Goal: Task Accomplishment & Management: Use online tool/utility

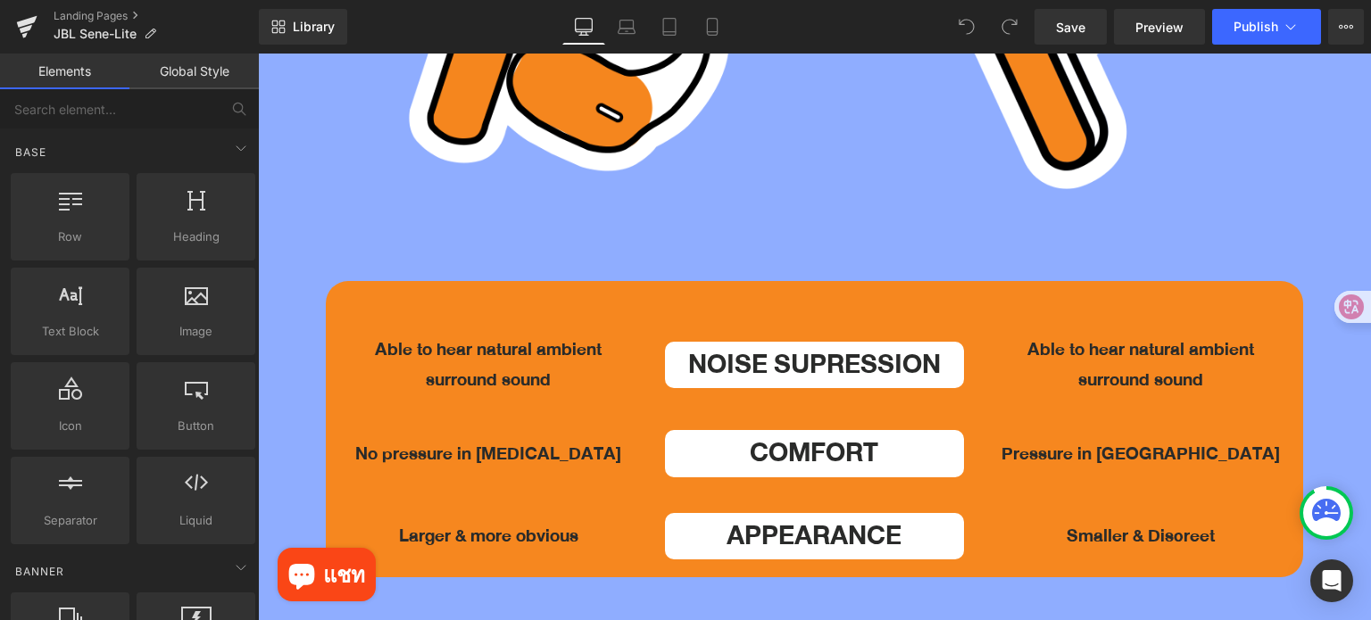
scroll to position [4998, 0]
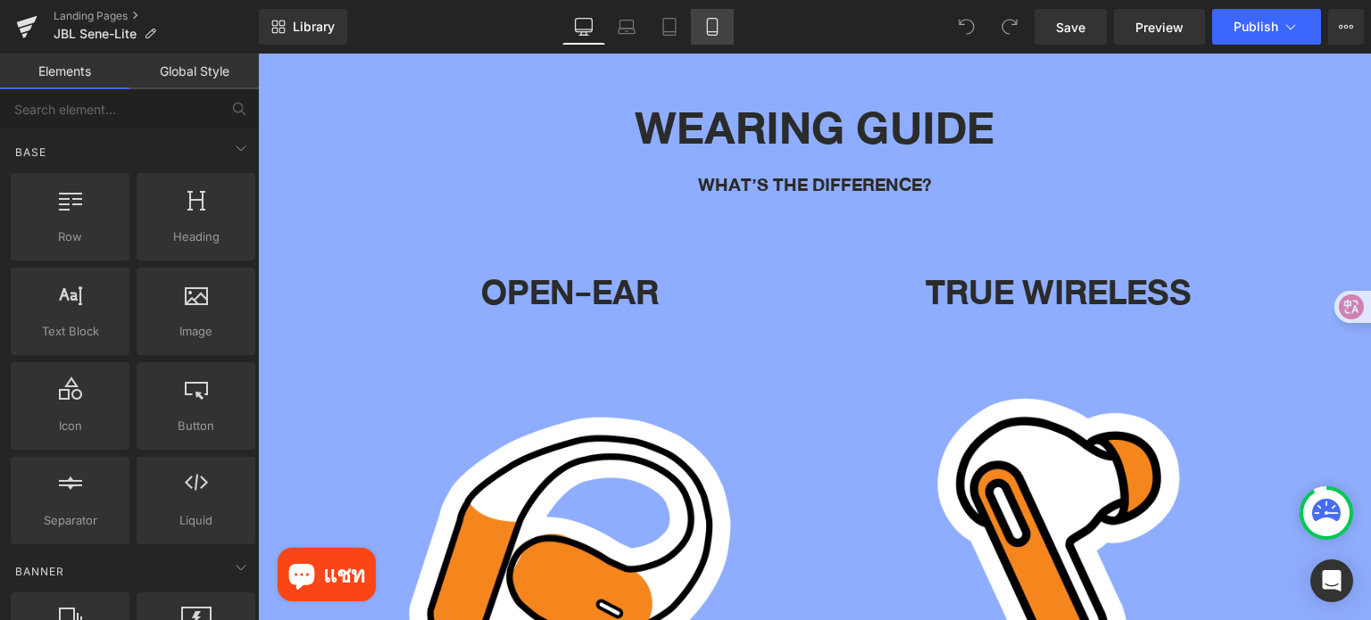
click at [711, 35] on icon at bounding box center [712, 27] width 10 height 17
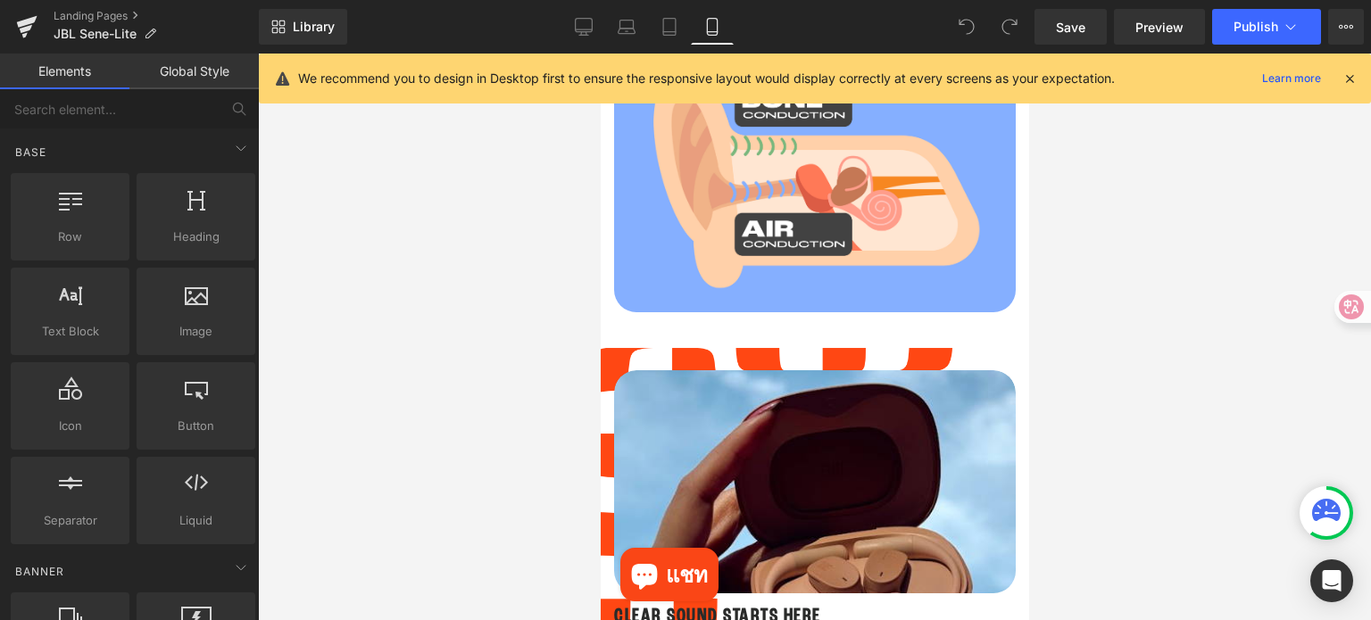
scroll to position [1062, 0]
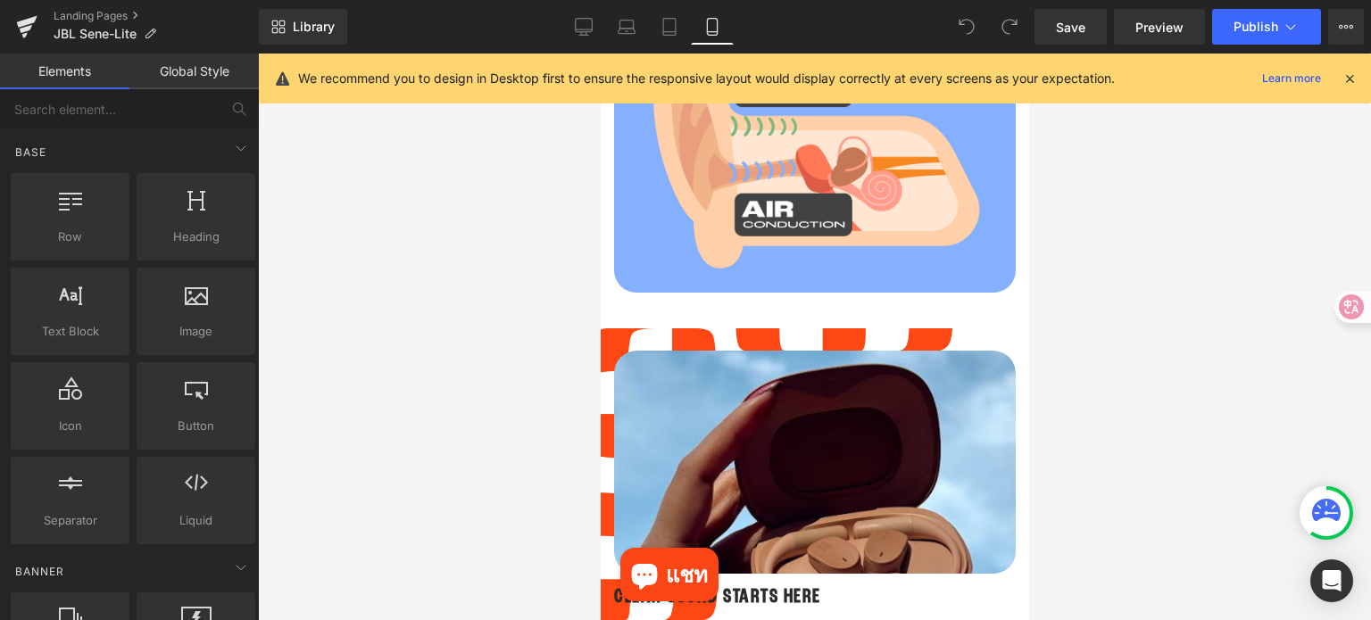
click at [1349, 79] on icon at bounding box center [1349, 79] width 16 height 16
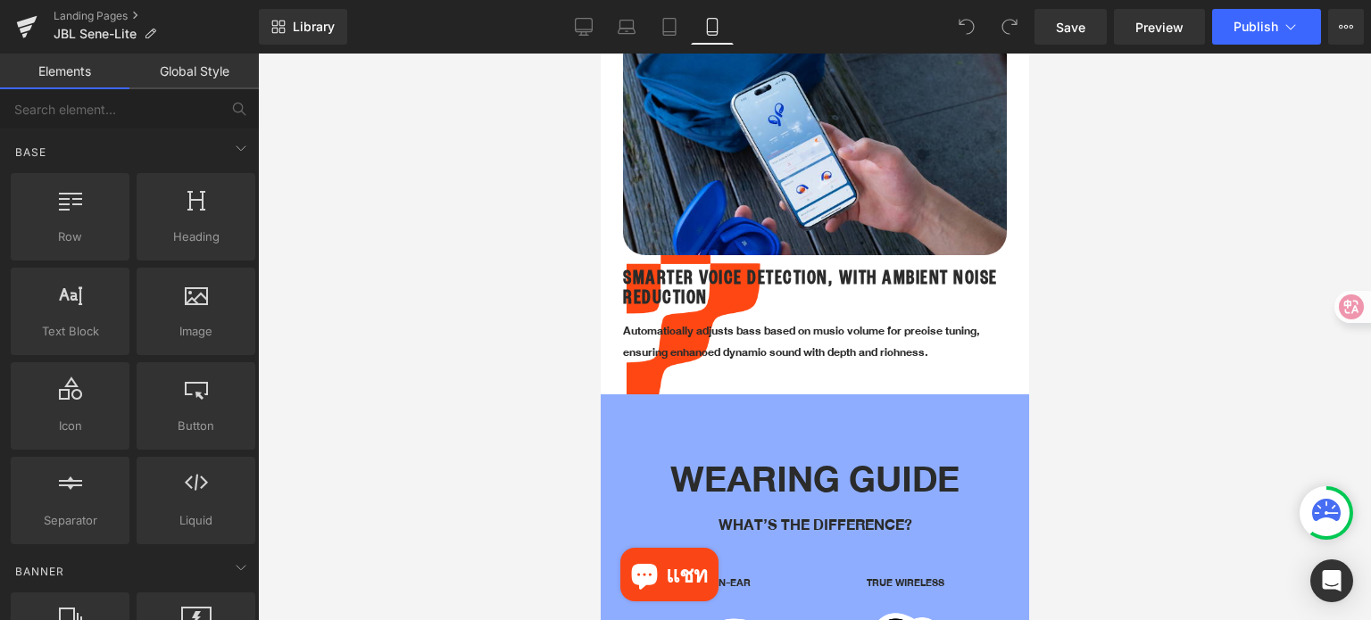
scroll to position [3204, 0]
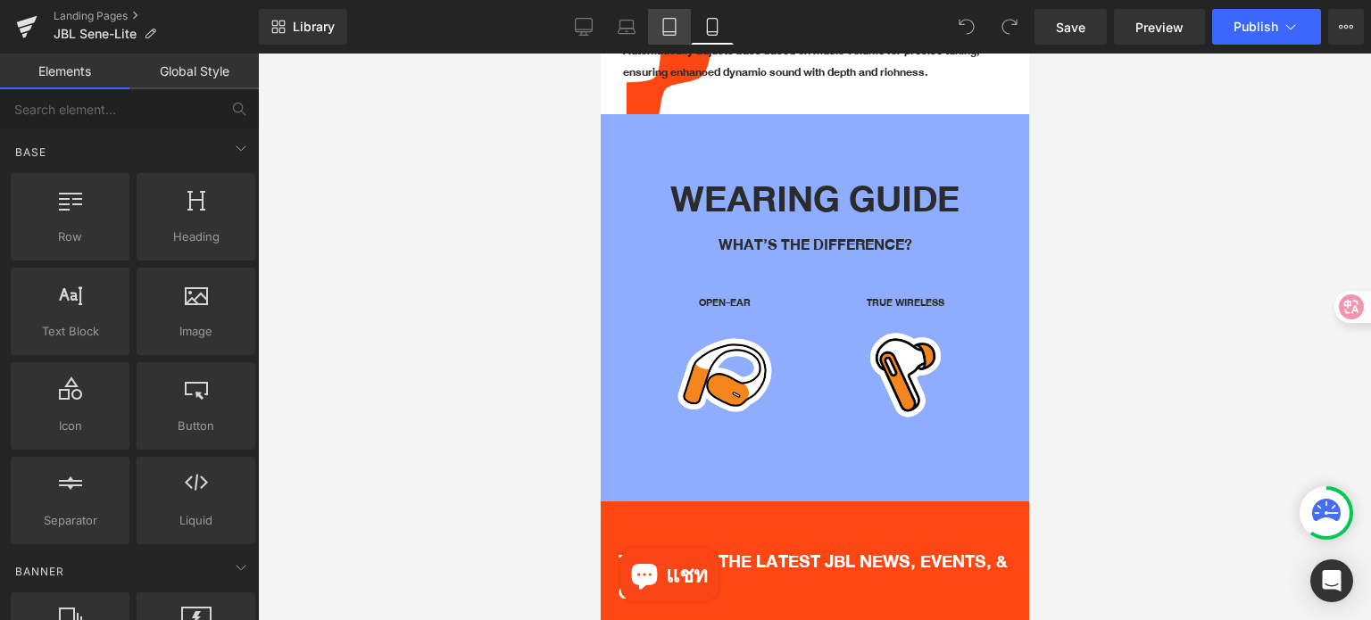
click at [673, 37] on link "Tablet" at bounding box center [669, 27] width 43 height 36
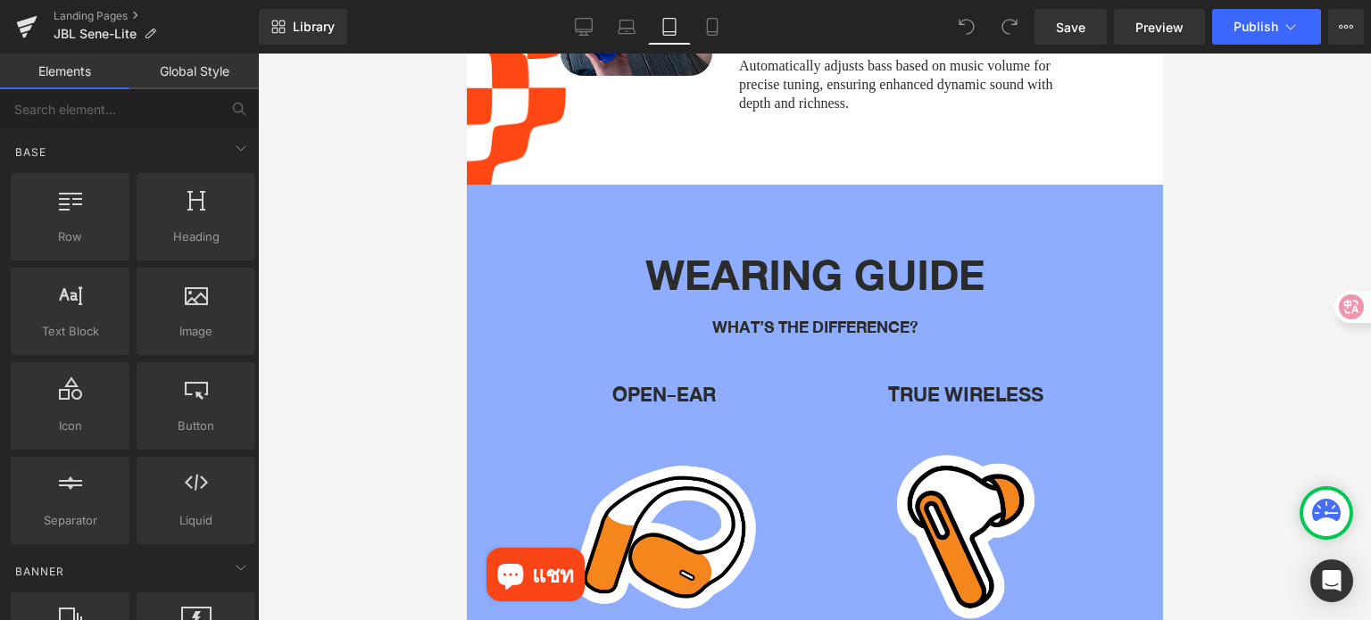
scroll to position [3703, 0]
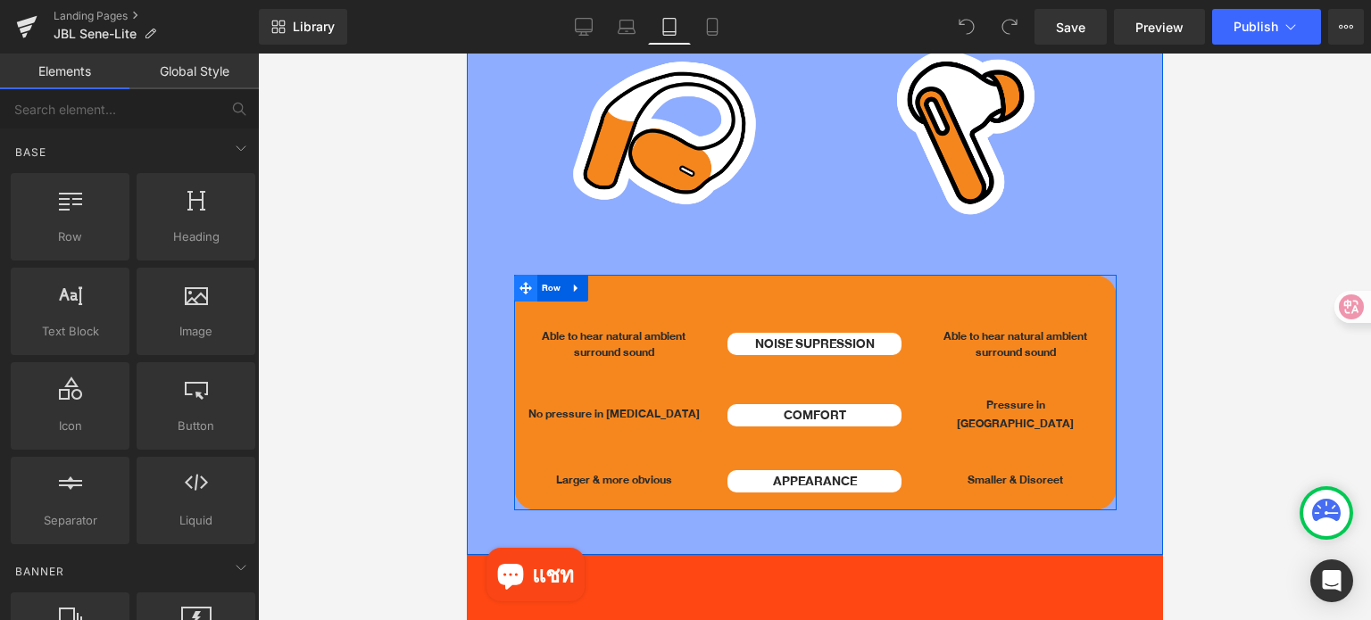
click at [526, 282] on icon at bounding box center [524, 288] width 12 height 12
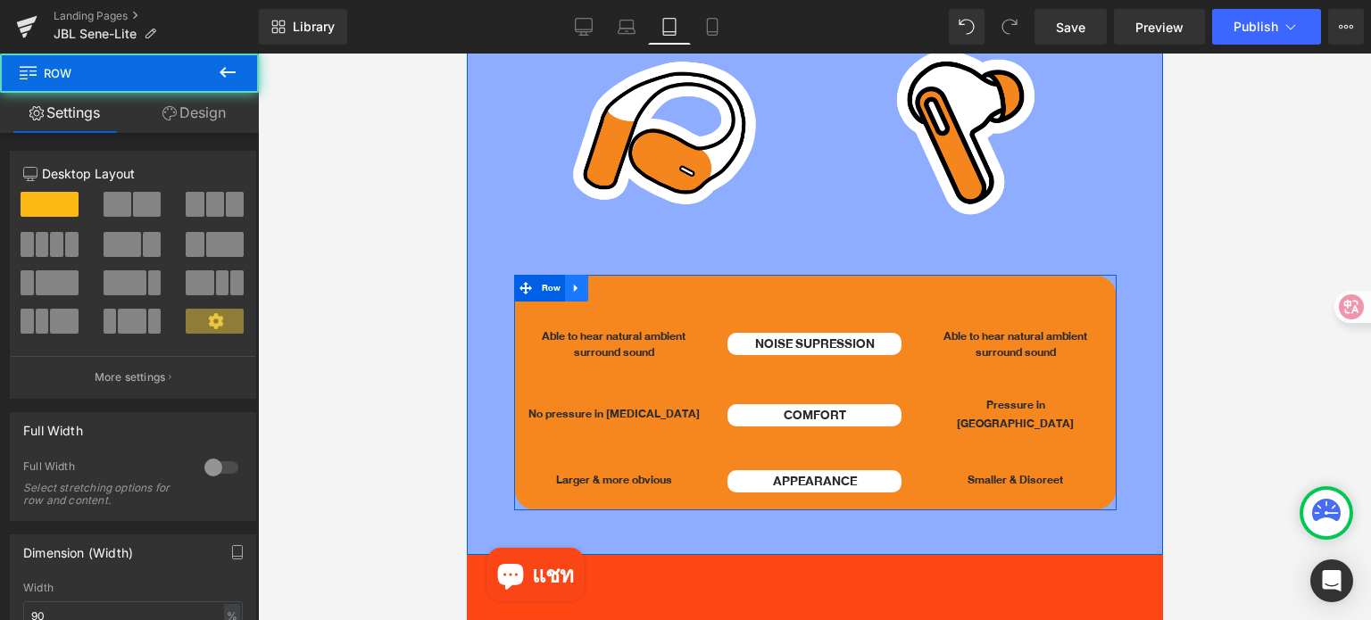
click at [581, 275] on link at bounding box center [575, 288] width 23 height 27
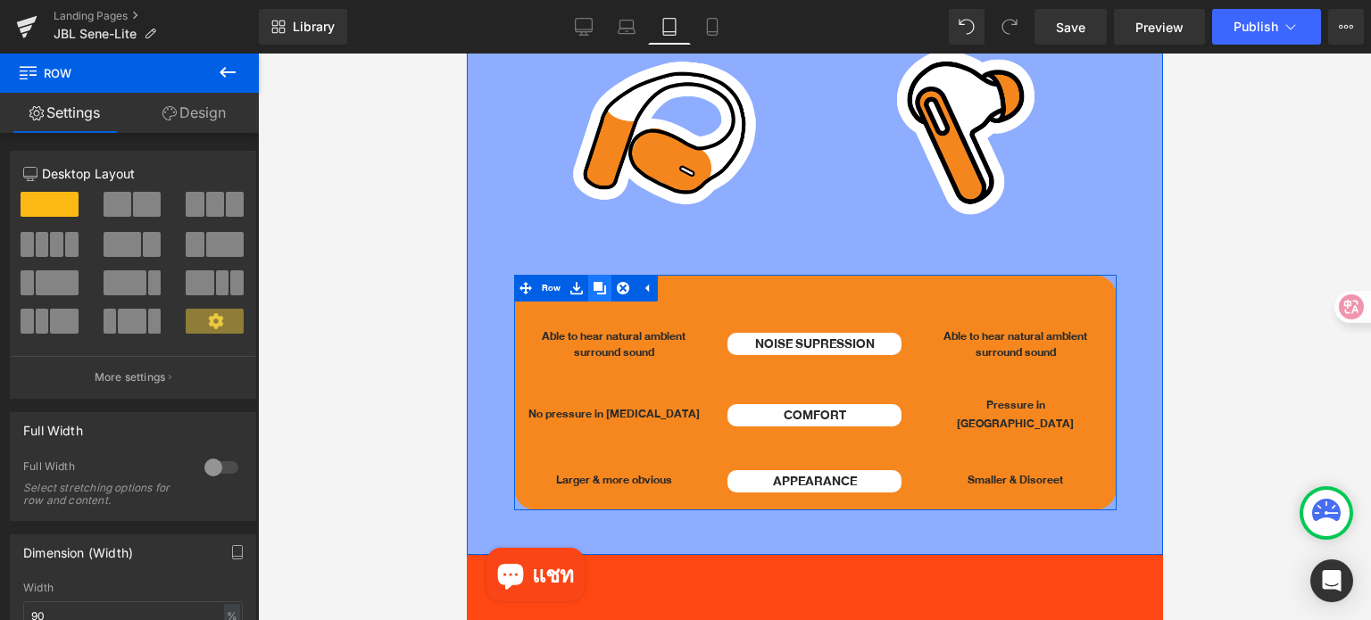
click at [601, 282] on icon at bounding box center [599, 288] width 12 height 12
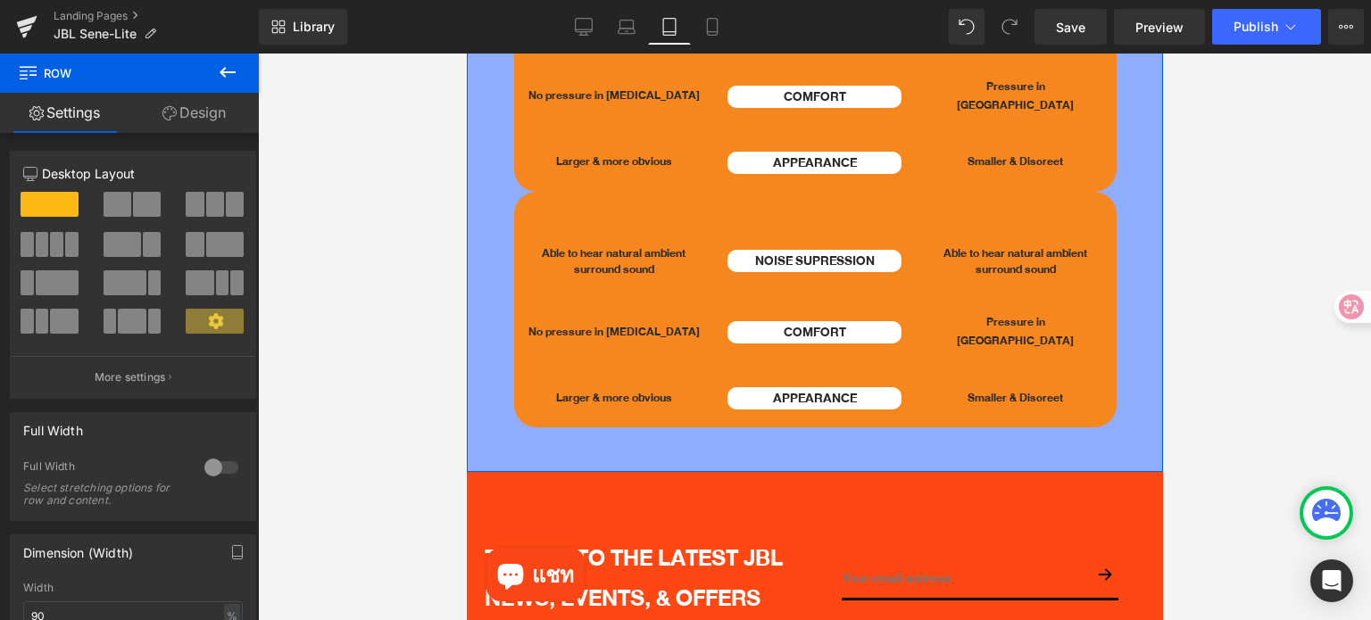
scroll to position [4023, 0]
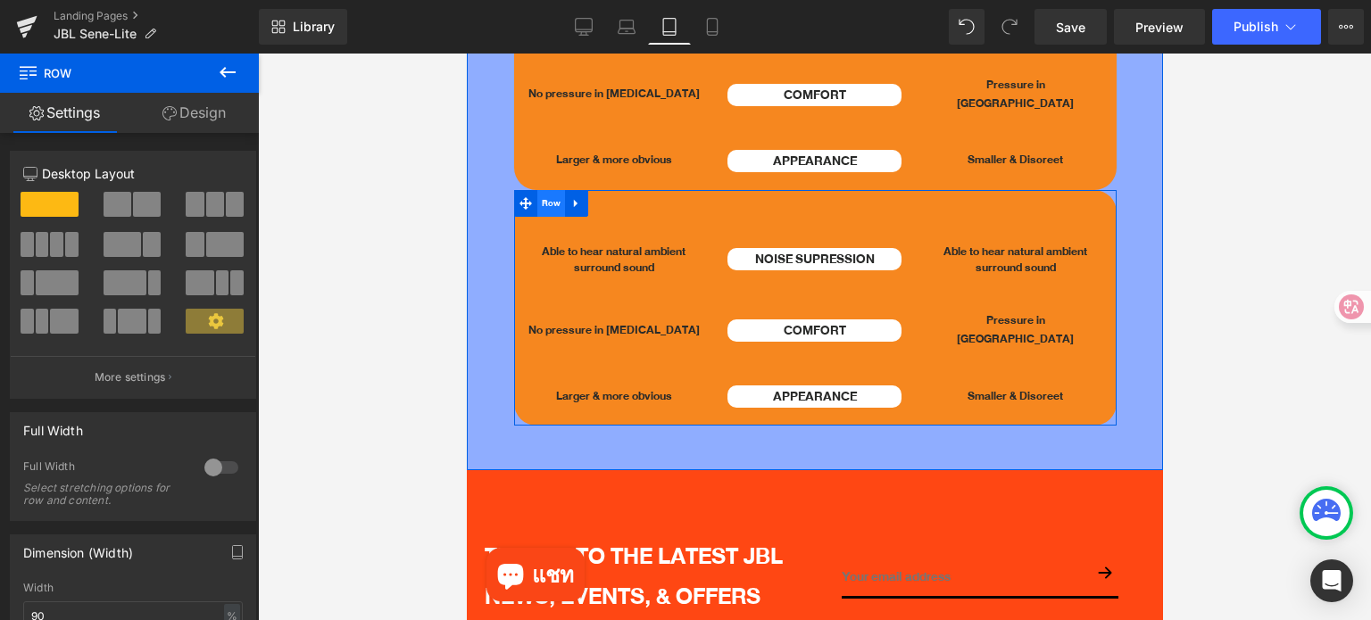
click at [547, 190] on span "Row" at bounding box center [550, 203] width 29 height 27
click at [208, 113] on link "Design" at bounding box center [193, 113] width 129 height 40
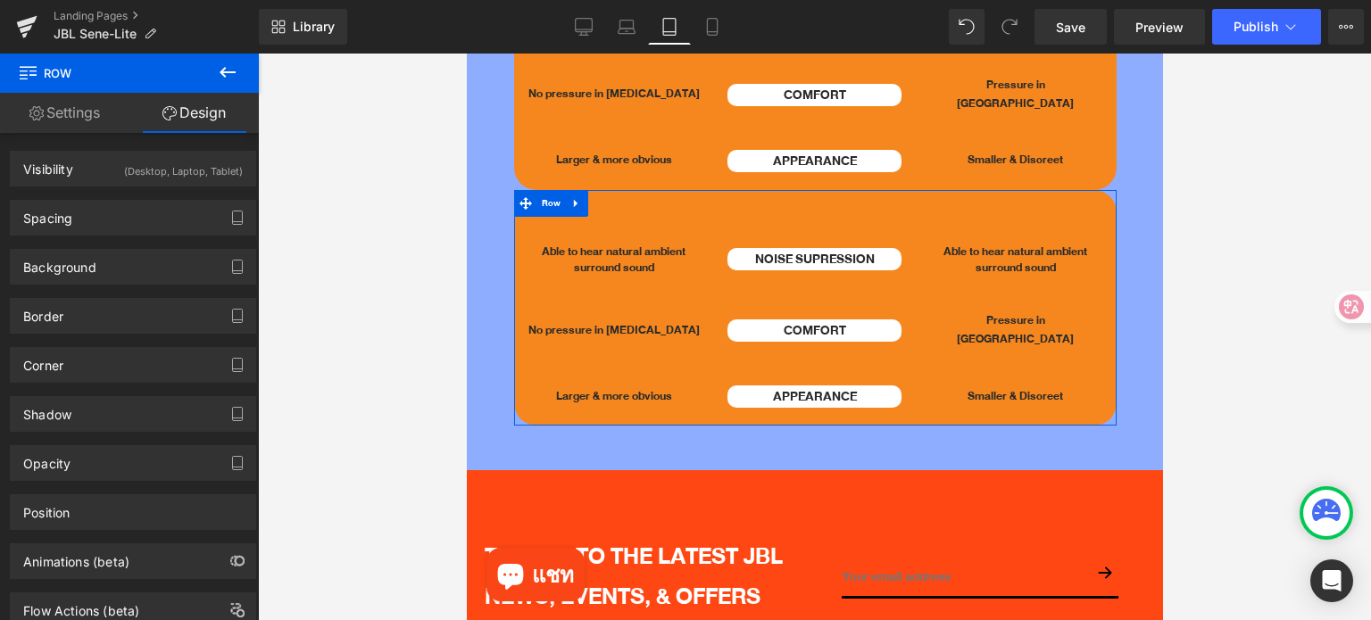
click at [167, 168] on div "(Desktop, Laptop, Tablet)" at bounding box center [183, 166] width 119 height 29
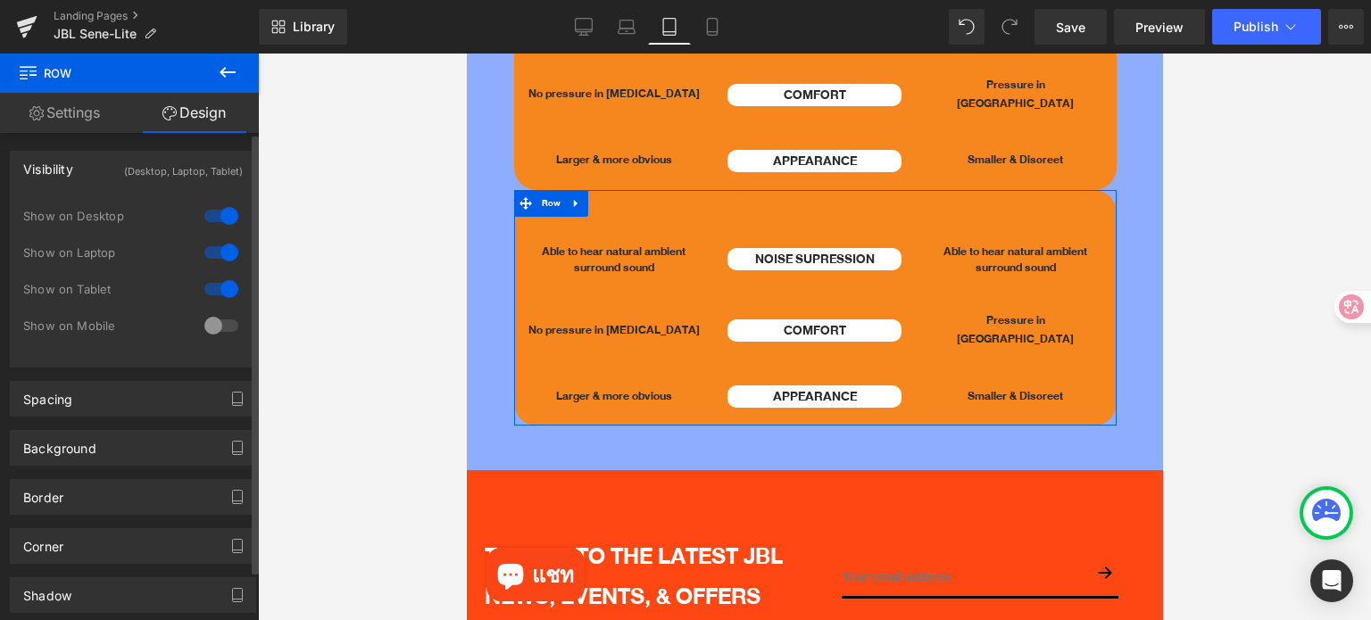
click at [212, 319] on div at bounding box center [221, 325] width 43 height 29
click at [217, 292] on div at bounding box center [221, 289] width 43 height 29
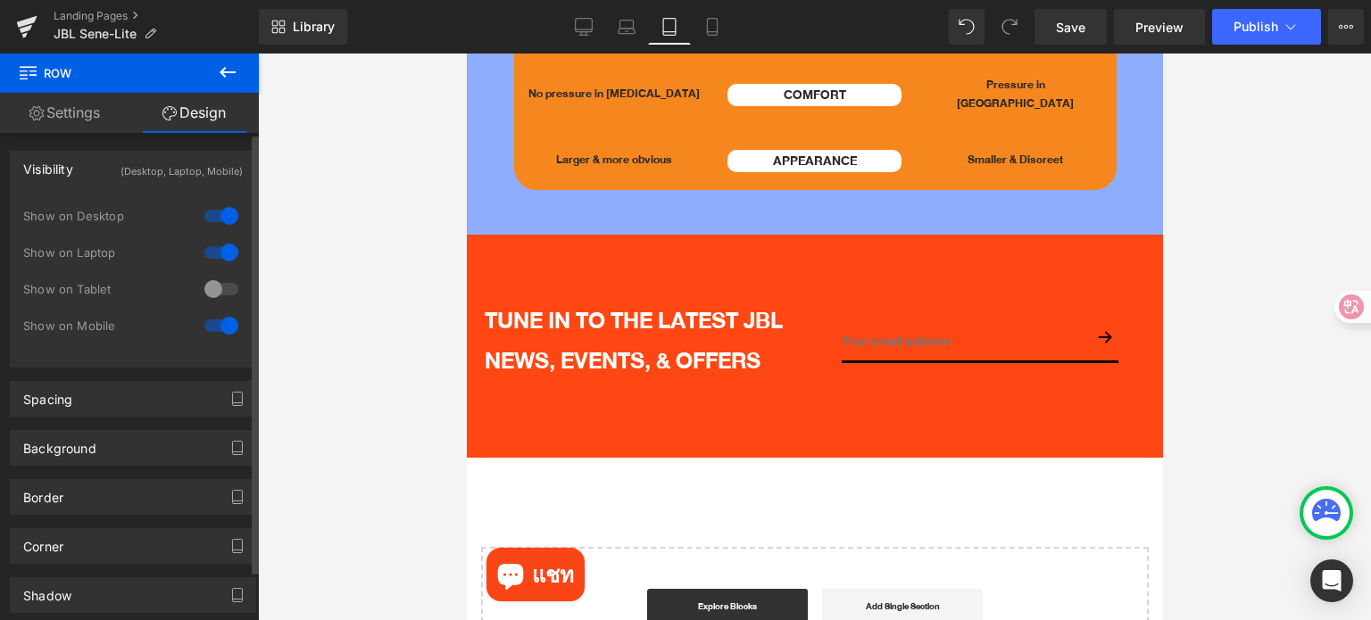
click at [220, 253] on div at bounding box center [221, 252] width 43 height 29
click at [220, 222] on div at bounding box center [221, 216] width 43 height 29
click at [703, 23] on icon at bounding box center [712, 27] width 18 height 18
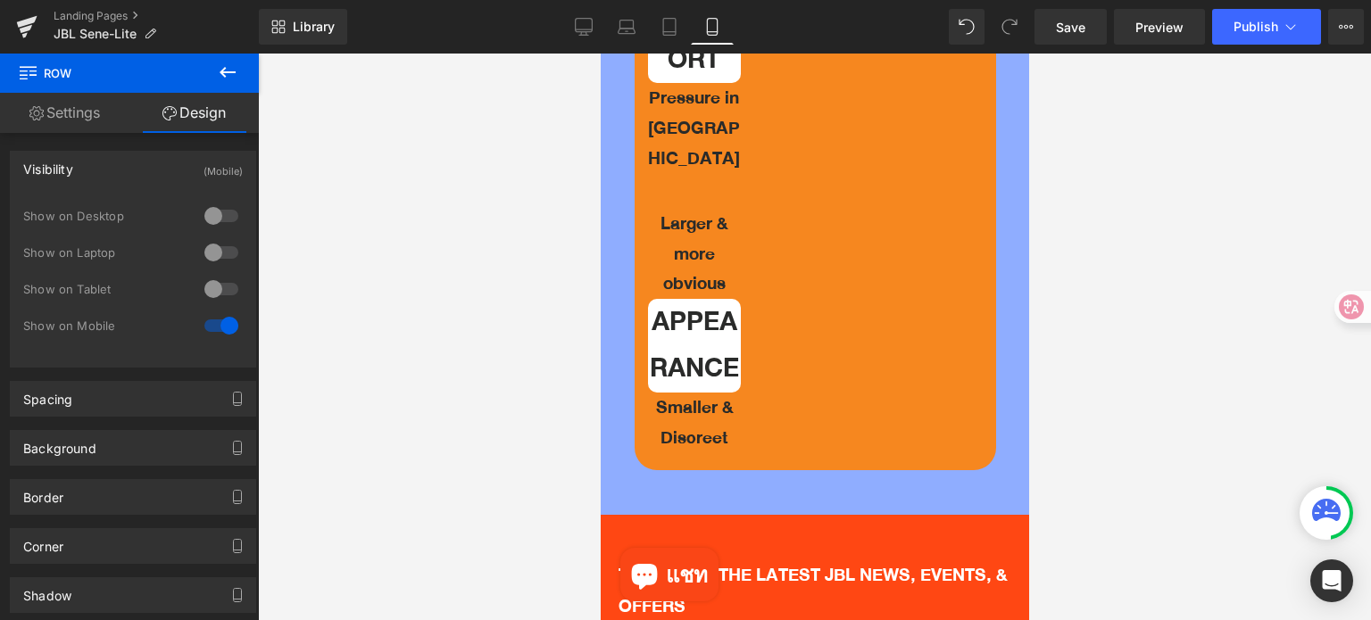
scroll to position [3394, 0]
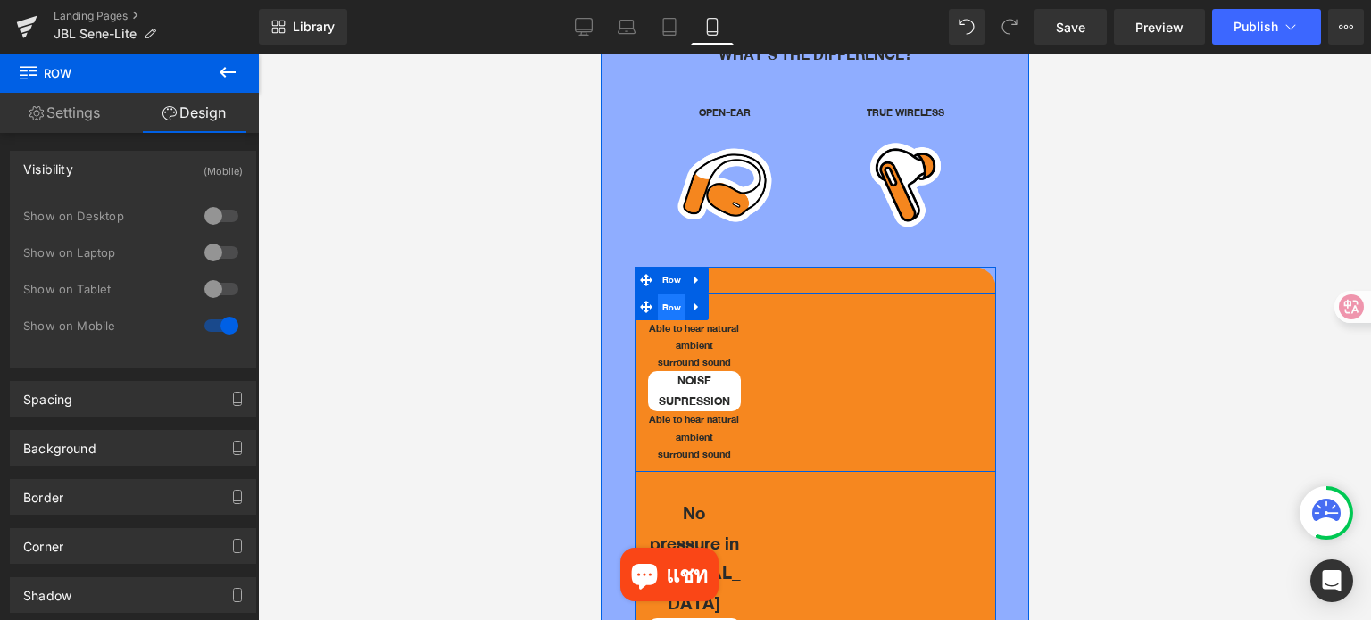
click at [669, 294] on span "Row" at bounding box center [671, 307] width 29 height 27
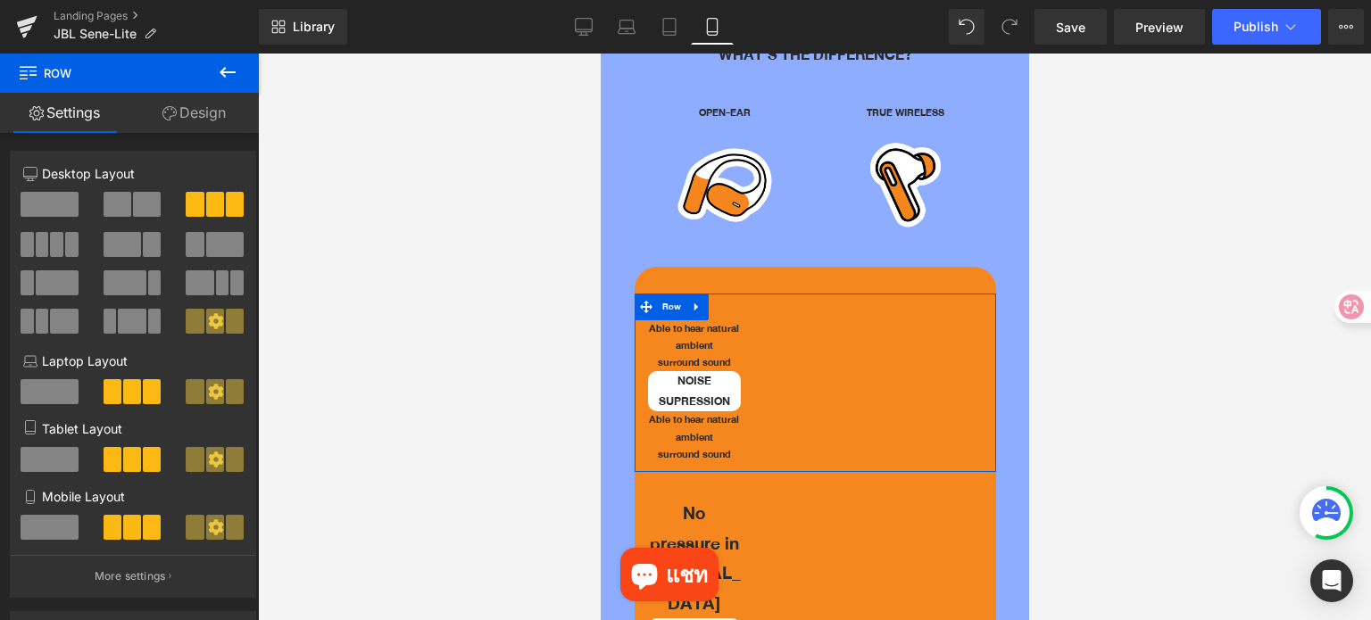
click at [125, 535] on span at bounding box center [132, 527] width 18 height 25
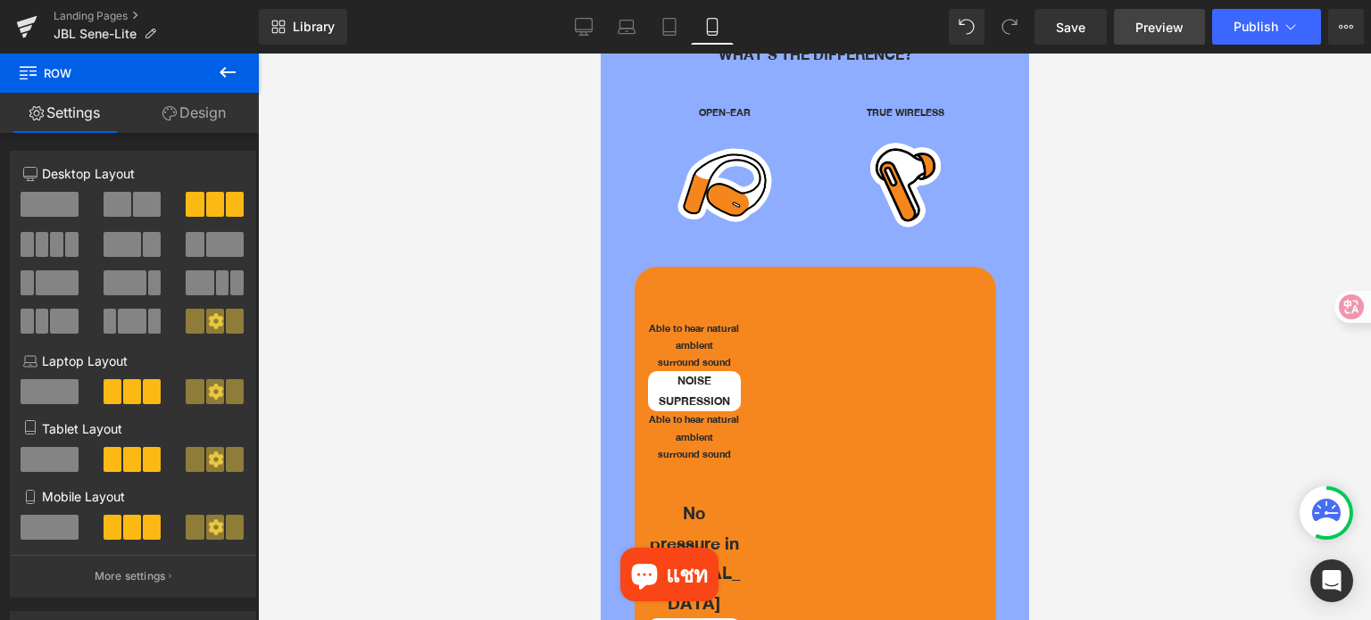
click at [1156, 34] on span "Preview" at bounding box center [1159, 27] width 48 height 19
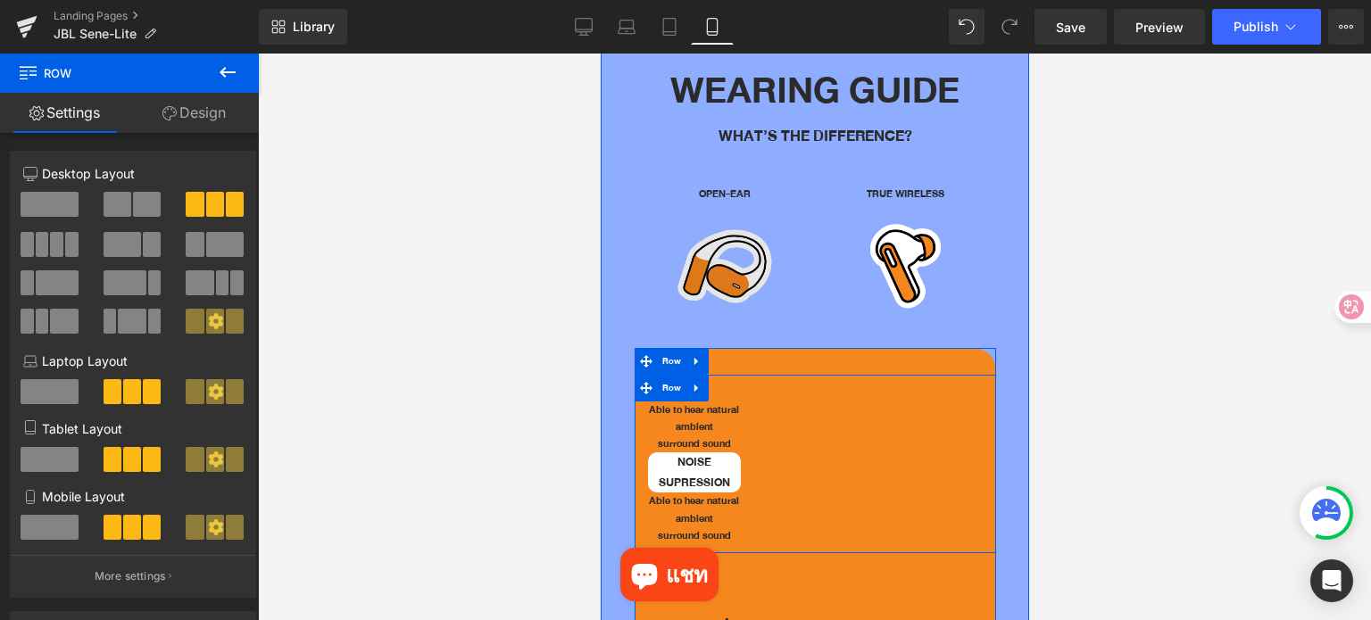
scroll to position [3305, 0]
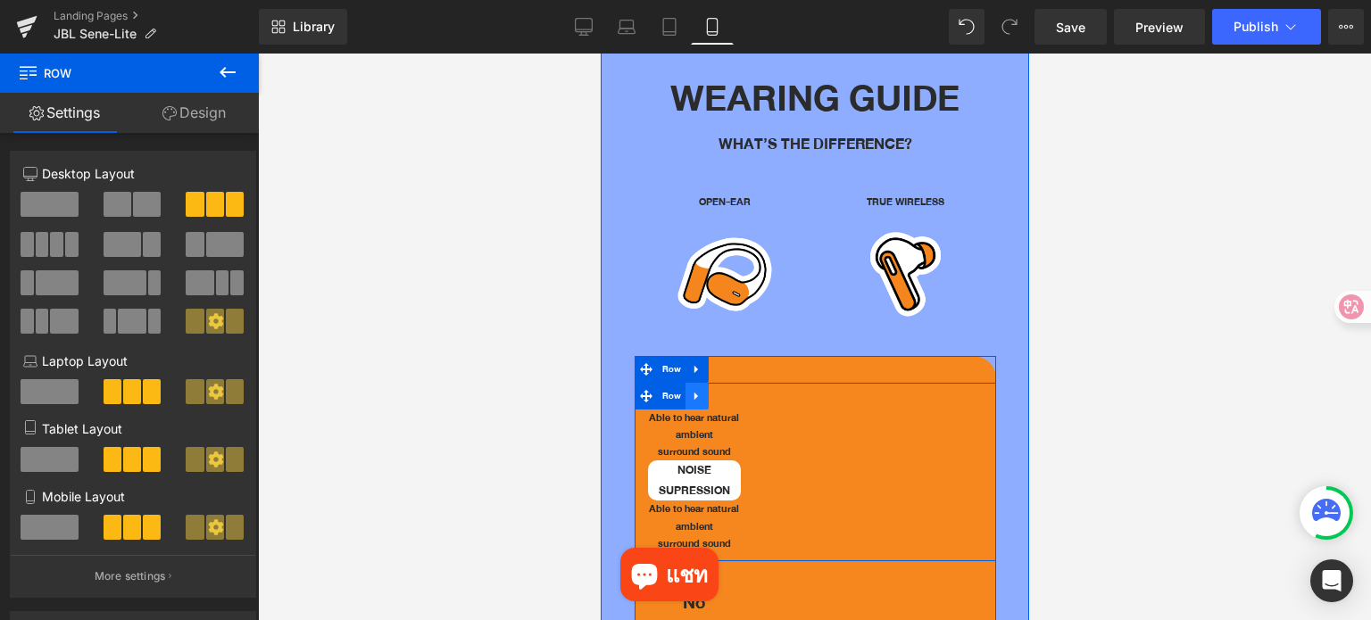
click at [696, 389] on icon at bounding box center [696, 395] width 12 height 13
click at [743, 390] on icon at bounding box center [742, 396] width 12 height 12
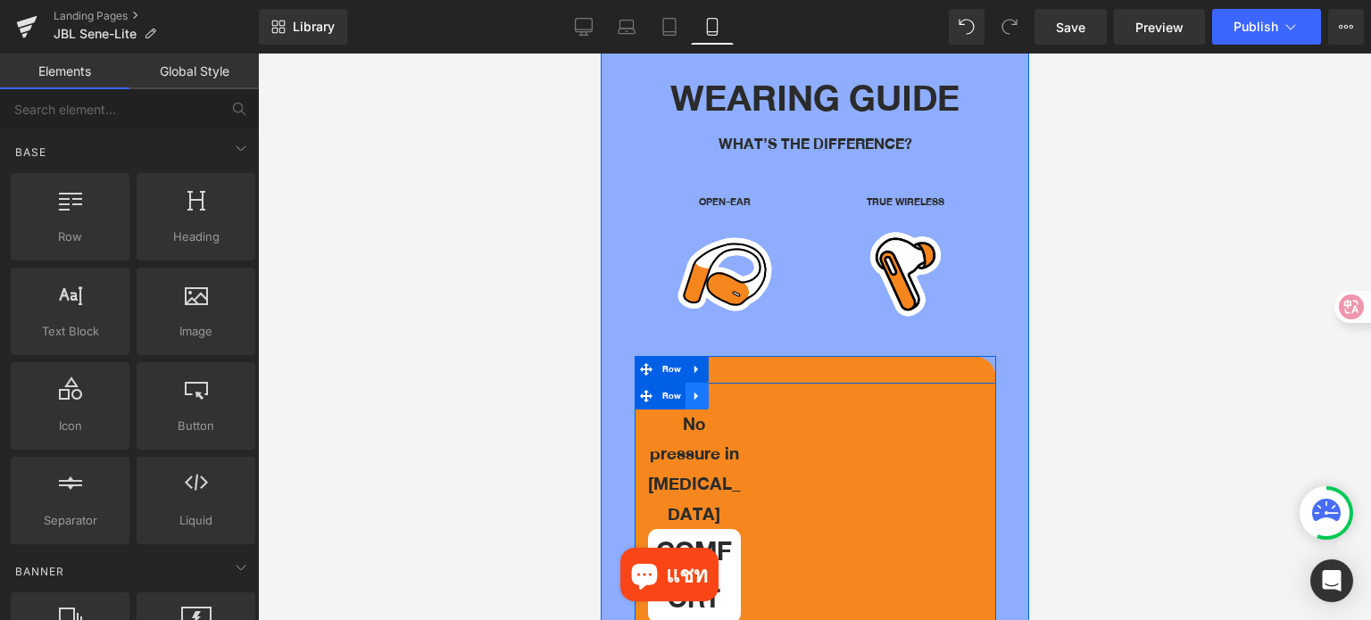
click at [704, 383] on link at bounding box center [695, 396] width 23 height 27
click at [740, 390] on icon at bounding box center [742, 396] width 12 height 12
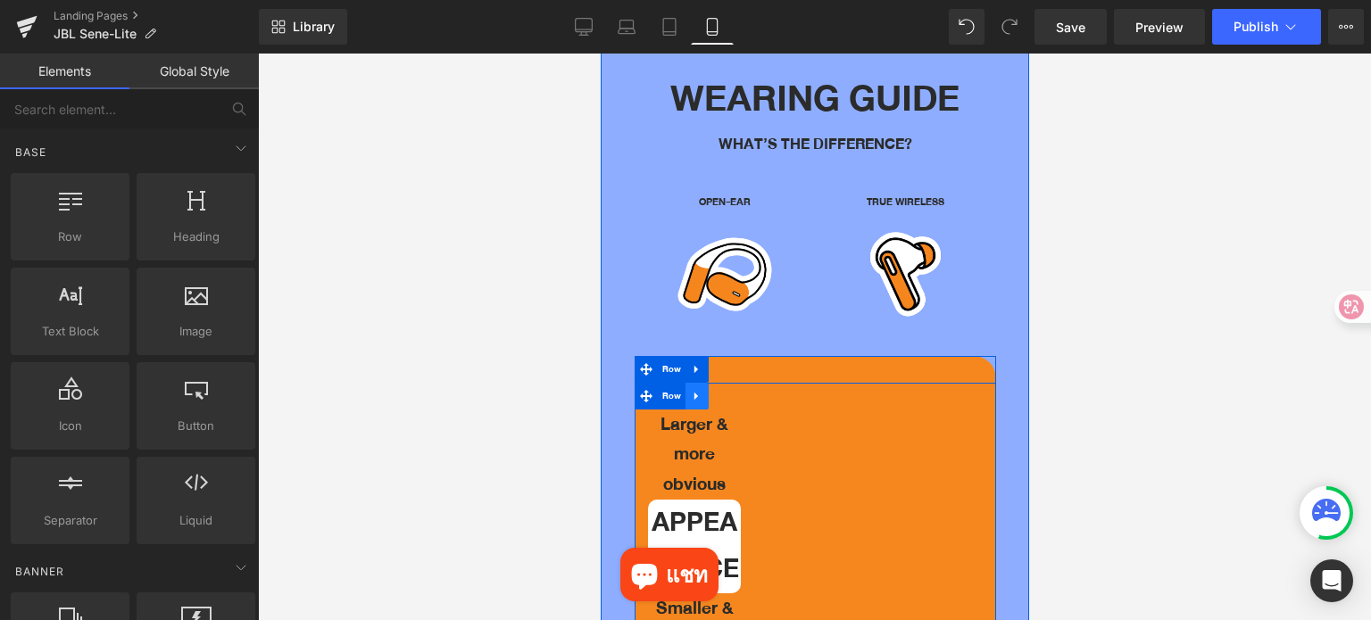
click at [699, 389] on icon at bounding box center [696, 395] width 12 height 13
click at [746, 383] on link at bounding box center [742, 396] width 23 height 27
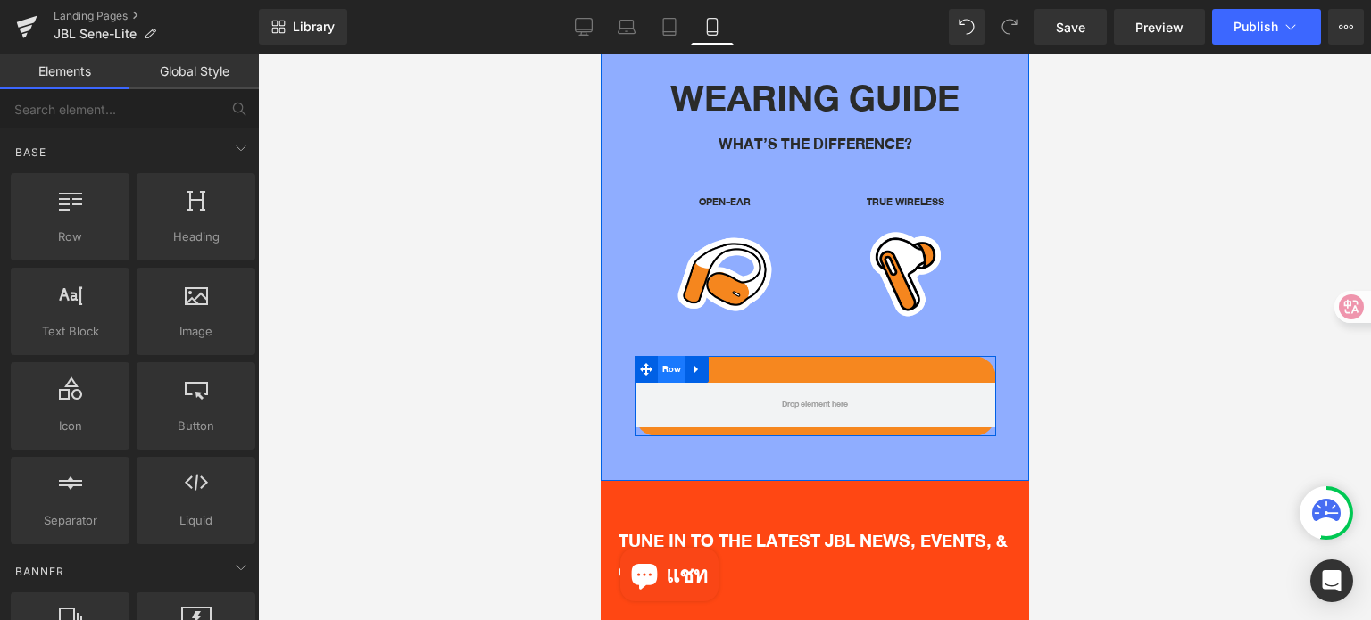
click at [672, 356] on span "Row" at bounding box center [671, 369] width 29 height 27
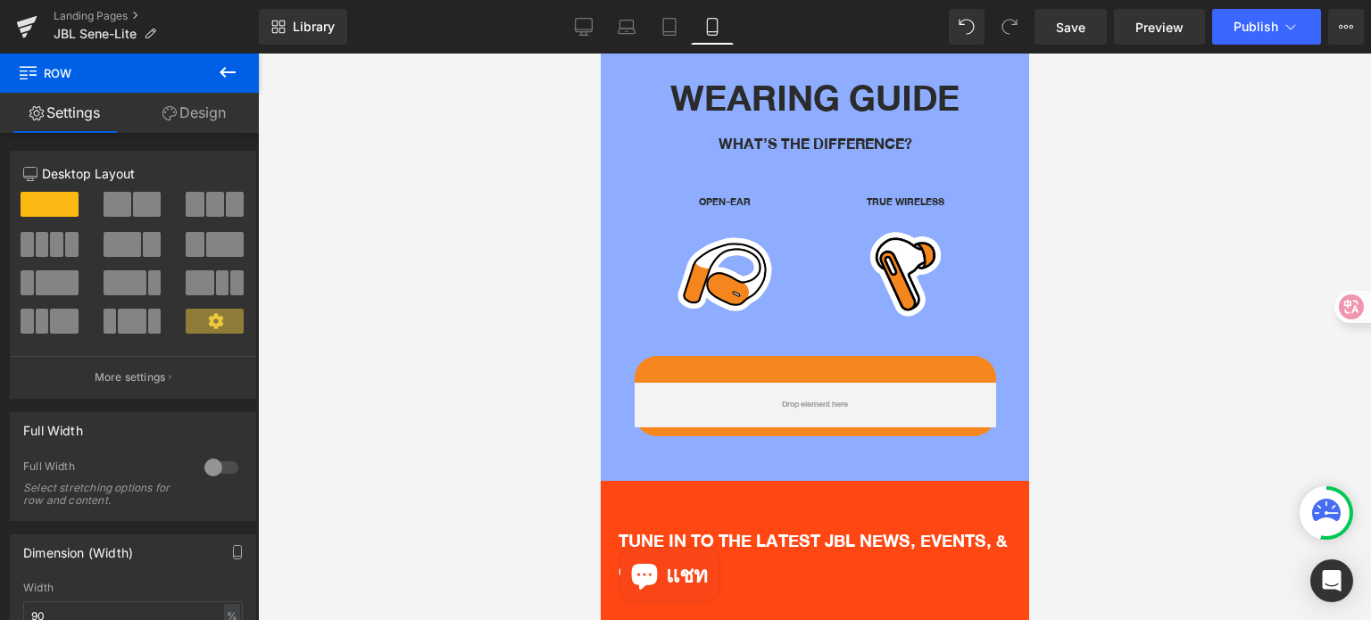
click at [236, 76] on icon at bounding box center [227, 72] width 21 height 21
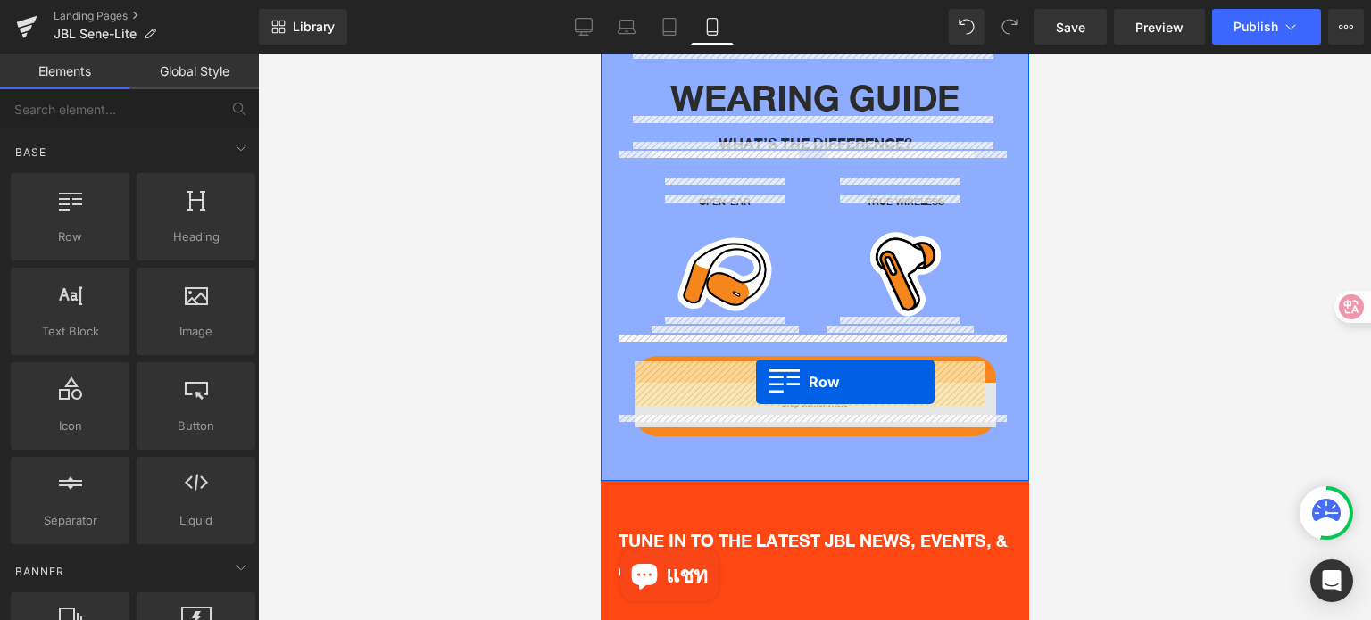
drag, startPoint x: 666, startPoint y: 275, endPoint x: 755, endPoint y: 382, distance: 139.4
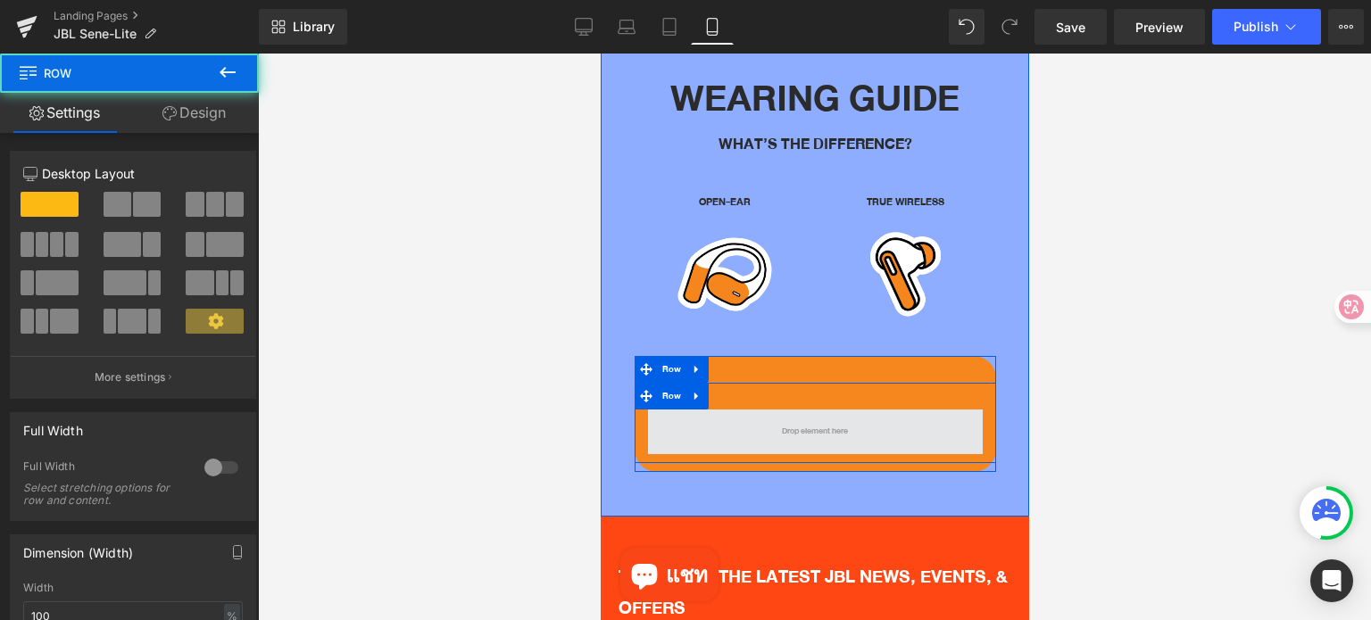
click at [775, 419] on span at bounding box center [814, 432] width 79 height 27
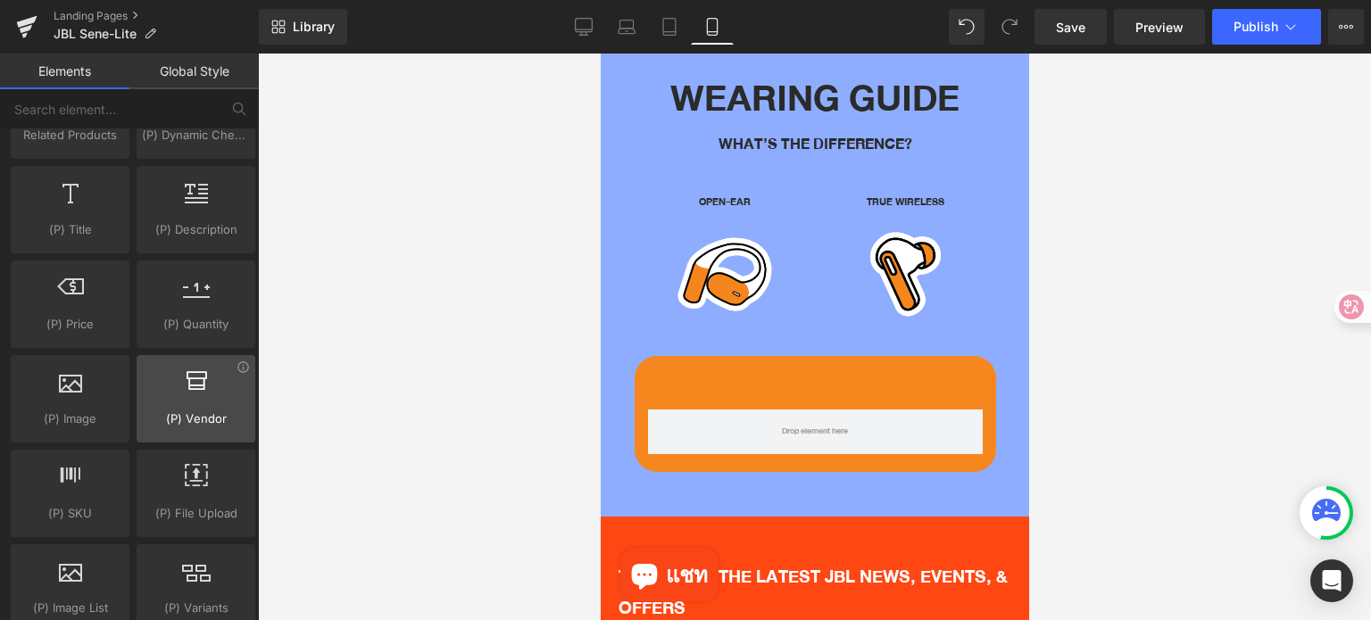
scroll to position [1785, 0]
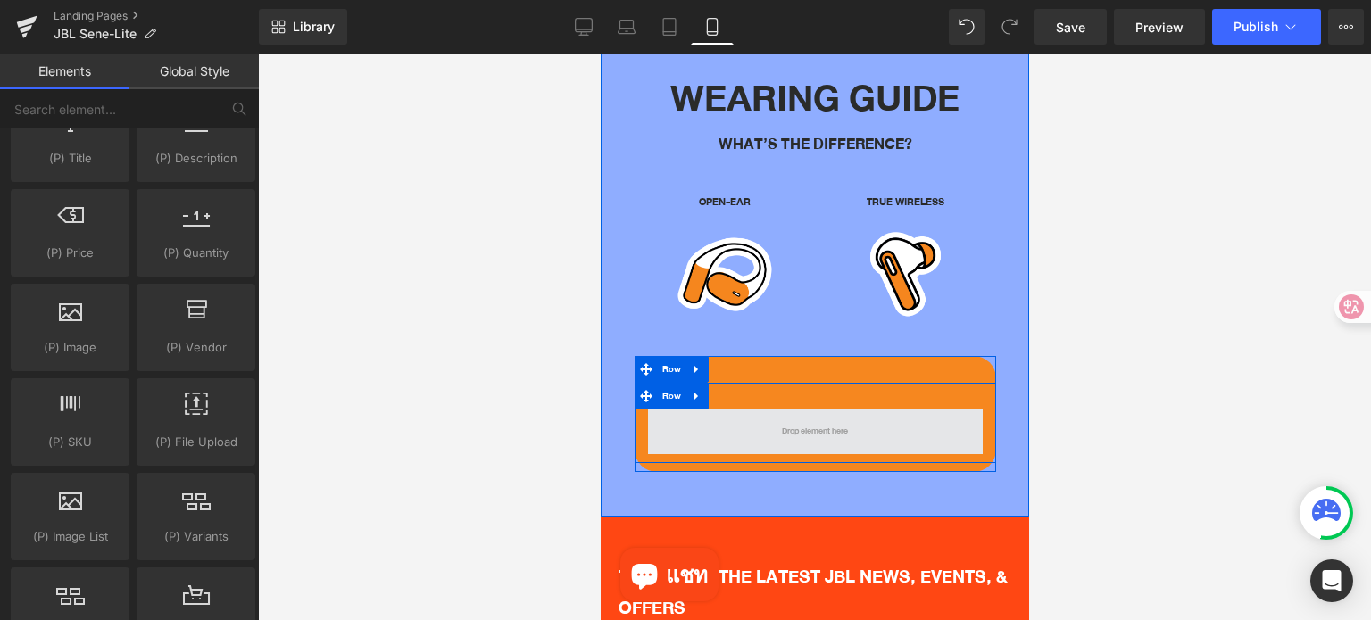
click at [779, 419] on span at bounding box center [814, 432] width 79 height 27
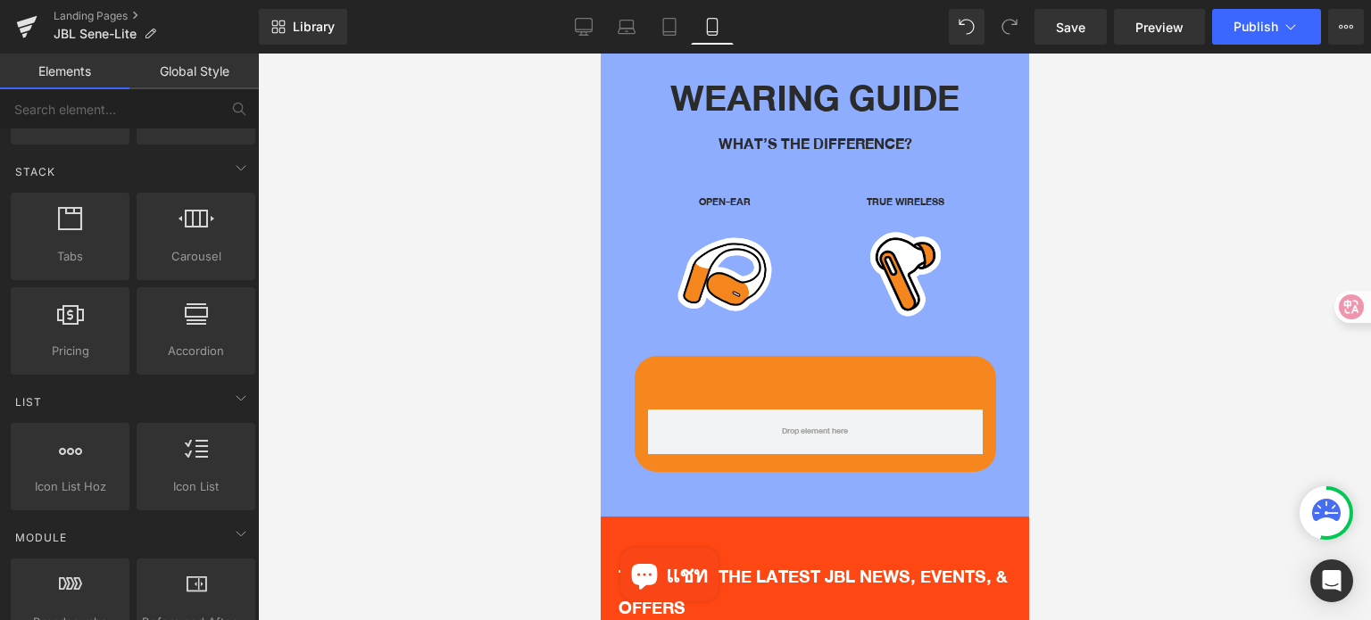
scroll to position [0, 0]
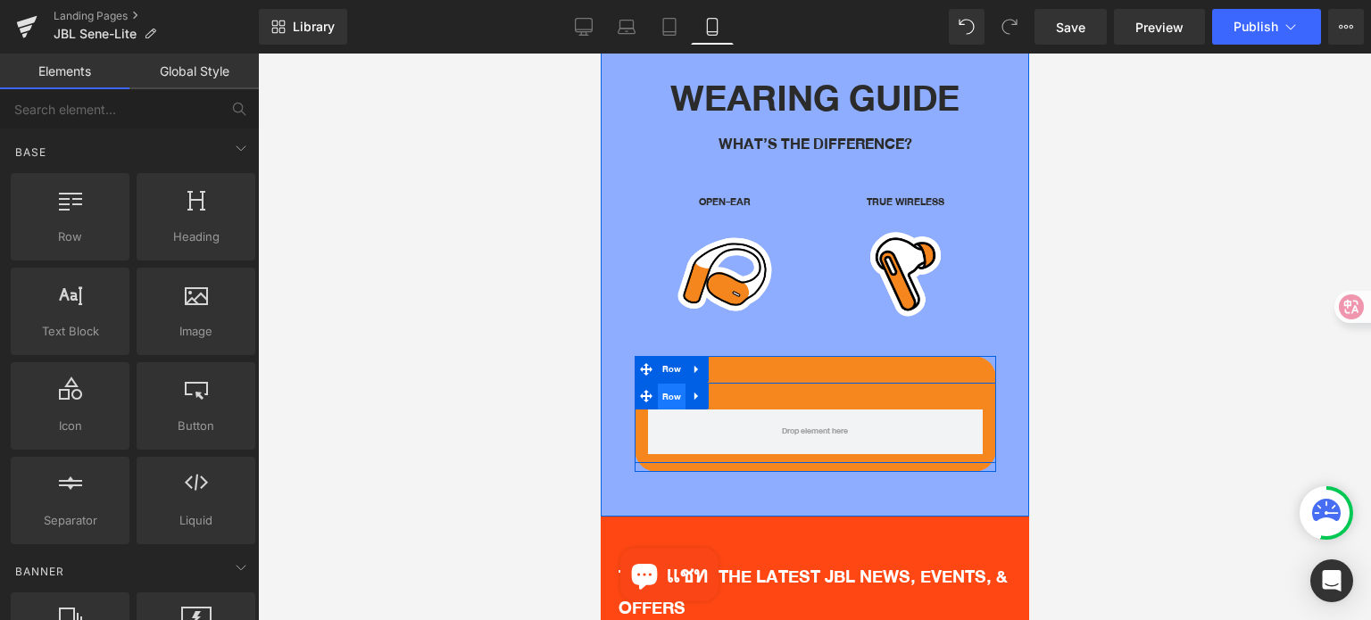
click at [659, 384] on span "Row" at bounding box center [671, 397] width 29 height 27
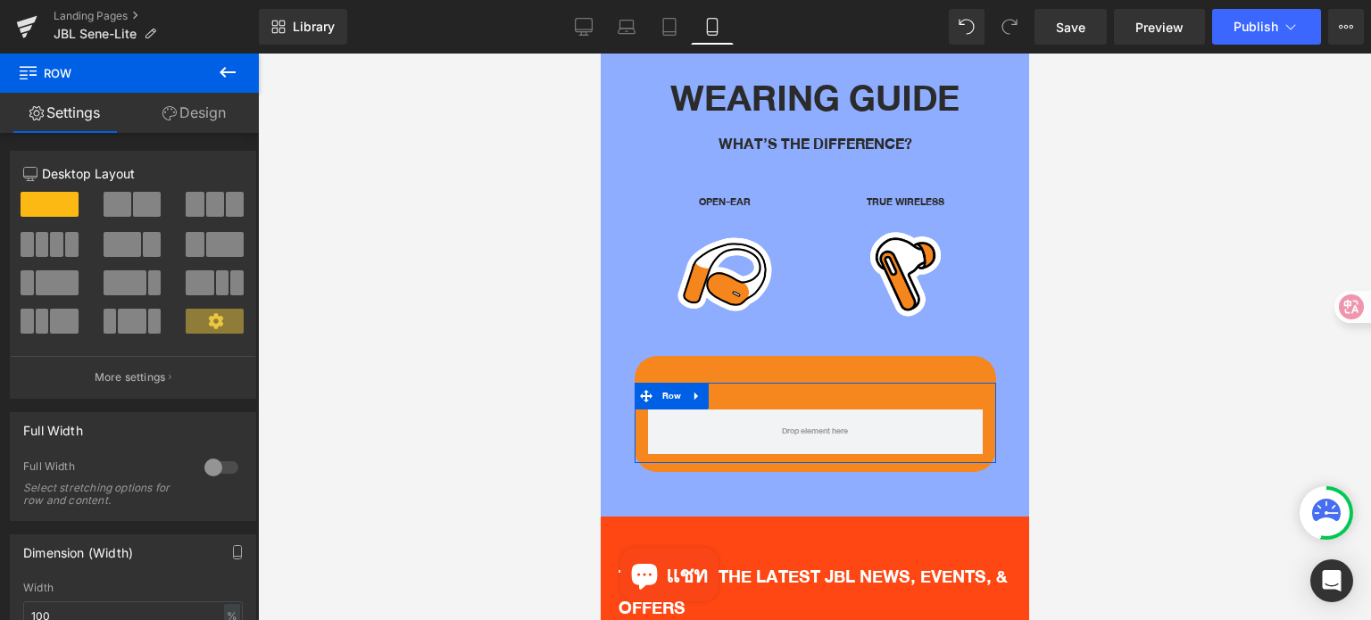
click at [206, 209] on span at bounding box center [215, 204] width 18 height 25
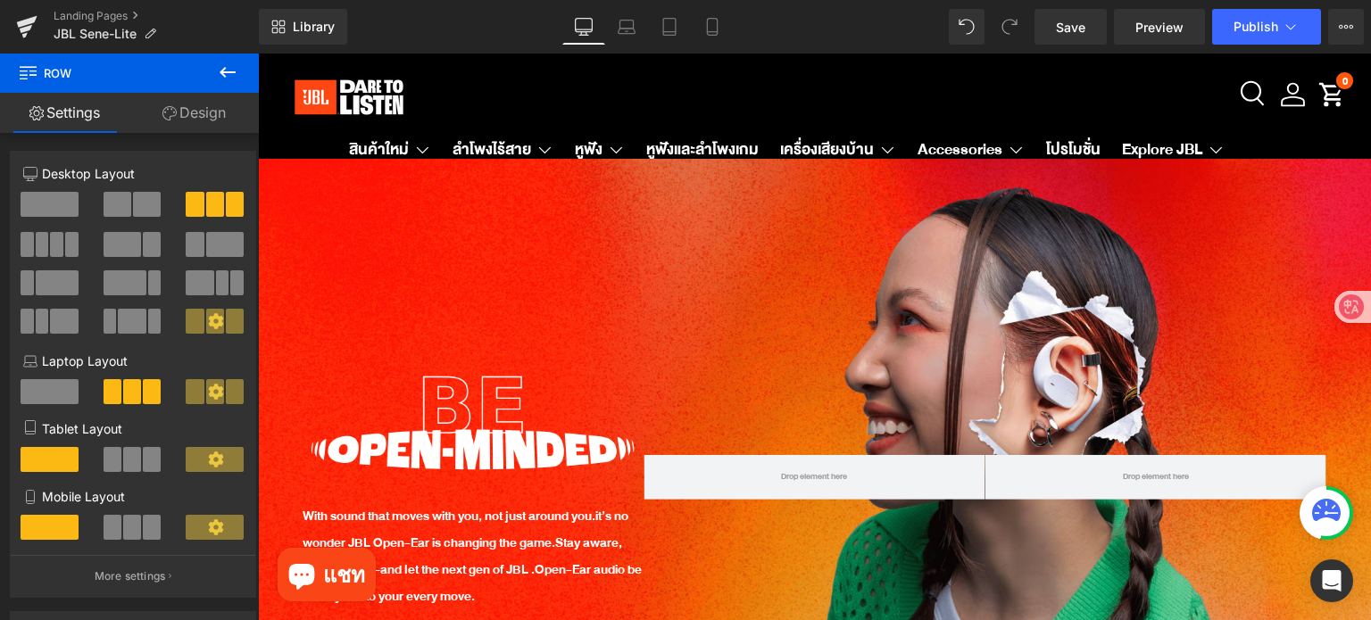
click at [137, 531] on button at bounding box center [134, 527] width 60 height 25
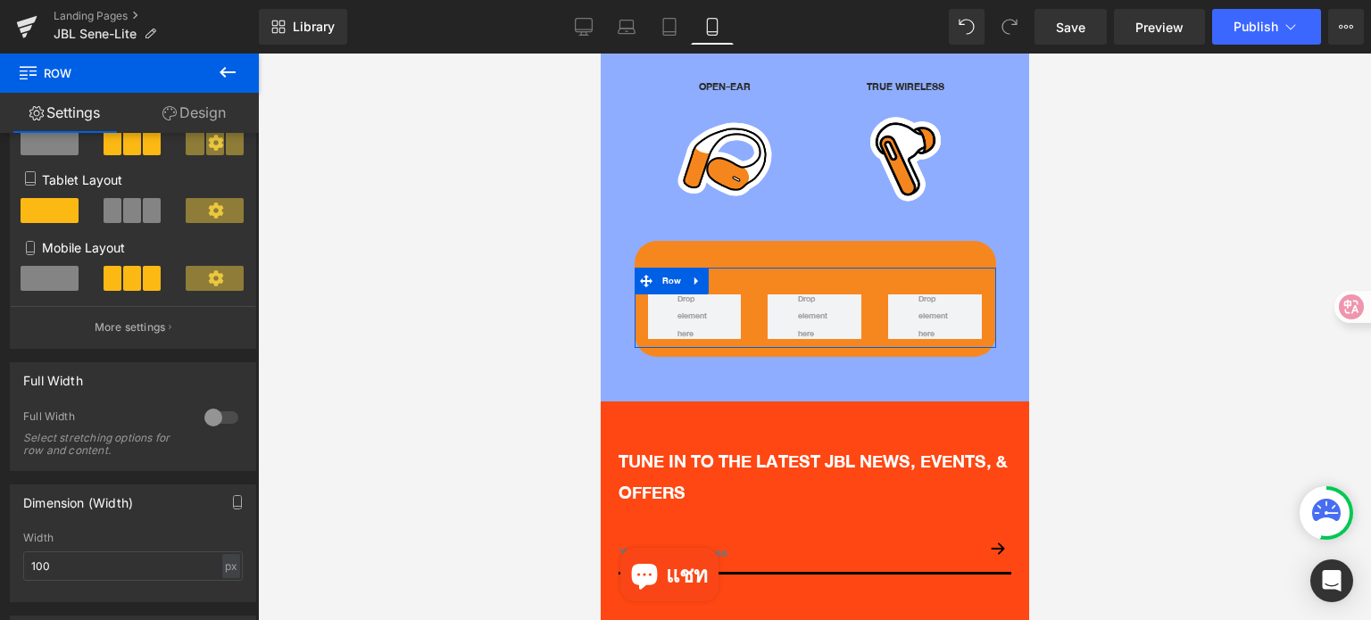
scroll to position [268, 0]
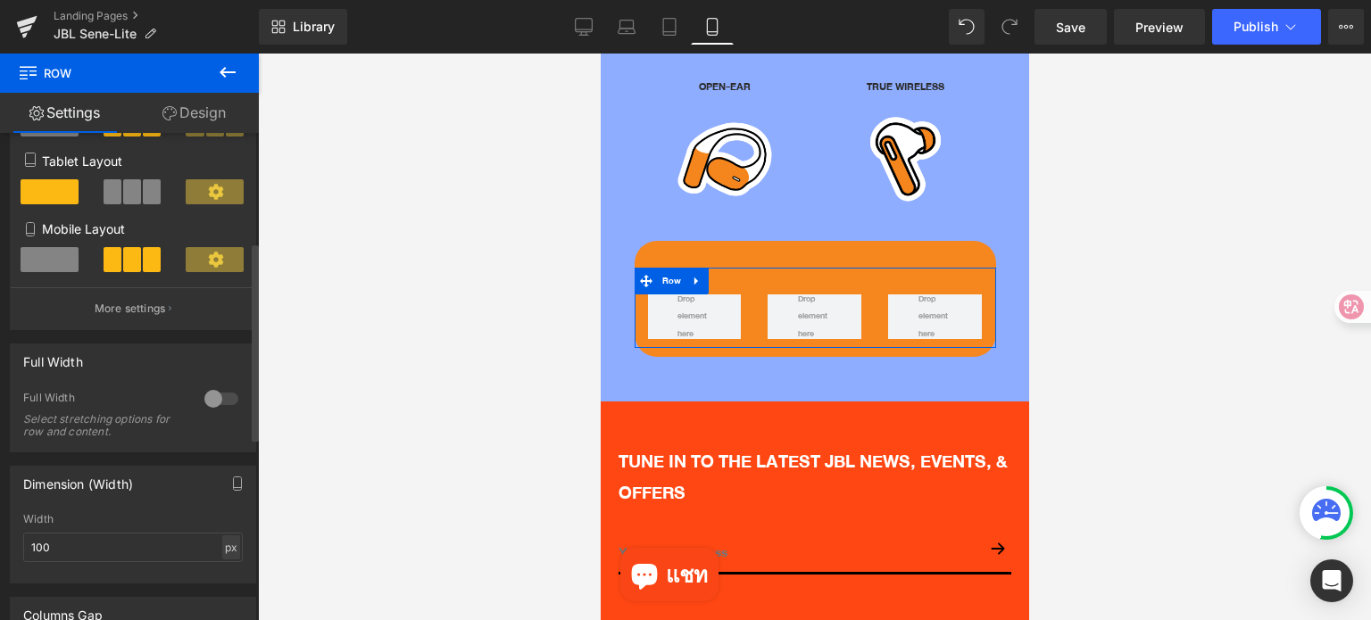
click at [228, 552] on div "px" at bounding box center [231, 547] width 18 height 24
click at [225, 585] on li "%" at bounding box center [231, 575] width 22 height 26
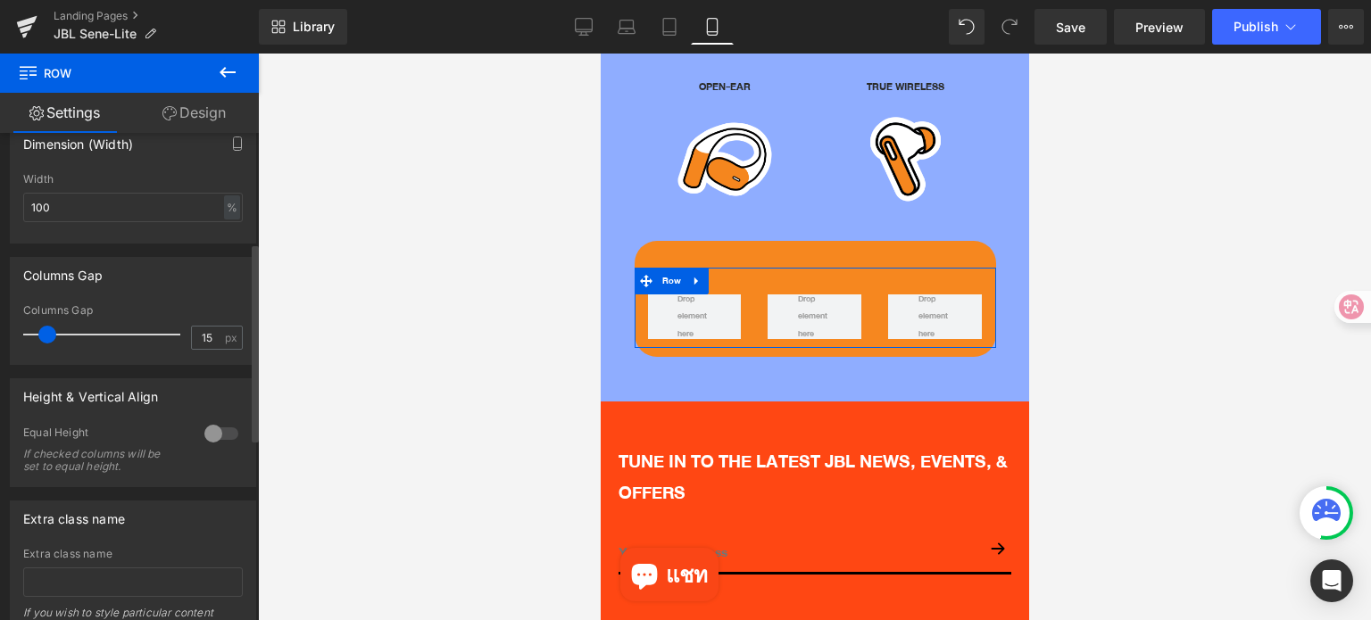
scroll to position [625, 0]
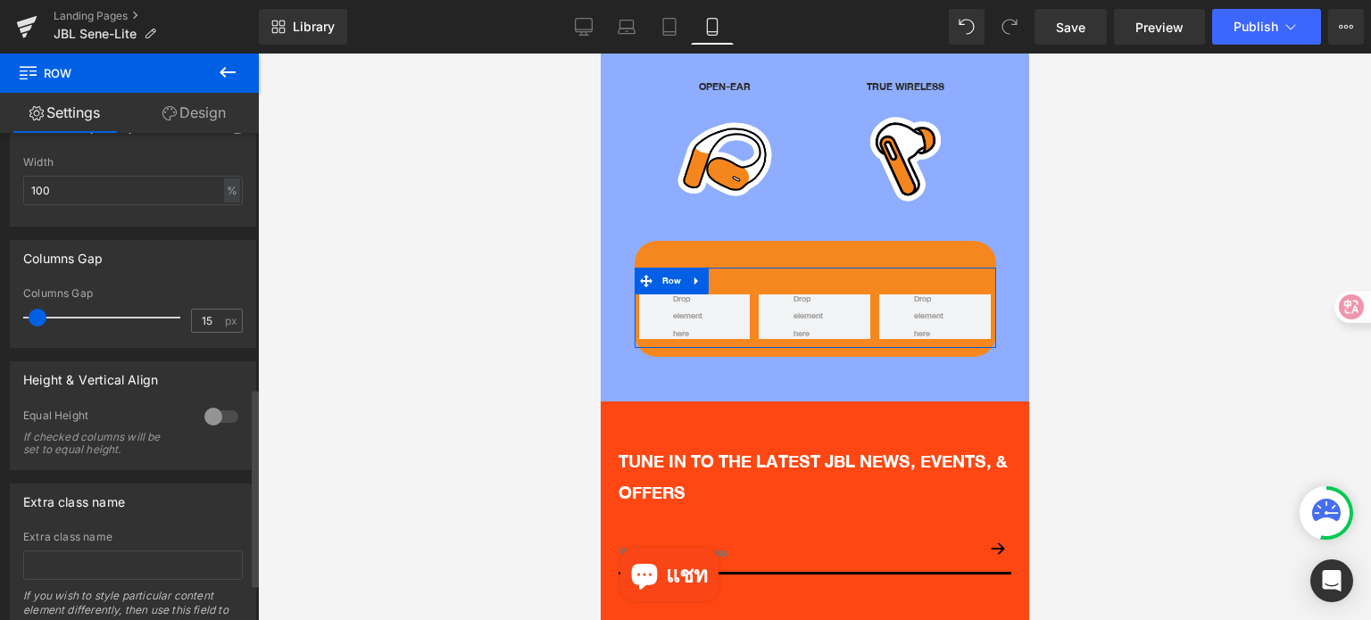
drag, startPoint x: 46, startPoint y: 319, endPoint x: 36, endPoint y: 319, distance: 9.9
click at [36, 319] on span at bounding box center [38, 318] width 18 height 18
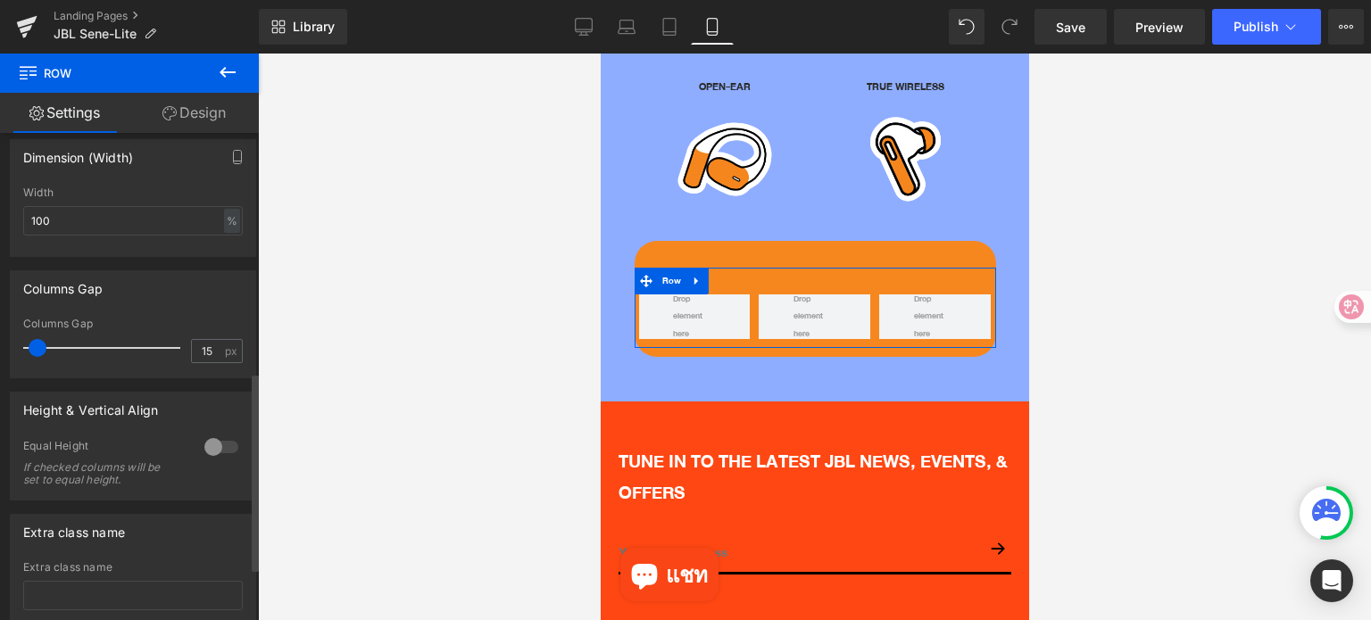
scroll to position [535, 0]
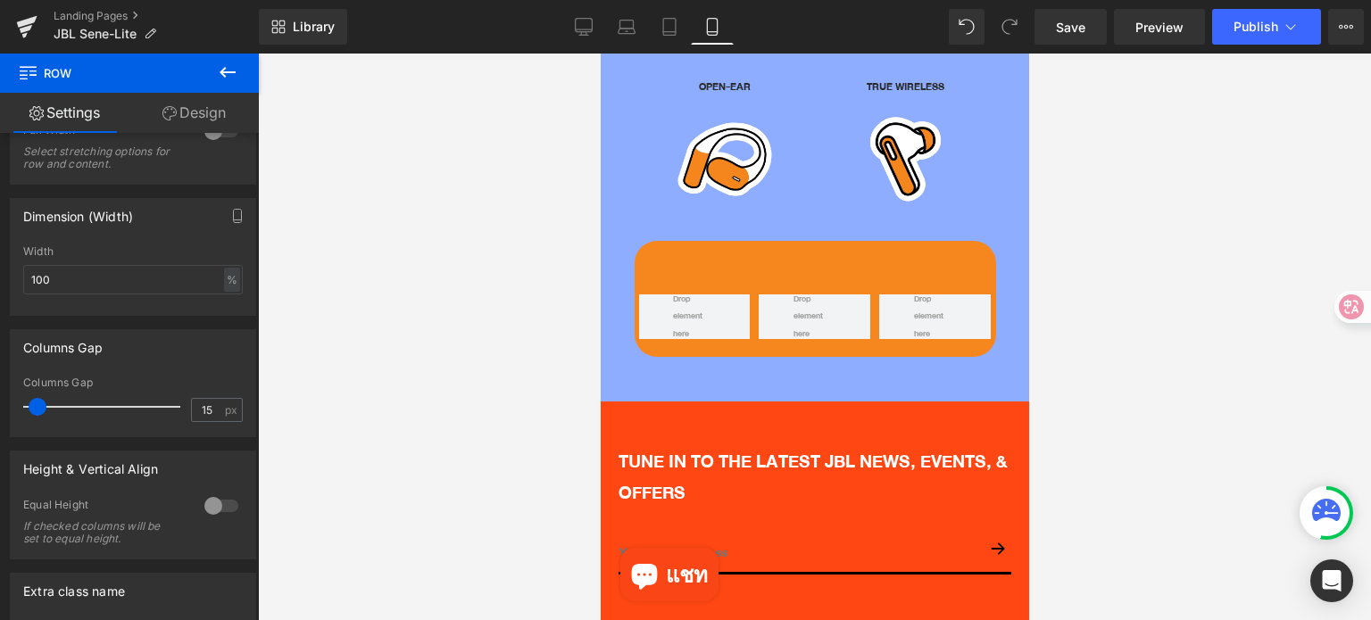
click at [223, 79] on icon at bounding box center [227, 72] width 21 height 21
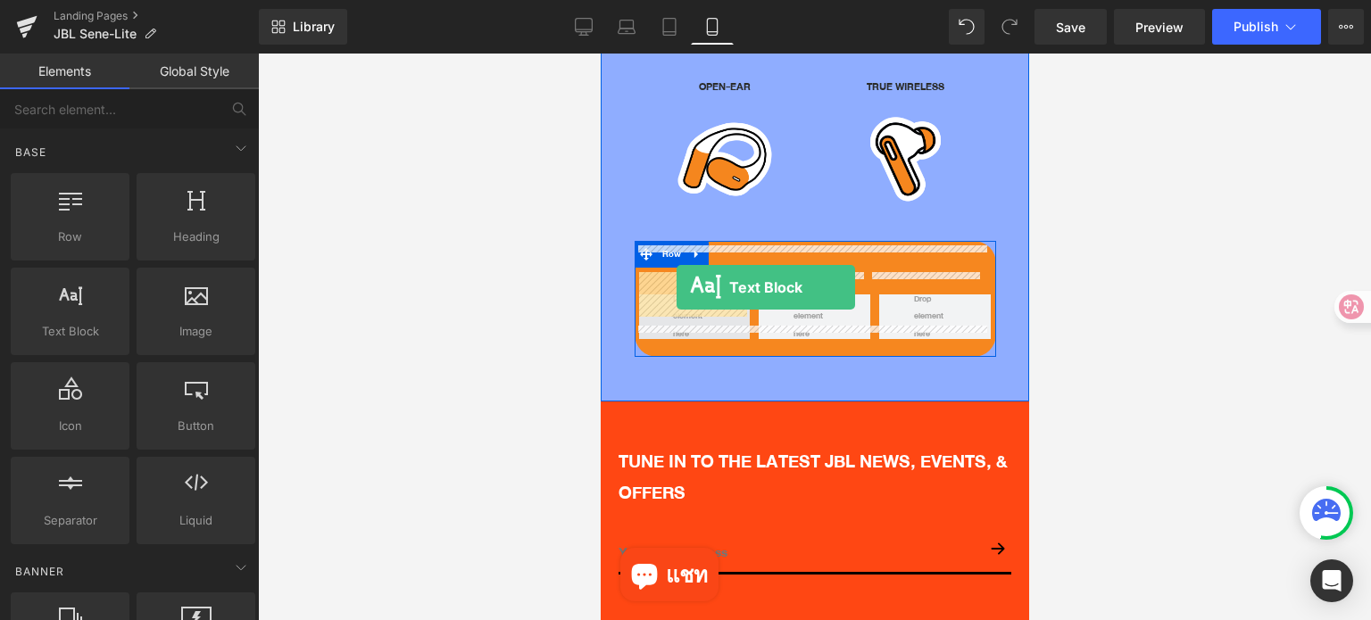
drag, startPoint x: 676, startPoint y: 388, endPoint x: 676, endPoint y: 288, distance: 100.0
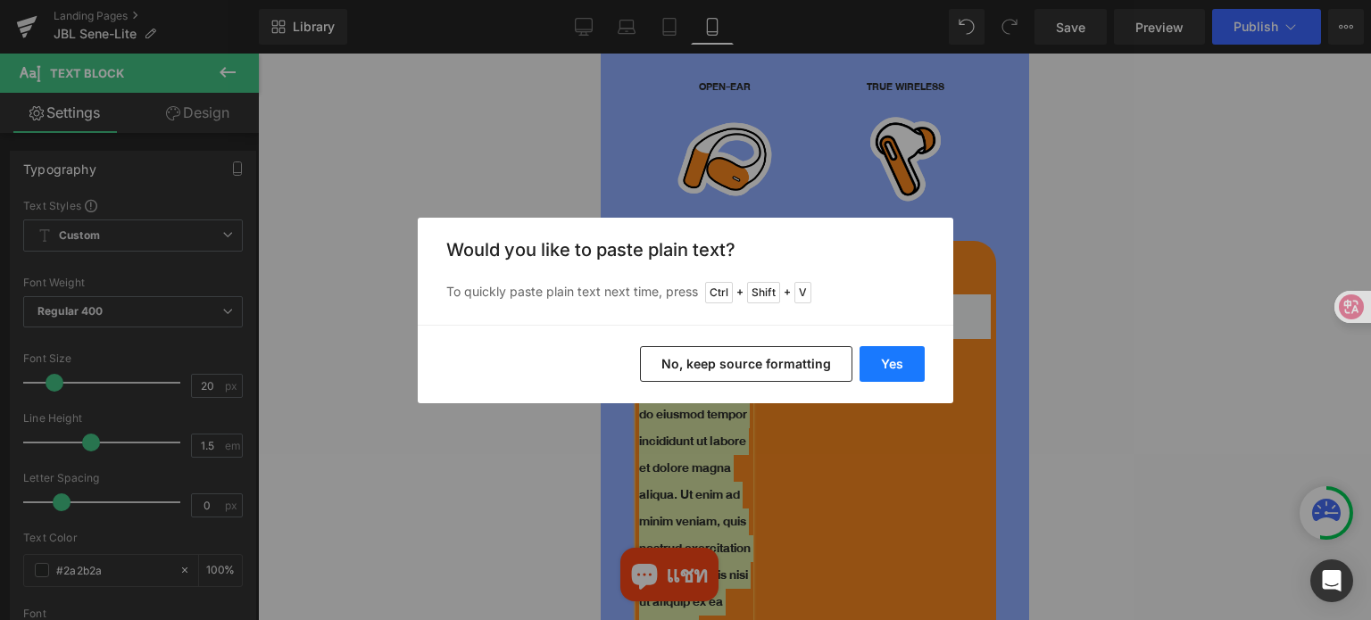
click at [885, 370] on button "Yes" at bounding box center [891, 364] width 65 height 36
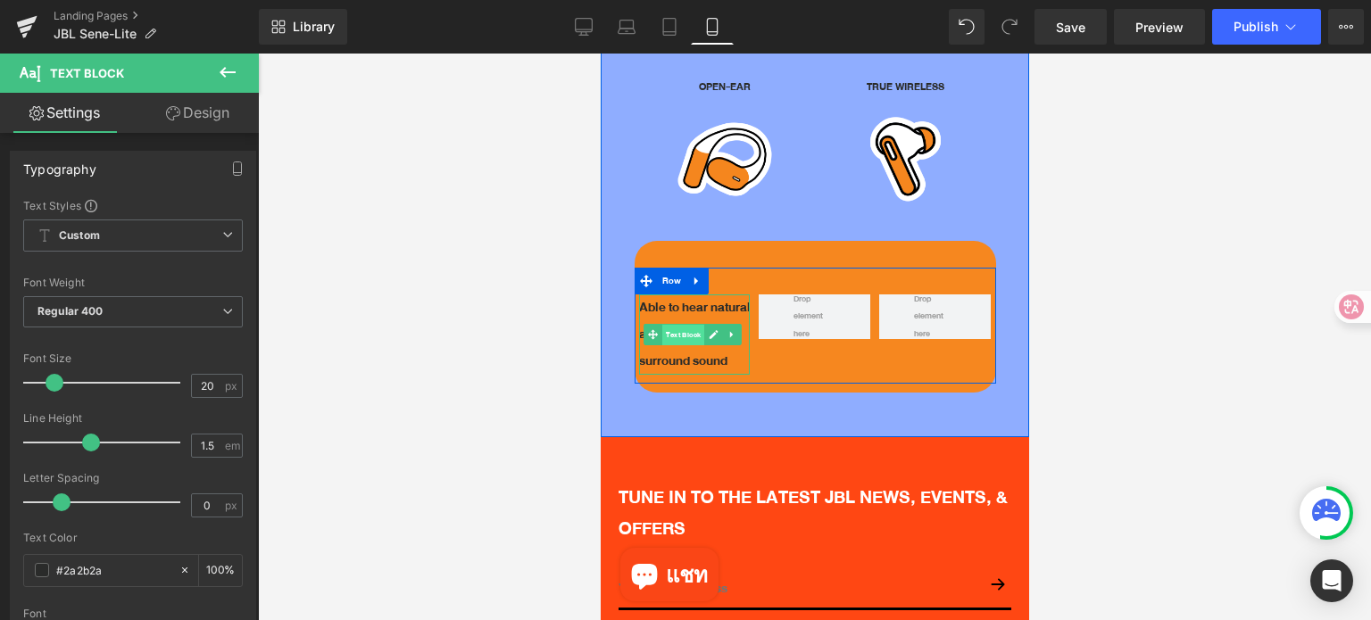
click at [682, 325] on span "Text Block" at bounding box center [682, 335] width 42 height 21
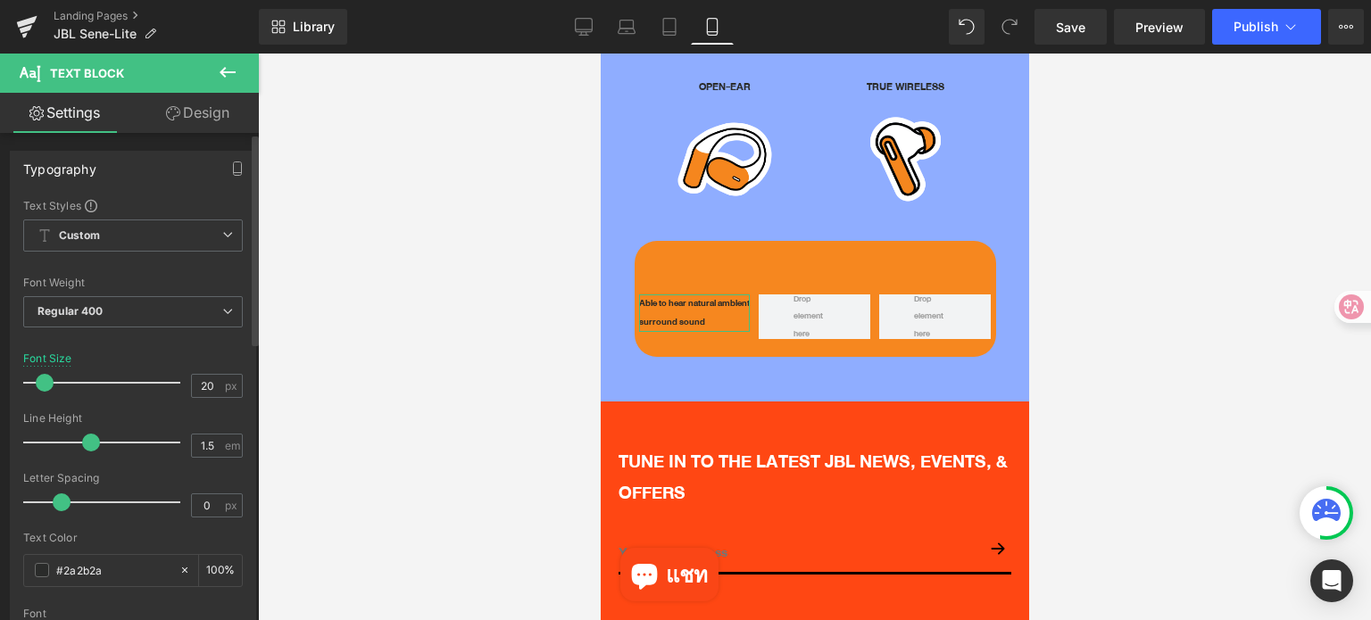
click at [45, 381] on span at bounding box center [45, 383] width 18 height 18
drag, startPoint x: 92, startPoint y: 438, endPoint x: 62, endPoint y: 436, distance: 29.5
click at [62, 436] on span at bounding box center [62, 443] width 18 height 18
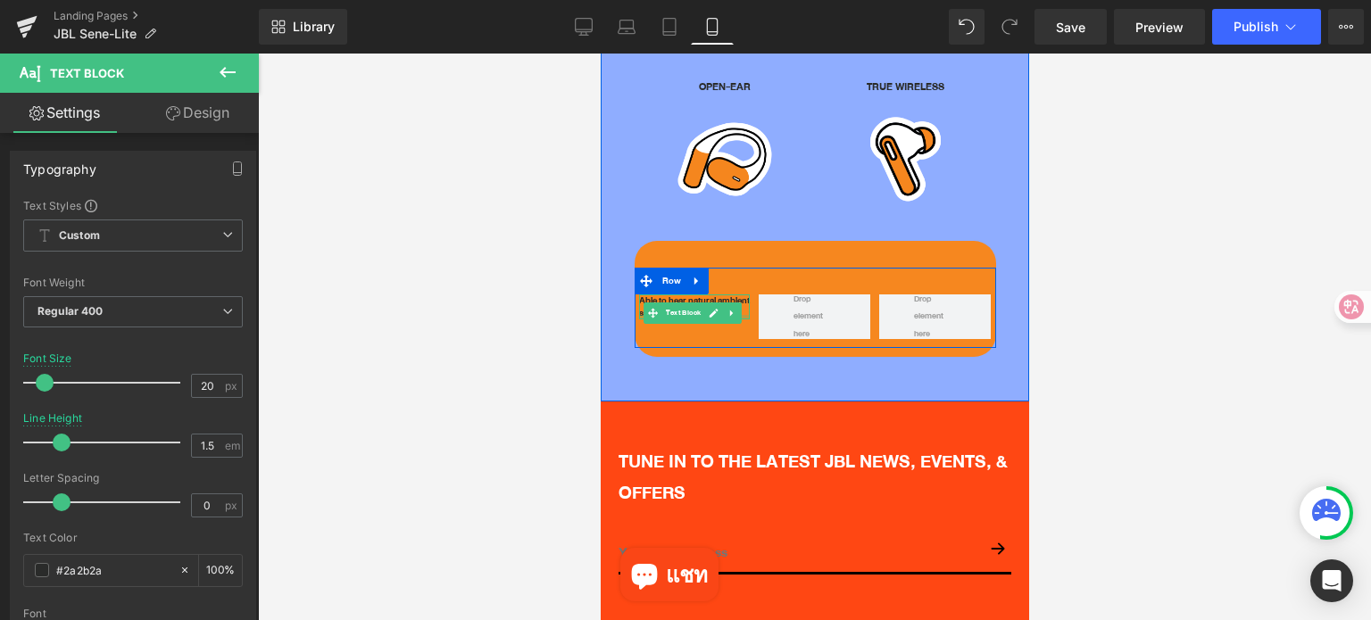
click at [644, 315] on div at bounding box center [694, 317] width 112 height 4
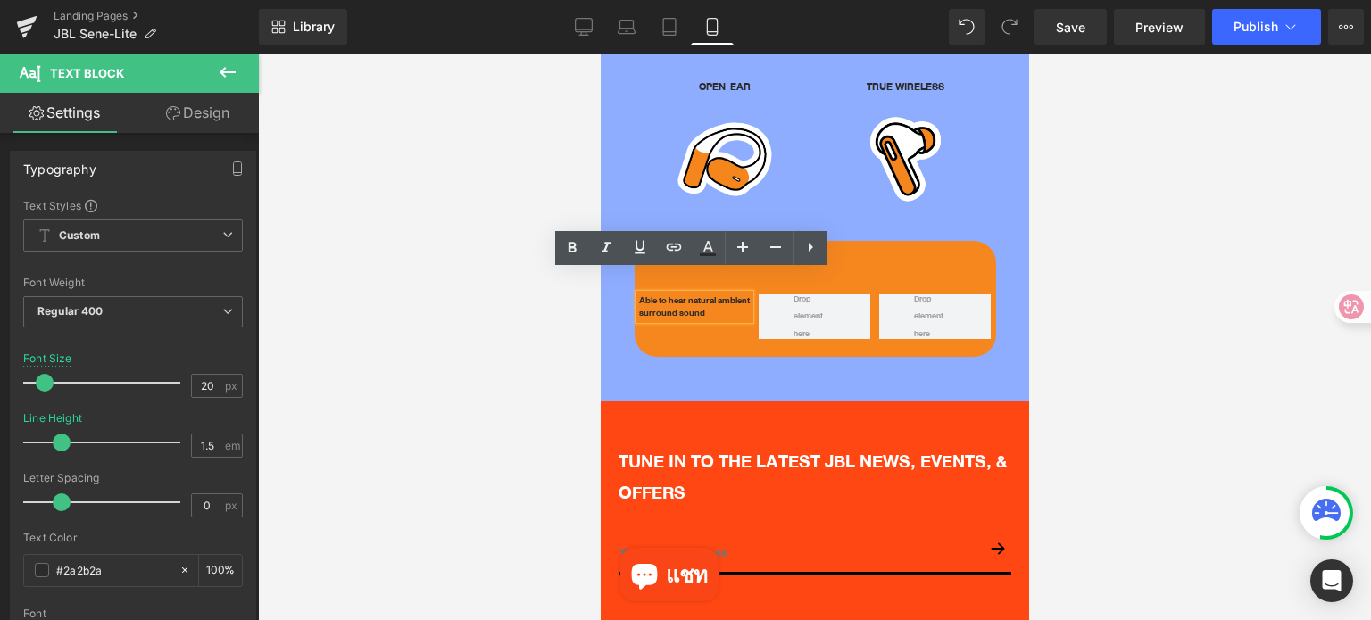
click at [638, 307] on p "surround sound" at bounding box center [694, 313] width 112 height 12
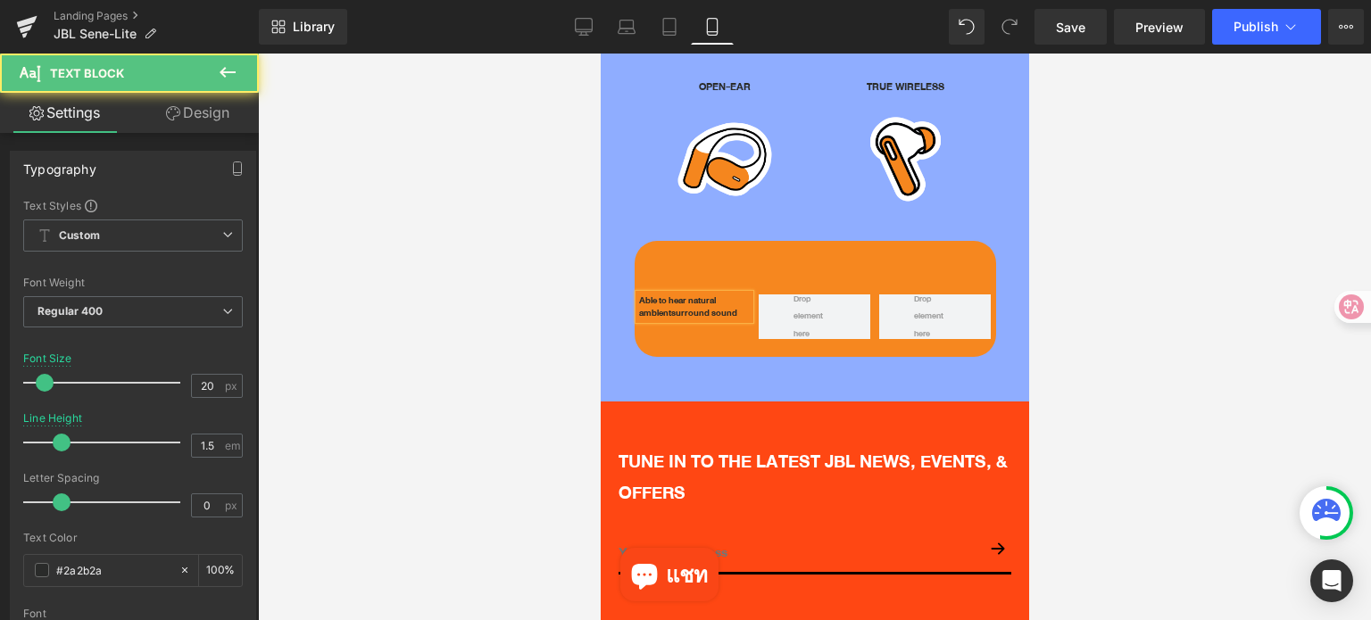
click at [638, 294] on p "Able to hear natural ambient surround sound" at bounding box center [694, 306] width 112 height 25
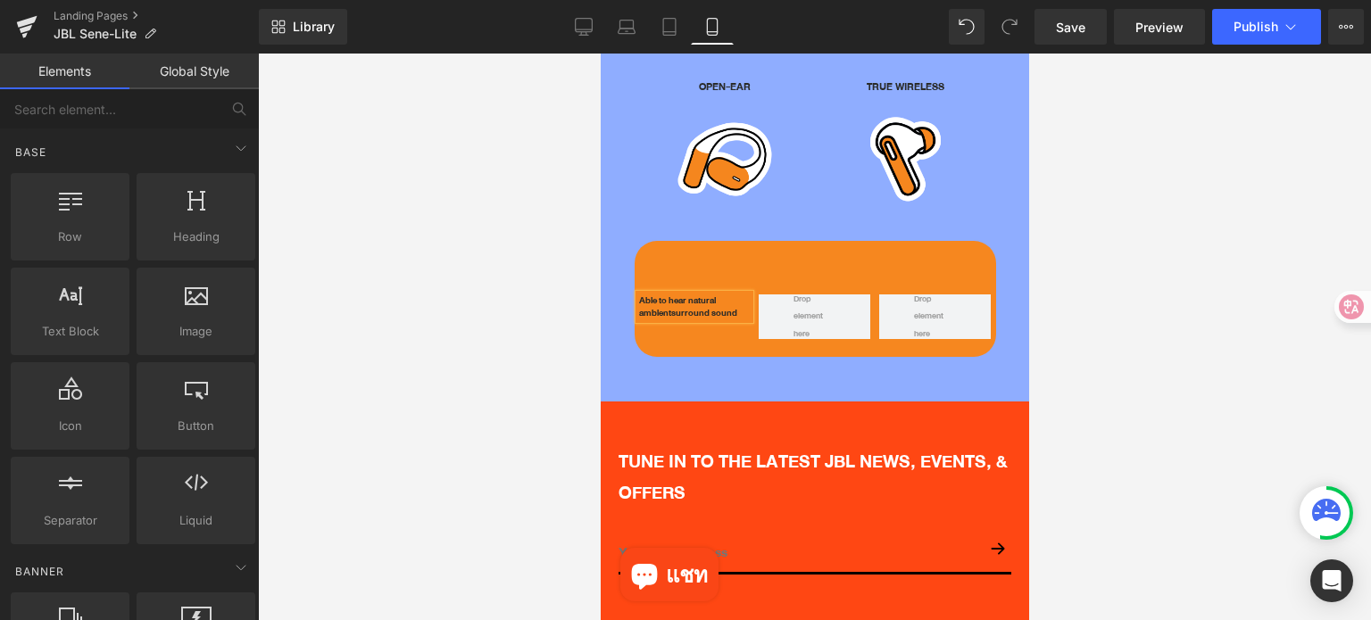
click at [1137, 376] on div at bounding box center [814, 337] width 1113 height 567
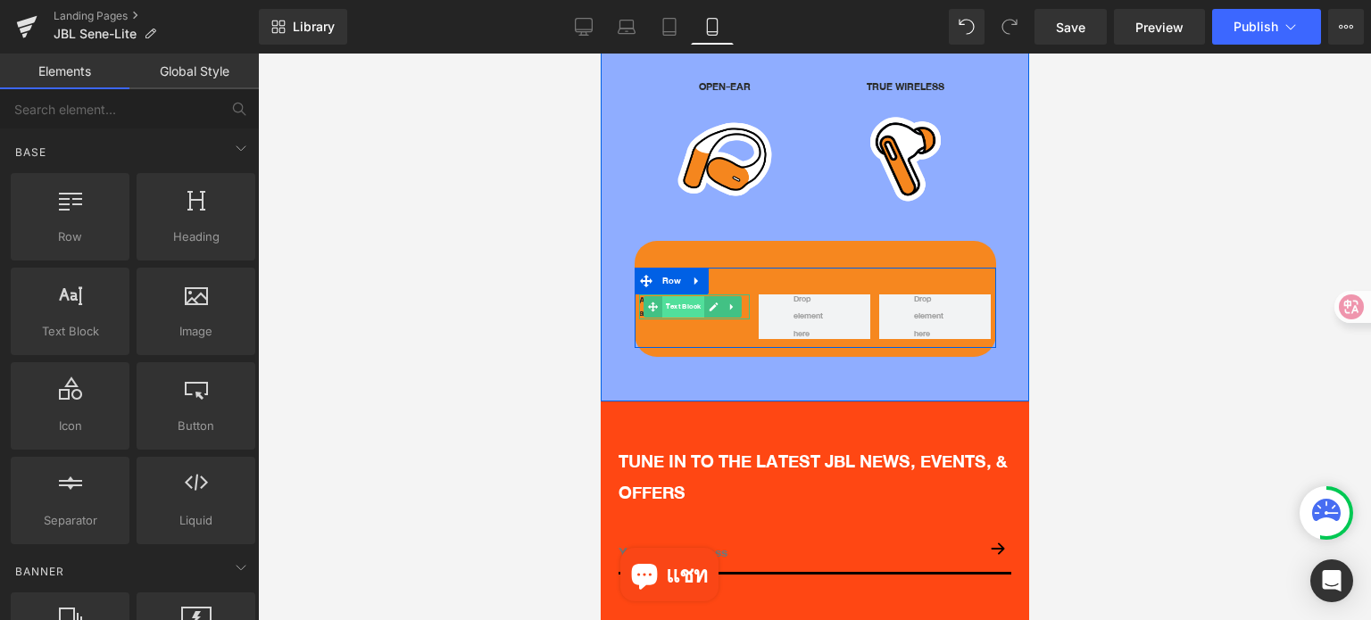
drag, startPoint x: 689, startPoint y: 289, endPoint x: 1175, endPoint y: 387, distance: 496.2
click at [688, 296] on span "Text Block" at bounding box center [682, 306] width 42 height 21
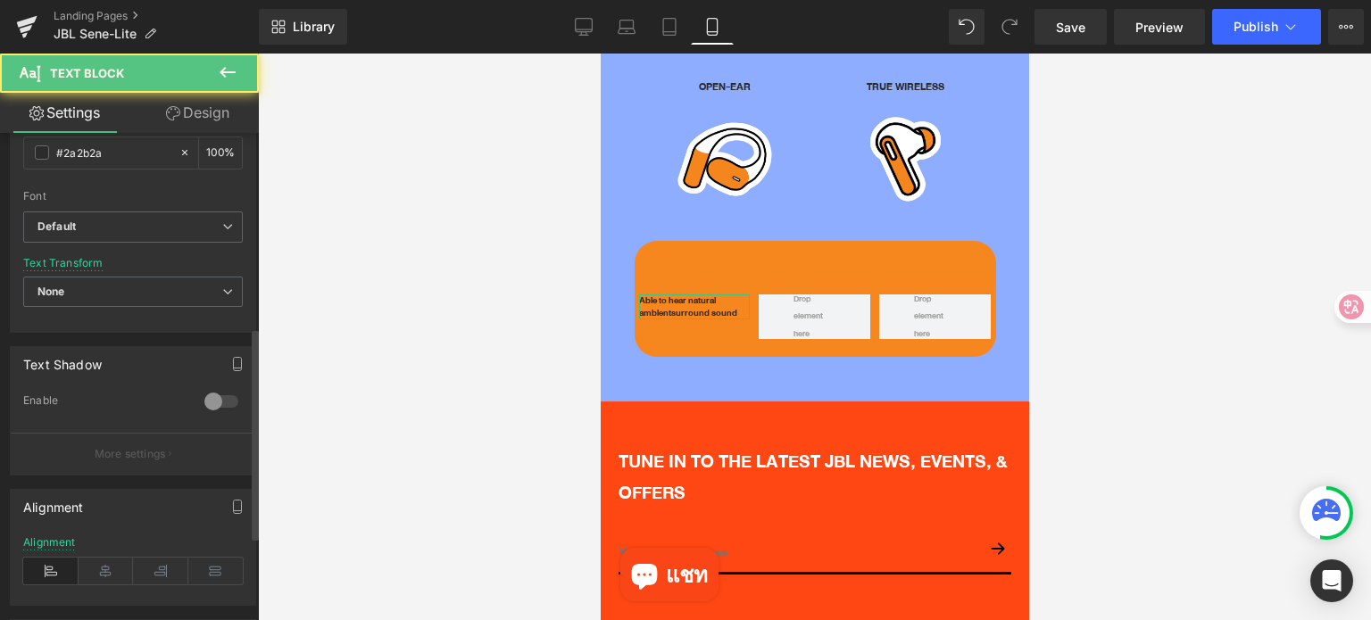
scroll to position [446, 0]
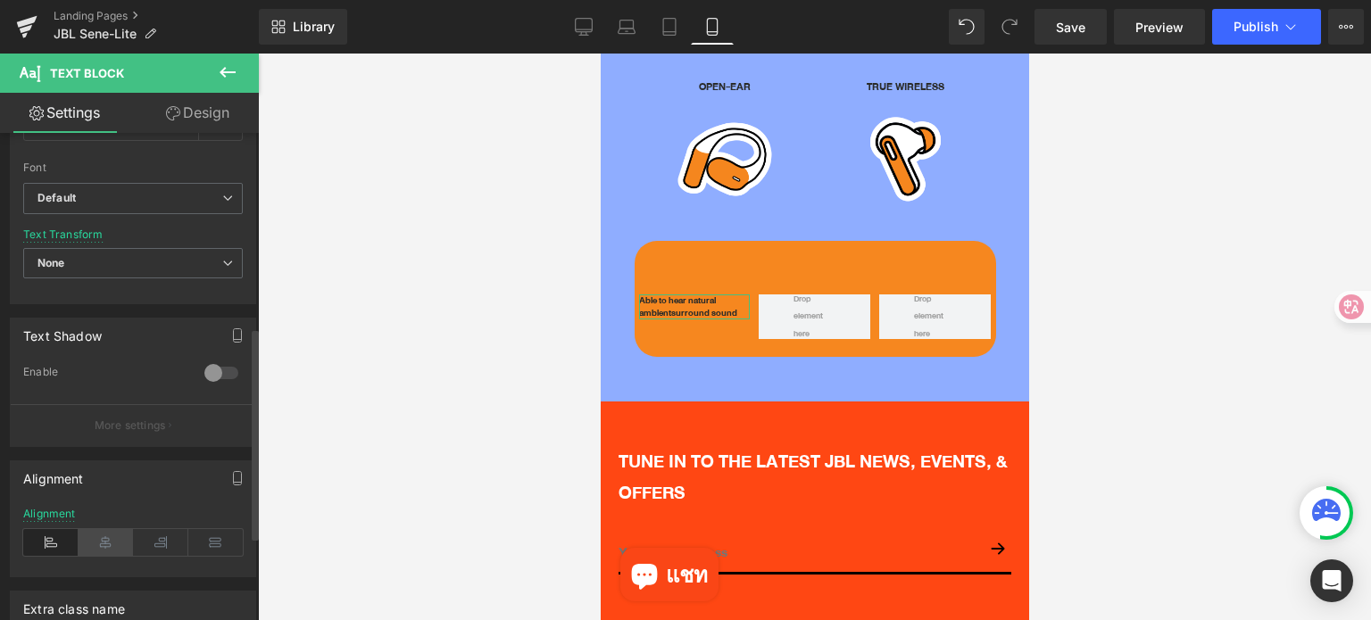
click at [100, 535] on icon at bounding box center [106, 542] width 55 height 27
click at [226, 71] on icon at bounding box center [227, 72] width 21 height 21
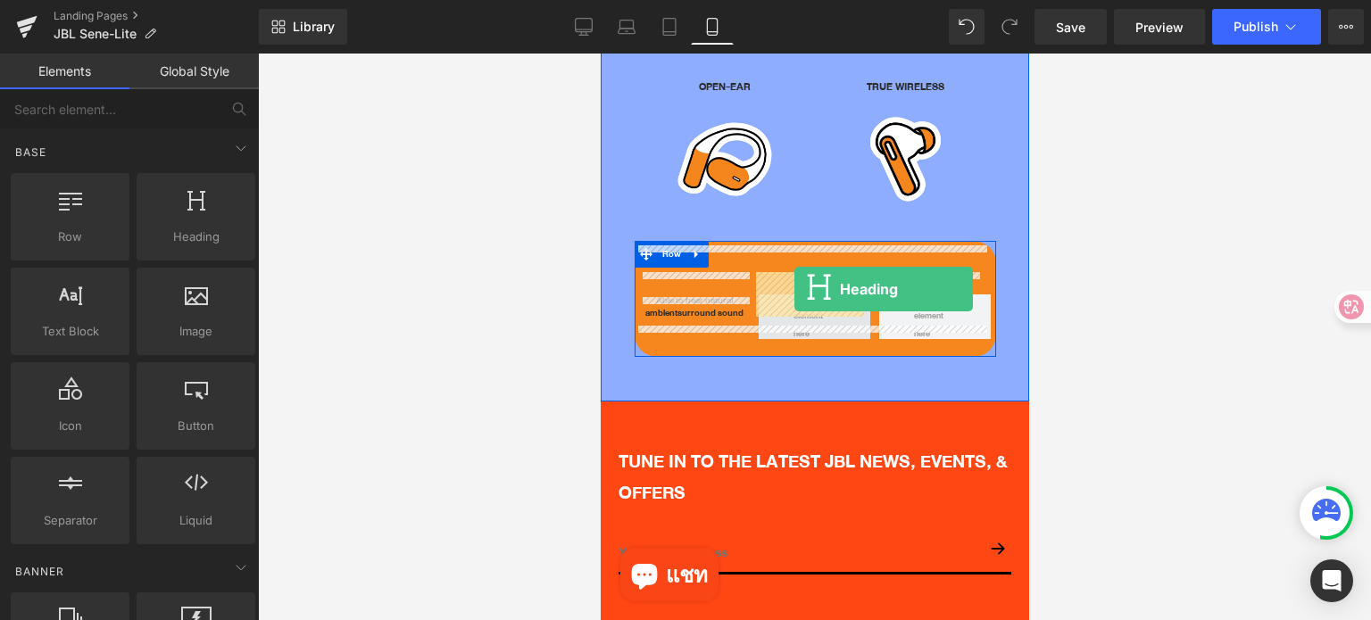
drag, startPoint x: 784, startPoint y: 267, endPoint x: 793, endPoint y: 289, distance: 24.4
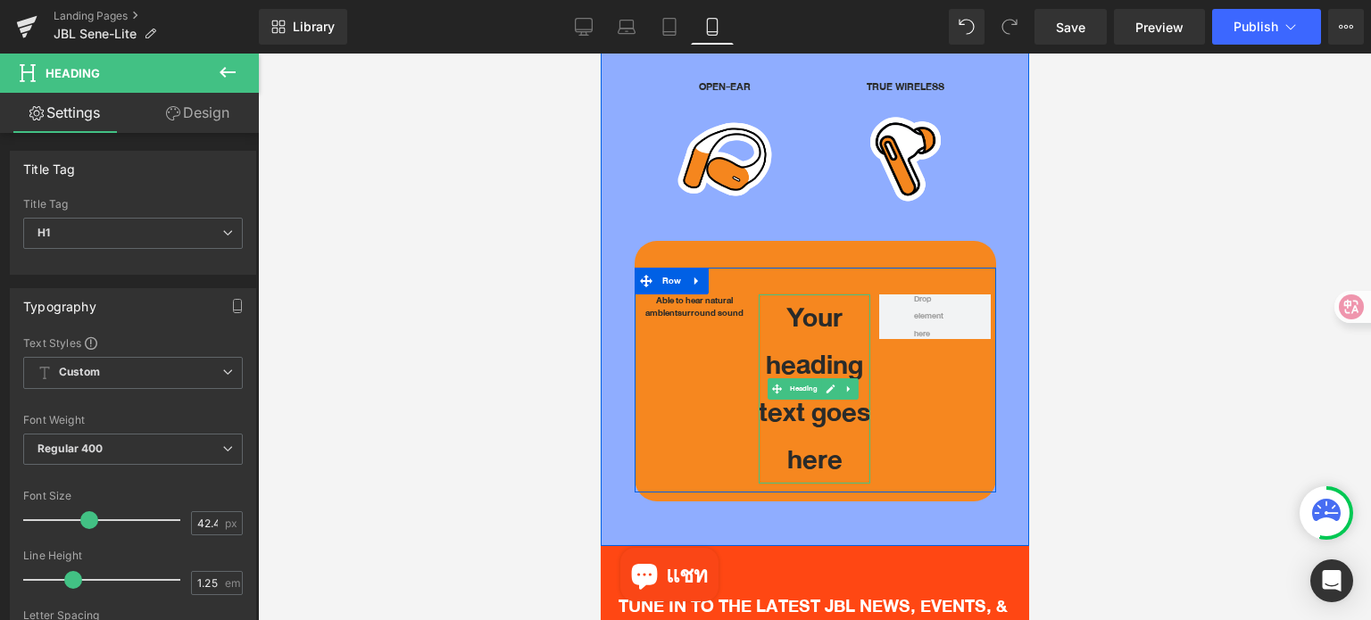
click at [811, 336] on h1 "Your heading text goes here" at bounding box center [814, 388] width 112 height 189
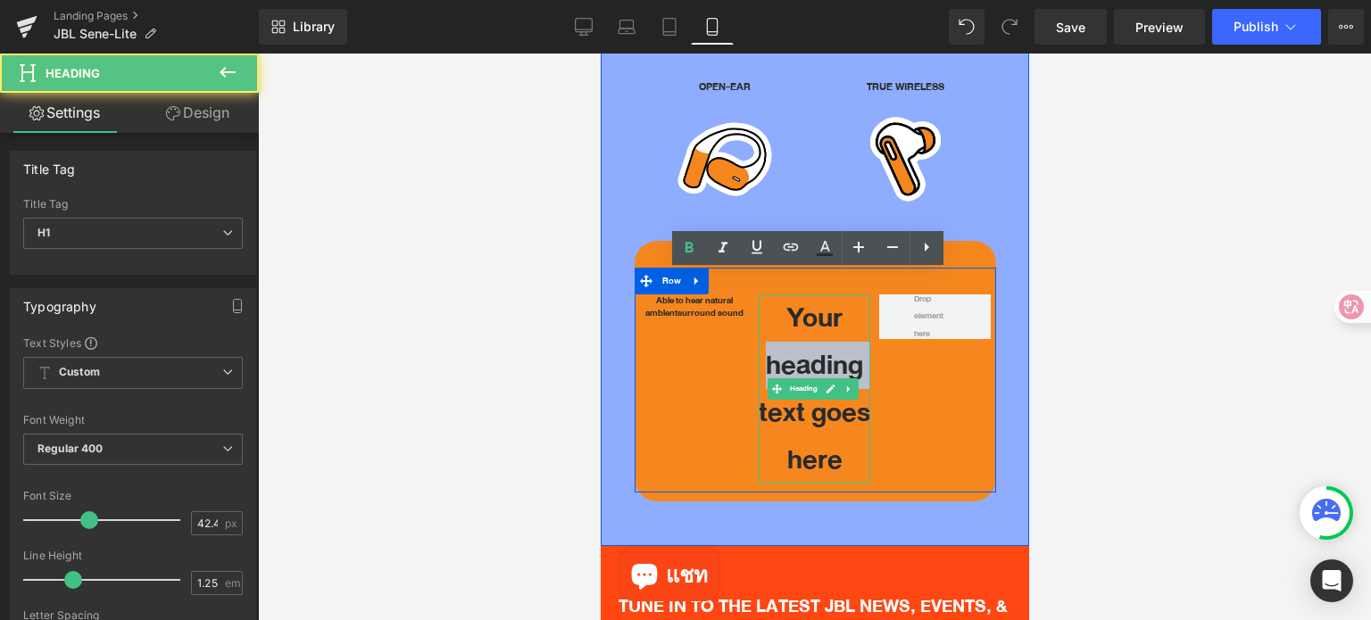
click at [811, 336] on h1 "Your heading text goes here" at bounding box center [814, 388] width 112 height 189
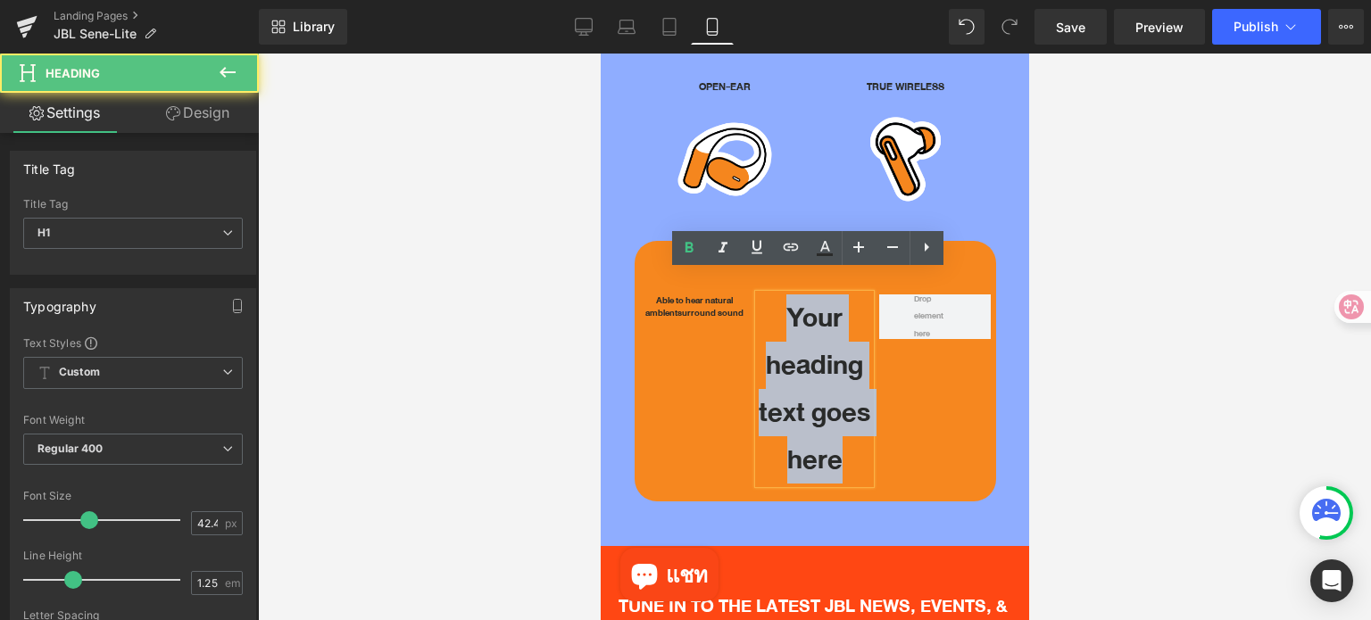
click at [811, 336] on h1 "Your heading text goes here" at bounding box center [814, 388] width 112 height 189
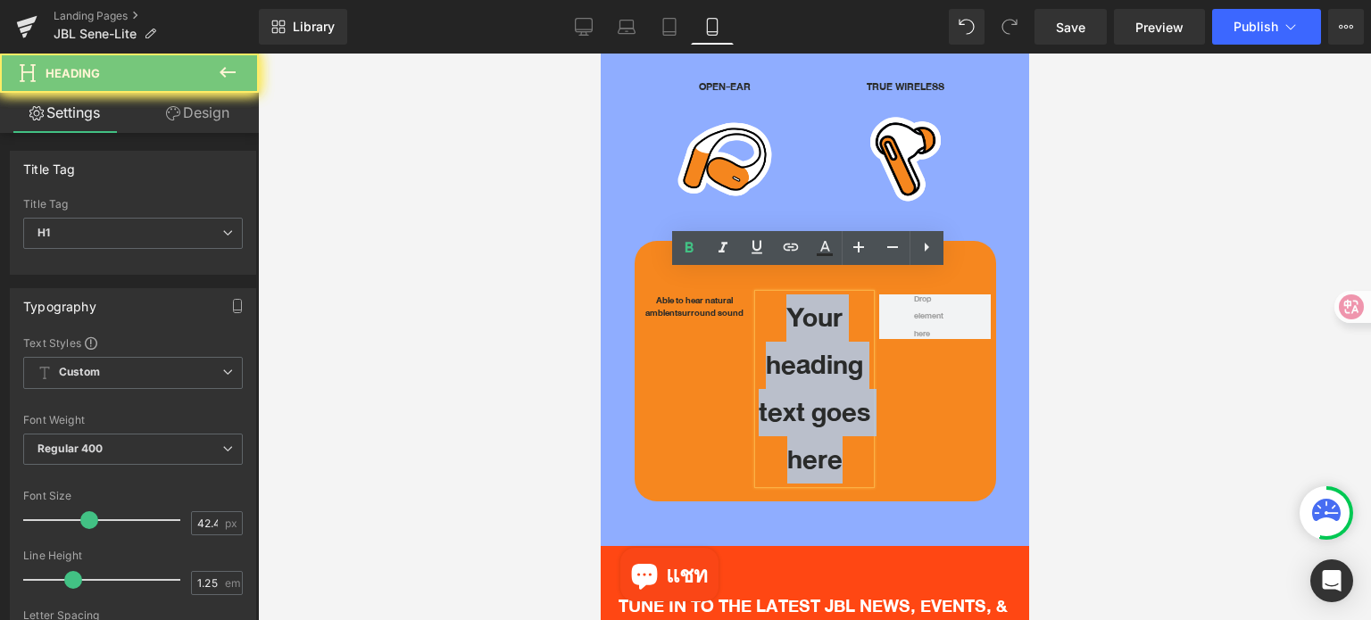
paste div
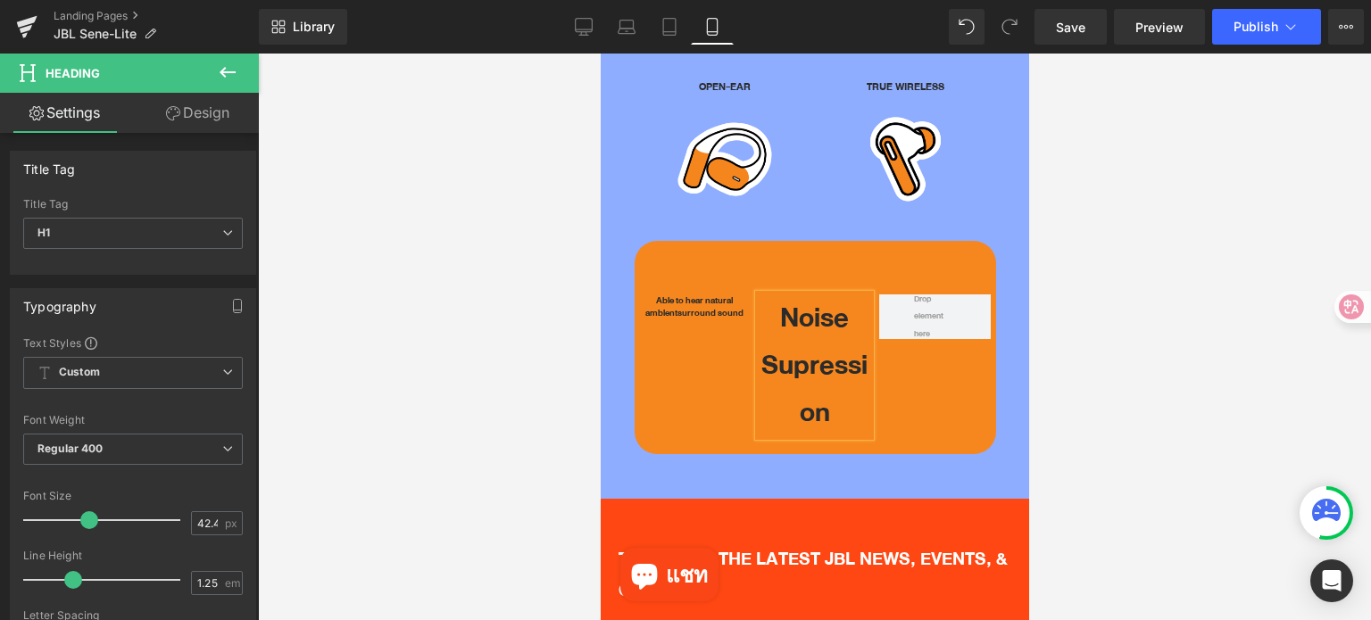
click at [929, 411] on div "Able to hear natural ambient surround sound Text Block Noise Supression Heading…" at bounding box center [814, 357] width 361 height 178
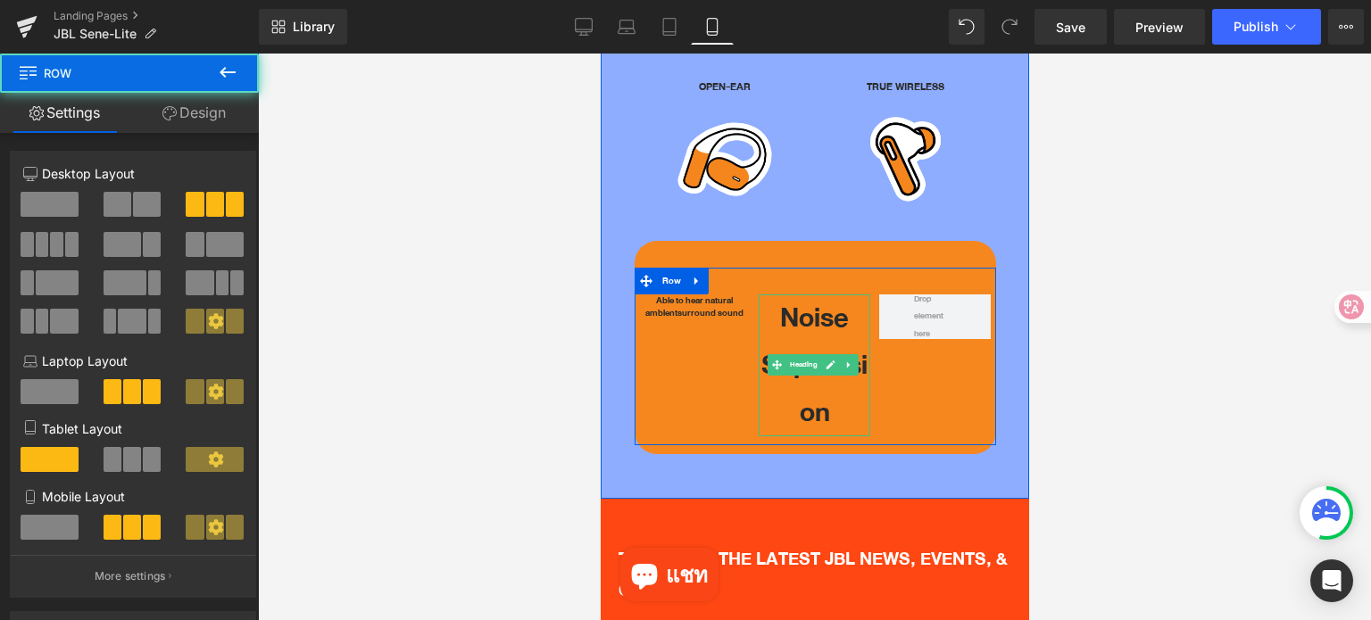
click at [795, 354] on span "Heading" at bounding box center [802, 364] width 35 height 21
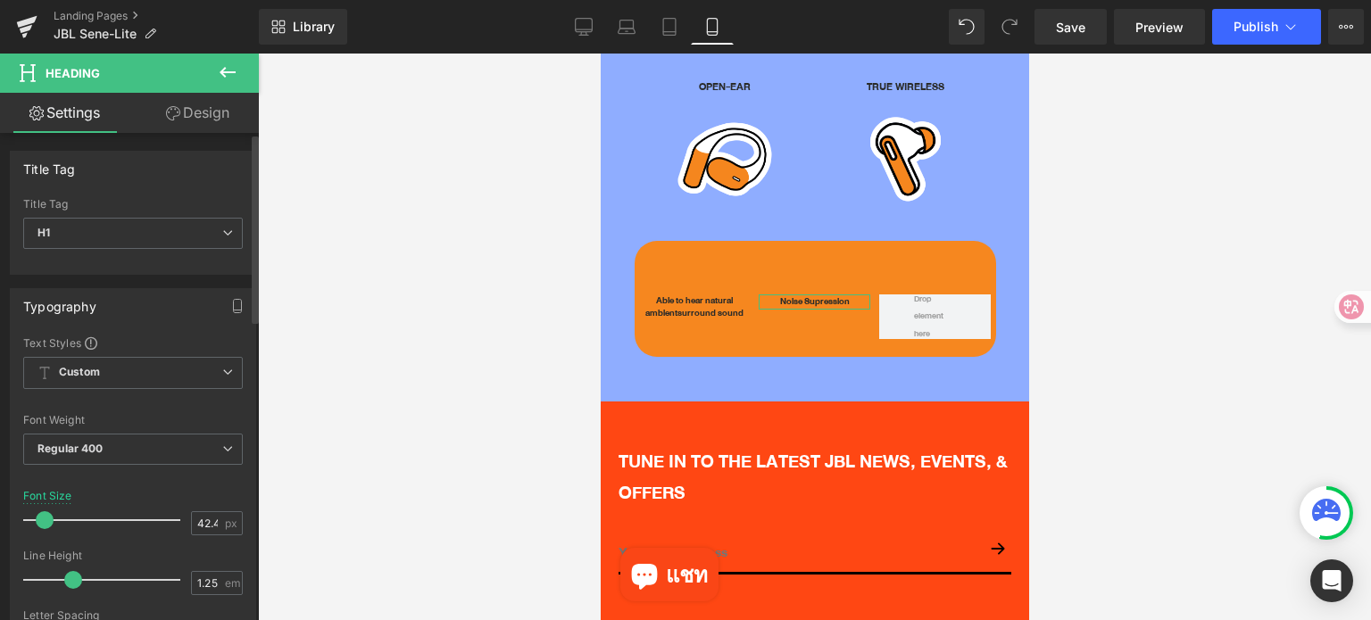
drag, startPoint x: 82, startPoint y: 516, endPoint x: 39, endPoint y: 511, distance: 43.1
click at [39, 511] on span at bounding box center [45, 520] width 18 height 18
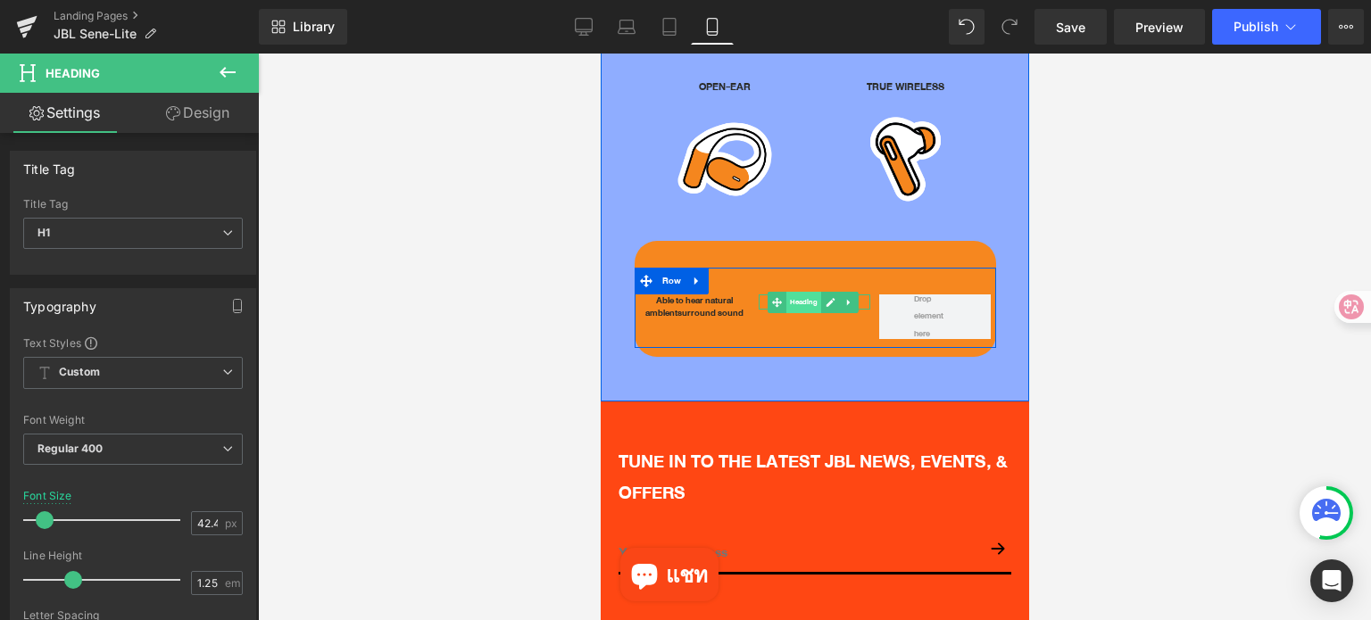
click at [797, 292] on span "Heading" at bounding box center [802, 302] width 35 height 21
click at [799, 292] on span "Heading" at bounding box center [802, 302] width 35 height 21
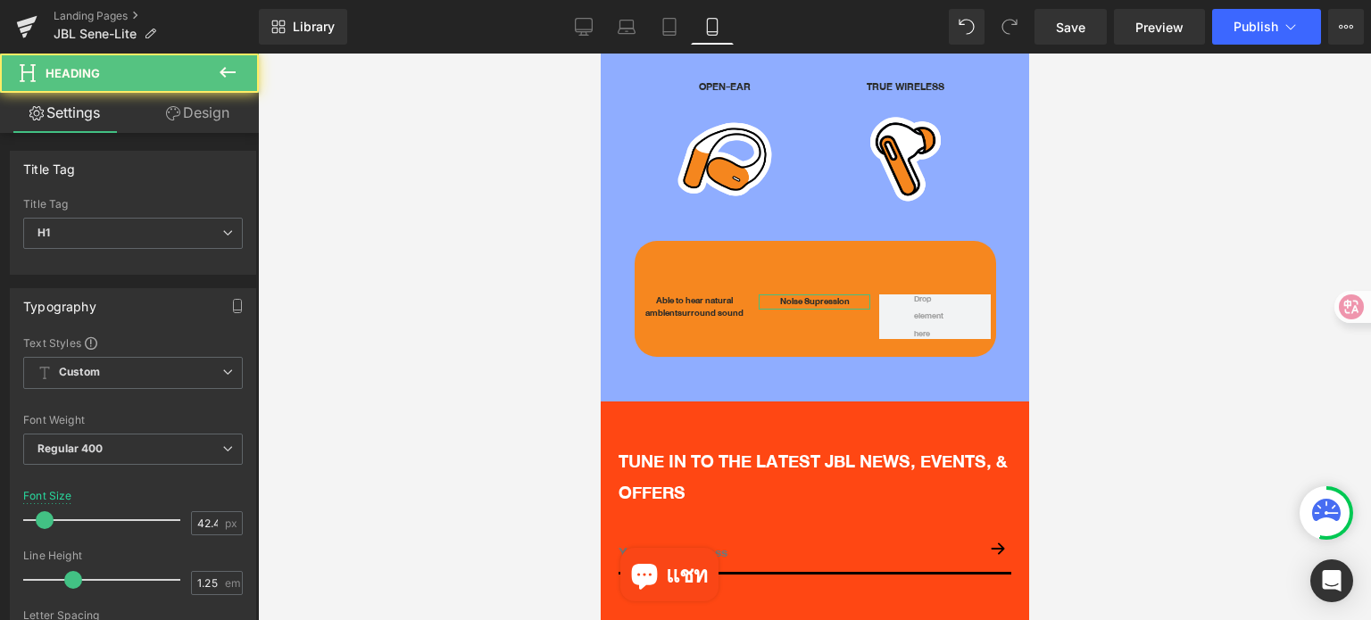
click at [190, 112] on link "Design" at bounding box center [197, 113] width 129 height 40
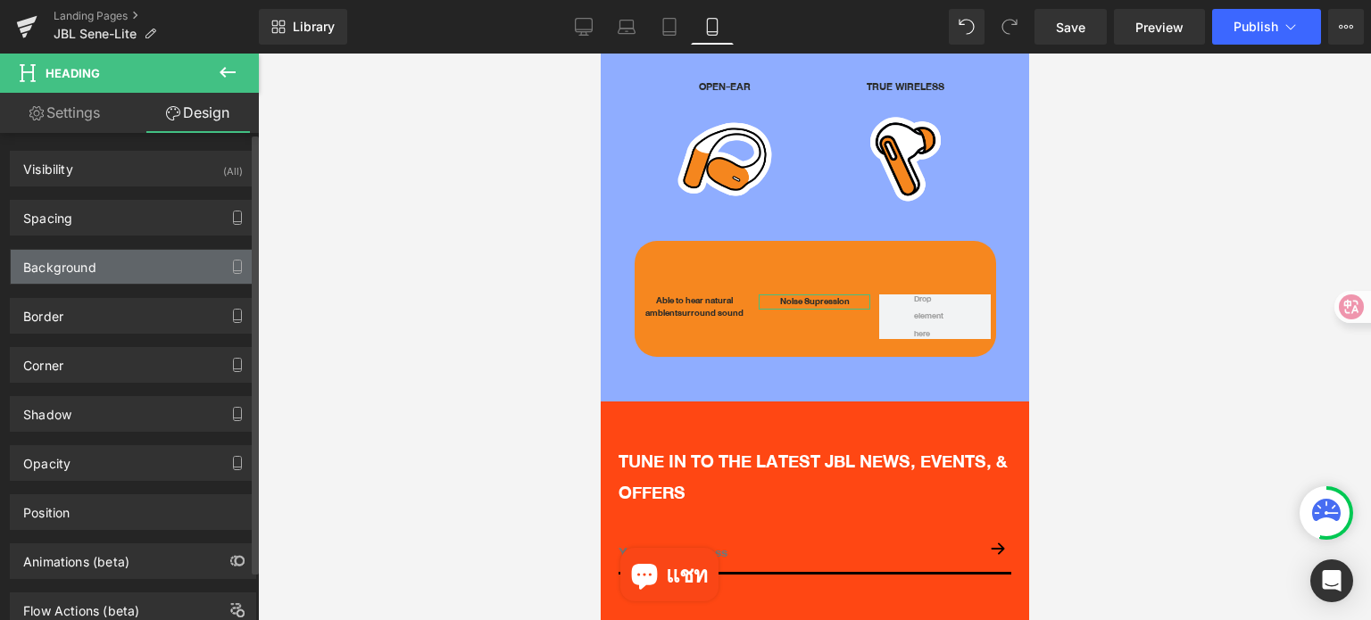
click at [96, 270] on div "Background" at bounding box center [133, 267] width 245 height 34
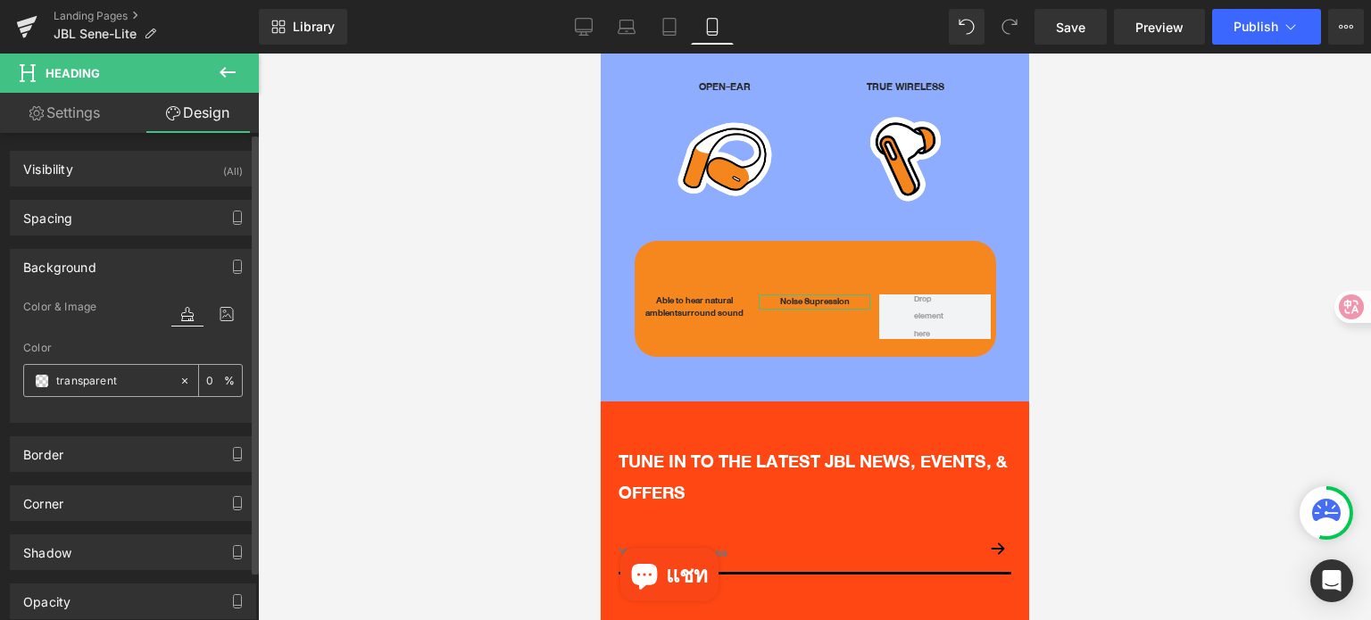
click at [39, 381] on span at bounding box center [42, 381] width 14 height 14
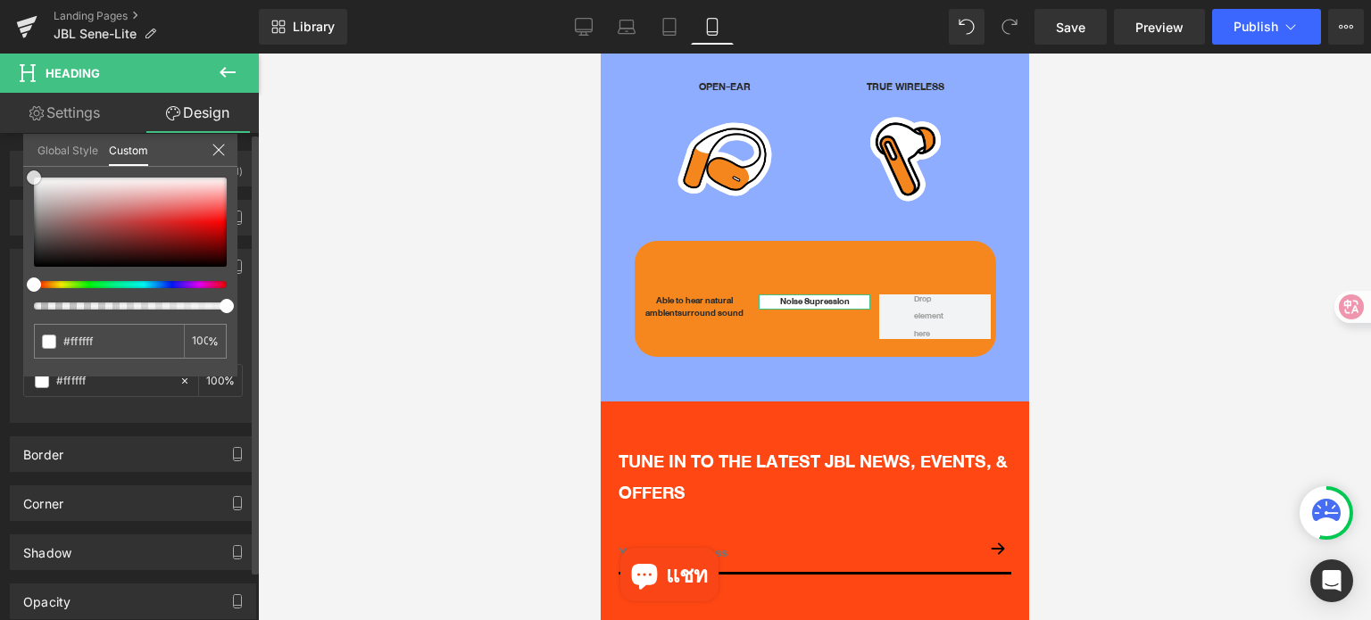
drag, startPoint x: 23, startPoint y: 182, endPoint x: 0, endPoint y: 158, distance: 33.5
click at [0, 236] on div "Background Color & Image color Color transparent 0 % Image Replace Image Upload…" at bounding box center [133, 329] width 267 height 187
click at [185, 113] on link "Design" at bounding box center [197, 113] width 129 height 40
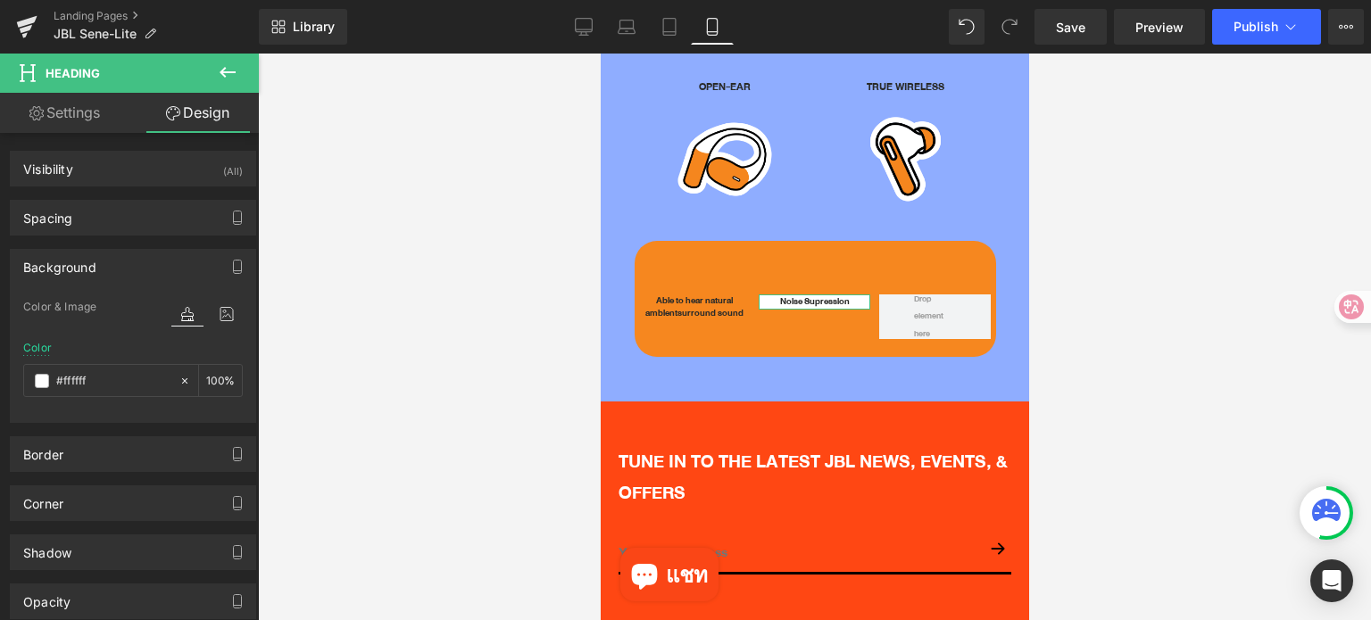
click at [125, 506] on div "Corner" at bounding box center [133, 503] width 245 height 34
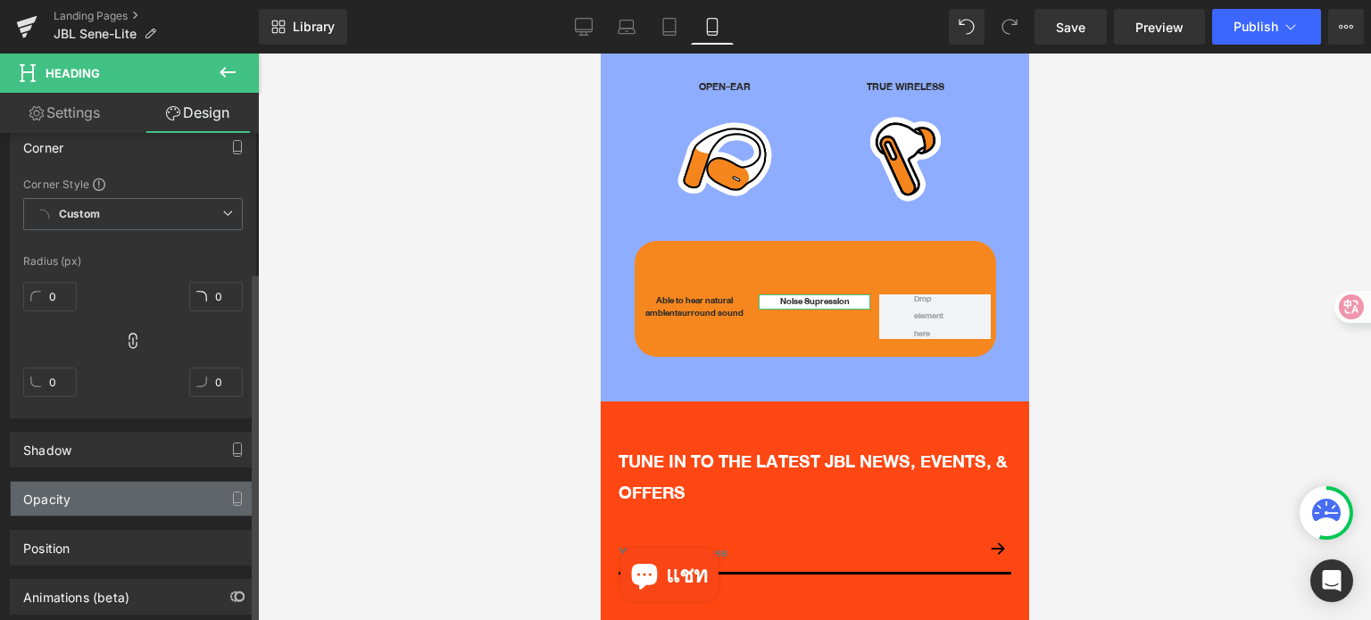
scroll to position [357, 0]
click at [54, 294] on input "0" at bounding box center [50, 295] width 54 height 29
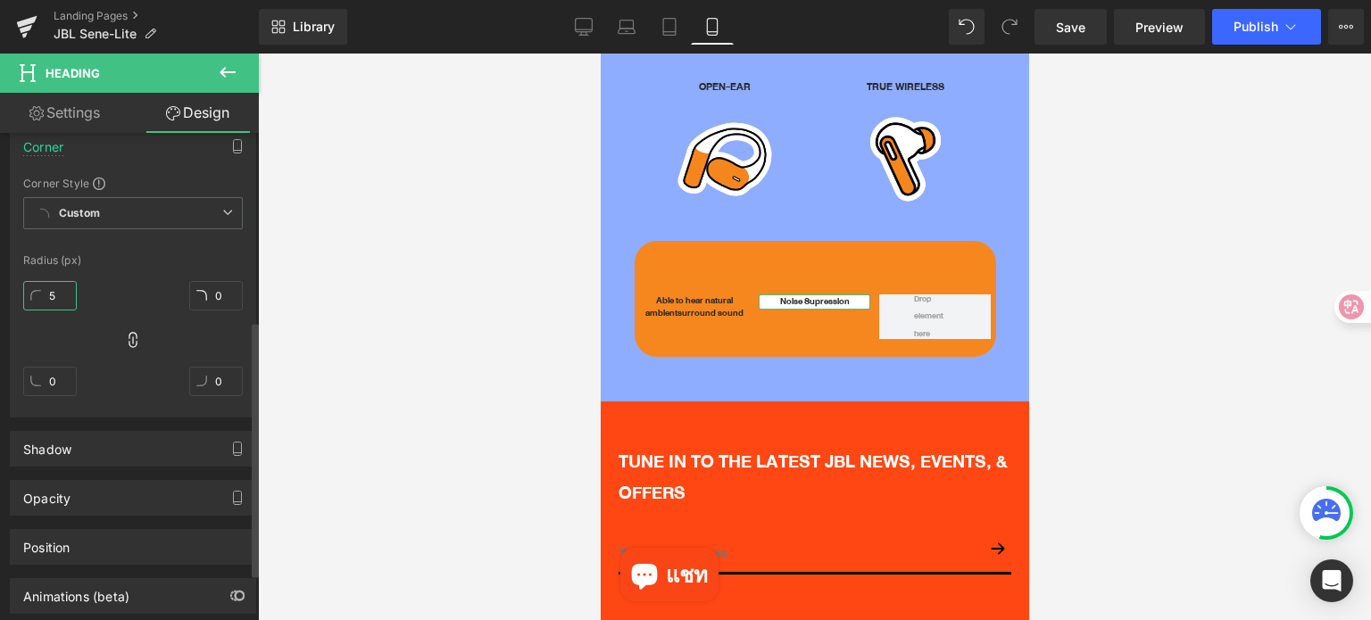
type input "5"
click at [203, 341] on div "5 0 0 0" at bounding box center [133, 345] width 220 height 143
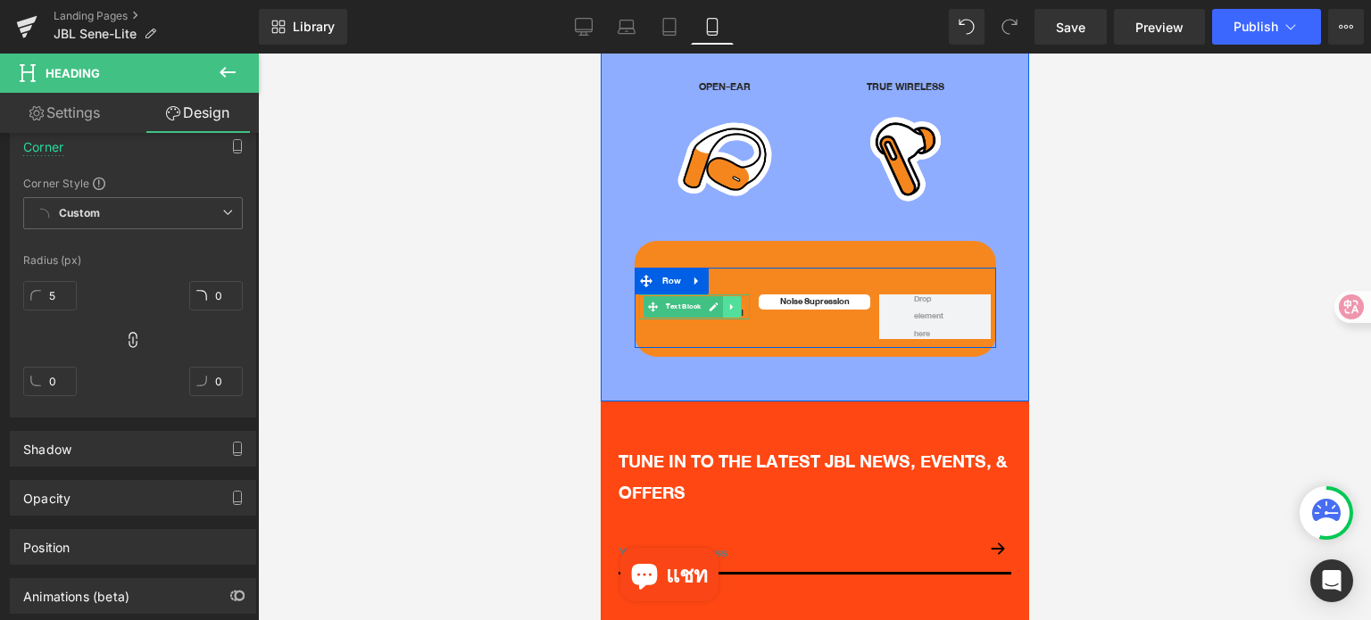
click at [729, 302] on icon at bounding box center [731, 307] width 10 height 11
click at [721, 302] on icon at bounding box center [722, 307] width 10 height 10
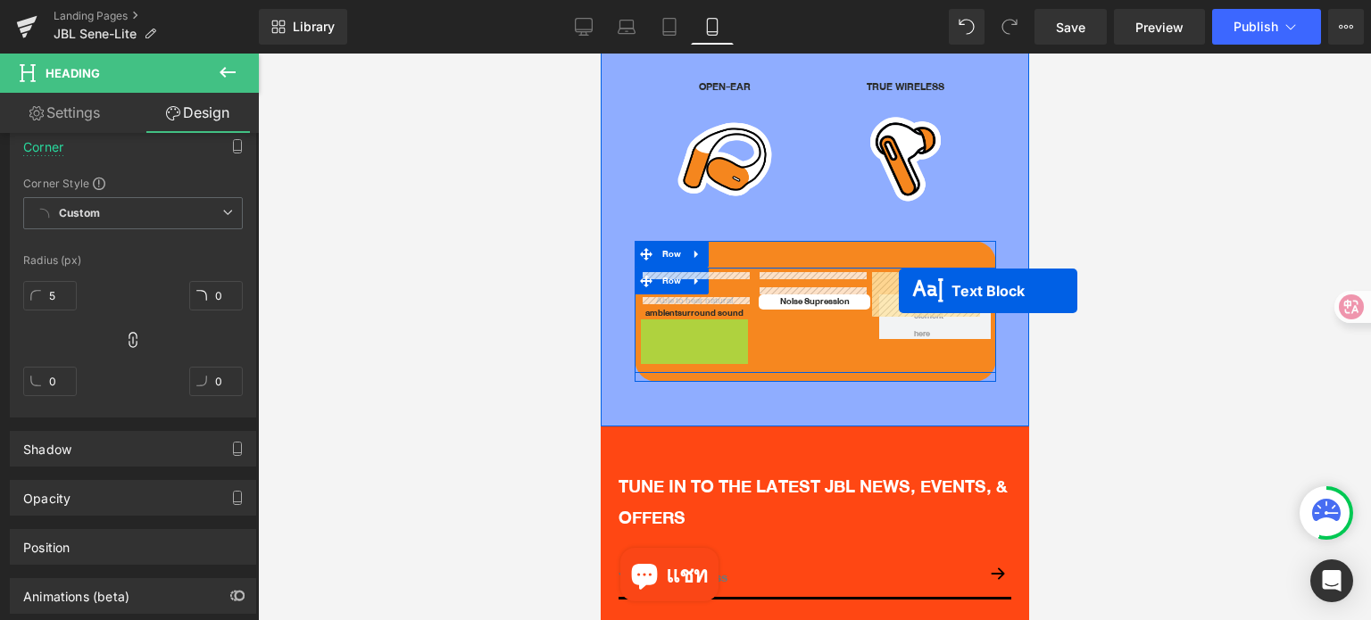
drag, startPoint x: 644, startPoint y: 310, endPoint x: 981, endPoint y: 306, distance: 336.5
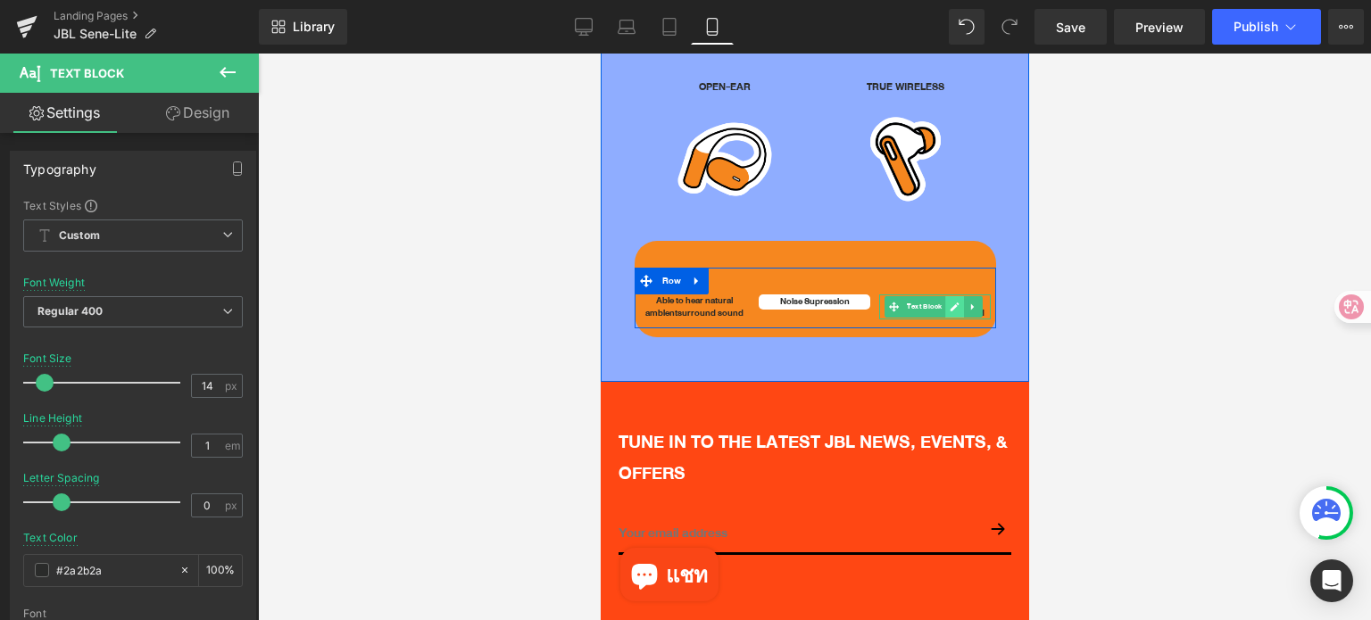
click at [950, 302] on icon at bounding box center [954, 307] width 10 height 11
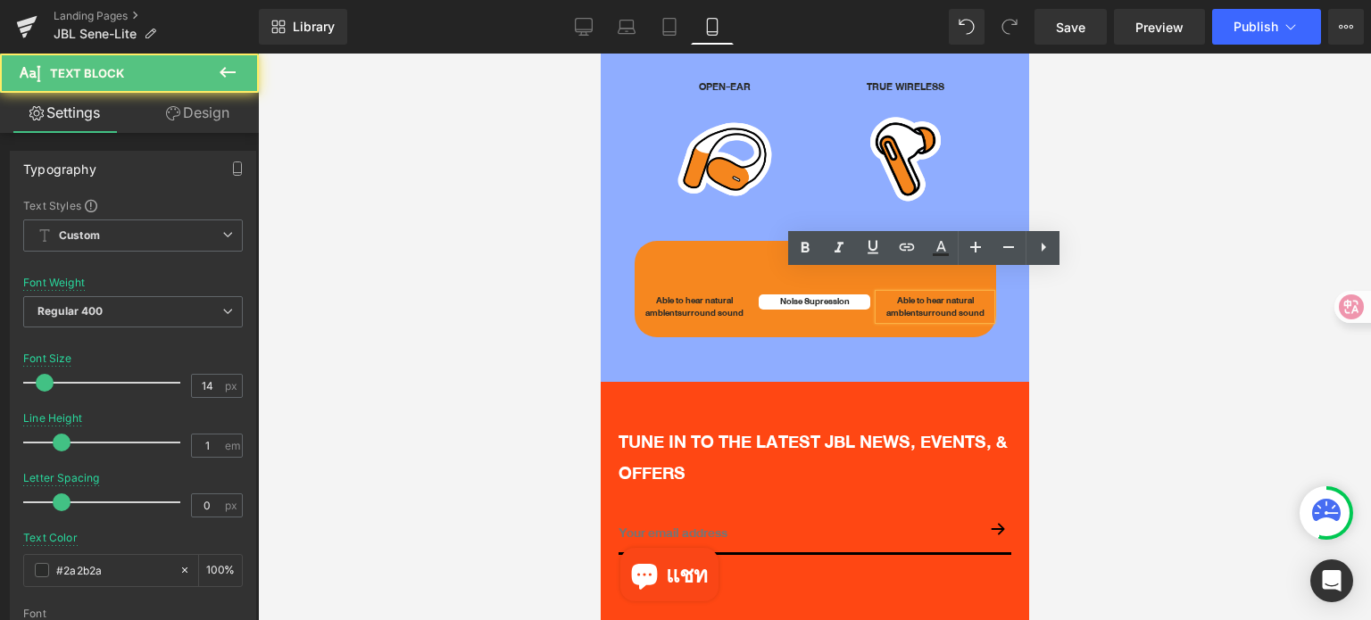
click at [917, 305] on span "surround sound" at bounding box center [950, 313] width 66 height 16
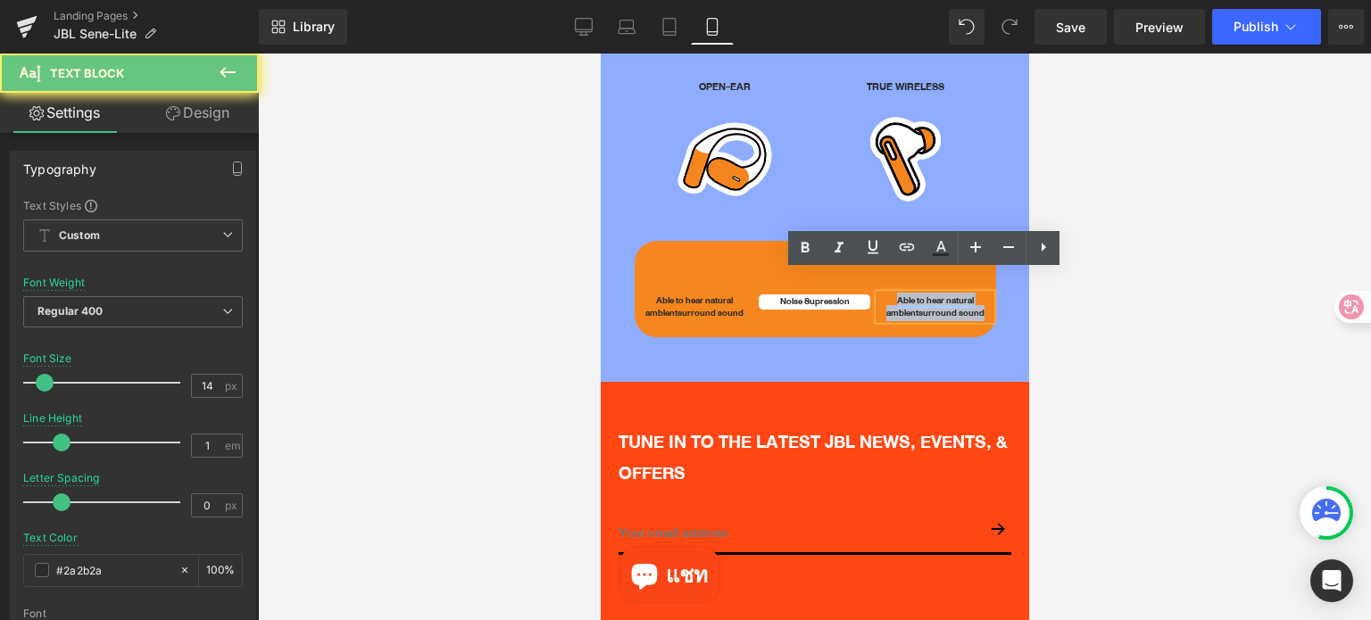
click at [917, 305] on span "surround sound" at bounding box center [950, 313] width 66 height 16
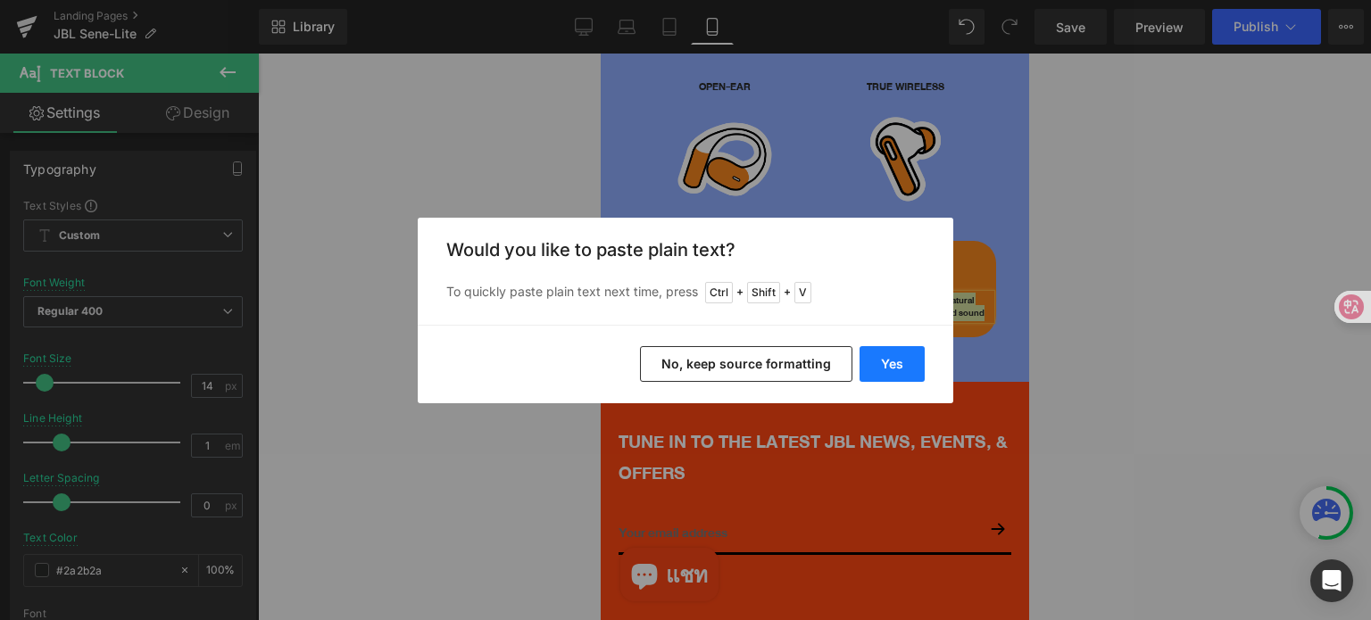
click at [889, 370] on button "Yes" at bounding box center [891, 364] width 65 height 36
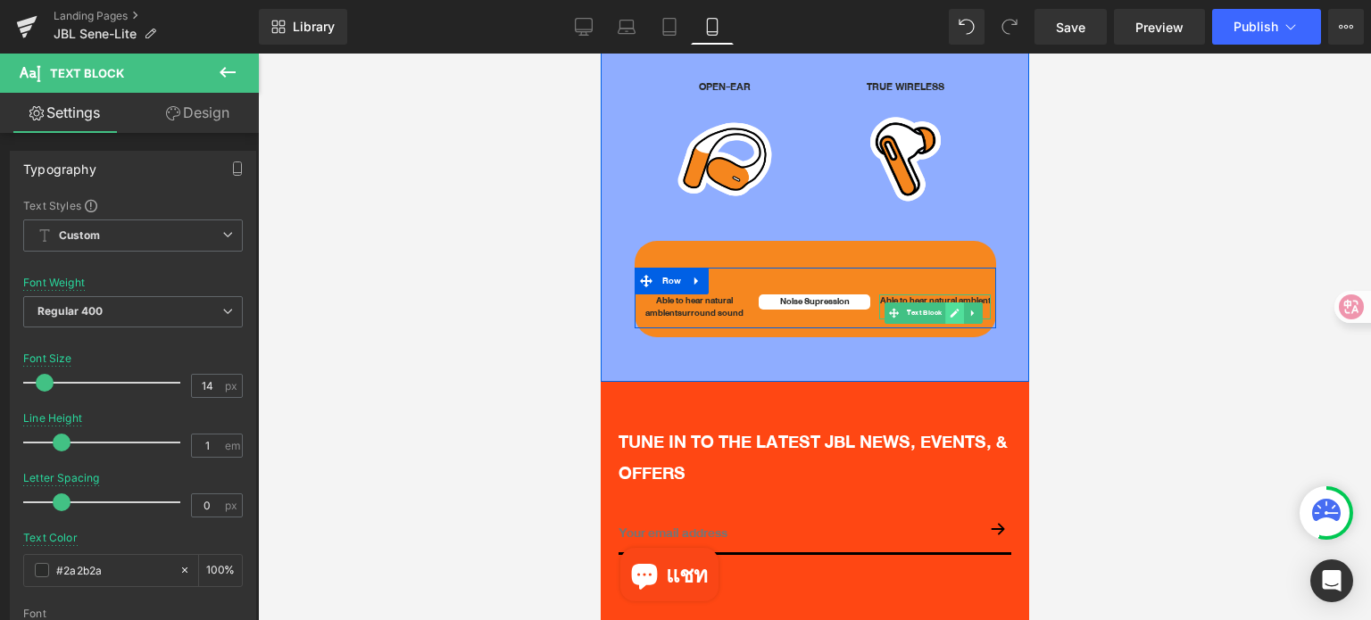
click at [949, 309] on icon at bounding box center [953, 313] width 9 height 9
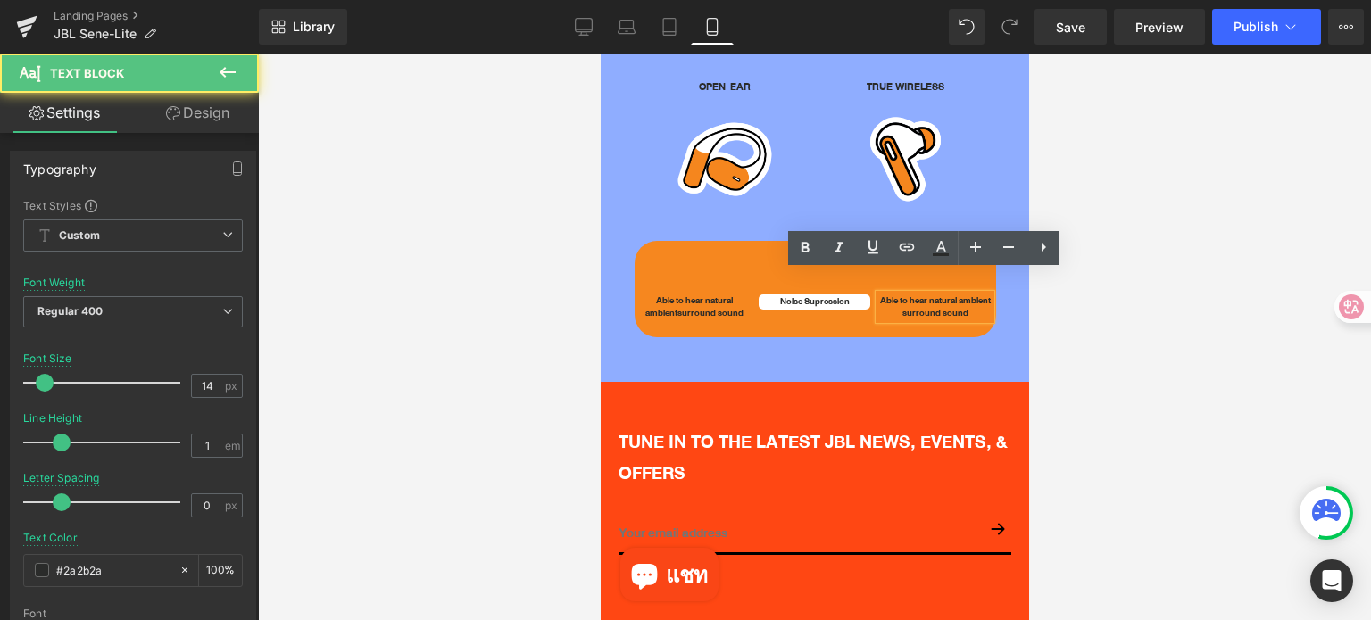
click at [904, 294] on p "Able to hear natural ambient" at bounding box center [934, 300] width 112 height 12
click at [891, 307] on p "surround sound" at bounding box center [934, 313] width 112 height 12
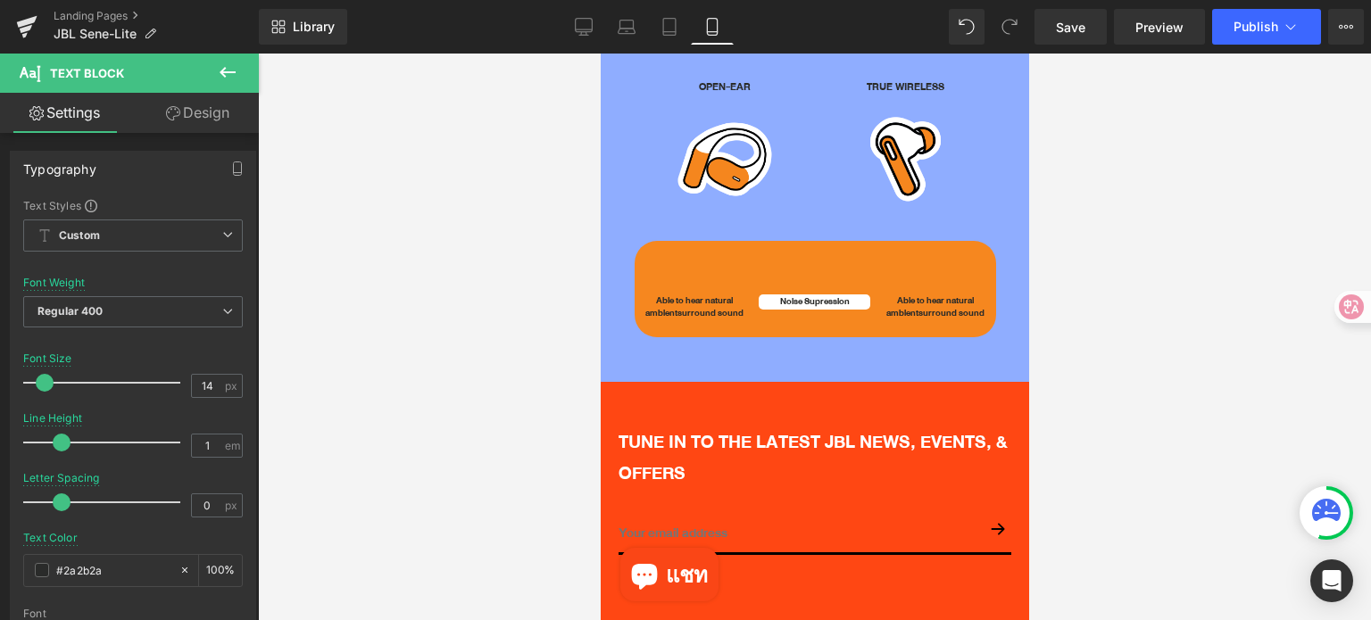
click at [1072, 334] on div at bounding box center [814, 337] width 1113 height 567
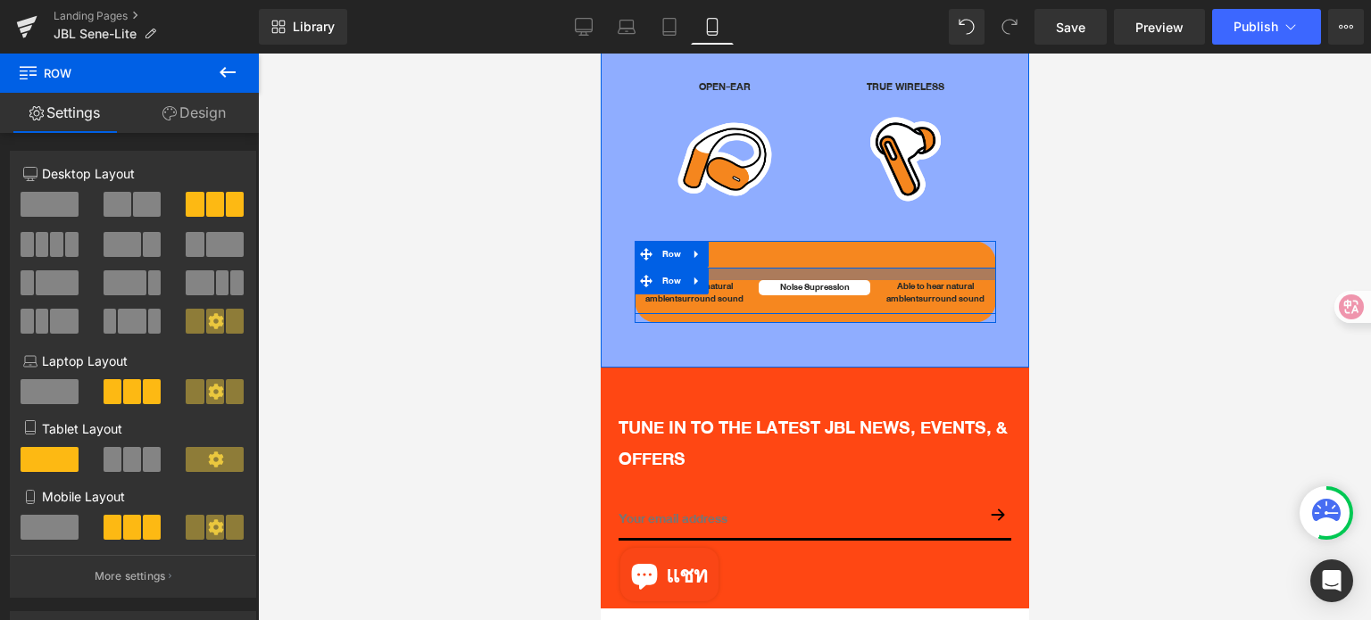
drag, startPoint x: 778, startPoint y: 266, endPoint x: 779, endPoint y: 252, distance: 14.3
click at [779, 268] on div at bounding box center [814, 274] width 361 height 12
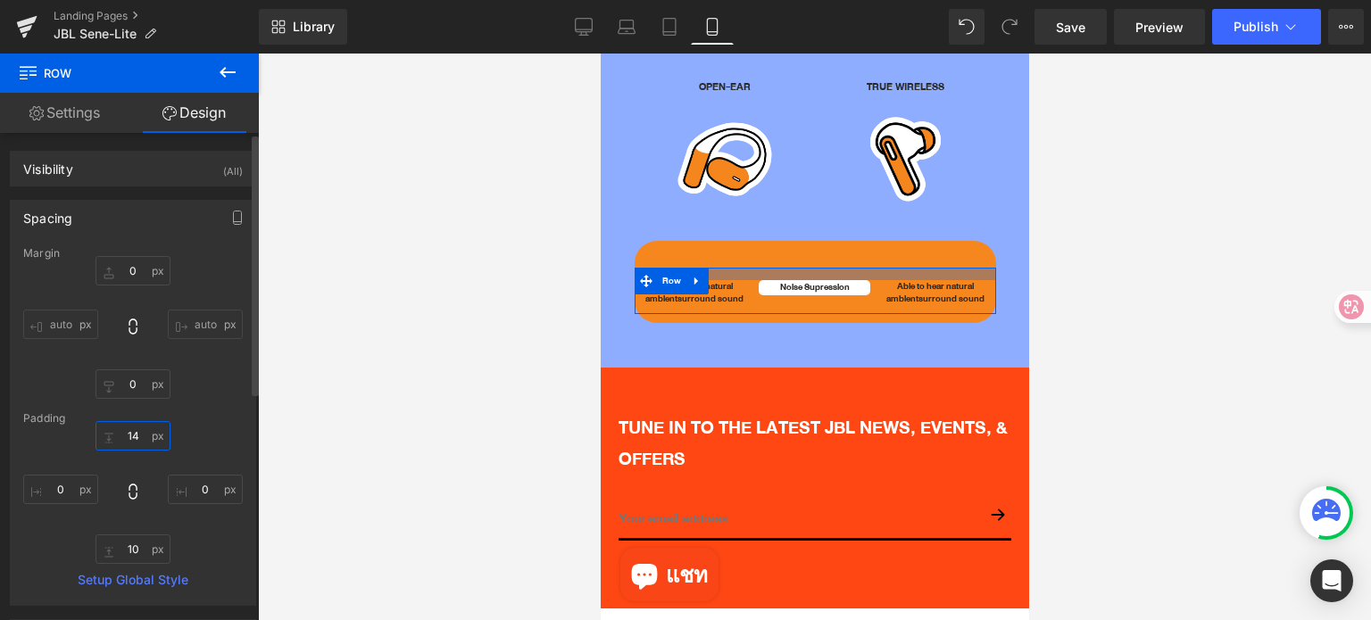
click at [143, 435] on input "14" at bounding box center [132, 435] width 75 height 29
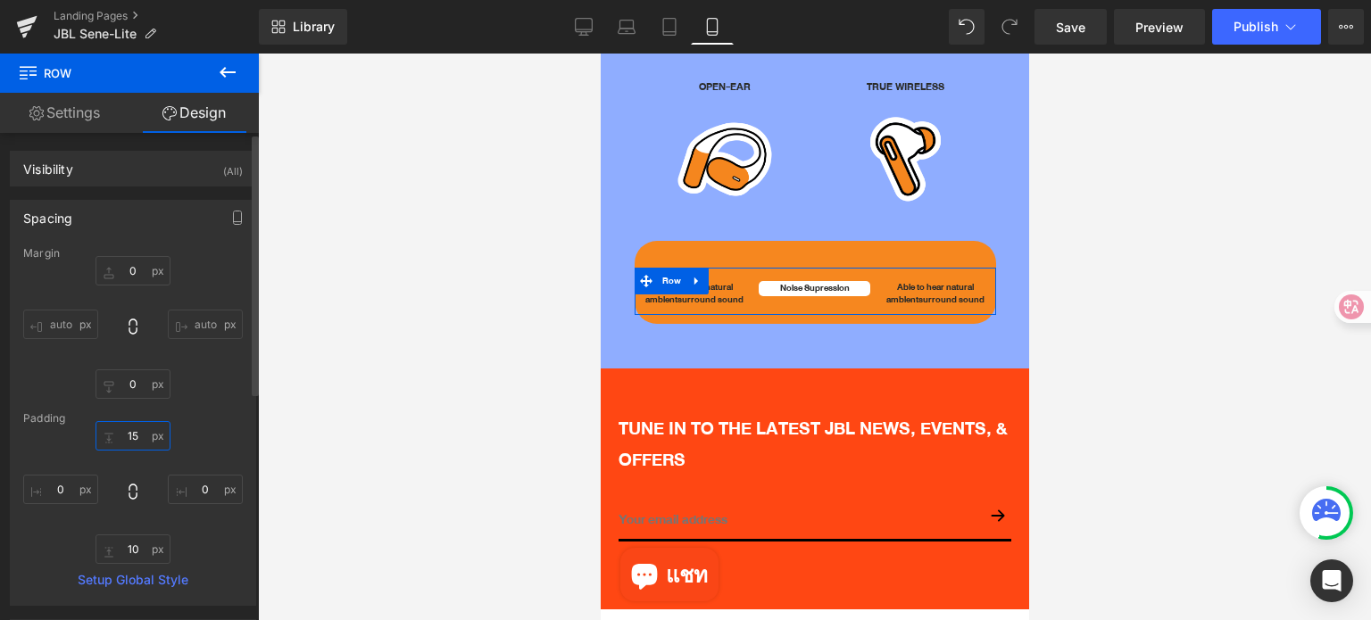
type input "15"
click at [126, 541] on input "10" at bounding box center [132, 549] width 75 height 29
type input "15"
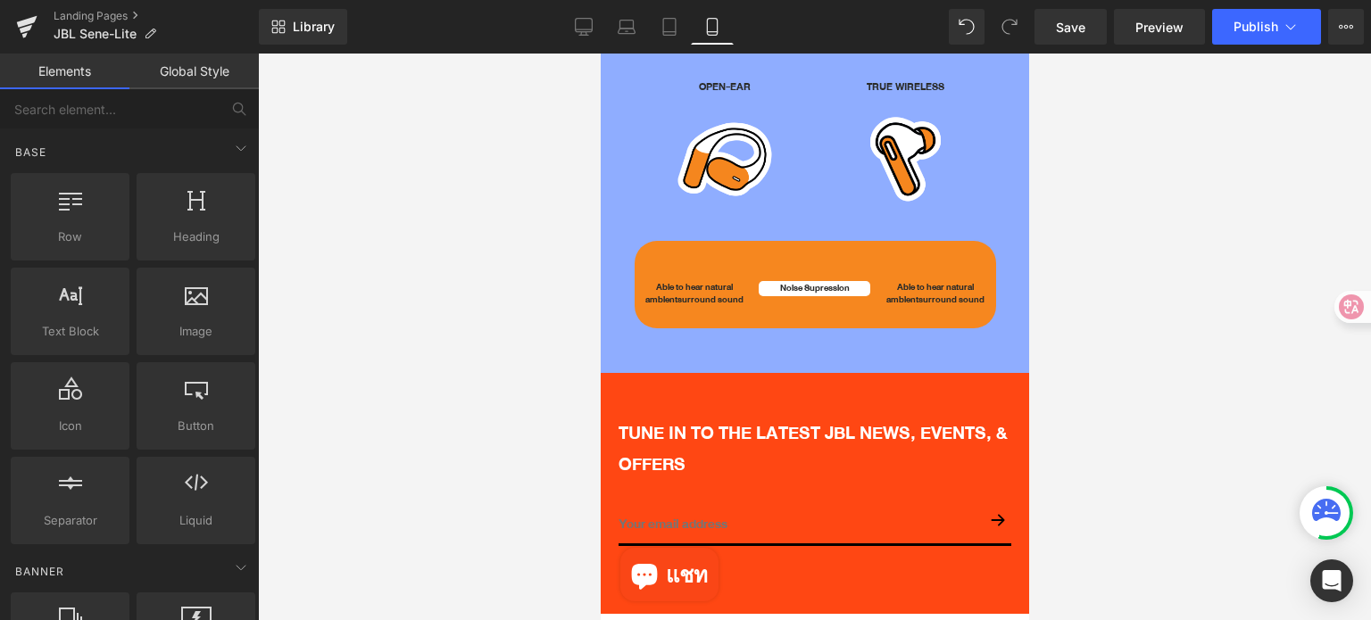
click at [1156, 370] on div at bounding box center [814, 337] width 1113 height 567
click at [1075, 23] on span "Save" at bounding box center [1070, 27] width 29 height 19
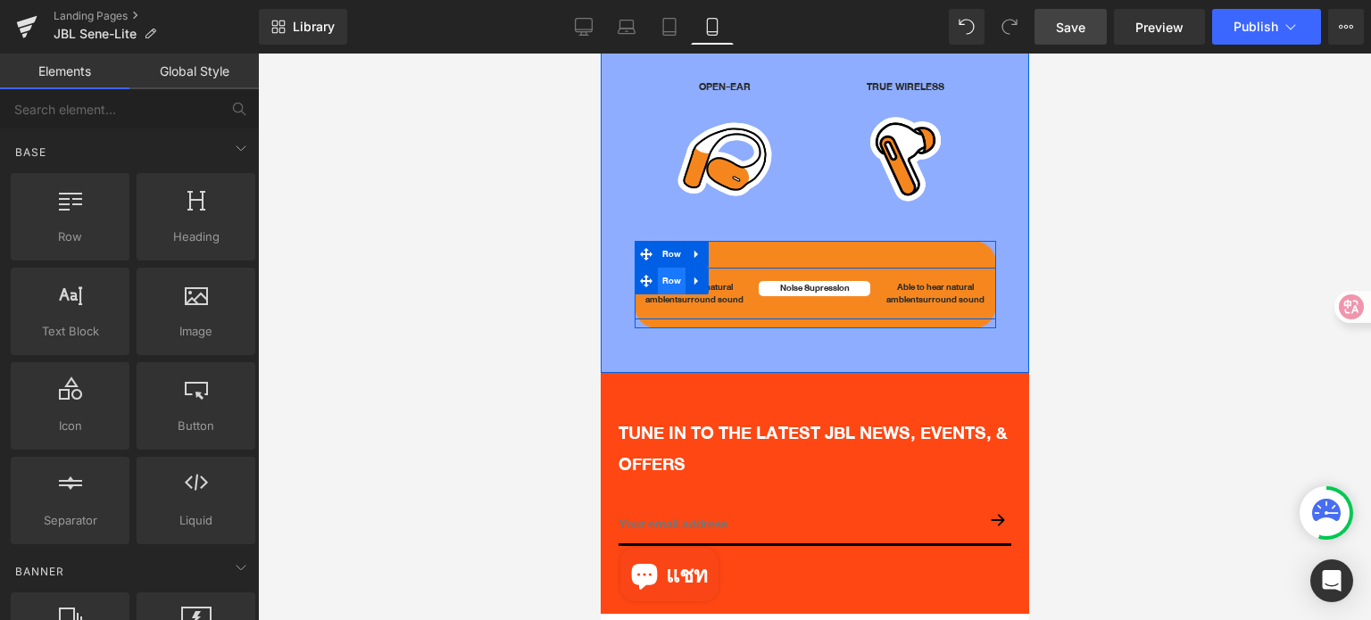
click at [673, 268] on span "Row" at bounding box center [671, 281] width 29 height 27
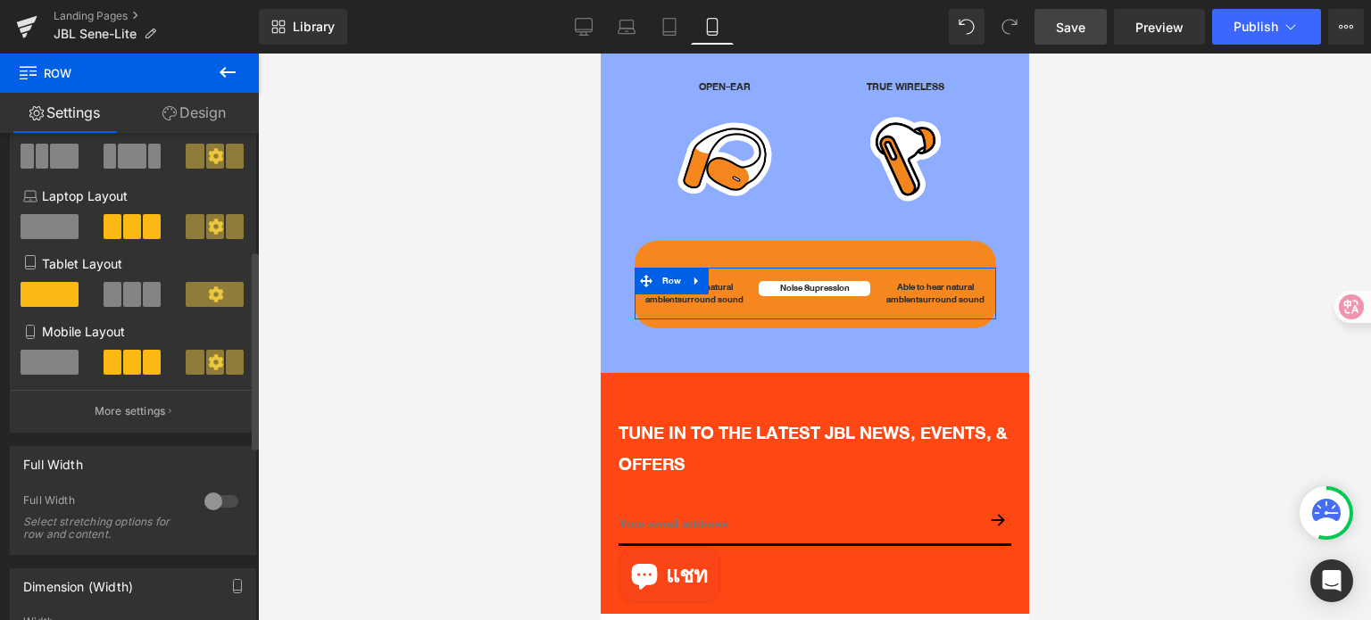
scroll to position [446, 0]
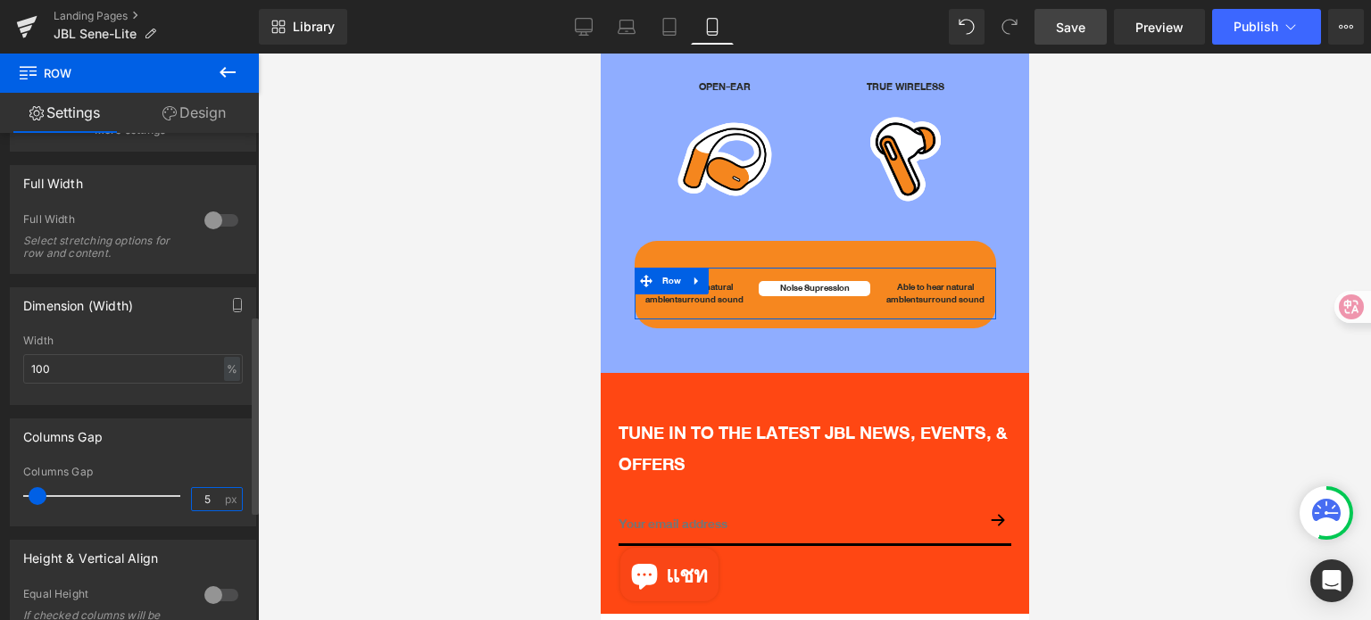
drag, startPoint x: 208, startPoint y: 497, endPoint x: 196, endPoint y: 497, distance: 11.6
click at [196, 497] on input "5" at bounding box center [207, 499] width 31 height 22
type input "3"
drag, startPoint x: 660, startPoint y: 278, endPoint x: 1085, endPoint y: 368, distance: 434.1
click at [661, 284] on span "Text Block" at bounding box center [682, 294] width 42 height 21
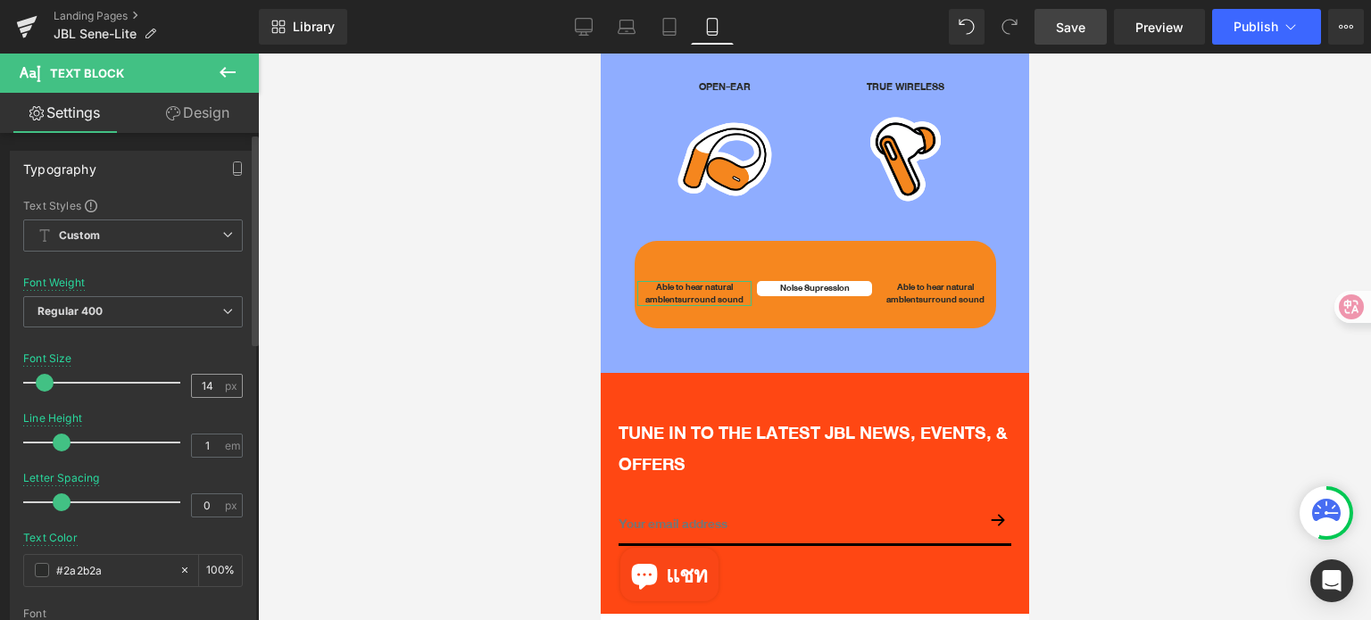
click at [216, 385] on div "14 px" at bounding box center [217, 386] width 52 height 24
click at [203, 385] on input "14" at bounding box center [207, 386] width 31 height 22
type input "12"
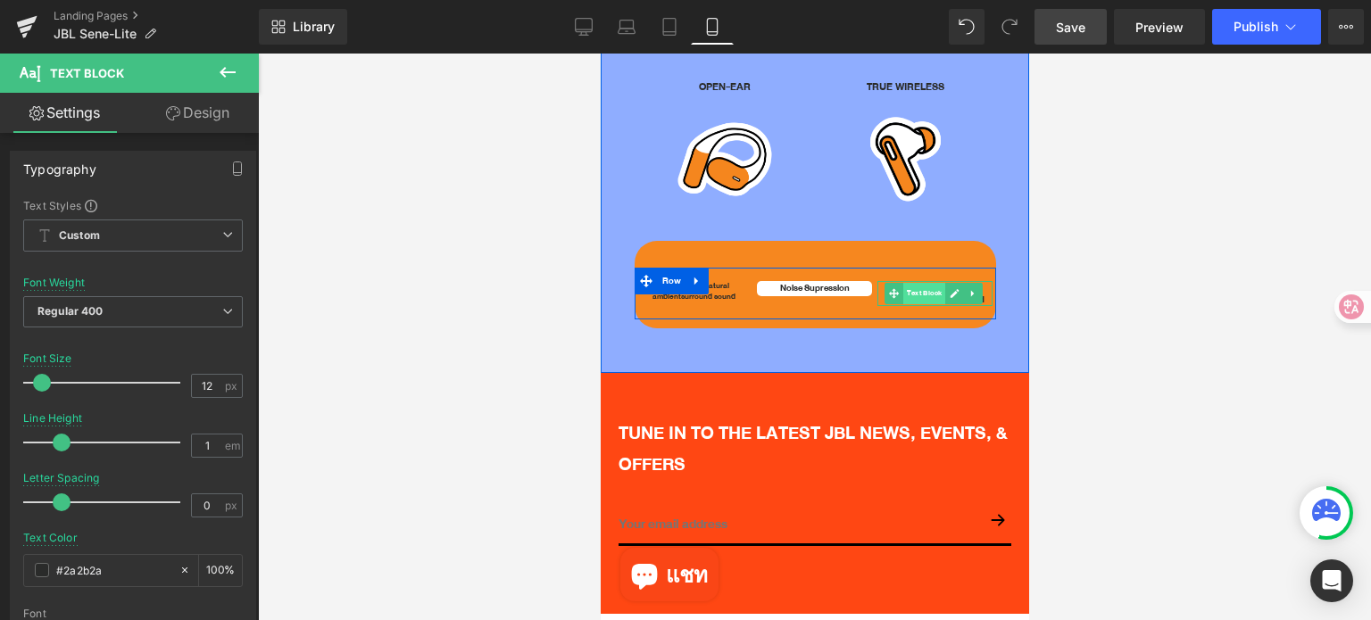
click at [913, 283] on span "Text Block" at bounding box center [923, 293] width 42 height 21
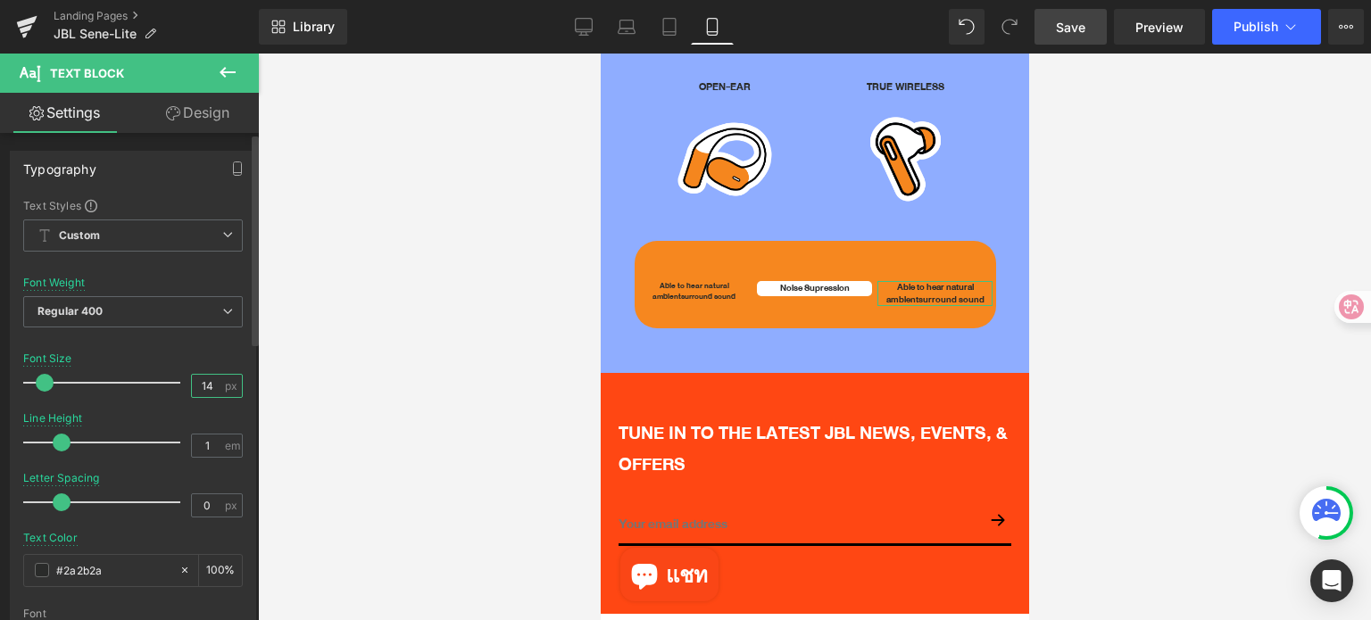
click at [203, 381] on input "14" at bounding box center [207, 386] width 31 height 22
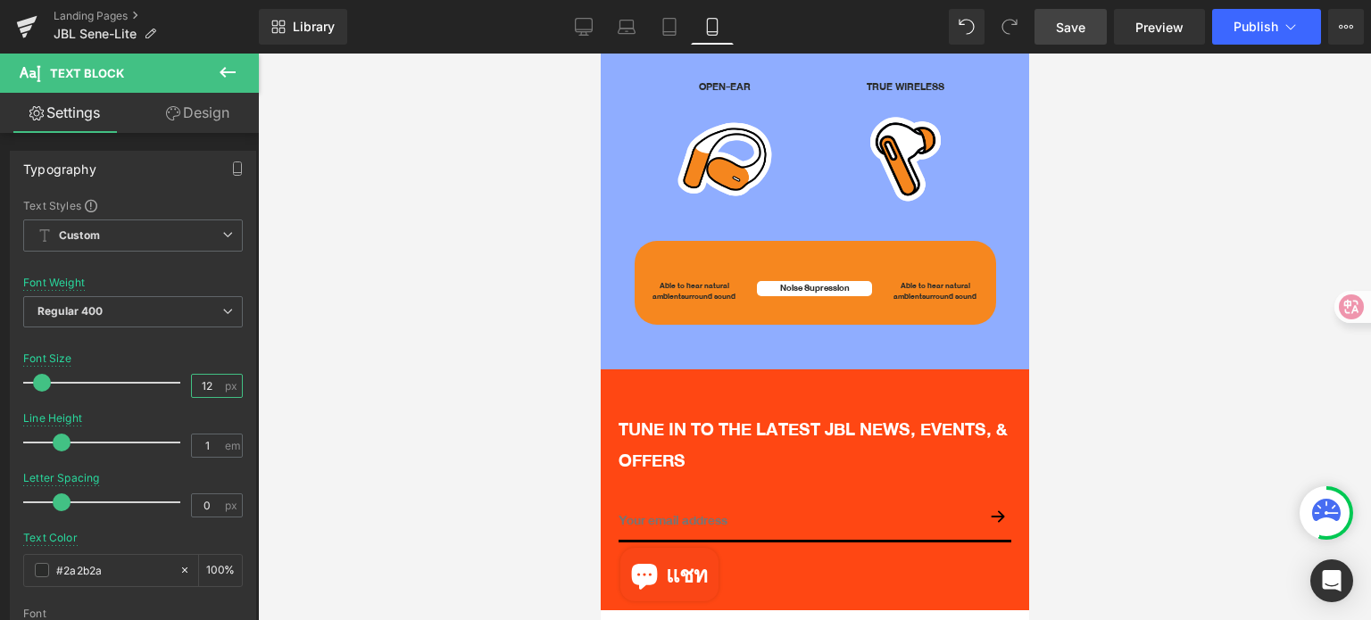
type input "12"
click at [1074, 36] on link "Save" at bounding box center [1070, 27] width 72 height 36
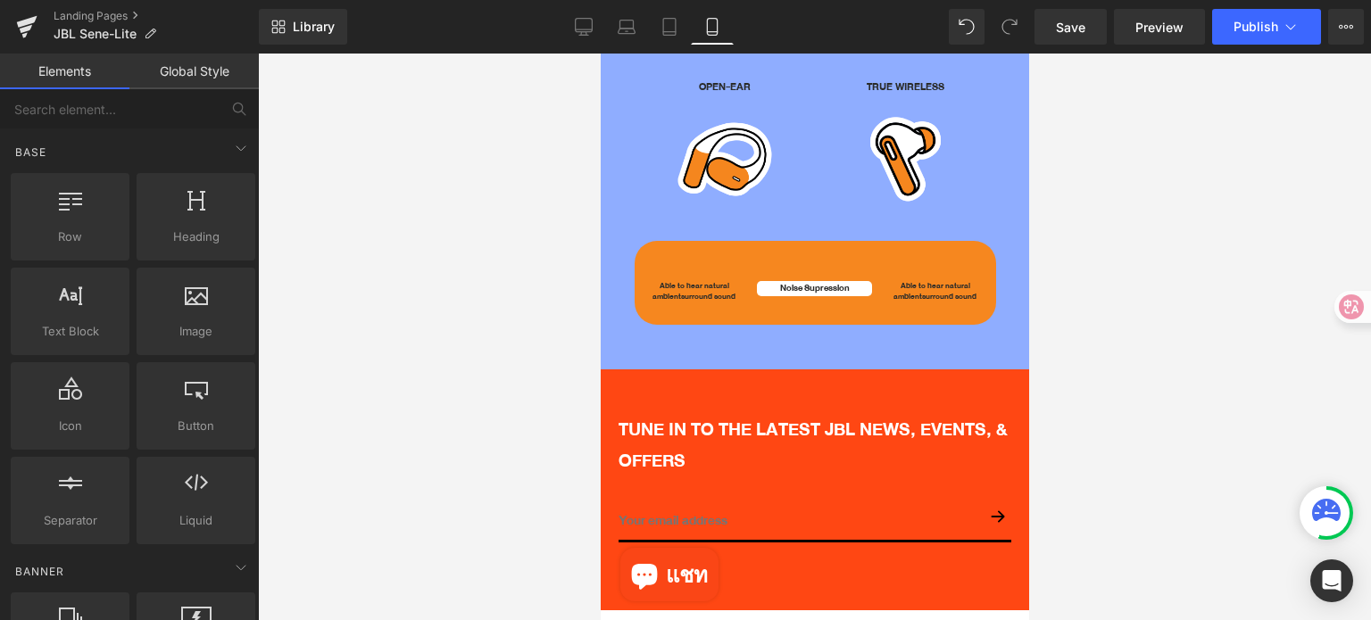
click at [1213, 460] on div at bounding box center [814, 337] width 1113 height 567
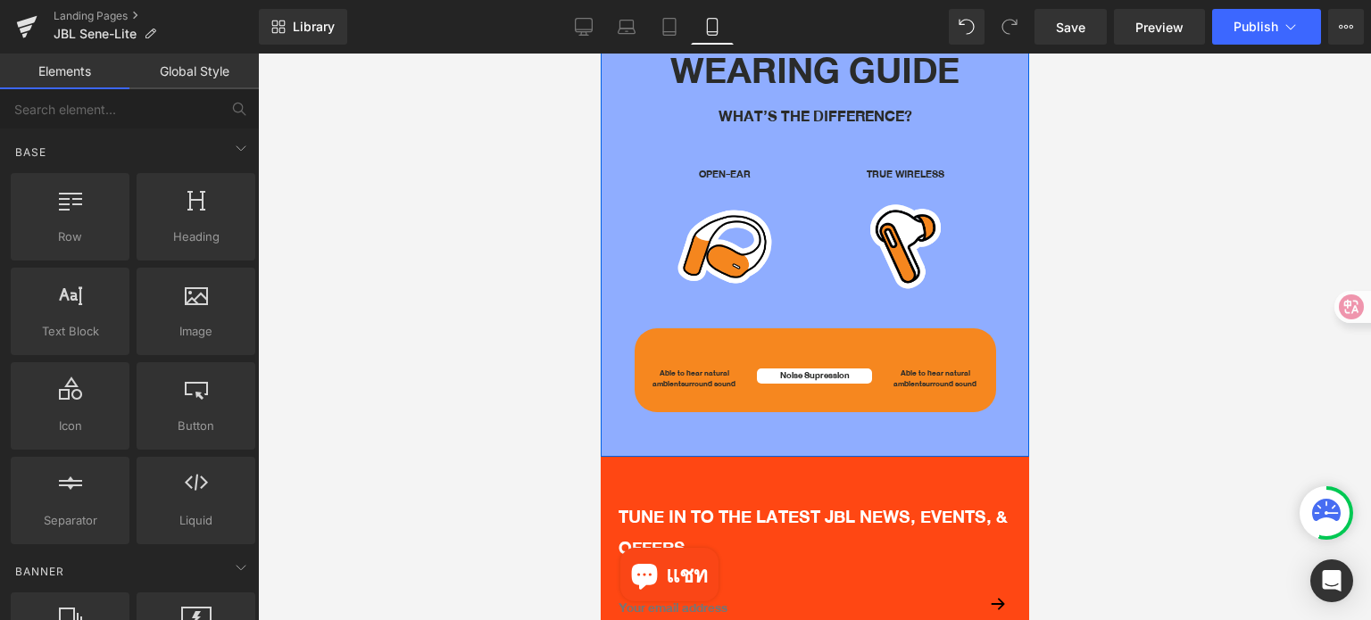
scroll to position [3331, 0]
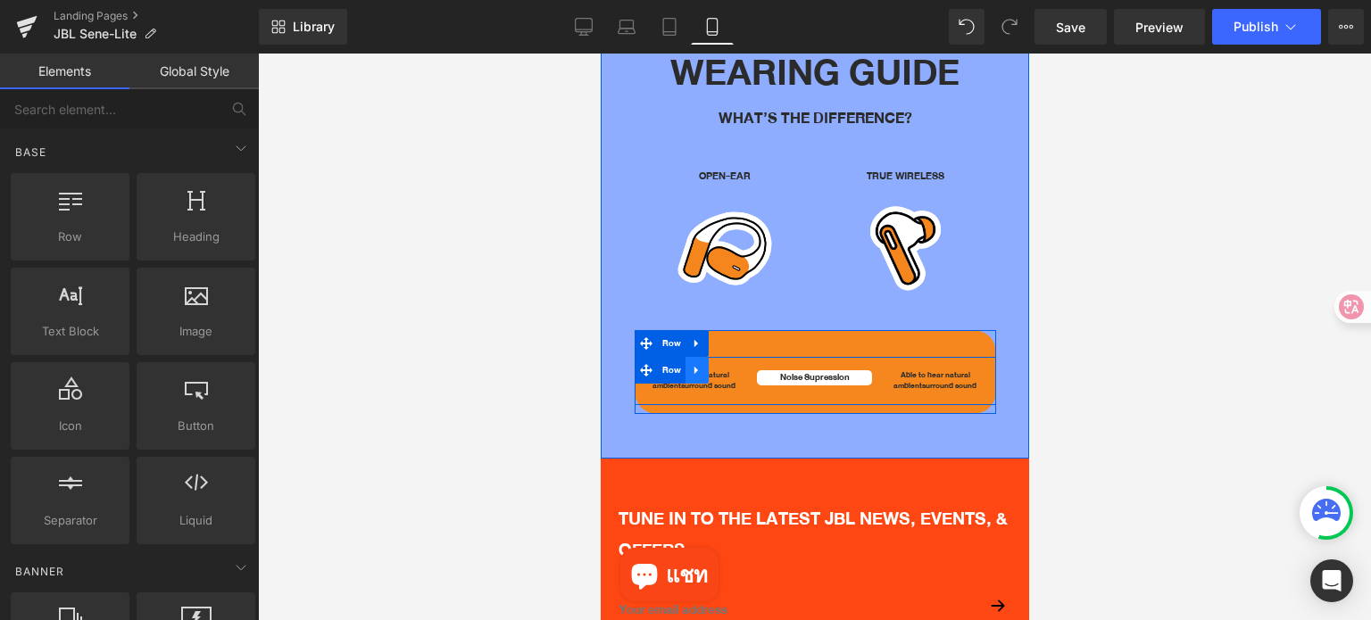
click at [693, 367] on icon at bounding box center [695, 371] width 4 height 8
click at [715, 364] on icon at bounding box center [719, 370] width 12 height 12
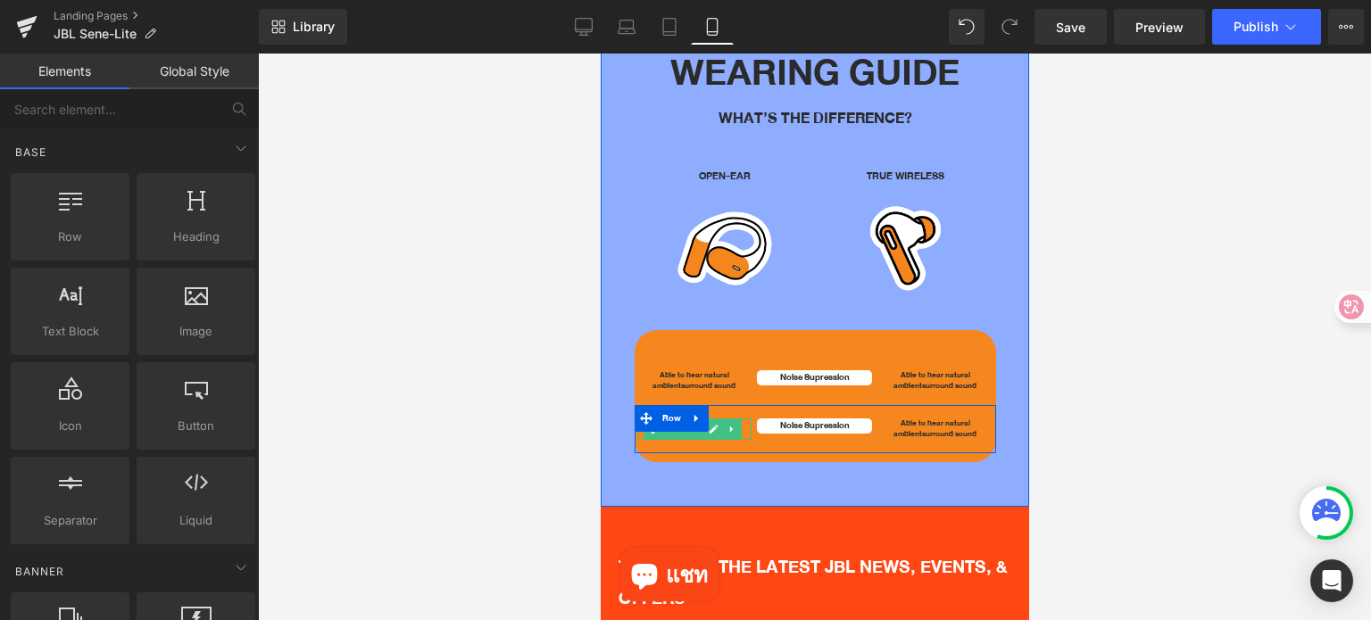
click at [714, 424] on icon at bounding box center [713, 429] width 10 height 11
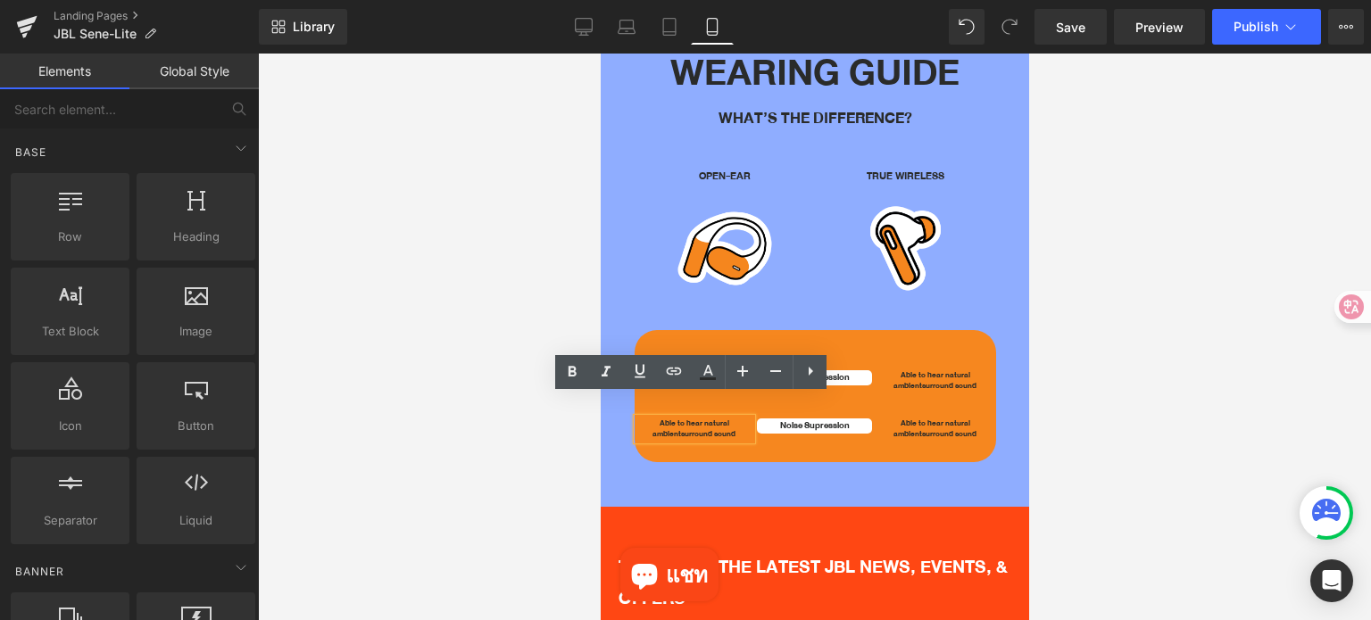
click at [697, 427] on span "surround sound" at bounding box center [707, 433] width 54 height 13
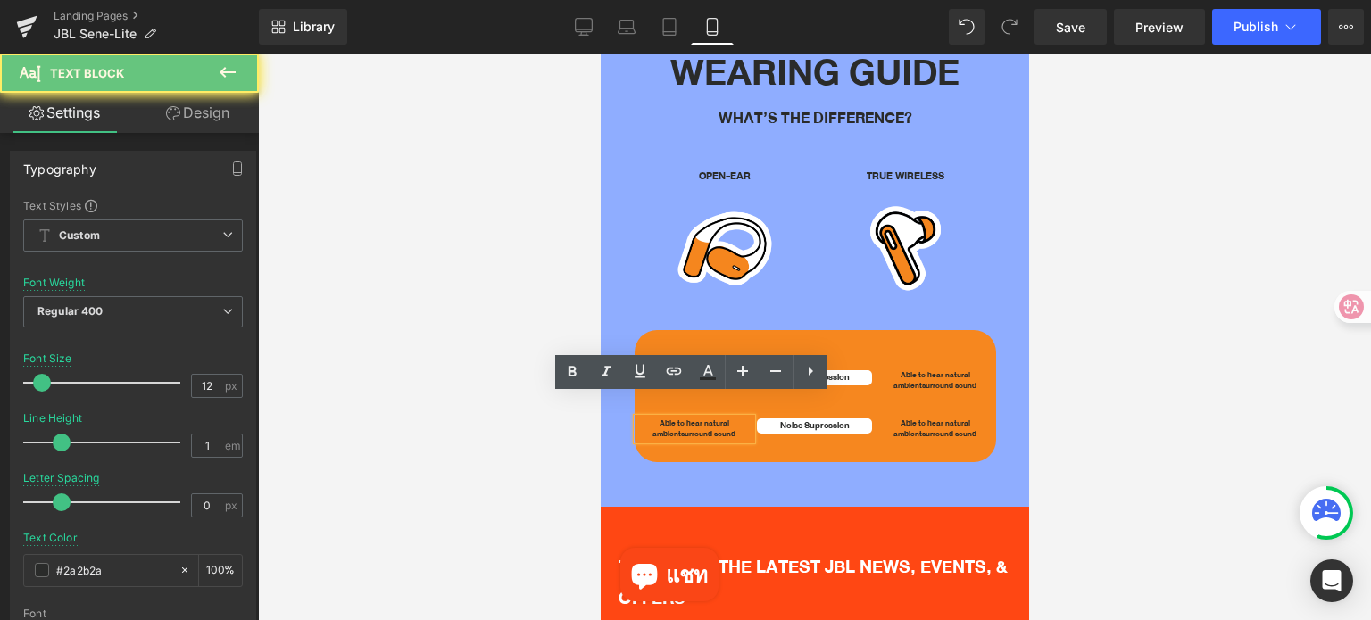
click at [697, 427] on span "surround sound" at bounding box center [707, 433] width 54 height 13
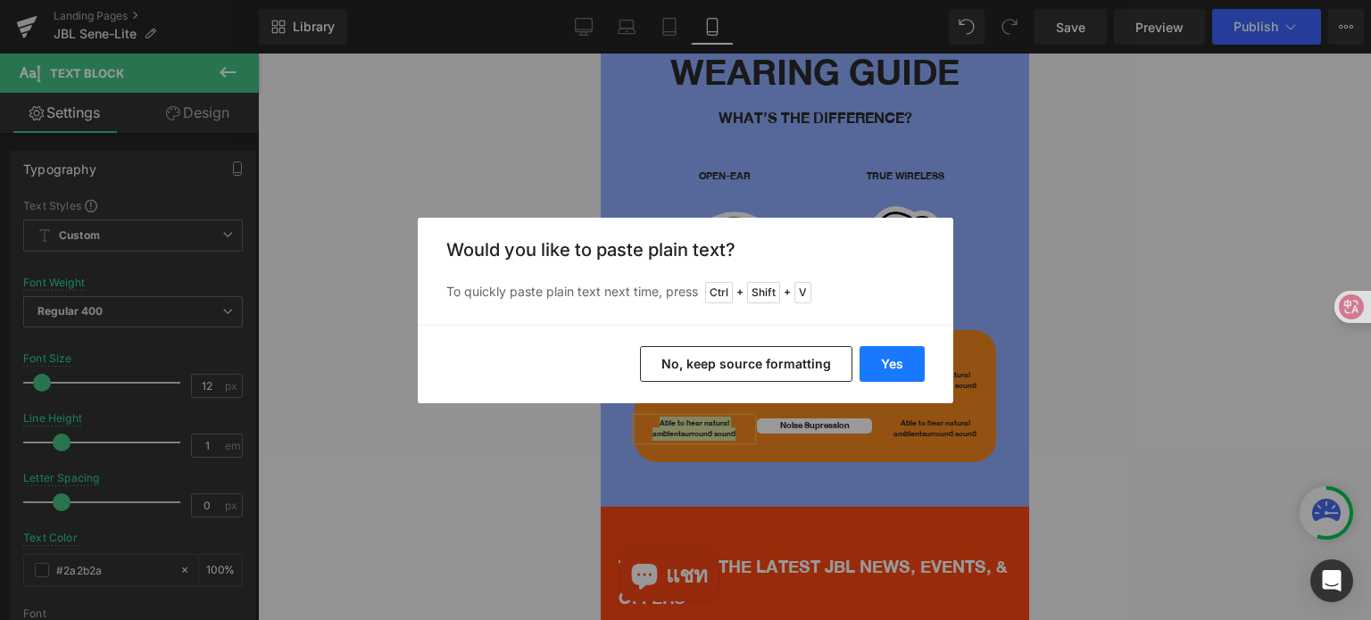
click at [882, 360] on button "Yes" at bounding box center [891, 364] width 65 height 36
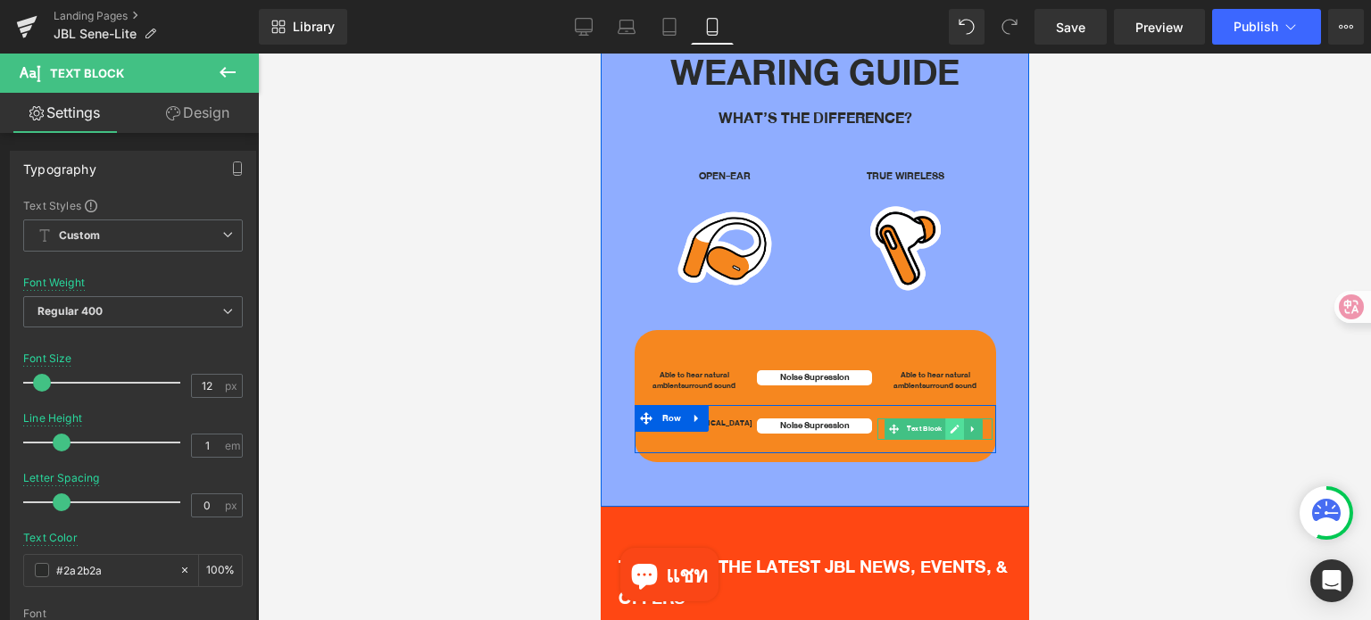
click at [944, 419] on link at bounding box center [953, 429] width 19 height 21
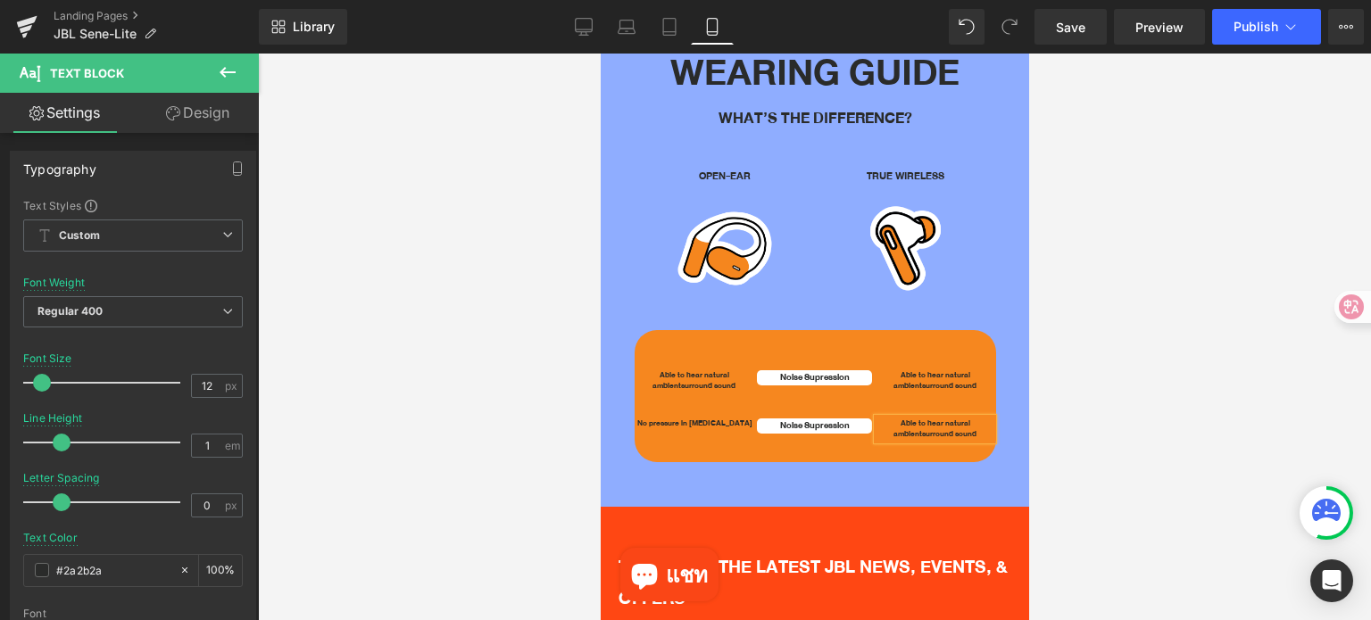
click at [939, 427] on span "surround sound" at bounding box center [948, 433] width 54 height 13
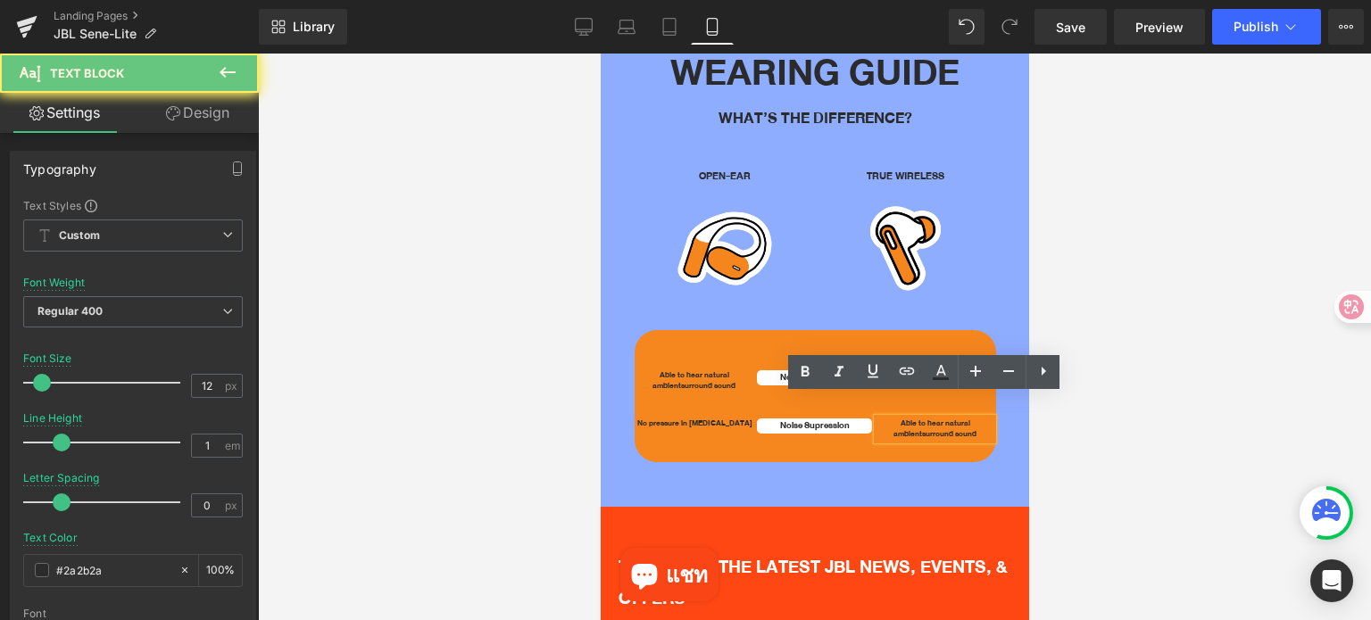
click at [939, 427] on span "surround sound" at bounding box center [948, 433] width 54 height 13
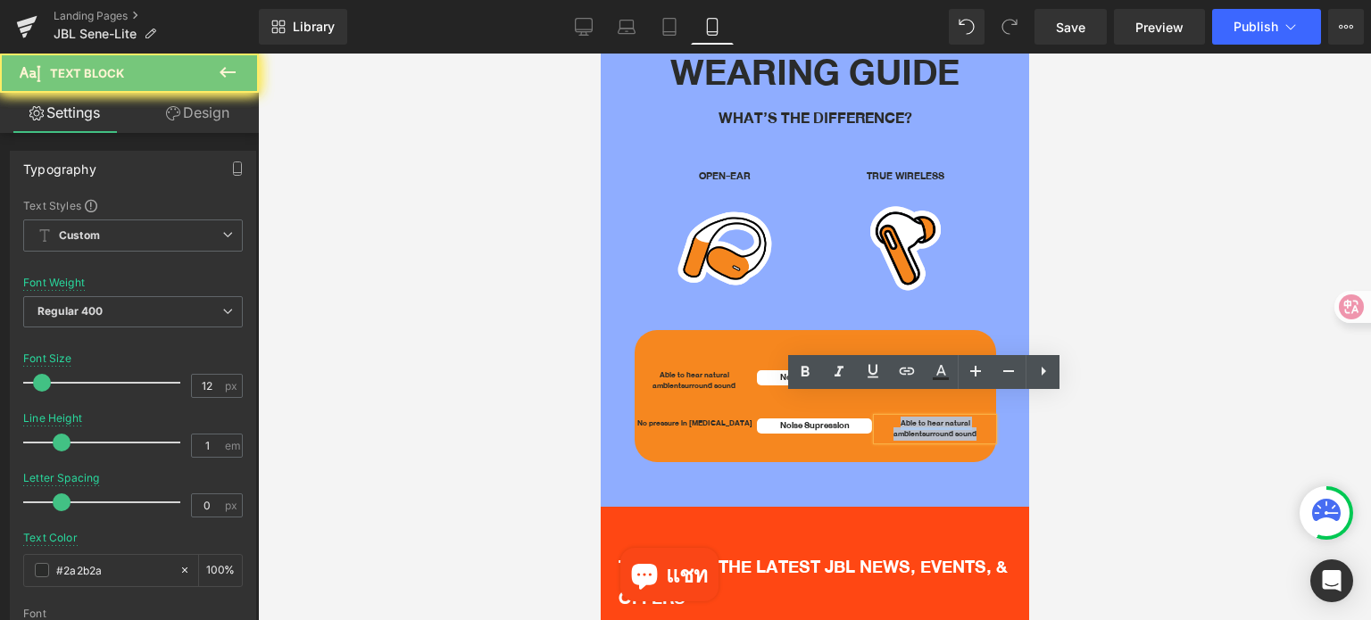
click at [939, 427] on span "surround sound" at bounding box center [948, 433] width 54 height 13
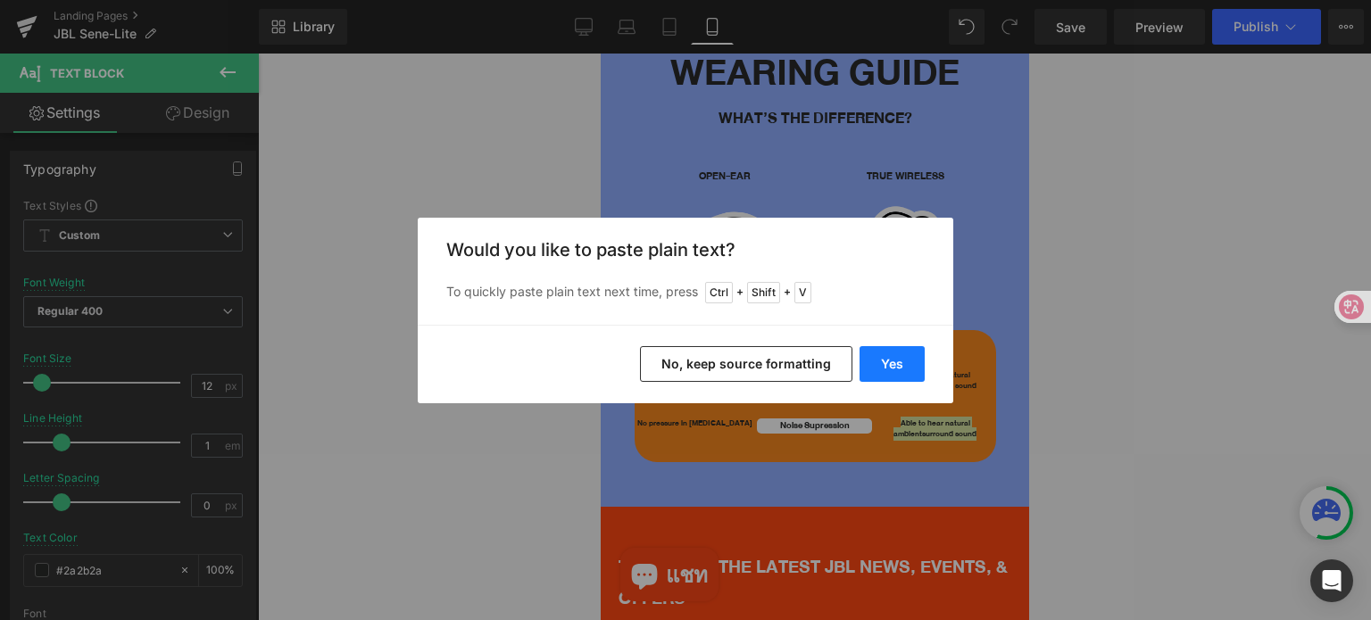
click at [899, 362] on button "Yes" at bounding box center [891, 364] width 65 height 36
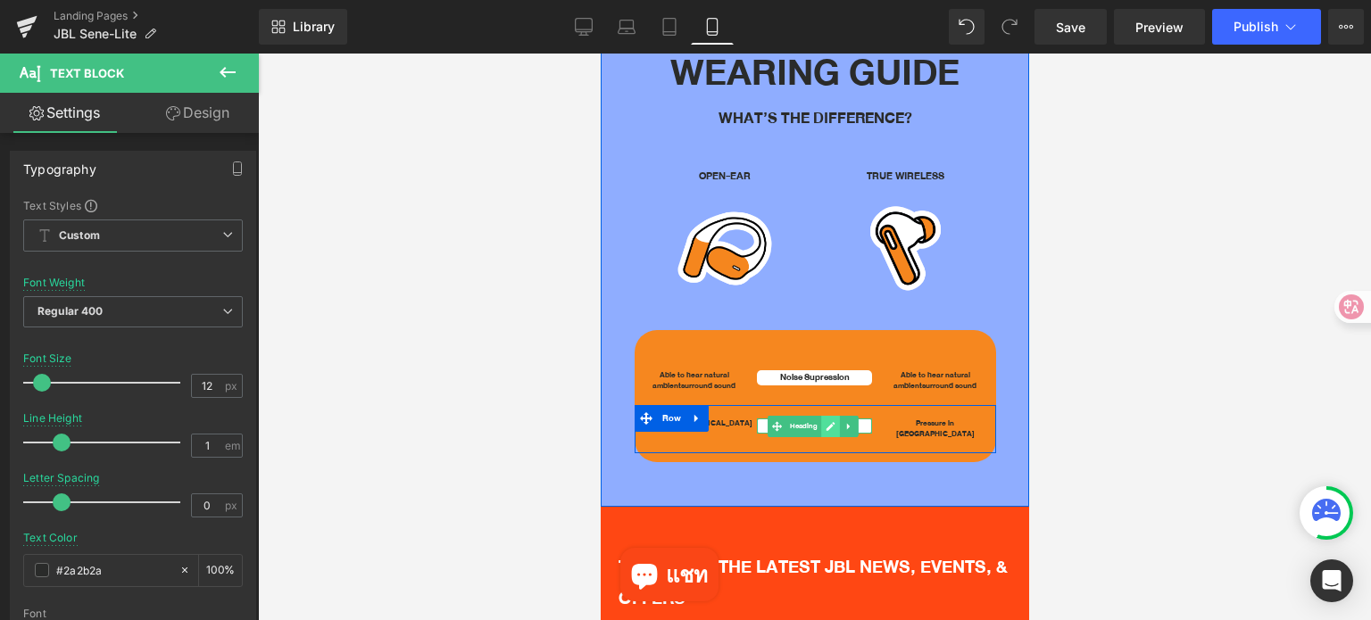
click at [825, 421] on icon at bounding box center [830, 426] width 10 height 11
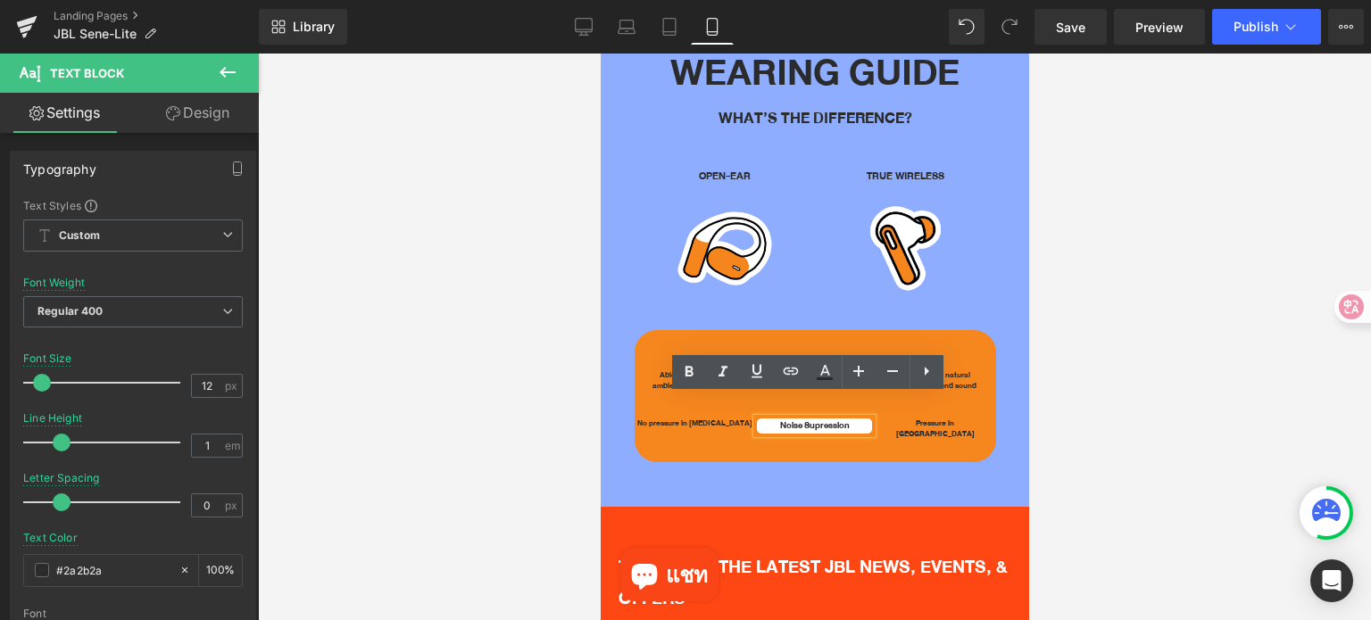
click at [821, 419] on h1 "Noise Supression" at bounding box center [813, 427] width 115 height 16
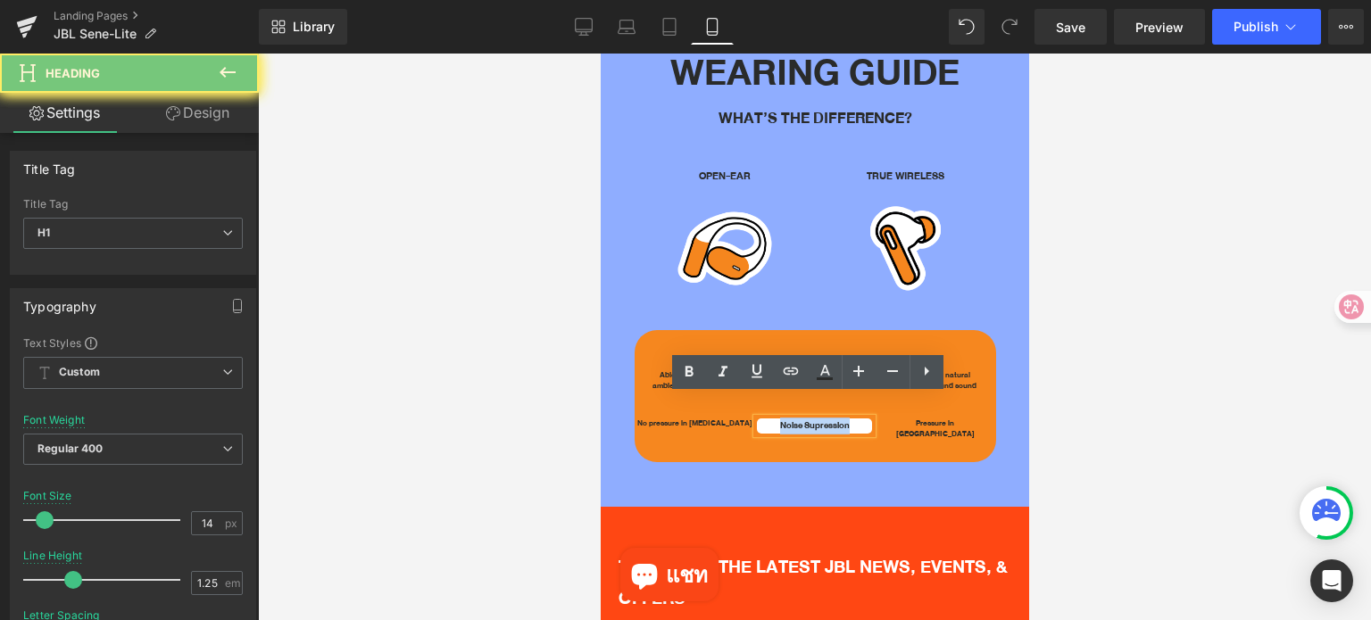
click at [821, 419] on h1 "Noise Supression" at bounding box center [813, 427] width 115 height 16
paste div
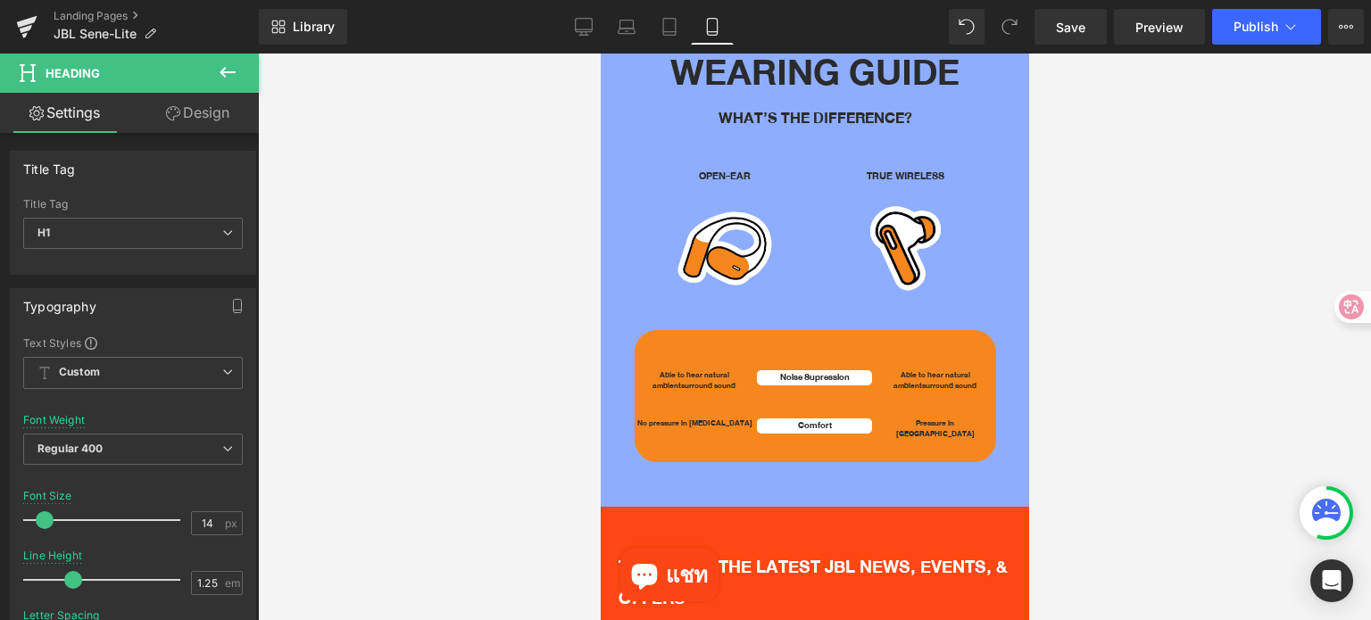
click at [1124, 454] on div at bounding box center [814, 337] width 1113 height 567
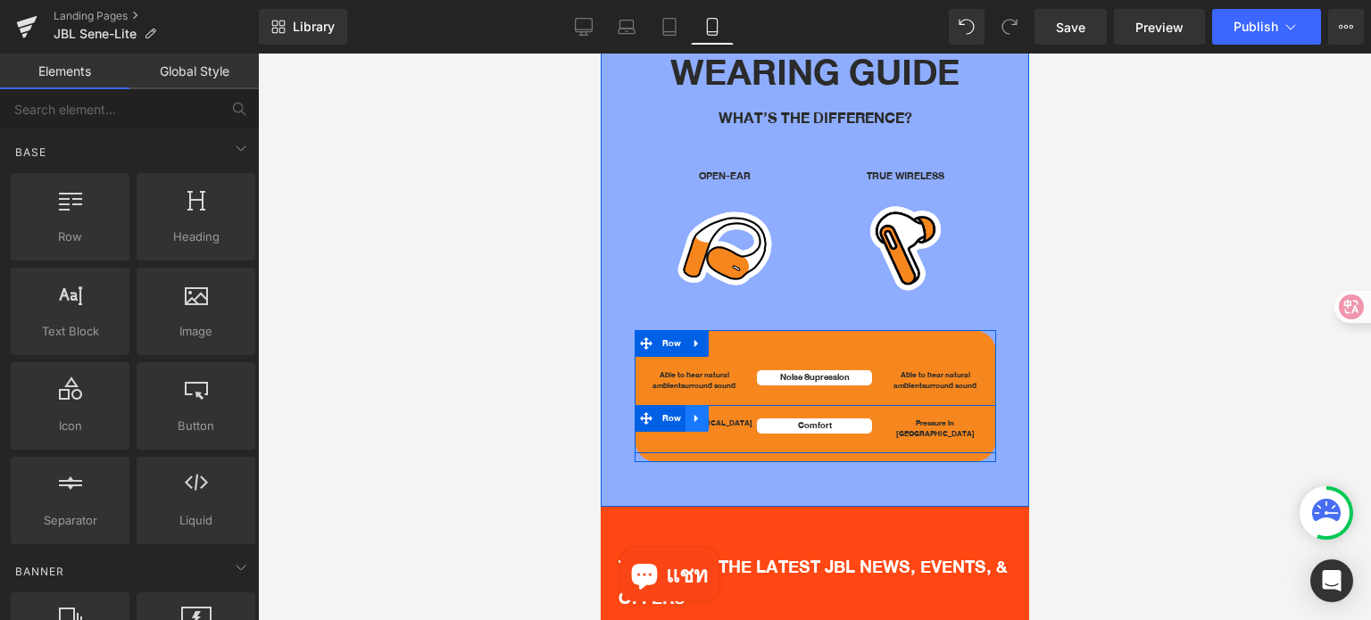
click at [690, 411] on icon at bounding box center [696, 417] width 12 height 13
click at [722, 405] on link at bounding box center [719, 418] width 23 height 27
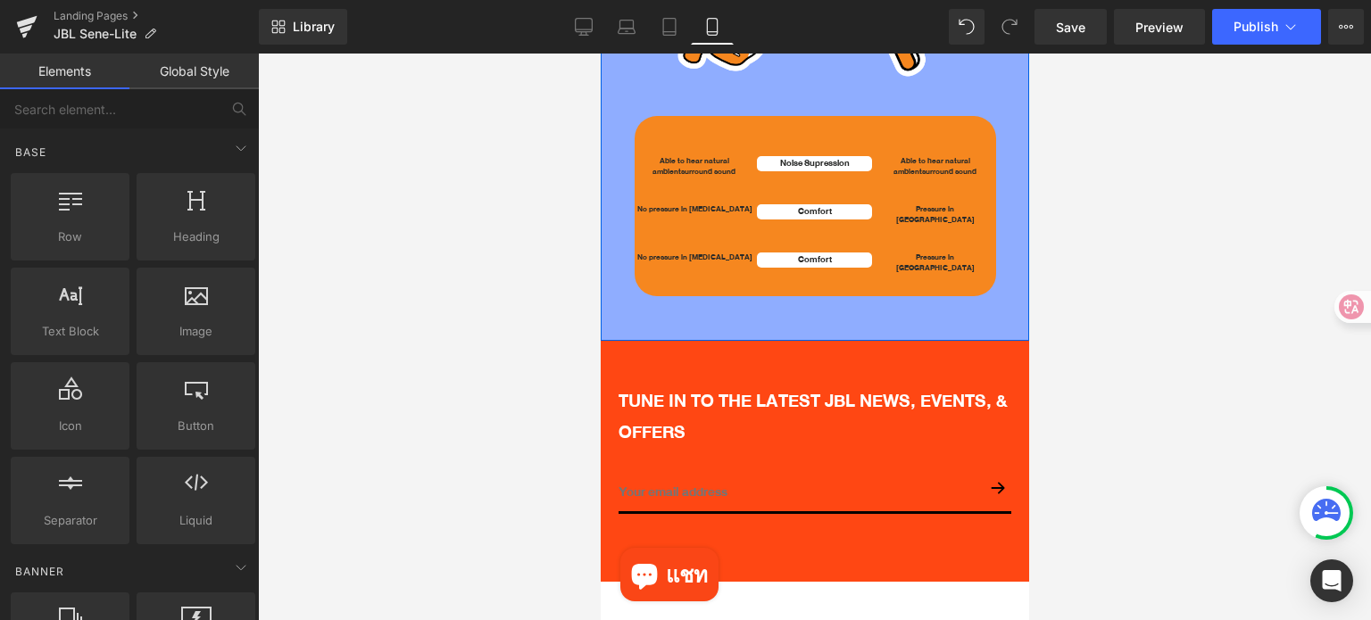
scroll to position [3542, 0]
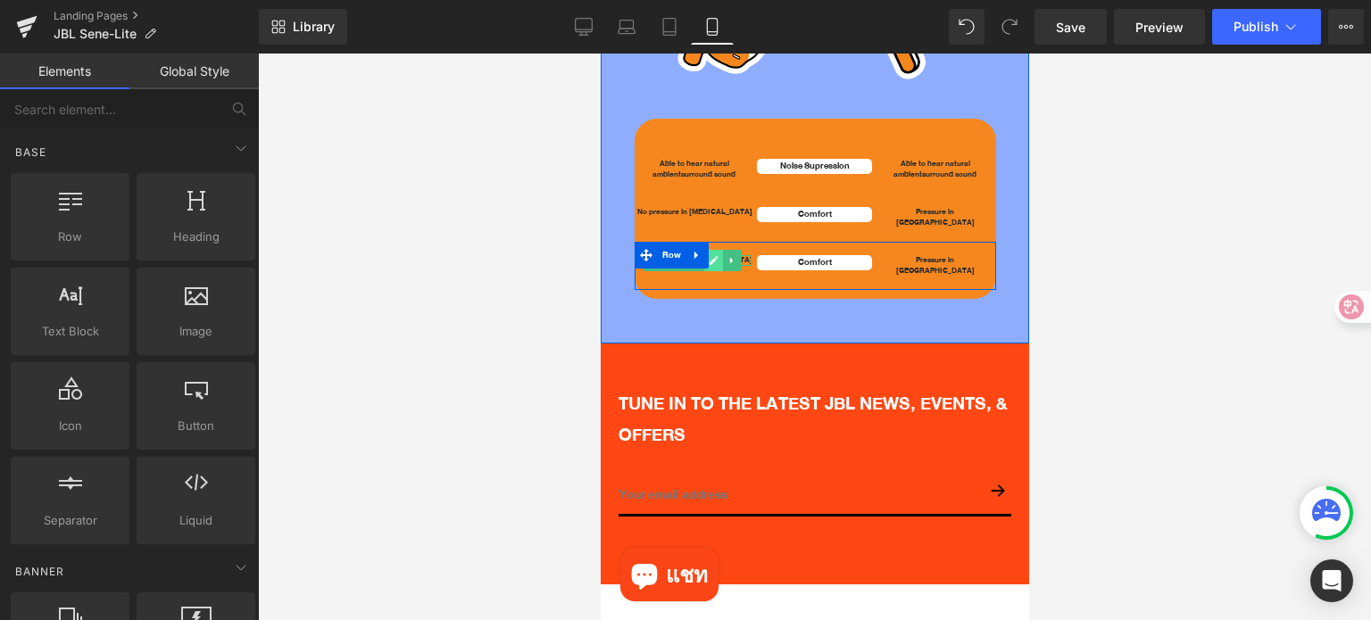
click at [709, 256] on icon at bounding box center [713, 260] width 9 height 9
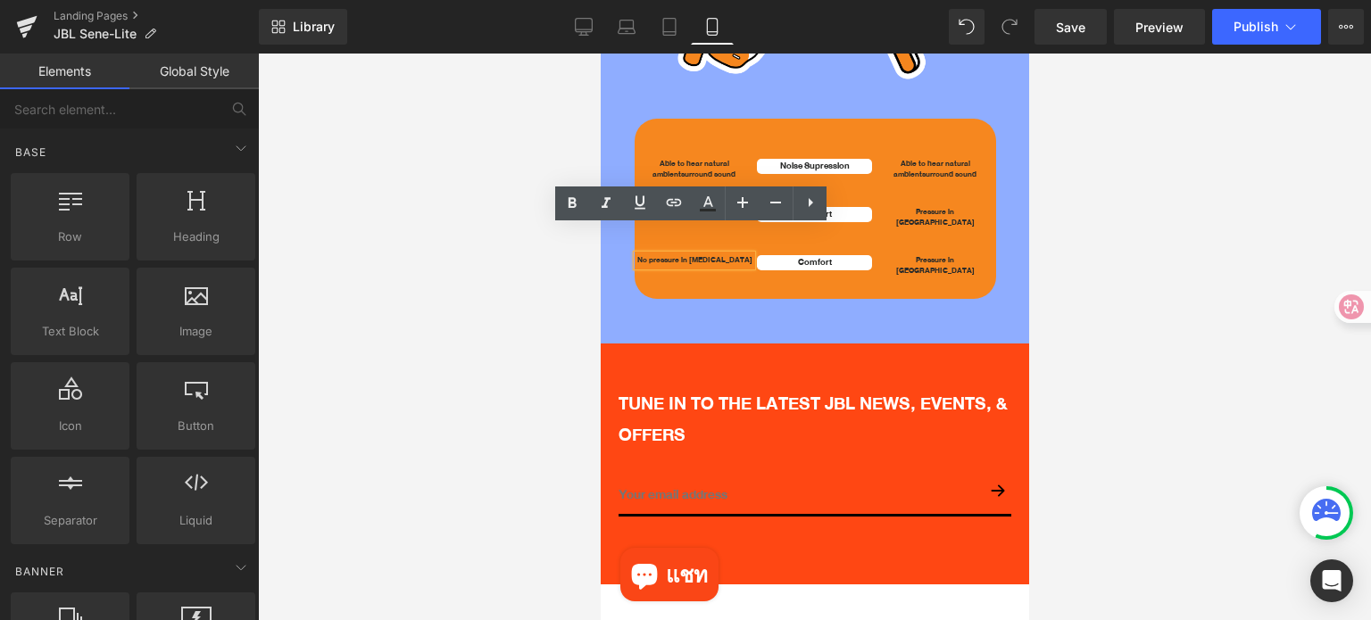
click at [709, 255] on p "No pressure in [MEDICAL_DATA]" at bounding box center [693, 260] width 115 height 11
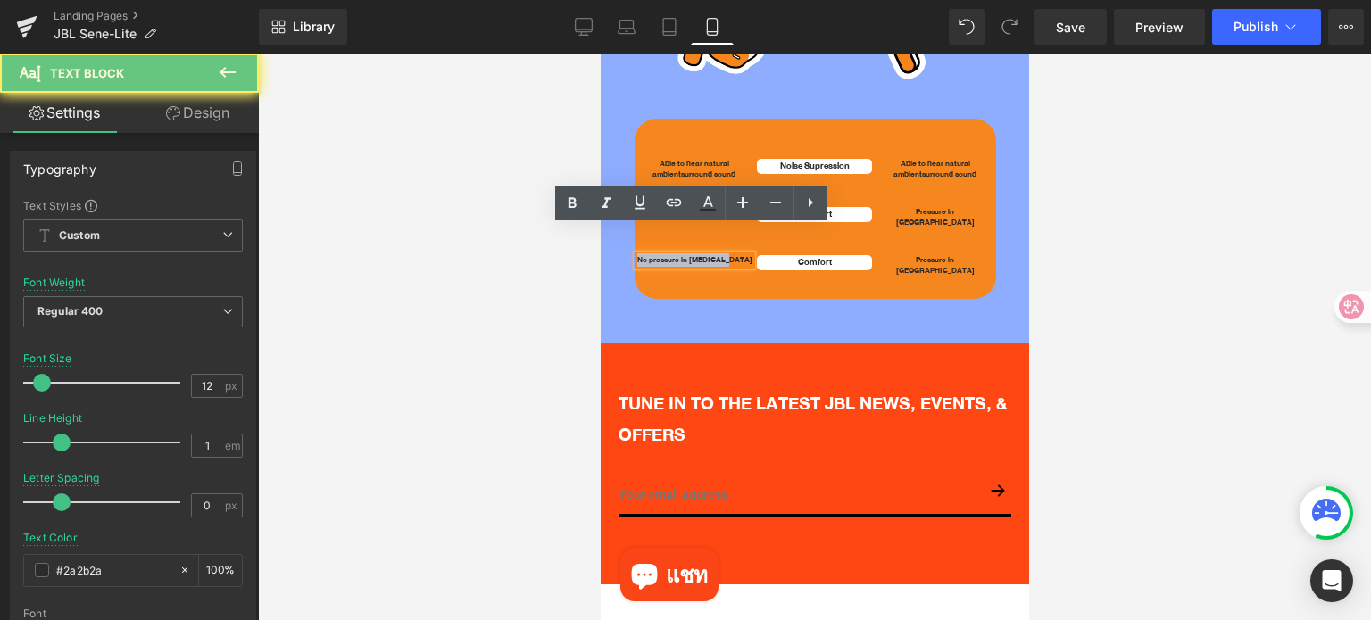
click at [709, 255] on p "No pressure in [MEDICAL_DATA]" at bounding box center [693, 260] width 115 height 11
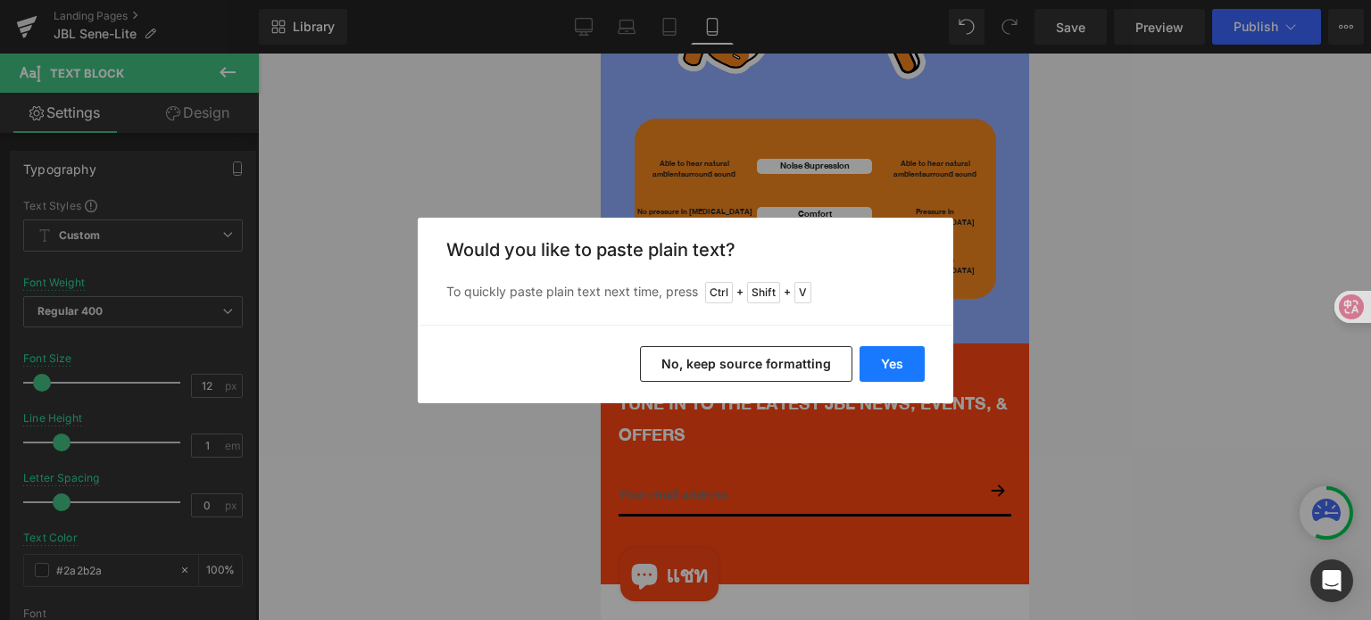
click at [896, 364] on button "Yes" at bounding box center [891, 364] width 65 height 36
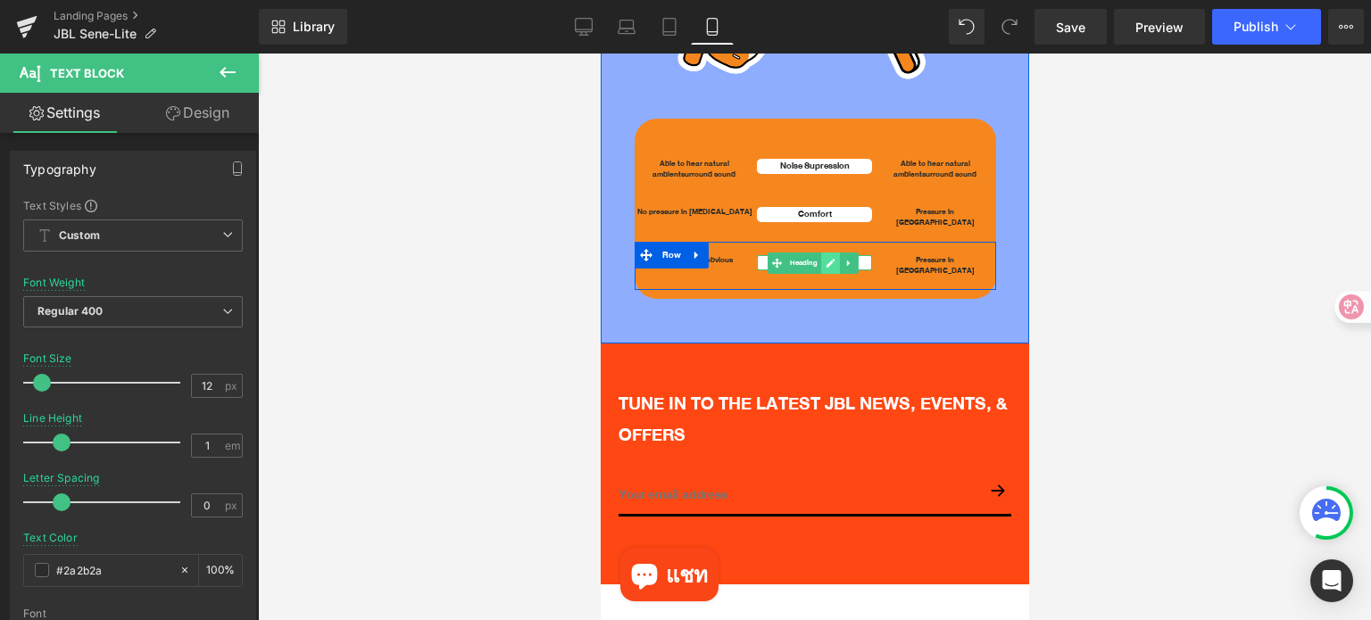
click at [820, 253] on link at bounding box center [829, 263] width 19 height 21
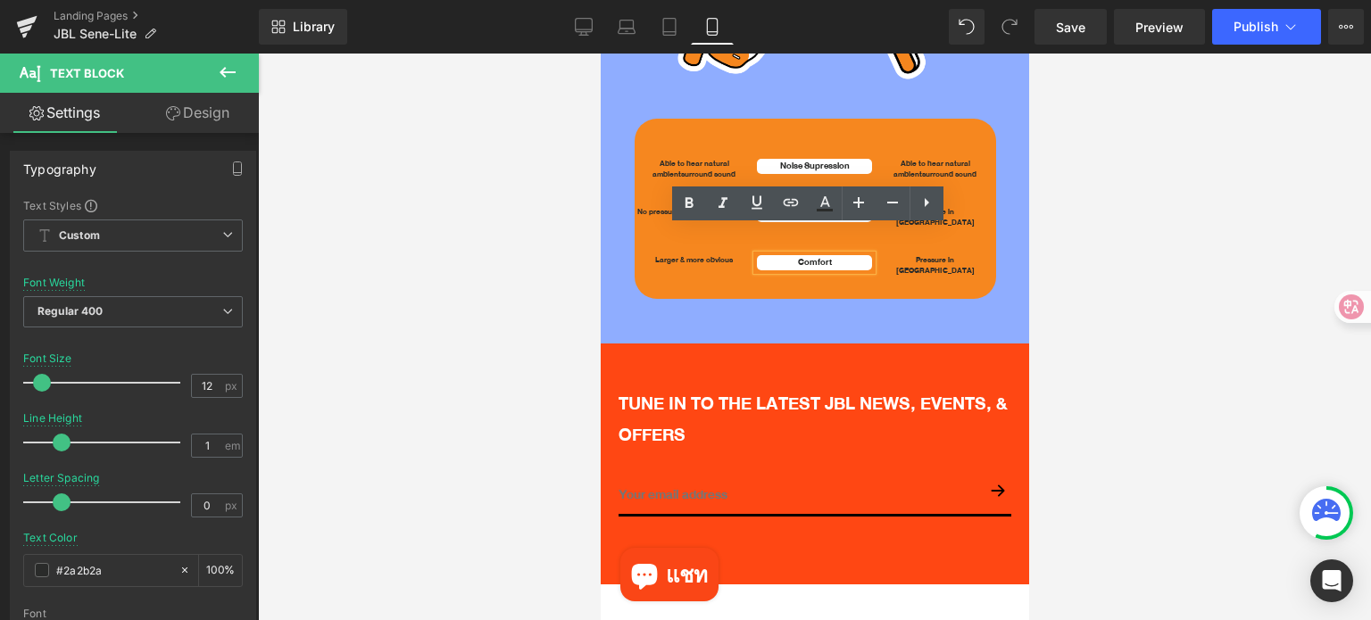
click at [818, 255] on h1 "Comfort" at bounding box center [813, 263] width 115 height 16
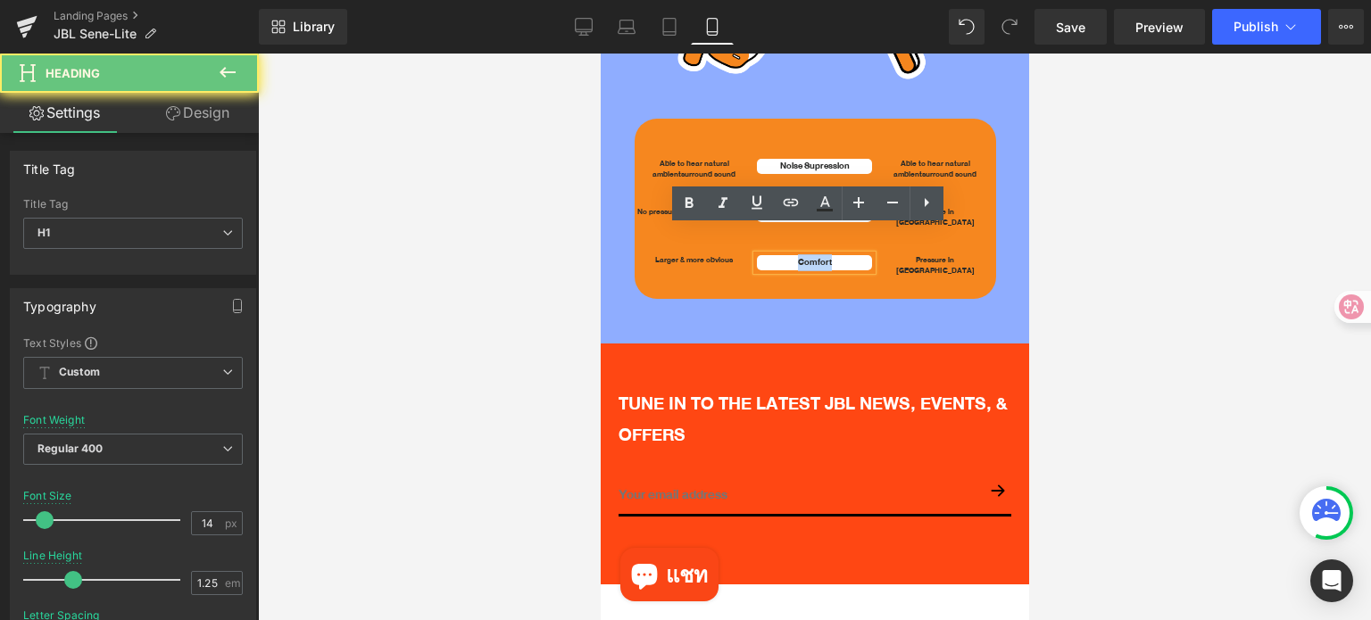
click at [818, 255] on h1 "Comfort" at bounding box center [813, 263] width 115 height 16
paste div
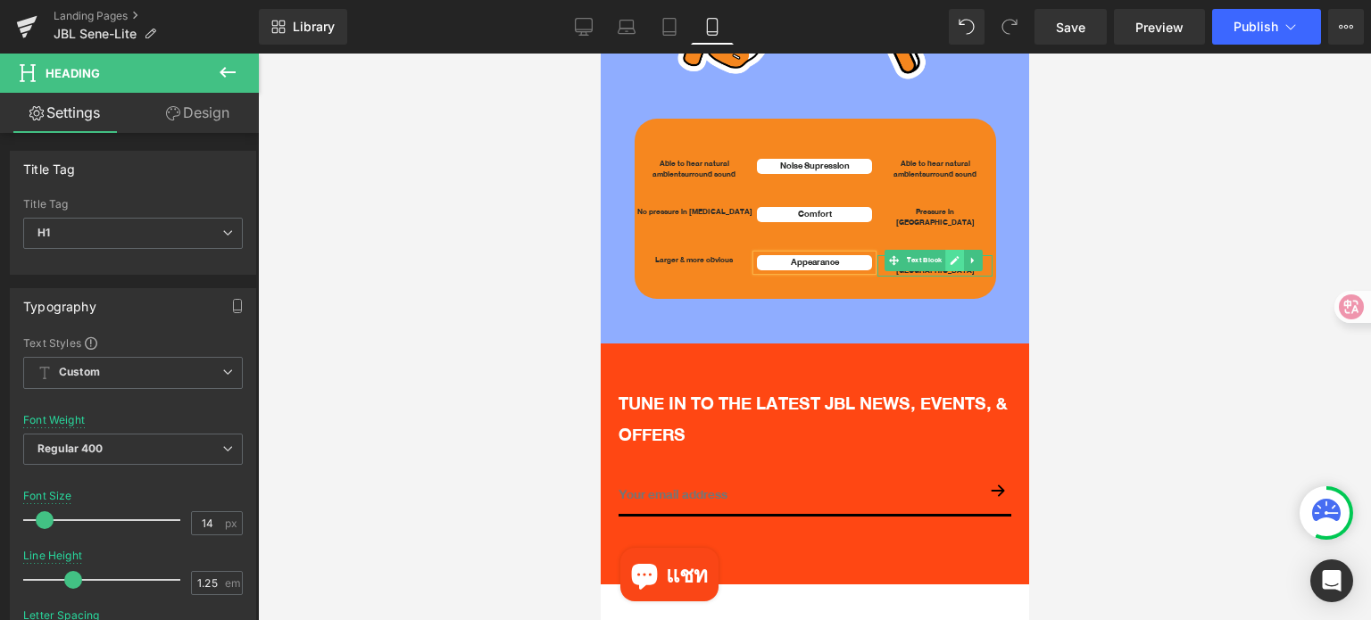
click at [944, 250] on link at bounding box center [953, 260] width 19 height 21
click at [939, 255] on p "Pressure in [GEOGRAPHIC_DATA]" at bounding box center [933, 265] width 115 height 21
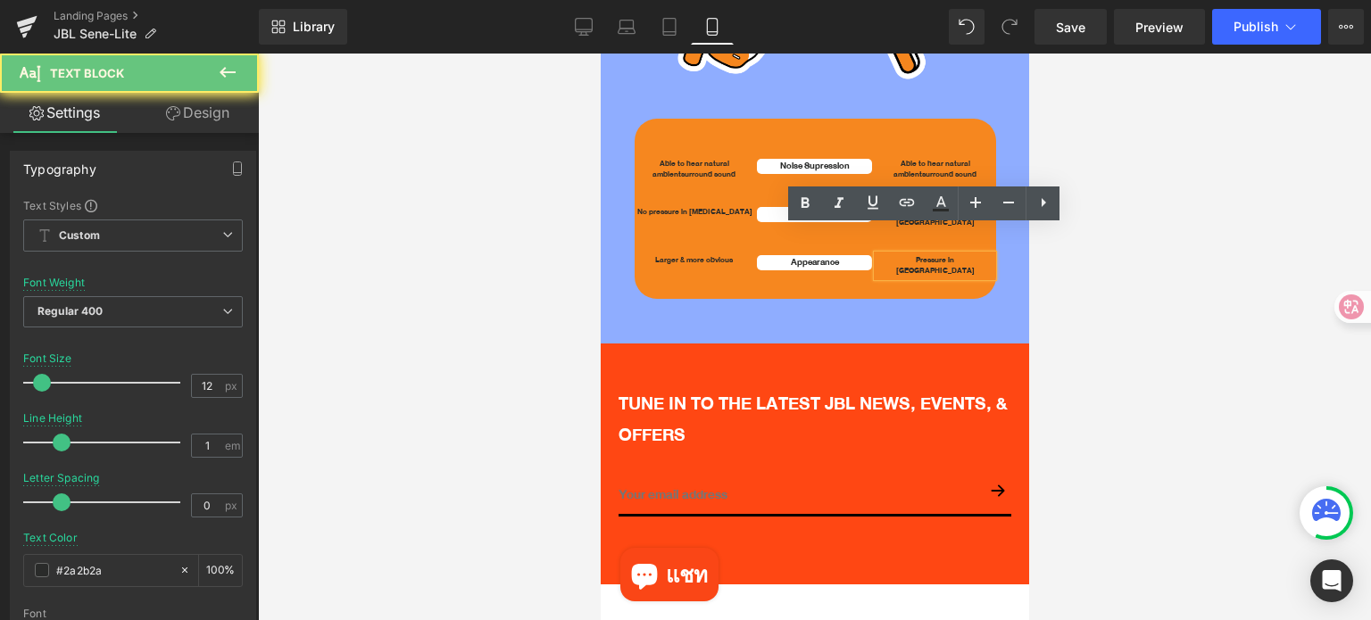
click at [939, 255] on p "Pressure in [GEOGRAPHIC_DATA]" at bounding box center [933, 265] width 115 height 21
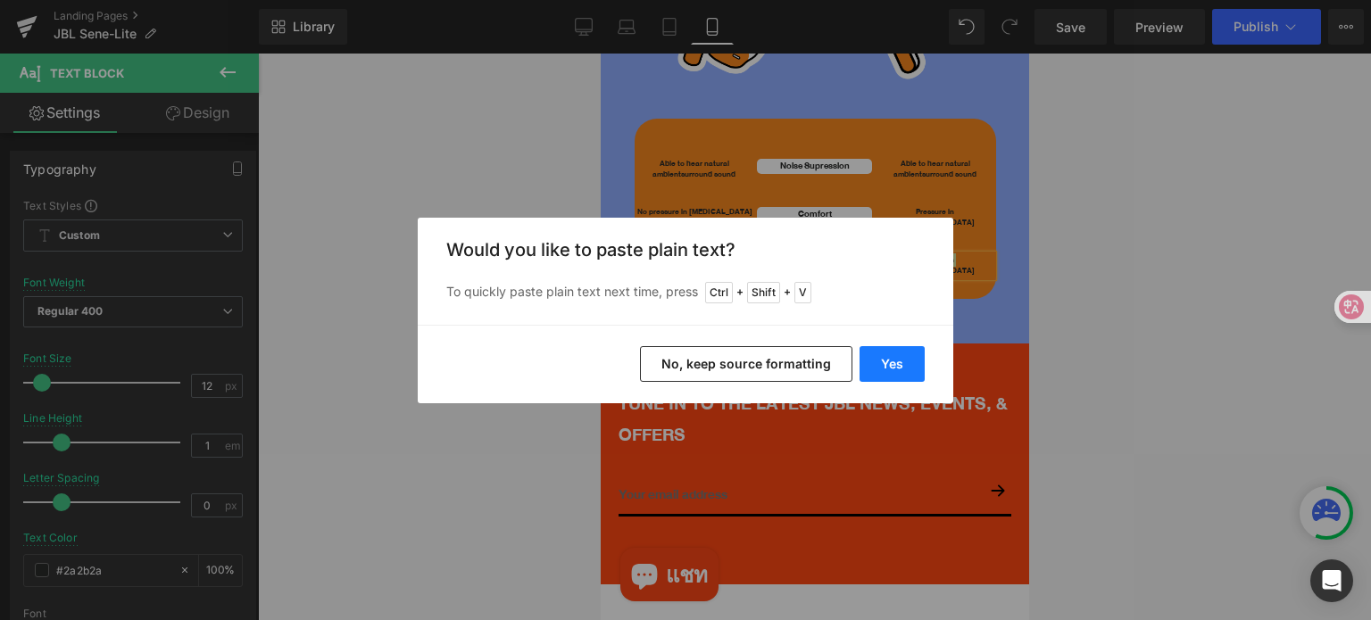
click at [876, 357] on button "Yes" at bounding box center [891, 364] width 65 height 36
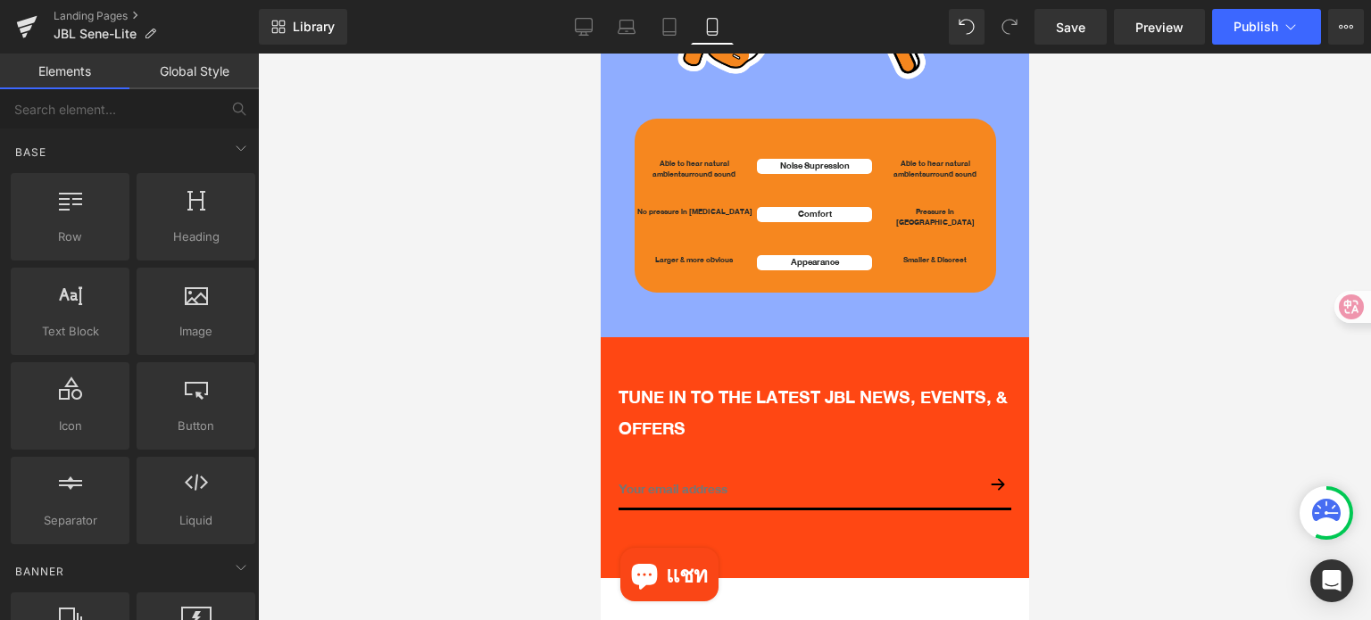
click at [1117, 383] on div at bounding box center [814, 337] width 1113 height 567
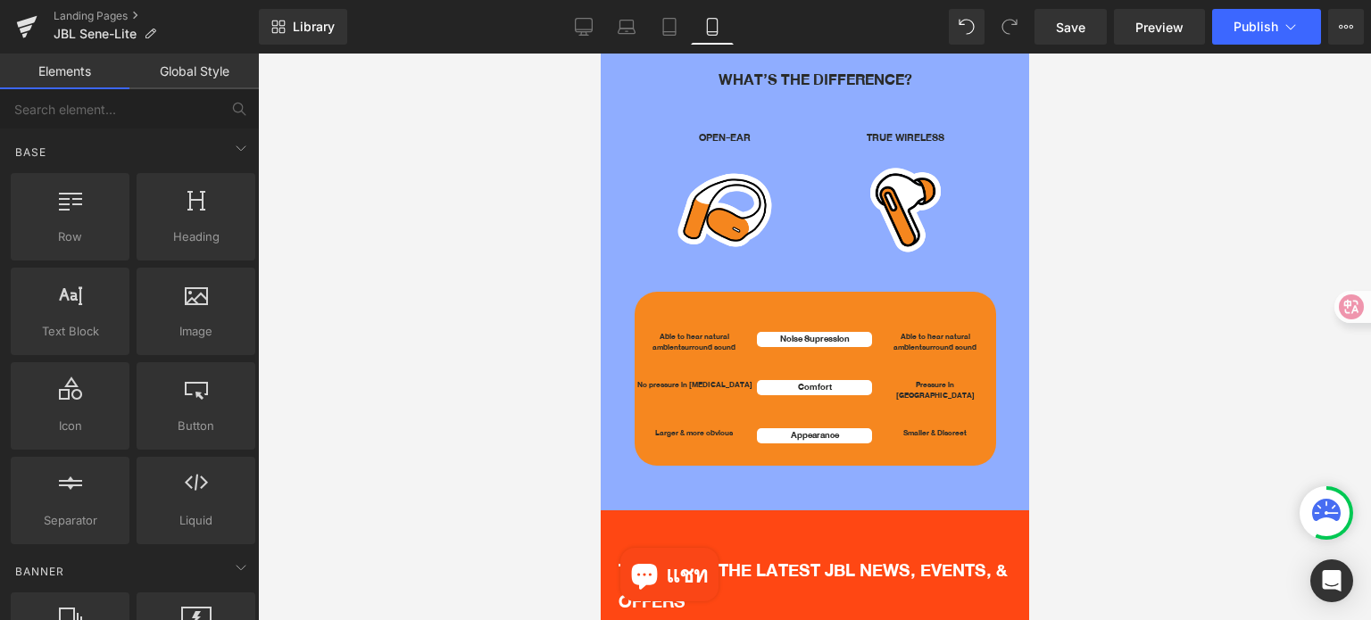
scroll to position [3364, 0]
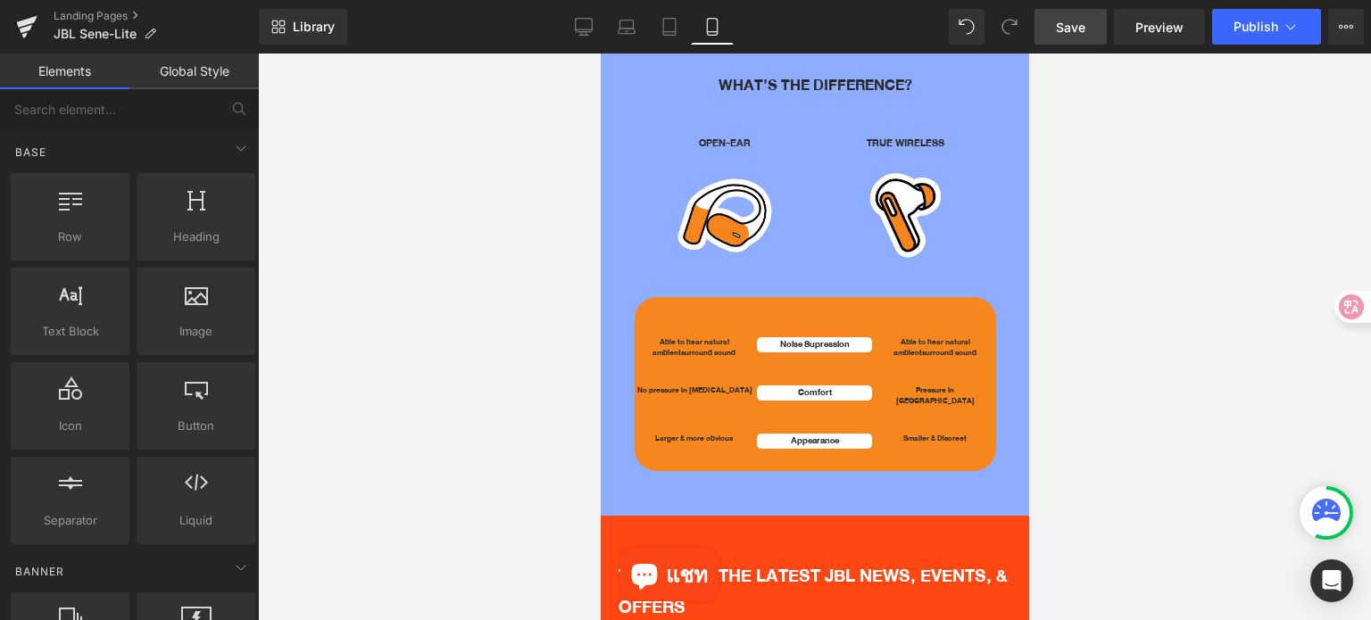
click at [1071, 34] on span "Save" at bounding box center [1070, 27] width 29 height 19
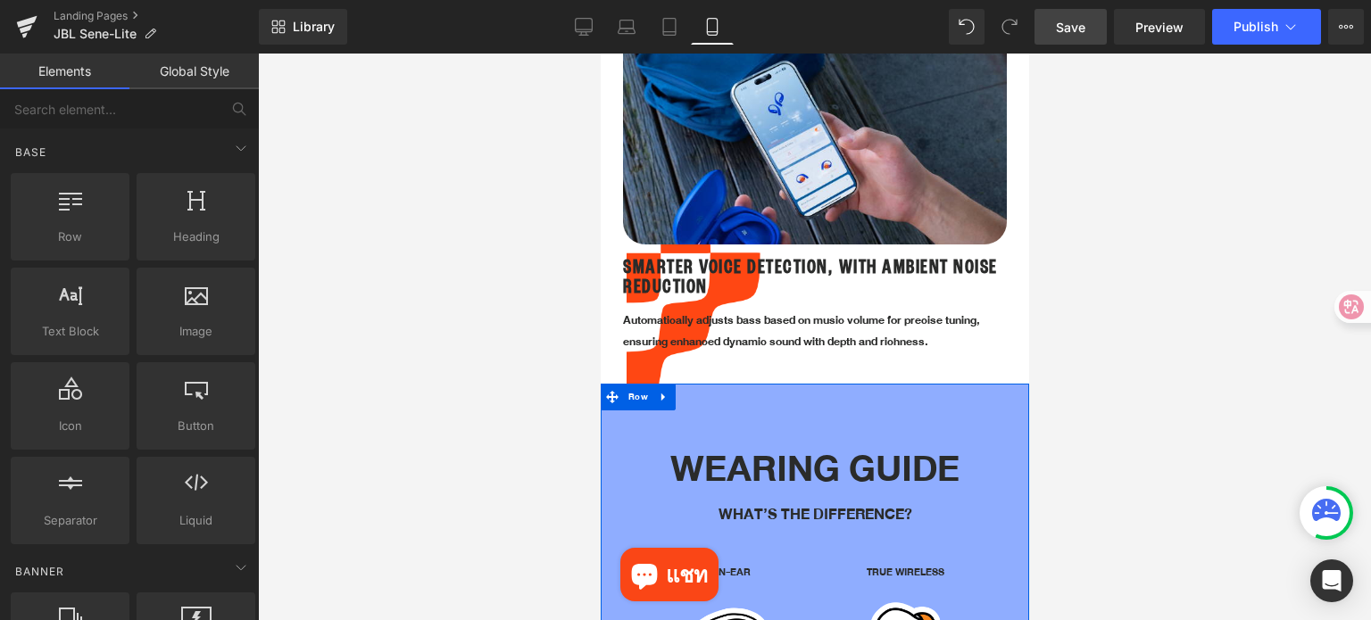
scroll to position [2917, 0]
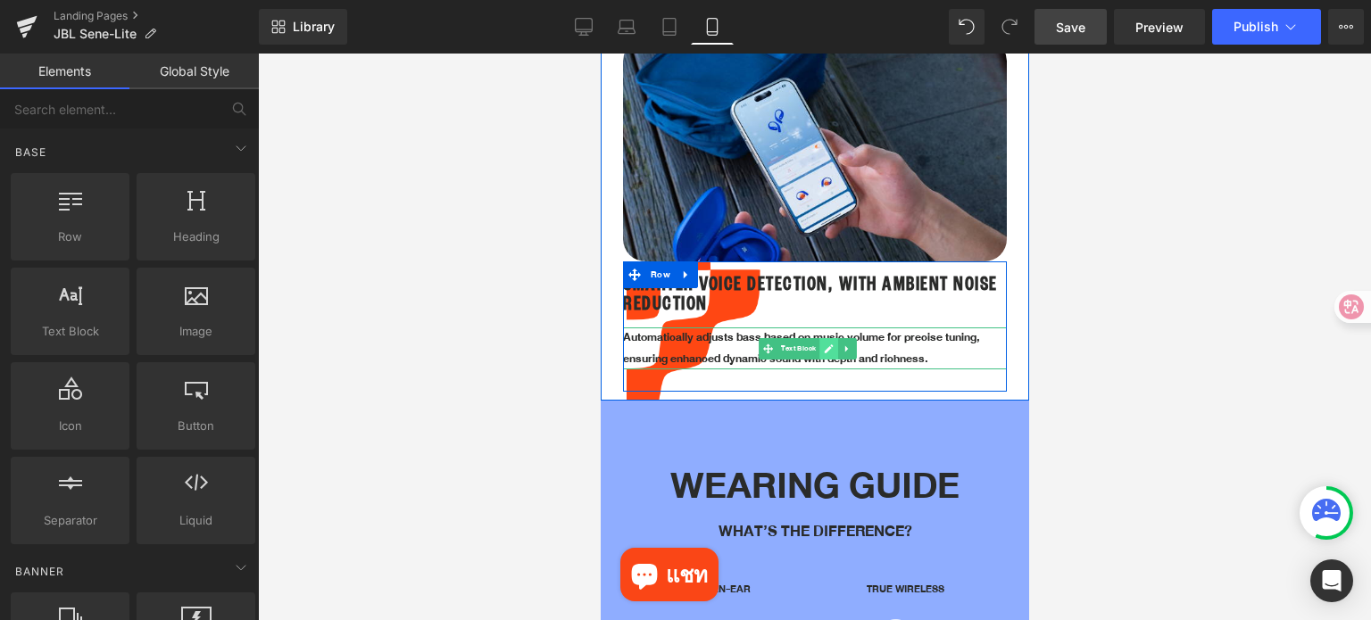
click at [831, 344] on icon at bounding box center [828, 349] width 10 height 11
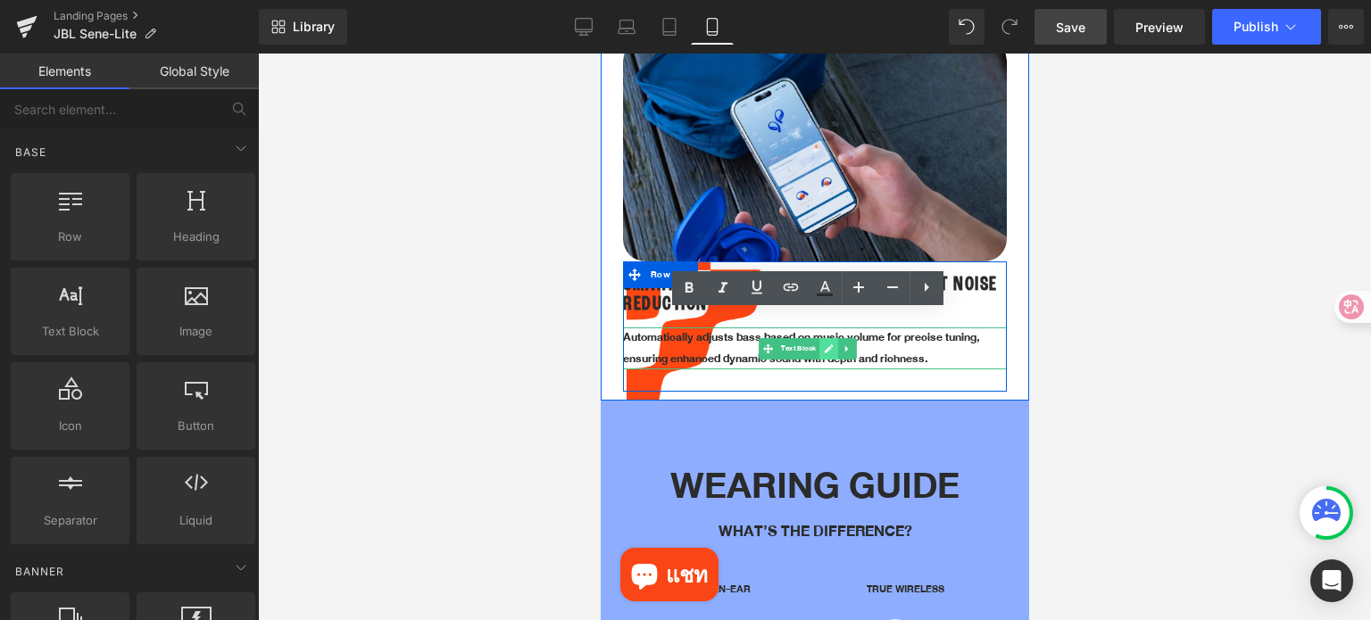
click at [831, 336] on p "Automatically adjusts bass based on music volume for precise tuning, ensuring e…" at bounding box center [814, 349] width 384 height 42
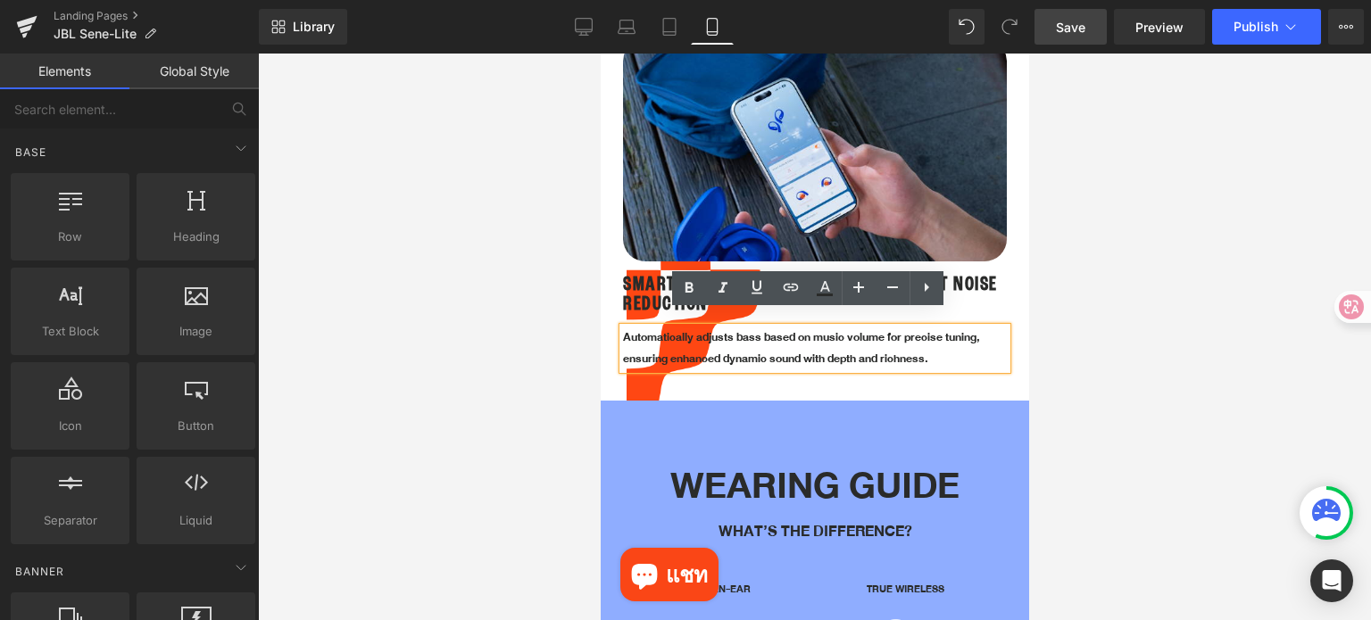
click at [831, 336] on p "Automatically adjusts bass based on music volume for precise tuning, ensuring e…" at bounding box center [814, 349] width 384 height 42
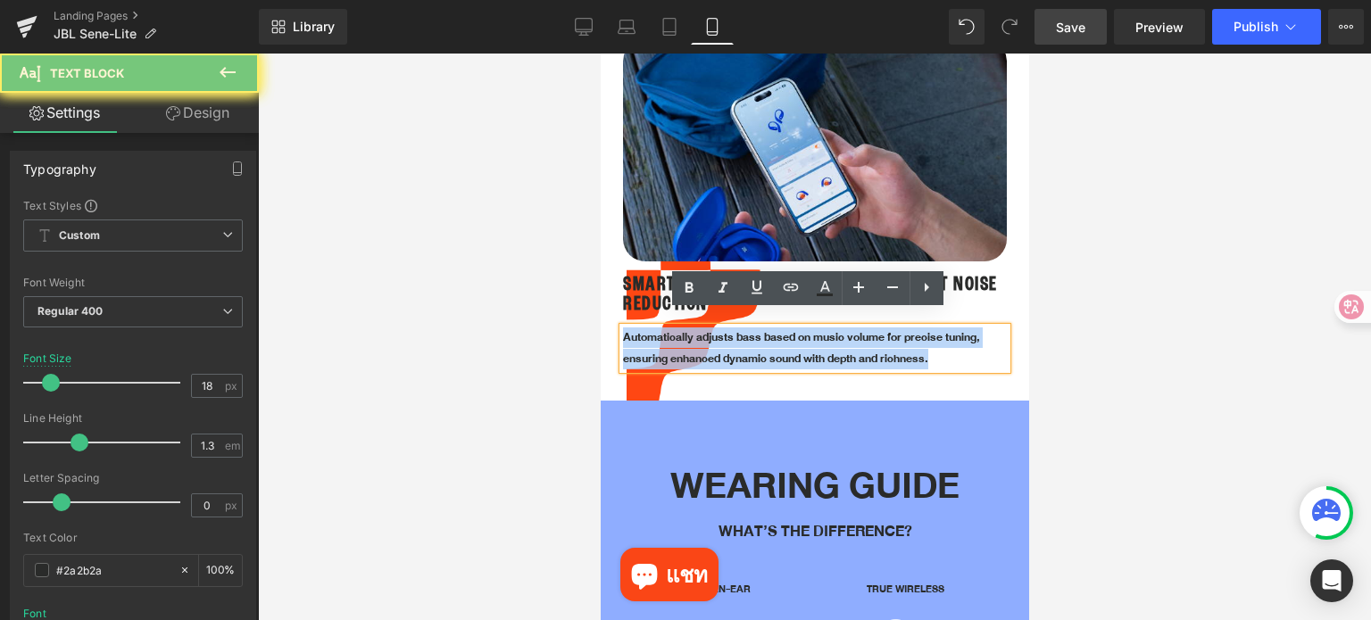
click at [831, 336] on p "Automatically adjusts bass based on music volume for precise tuning, ensuring e…" at bounding box center [814, 349] width 384 height 42
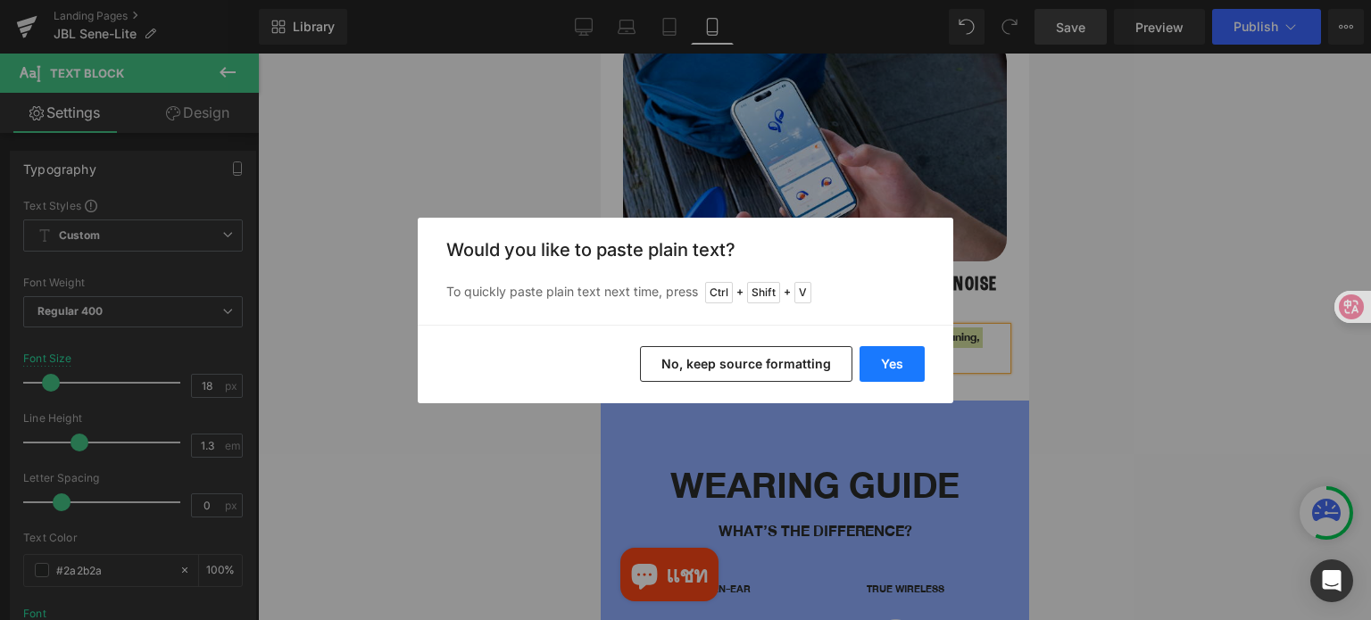
click at [901, 364] on button "Yes" at bounding box center [891, 364] width 65 height 36
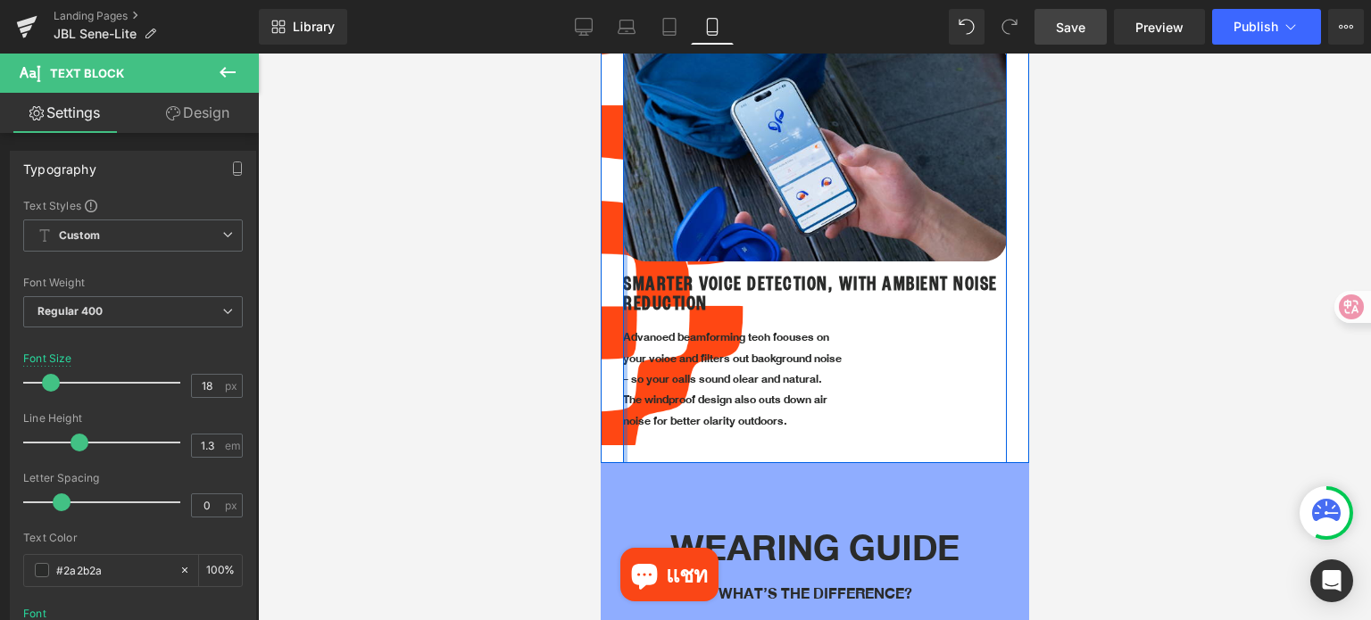
click at [626, 344] on div at bounding box center [624, 238] width 4 height 452
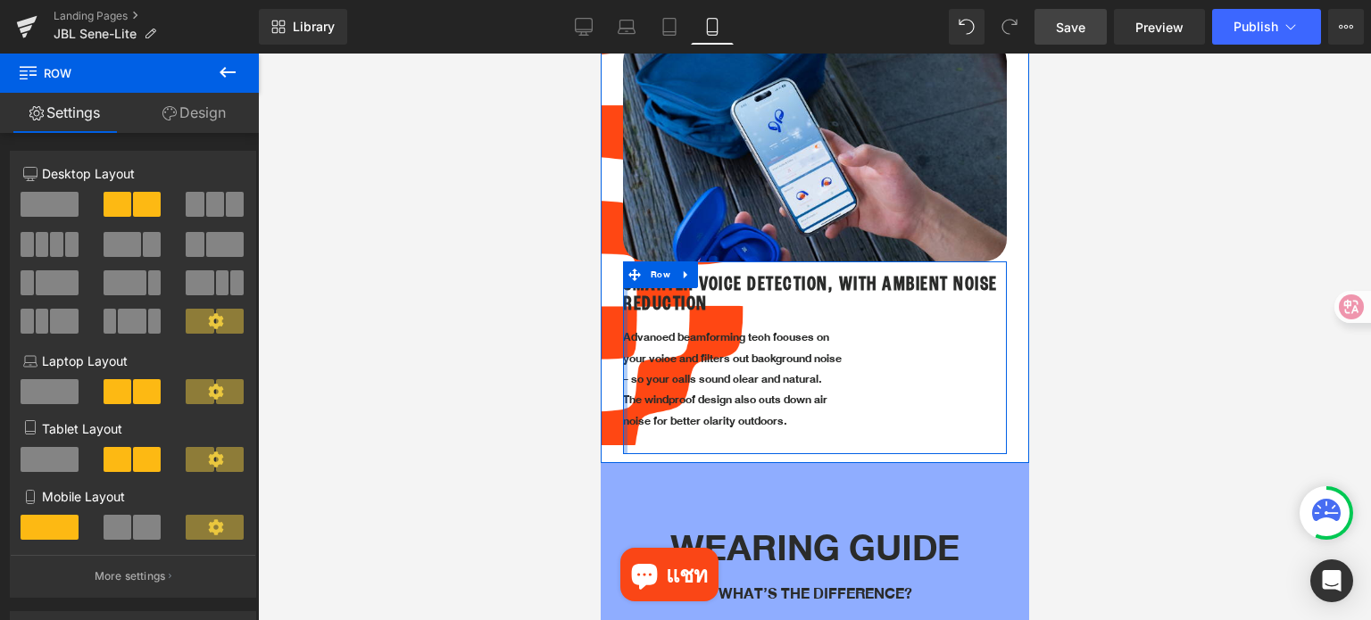
click at [626, 344] on div at bounding box center [624, 357] width 4 height 193
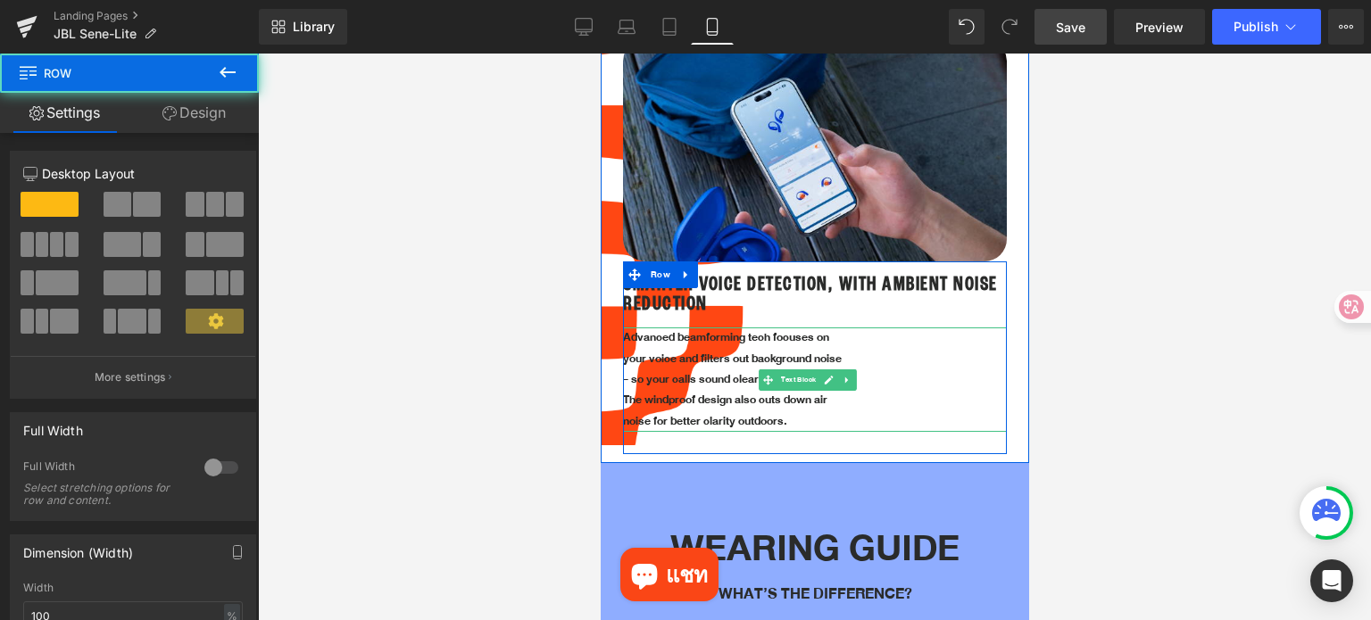
click at [631, 349] on p "your voice and filters out background noise" at bounding box center [814, 359] width 384 height 21
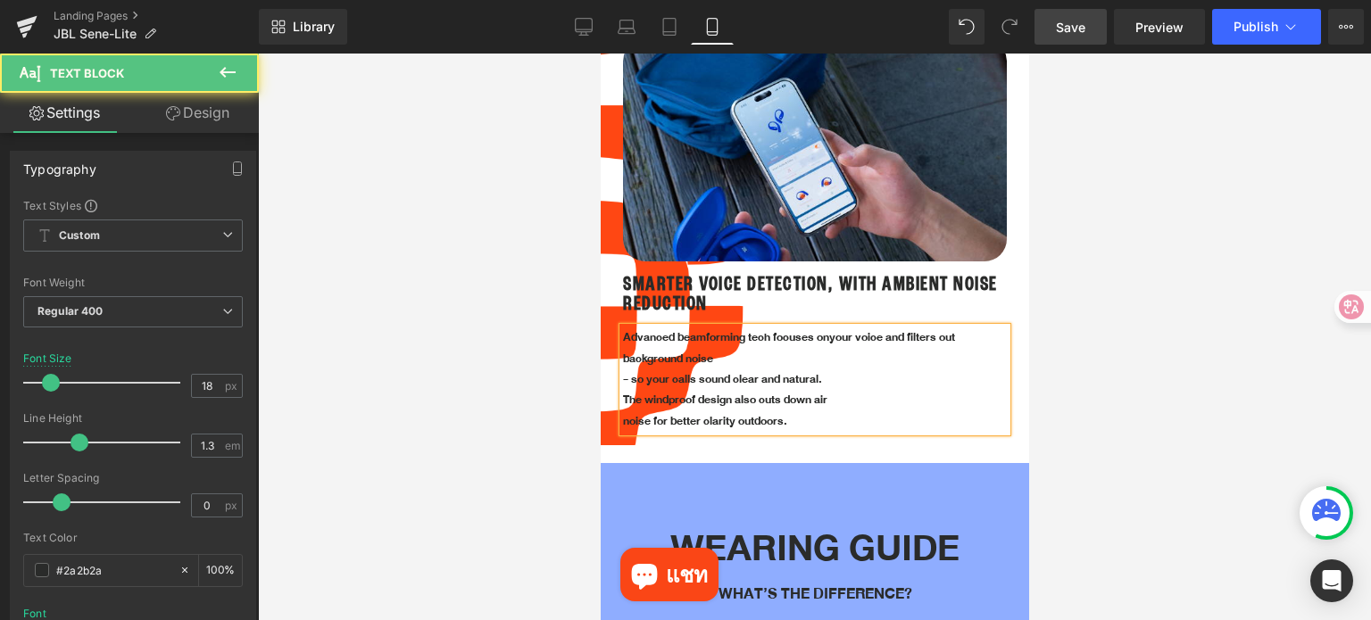
click at [626, 341] on span "your voice and filters out background noise" at bounding box center [788, 348] width 332 height 40
click at [626, 369] on p "- so your calls sound clear and natural." at bounding box center [814, 379] width 384 height 21
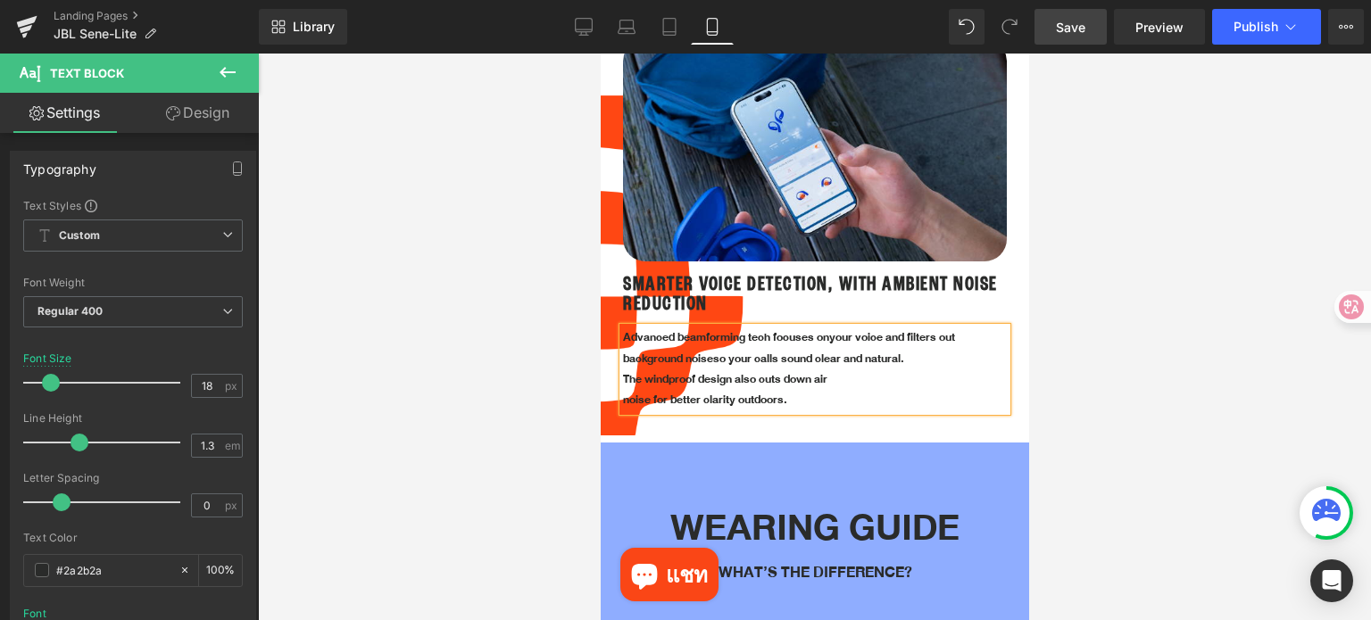
click at [626, 369] on p "The windproof design also cuts down air" at bounding box center [814, 379] width 384 height 21
click at [622, 390] on p "noise for better clarity outdoors." at bounding box center [814, 400] width 384 height 21
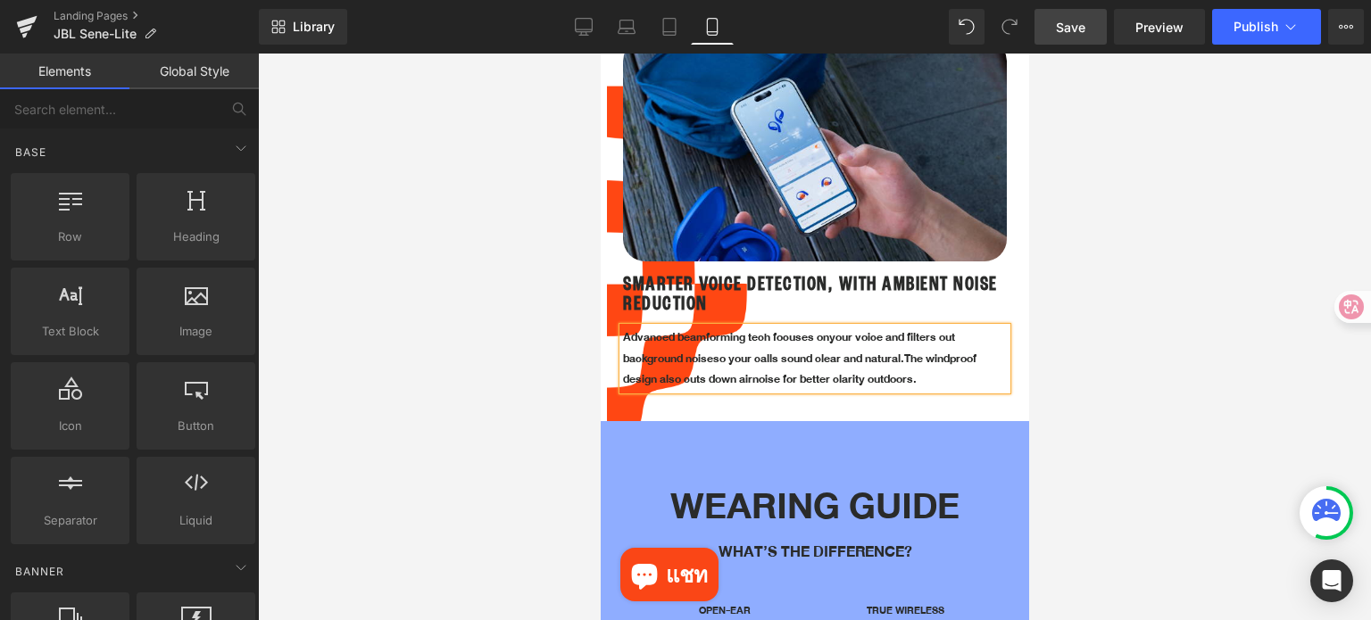
click at [1141, 288] on div at bounding box center [814, 337] width 1113 height 567
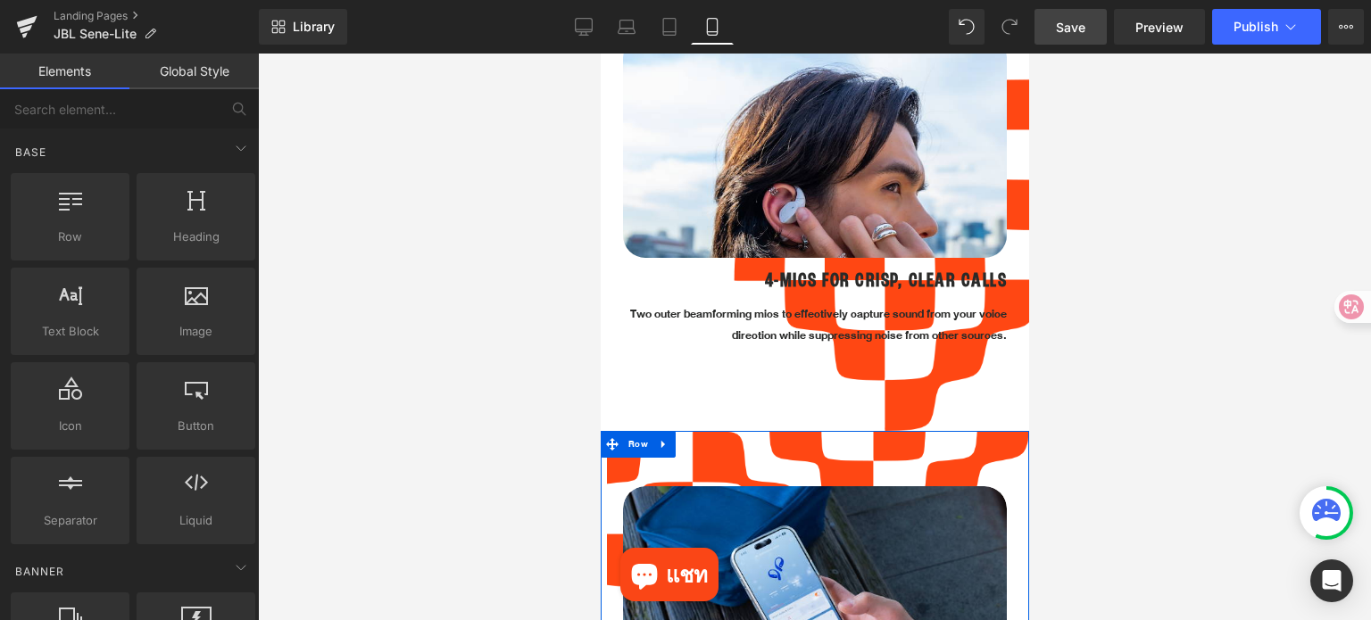
scroll to position [2382, 0]
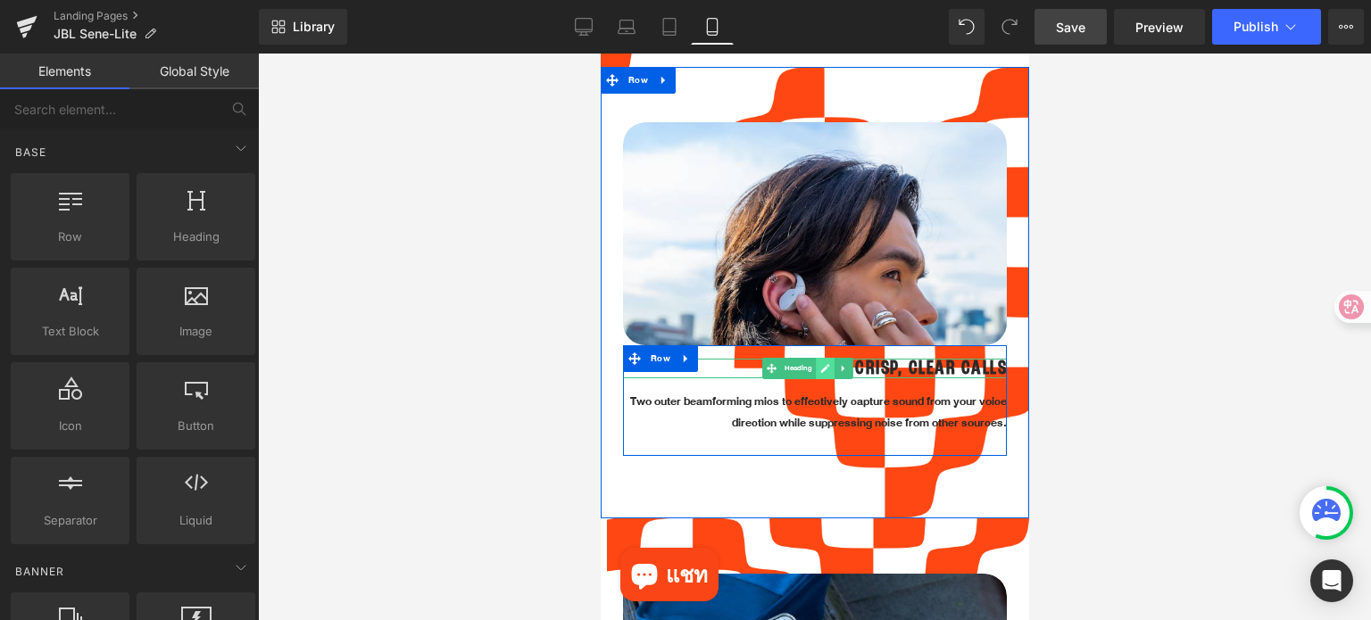
click at [830, 358] on link at bounding box center [825, 368] width 19 height 21
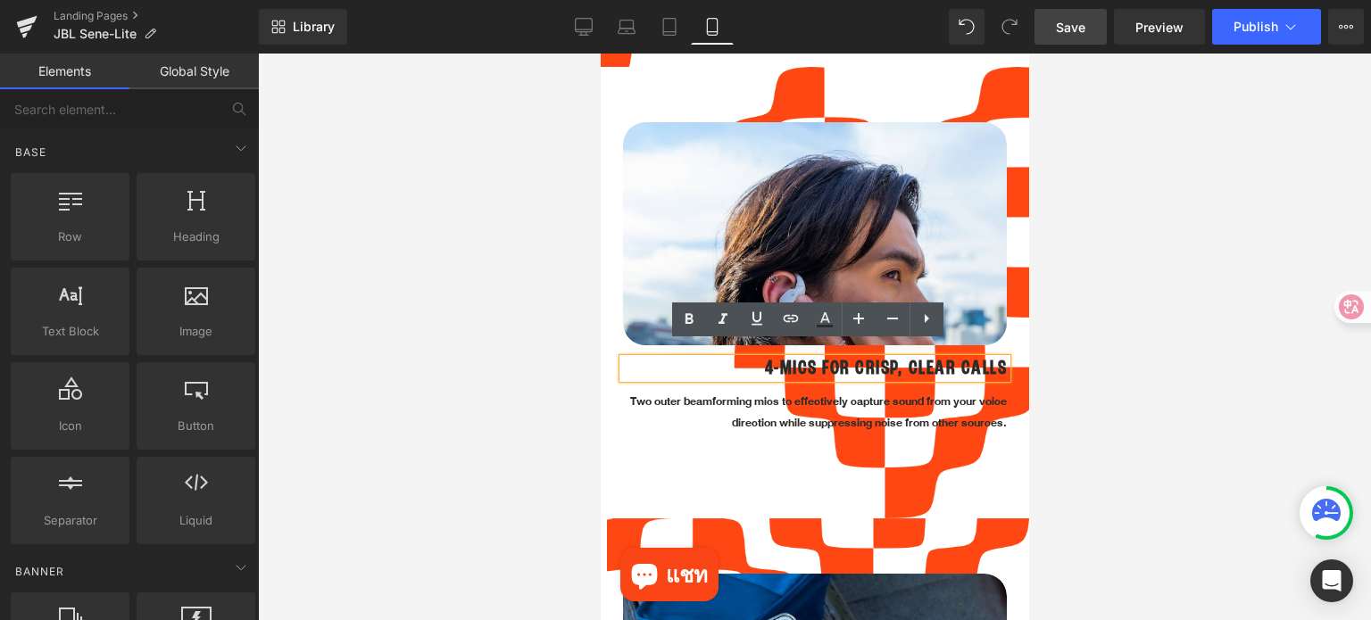
click at [830, 359] on h1 "4-MICS FOR CRISP, CLEAR CALLS" at bounding box center [814, 369] width 384 height 20
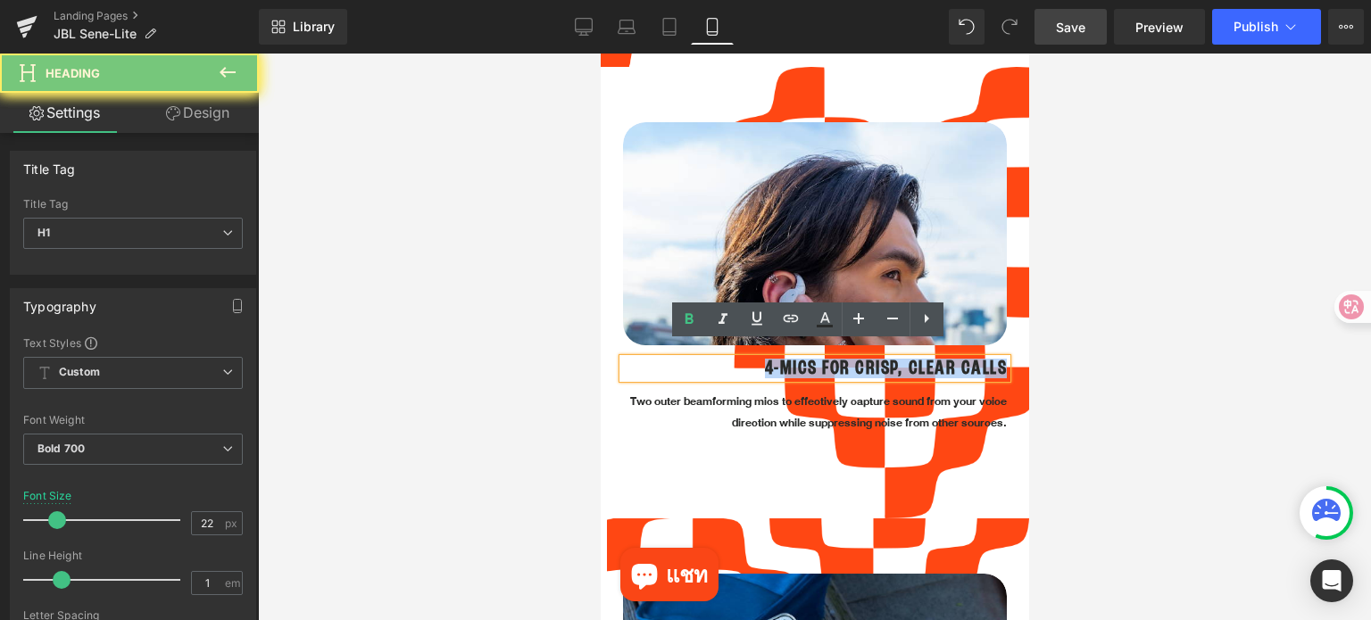
click at [830, 359] on h1 "4-MICS FOR CRISP, CLEAR CALLS" at bounding box center [814, 369] width 384 height 20
paste div
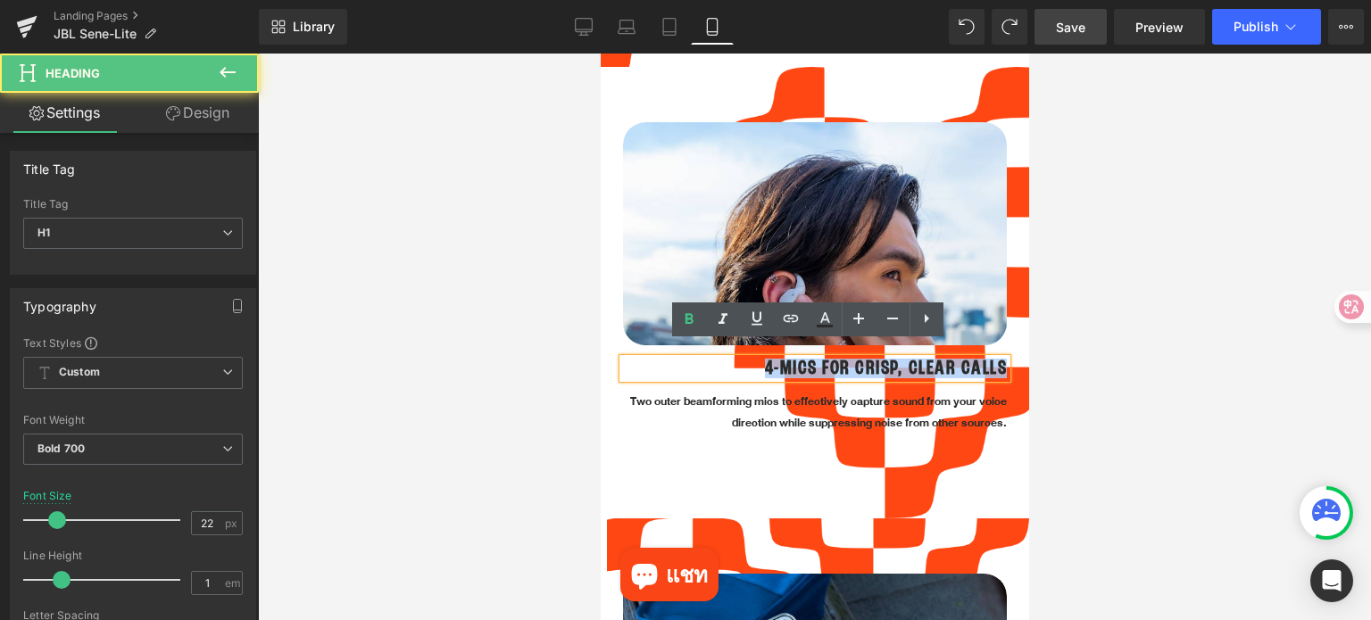
drag, startPoint x: 736, startPoint y: 349, endPoint x: 993, endPoint y: 356, distance: 257.1
click at [993, 359] on div "4-MICS FOR CRISP, CLEAR CALLS" at bounding box center [814, 369] width 384 height 20
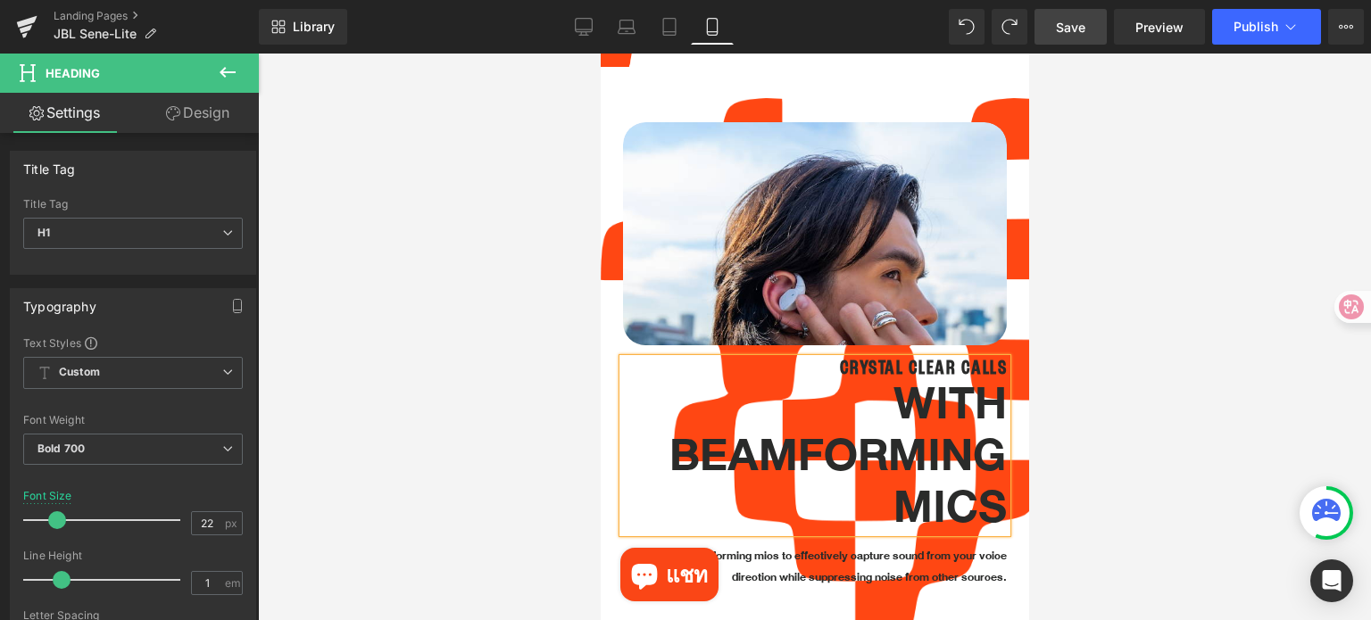
click at [1082, 414] on div at bounding box center [814, 337] width 1113 height 567
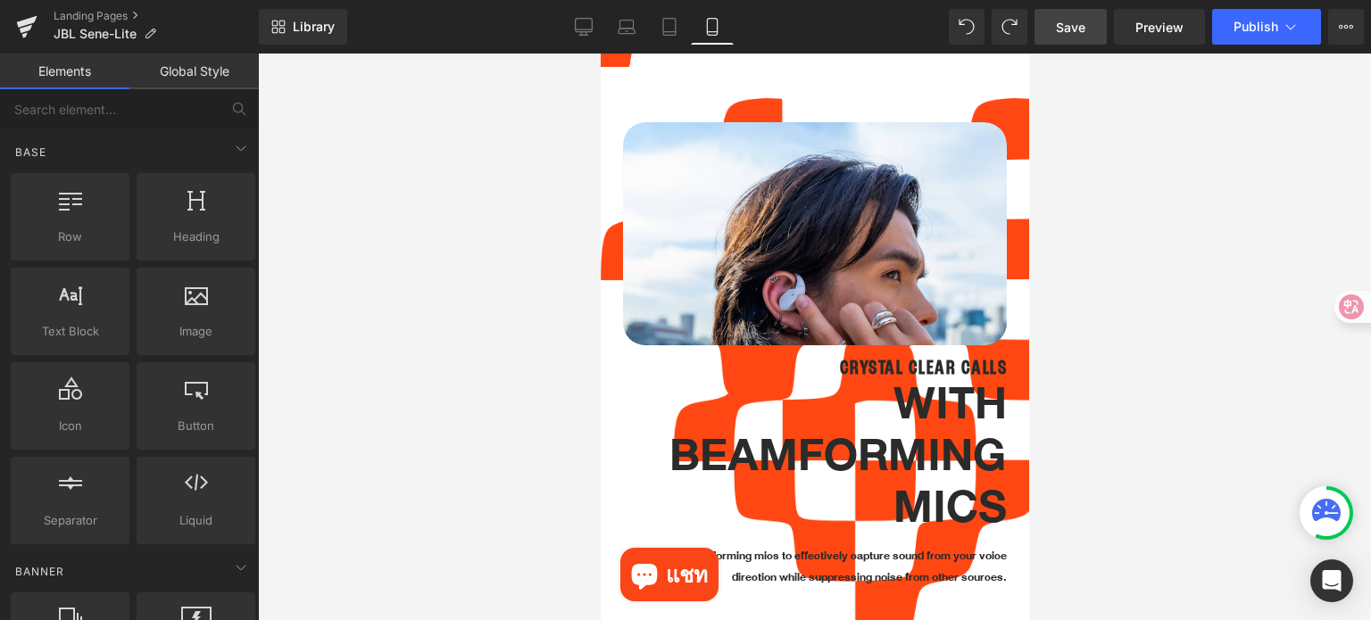
click at [909, 398] on div "WITH BEAMFORMING MICS" at bounding box center [814, 455] width 384 height 154
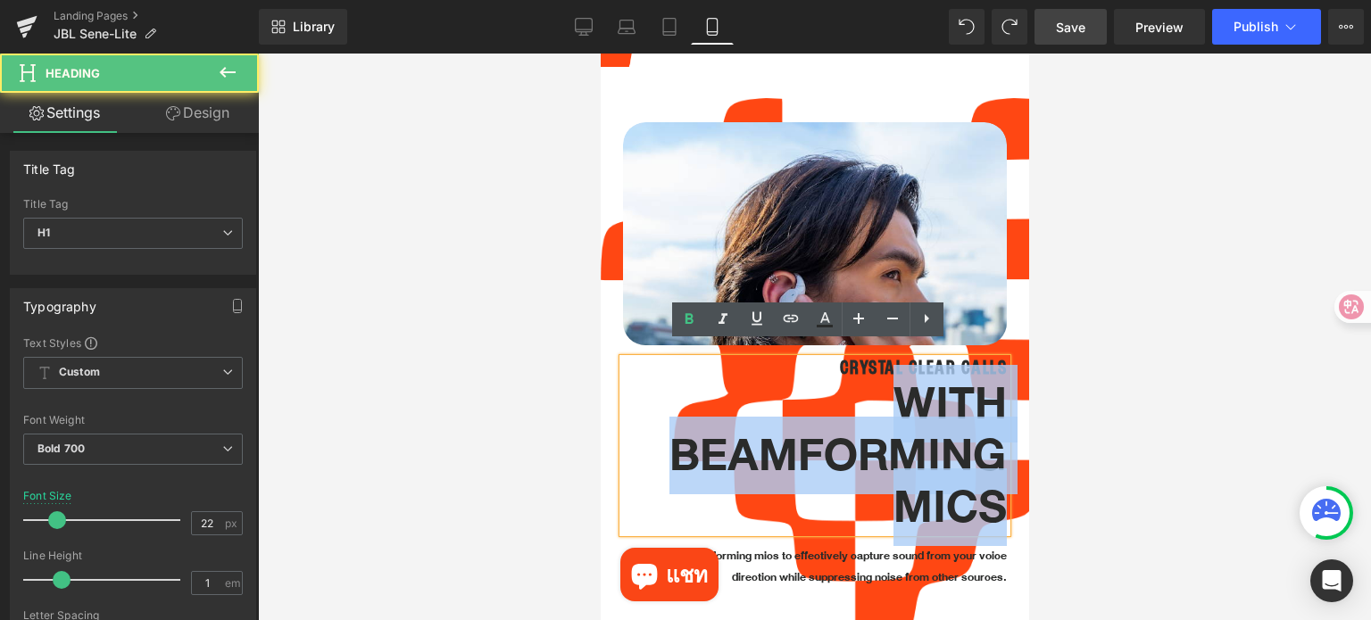
drag, startPoint x: 988, startPoint y: 496, endPoint x: 736, endPoint y: 365, distance: 283.8
click at [736, 378] on div "WITH BEAMFORMING MICS" at bounding box center [814, 455] width 384 height 154
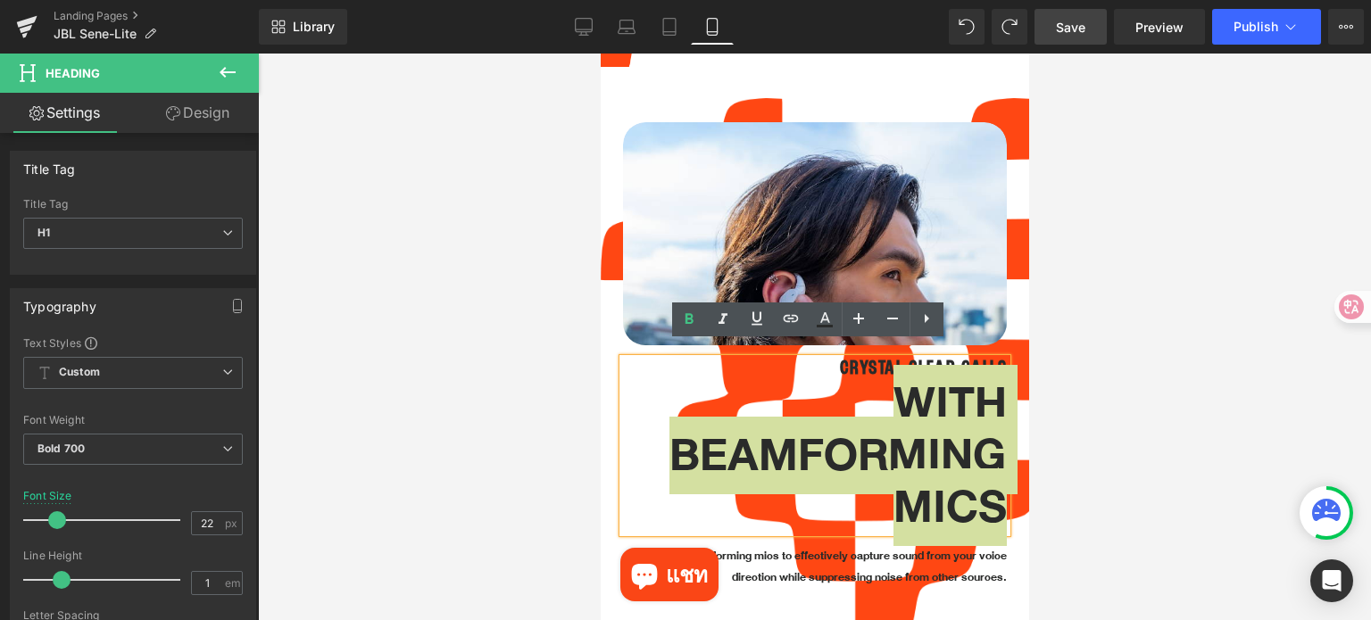
click at [1146, 449] on div at bounding box center [814, 337] width 1113 height 567
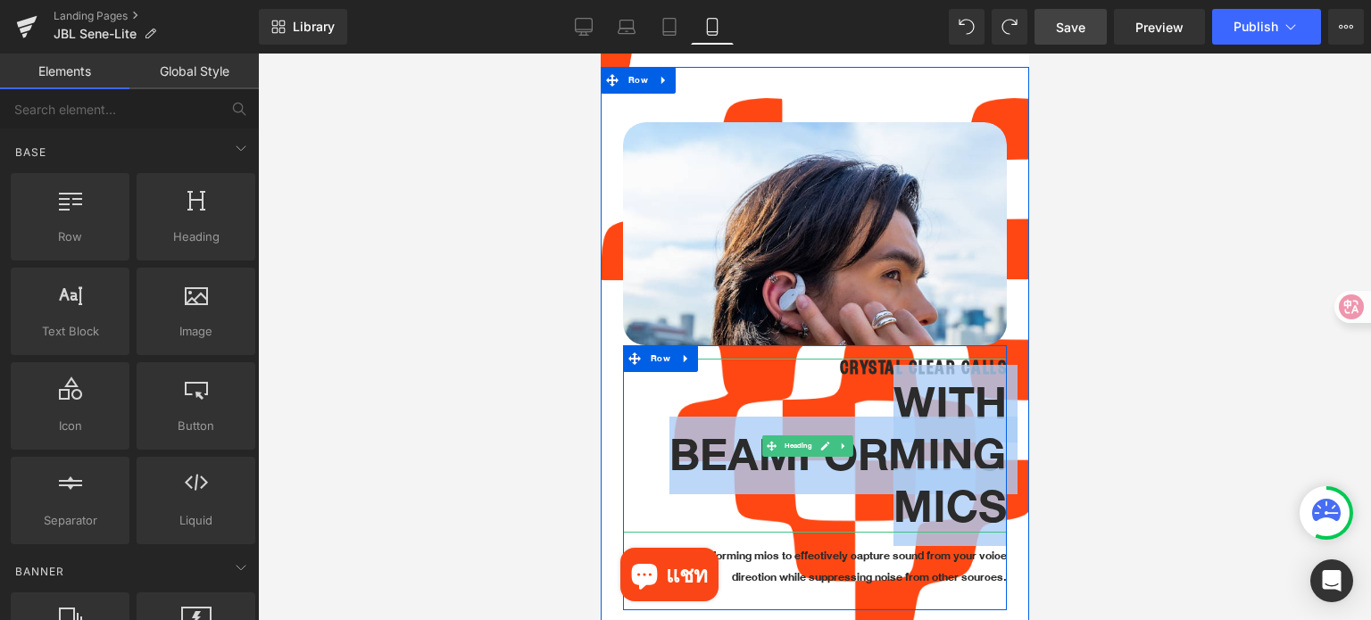
click at [904, 399] on div "WITH BEAMFORMING MICS" at bounding box center [814, 455] width 384 height 154
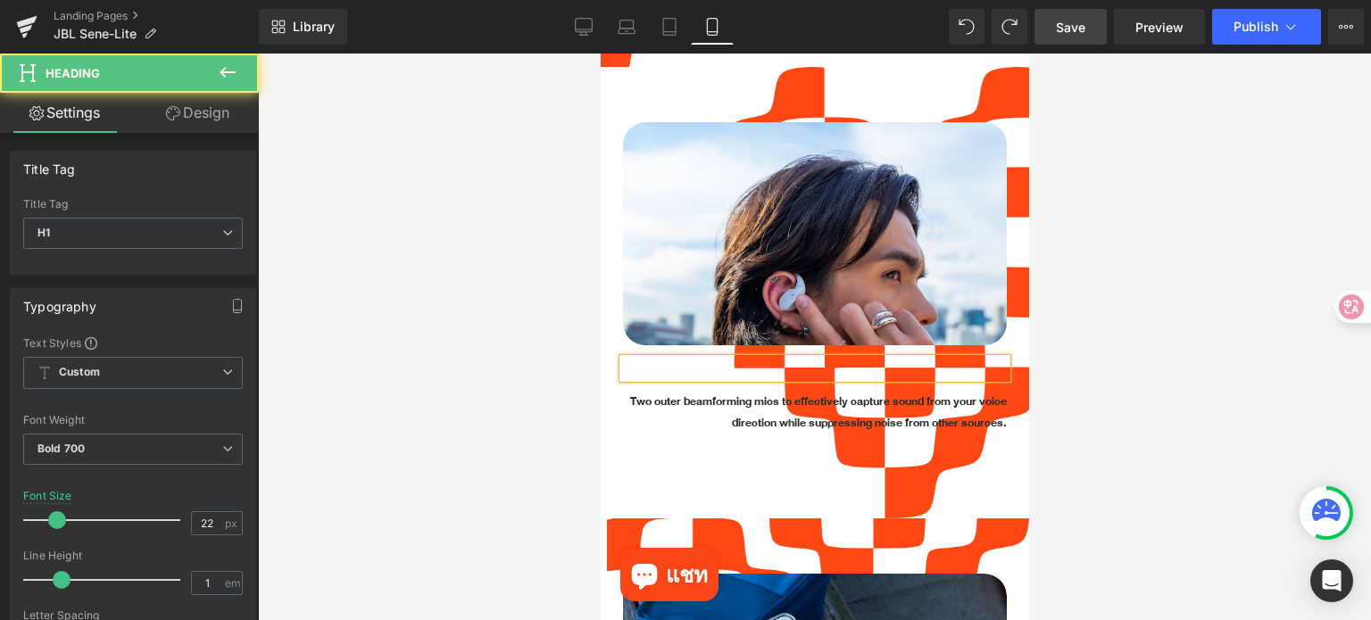
click at [988, 359] on h1 at bounding box center [814, 369] width 384 height 20
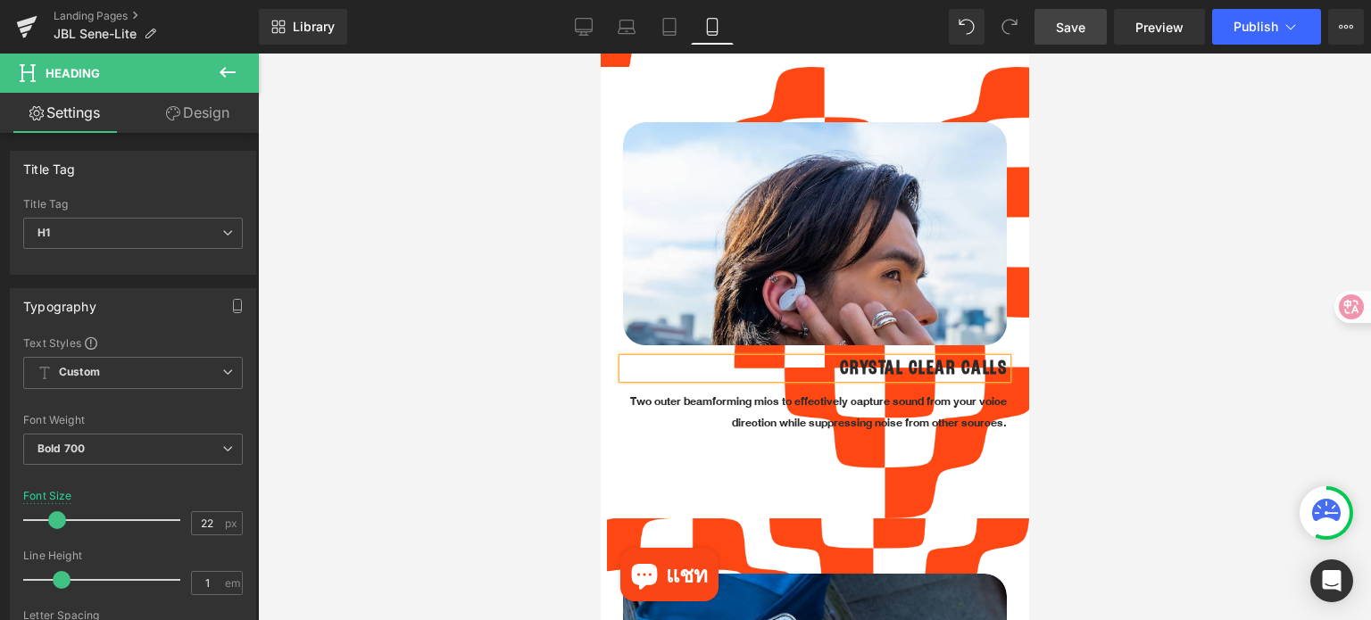
click at [990, 359] on h1 "CRYSTAL CLEAR CALLS" at bounding box center [814, 369] width 384 height 20
click at [795, 359] on h1 "CRYSTAL CLEAR CALLS WITH BEAMFORMING MICS" at bounding box center [814, 369] width 384 height 20
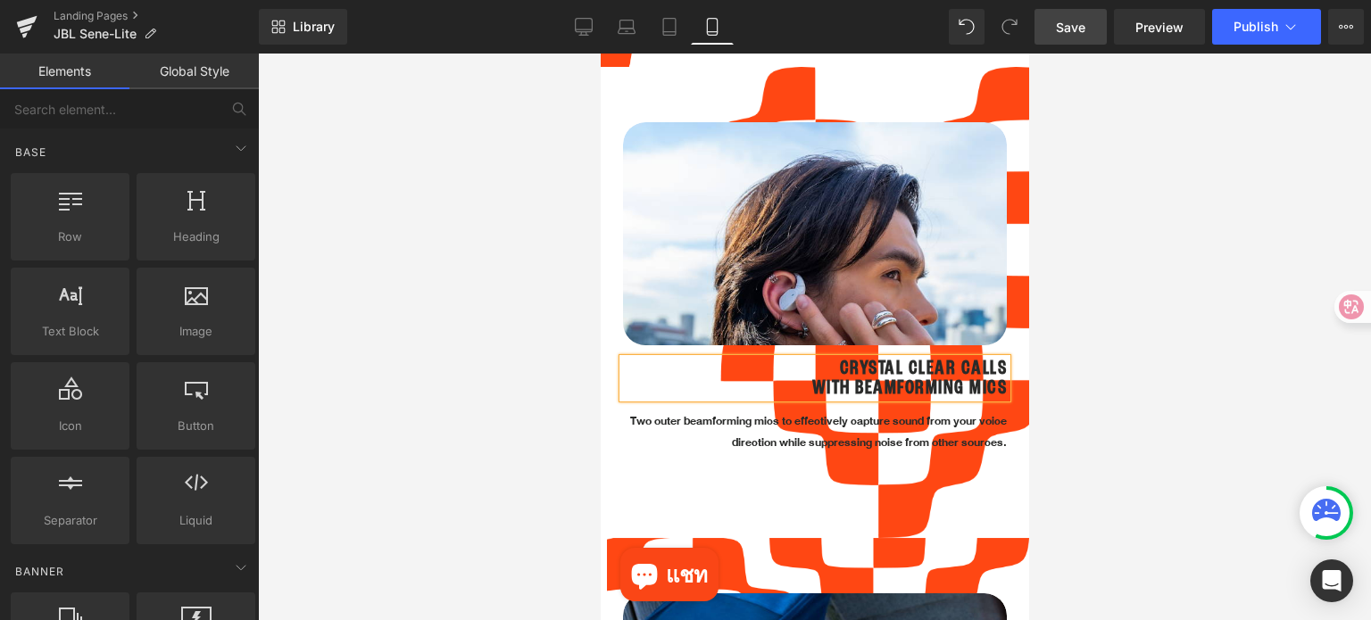
click at [1195, 475] on div at bounding box center [814, 337] width 1113 height 567
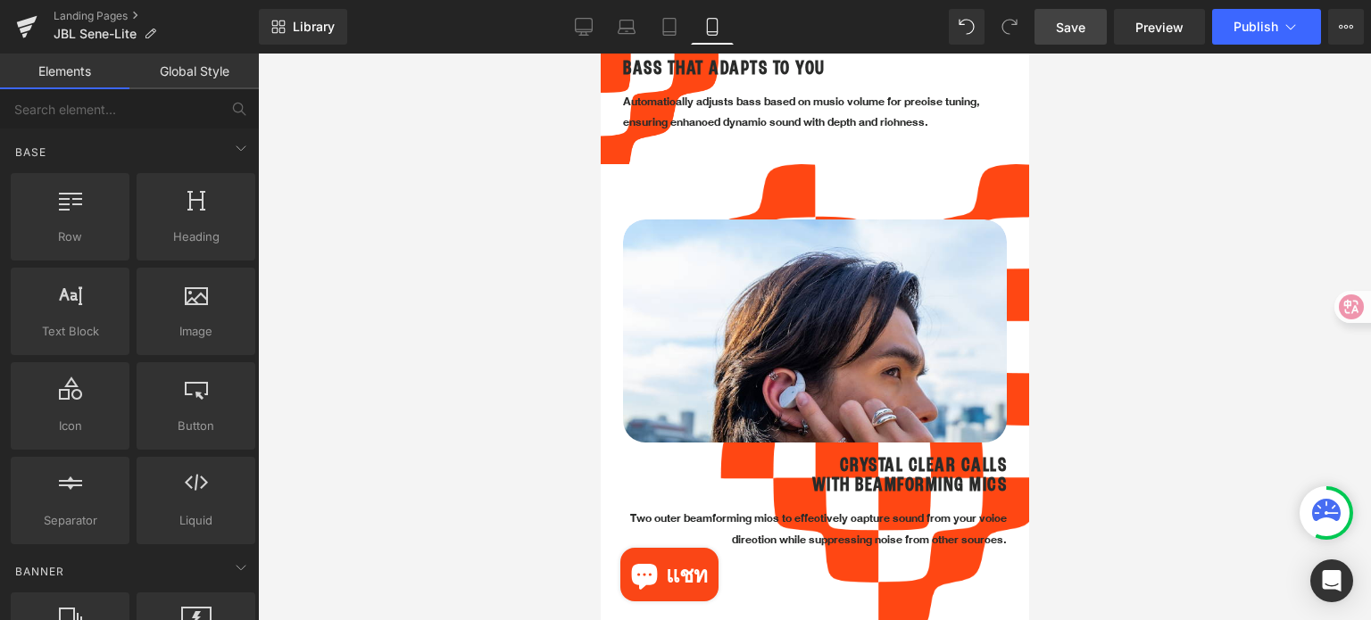
scroll to position [2293, 0]
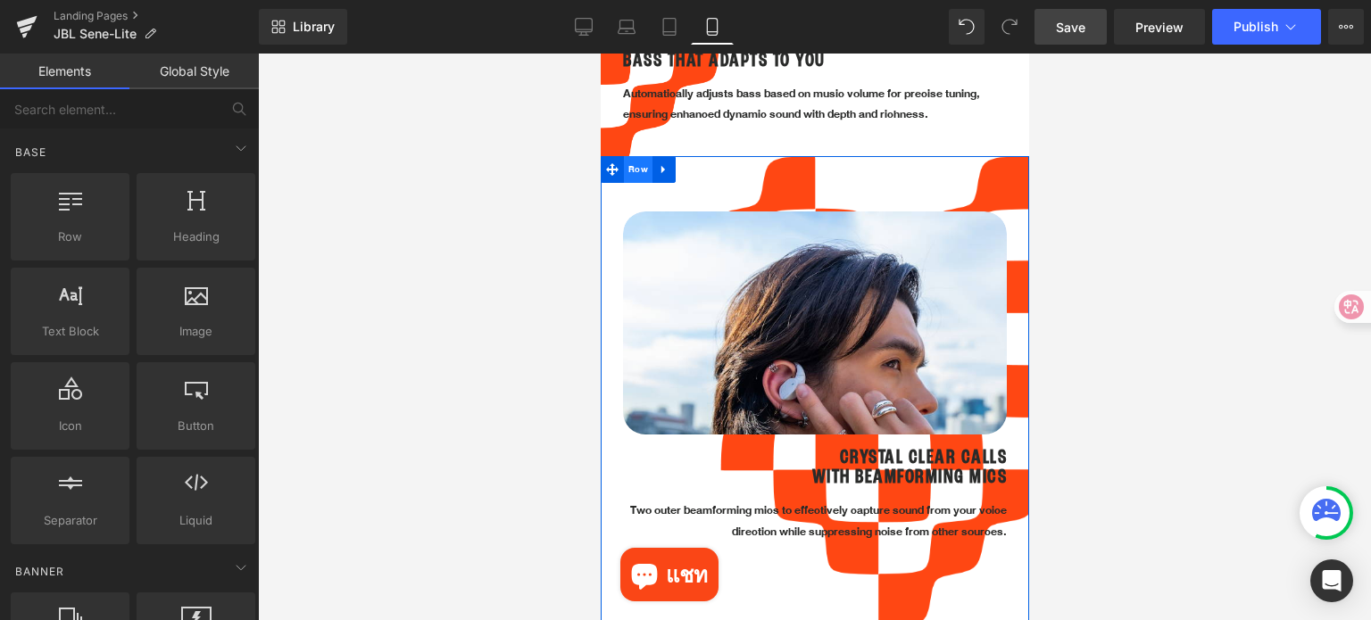
drag, startPoint x: 636, startPoint y: 156, endPoint x: 988, endPoint y: 345, distance: 399.3
click at [636, 156] on span "Row" at bounding box center [637, 169] width 29 height 27
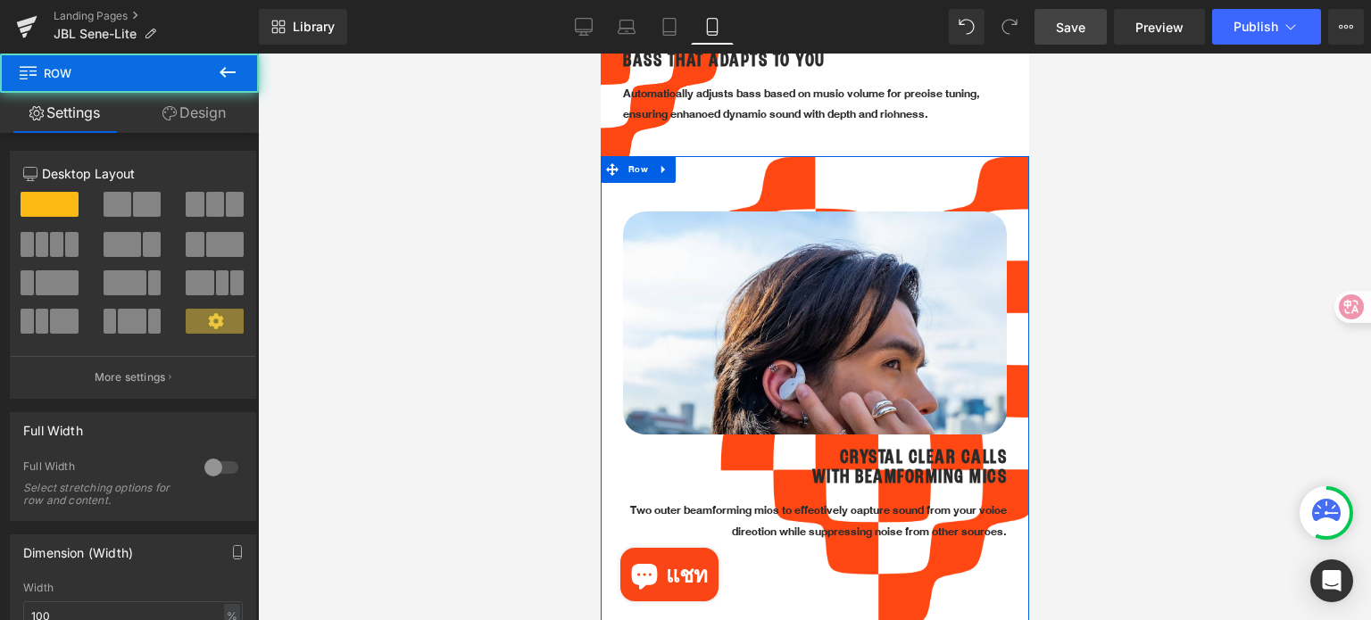
click at [208, 113] on link "Design" at bounding box center [193, 113] width 129 height 40
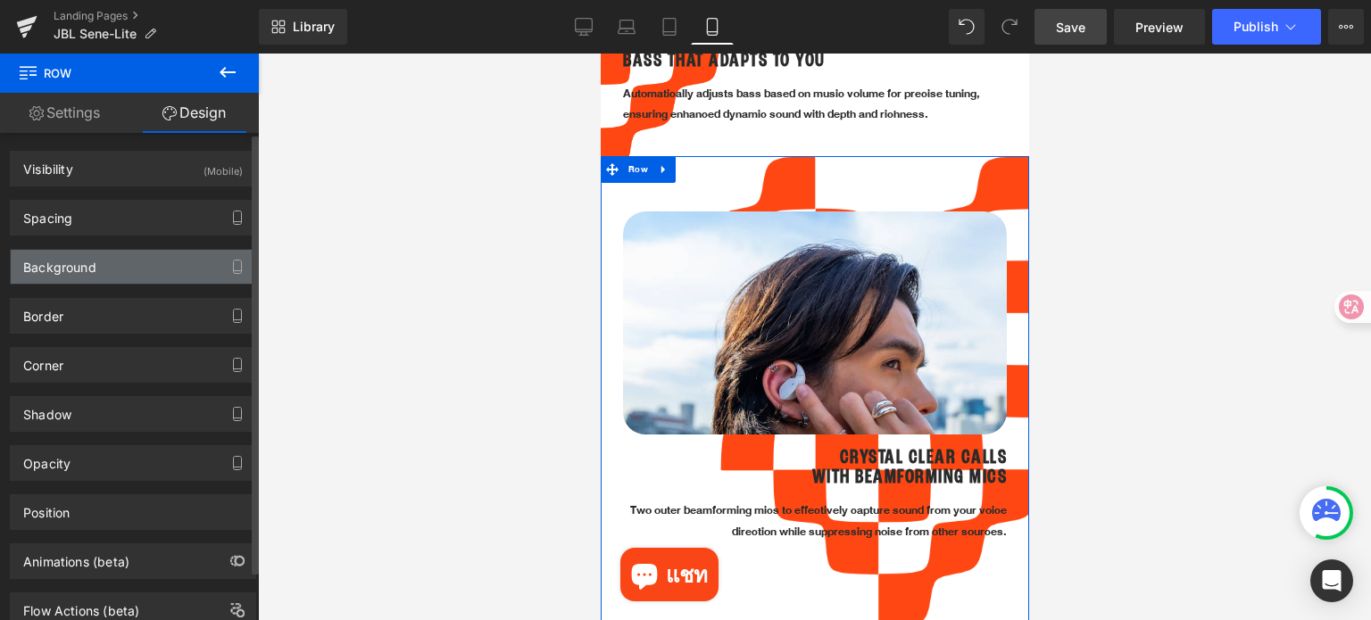
click at [89, 266] on div "Background" at bounding box center [59, 262] width 73 height 25
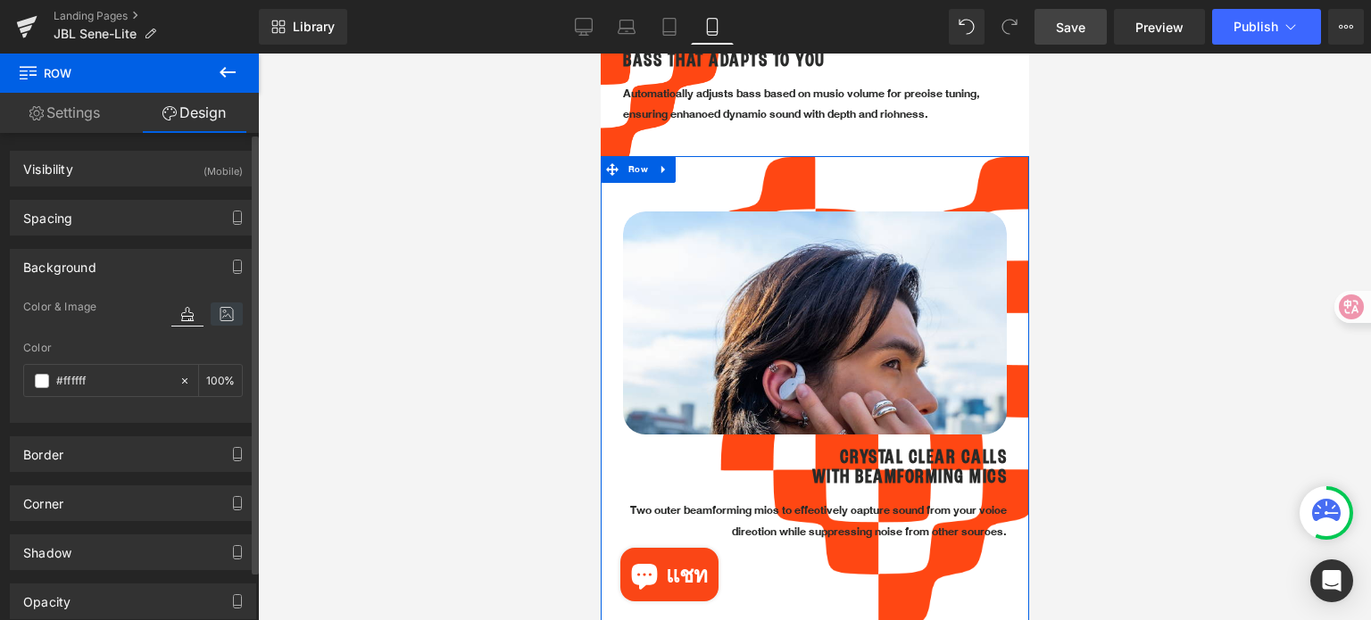
click at [214, 314] on icon at bounding box center [227, 314] width 32 height 23
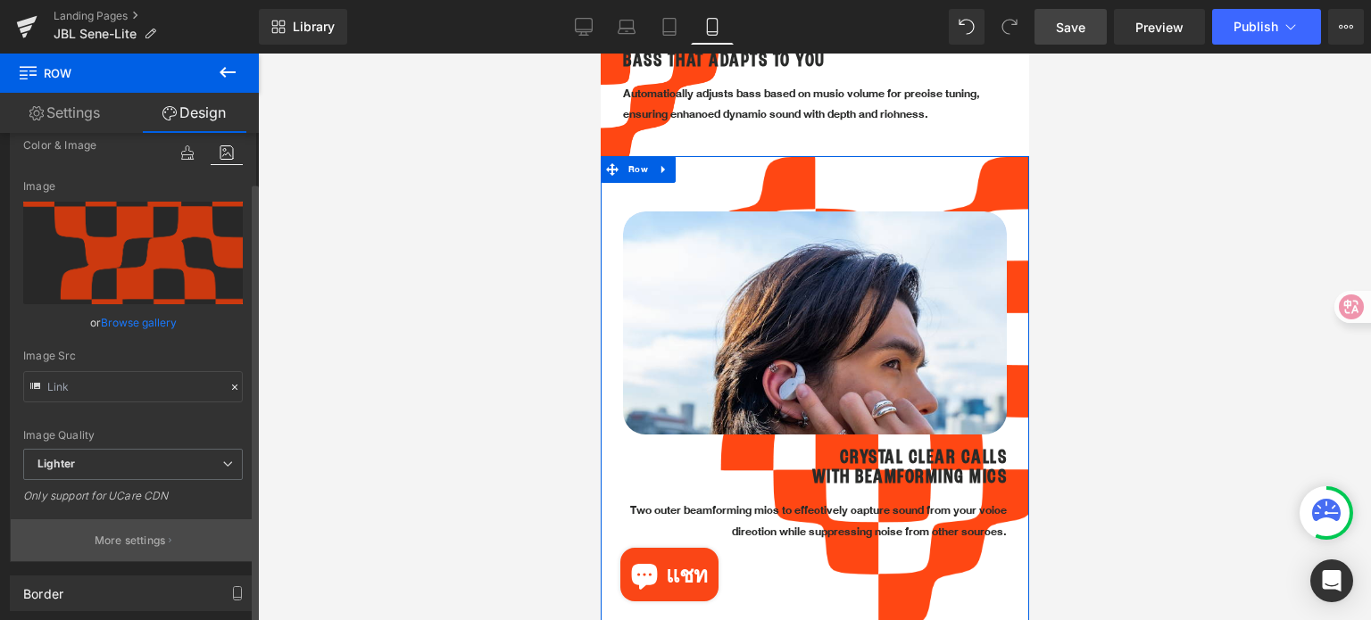
scroll to position [178, 0]
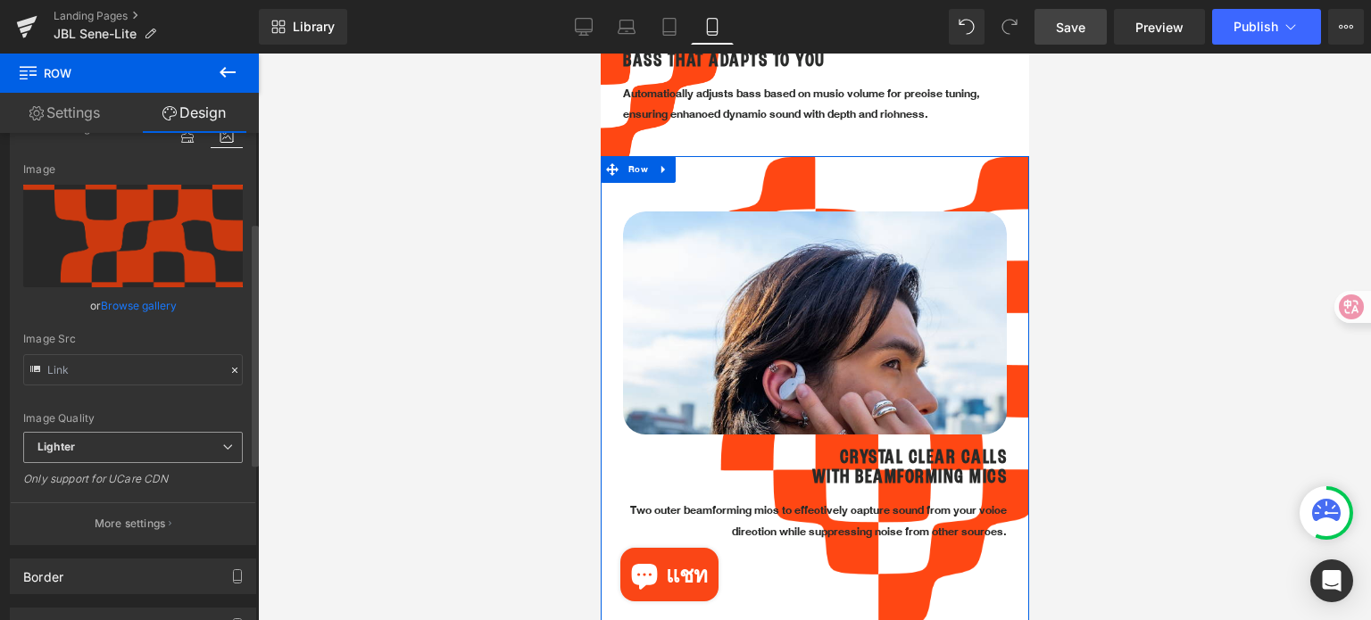
click at [132, 452] on span "Lighter" at bounding box center [133, 447] width 220 height 31
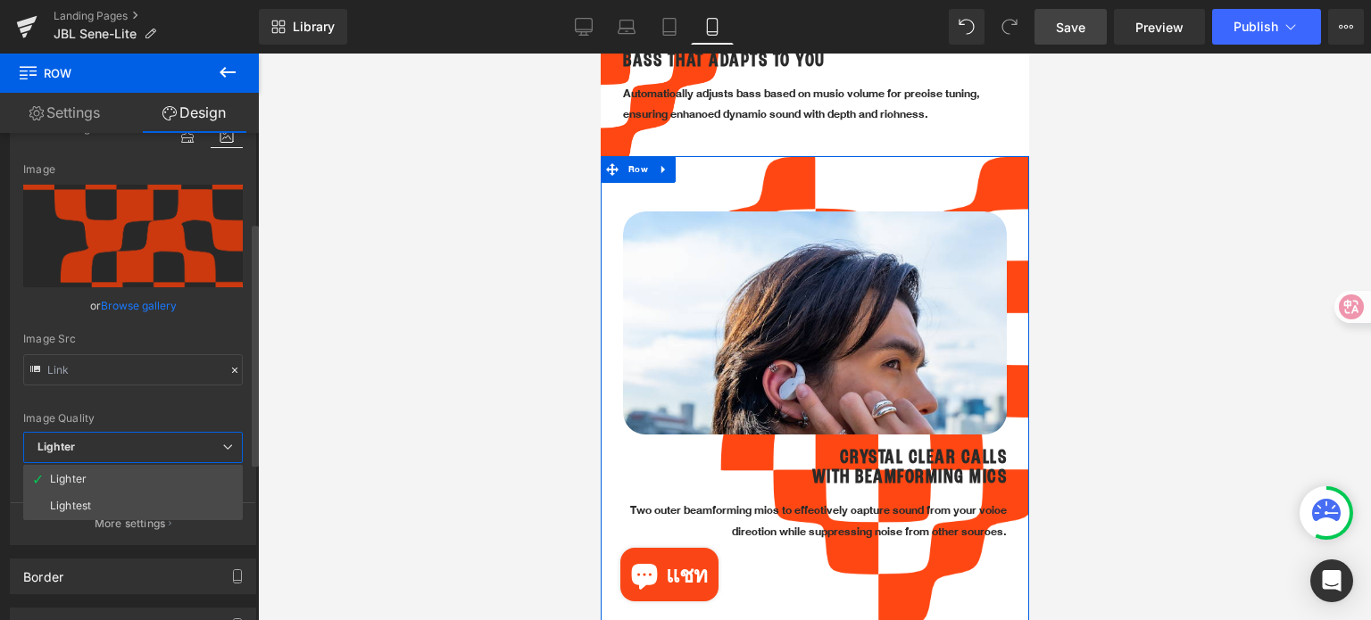
click at [132, 452] on span "Lighter" at bounding box center [133, 447] width 220 height 31
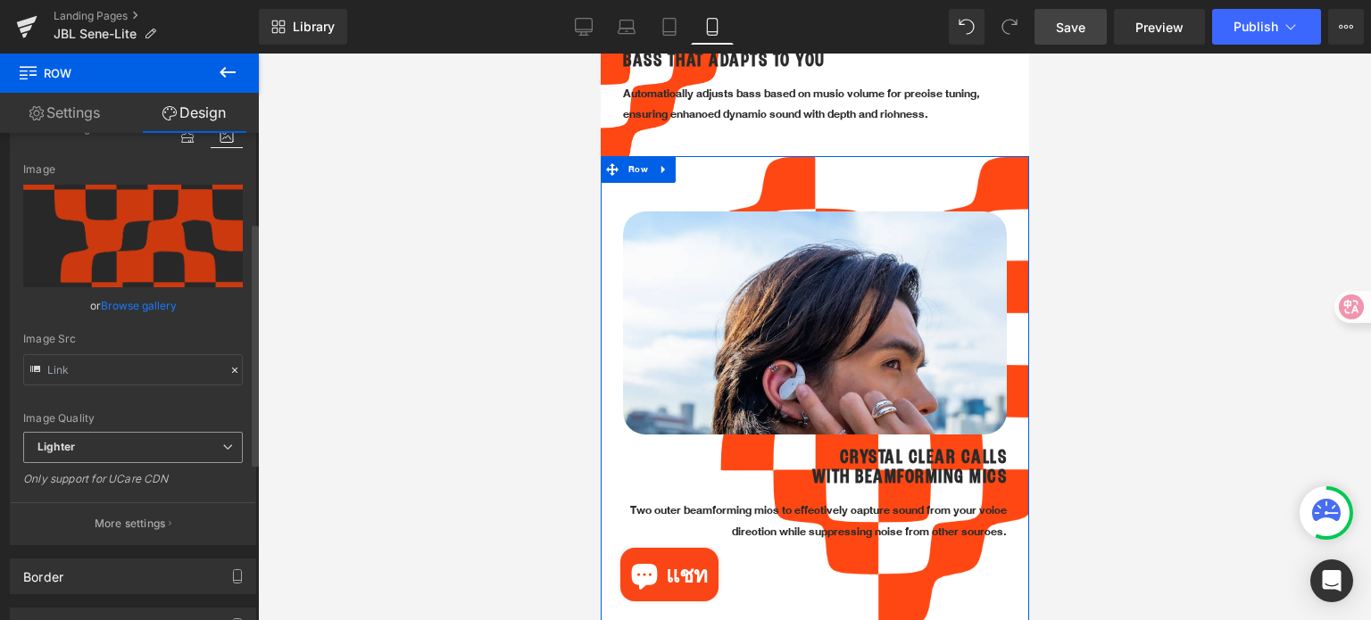
click at [132, 452] on span "Lighter" at bounding box center [133, 447] width 220 height 31
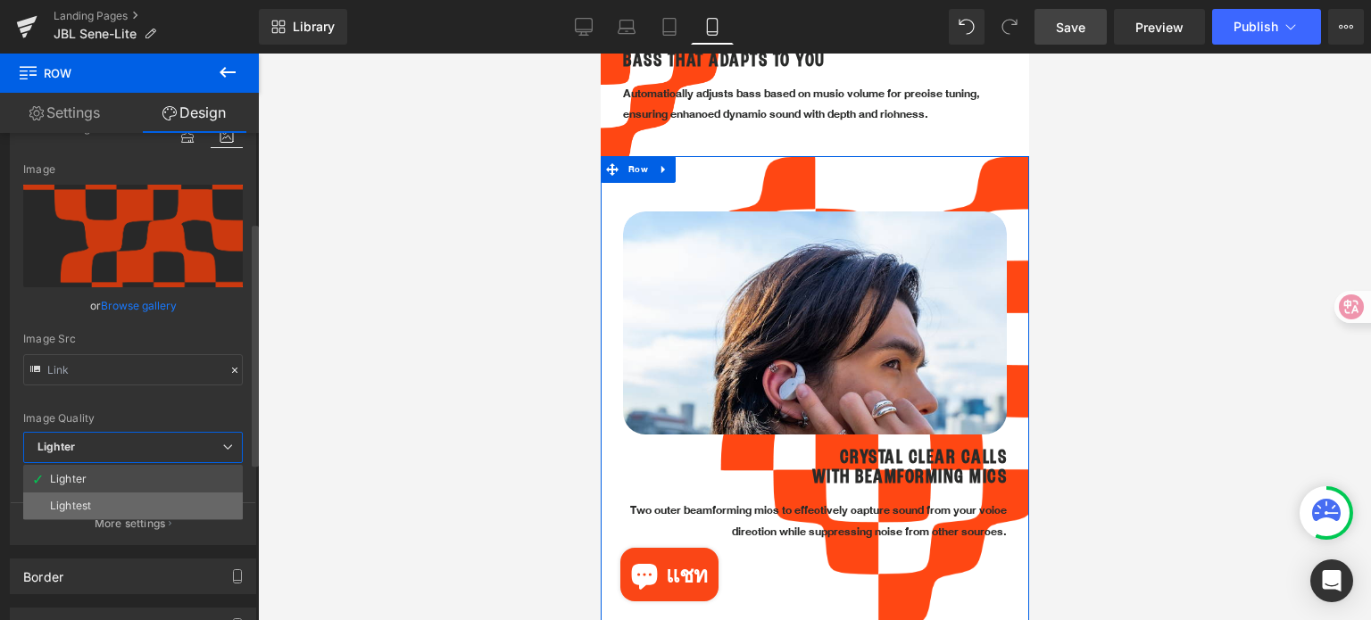
click at [129, 502] on li "Lightest" at bounding box center [133, 506] width 220 height 27
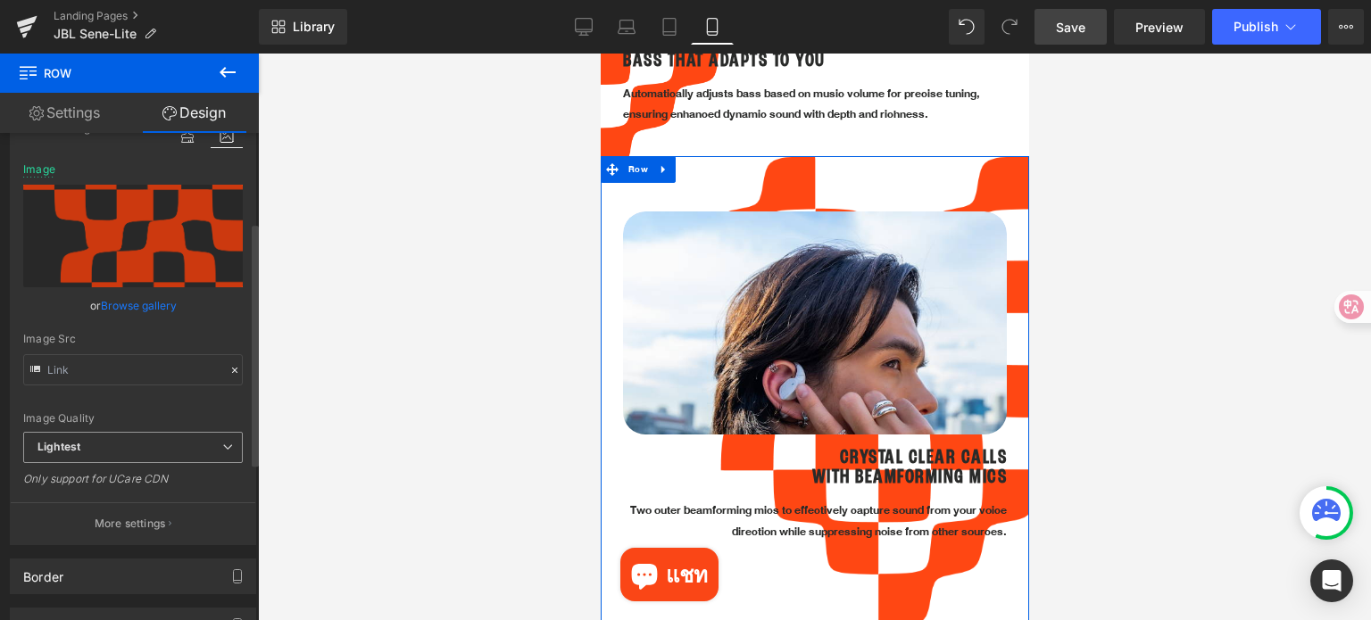
click at [139, 438] on span "Lightest" at bounding box center [133, 447] width 220 height 31
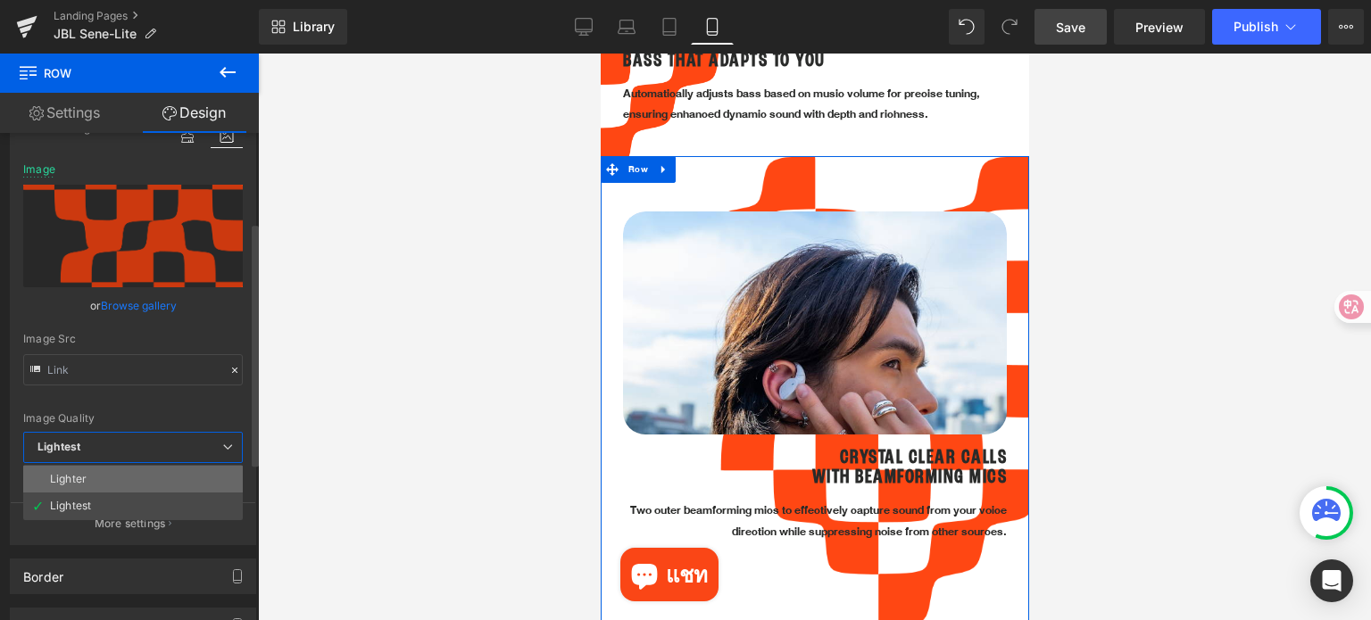
click at [128, 481] on li "Lighter" at bounding box center [133, 479] width 220 height 27
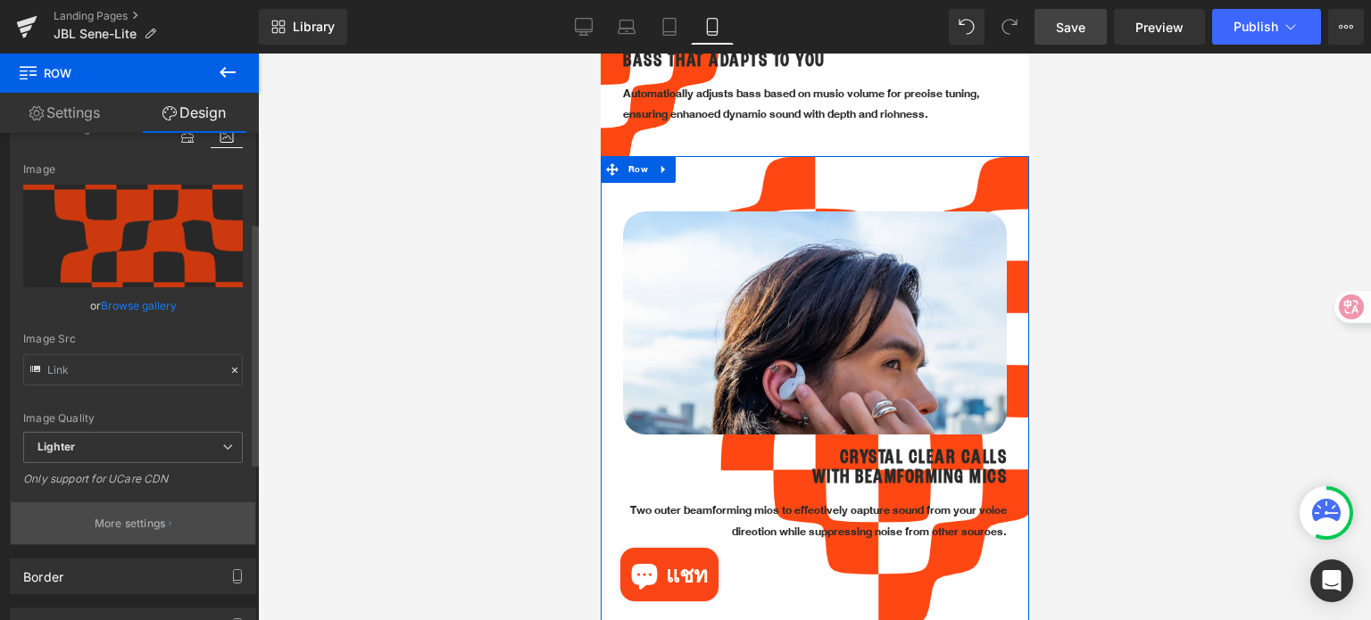
click at [125, 520] on p "More settings" at bounding box center [130, 524] width 71 height 16
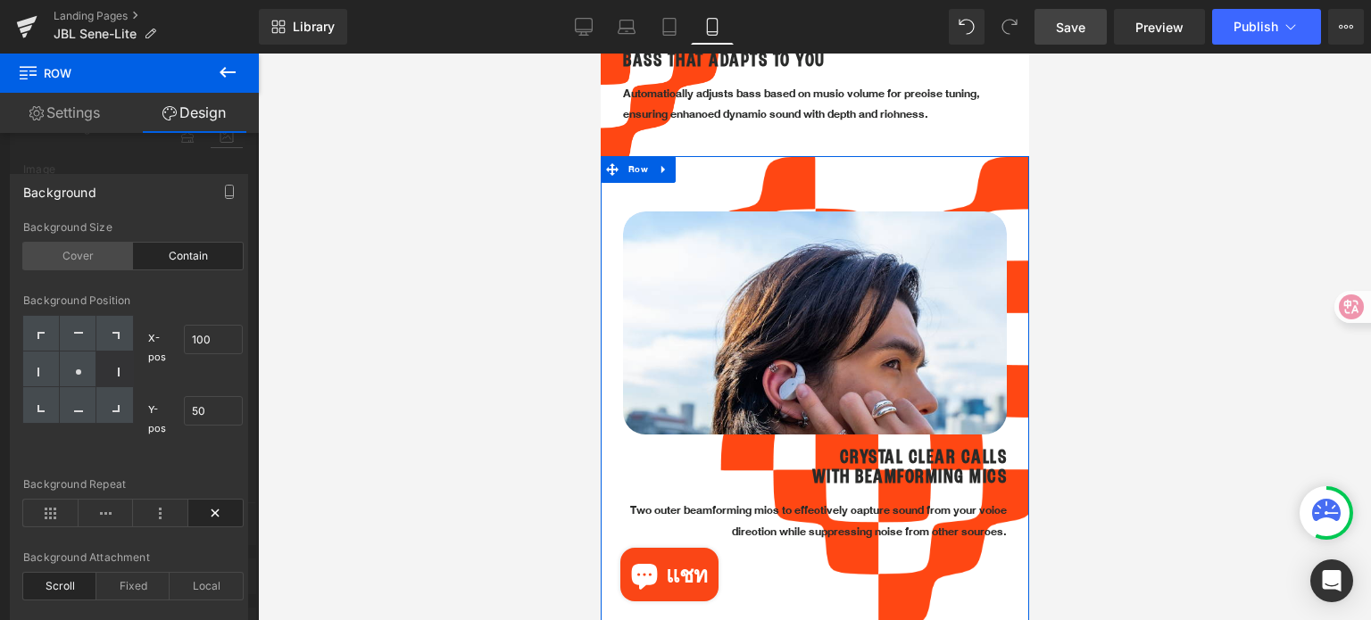
click at [89, 256] on div "Cover" at bounding box center [78, 256] width 110 height 27
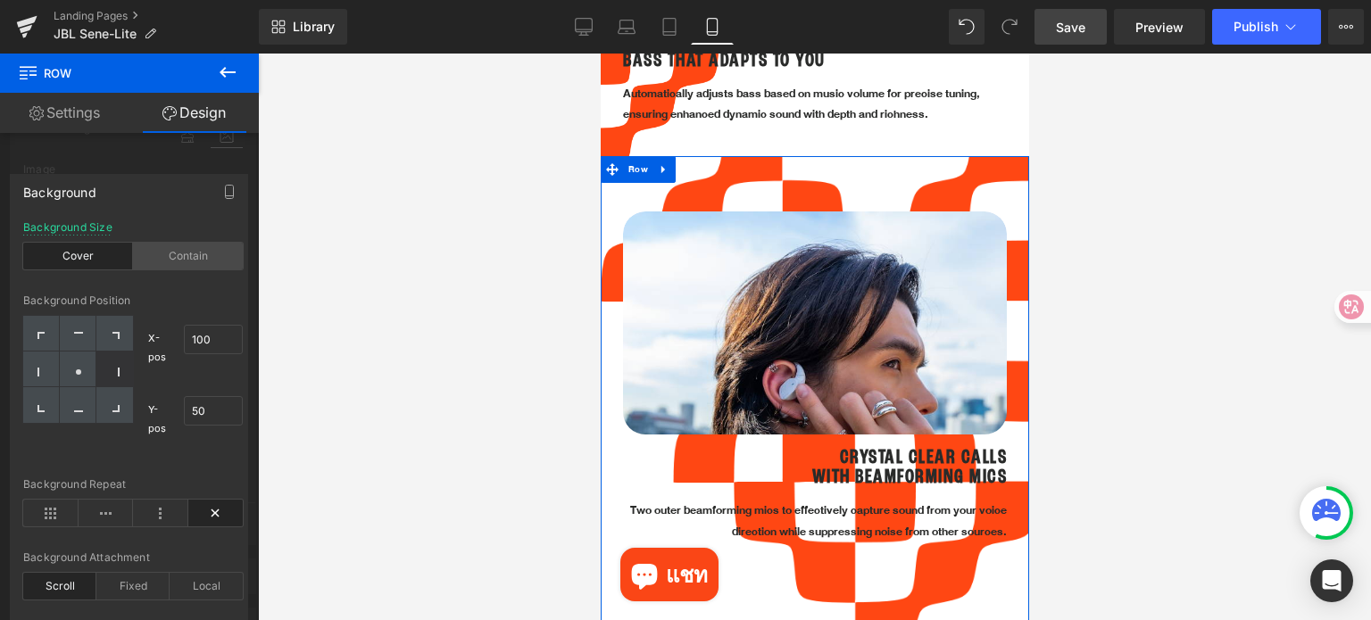
click at [180, 260] on div "Contain" at bounding box center [188, 256] width 110 height 27
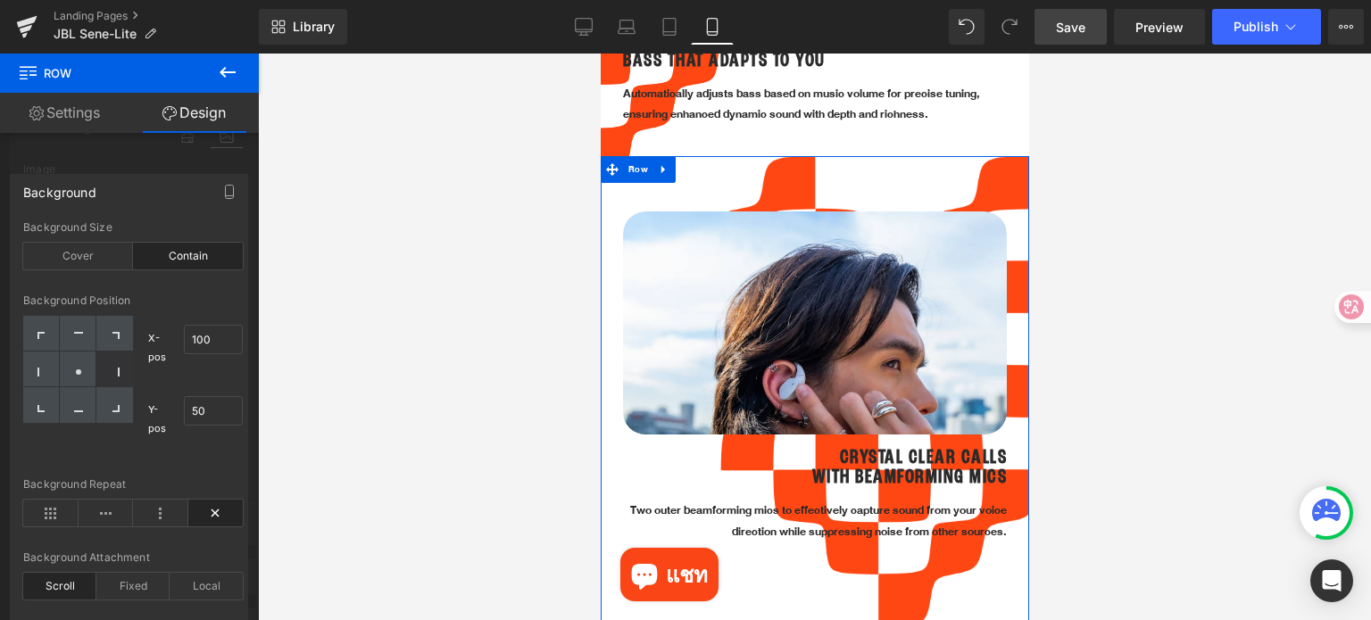
click at [181, 163] on div at bounding box center [129, 342] width 259 height 576
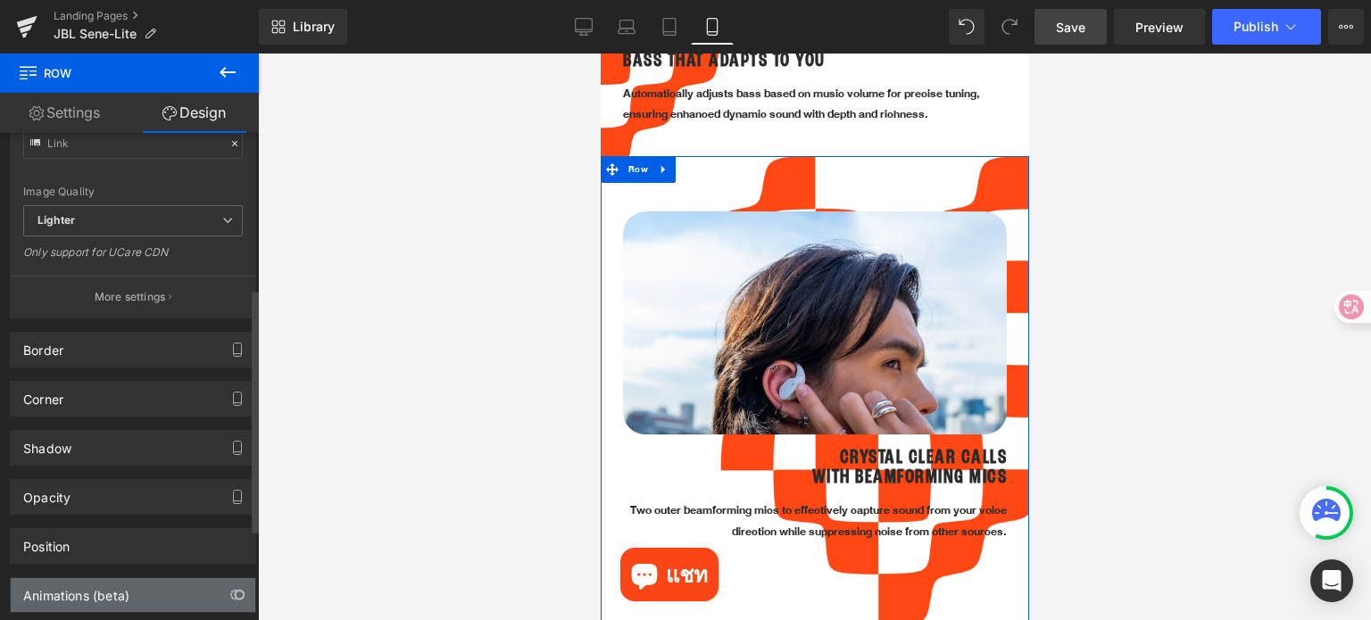
scroll to position [136, 0]
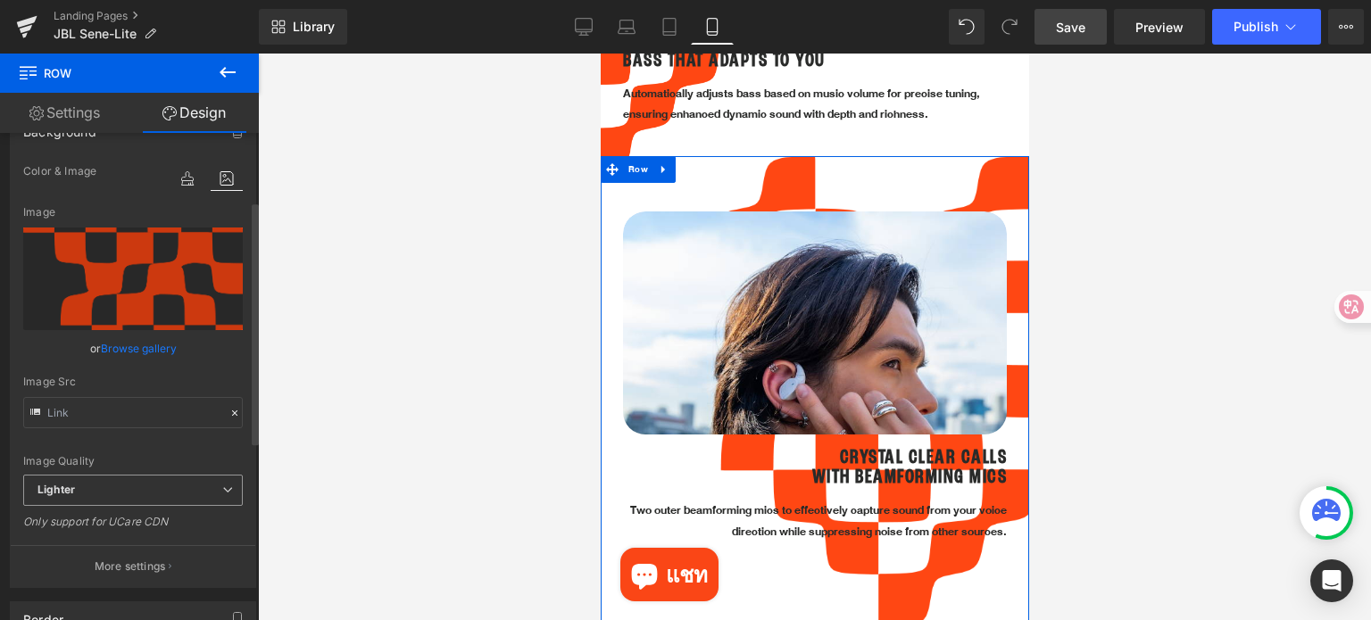
click at [154, 485] on span "Lighter" at bounding box center [133, 490] width 220 height 31
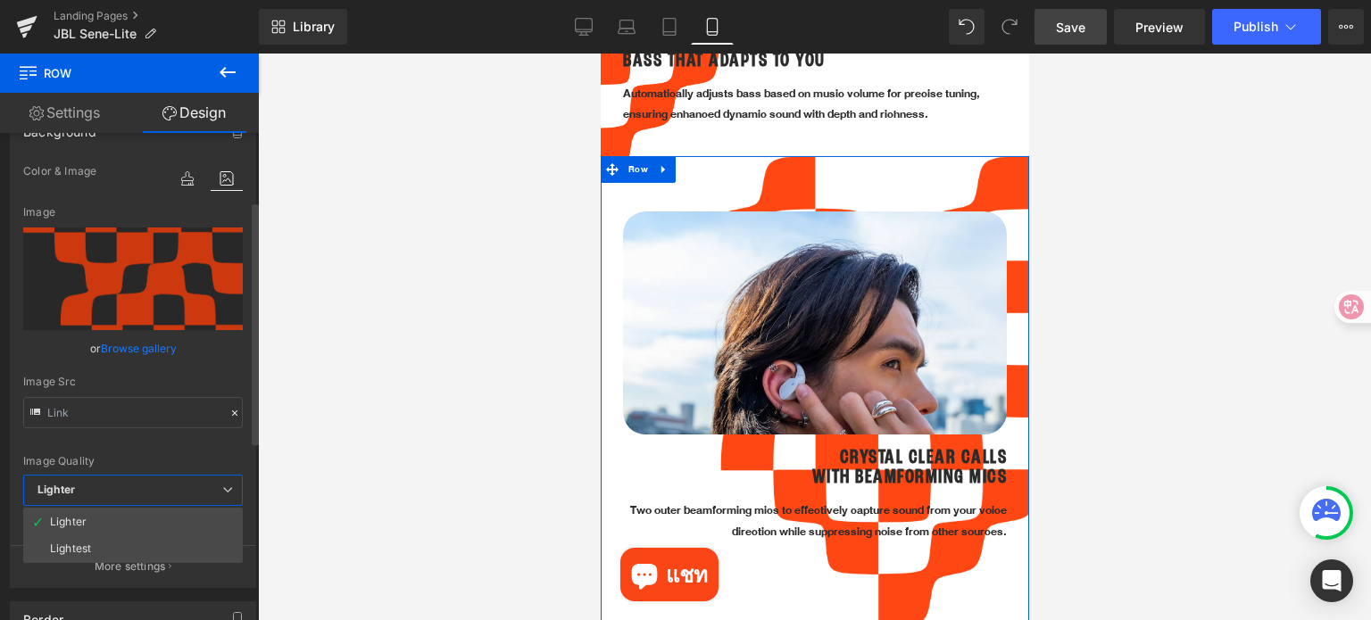
click at [154, 485] on span "Lighter" at bounding box center [133, 490] width 220 height 31
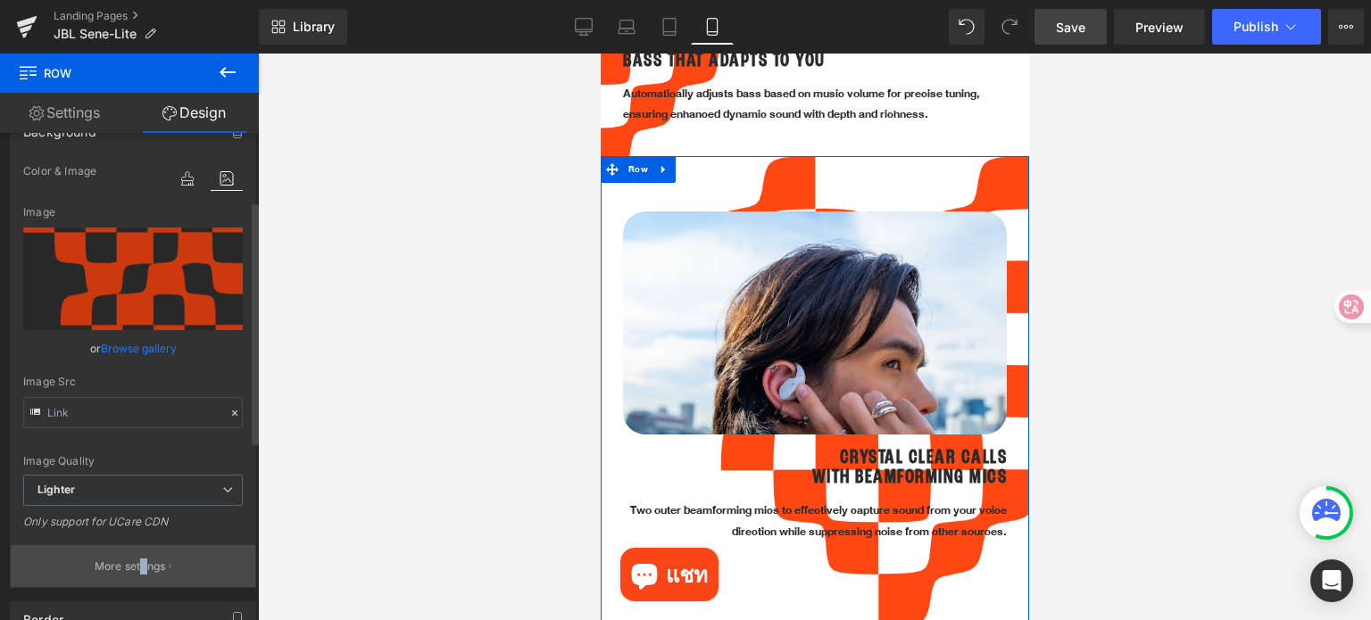
click at [137, 553] on div "Color & Image color Color % Image Replace Image Upload image or Browse gallery …" at bounding box center [133, 374] width 245 height 427
click at [137, 553] on button "More settings" at bounding box center [133, 566] width 245 height 42
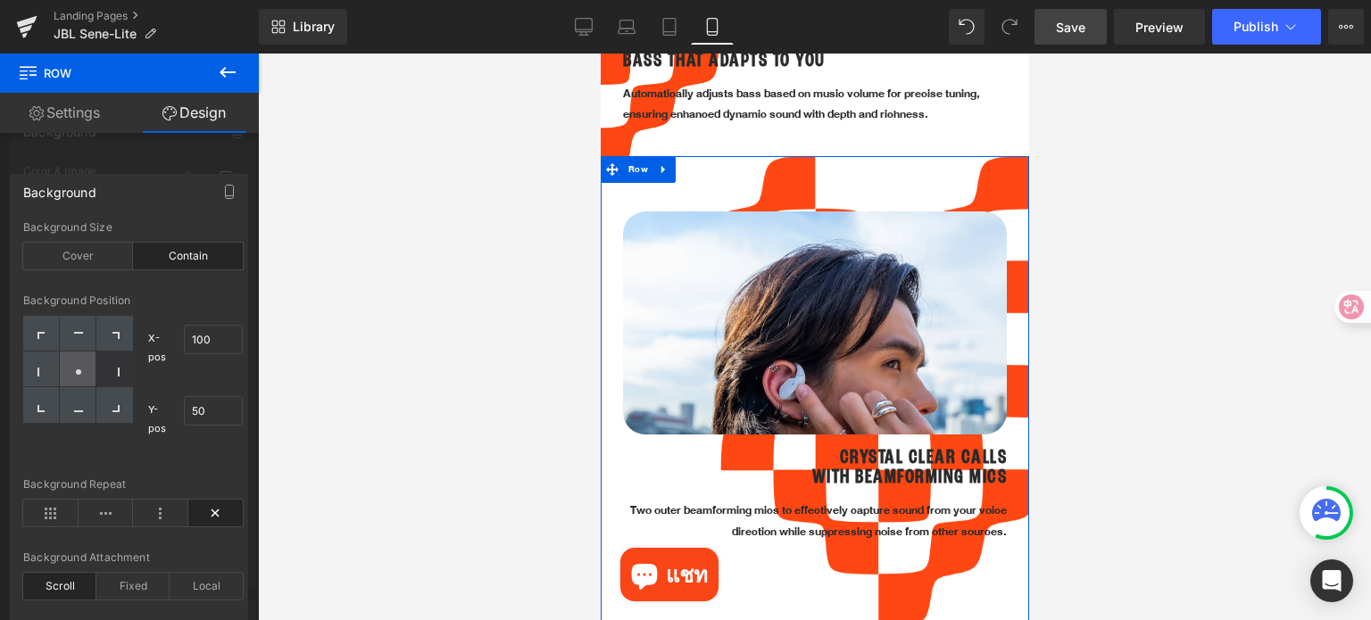
click at [77, 375] on icon at bounding box center [78, 372] width 9 height 9
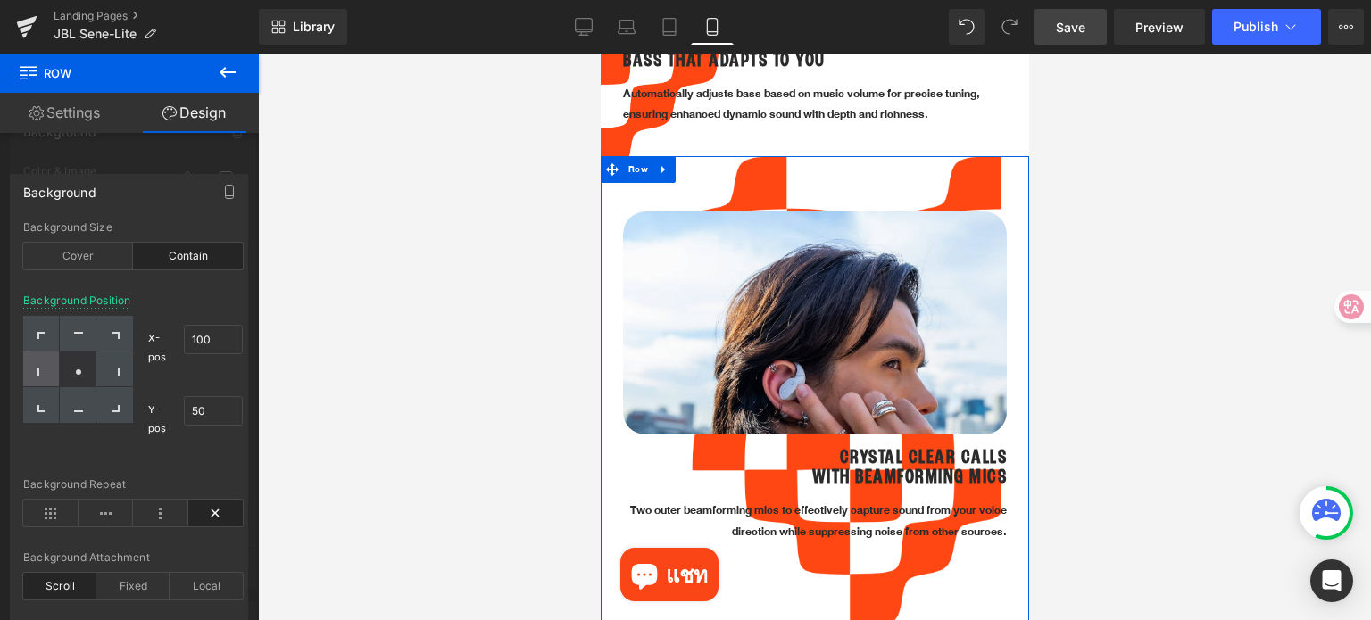
click at [39, 369] on icon at bounding box center [41, 372] width 9 height 9
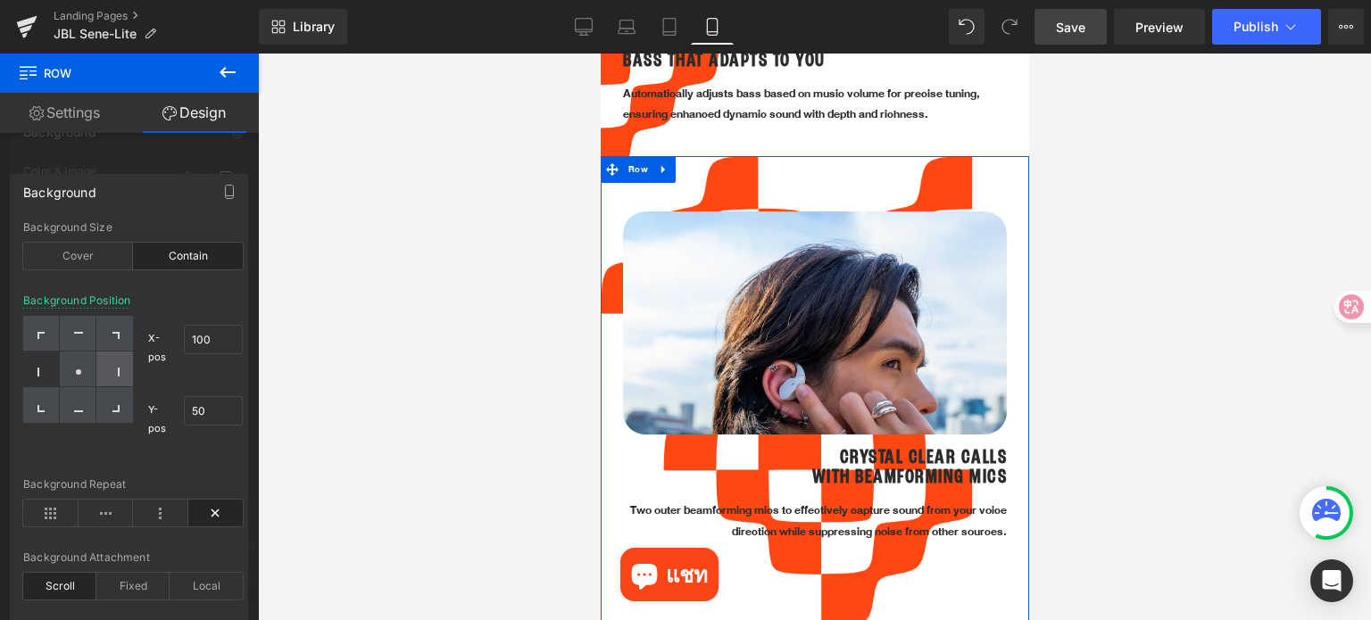
click at [128, 362] on div at bounding box center [114, 370] width 37 height 36
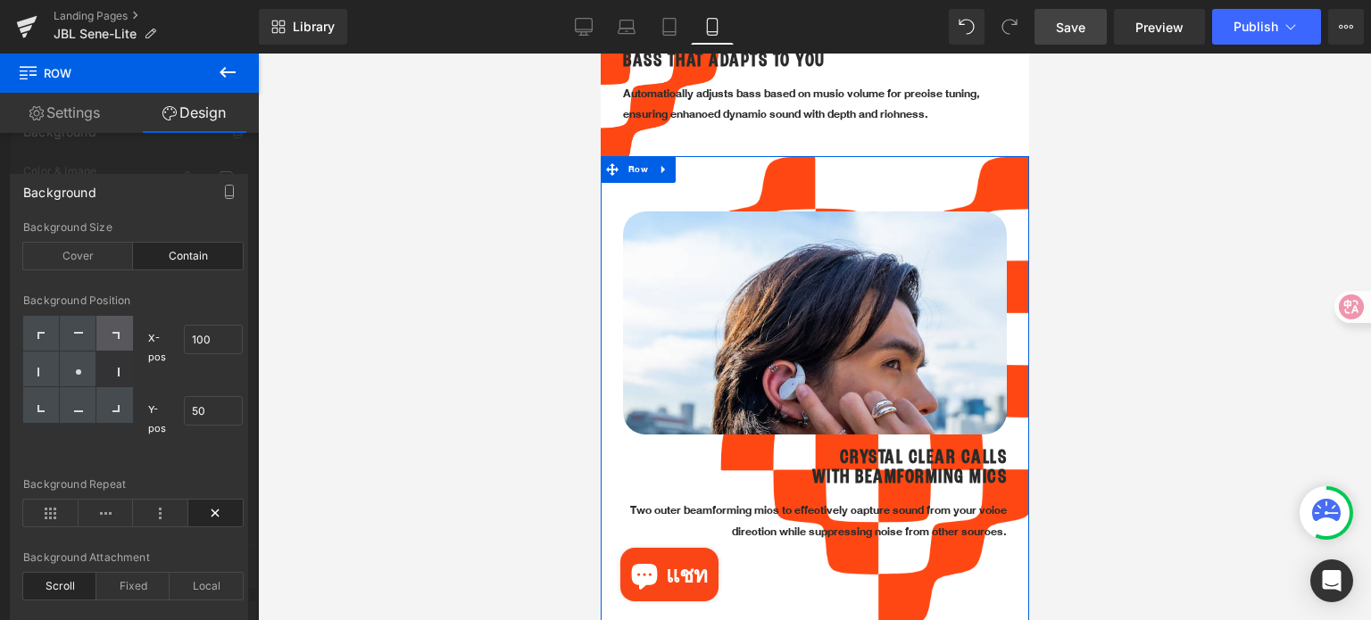
click at [121, 337] on div at bounding box center [114, 334] width 37 height 36
drag, startPoint x: 212, startPoint y: 407, endPoint x: 186, endPoint y: 407, distance: 25.9
click at [186, 407] on input "50" at bounding box center [213, 410] width 59 height 29
type input "50"
click at [207, 381] on div "X-pos 100% 100 Y-pos 50% 50" at bounding box center [188, 384] width 110 height 136
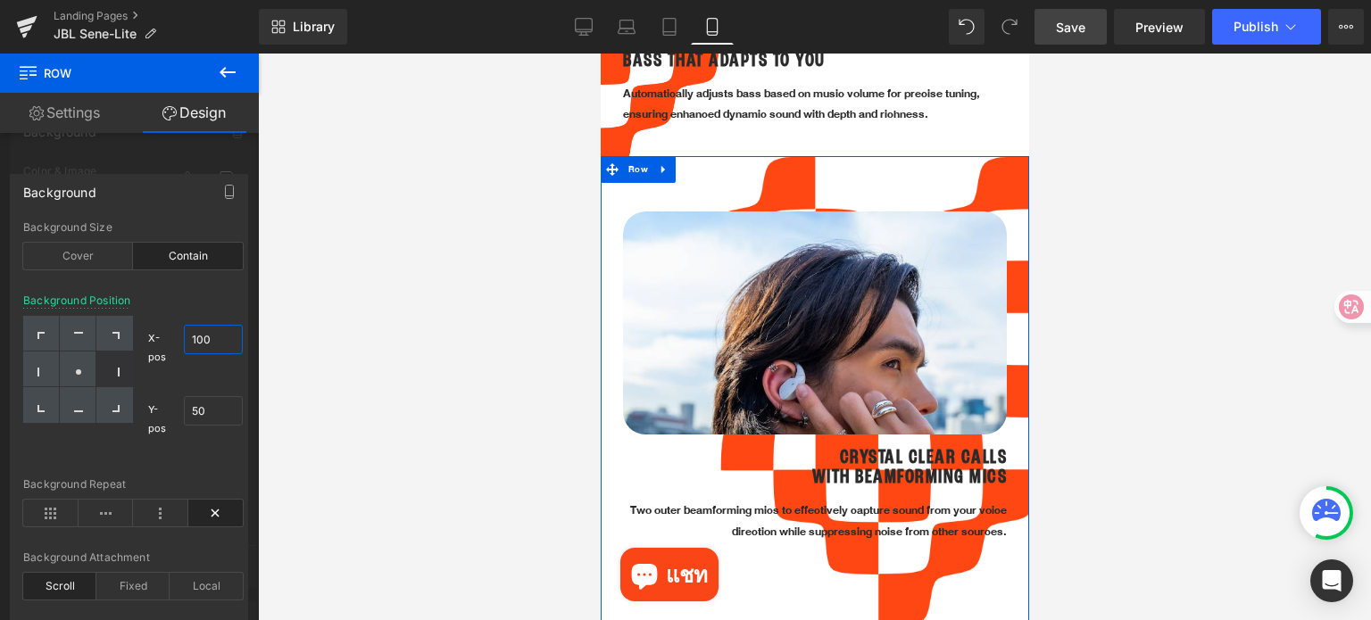
click at [189, 340] on input "100" at bounding box center [213, 339] width 59 height 29
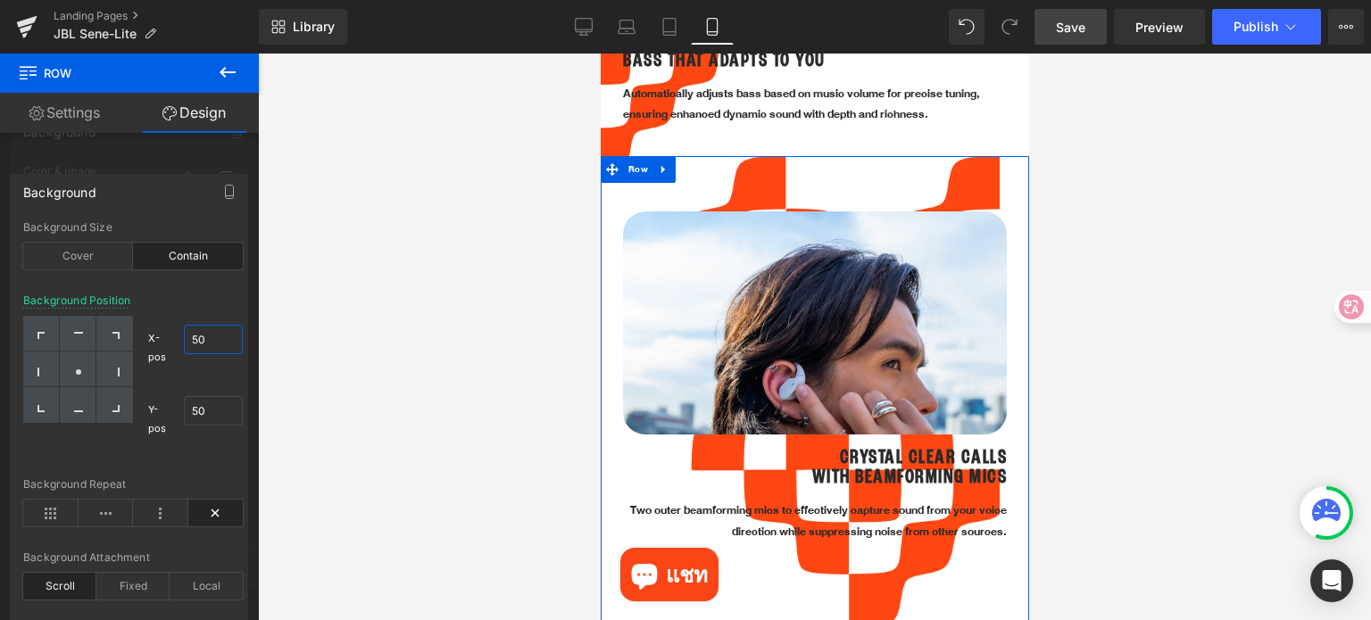
drag, startPoint x: 206, startPoint y: 337, endPoint x: 193, endPoint y: 338, distance: 13.4
click at [193, 338] on input "50" at bounding box center [213, 339] width 59 height 29
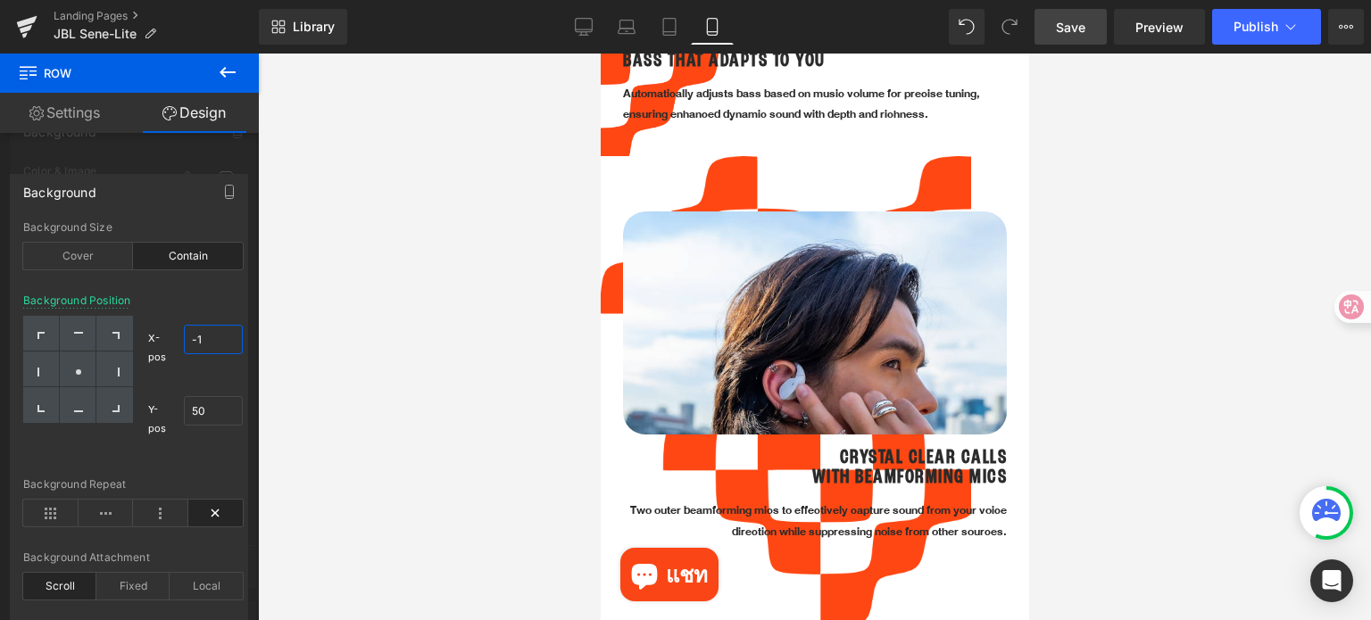
type input "-"
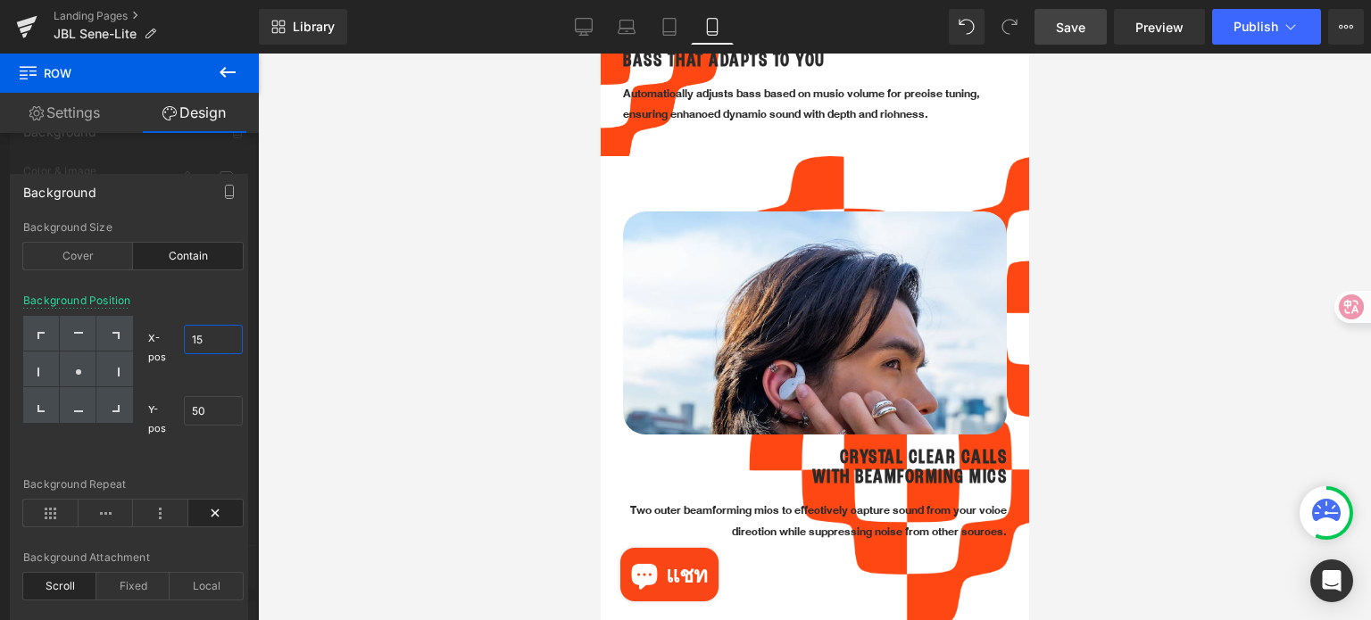
type input "1"
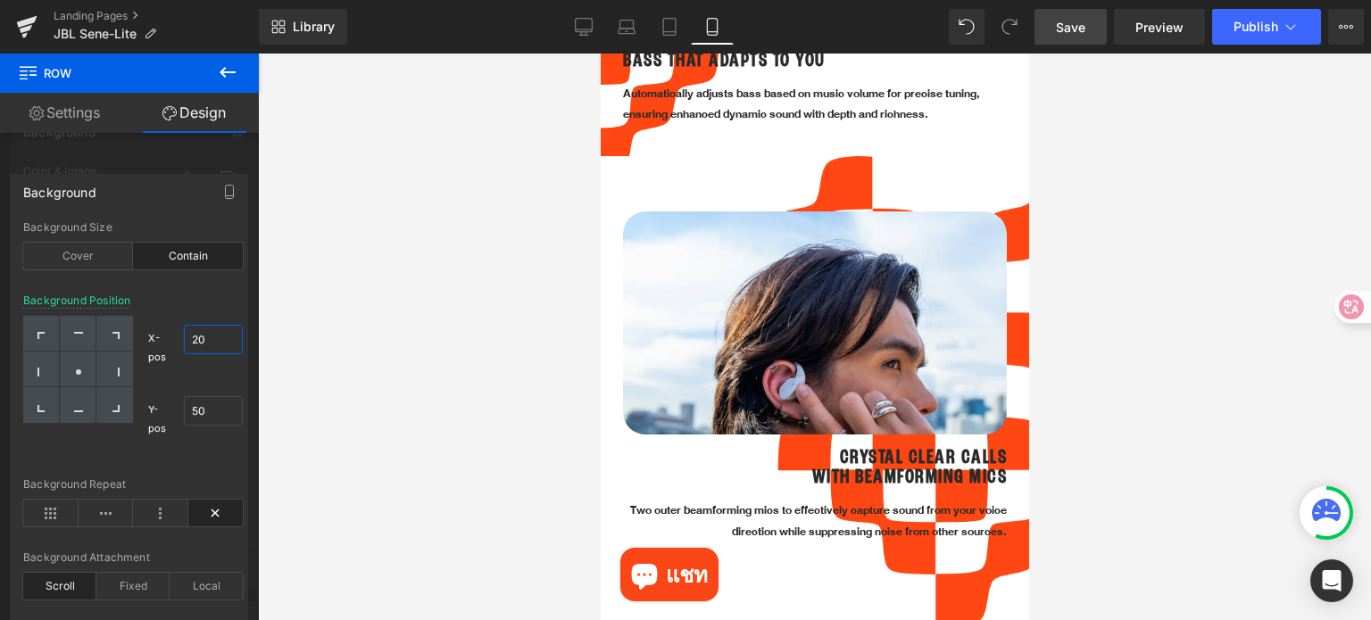
type input "2"
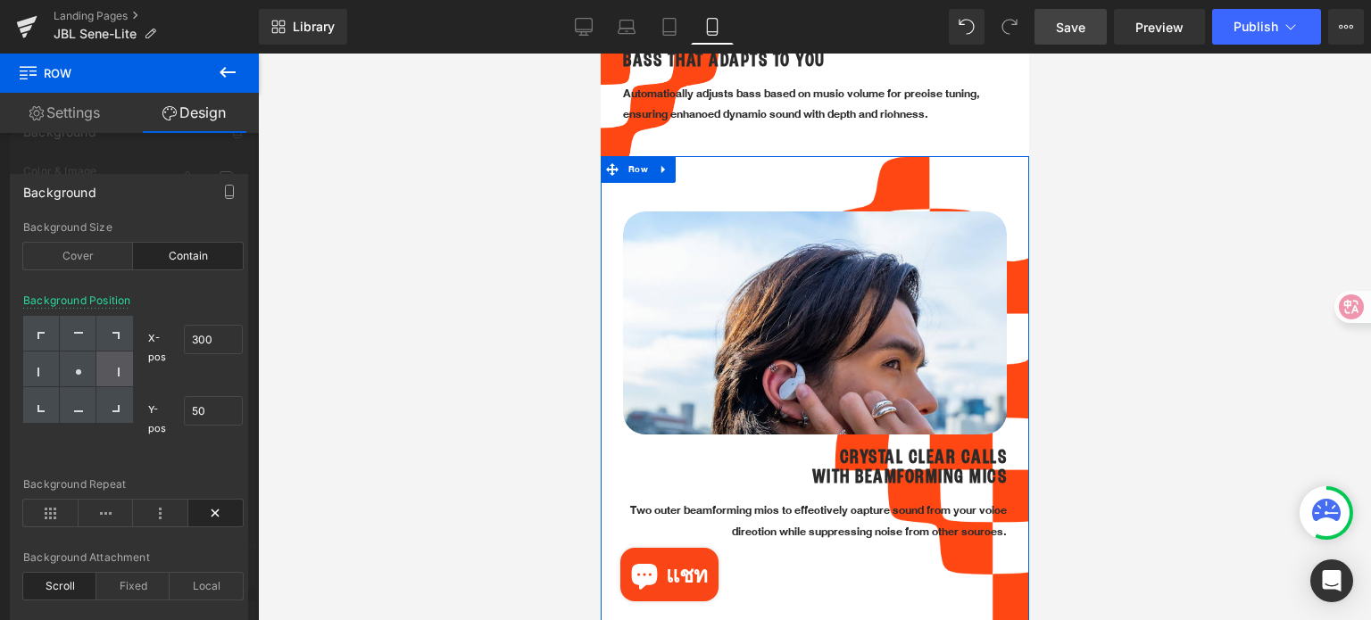
click at [122, 369] on div at bounding box center [114, 370] width 37 height 36
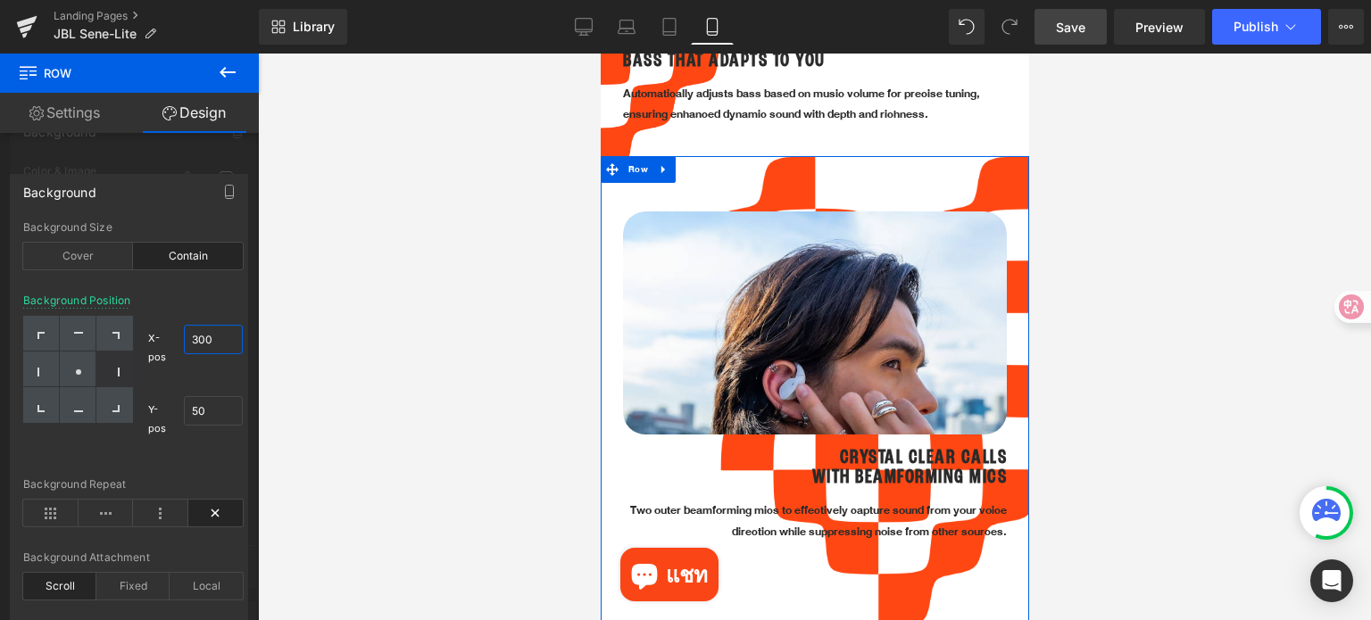
drag, startPoint x: 216, startPoint y: 342, endPoint x: 180, endPoint y: 342, distance: 35.7
click at [180, 342] on div "X-pos 100% 300" at bounding box center [195, 348] width 95 height 64
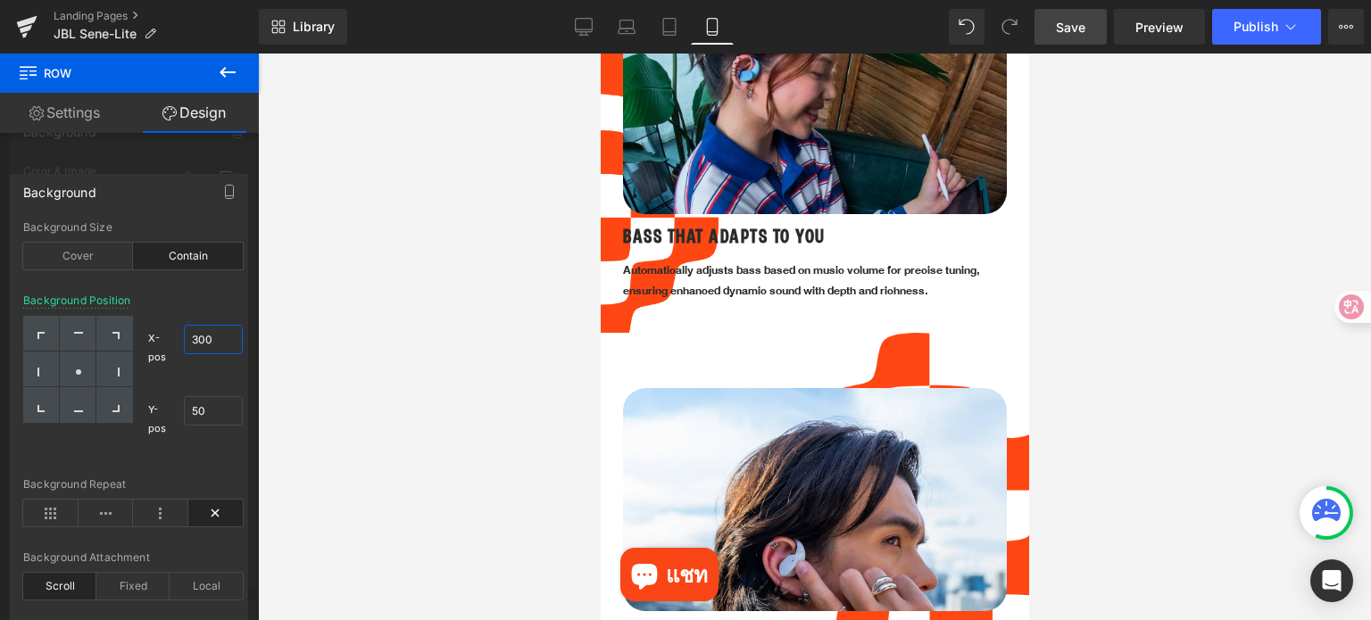
scroll to position [2114, 0]
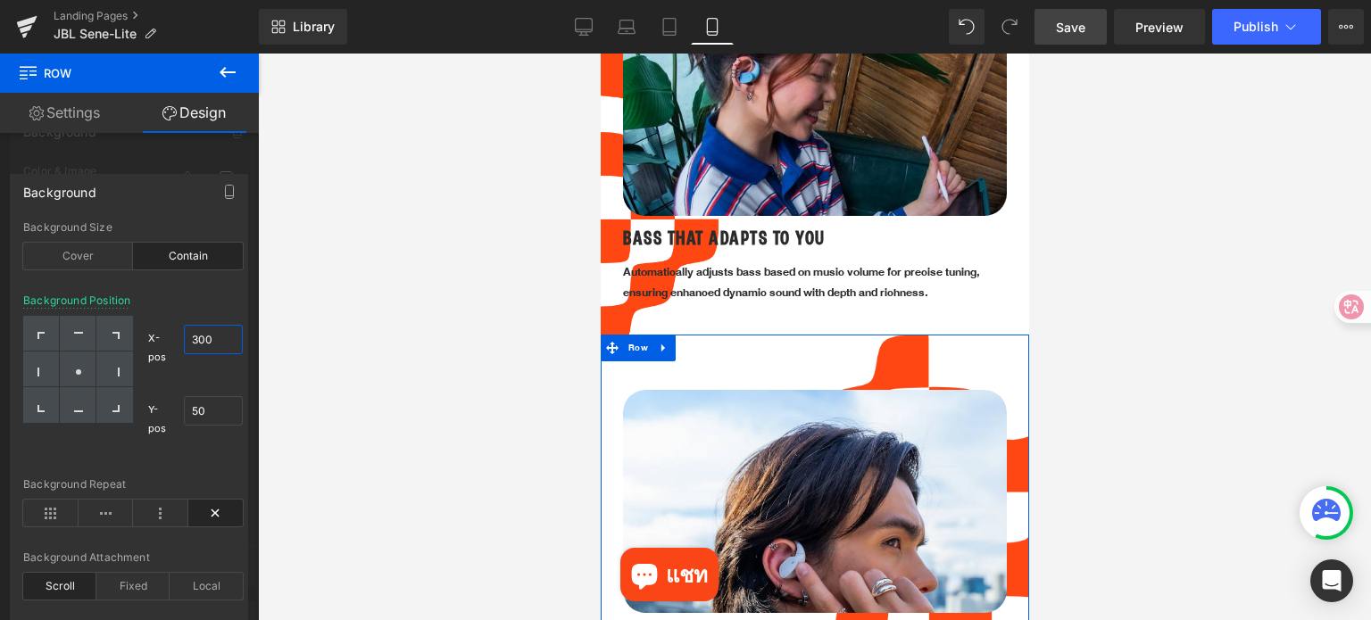
click at [178, 339] on div "X-pos 100% 300" at bounding box center [195, 348] width 95 height 64
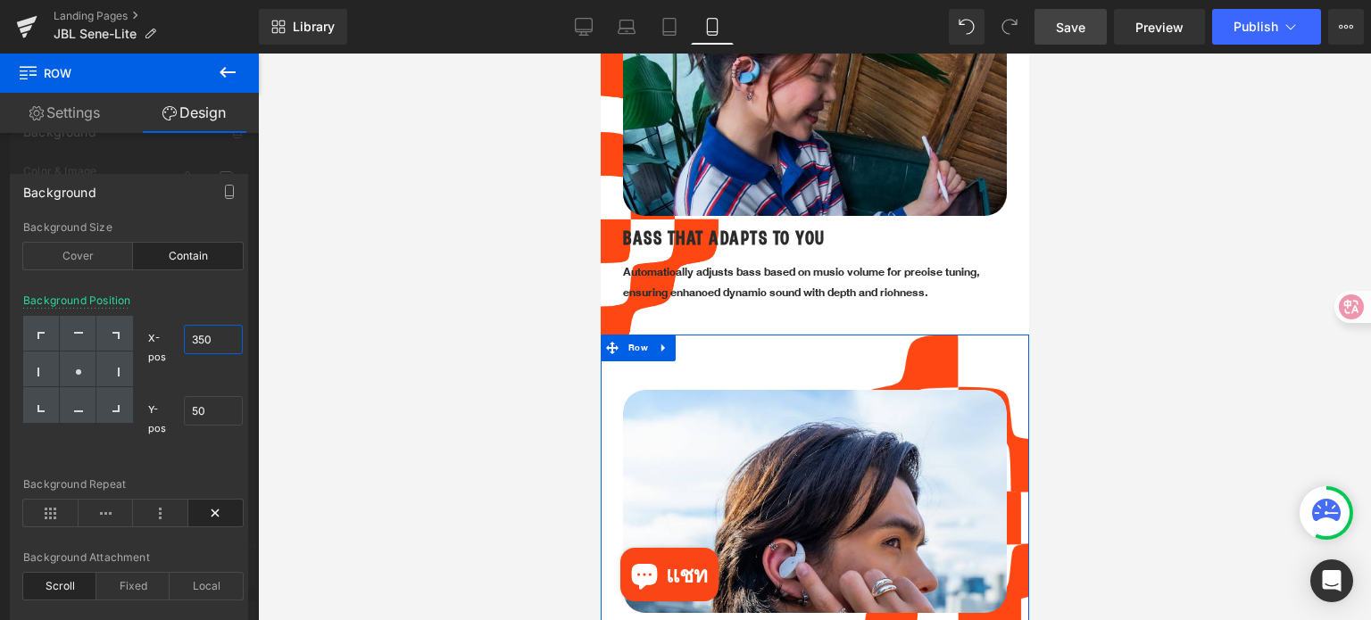
type input "350"
click at [236, 374] on div "X-pos 100% 350" at bounding box center [195, 348] width 95 height 64
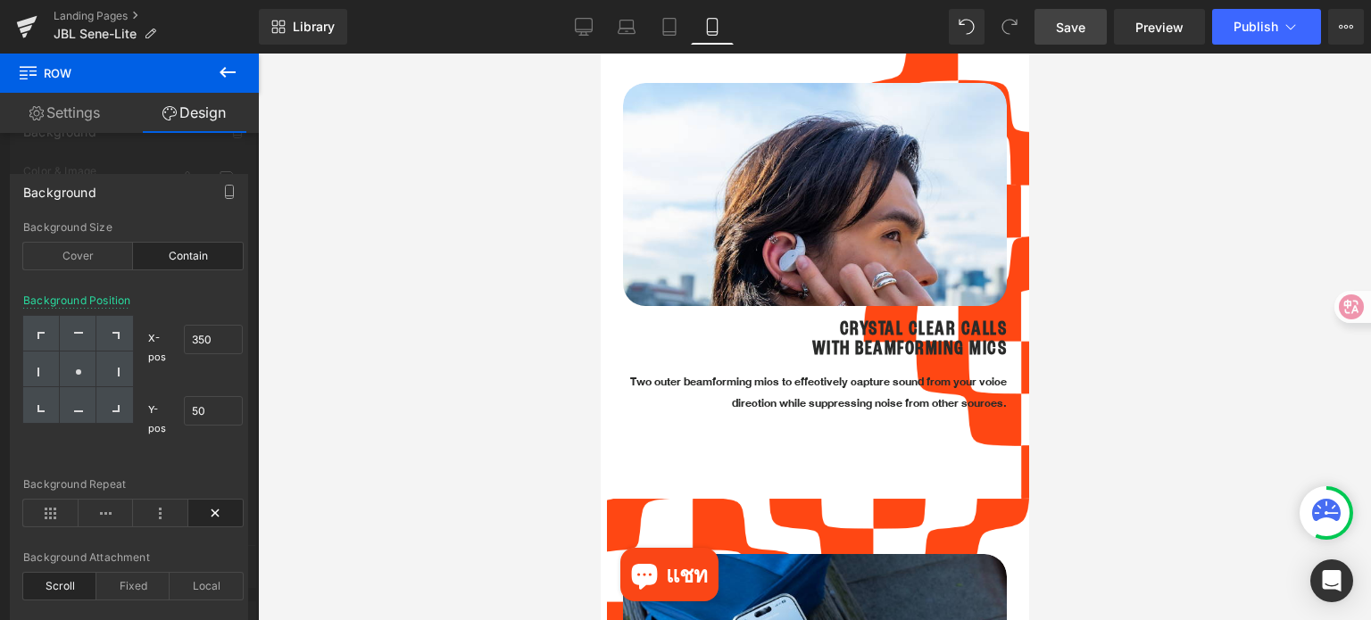
scroll to position [2471, 0]
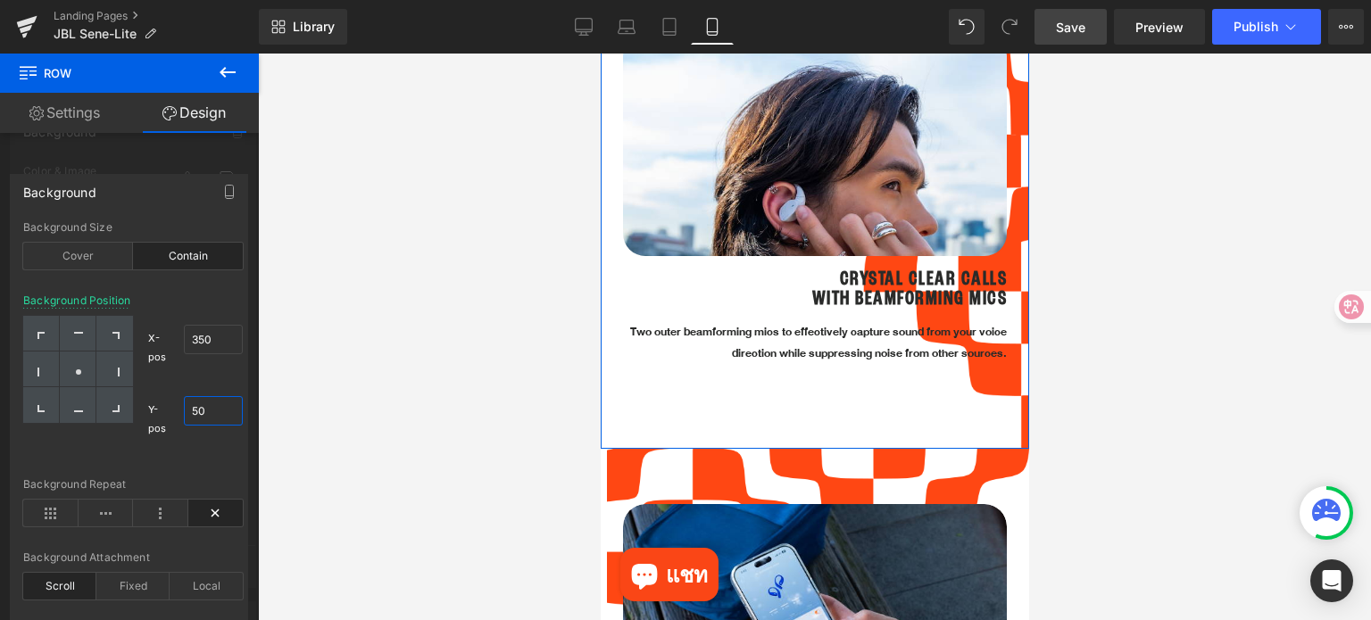
click at [186, 407] on input "50" at bounding box center [213, 410] width 59 height 29
type input "100"
click at [208, 377] on div "X-pos 100% 350" at bounding box center [195, 348] width 95 height 64
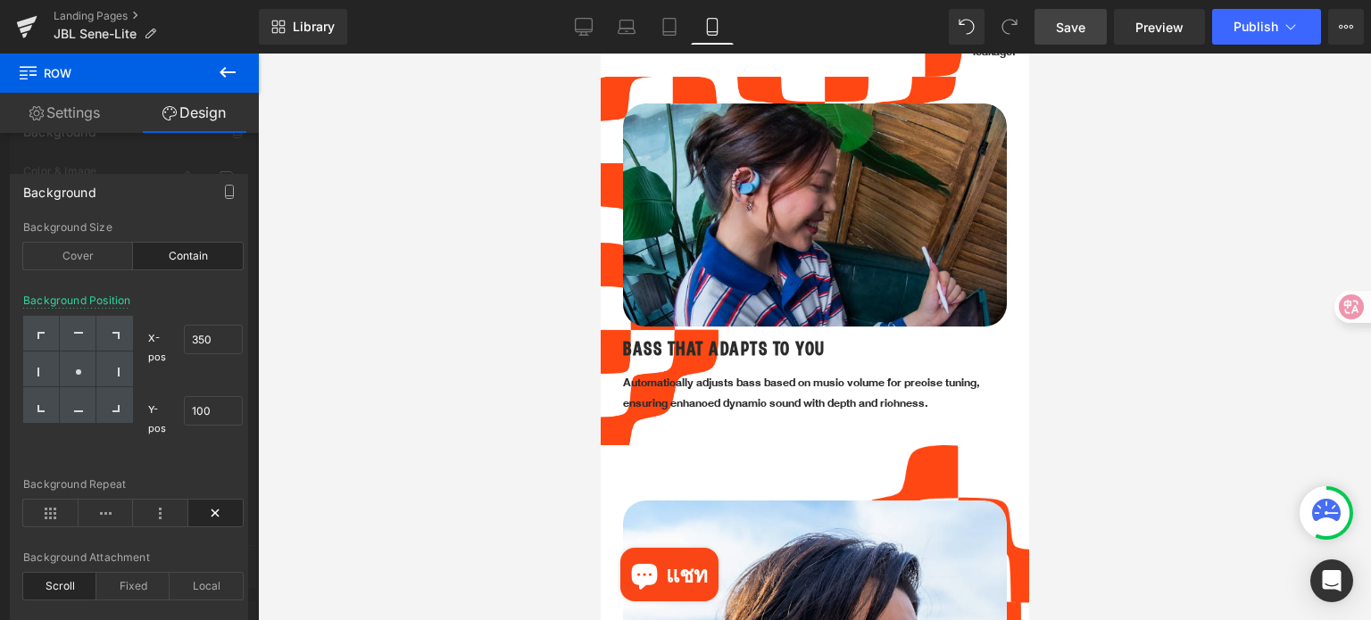
scroll to position [1936, 0]
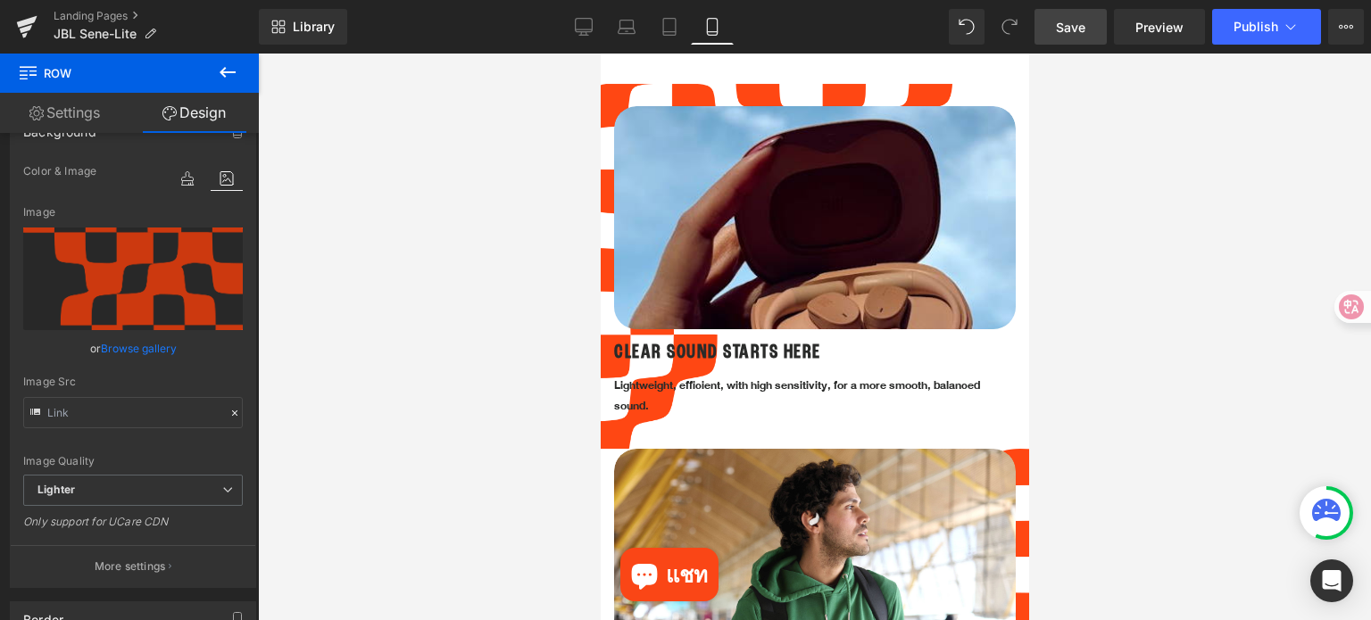
scroll to position [1311, 0]
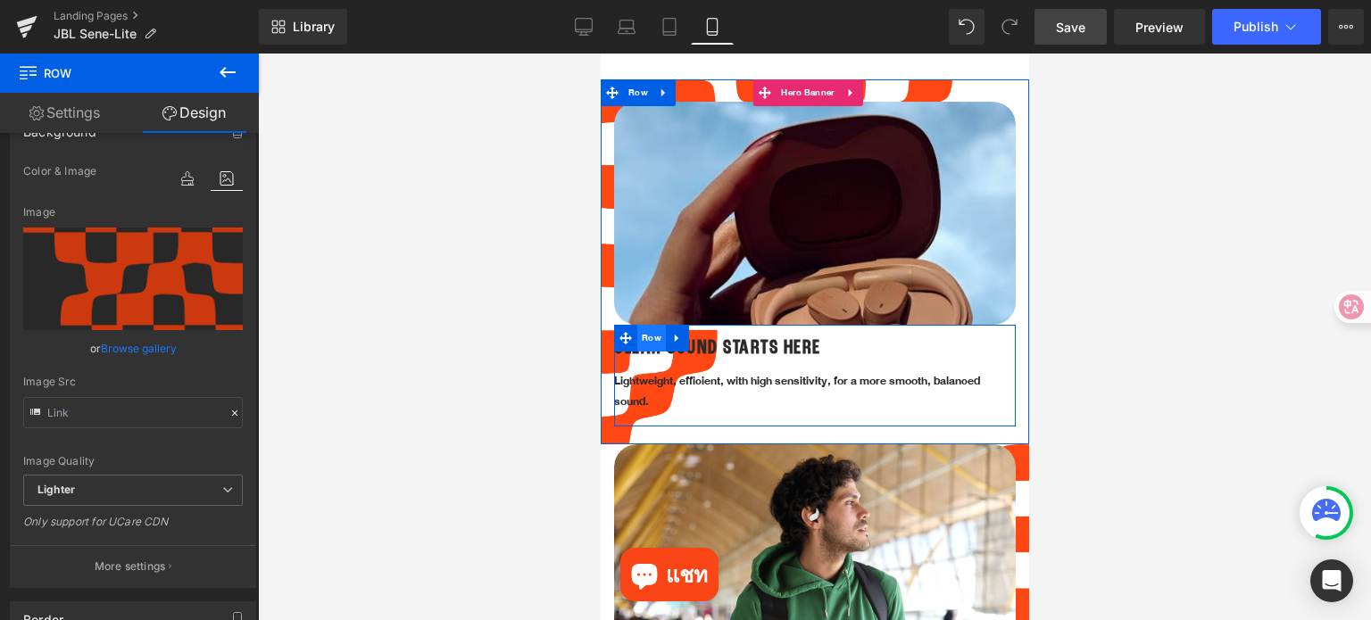
click at [651, 325] on span "Row" at bounding box center [650, 338] width 29 height 27
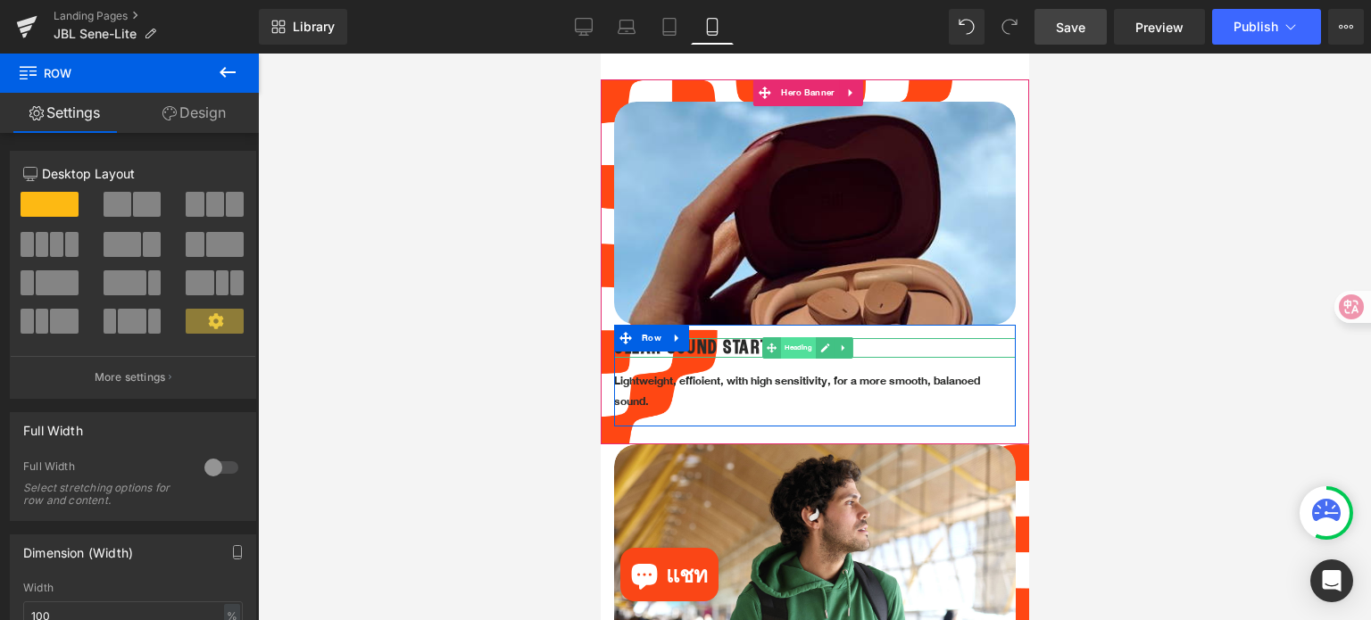
click at [799, 337] on span "Heading" at bounding box center [797, 347] width 35 height 21
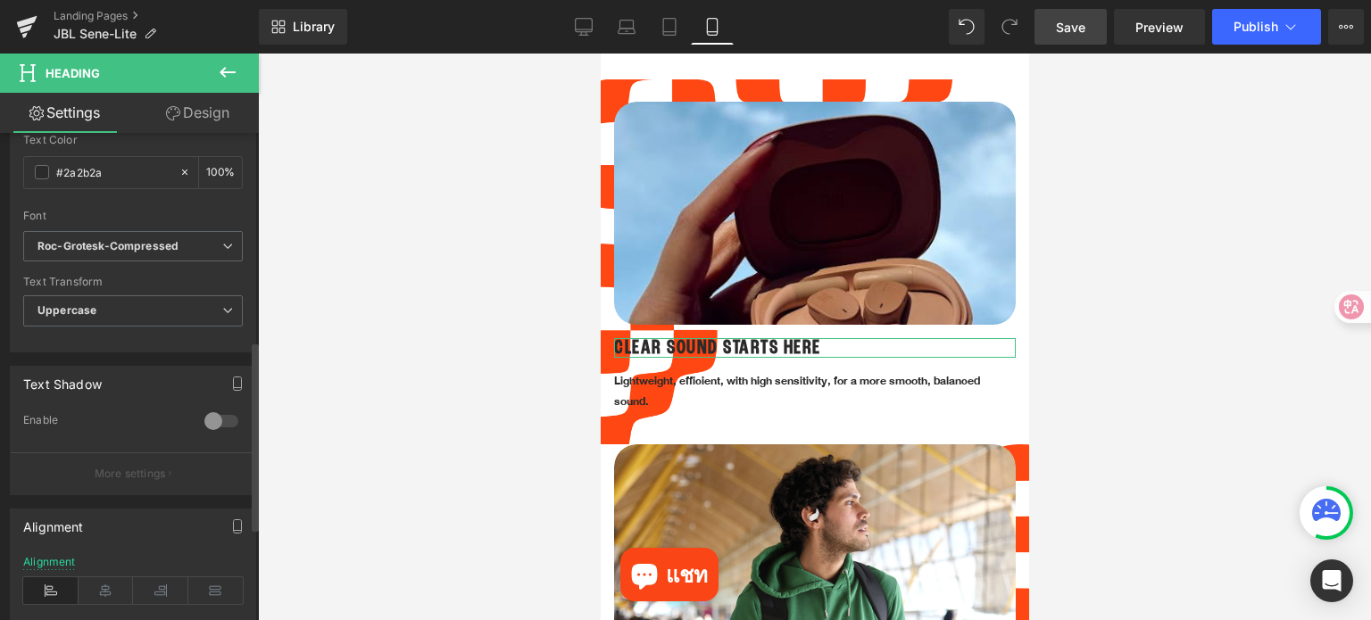
scroll to position [775, 0]
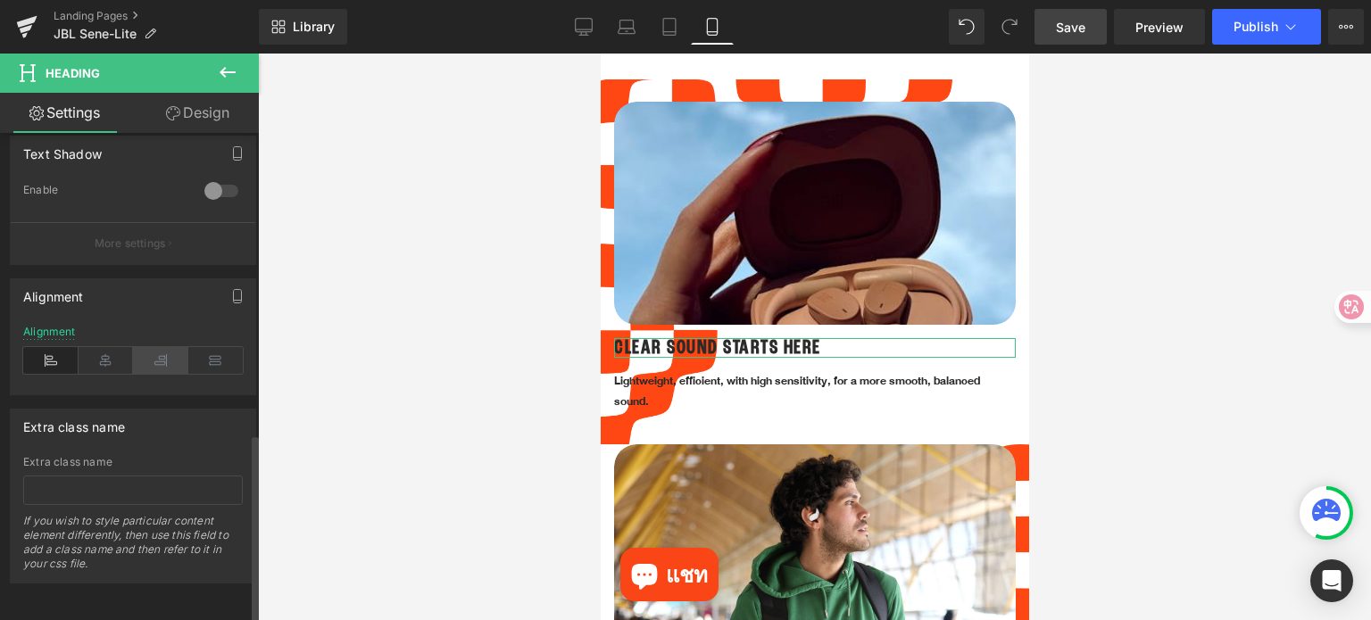
click at [158, 348] on icon at bounding box center [160, 360] width 55 height 27
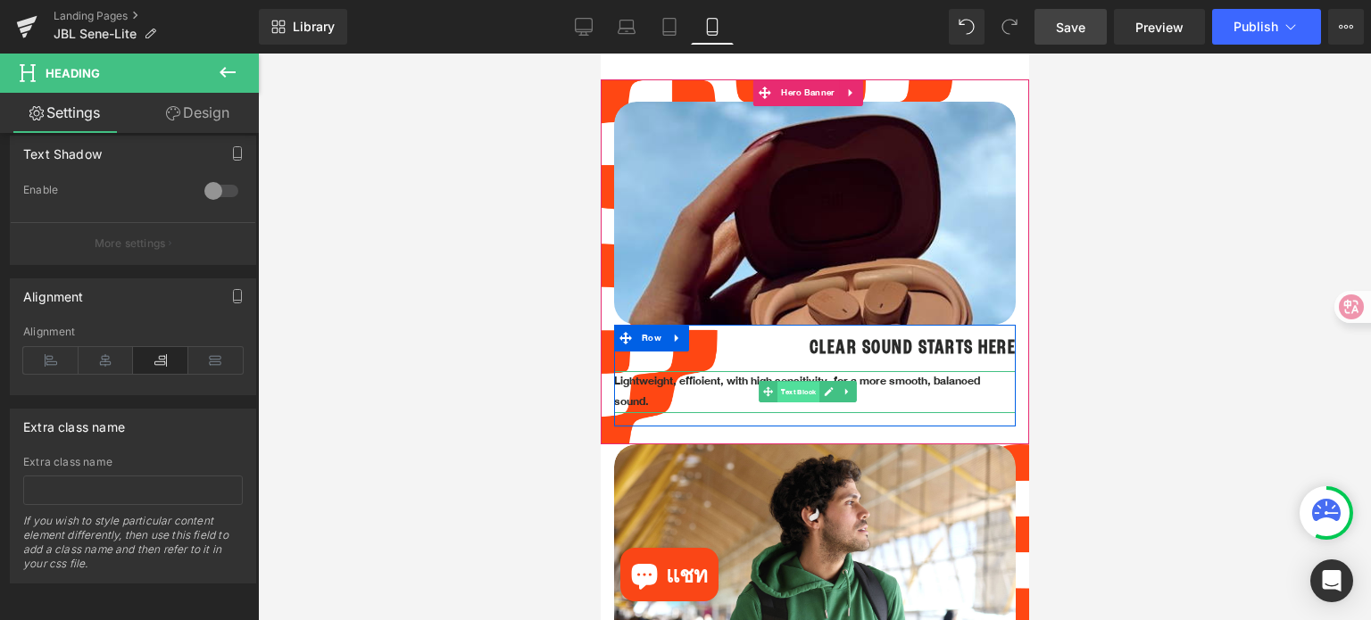
drag, startPoint x: 799, startPoint y: 375, endPoint x: 999, endPoint y: 449, distance: 213.2
click at [799, 382] on span "Text Block" at bounding box center [797, 392] width 42 height 21
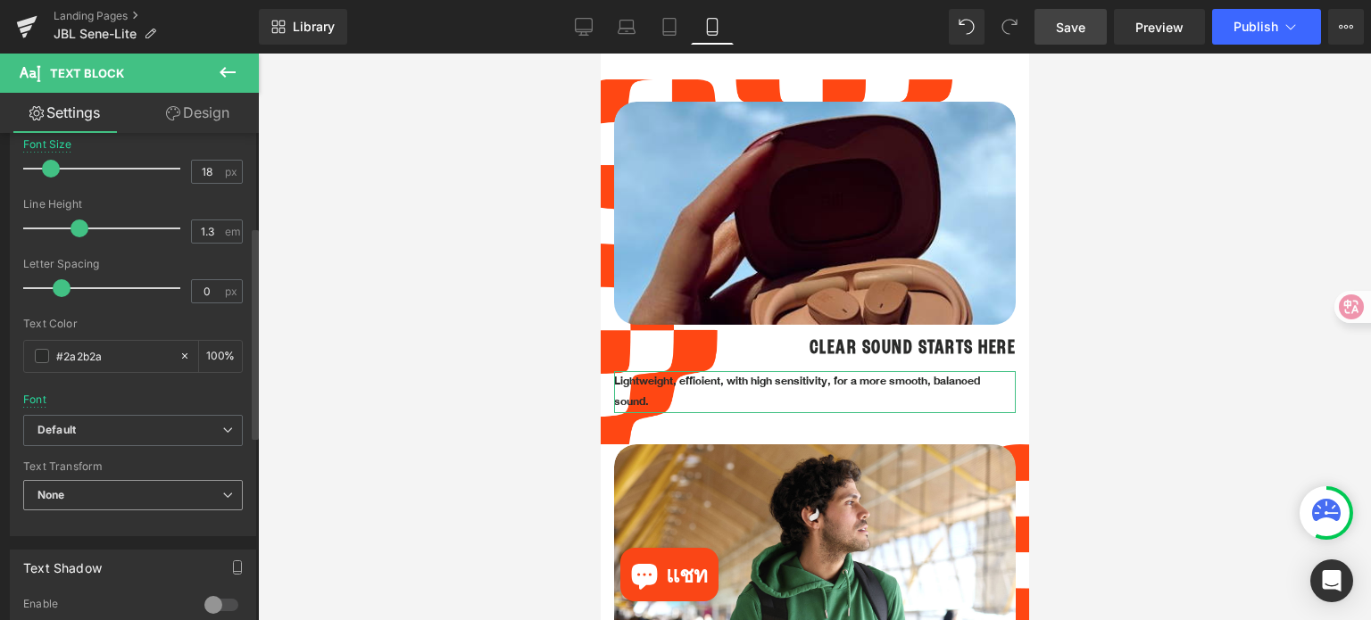
scroll to position [446, 0]
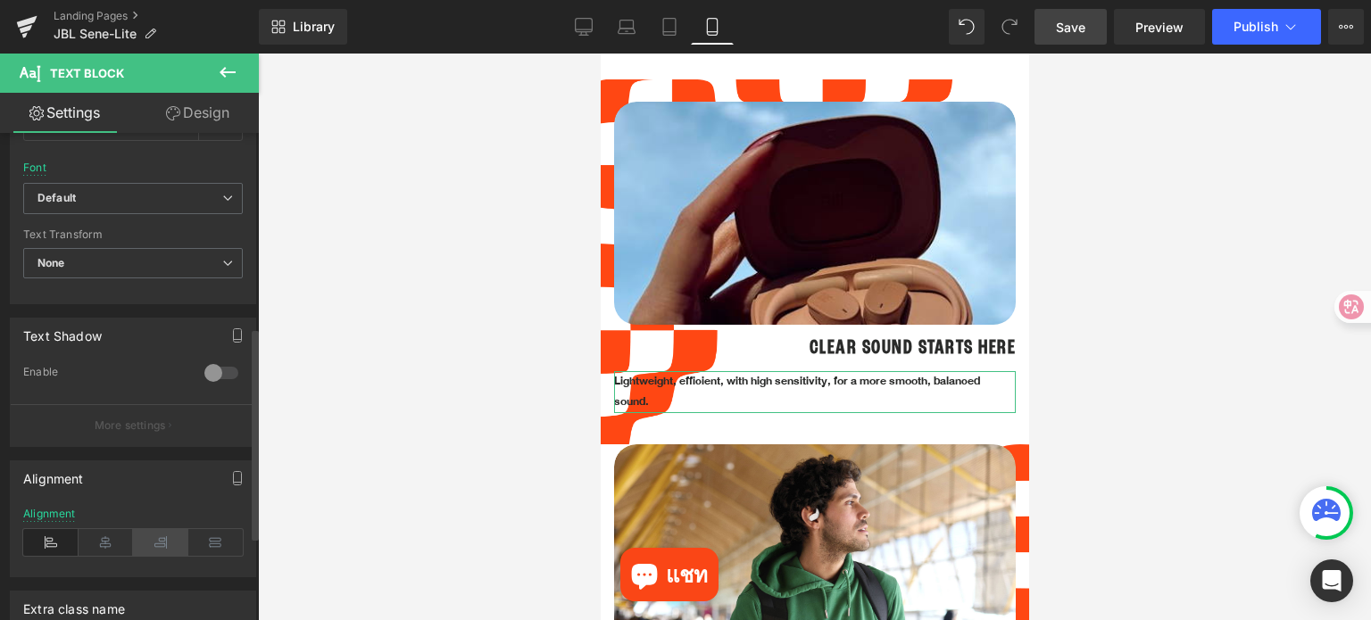
click at [167, 542] on icon at bounding box center [160, 542] width 55 height 27
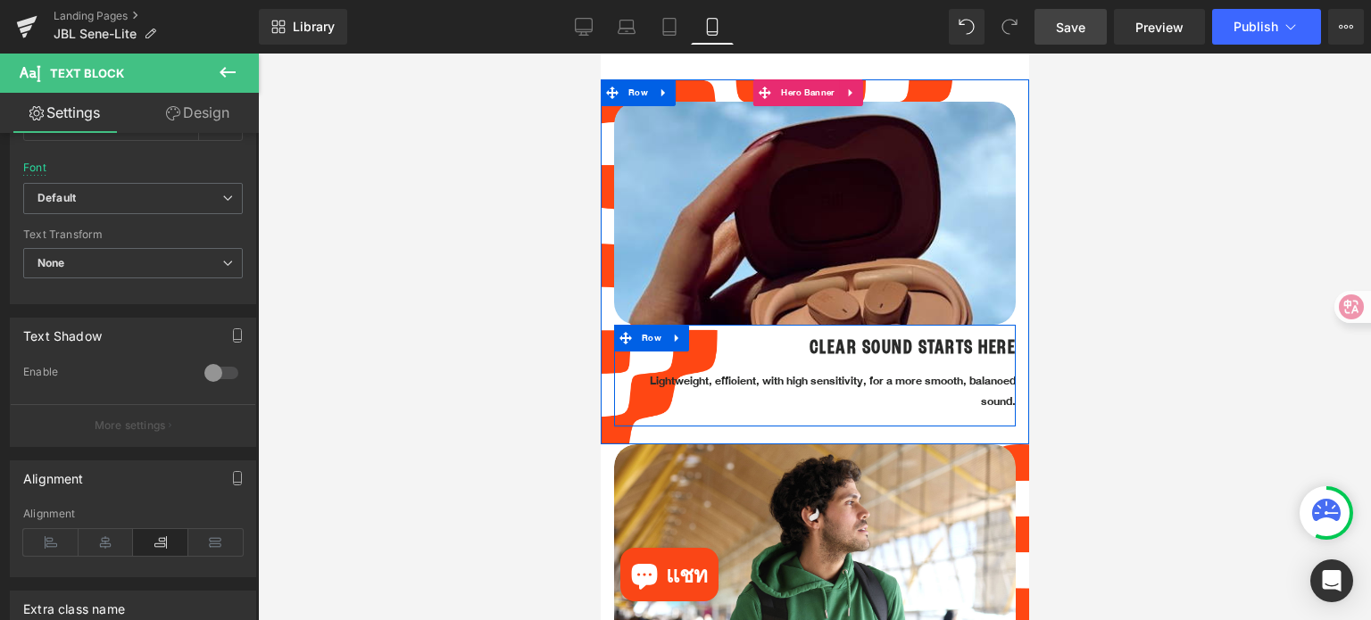
click at [905, 338] on h1 "CLEAR SOUND STARTS HERE" at bounding box center [814, 348] width 402 height 20
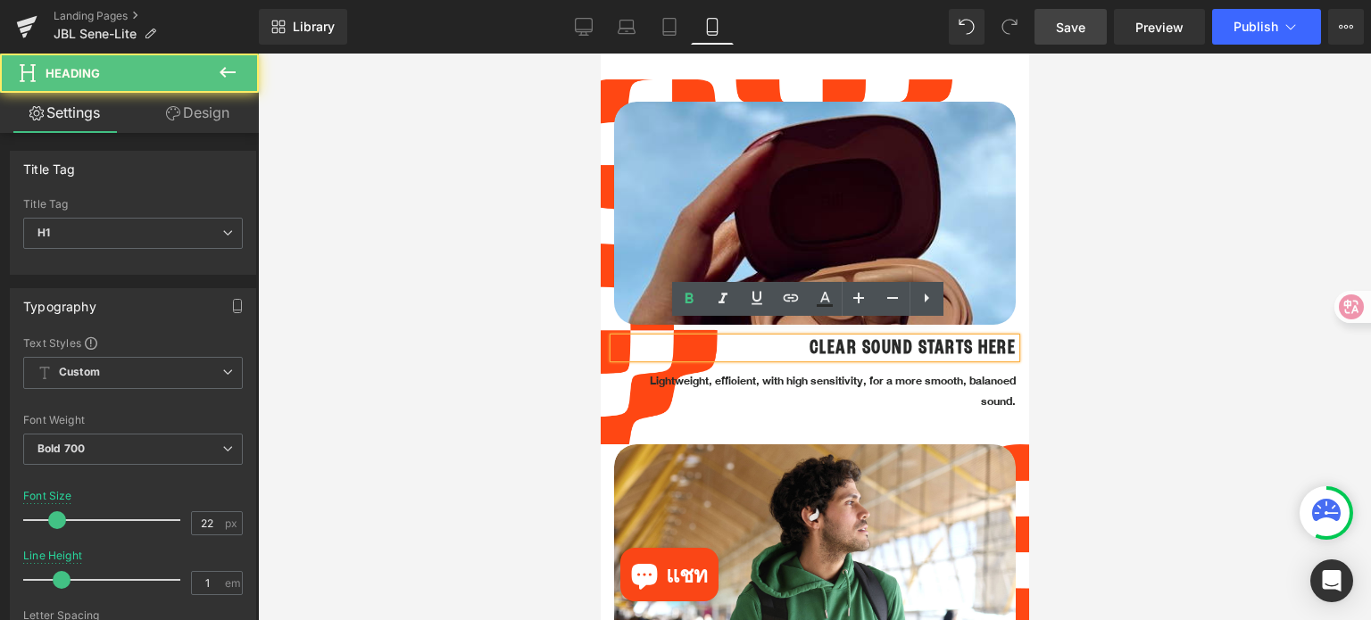
click at [902, 338] on h1 "CLEAR SOUND STARTS HERE" at bounding box center [814, 348] width 402 height 20
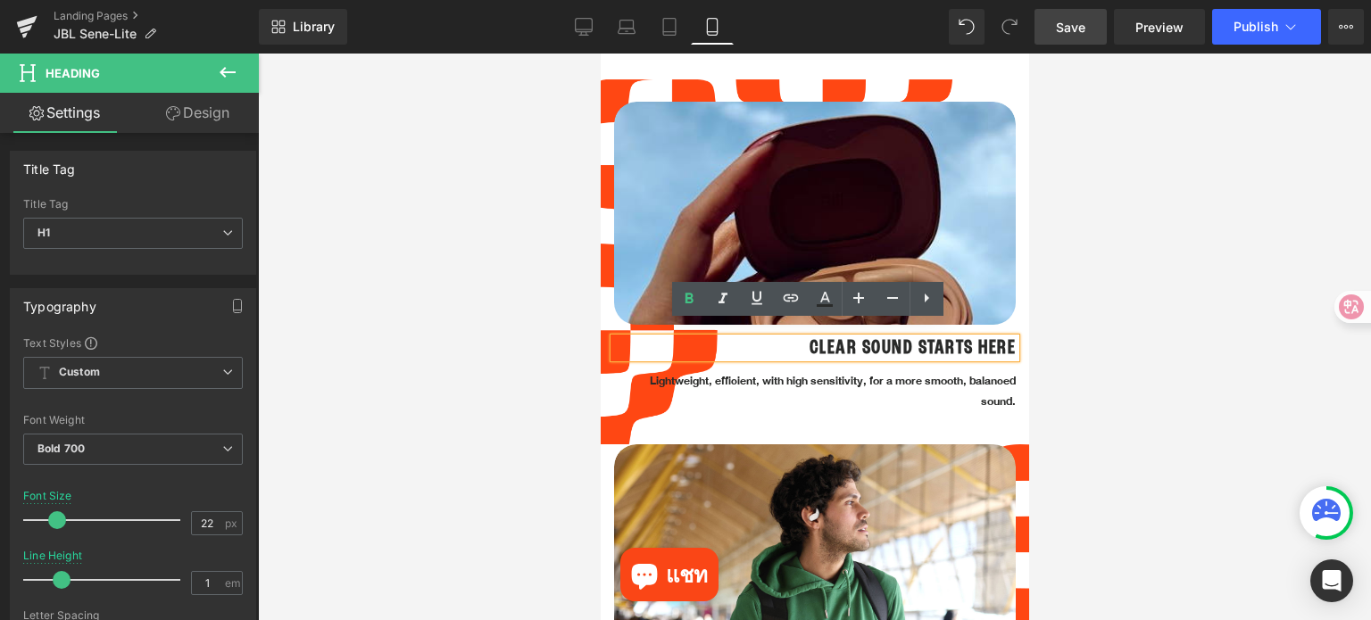
click at [900, 338] on h1 "CLEAR SOUND STARTS HERE" at bounding box center [814, 348] width 402 height 20
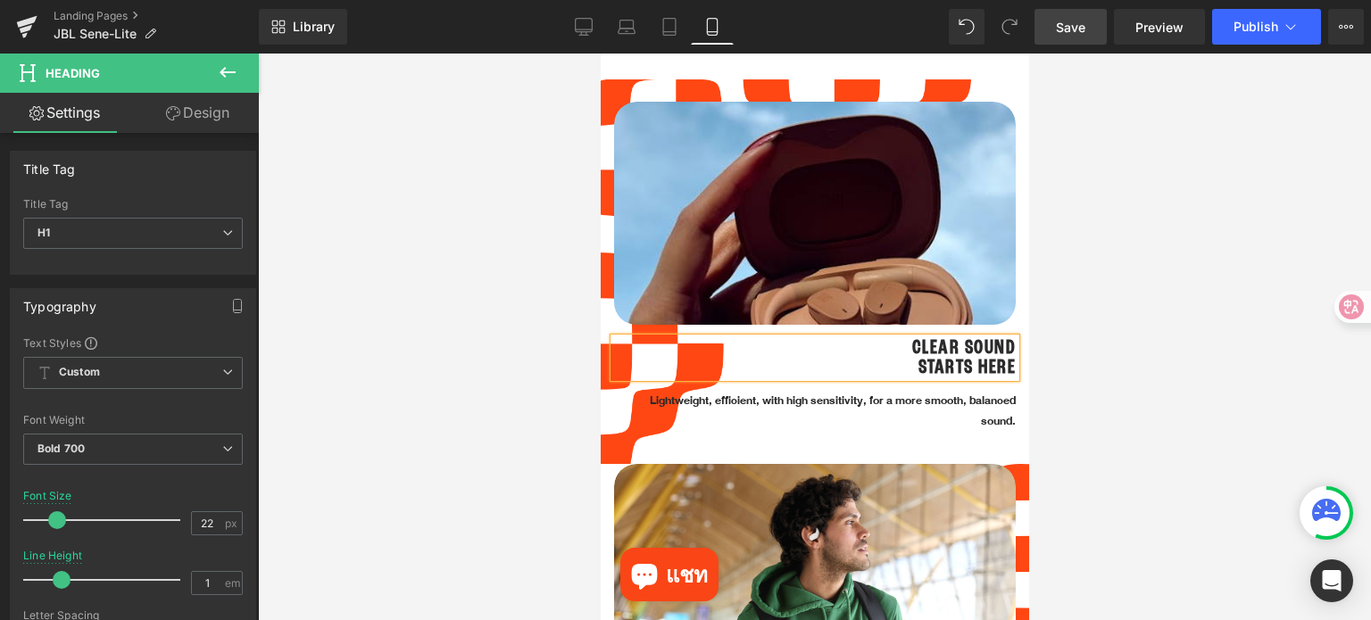
click at [901, 358] on h1 "STARTS HERE" at bounding box center [814, 368] width 402 height 20
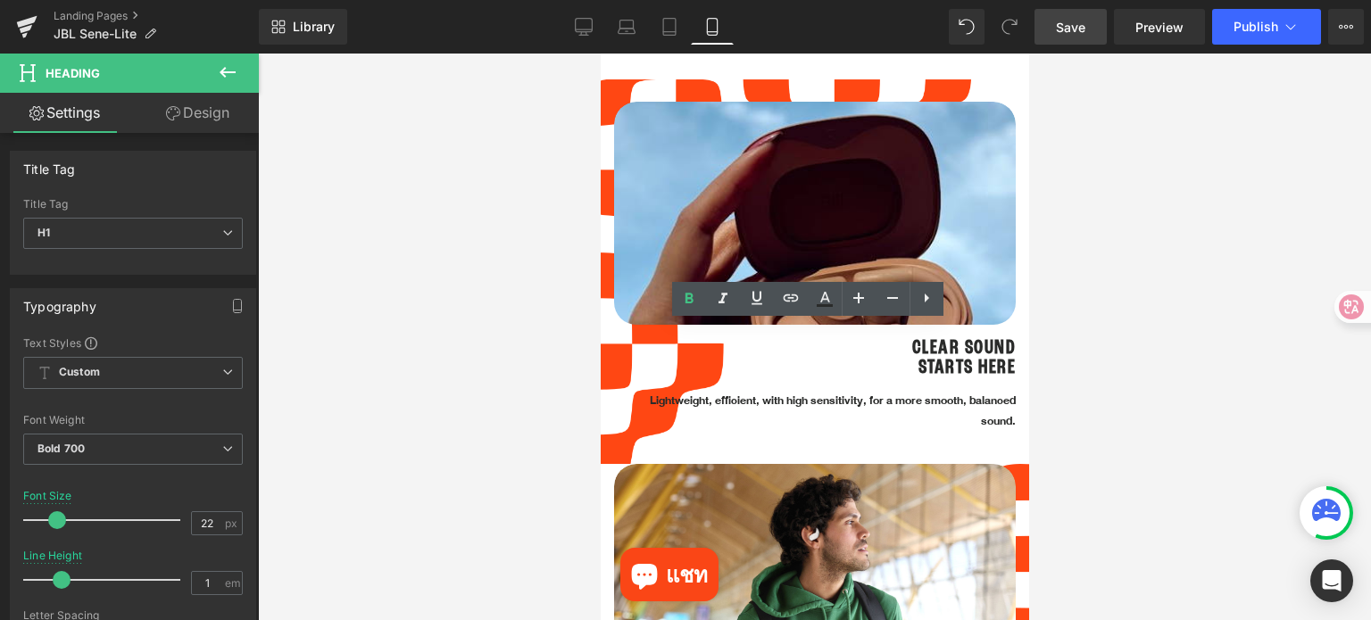
click at [1113, 349] on div at bounding box center [814, 337] width 1113 height 567
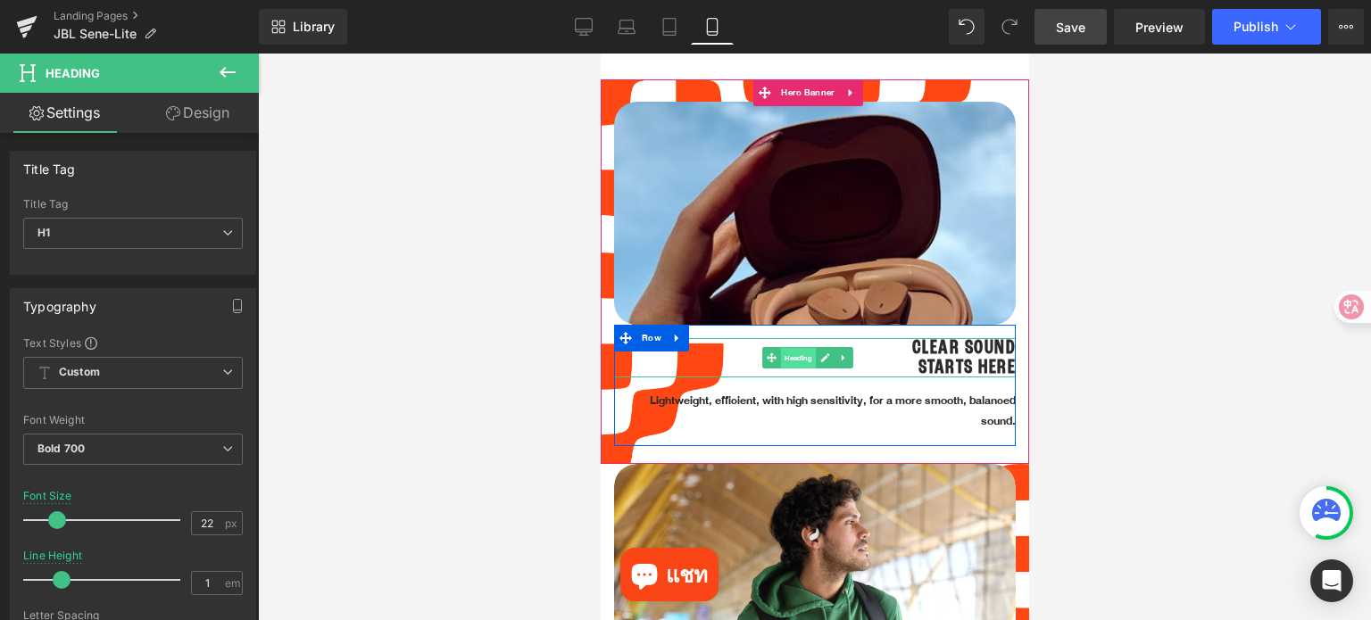
click at [809, 348] on span "Heading" at bounding box center [797, 358] width 35 height 21
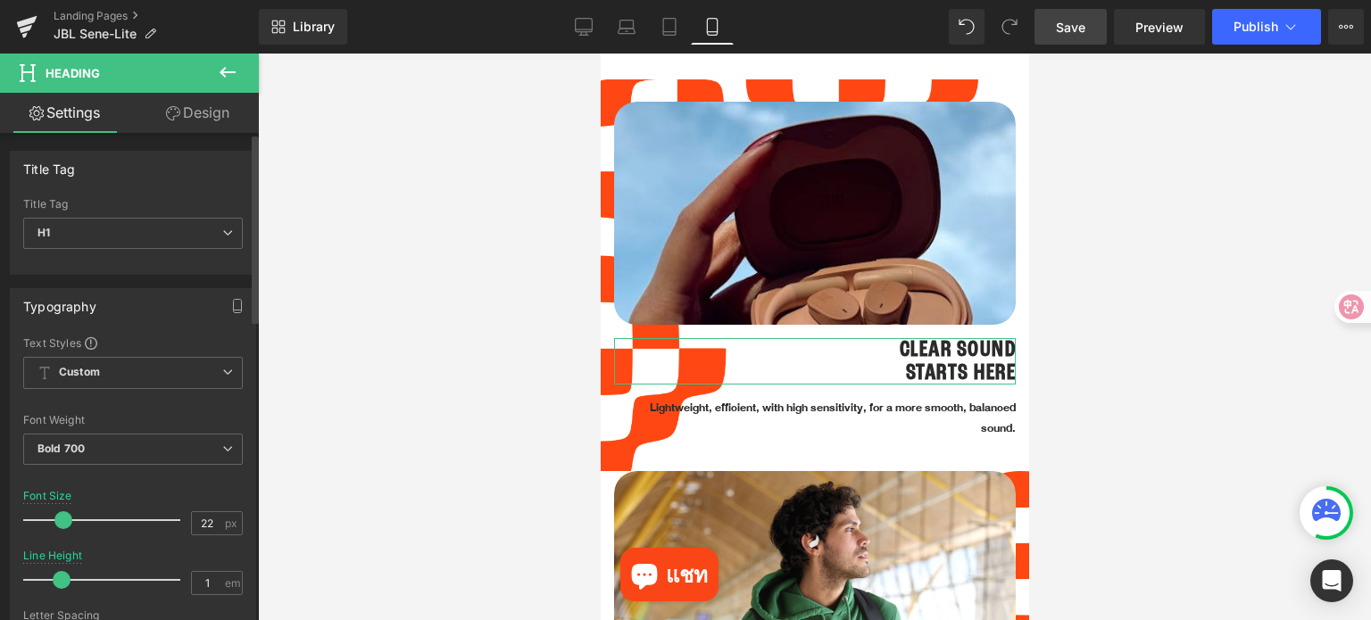
click at [61, 518] on span at bounding box center [63, 520] width 18 height 18
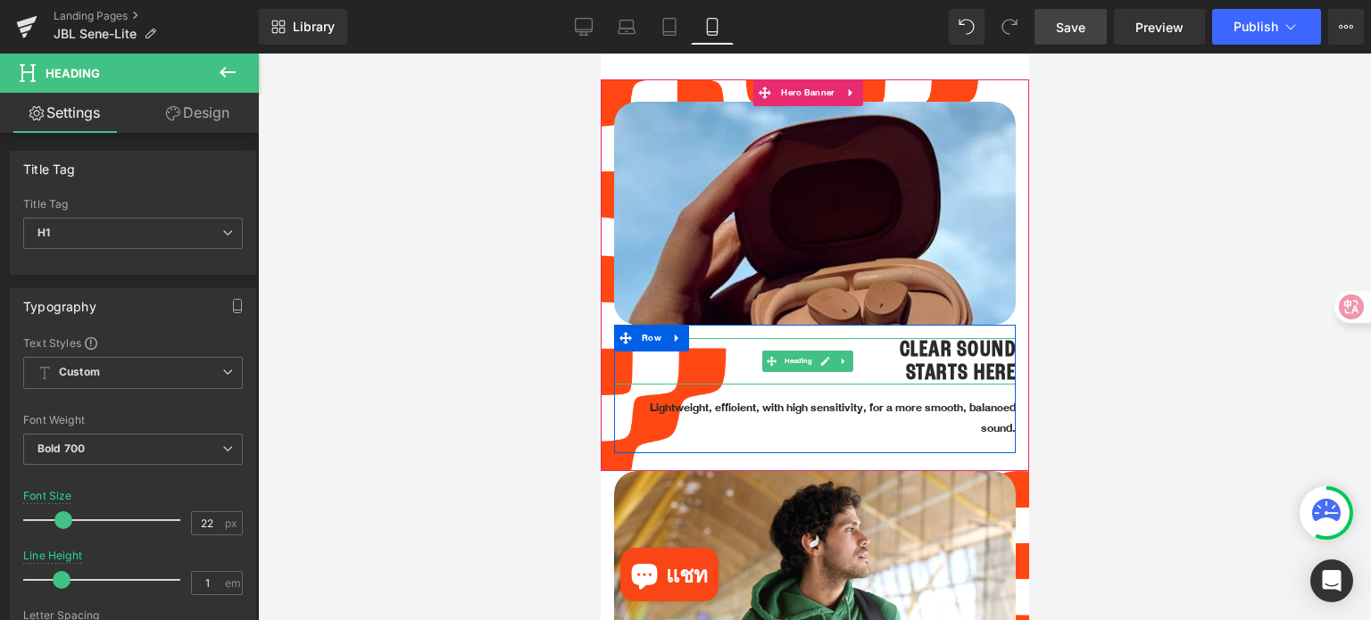
click at [885, 361] on h1 "STARTS HERE" at bounding box center [814, 372] width 402 height 23
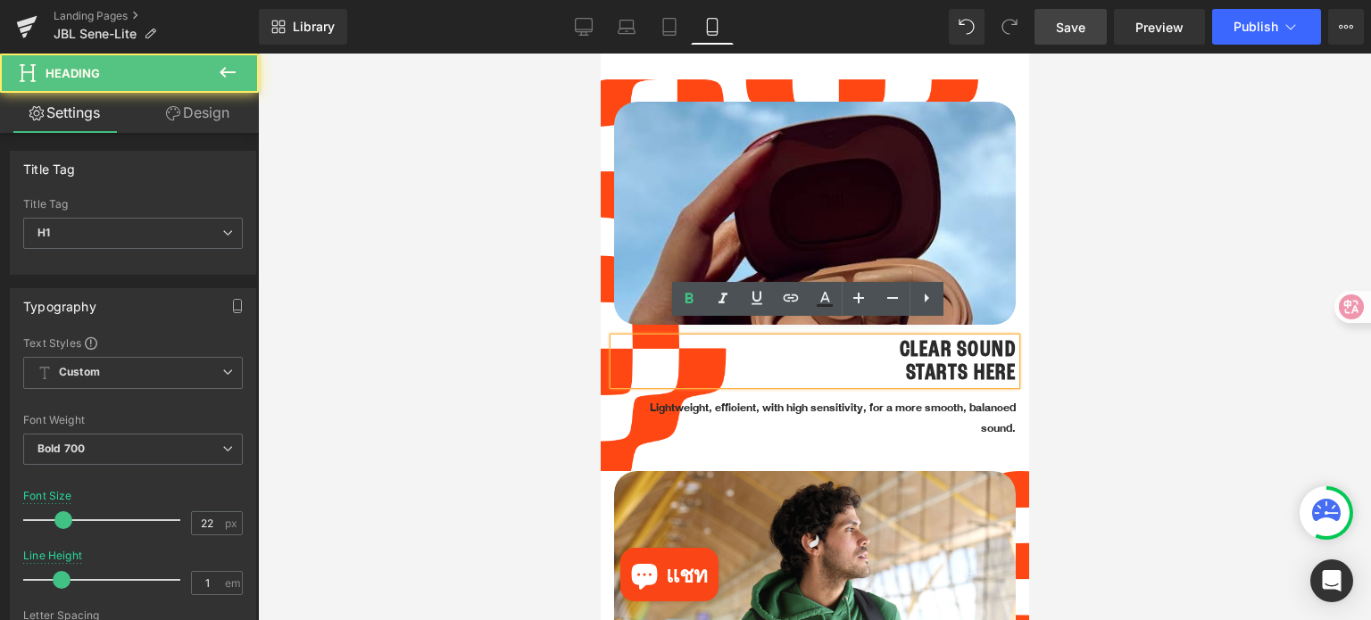
click at [890, 361] on h1 "STARTS HERE" at bounding box center [814, 372] width 402 height 23
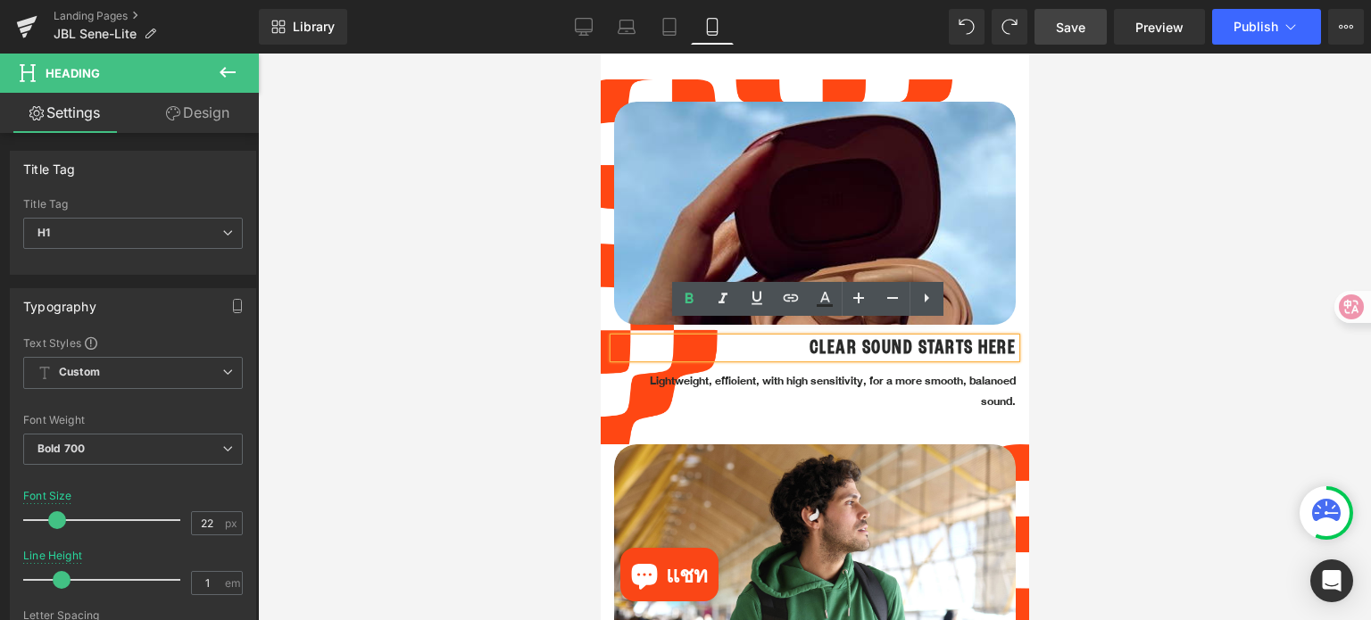
click at [1072, 335] on div at bounding box center [814, 337] width 1113 height 567
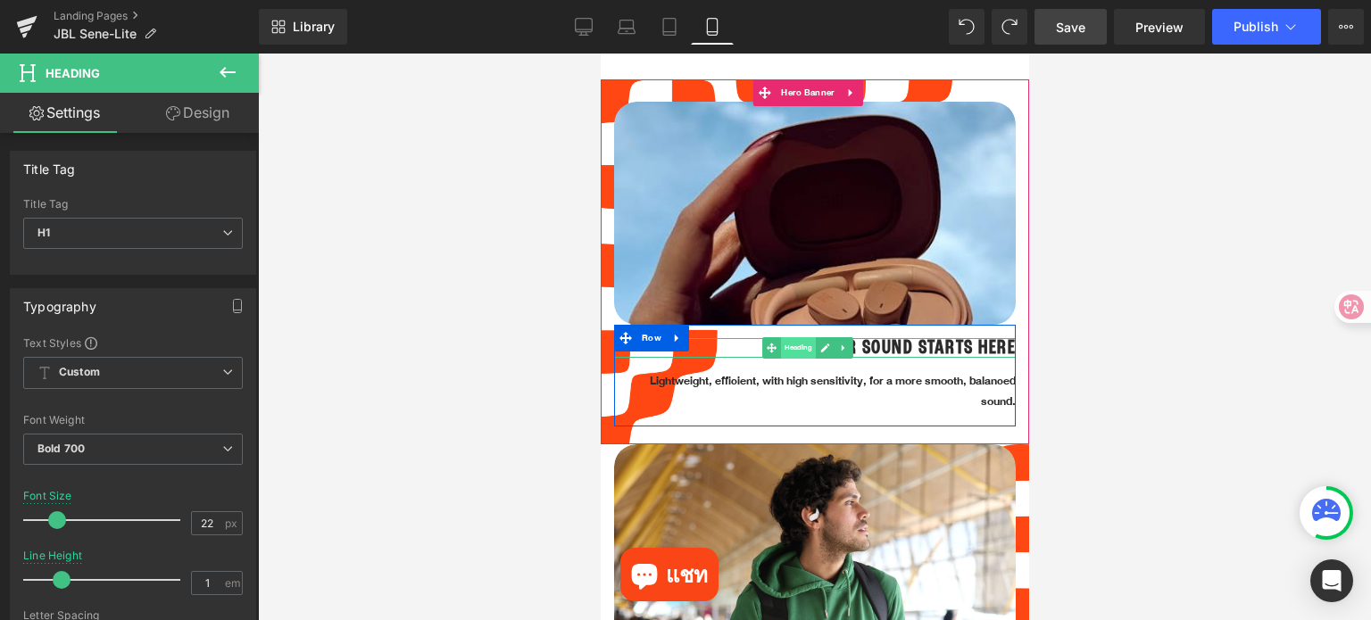
click at [799, 337] on span "Heading" at bounding box center [797, 347] width 35 height 21
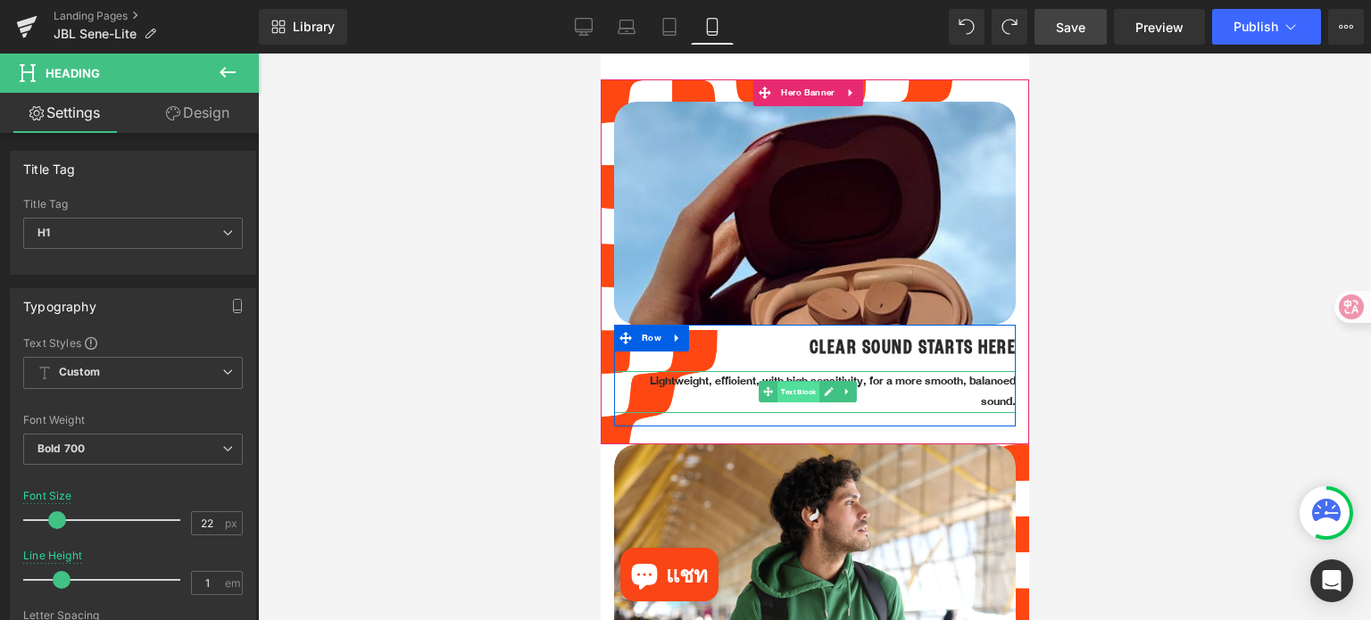
click at [804, 382] on span "Text Block" at bounding box center [797, 392] width 42 height 21
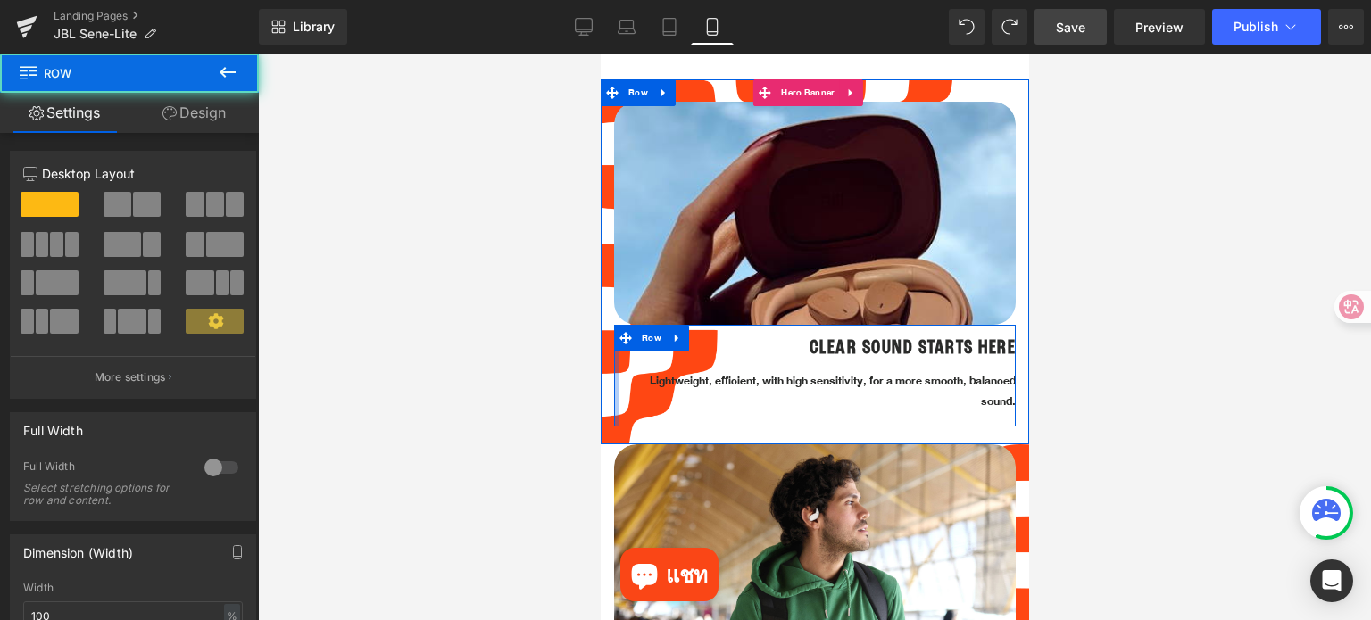
click at [615, 369] on div at bounding box center [615, 376] width 4 height 102
click at [657, 373] on p "Lightweight, efficient, with high sensitivity, for a more smooth, balanced soun…" at bounding box center [814, 392] width 402 height 42
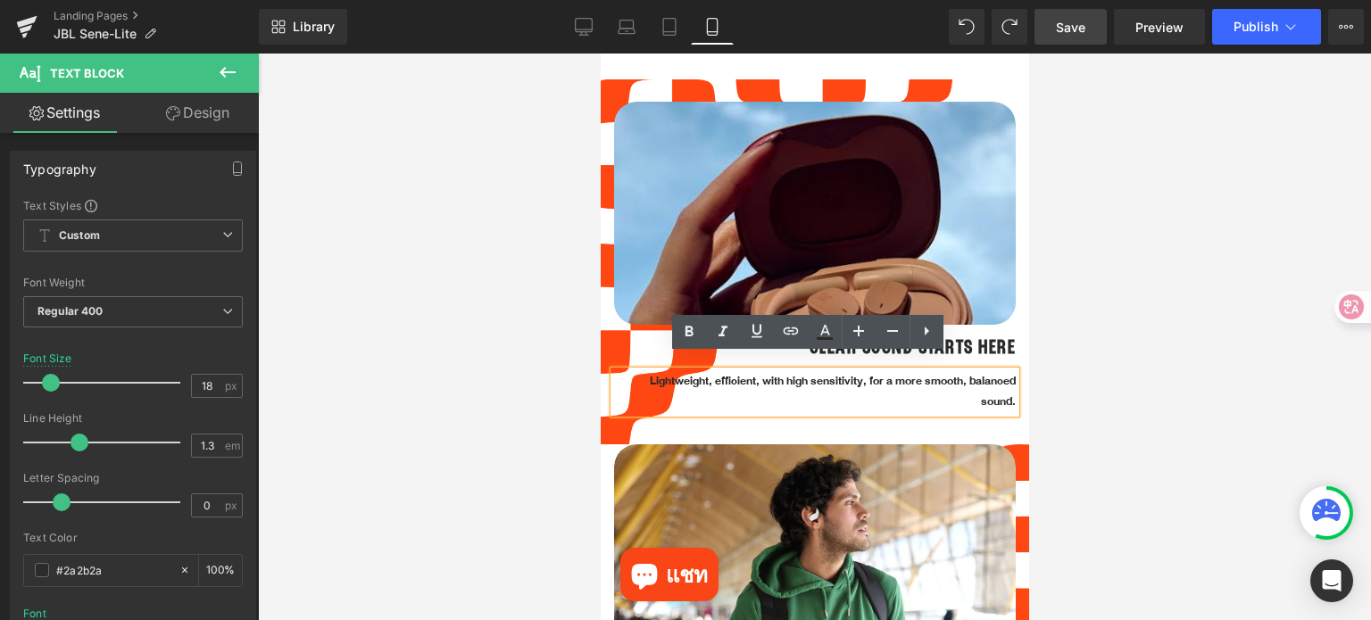
click at [1041, 401] on div at bounding box center [814, 337] width 1113 height 567
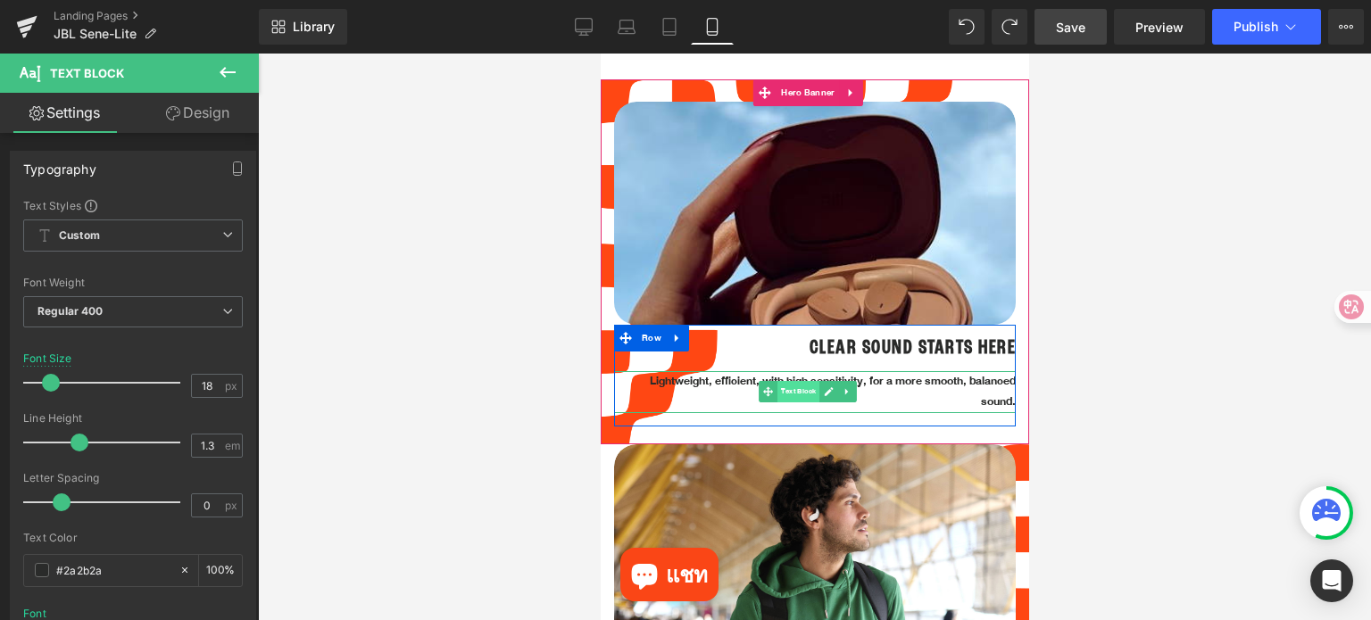
click at [797, 381] on span "Text Block" at bounding box center [797, 391] width 42 height 21
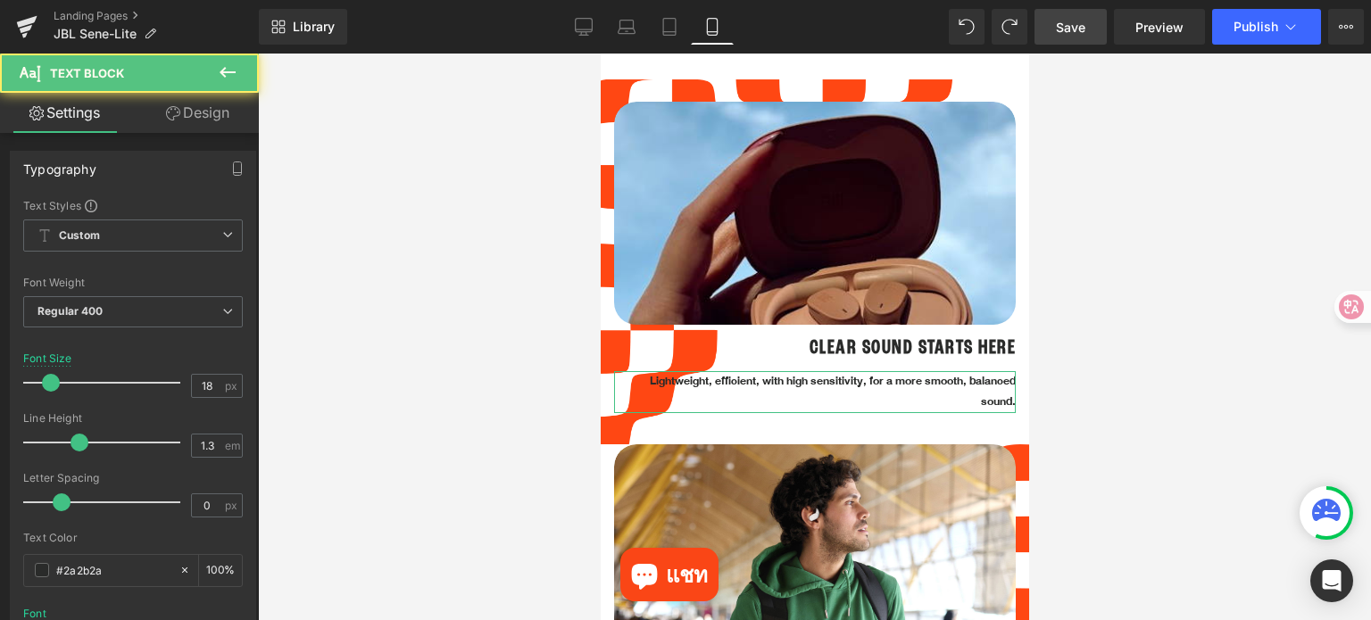
click at [212, 116] on link "Design" at bounding box center [197, 113] width 129 height 40
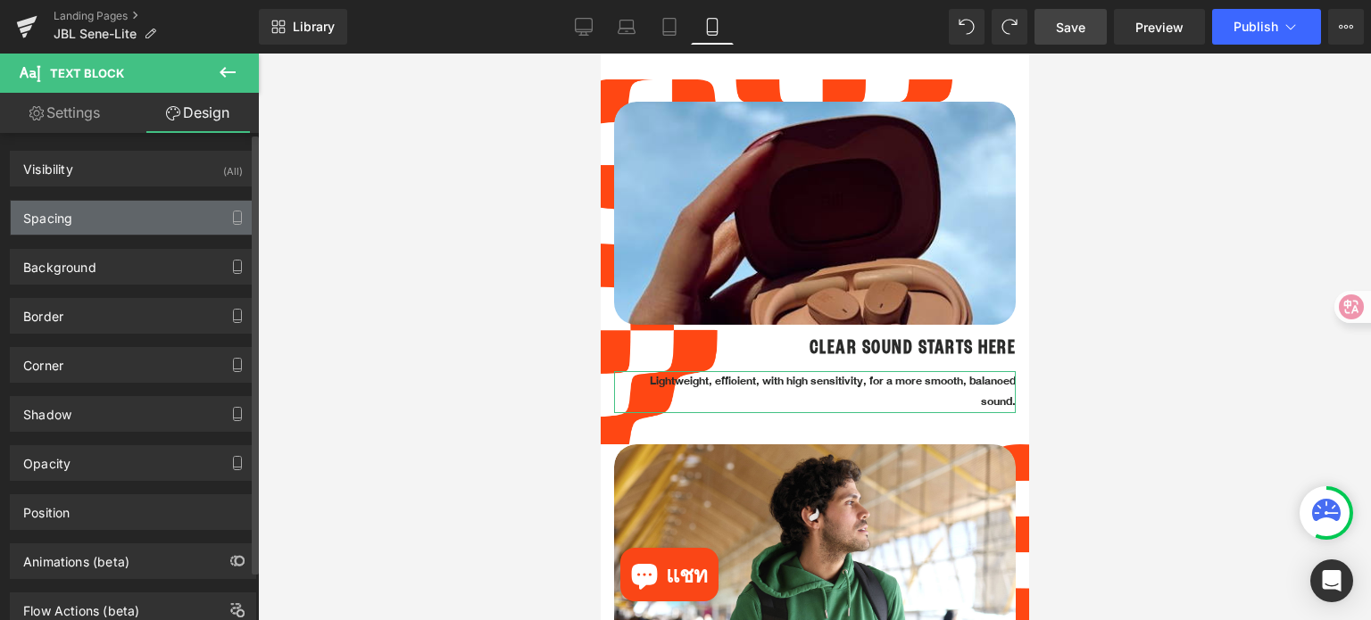
click at [162, 212] on div "Spacing" at bounding box center [133, 218] width 245 height 34
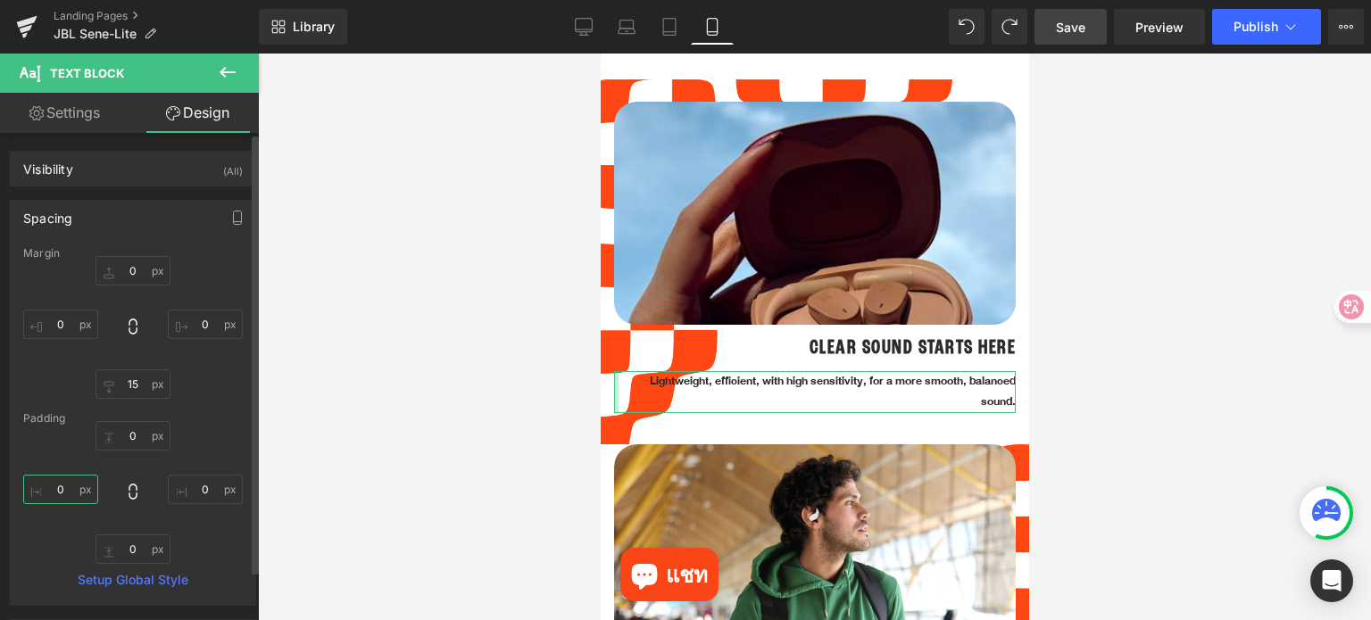
click at [41, 490] on input "text" at bounding box center [60, 489] width 75 height 29
click at [61, 487] on input "text" at bounding box center [60, 489] width 75 height 29
type input "0"
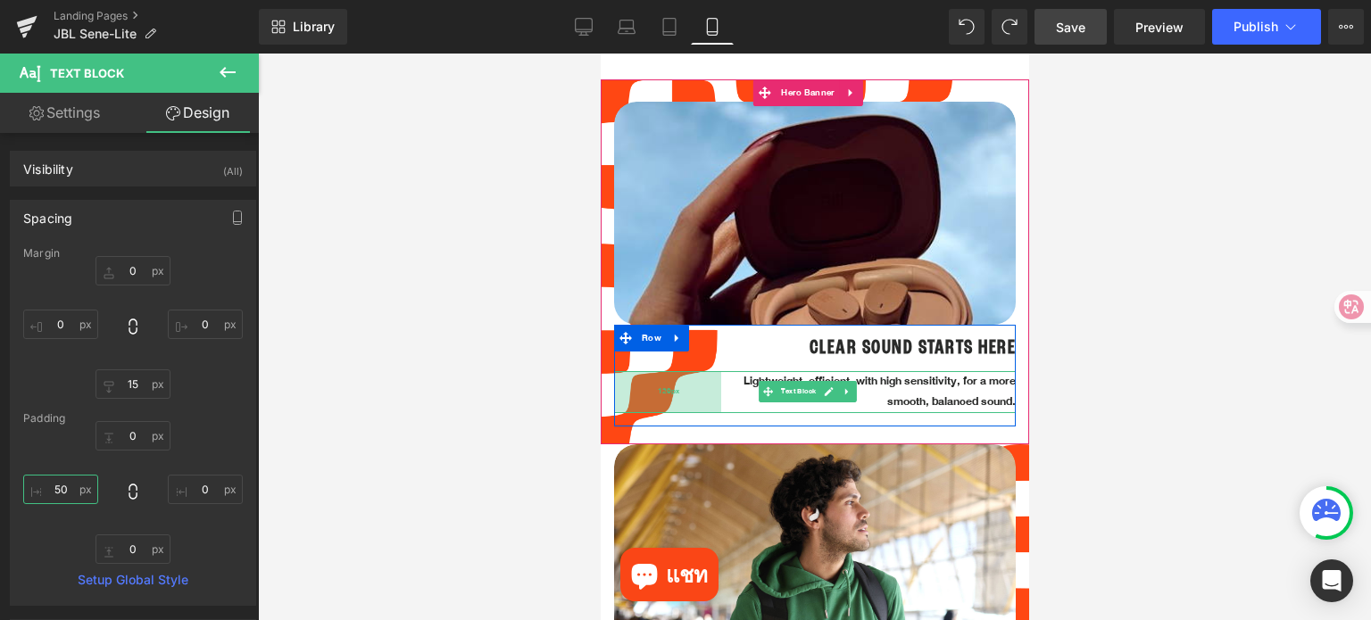
drag, startPoint x: 651, startPoint y: 373, endPoint x: 713, endPoint y: 371, distance: 62.5
click at [713, 371] on div "120px" at bounding box center [666, 392] width 107 height 42
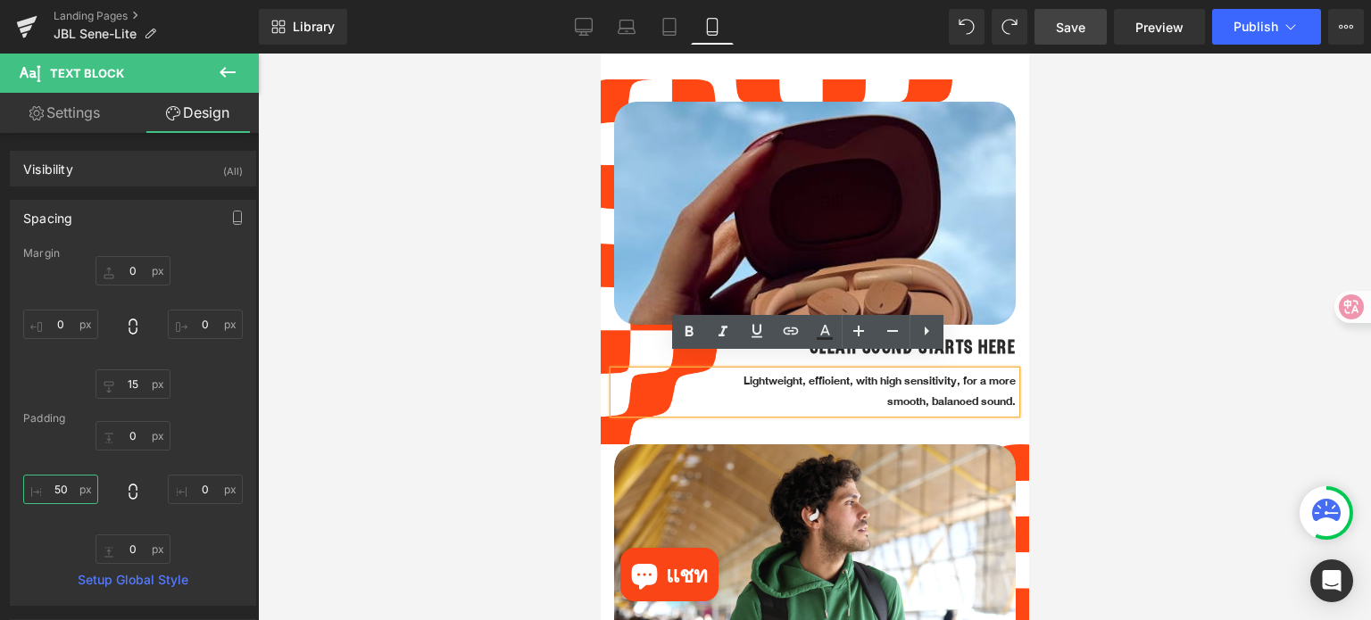
type input "120px"
click at [1099, 442] on div at bounding box center [814, 337] width 1113 height 567
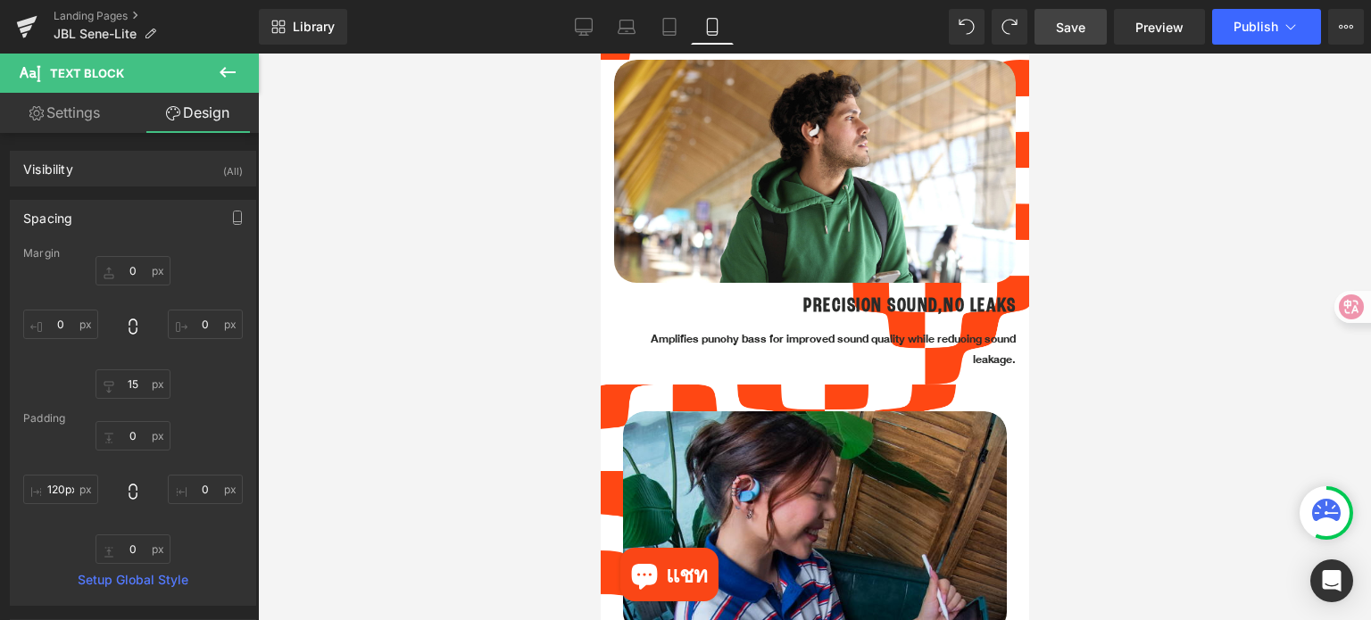
scroll to position [1757, 0]
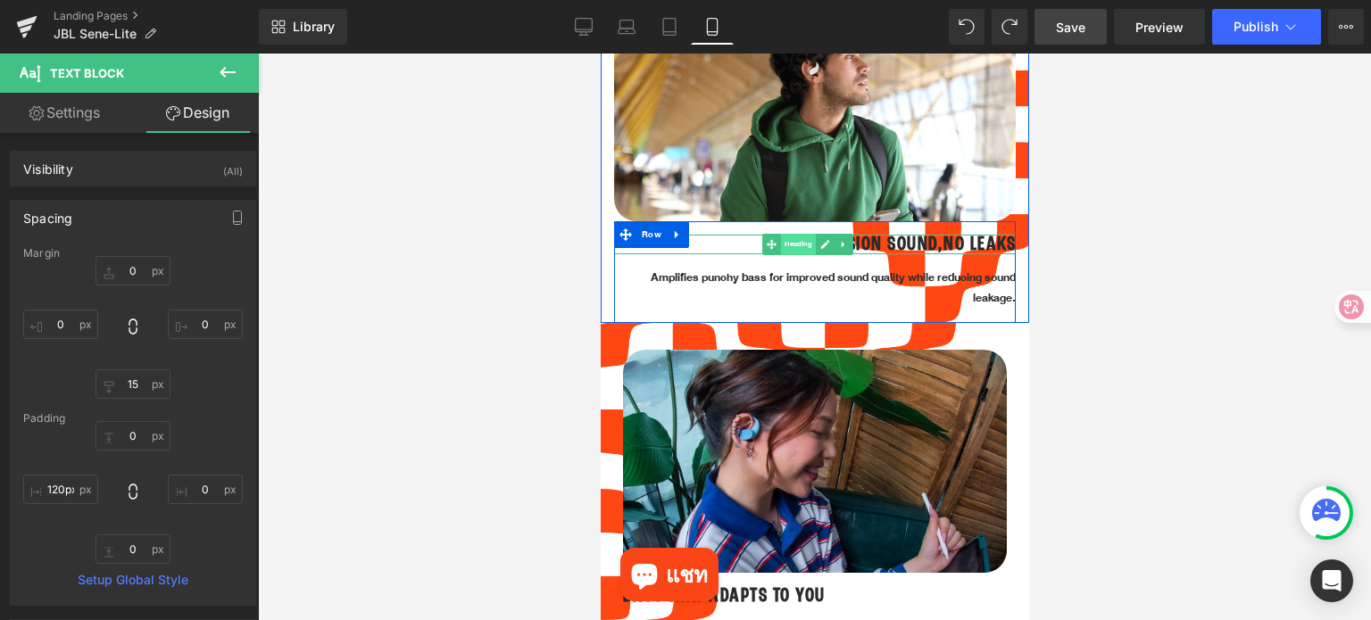
click at [801, 234] on span "Heading" at bounding box center [797, 244] width 35 height 21
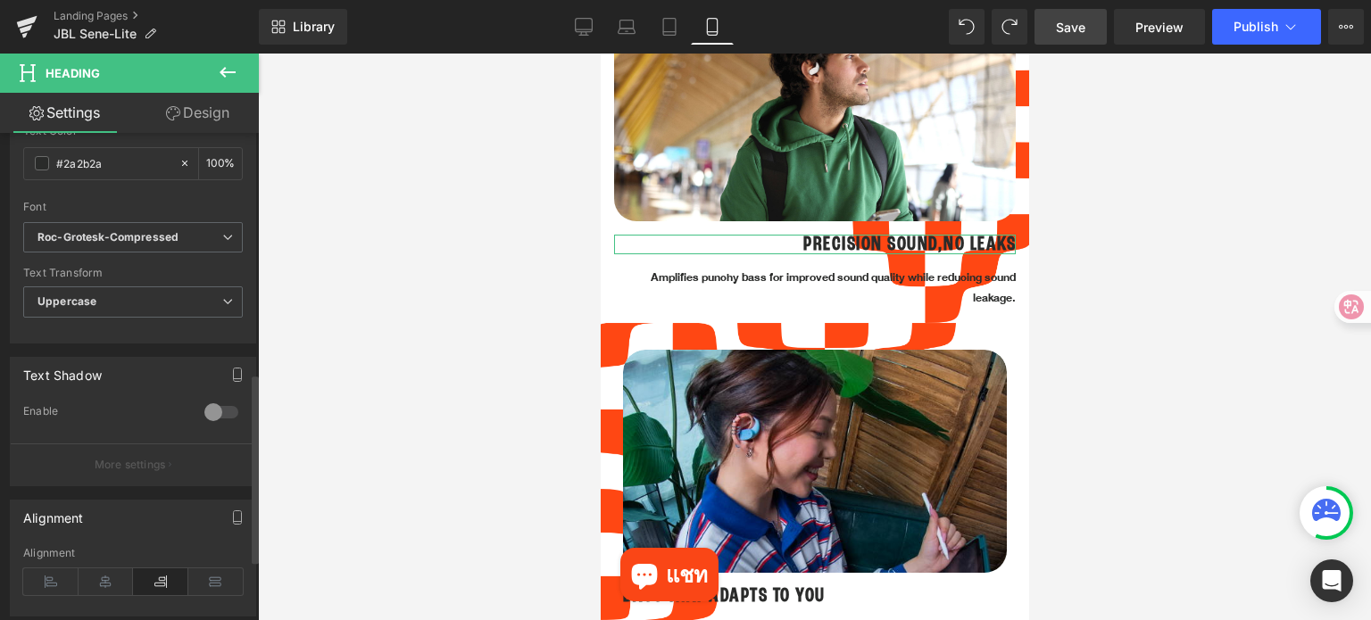
scroll to position [714, 0]
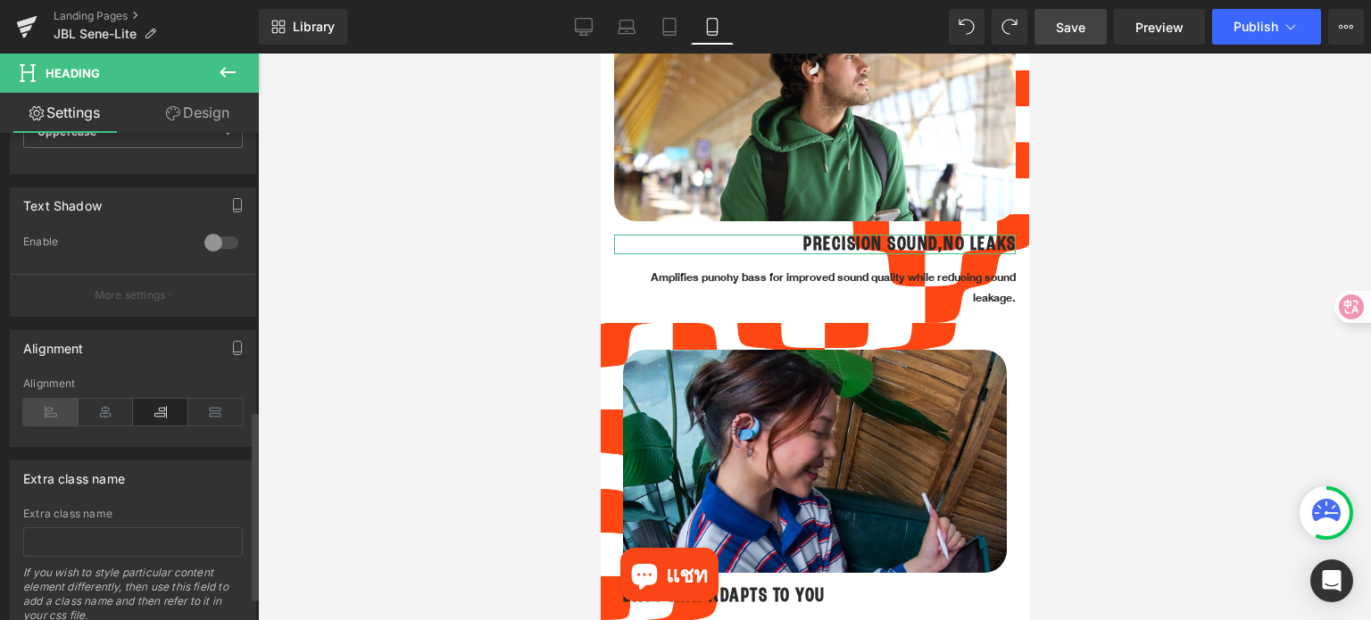
click at [49, 403] on icon at bounding box center [50, 412] width 55 height 27
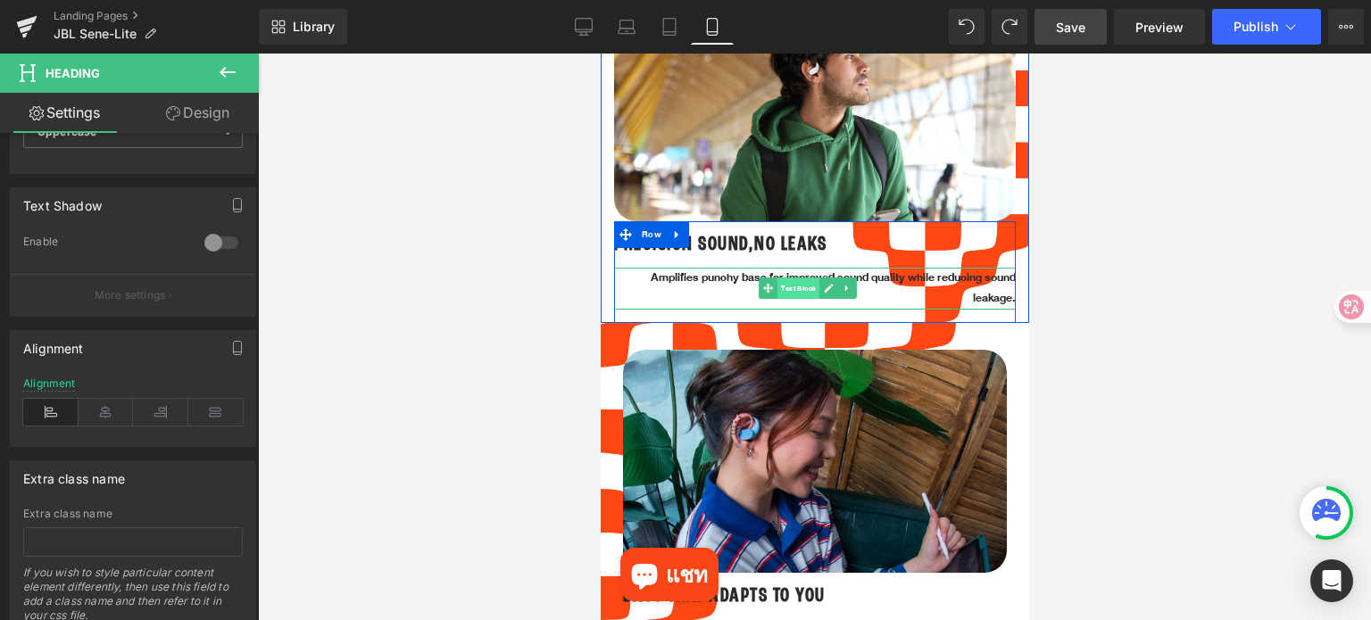
click at [786, 278] on span "Text Block" at bounding box center [797, 288] width 42 height 21
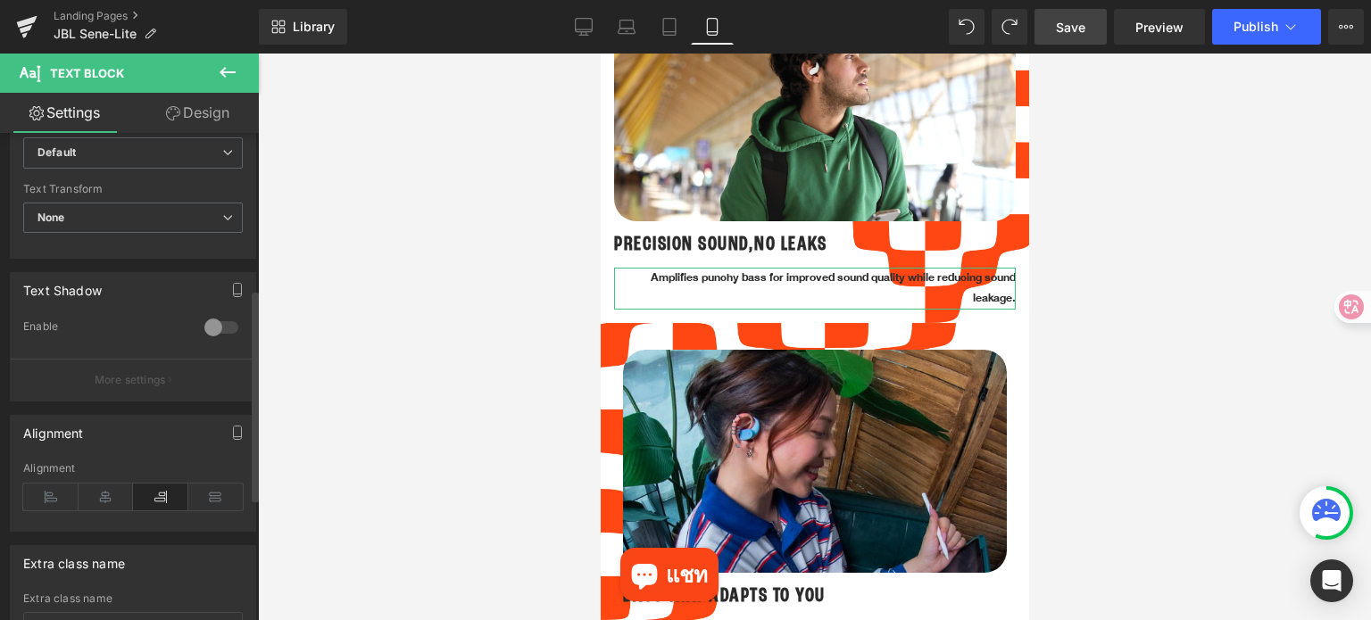
scroll to position [638, 0]
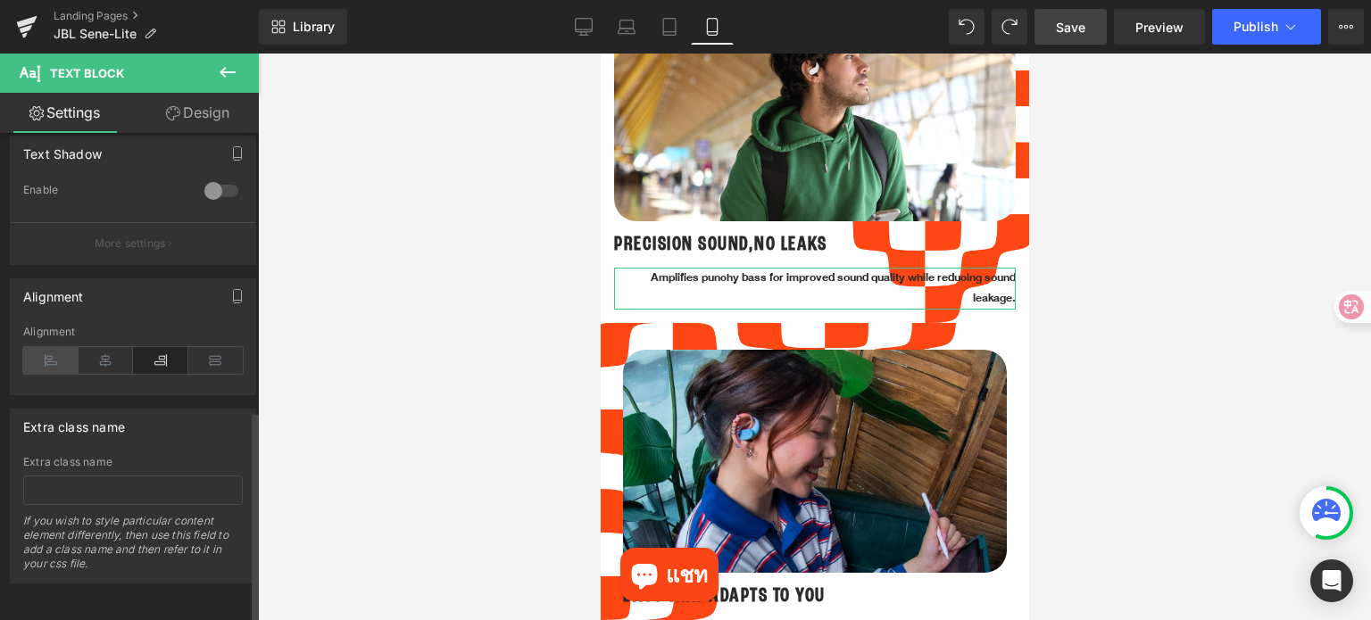
click at [44, 347] on icon at bounding box center [50, 360] width 55 height 27
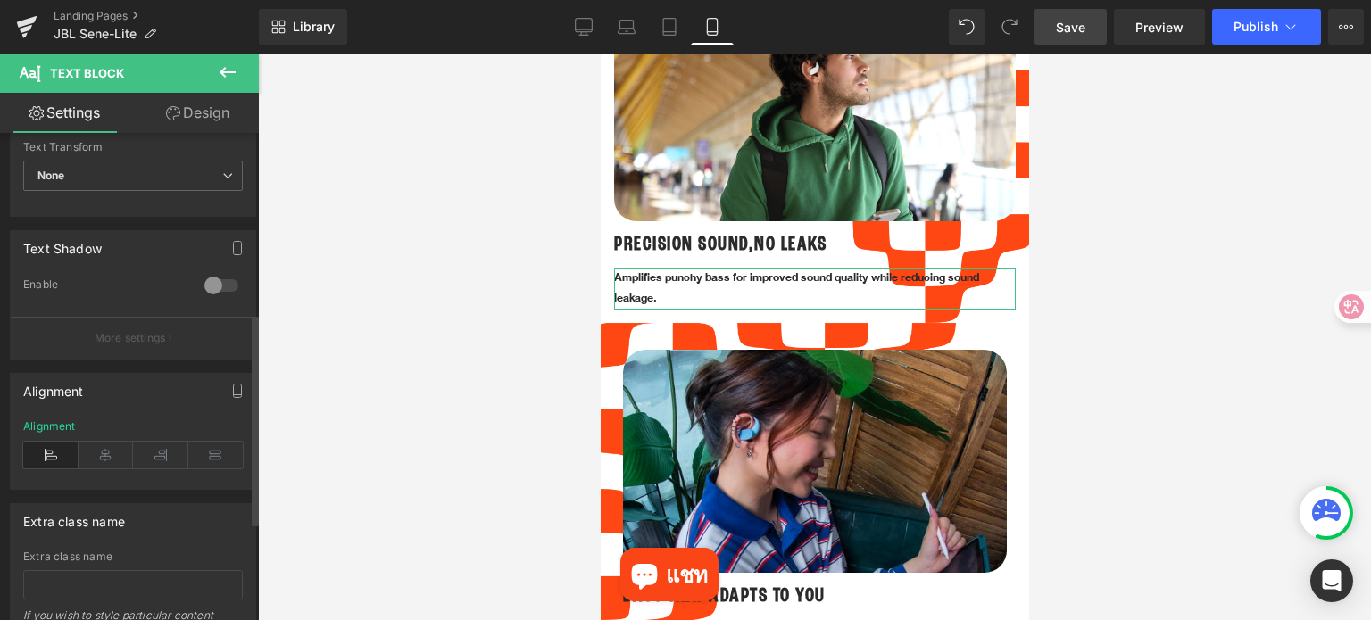
scroll to position [370, 0]
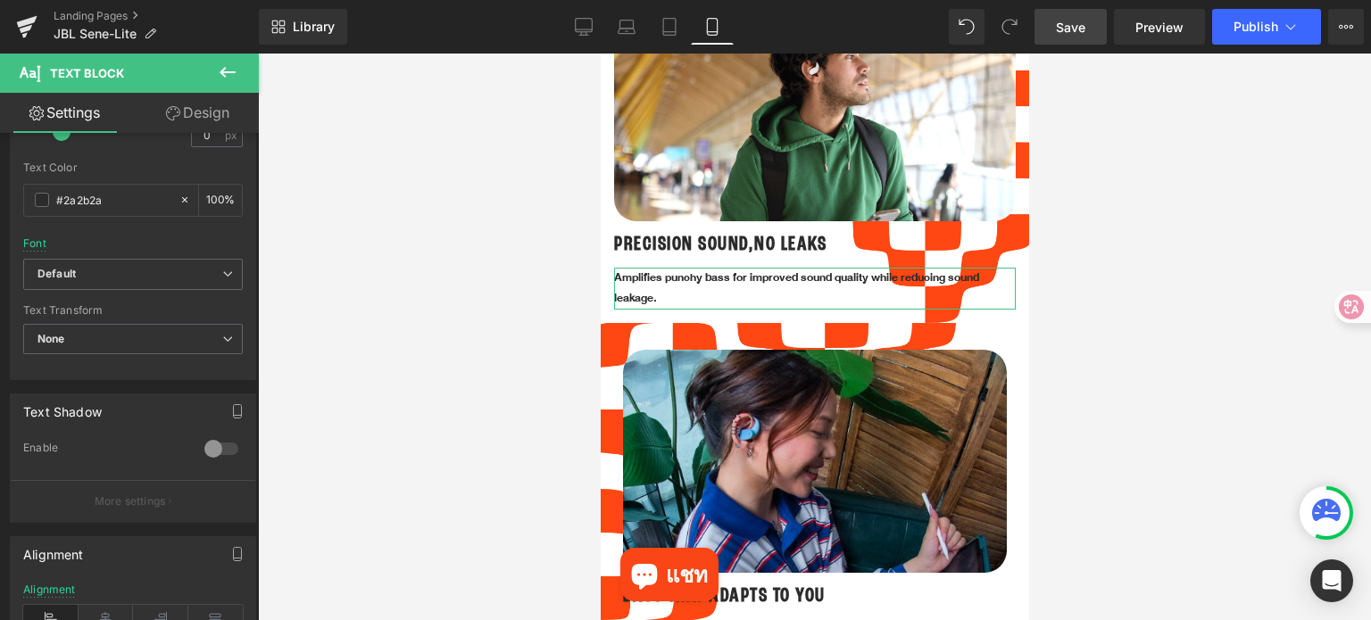
click at [206, 117] on link "Design" at bounding box center [197, 113] width 129 height 40
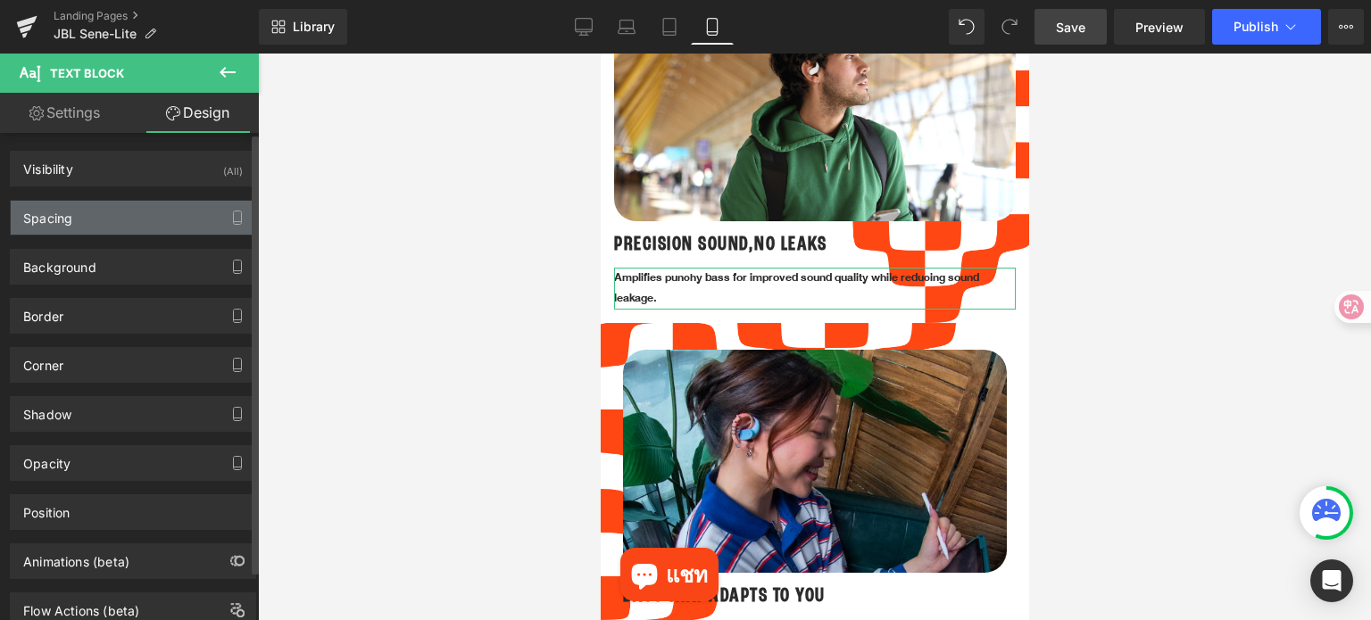
click at [111, 221] on div "Spacing" at bounding box center [133, 218] width 245 height 34
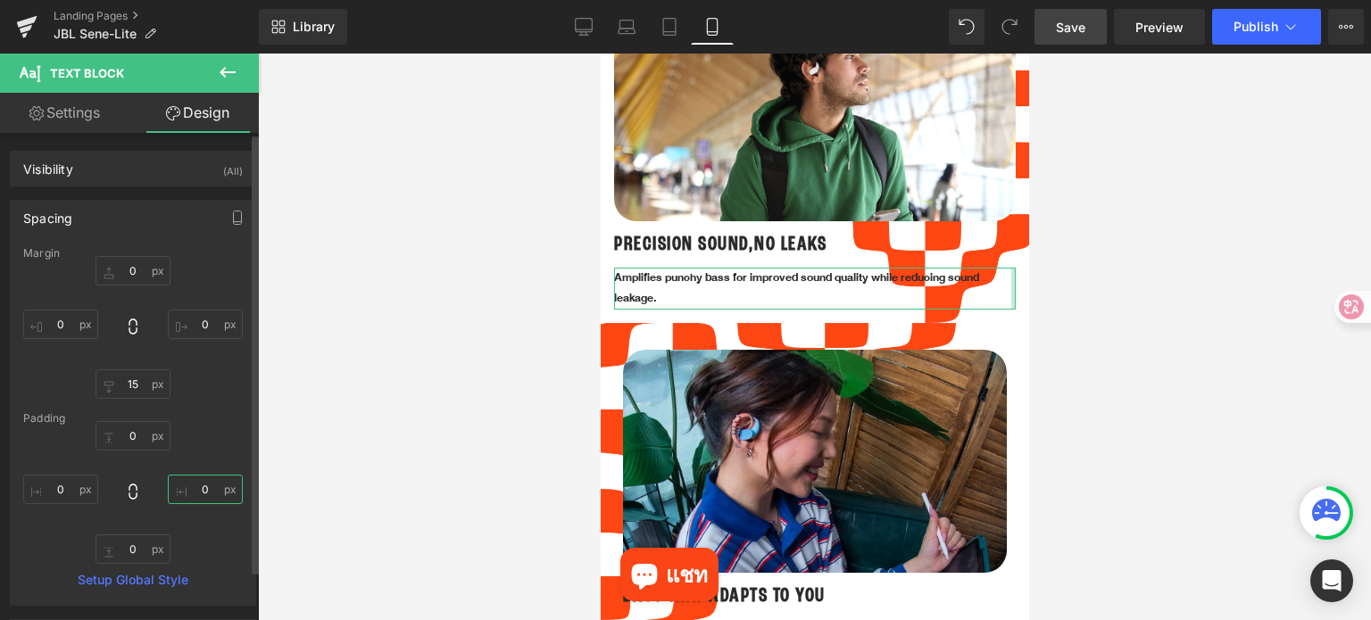
click at [211, 491] on input "0" at bounding box center [205, 489] width 75 height 29
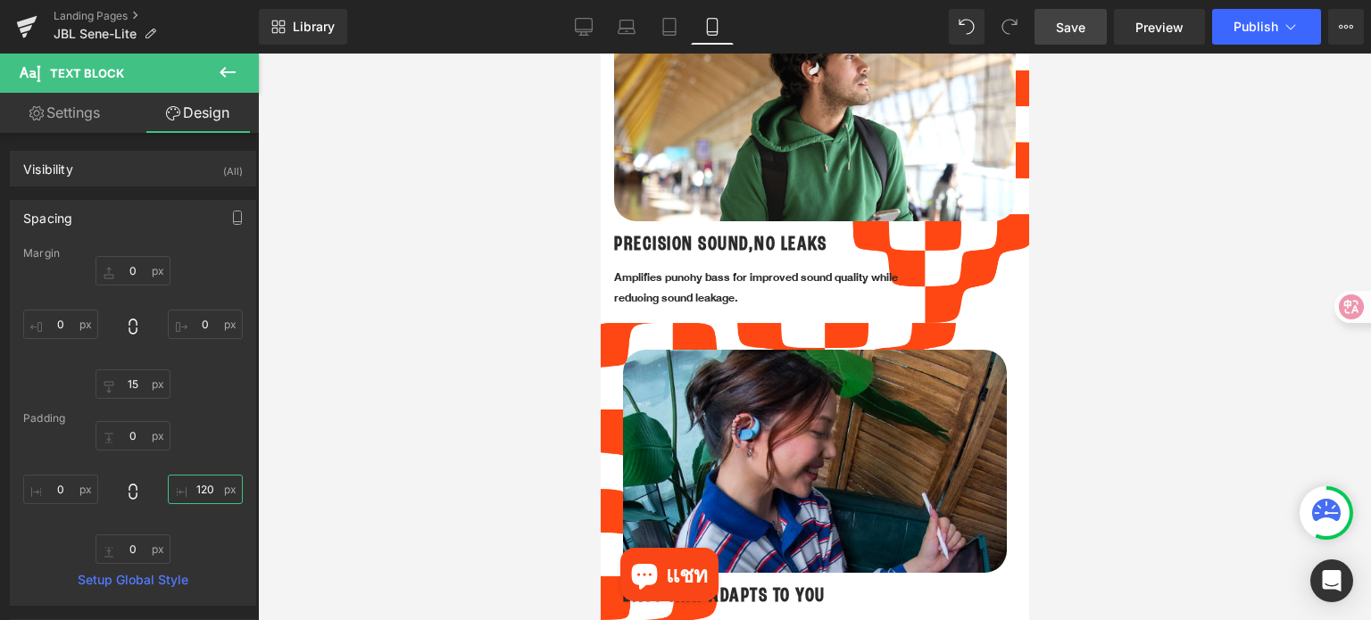
type input "120"
click at [1160, 417] on div at bounding box center [814, 337] width 1113 height 567
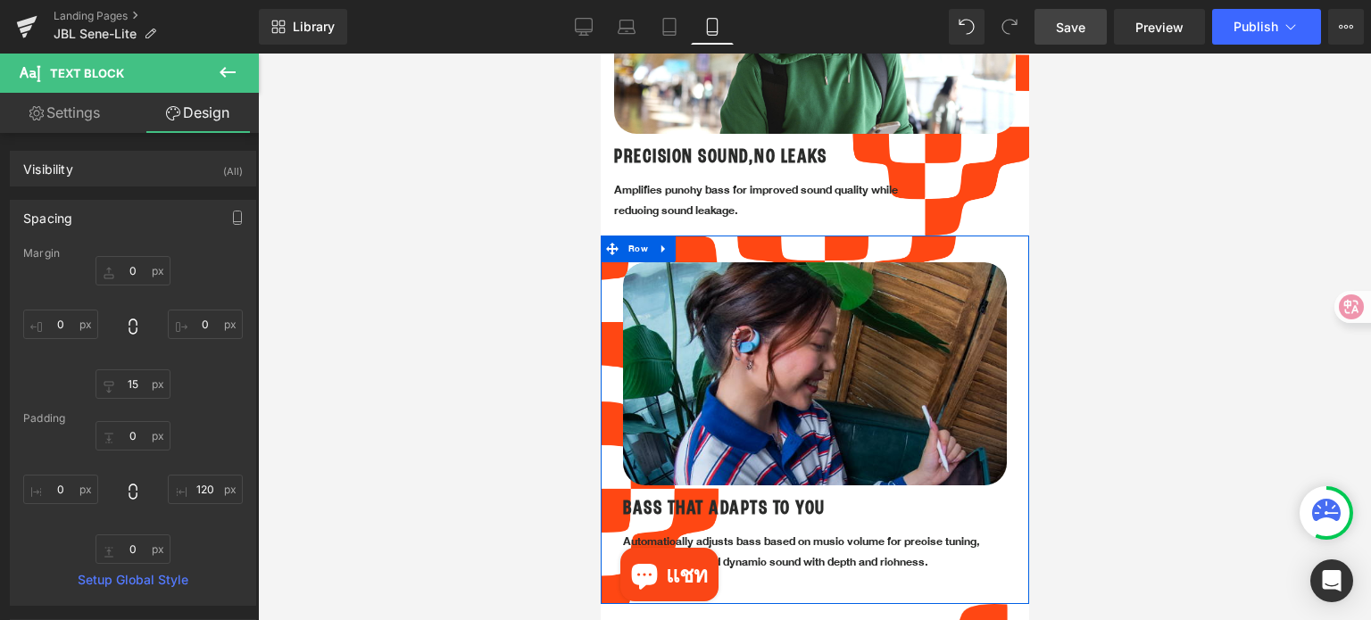
scroll to position [2025, 0]
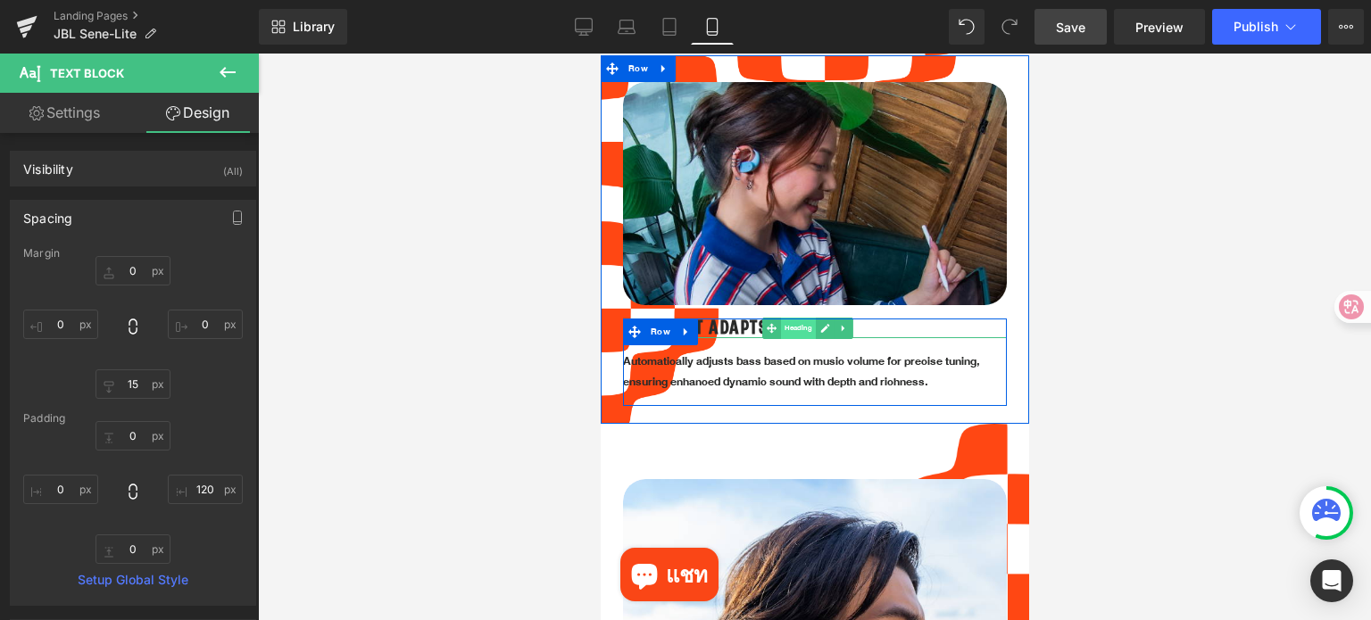
drag, startPoint x: 914, startPoint y: 431, endPoint x: 797, endPoint y: 313, distance: 166.0
click at [797, 318] on span "Heading" at bounding box center [797, 328] width 35 height 21
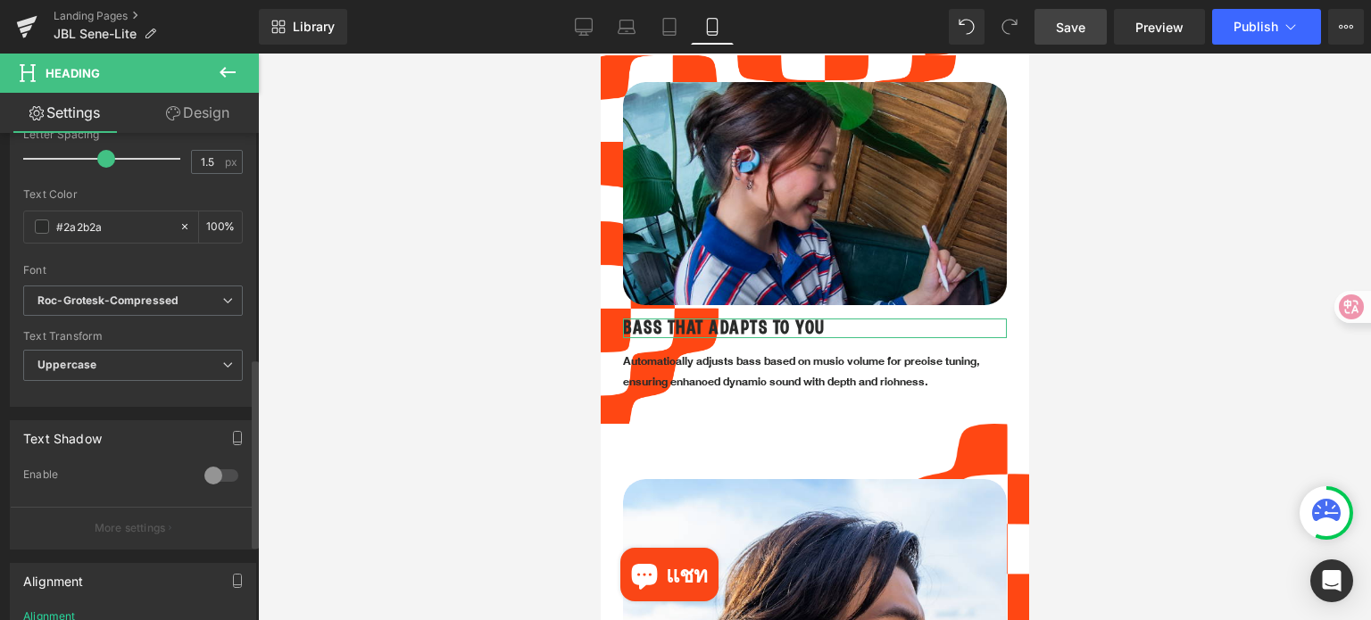
scroll to position [625, 0]
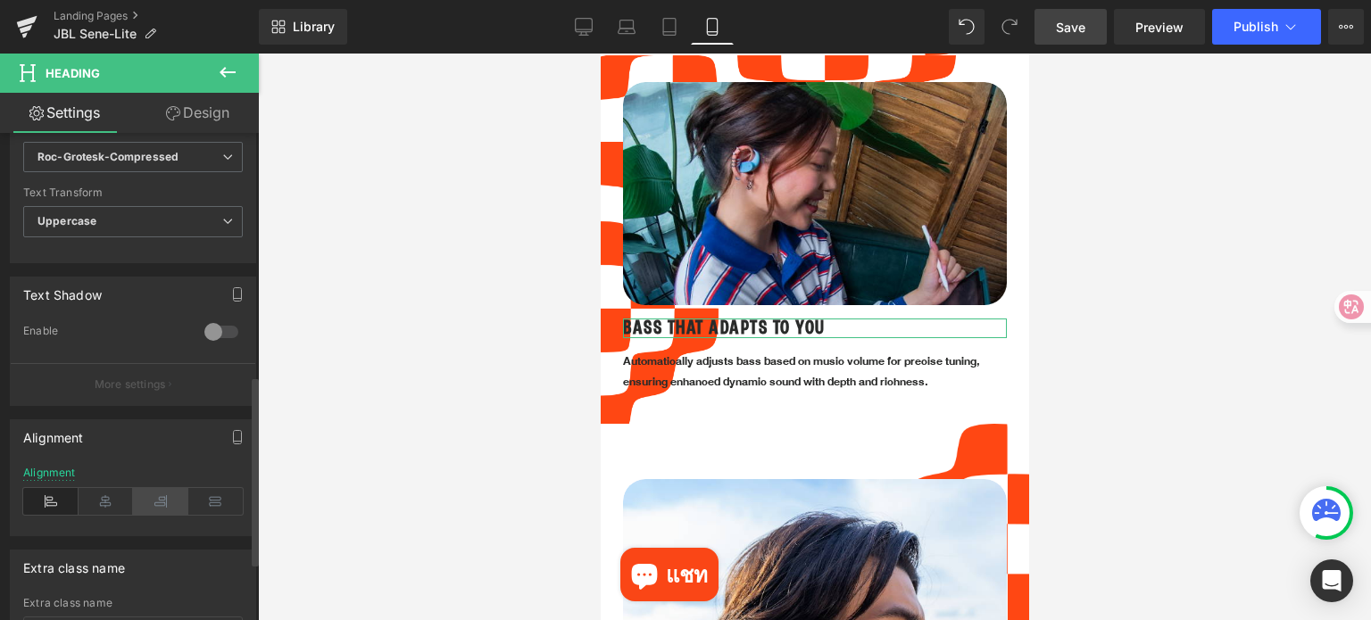
click at [161, 502] on icon at bounding box center [160, 501] width 55 height 27
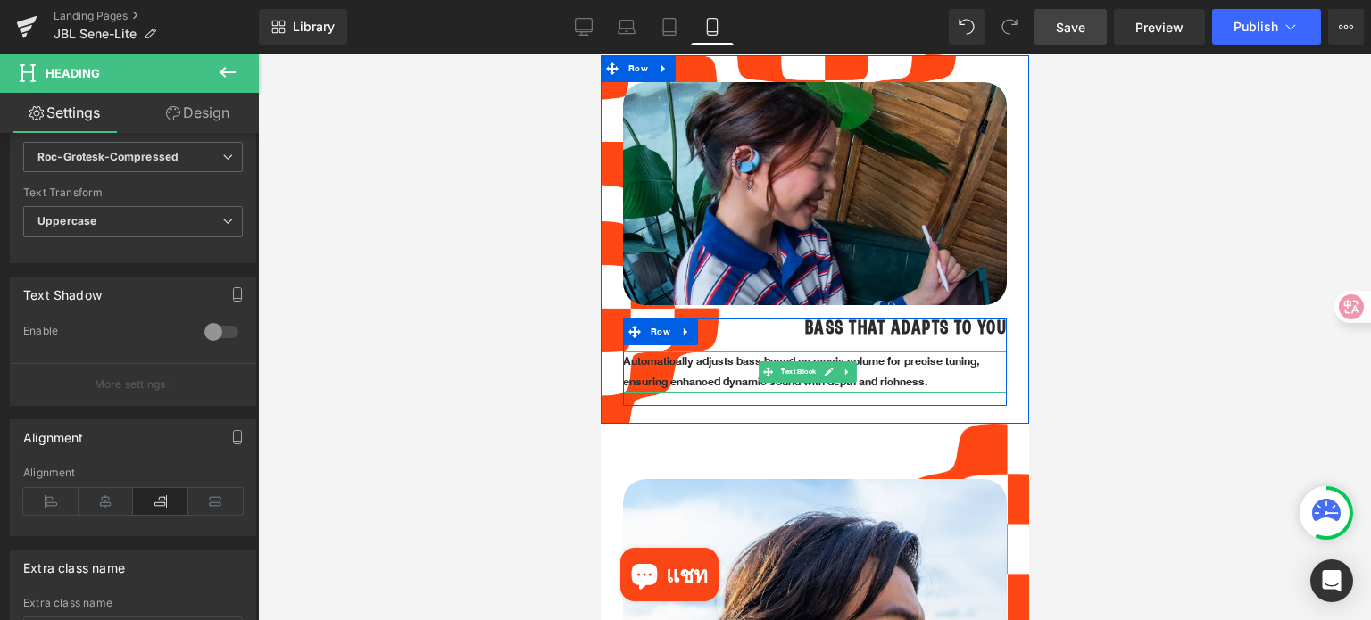
drag, startPoint x: 796, startPoint y: 360, endPoint x: 700, endPoint y: 369, distance: 96.8
click at [795, 361] on span "Text Block" at bounding box center [797, 371] width 42 height 21
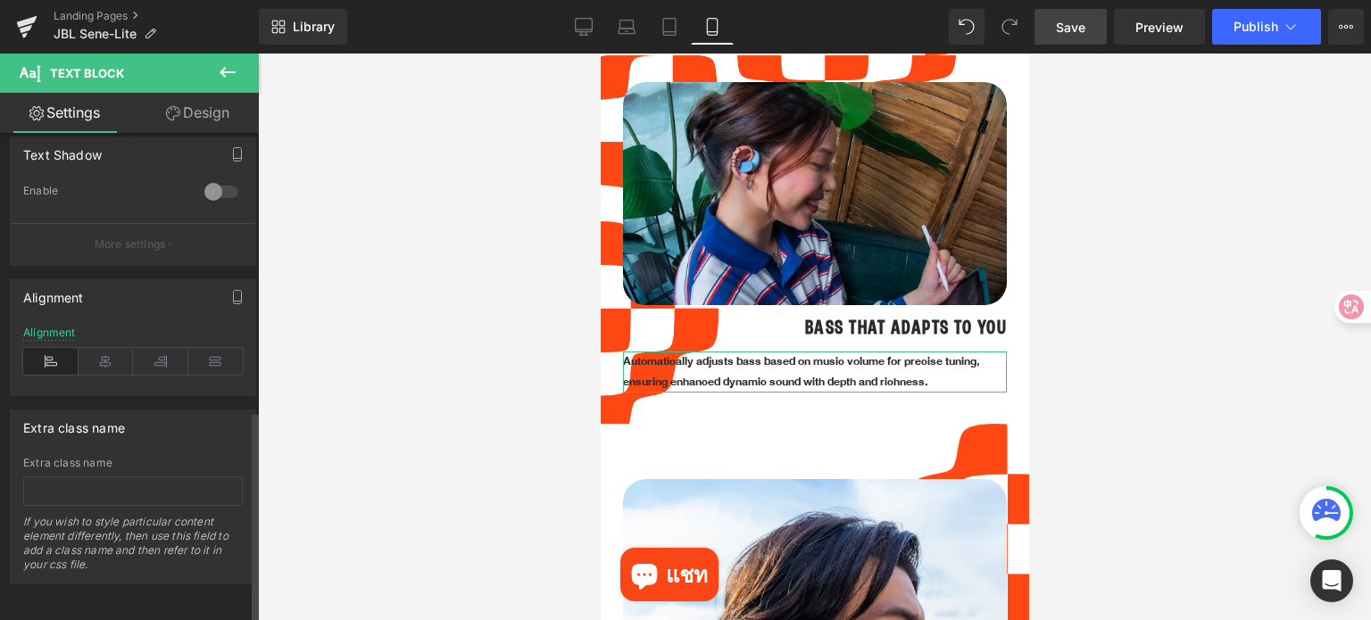
scroll to position [638, 0]
click at [151, 352] on icon at bounding box center [160, 360] width 55 height 27
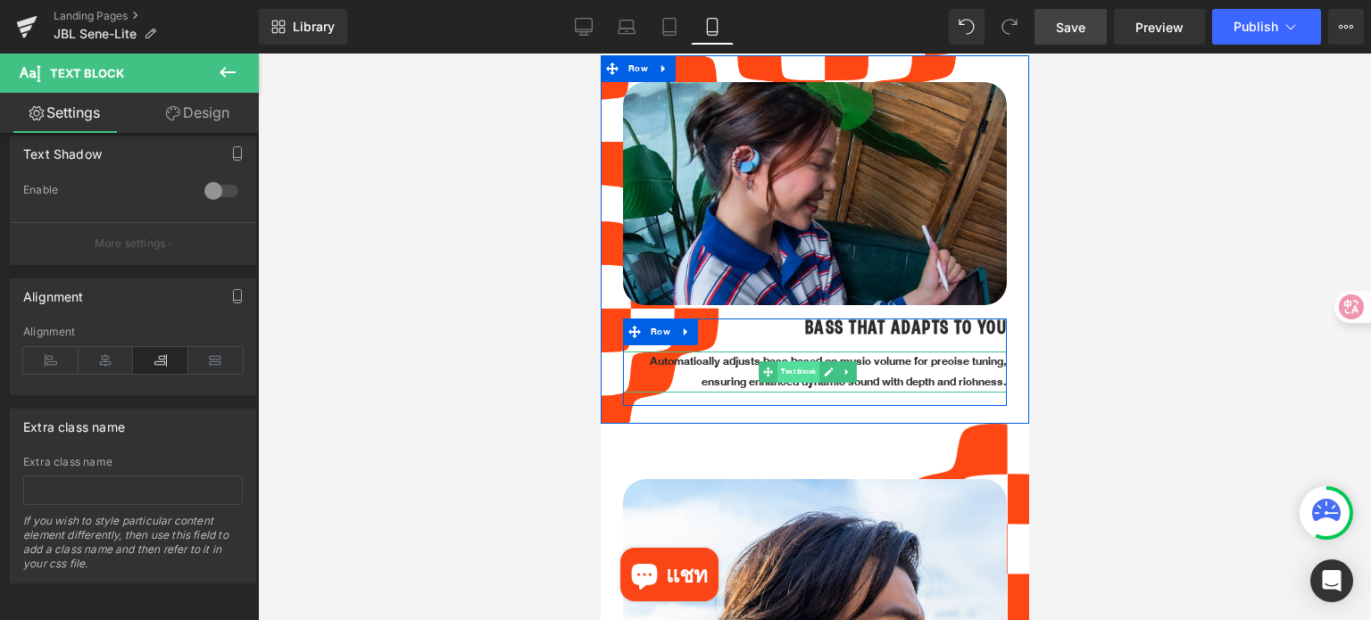
click at [779, 362] on span "Text Block" at bounding box center [797, 371] width 42 height 21
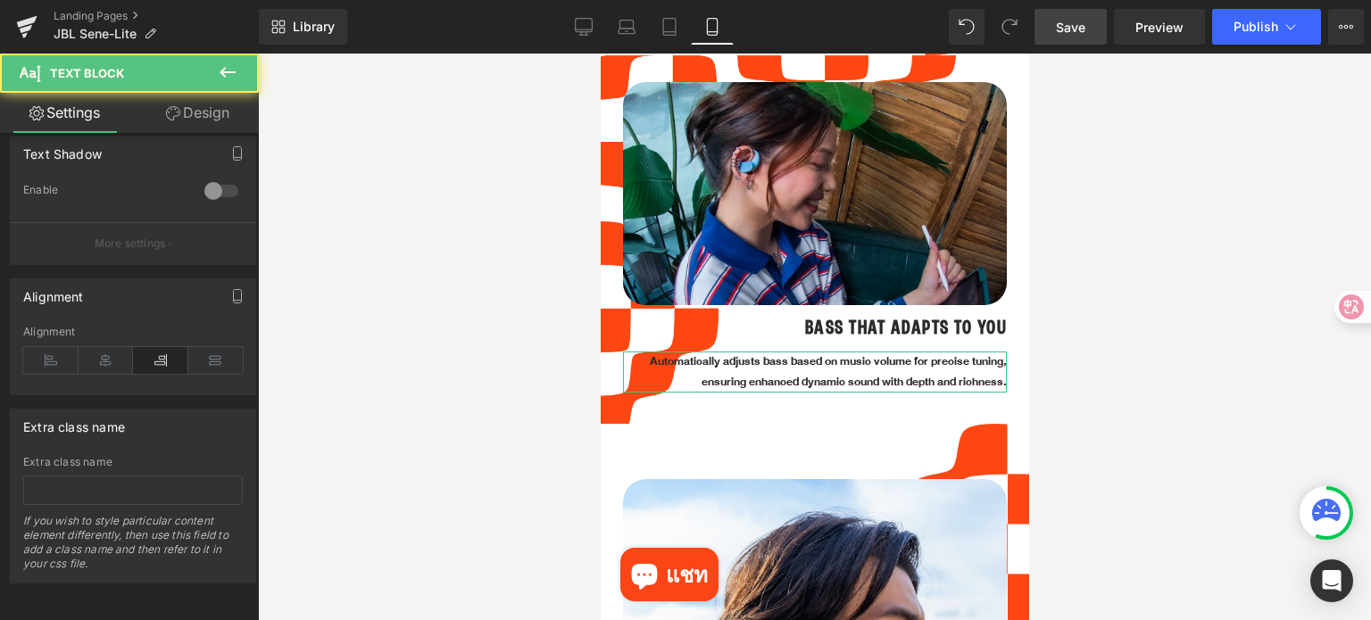
click at [200, 120] on link "Design" at bounding box center [197, 113] width 129 height 40
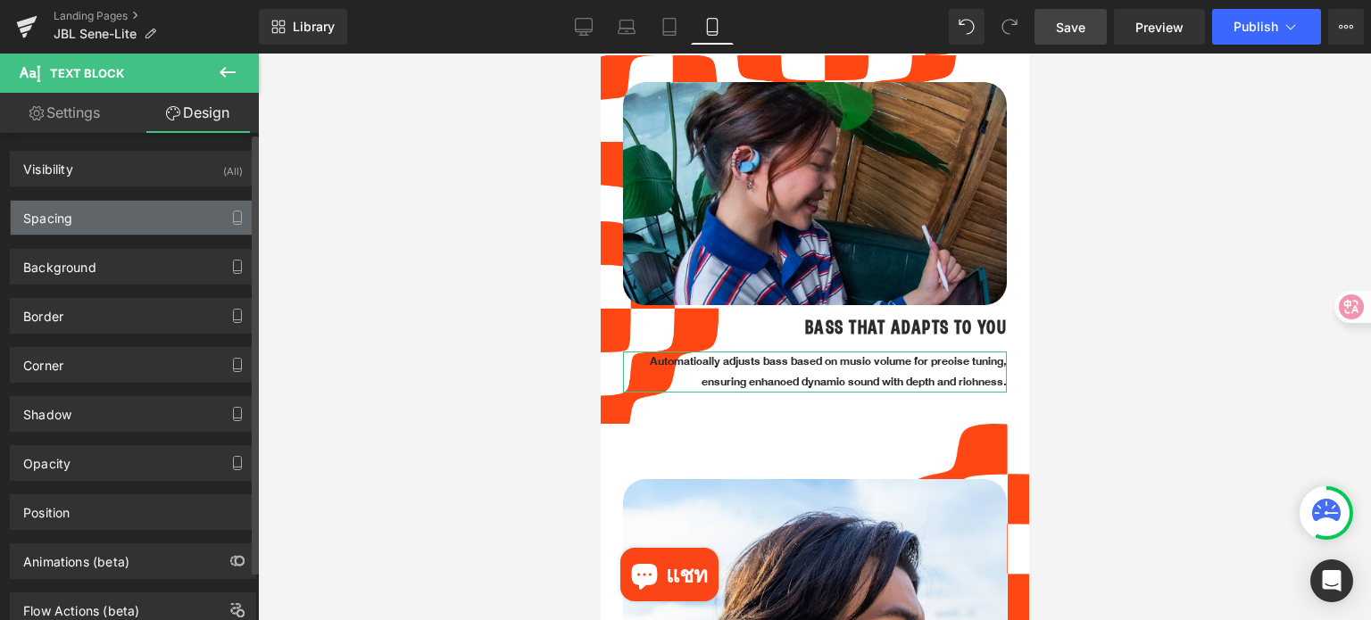
click at [93, 225] on div "Spacing" at bounding box center [133, 218] width 245 height 34
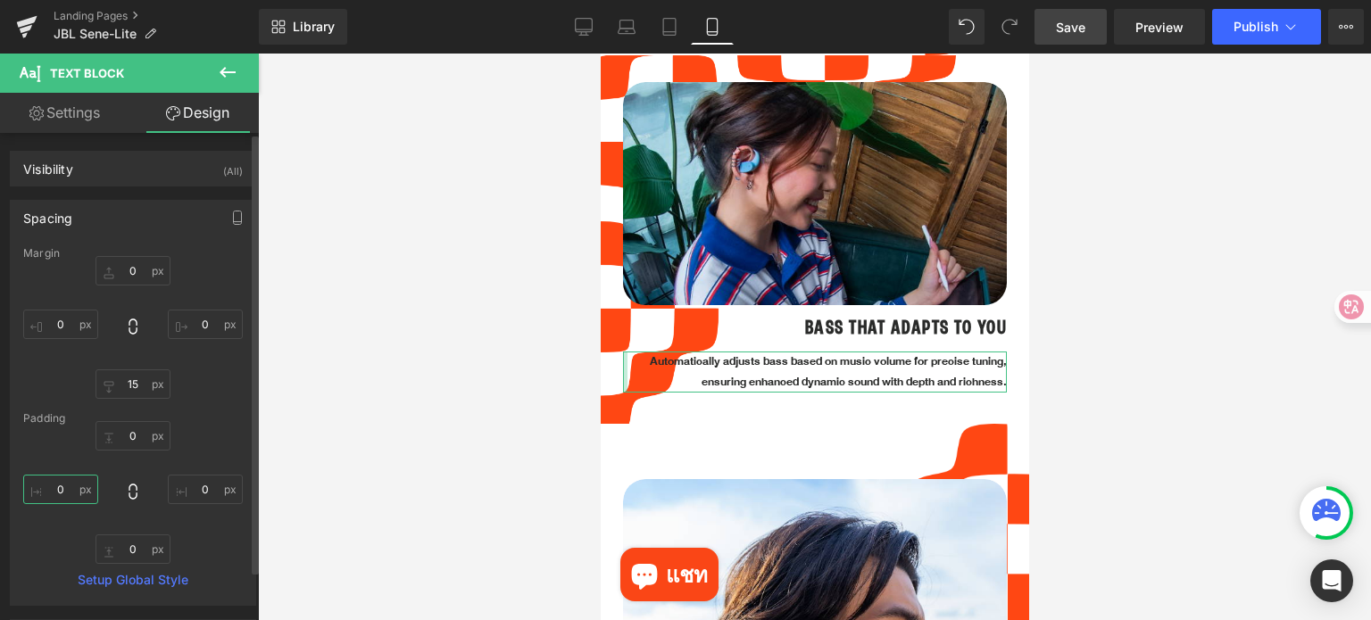
click at [74, 489] on input "text" at bounding box center [60, 489] width 75 height 29
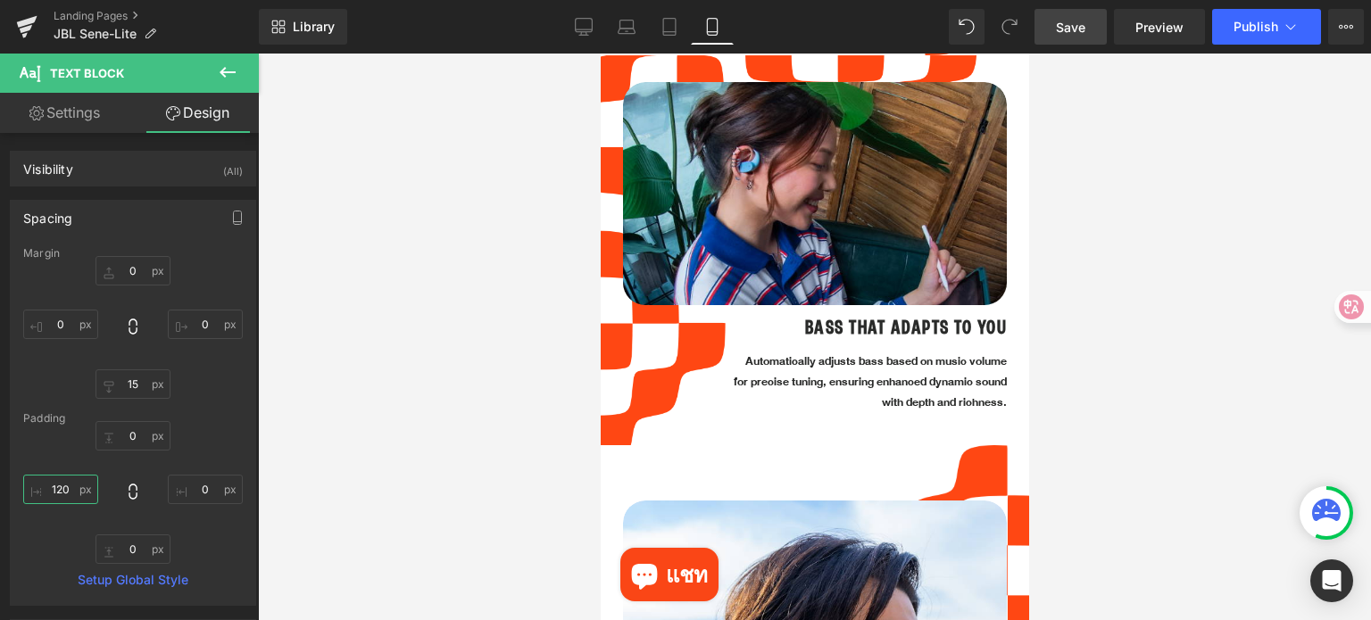
type input "120"
click at [1118, 413] on div at bounding box center [814, 337] width 1113 height 567
click at [1102, 417] on div at bounding box center [814, 337] width 1113 height 567
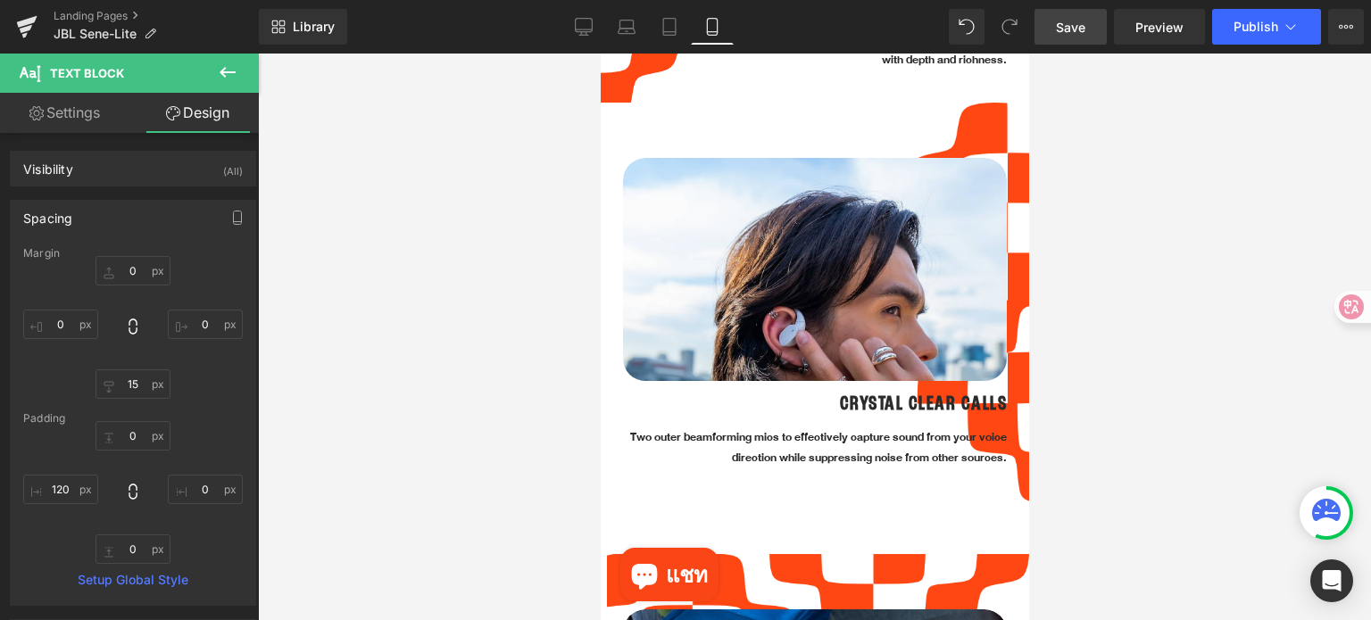
scroll to position [2382, 0]
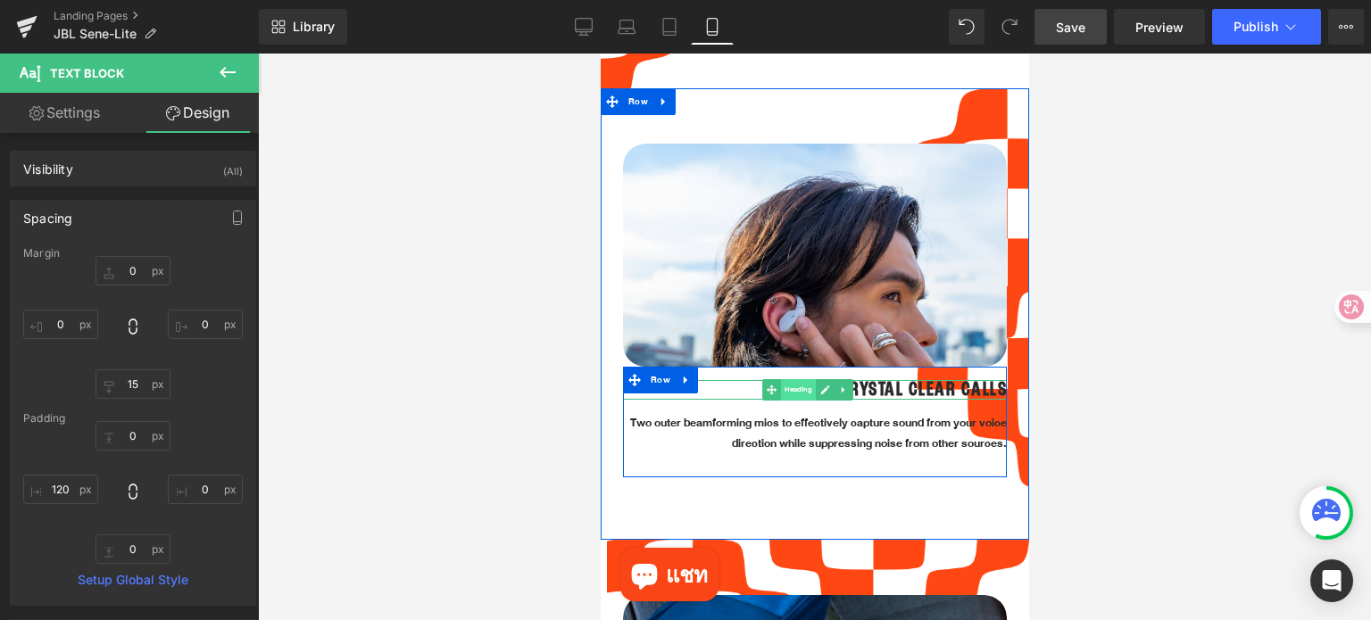
click at [809, 379] on span "Heading" at bounding box center [797, 389] width 35 height 21
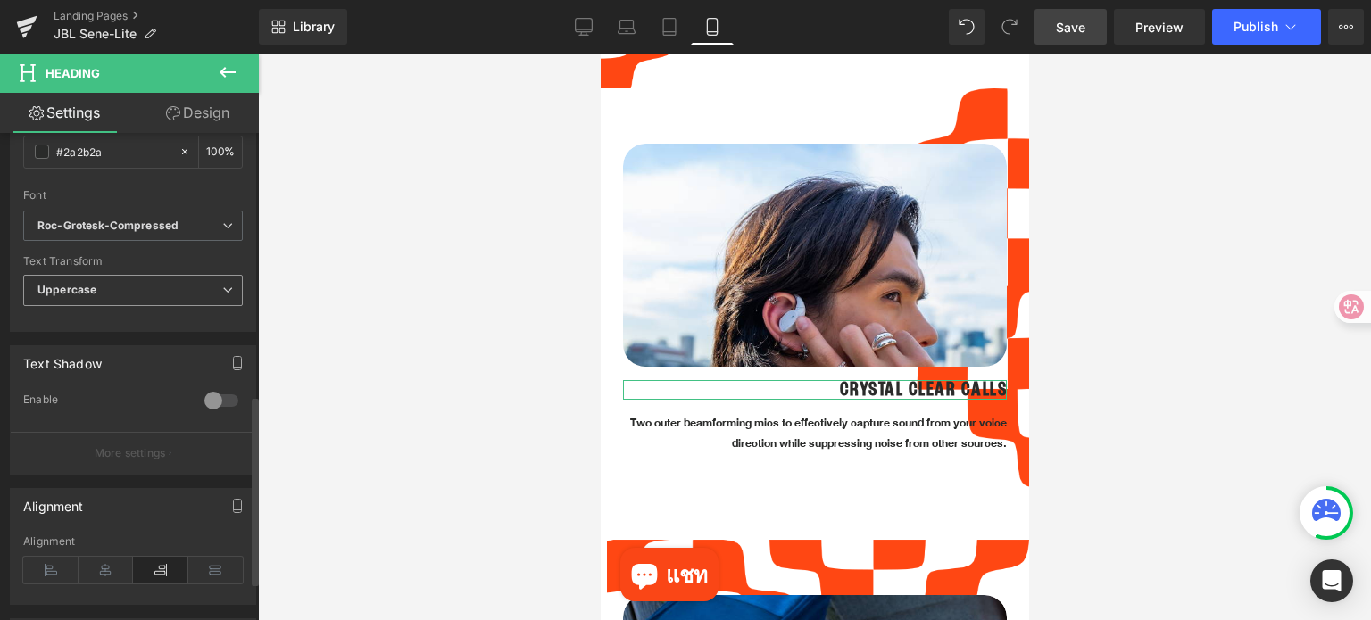
scroll to position [714, 0]
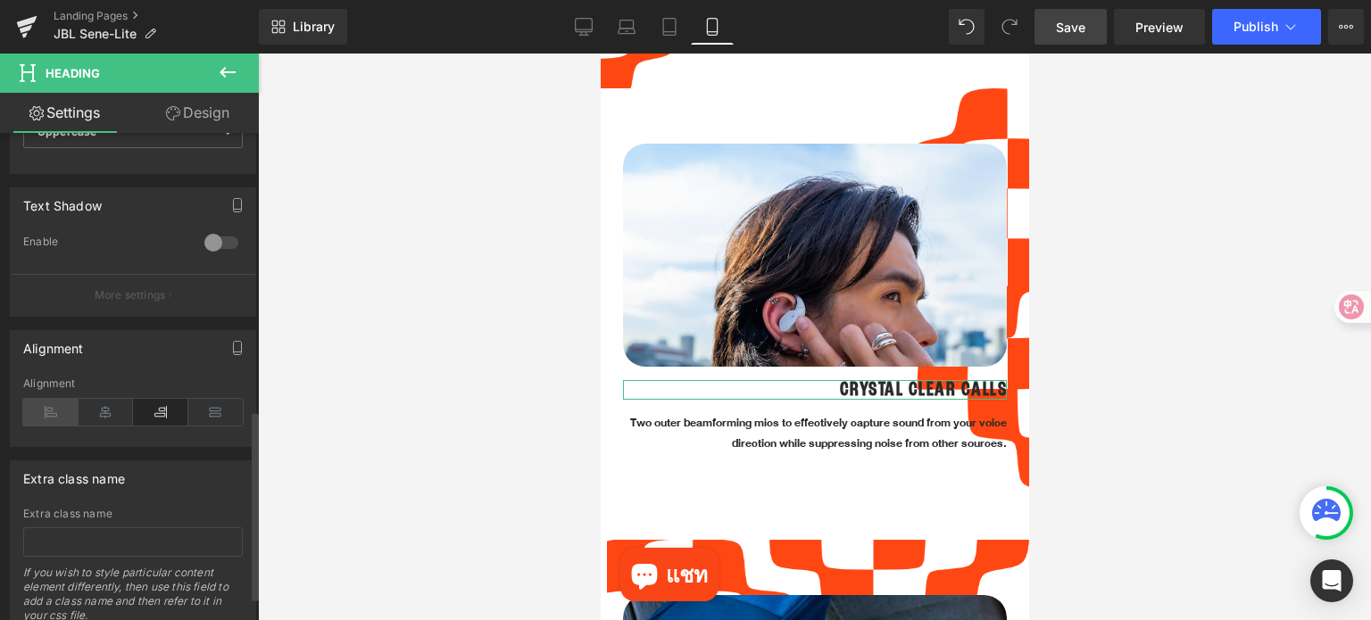
click at [50, 414] on icon at bounding box center [50, 412] width 55 height 27
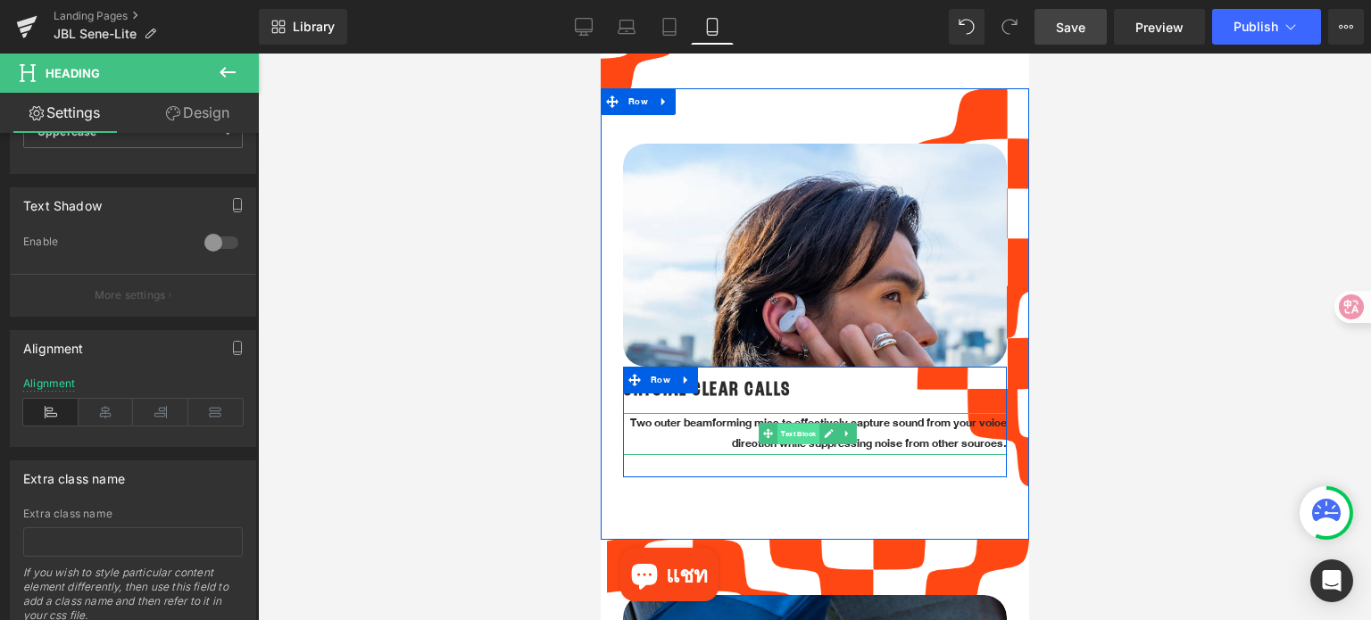
click at [792, 424] on span "Text Block" at bounding box center [797, 434] width 42 height 21
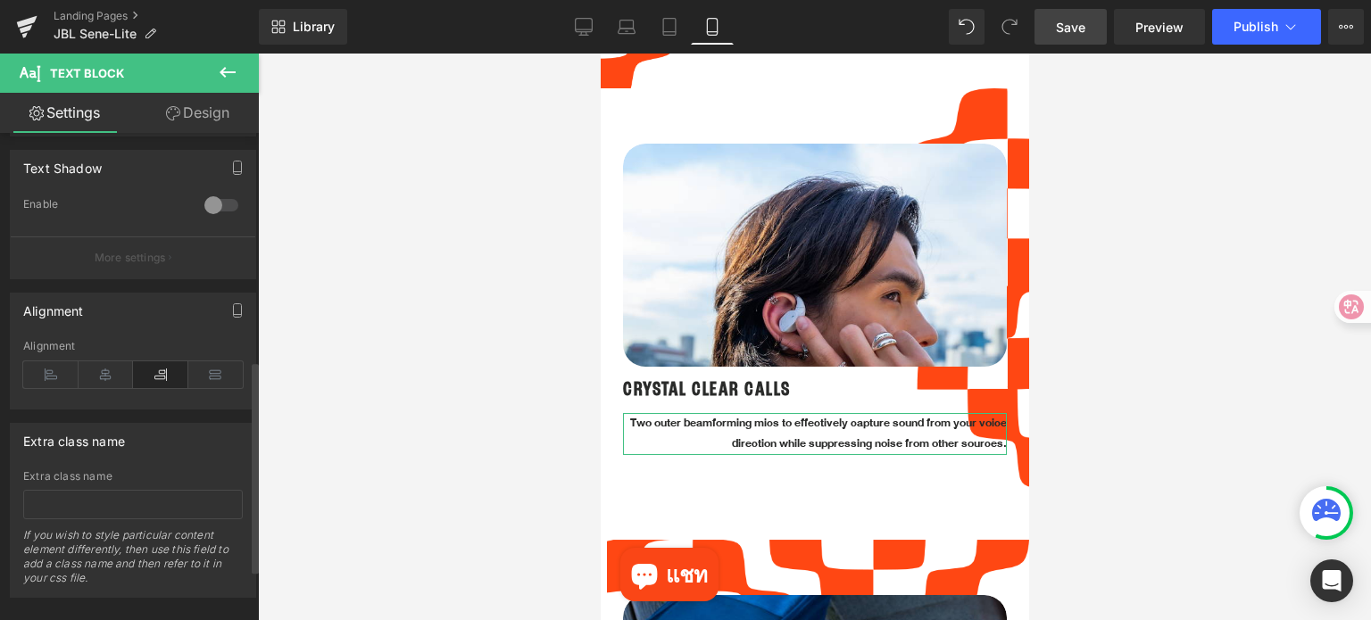
scroll to position [638, 0]
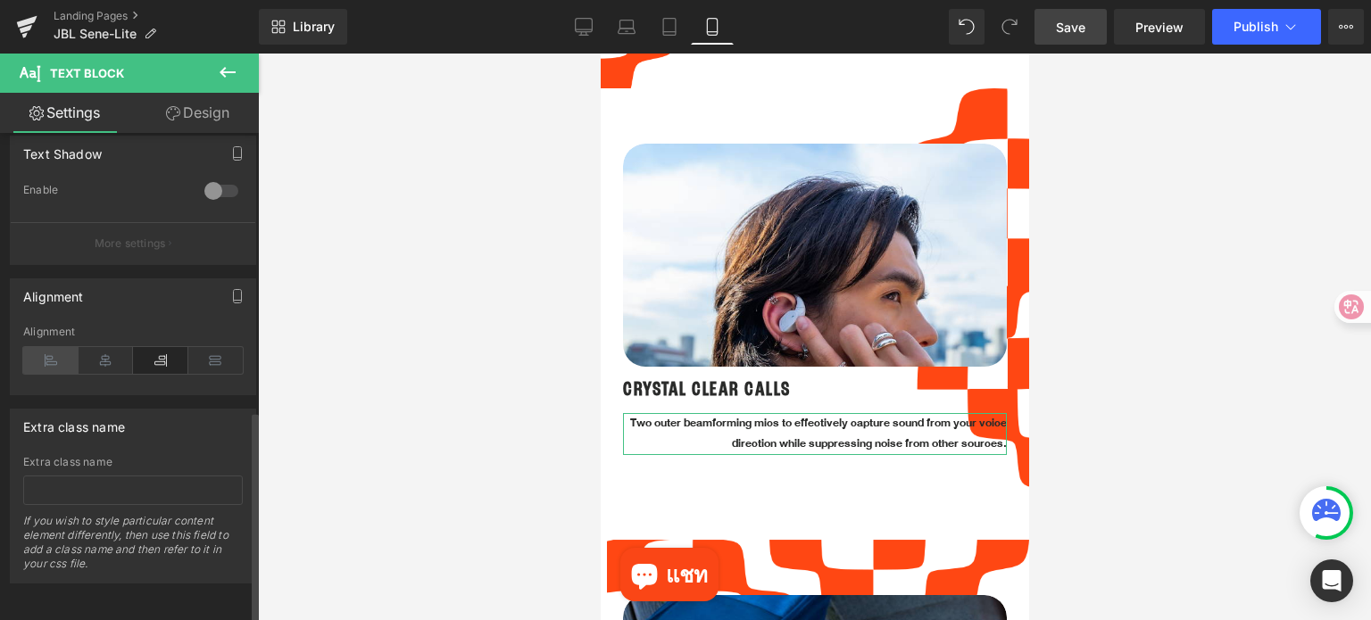
click at [50, 351] on icon at bounding box center [50, 360] width 55 height 27
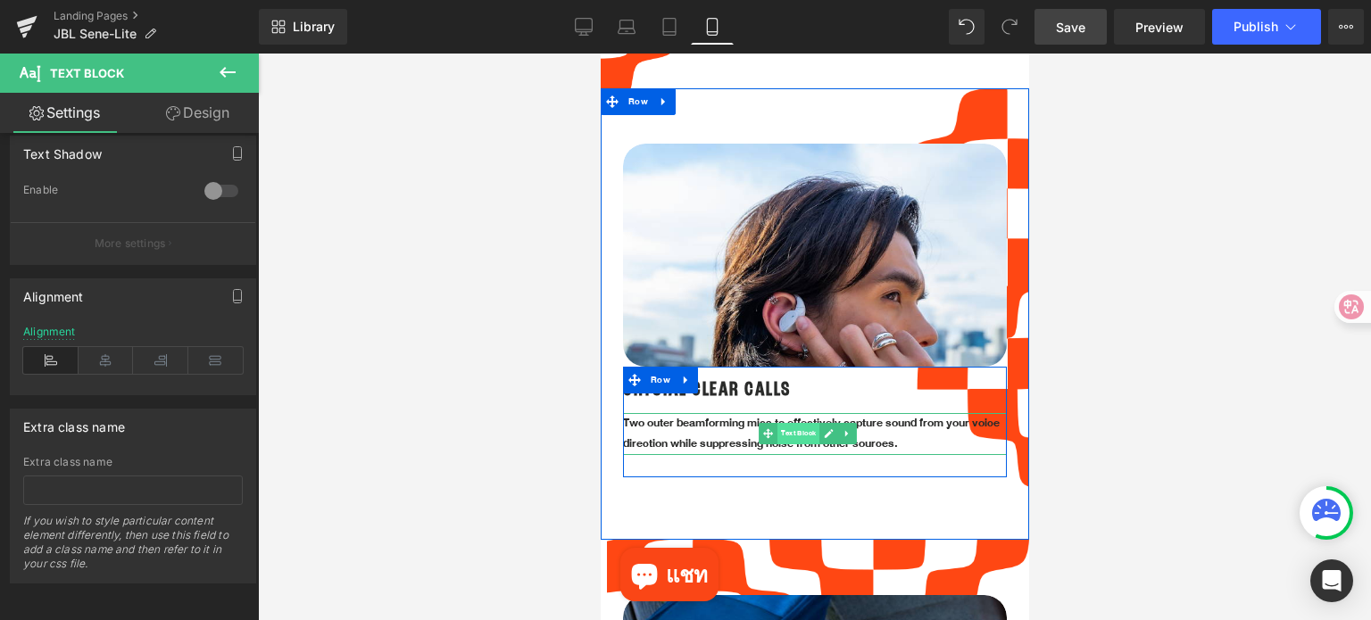
click at [802, 423] on span "Text Block" at bounding box center [797, 433] width 42 height 21
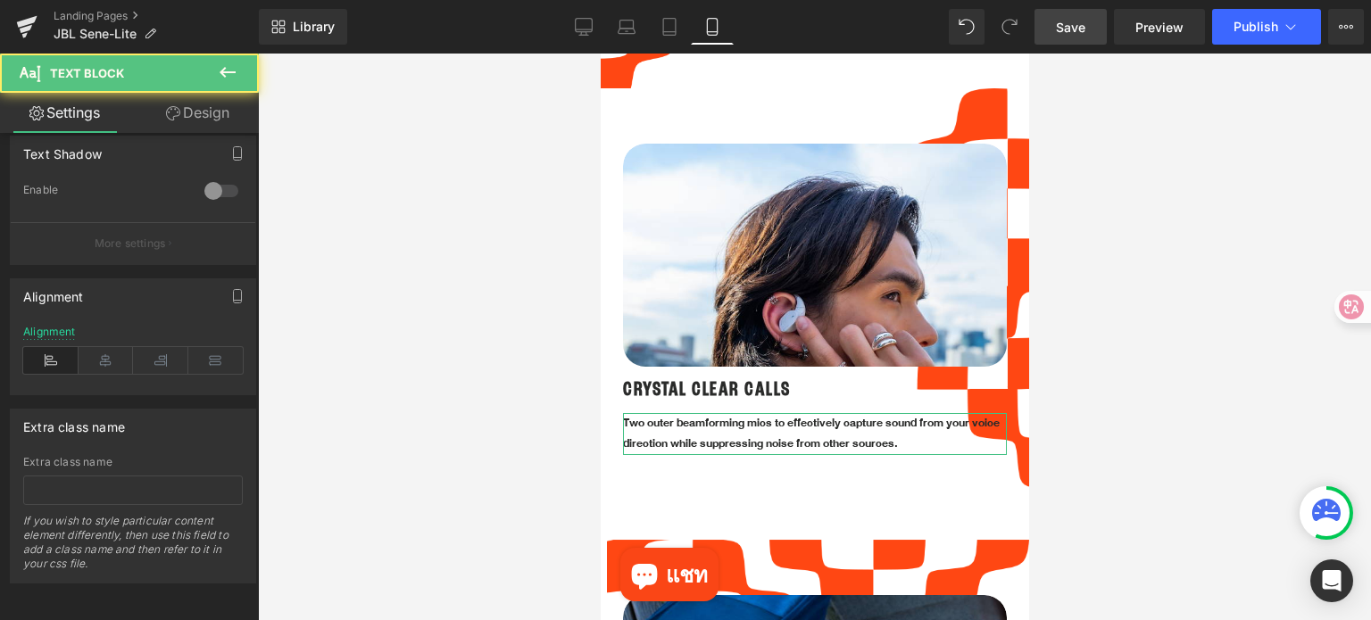
click at [225, 118] on link "Design" at bounding box center [197, 113] width 129 height 40
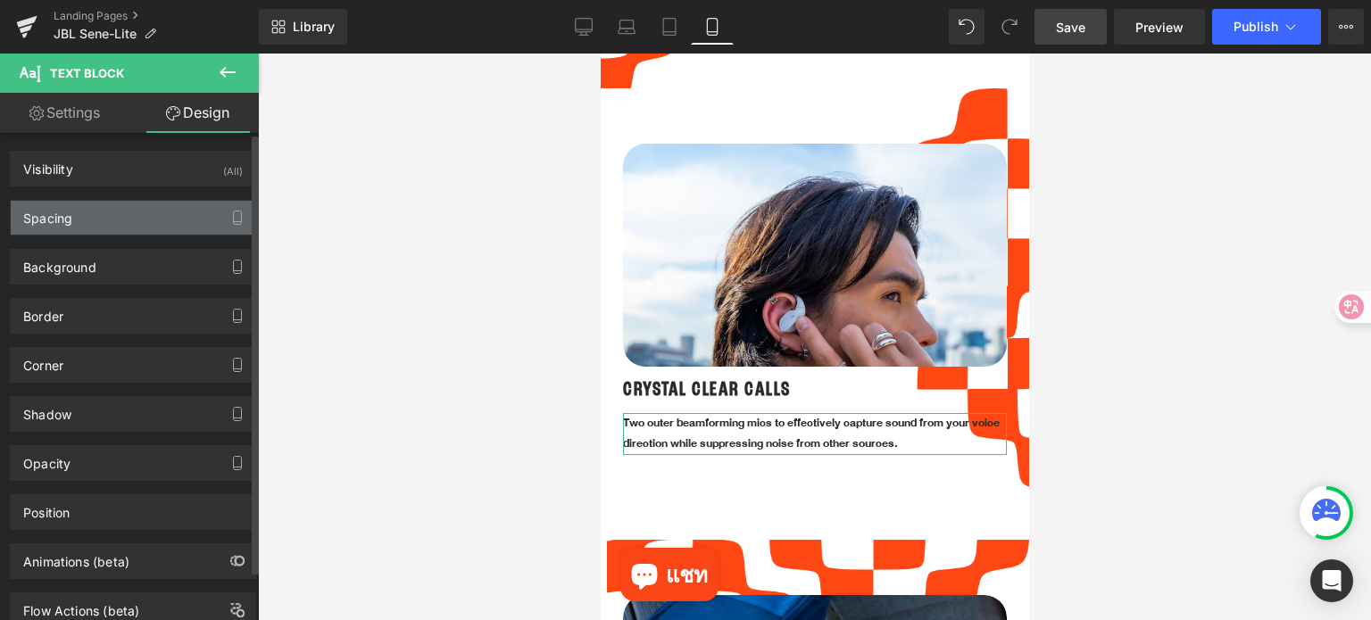
click at [107, 228] on div "Spacing" at bounding box center [133, 218] width 245 height 34
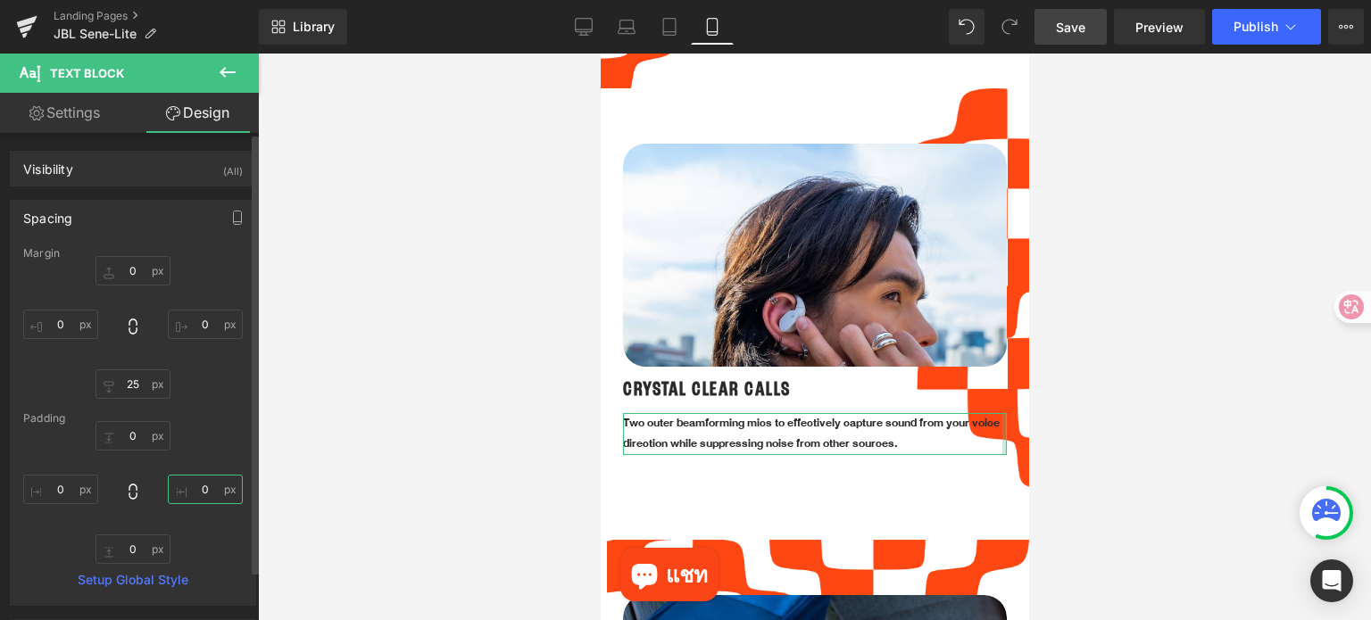
click at [202, 486] on input "0" at bounding box center [205, 489] width 75 height 29
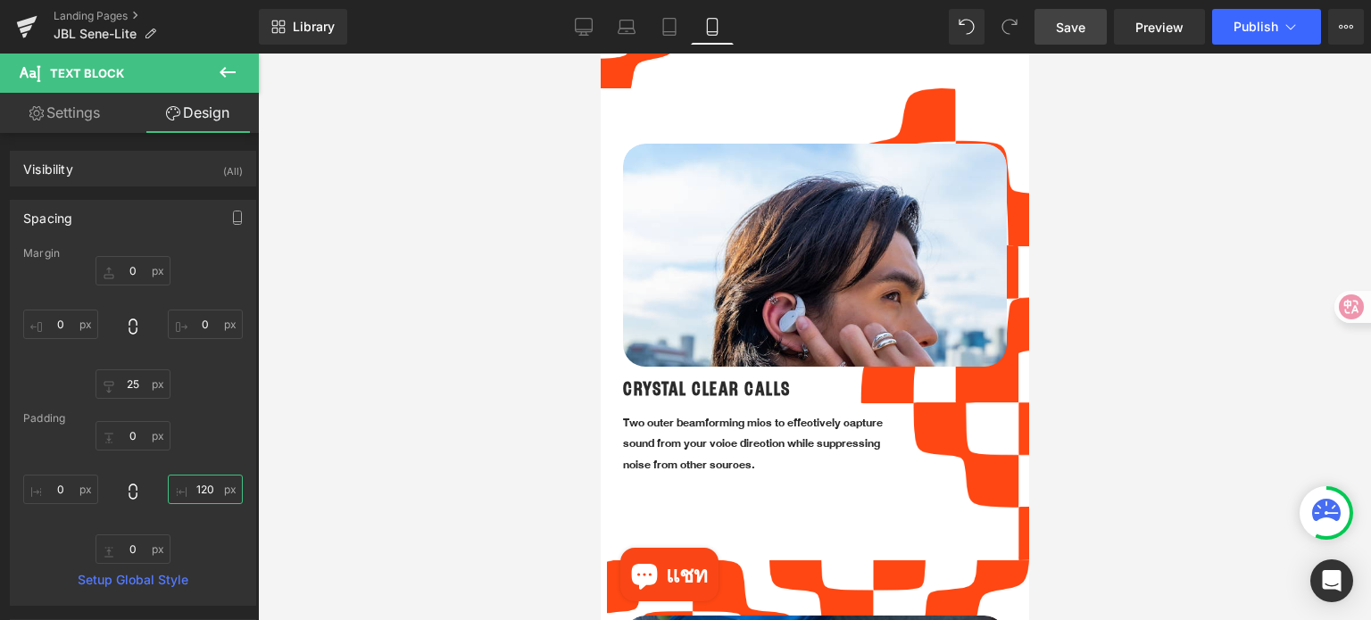
type input "120"
click at [1119, 436] on div at bounding box center [814, 337] width 1113 height 567
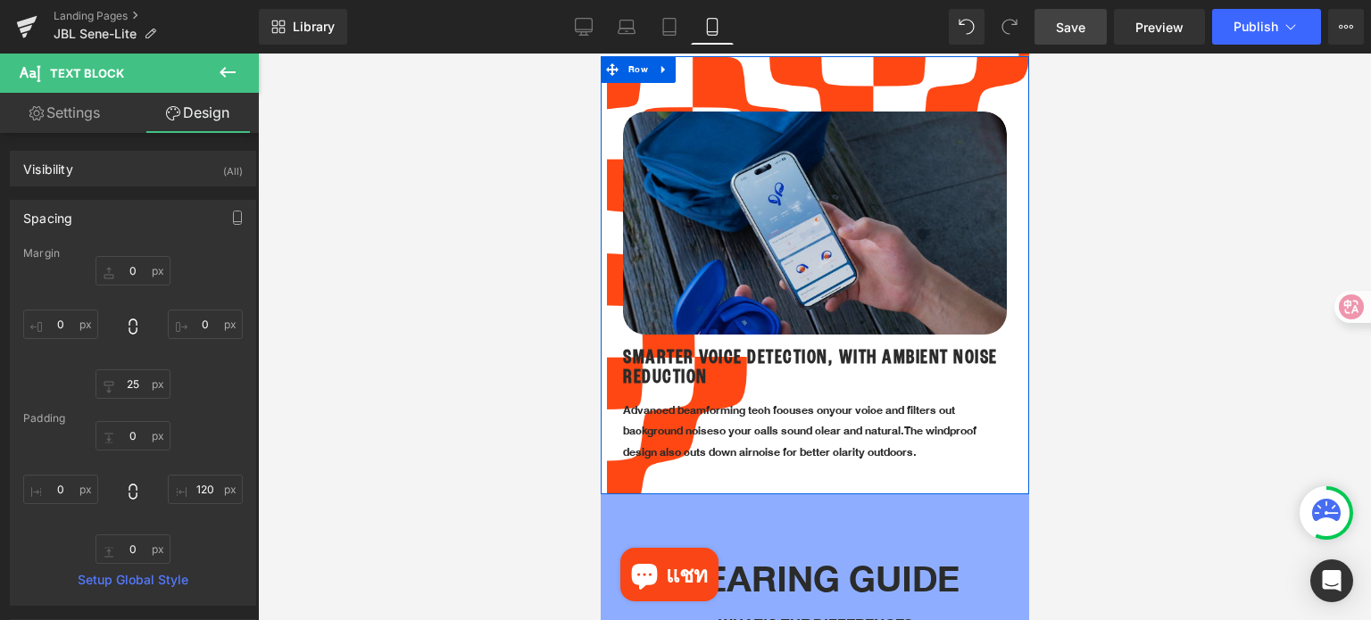
scroll to position [2917, 0]
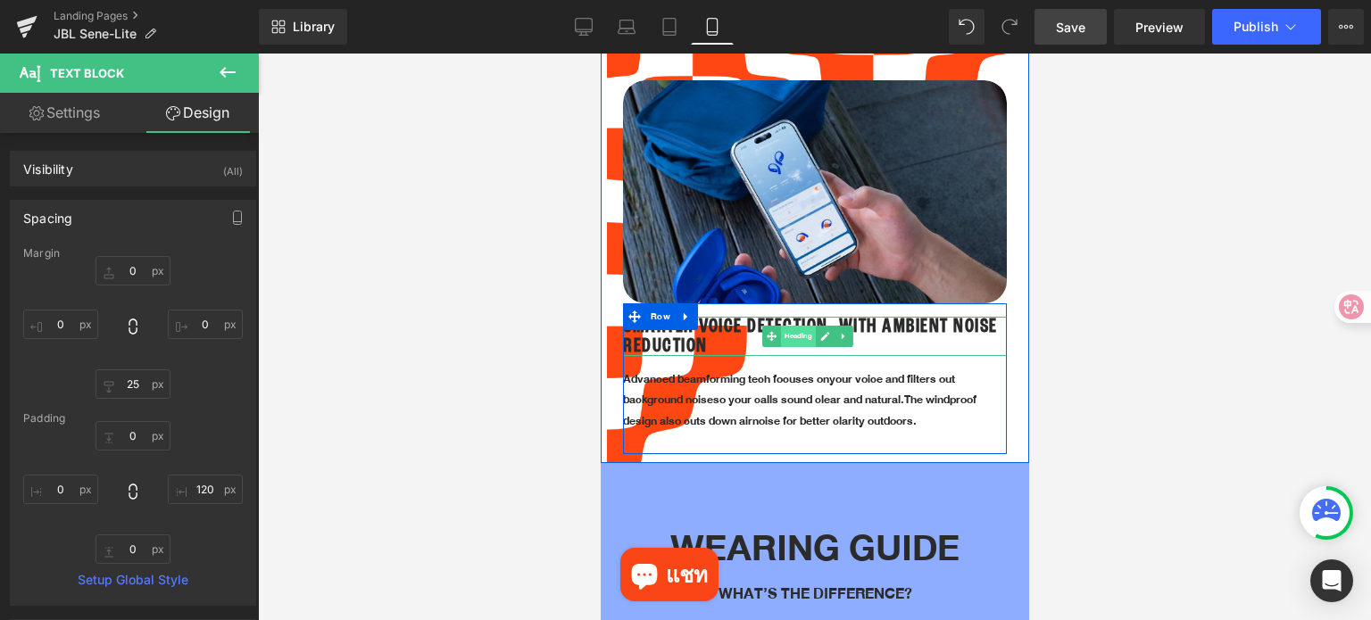
click at [803, 326] on span "Heading" at bounding box center [797, 336] width 35 height 21
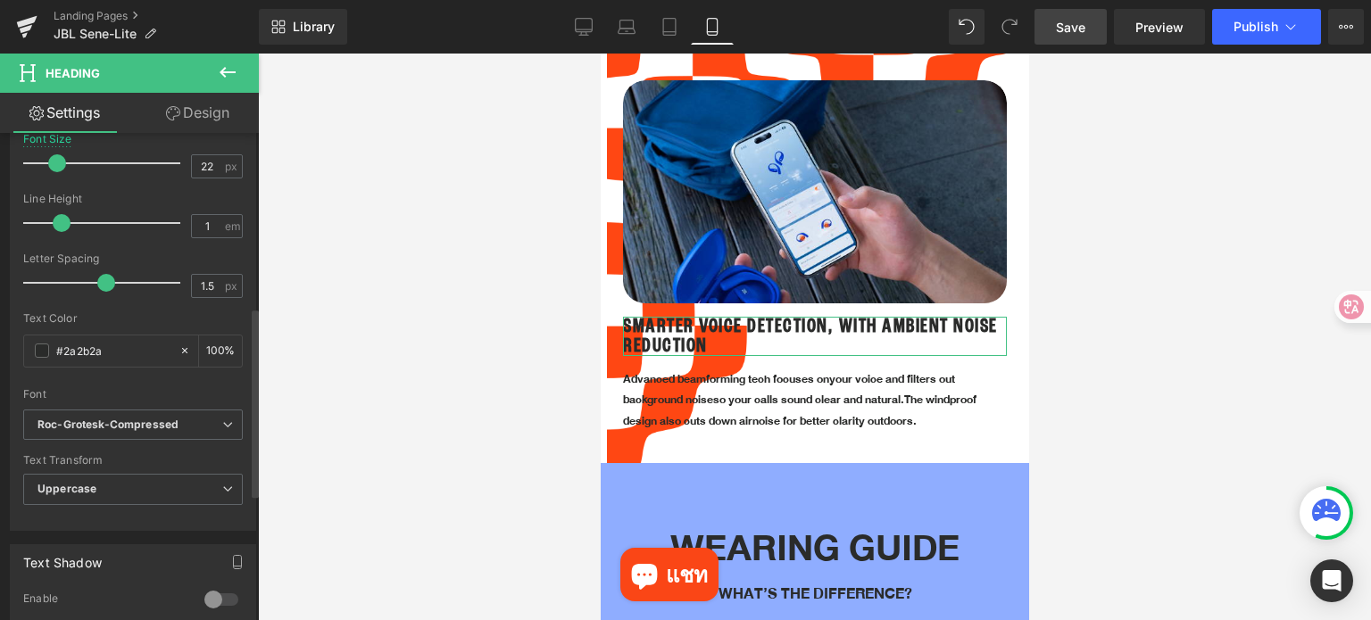
scroll to position [714, 0]
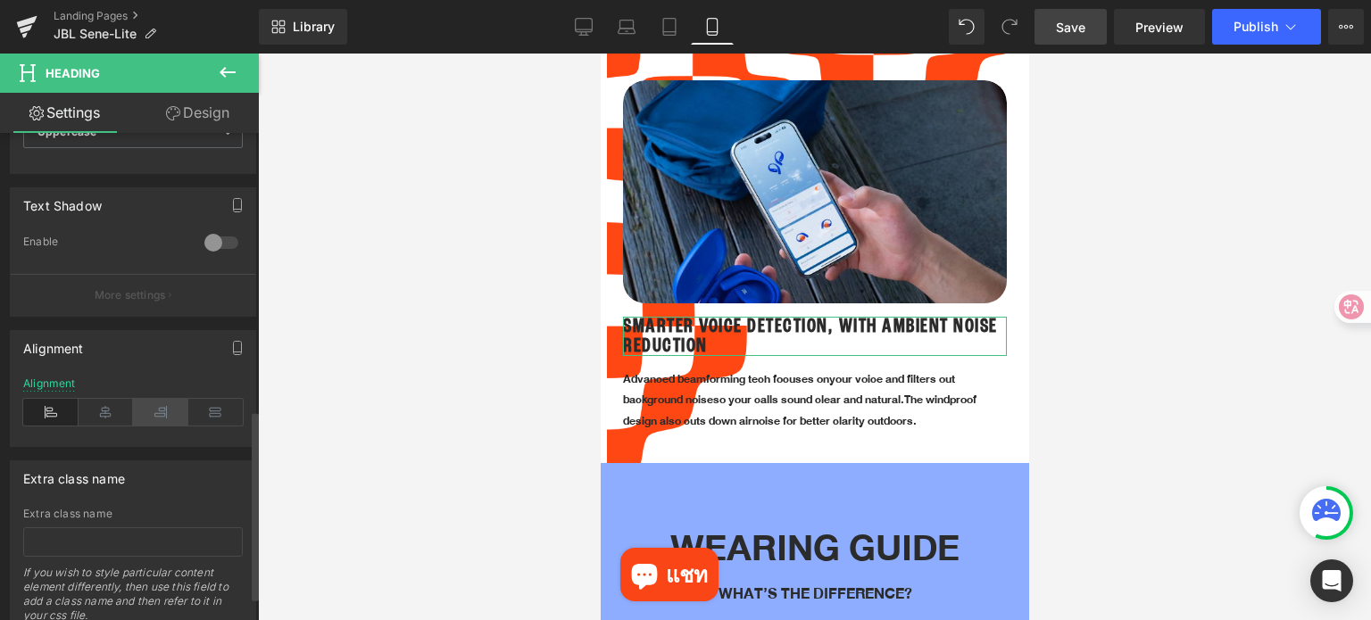
click at [162, 411] on icon at bounding box center [160, 412] width 55 height 27
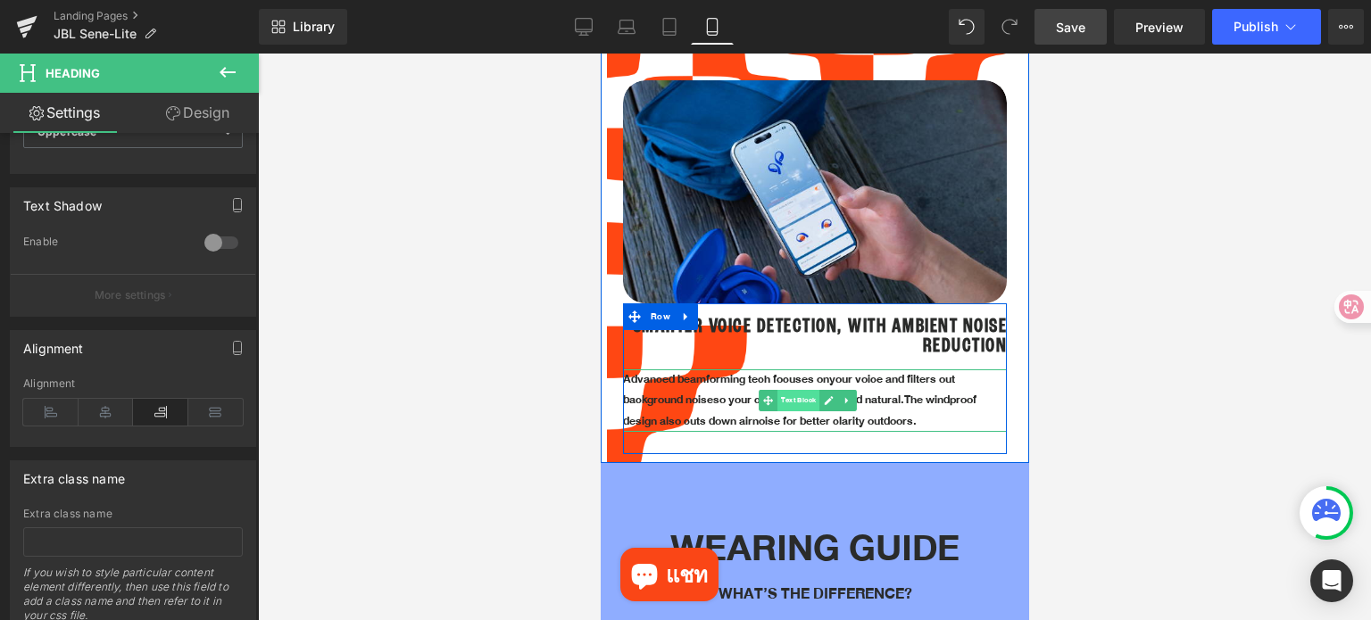
click at [793, 390] on span "Text Block" at bounding box center [797, 400] width 42 height 21
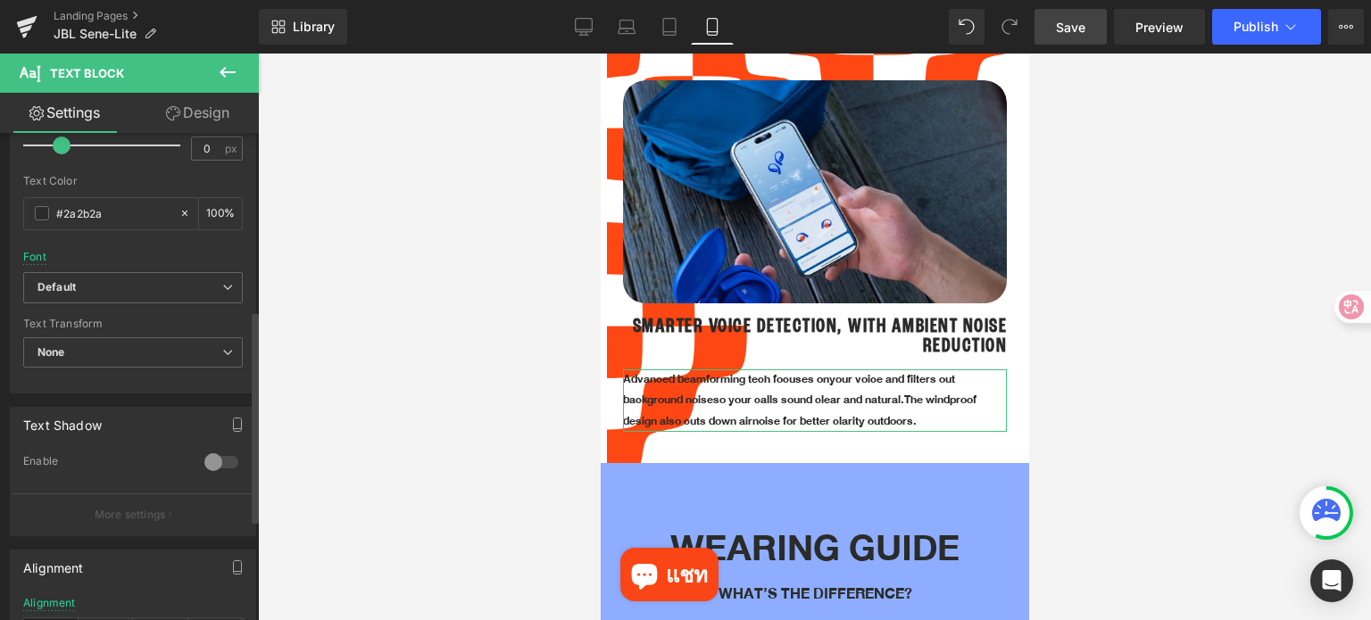
scroll to position [638, 0]
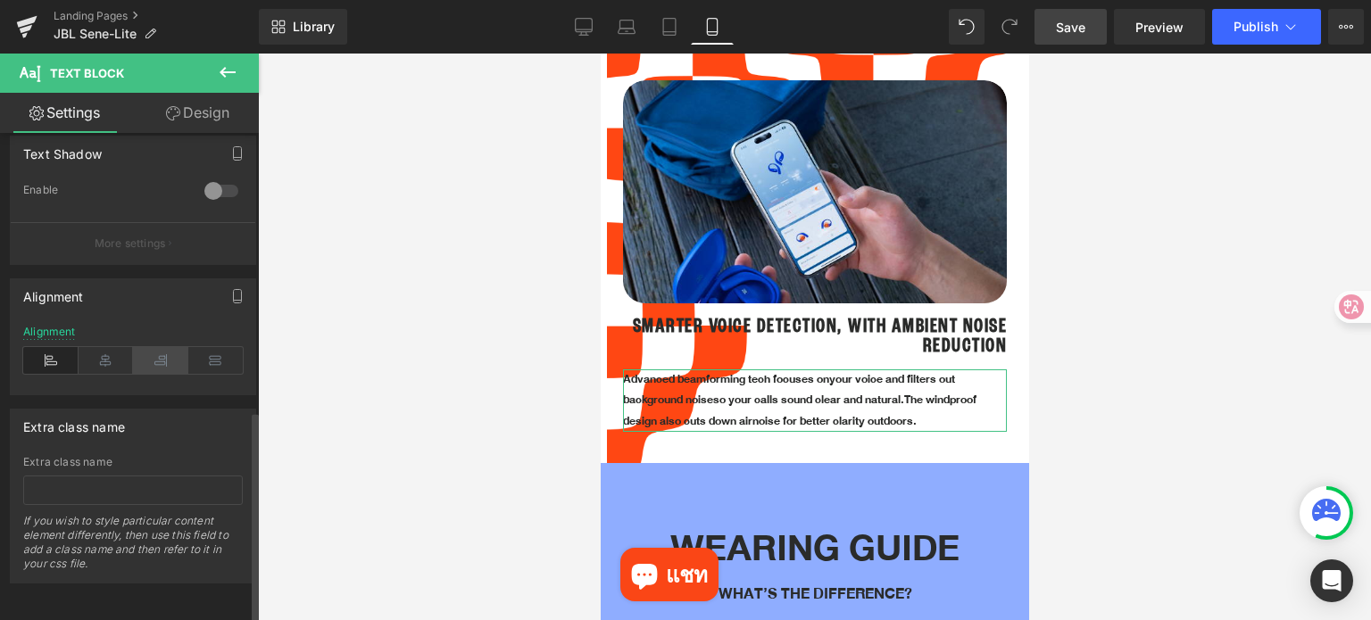
click at [161, 350] on icon at bounding box center [160, 360] width 55 height 27
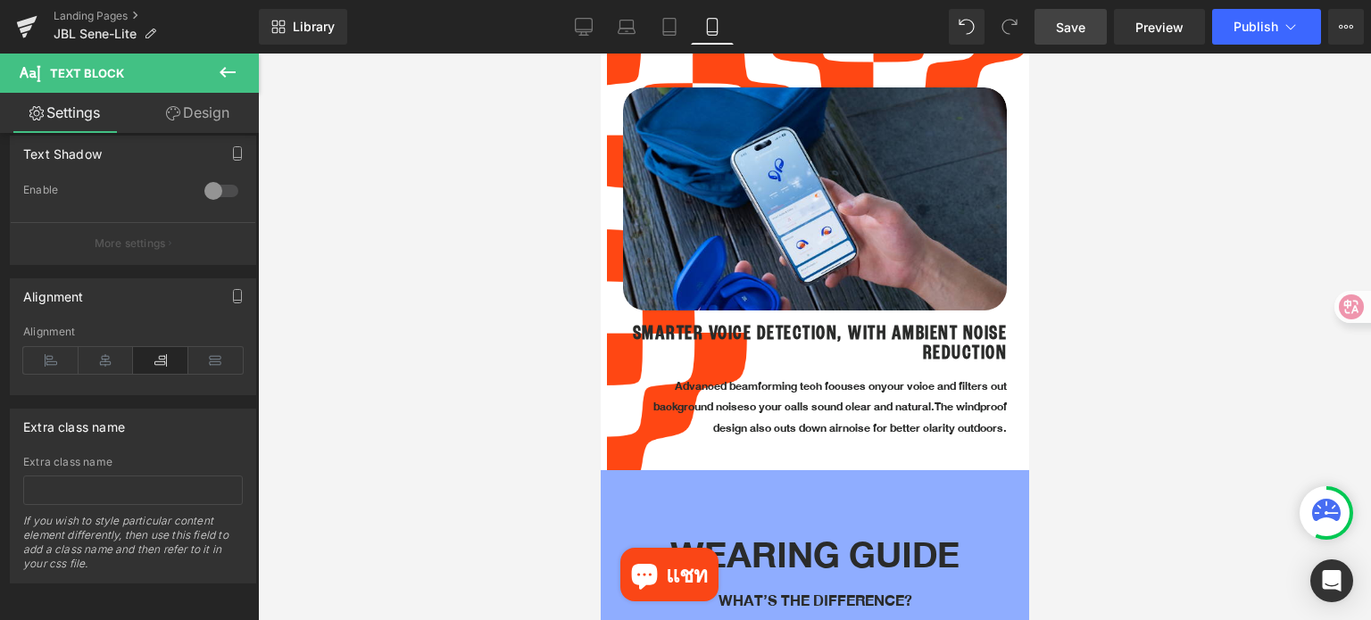
scroll to position [2917, 0]
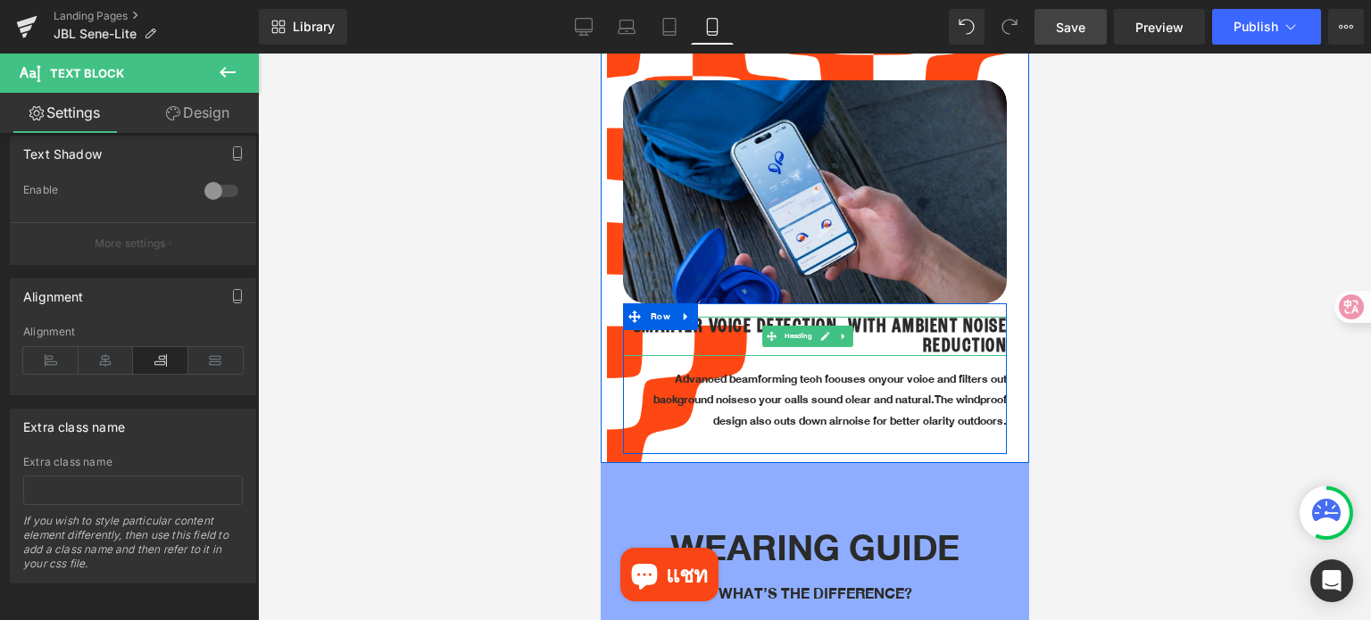
click at [883, 317] on h1 "Smarter Voice Detection, with Ambient Noise Reduction" at bounding box center [814, 336] width 384 height 39
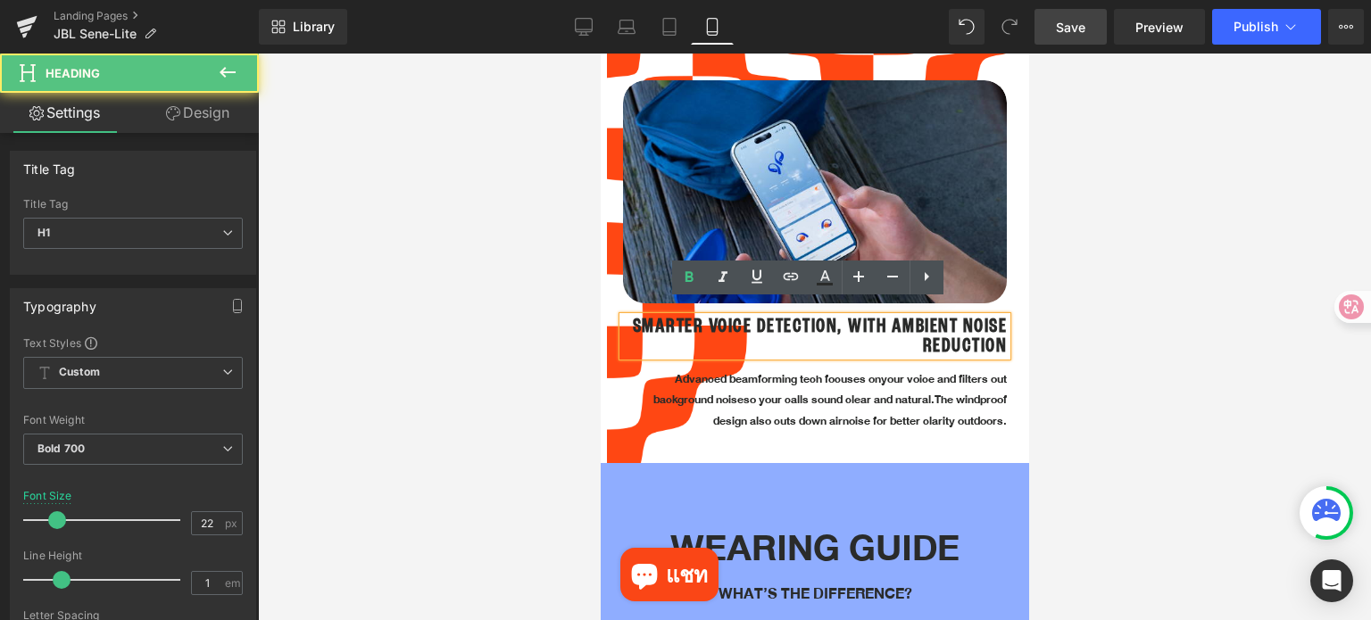
click at [881, 317] on h1 "Smarter Voice Detection, with Ambient Noise Reduction" at bounding box center [814, 336] width 384 height 39
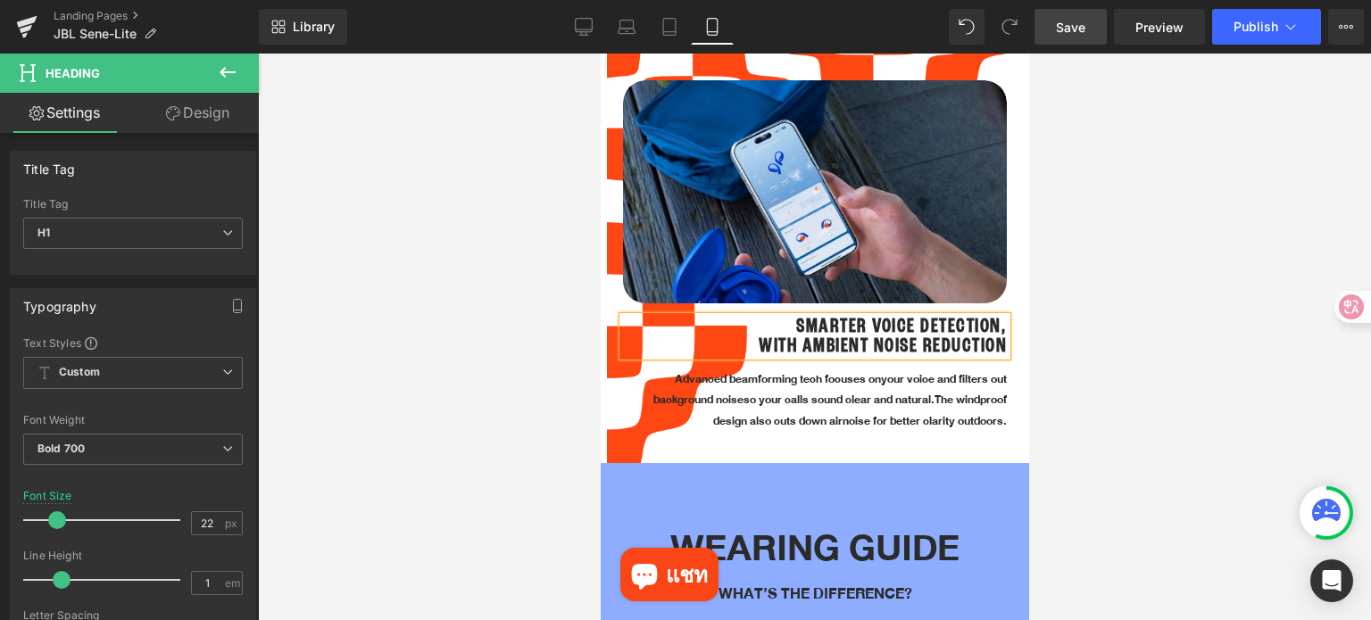
click at [1157, 336] on div at bounding box center [814, 337] width 1113 height 567
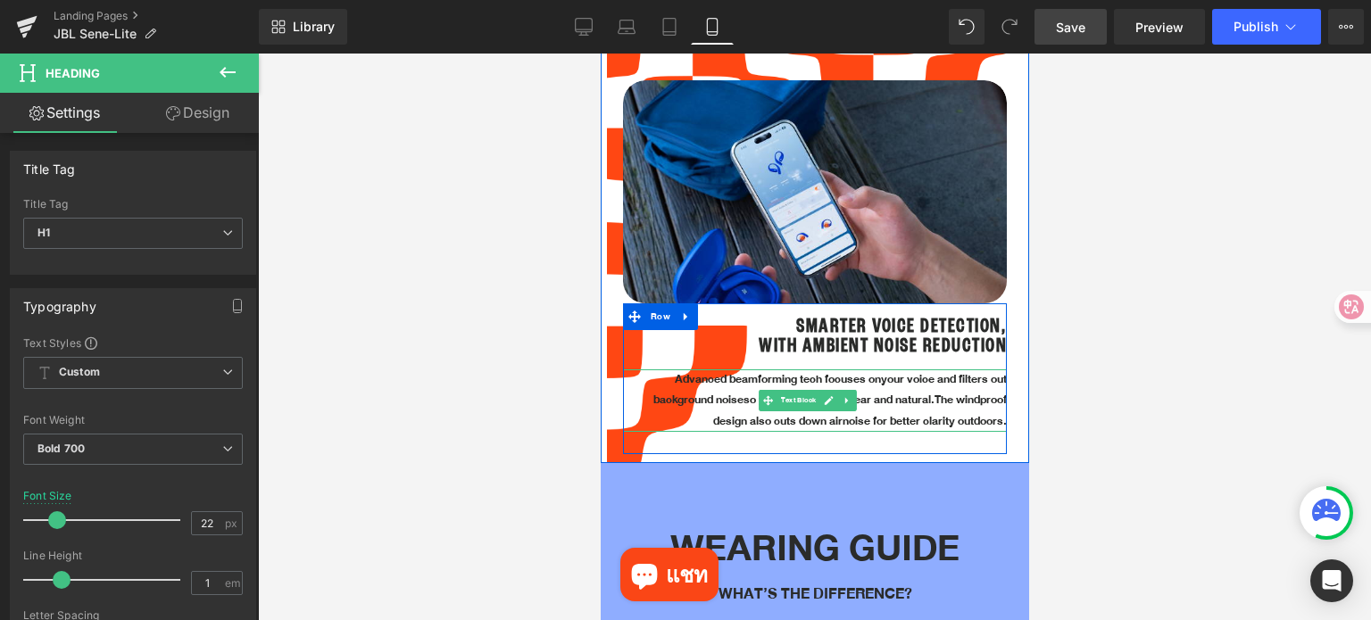
drag, startPoint x: 1187, startPoint y: 461, endPoint x: 721, endPoint y: 399, distance: 470.0
click at [811, 392] on span "Text Block" at bounding box center [797, 400] width 42 height 21
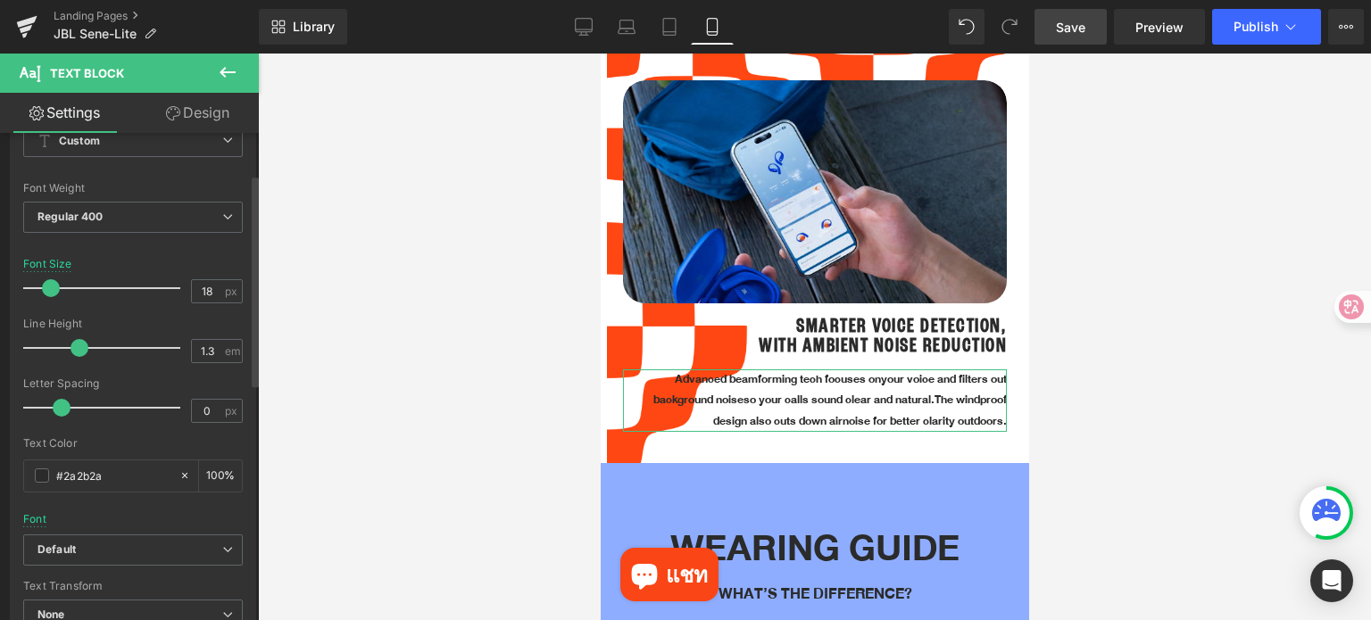
scroll to position [89, 0]
drag, startPoint x: 203, startPoint y: 121, endPoint x: 110, endPoint y: 261, distance: 168.1
click at [203, 121] on link "Design" at bounding box center [197, 113] width 129 height 40
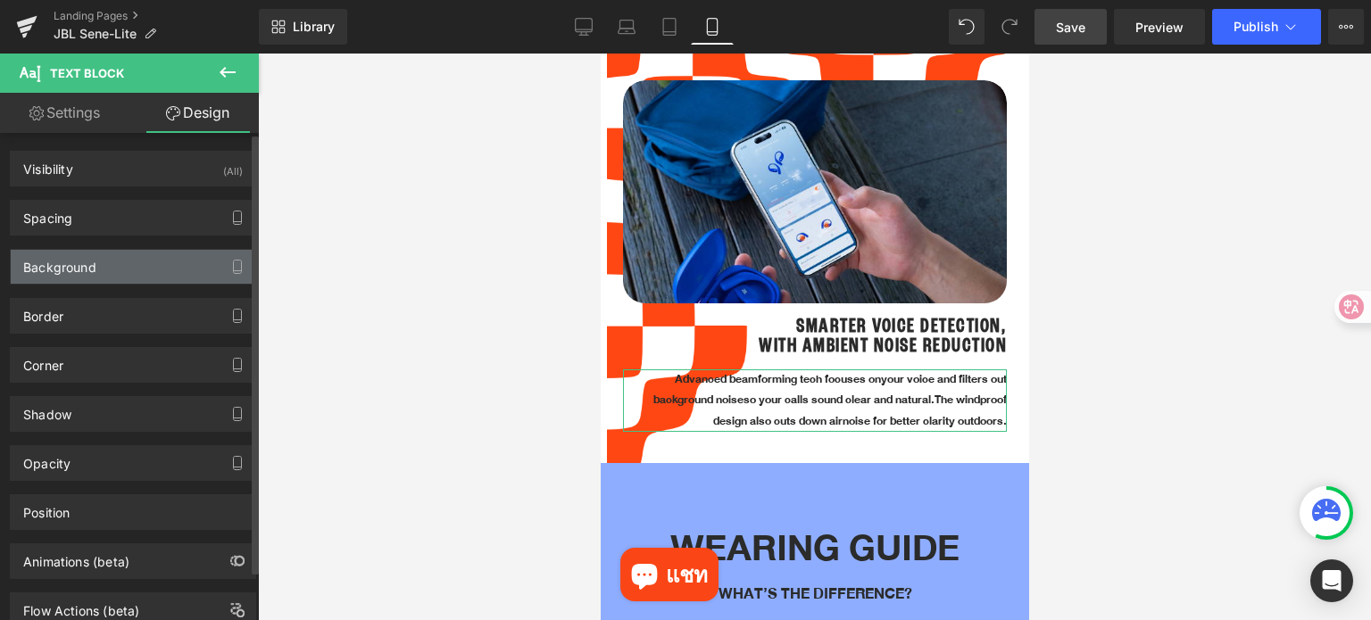
click at [108, 272] on div "Background" at bounding box center [133, 267] width 245 height 34
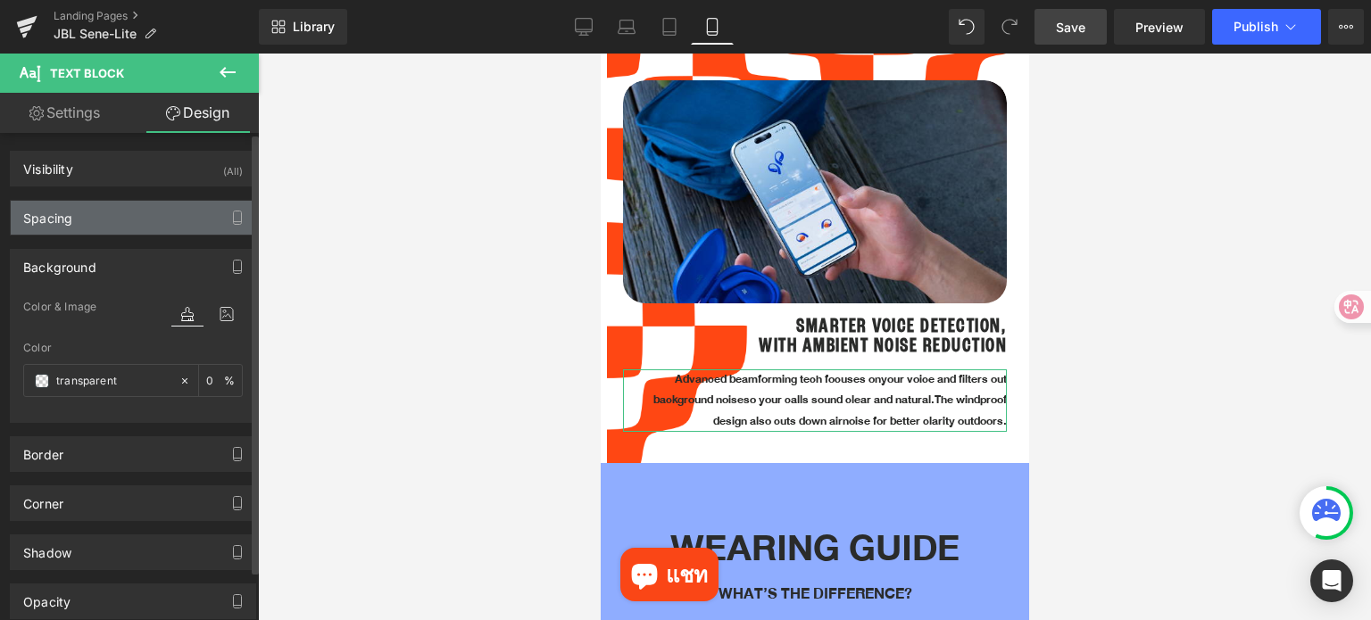
click at [127, 219] on div "Spacing" at bounding box center [133, 218] width 245 height 34
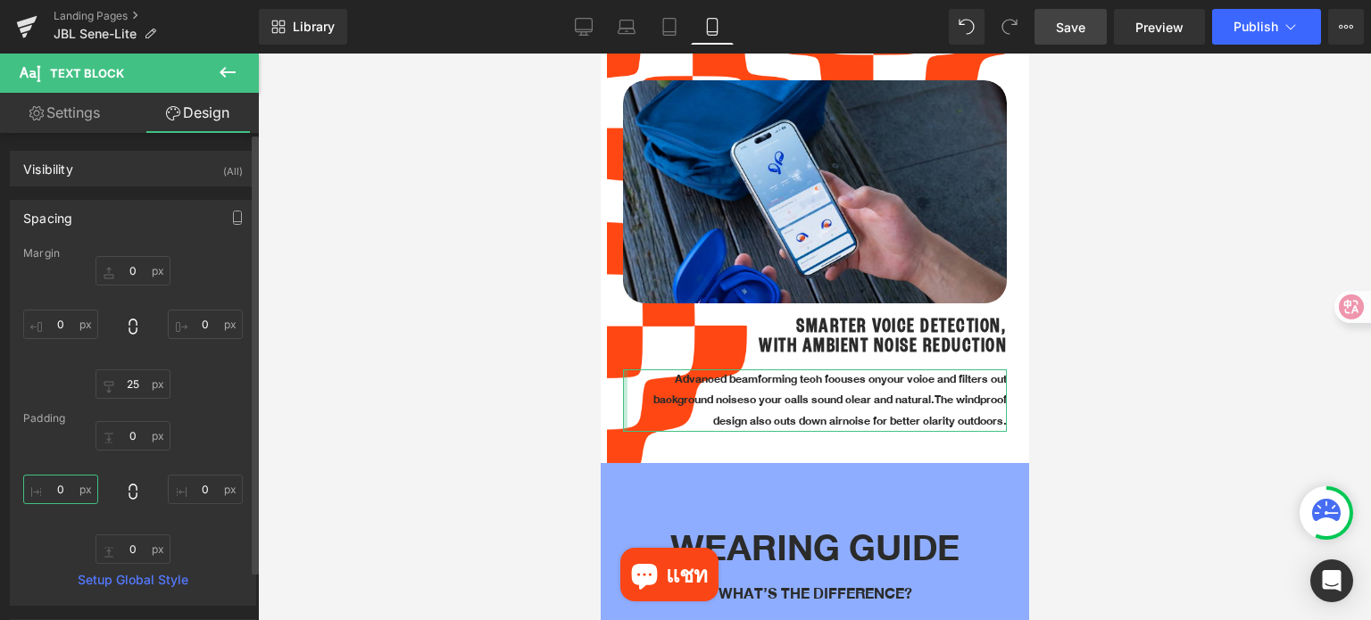
click at [68, 484] on input "text" at bounding box center [60, 489] width 75 height 29
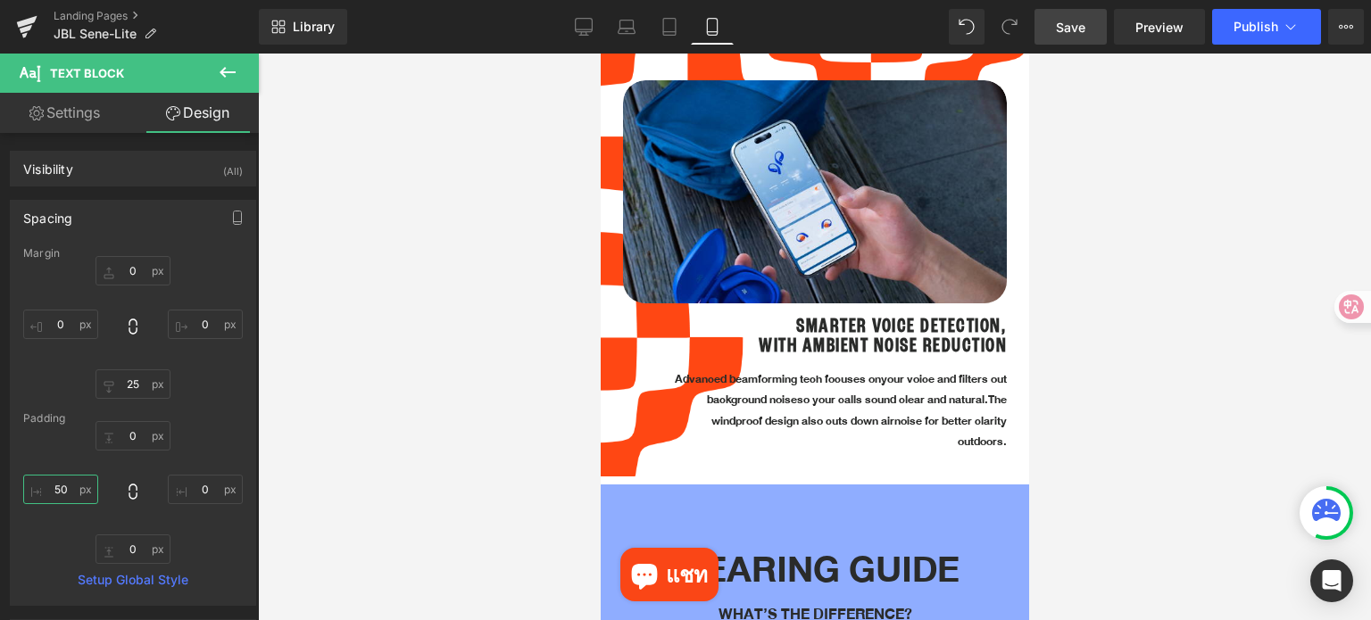
type input "50"
click at [1080, 26] on span "Save" at bounding box center [1070, 27] width 29 height 19
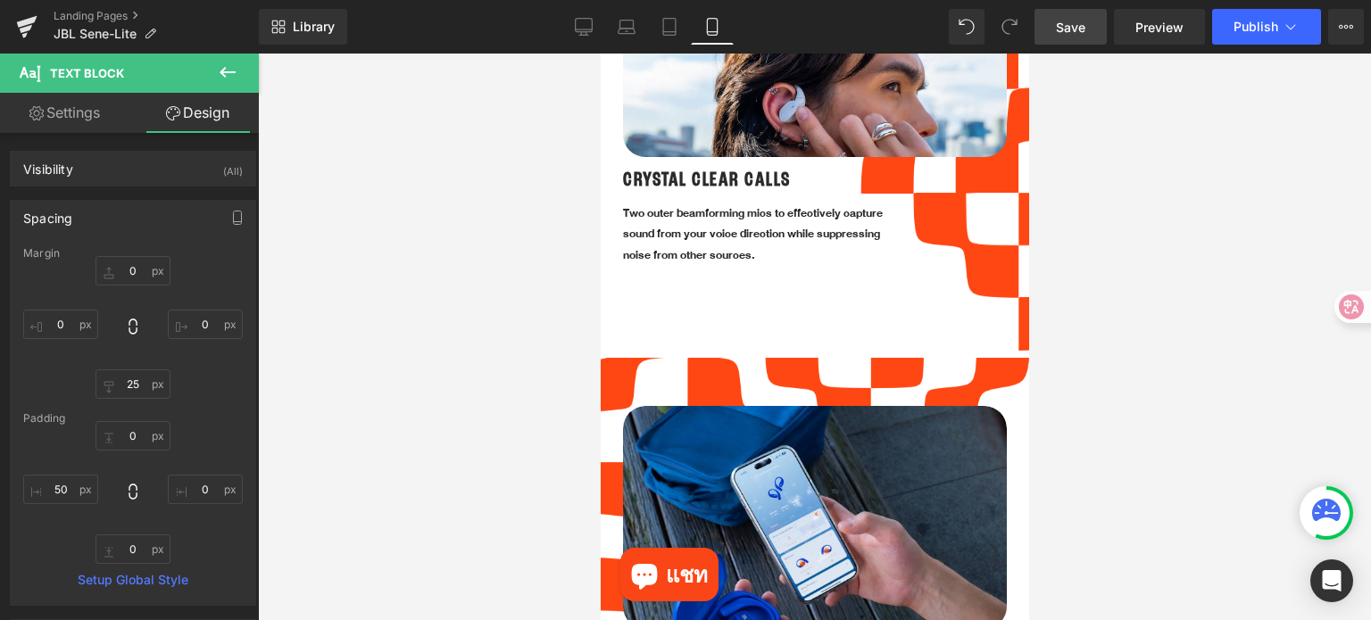
scroll to position [2560, 0]
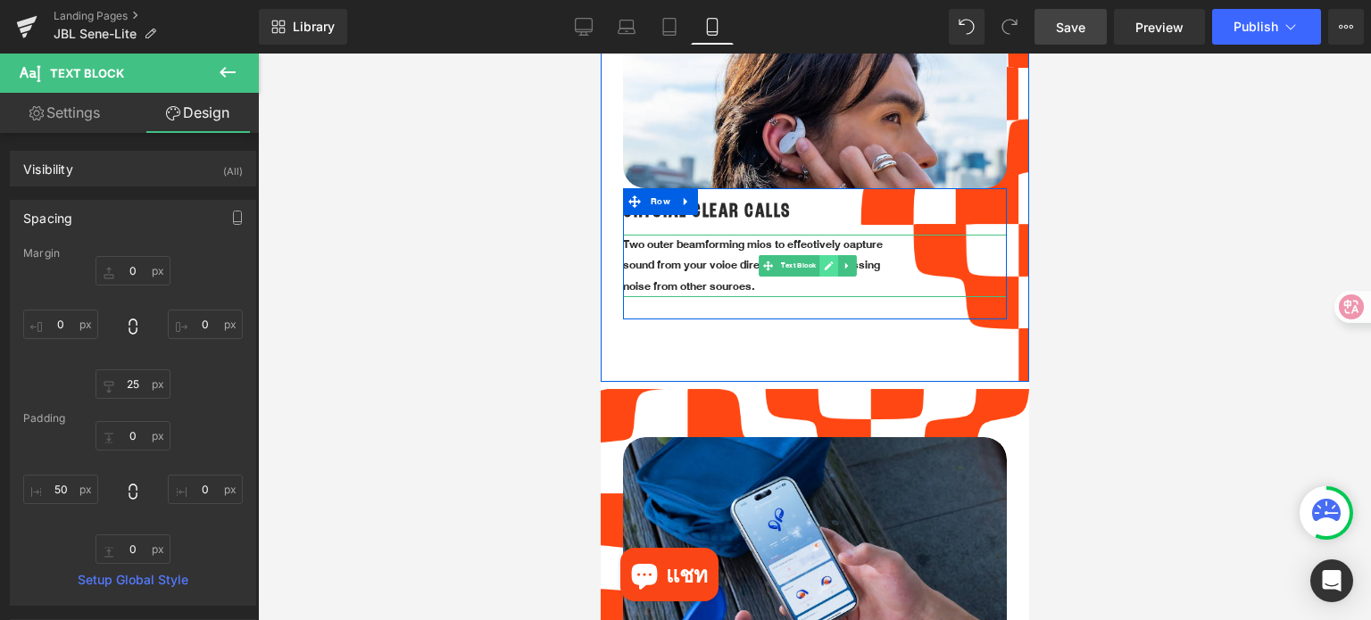
click at [827, 261] on icon at bounding box center [828, 265] width 9 height 9
click at [825, 250] on p "Two outer beamforming mics to effectively capture sound from your voice directi…" at bounding box center [760, 266] width 277 height 62
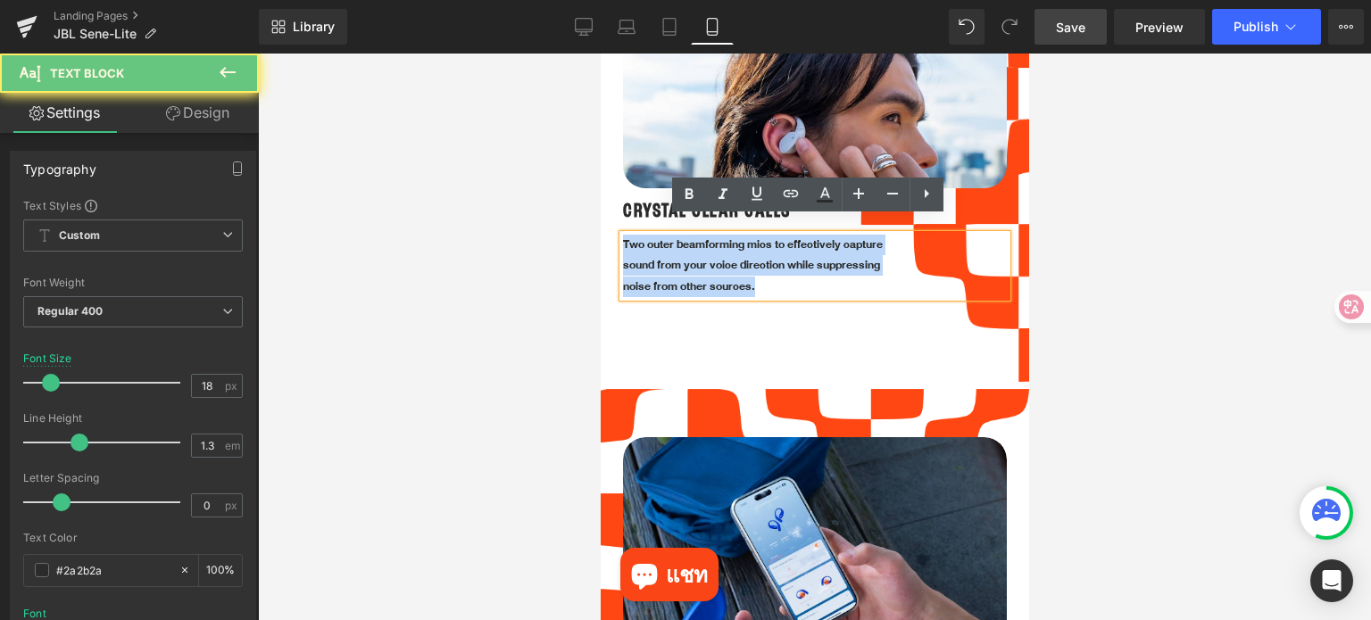
click at [825, 250] on p "Two outer beamforming mics to effectively capture sound from your voice directi…" at bounding box center [760, 266] width 277 height 62
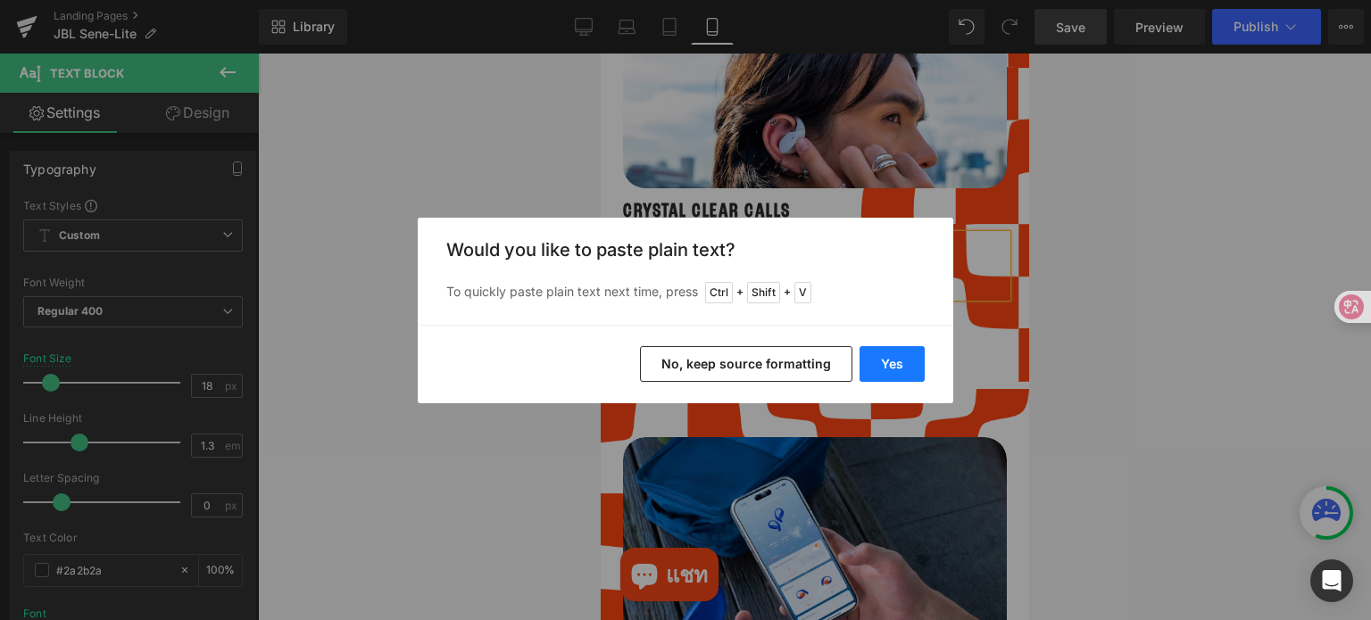
click at [892, 358] on button "Yes" at bounding box center [891, 364] width 65 height 36
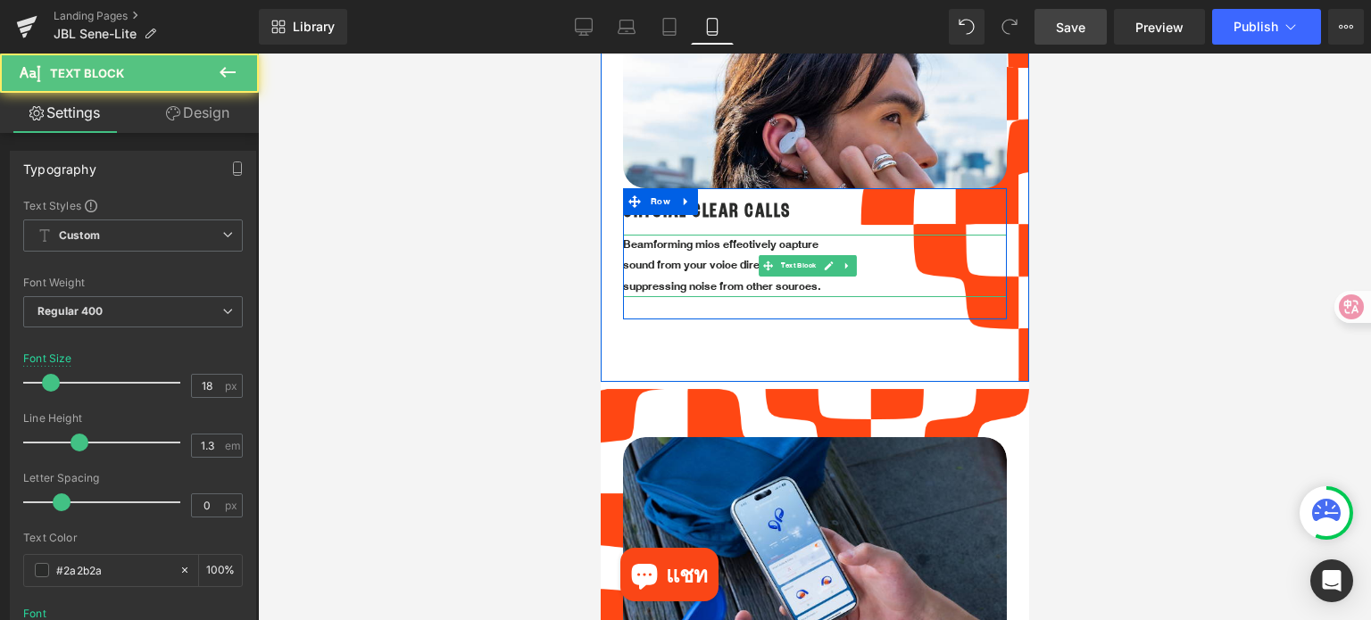
click at [632, 255] on p "sound from your voice direction while" at bounding box center [760, 265] width 277 height 21
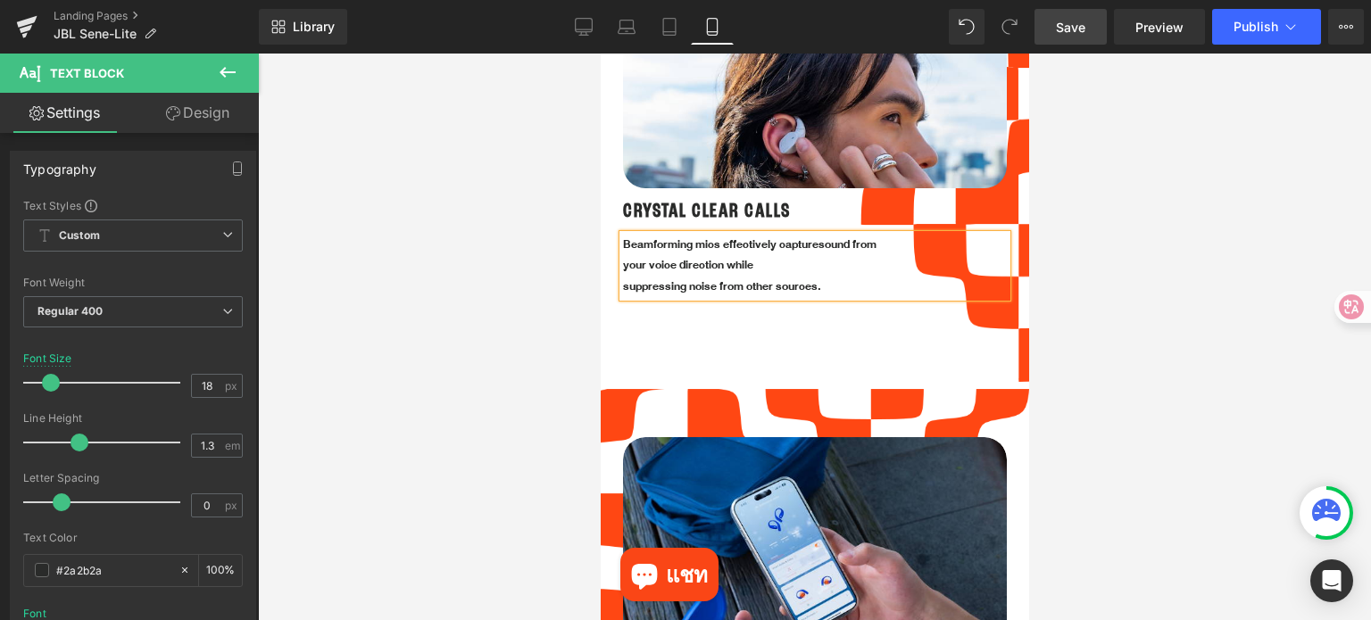
click at [622, 277] on p "suppressing noise from other sources." at bounding box center [760, 287] width 277 height 21
click at [944, 253] on div "Beamforming mics effectively capture sound from your voice direction while supp…" at bounding box center [814, 266] width 384 height 62
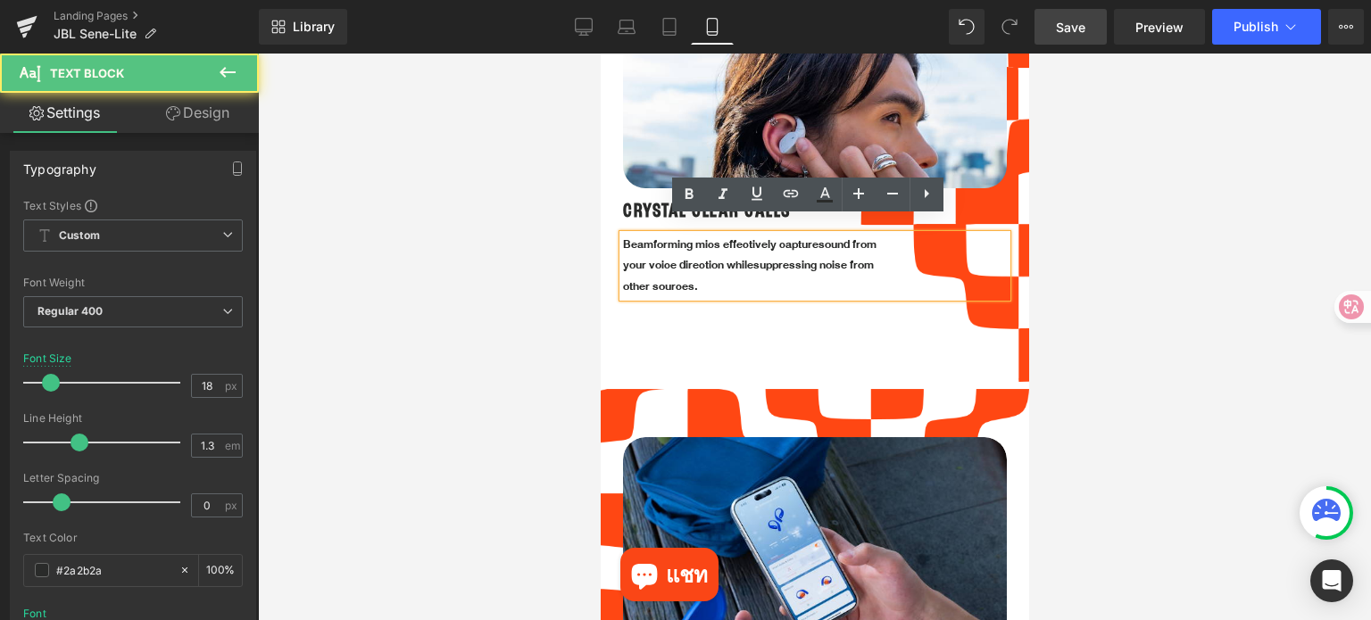
click at [1136, 303] on div at bounding box center [814, 337] width 1113 height 567
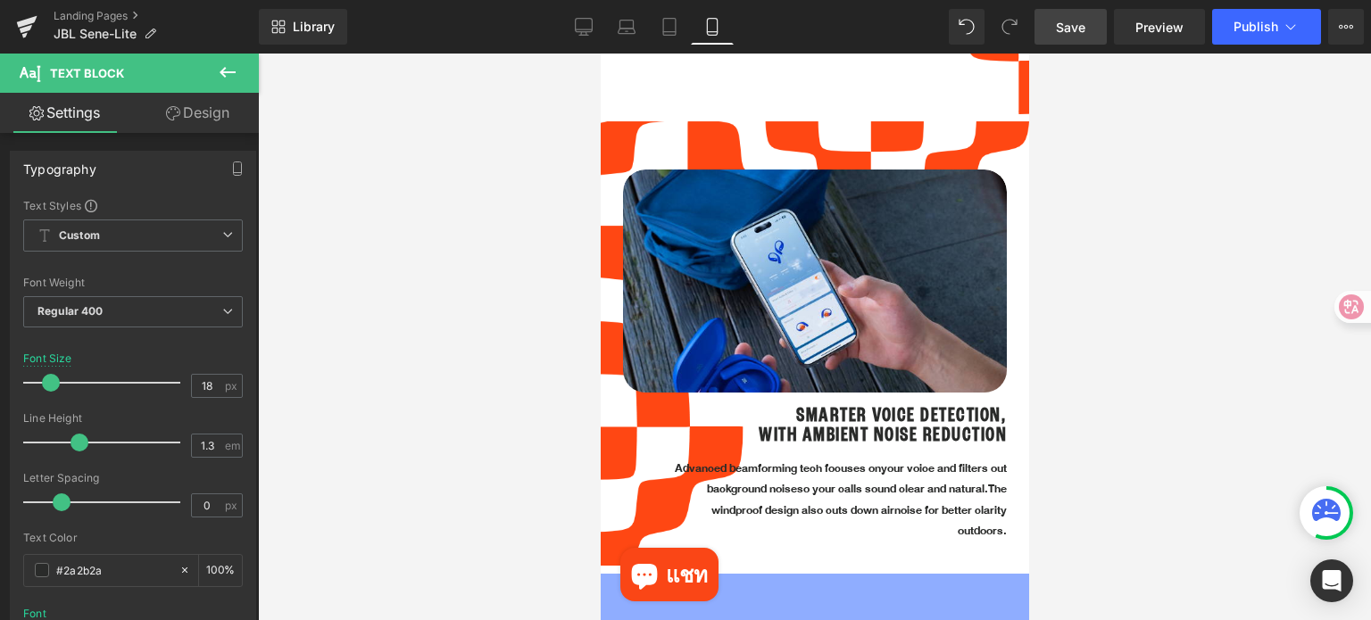
scroll to position [3185, 0]
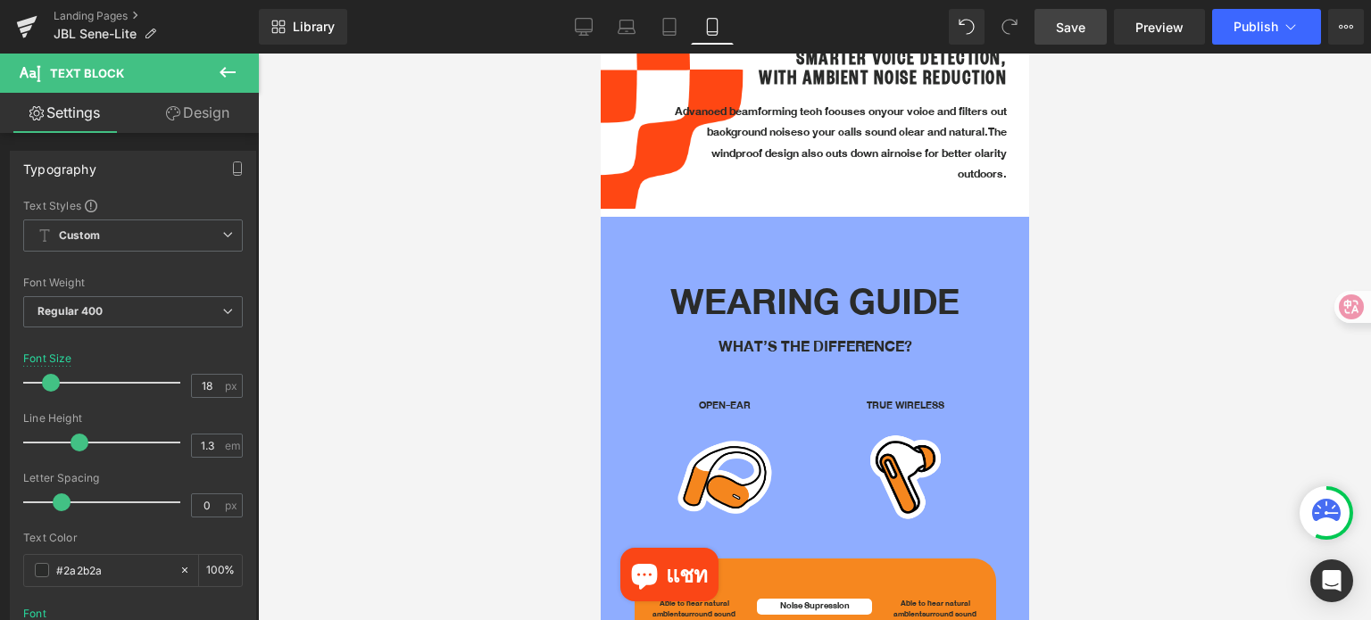
drag, startPoint x: 1084, startPoint y: 31, endPoint x: 301, endPoint y: 263, distance: 817.2
click at [1084, 31] on span "Save" at bounding box center [1070, 27] width 29 height 19
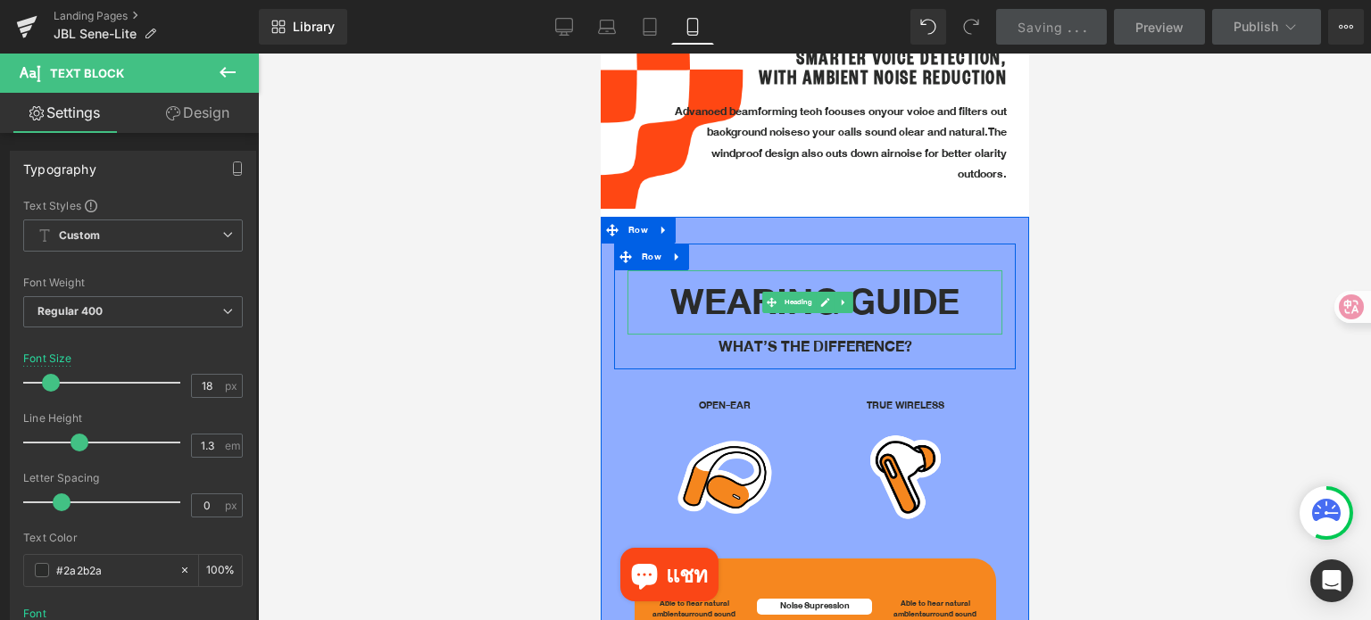
scroll to position [3542, 0]
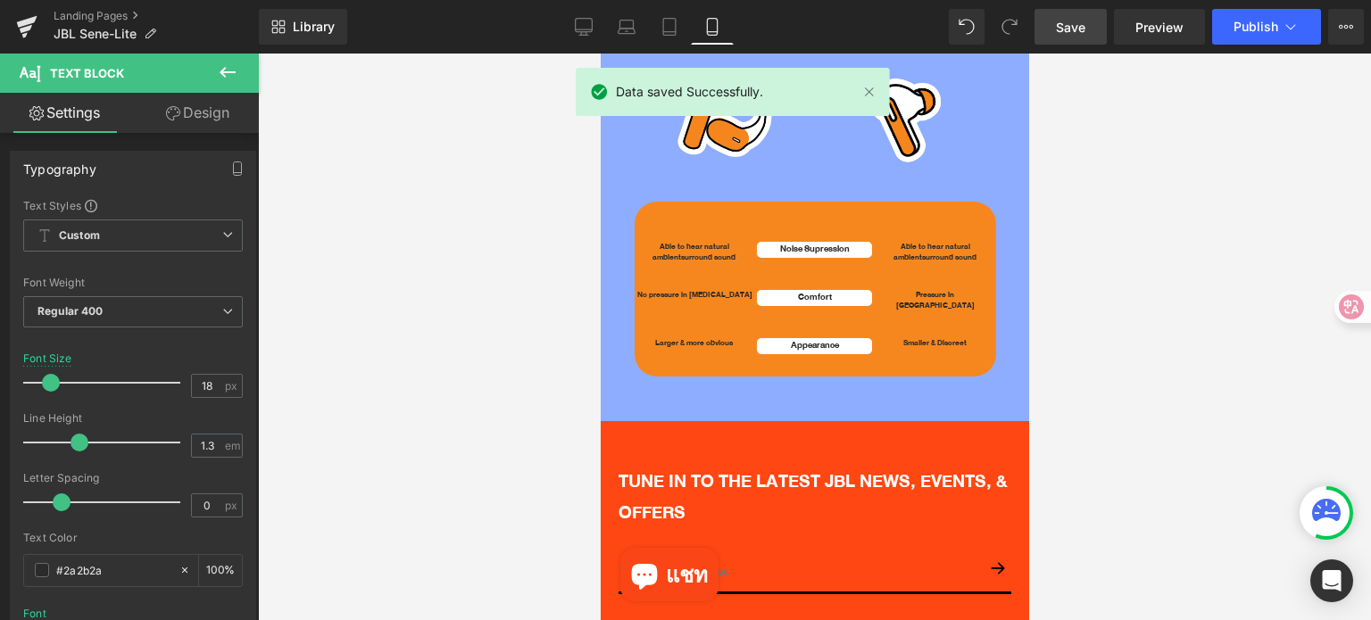
click at [1202, 248] on div at bounding box center [814, 337] width 1113 height 567
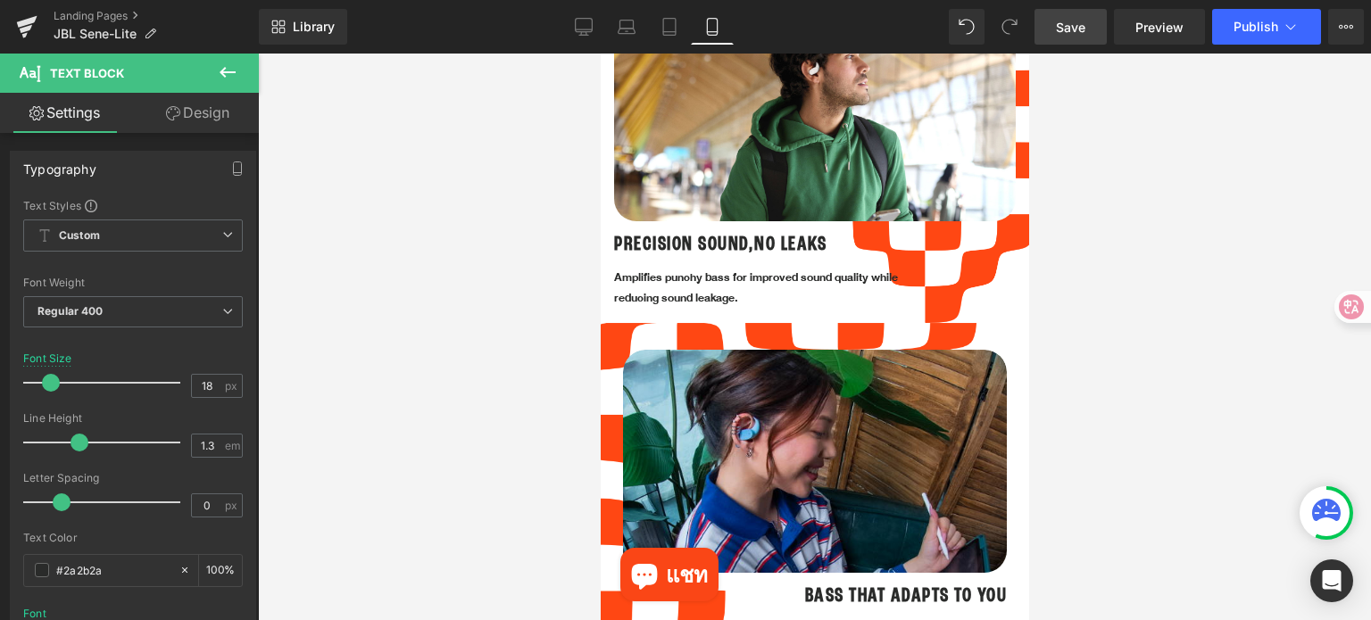
scroll to position [1311, 0]
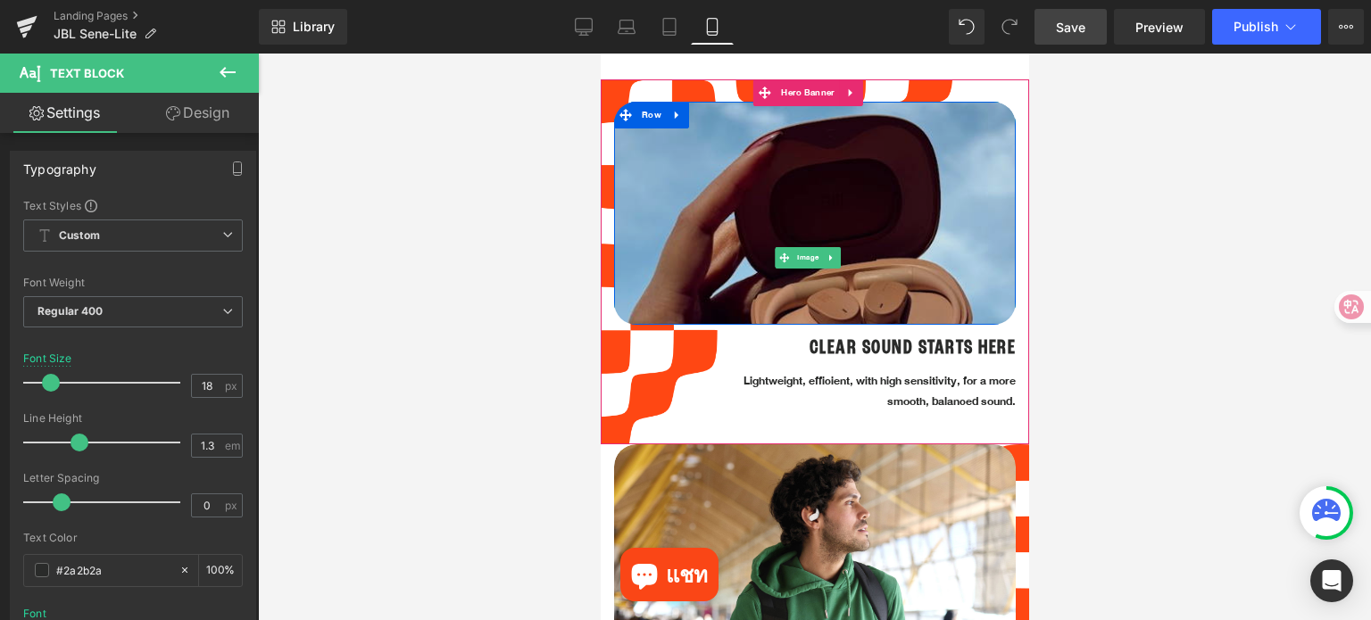
click at [818, 199] on img at bounding box center [814, 257] width 402 height 311
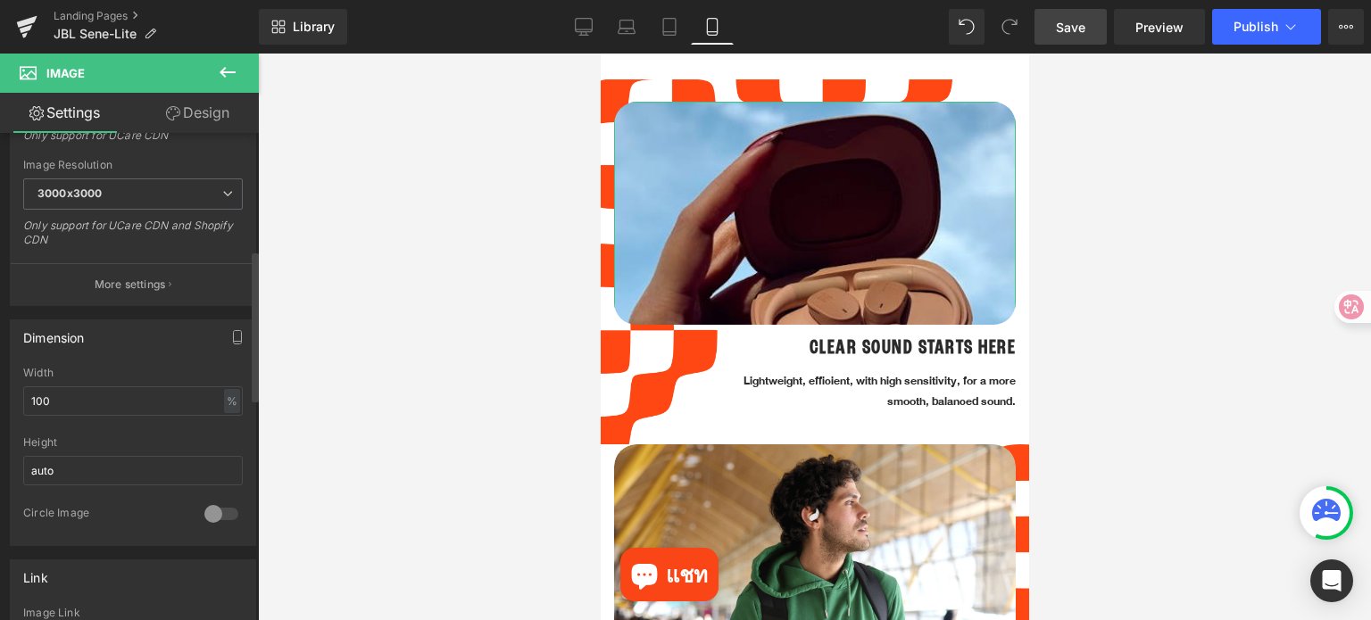
scroll to position [714, 0]
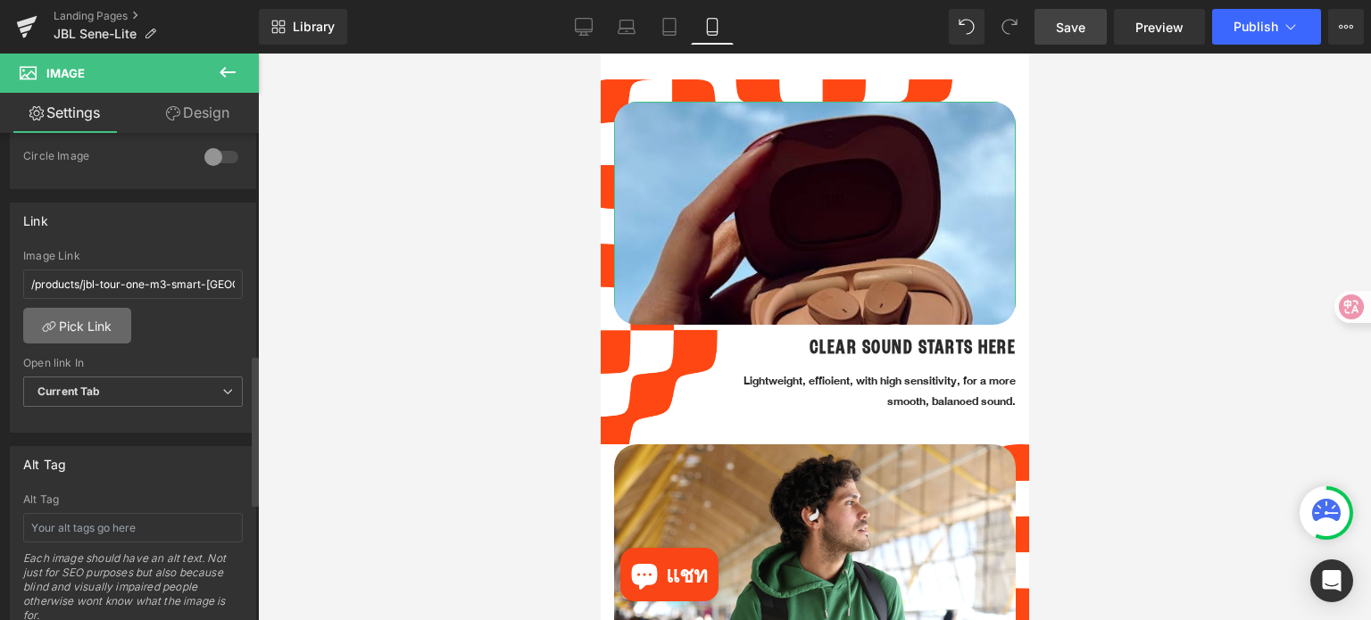
click at [79, 322] on link "Pick Link" at bounding box center [77, 326] width 108 height 36
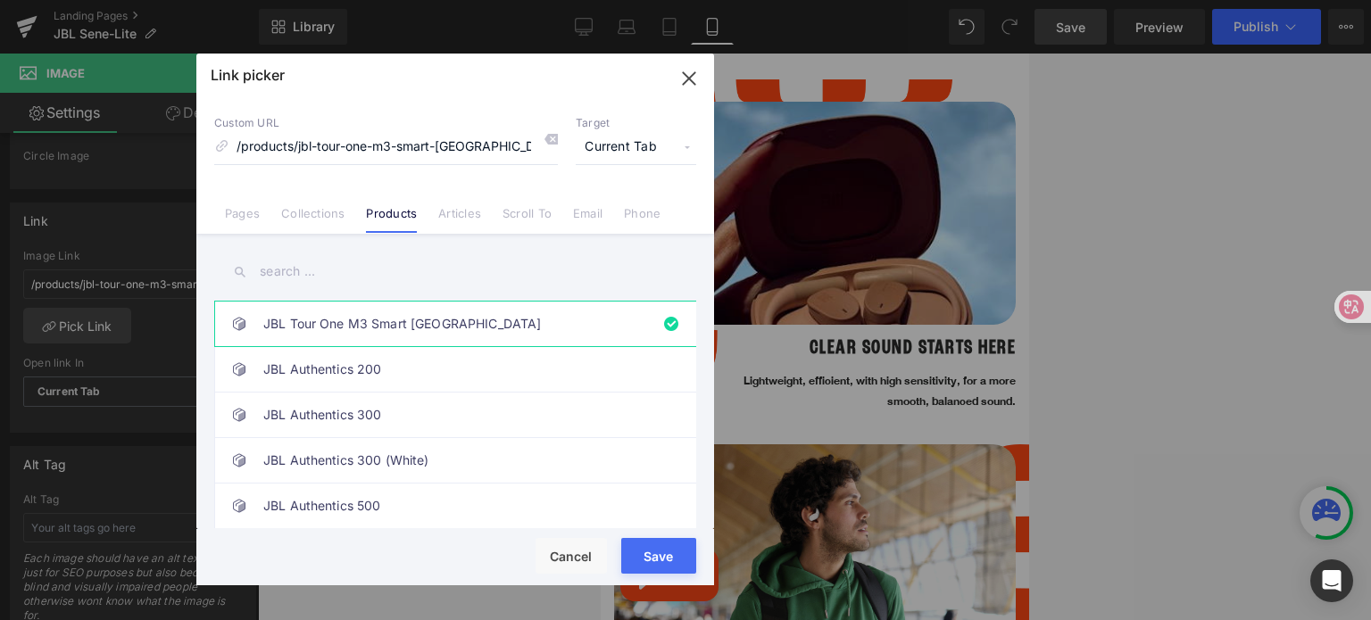
click at [409, 270] on input "text" at bounding box center [455, 272] width 482 height 40
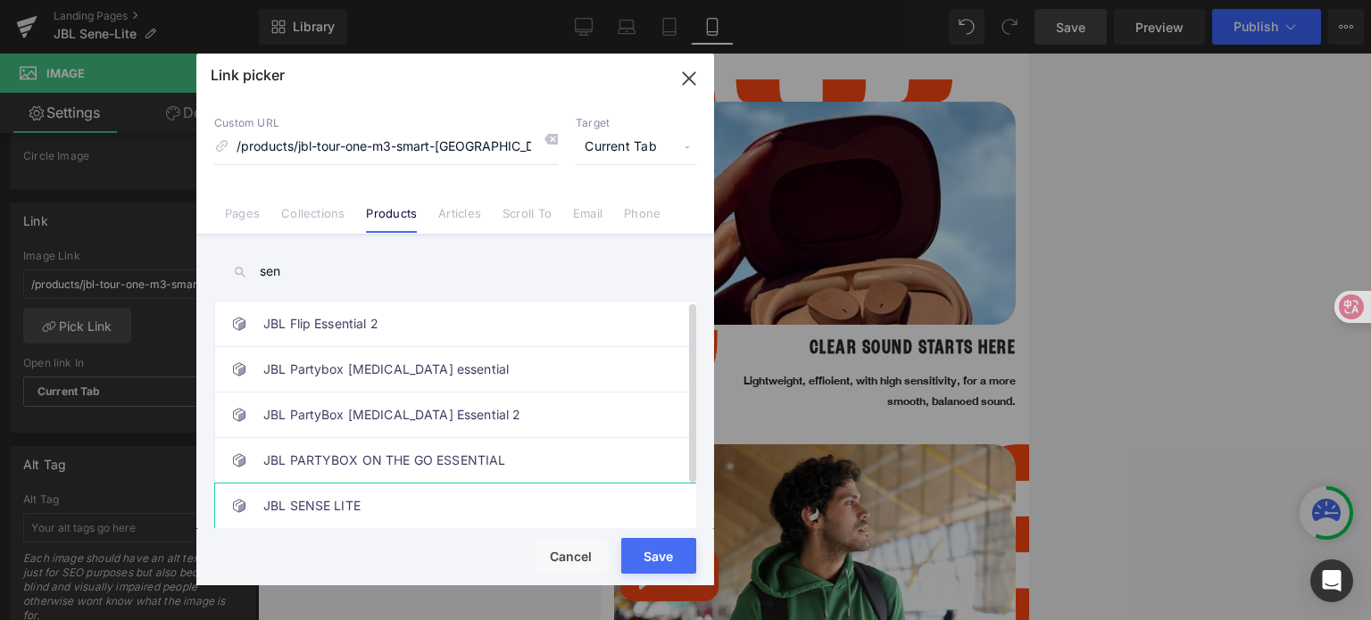
type input "sen"
click at [414, 505] on link "JBL SENSE LITE" at bounding box center [459, 506] width 393 height 45
click at [0, 0] on div "Rendering Content" at bounding box center [0, 0] width 0 height 0
click at [635, 560] on button "Save" at bounding box center [658, 556] width 75 height 36
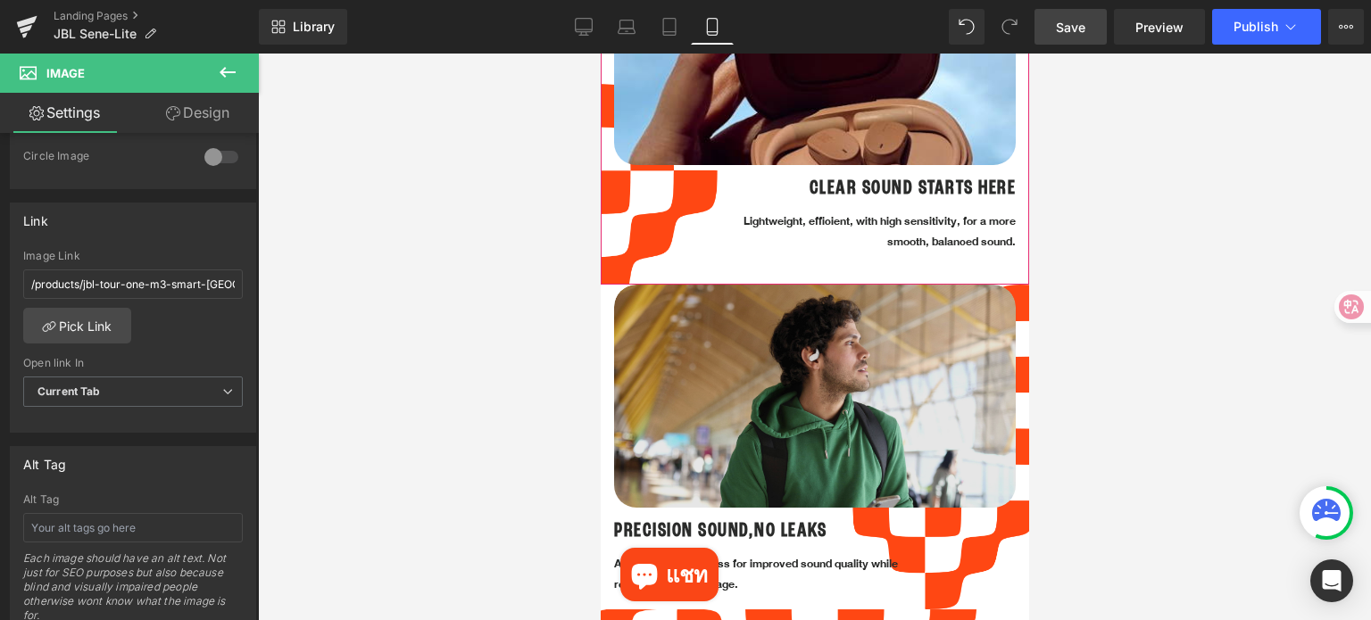
scroll to position [1489, 0]
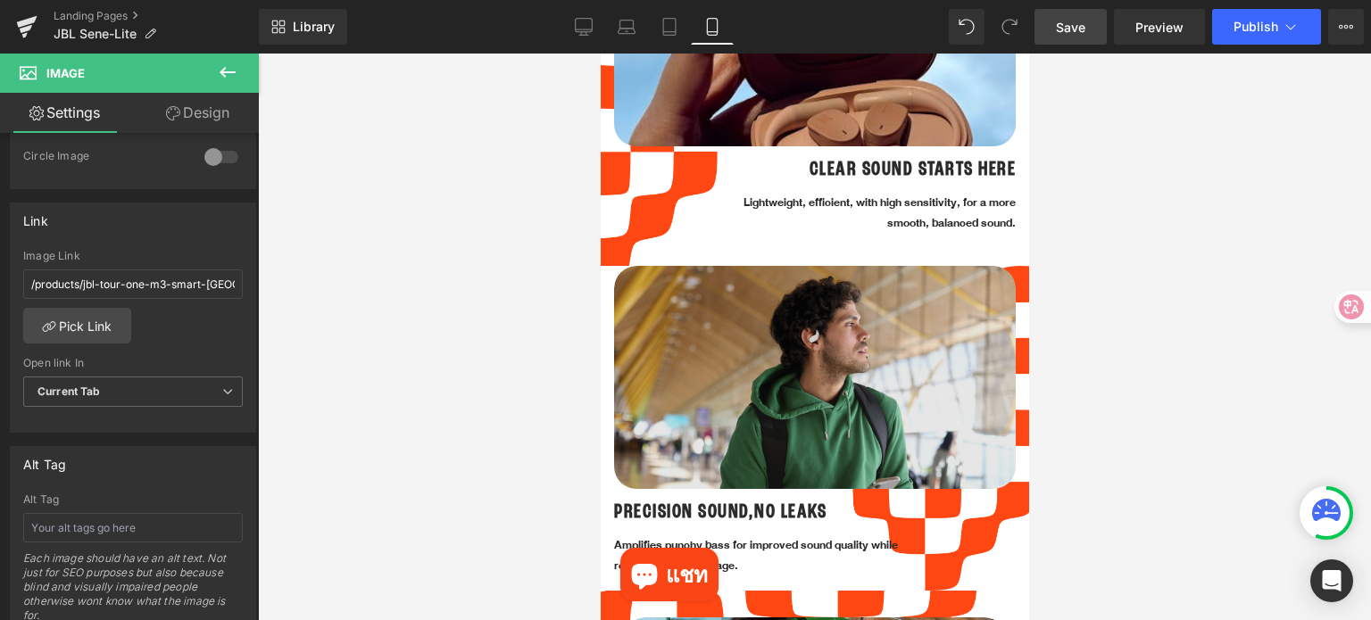
click at [860, 333] on img at bounding box center [814, 400] width 402 height 268
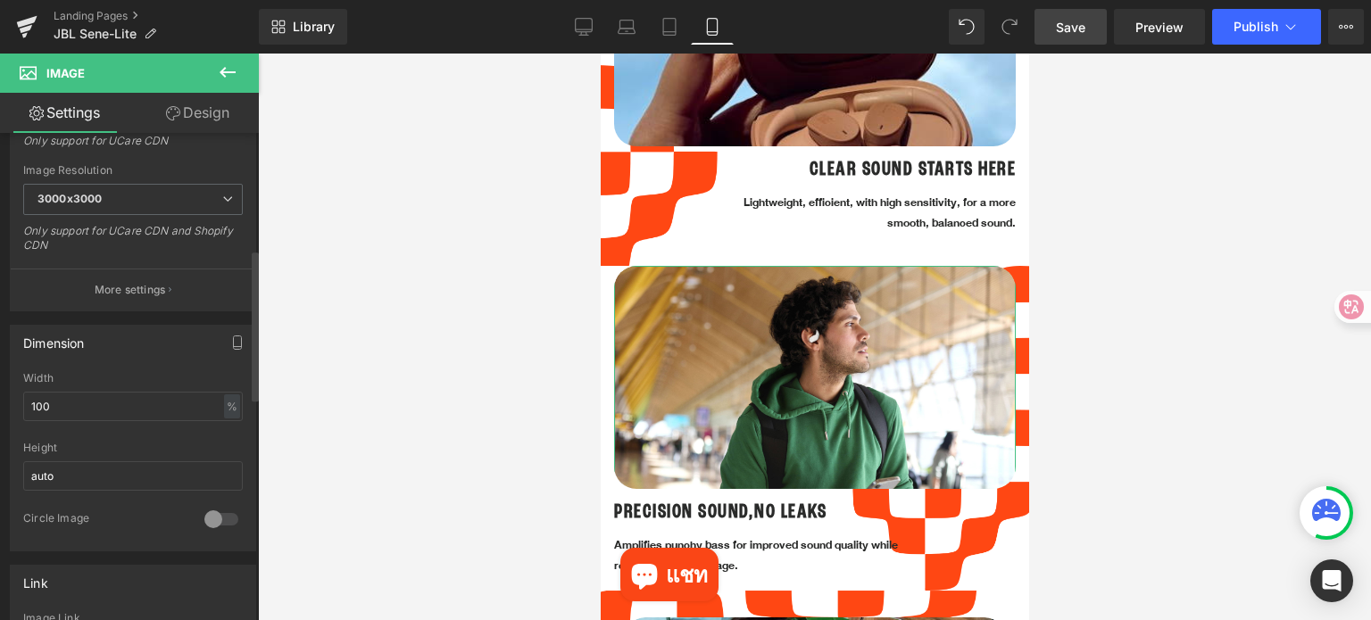
scroll to position [535, 0]
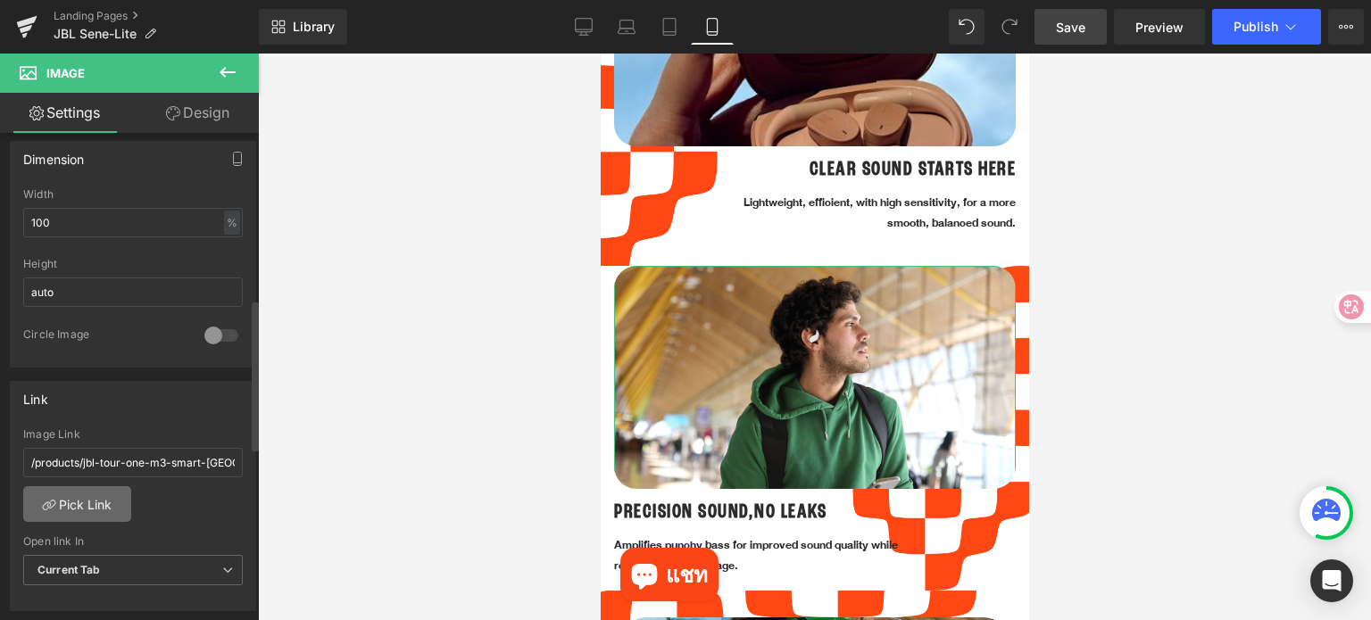
click at [93, 499] on link "Pick Link" at bounding box center [77, 504] width 108 height 36
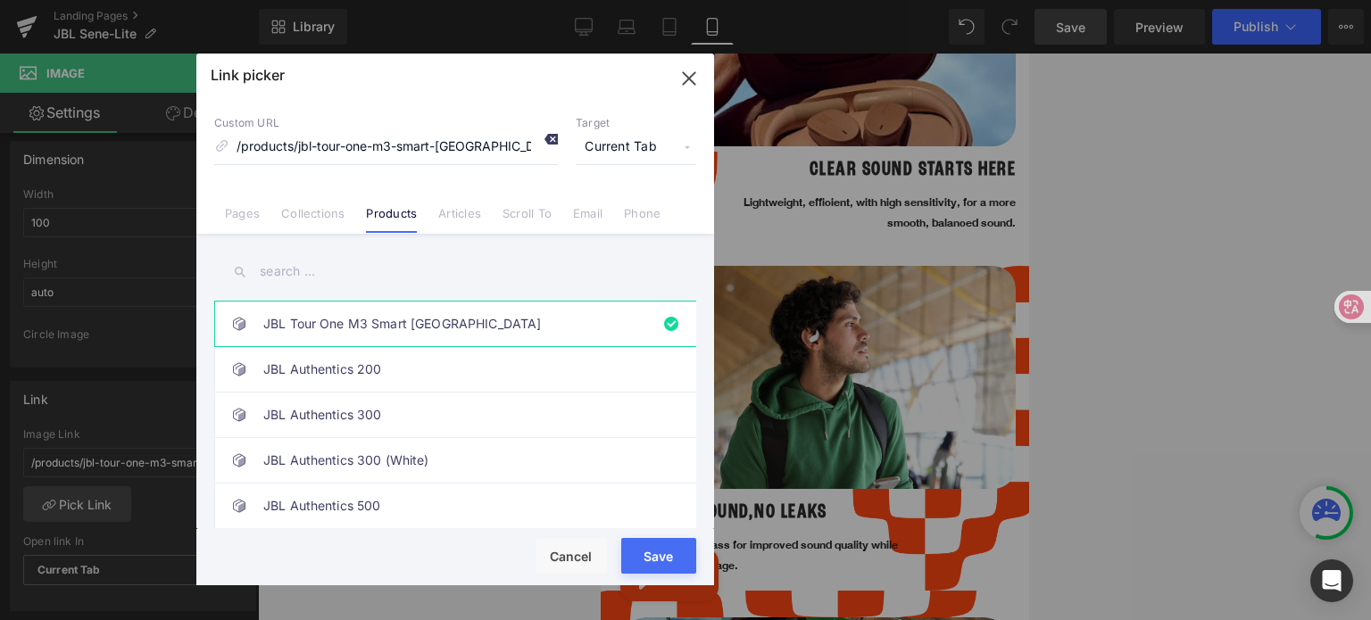
click at [552, 138] on icon at bounding box center [550, 139] width 14 height 14
click at [359, 278] on input "text" at bounding box center [455, 272] width 482 height 40
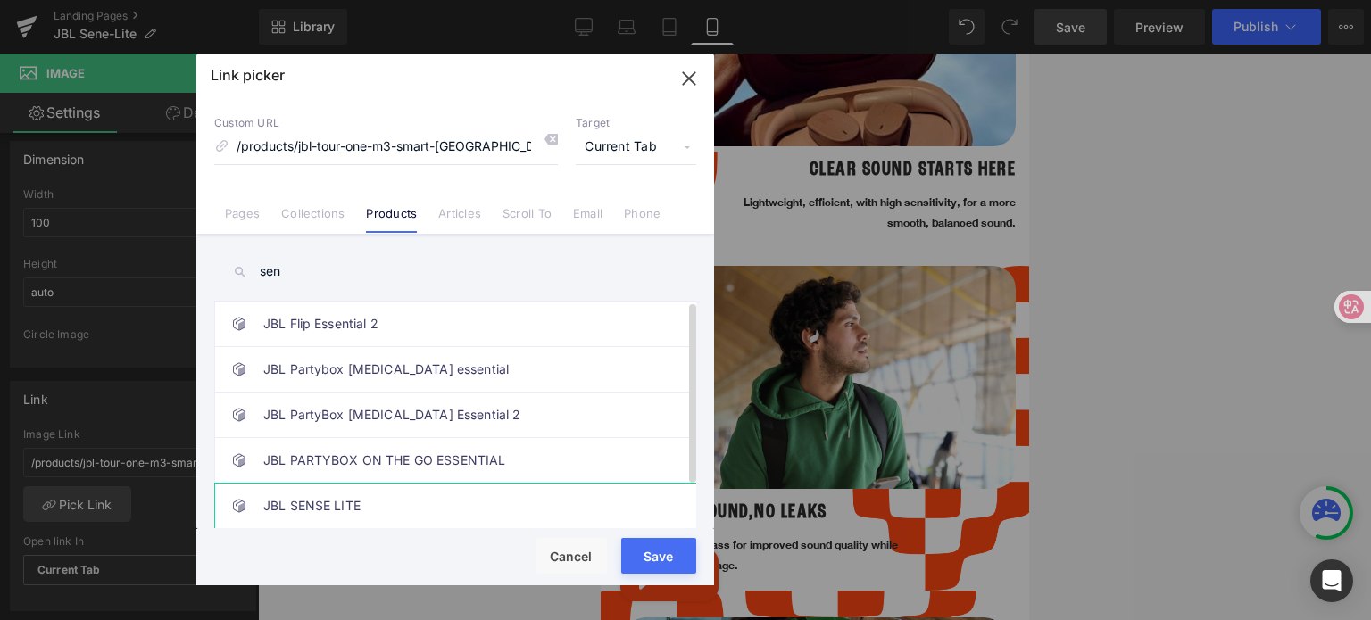
type input "sen"
click at [360, 497] on link "JBL SENSE LITE" at bounding box center [459, 506] width 393 height 45
click at [652, 563] on button "Save" at bounding box center [658, 556] width 75 height 36
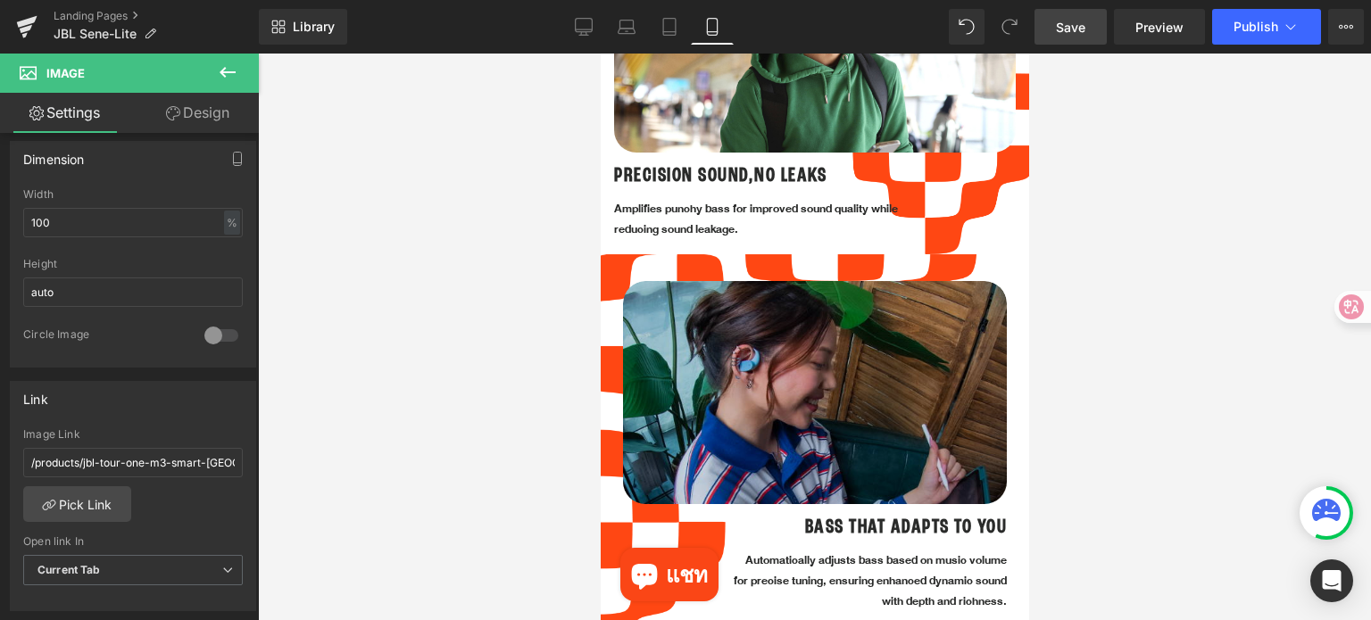
scroll to position [1846, 0]
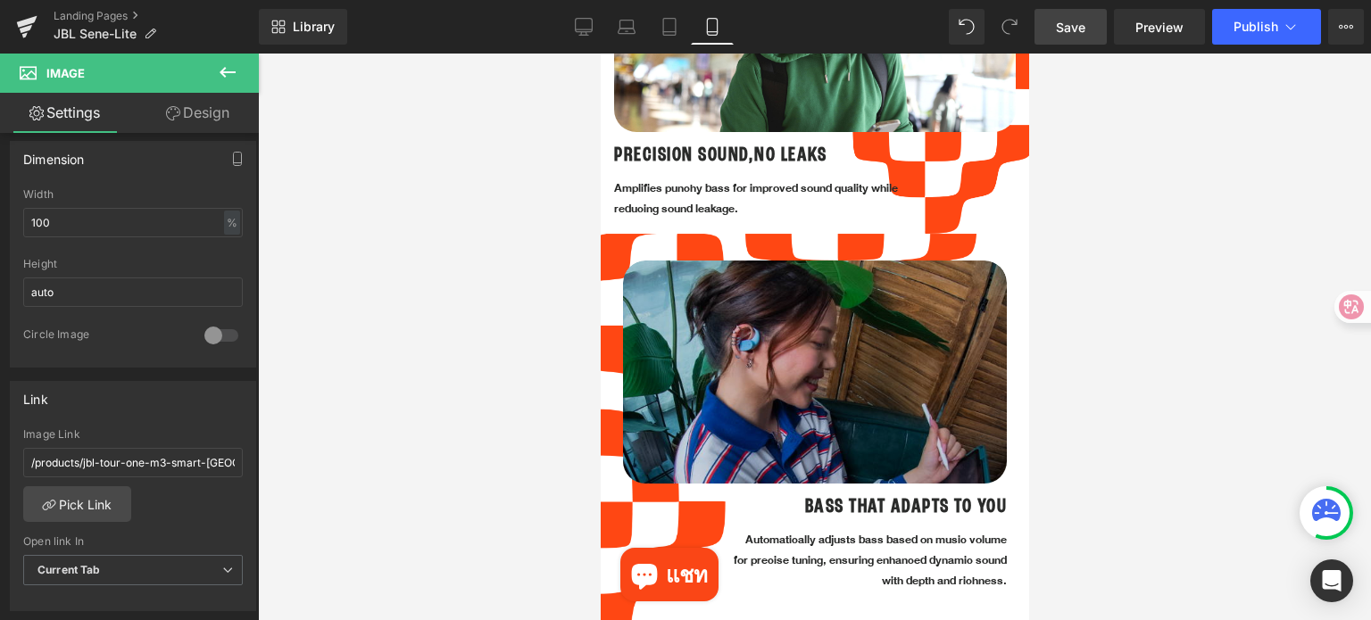
click at [797, 317] on img at bounding box center [814, 375] width 384 height 229
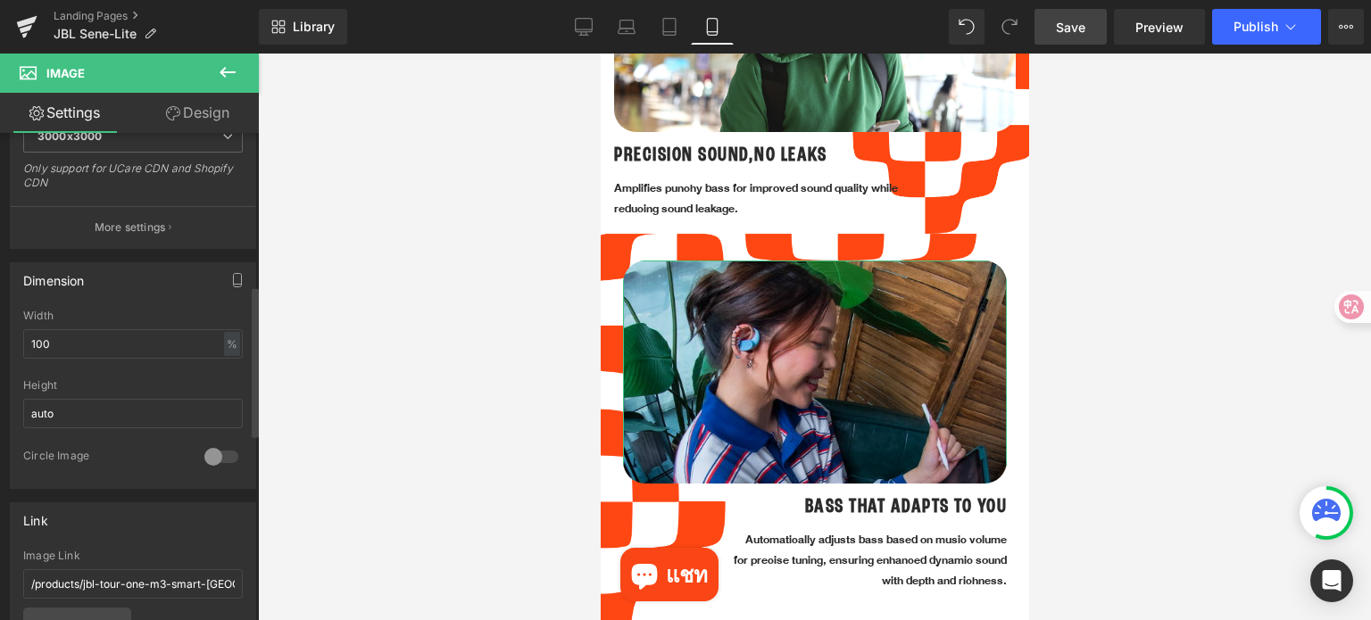
scroll to position [625, 0]
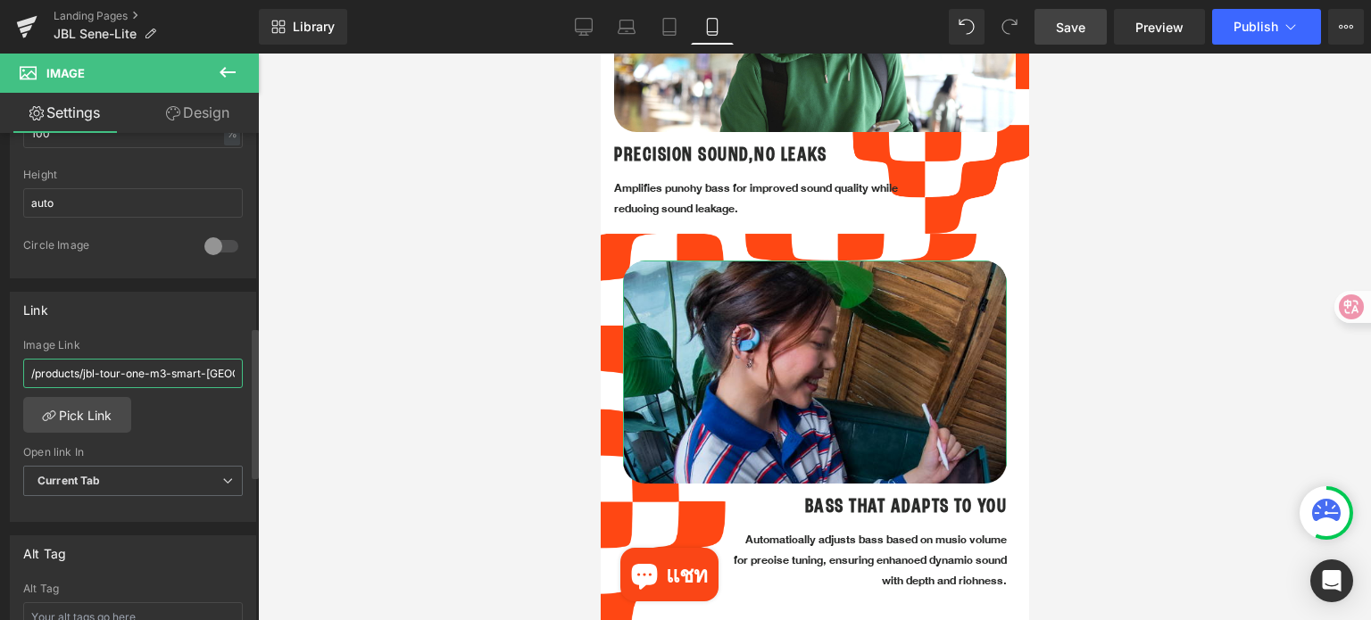
click at [214, 374] on input "/products/jbl-tour-one-m3-smart-[GEOGRAPHIC_DATA]" at bounding box center [133, 373] width 220 height 29
click at [83, 414] on link "Pick Link" at bounding box center [77, 415] width 108 height 36
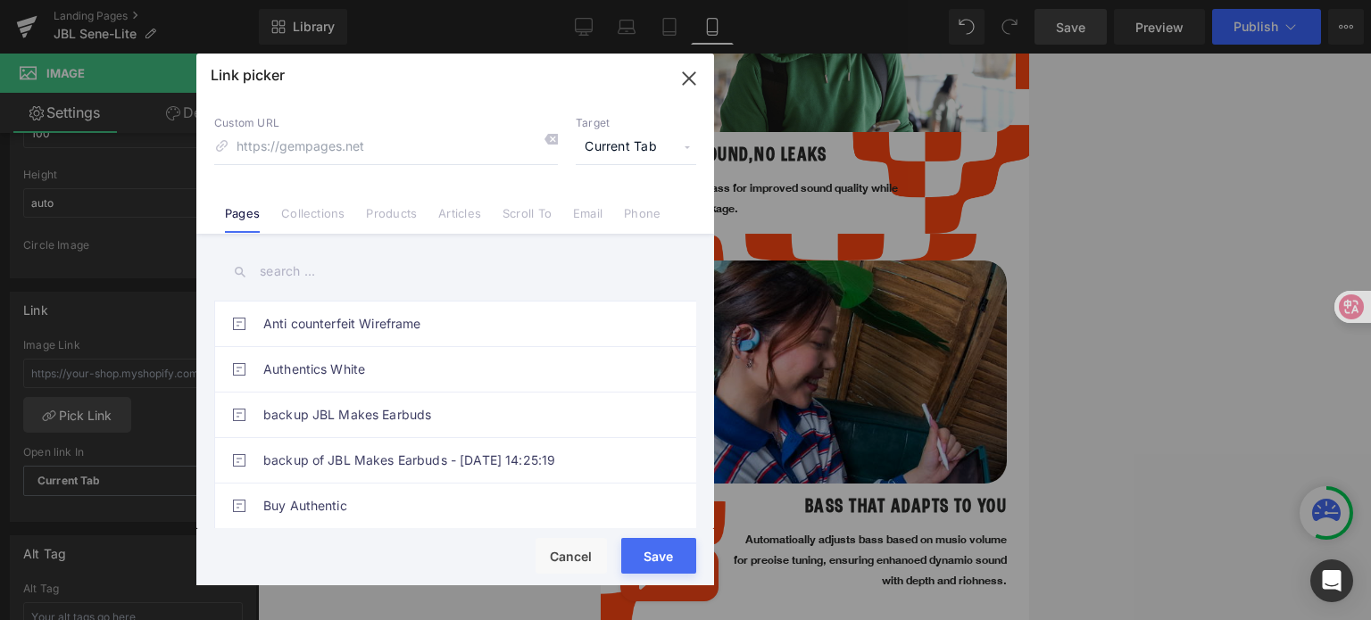
click at [396, 217] on link "Products" at bounding box center [391, 219] width 51 height 27
click at [347, 277] on input "text" at bounding box center [455, 272] width 482 height 40
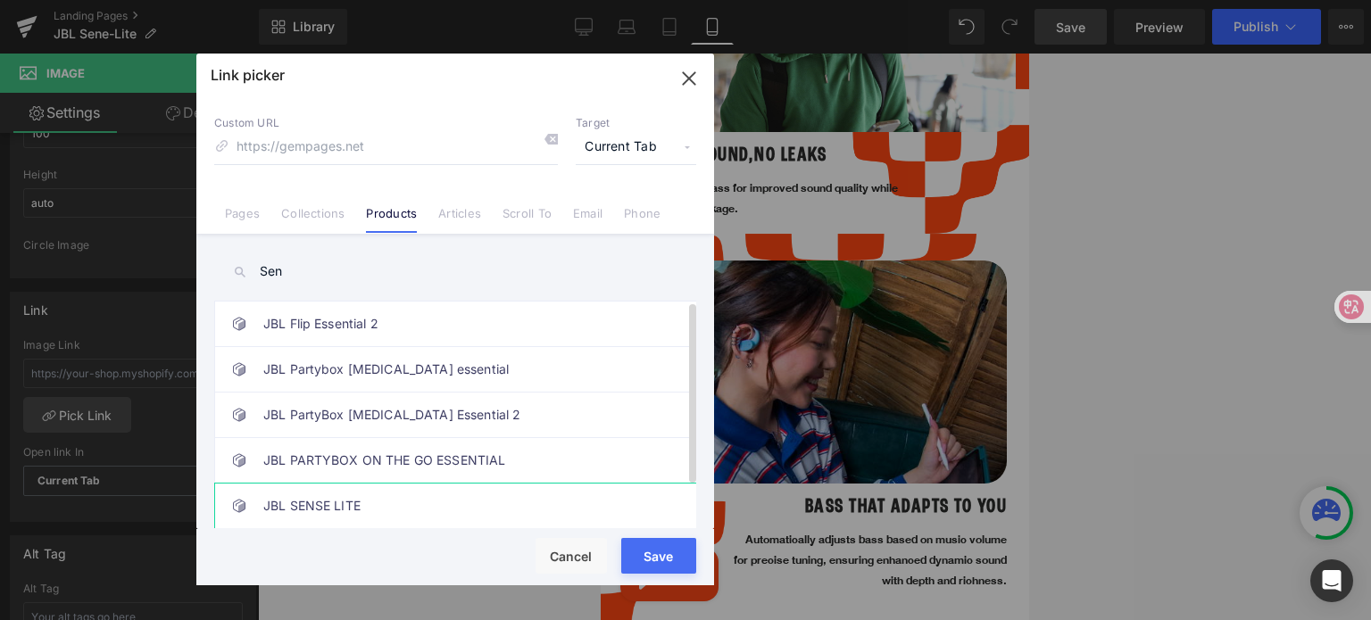
type input "Sen"
click at [393, 499] on link "JBL SENSE LITE" at bounding box center [459, 506] width 393 height 45
click at [643, 563] on button "Save" at bounding box center [658, 556] width 75 height 36
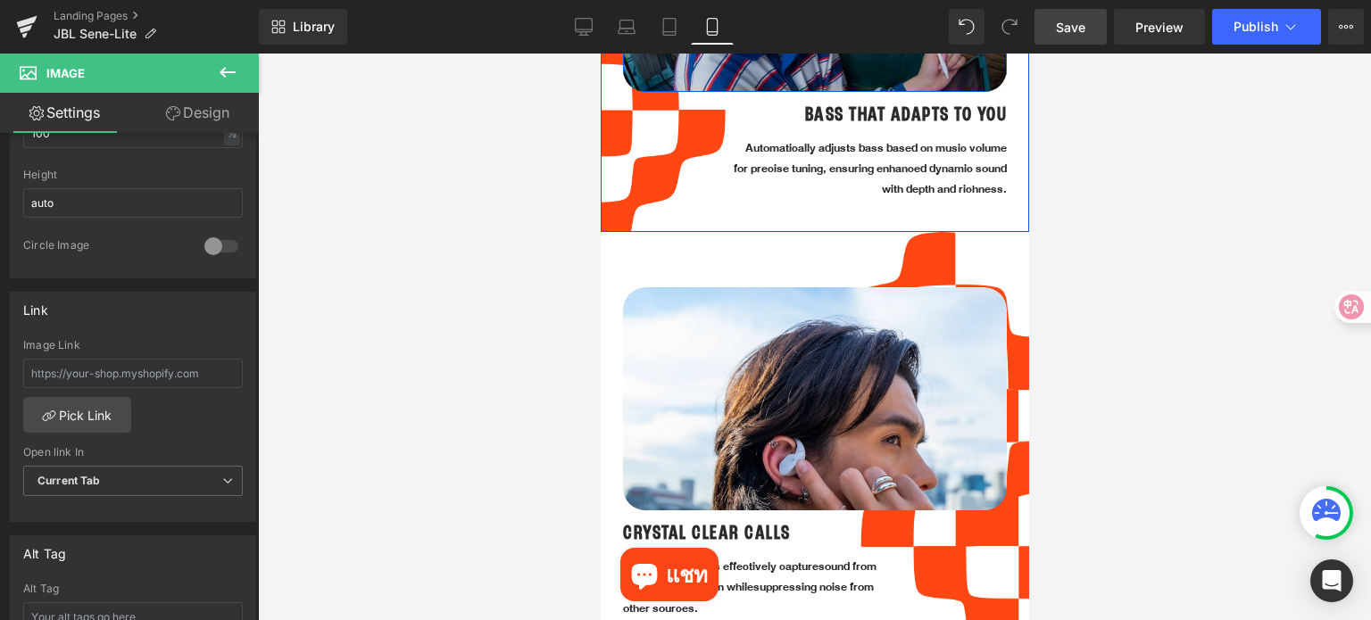
scroll to position [2293, 0]
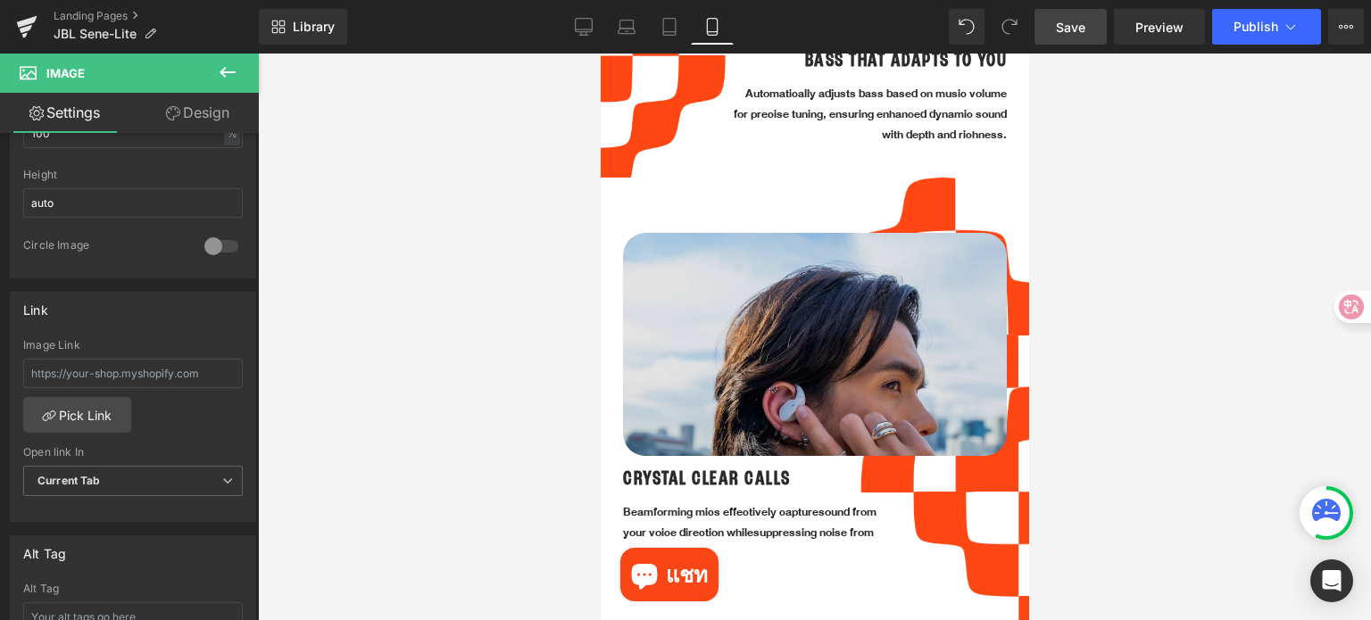
click at [852, 346] on img at bounding box center [814, 414] width 384 height 362
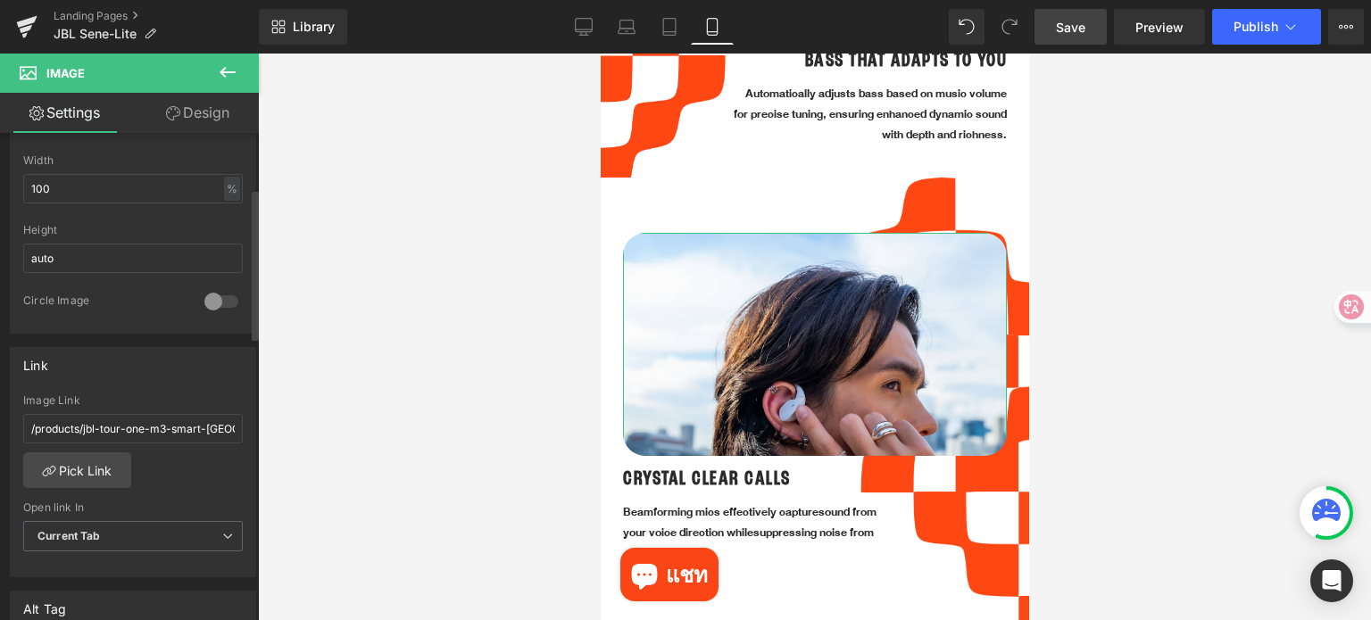
scroll to position [625, 0]
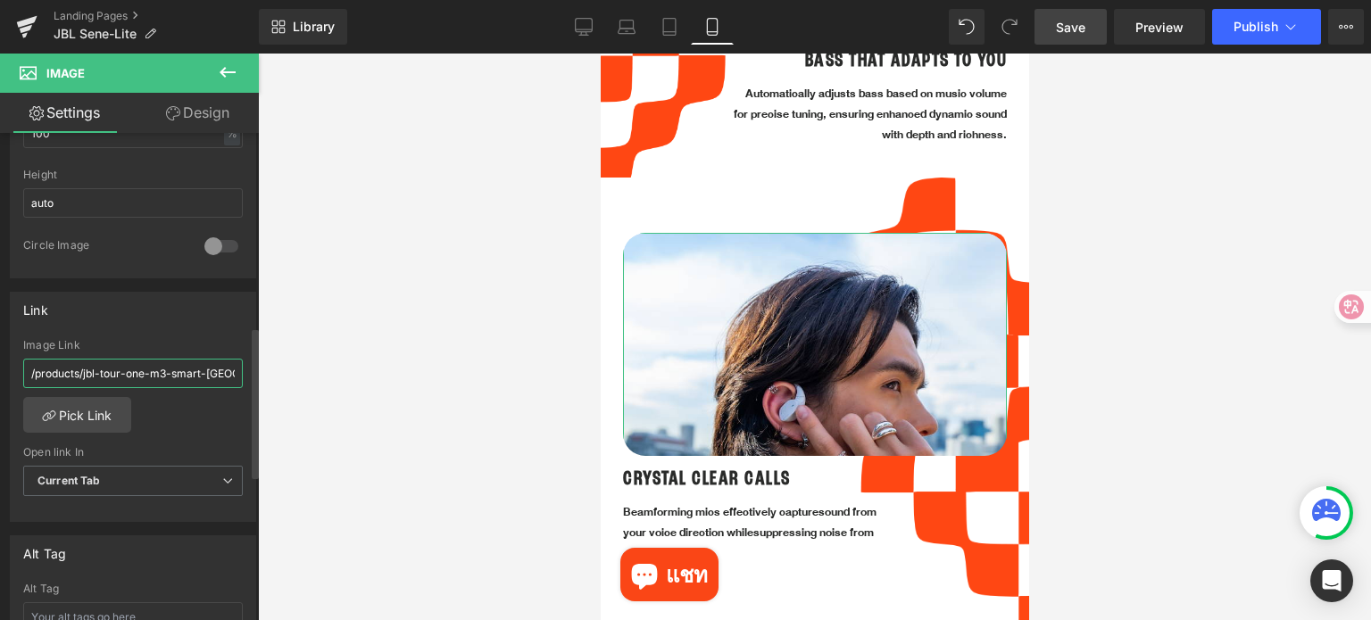
click at [213, 370] on input "/products/jbl-tour-one-m3-smart-[GEOGRAPHIC_DATA]" at bounding box center [133, 373] width 220 height 29
click at [87, 413] on link "Pick Link" at bounding box center [77, 415] width 108 height 36
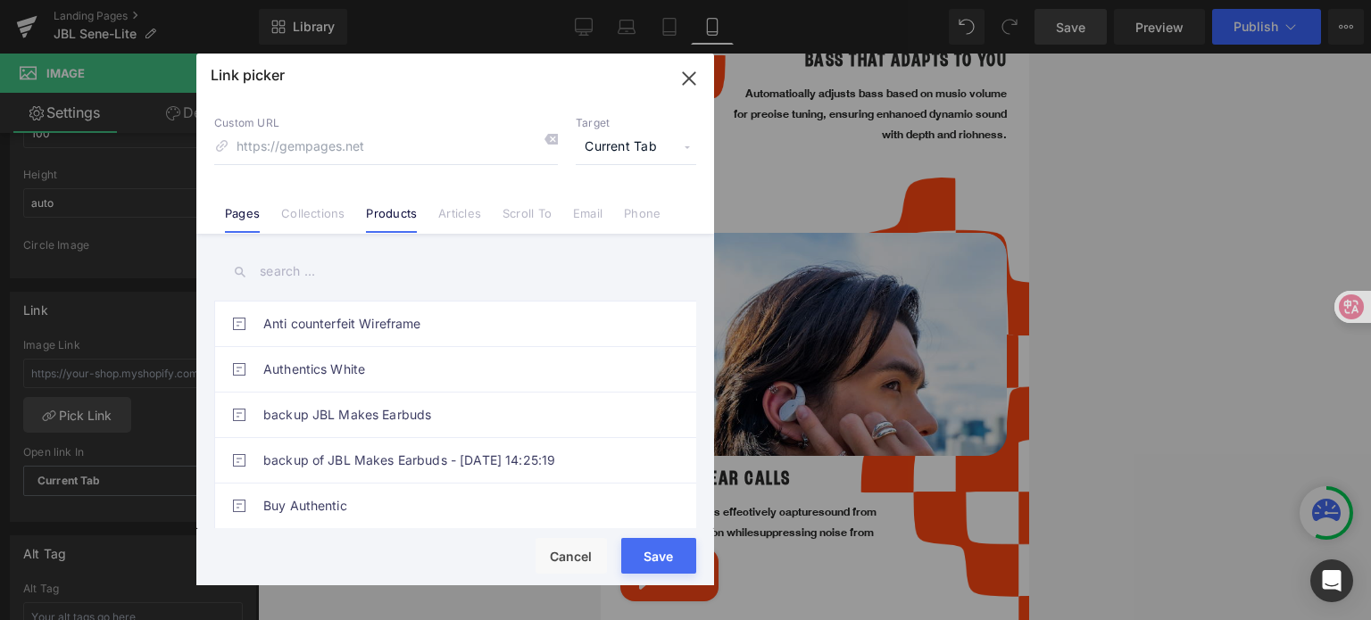
click at [386, 219] on link "Products" at bounding box center [391, 219] width 51 height 27
click at [328, 285] on input "text" at bounding box center [455, 272] width 482 height 40
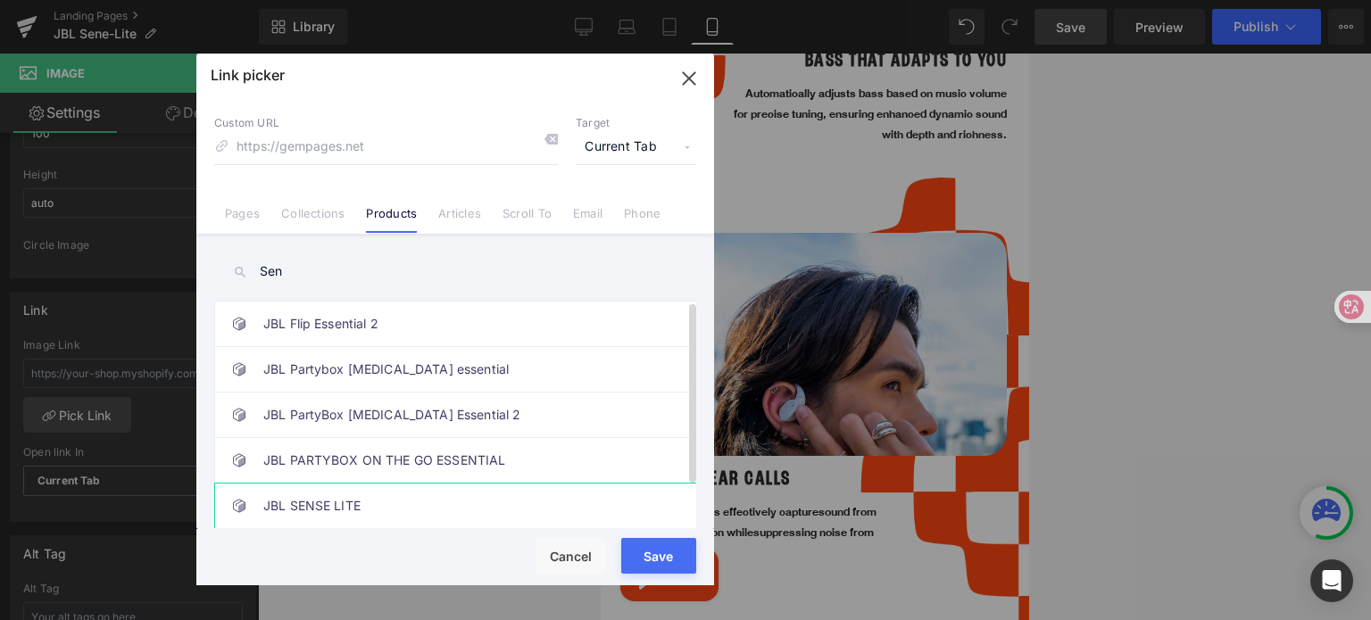
type input "Sen"
click at [403, 499] on link "JBL SENSE LITE" at bounding box center [459, 506] width 393 height 45
click at [648, 564] on button "Save" at bounding box center [658, 556] width 75 height 36
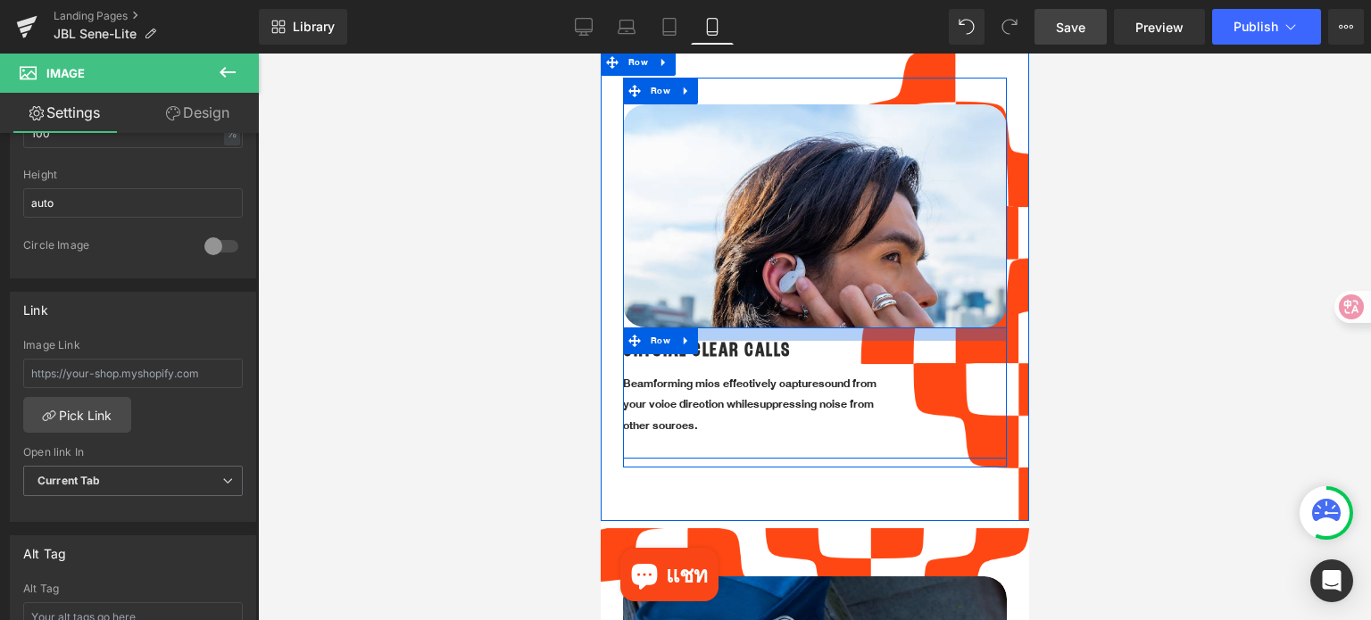
scroll to position [2650, 0]
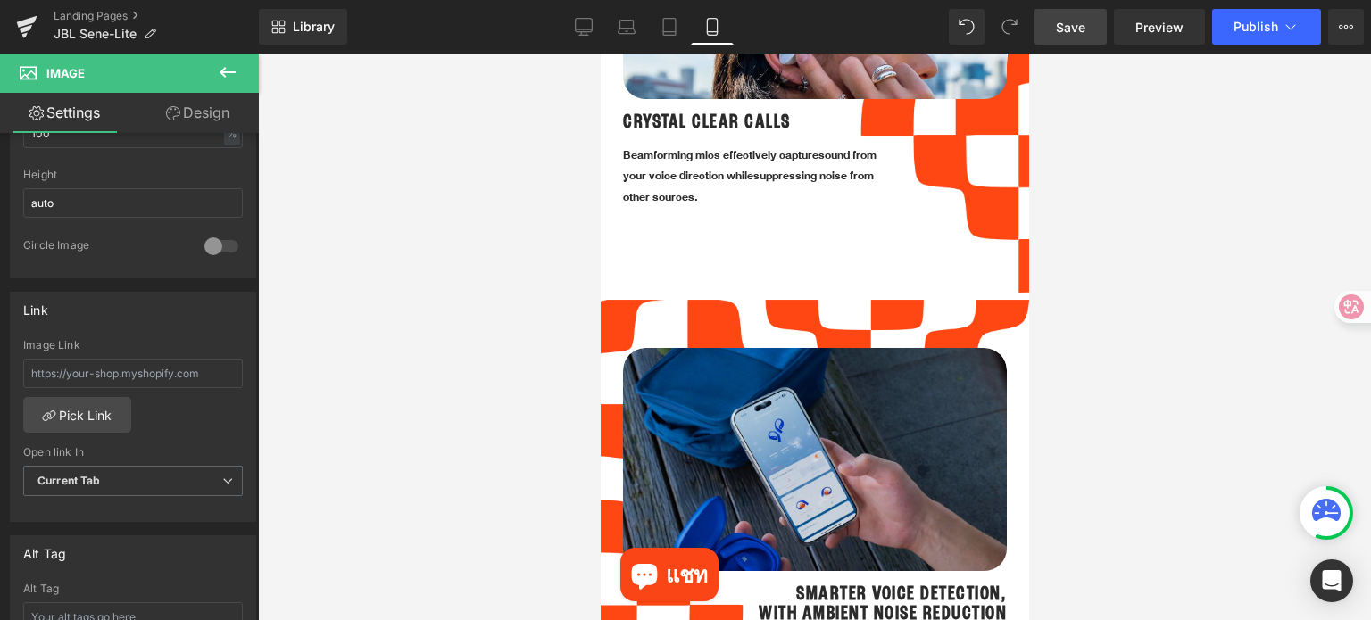
click at [852, 424] on img at bounding box center [814, 499] width 384 height 303
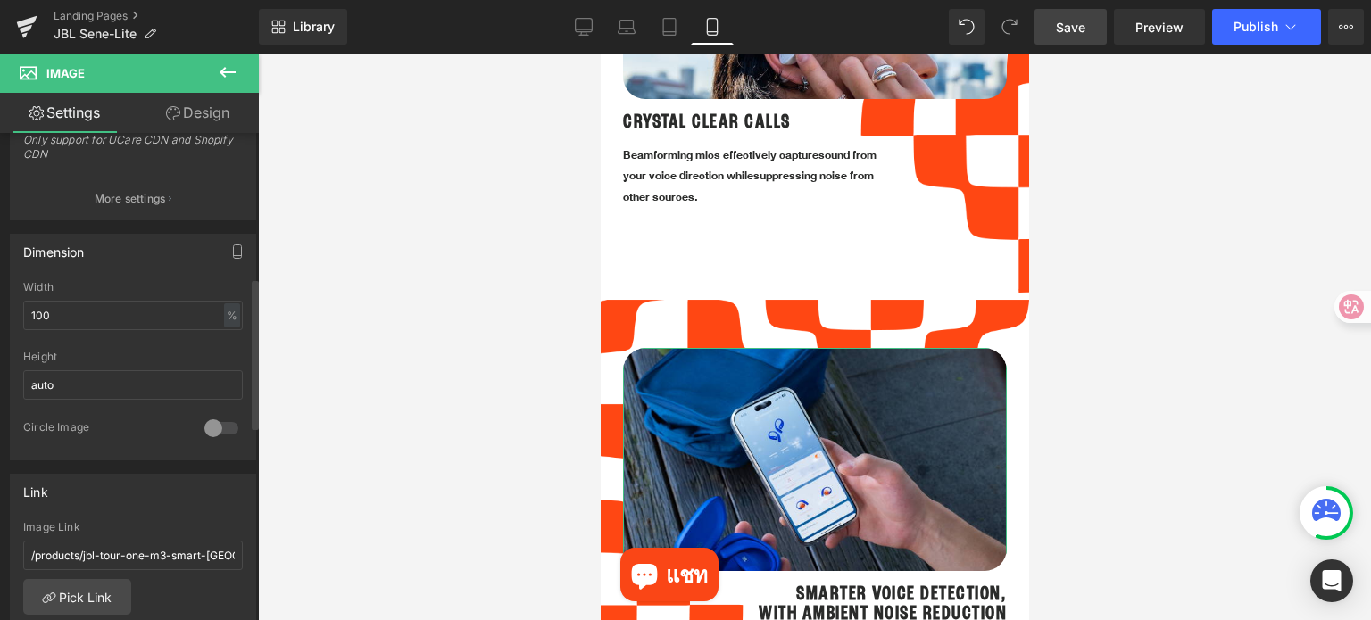
scroll to position [625, 0]
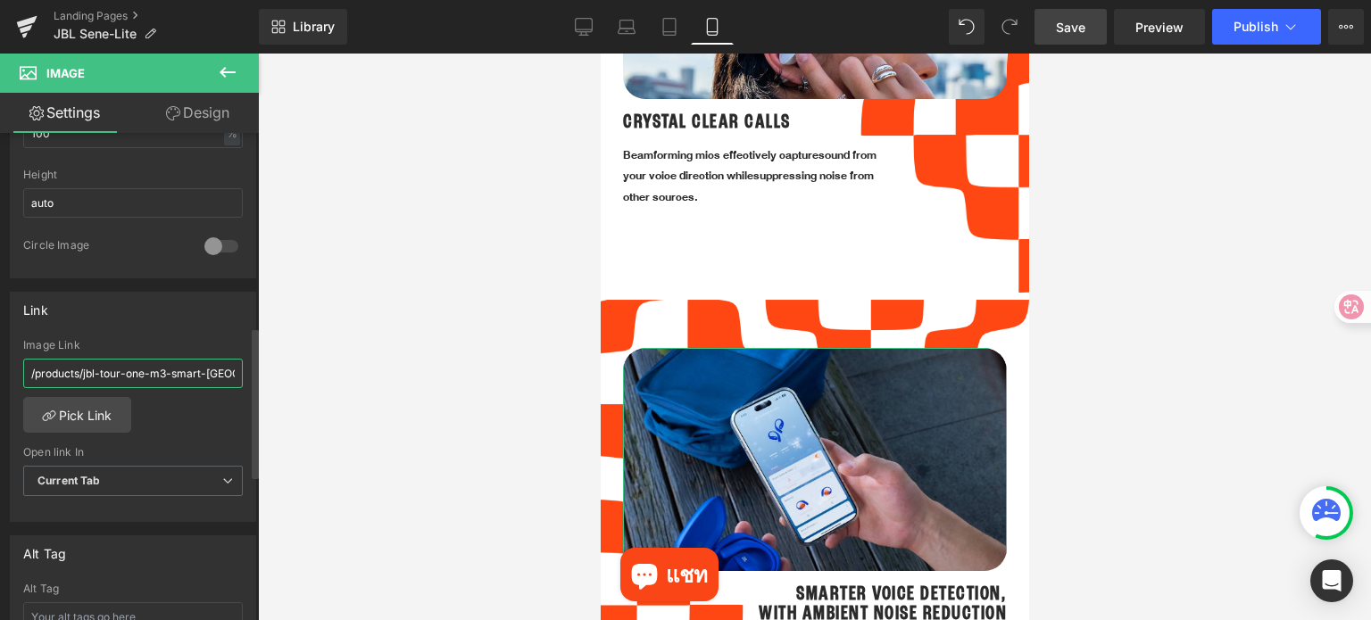
click at [205, 374] on input "/products/jbl-tour-one-m3-smart-[GEOGRAPHIC_DATA]" at bounding box center [133, 373] width 220 height 29
click at [82, 413] on link "Pick Link" at bounding box center [77, 415] width 108 height 36
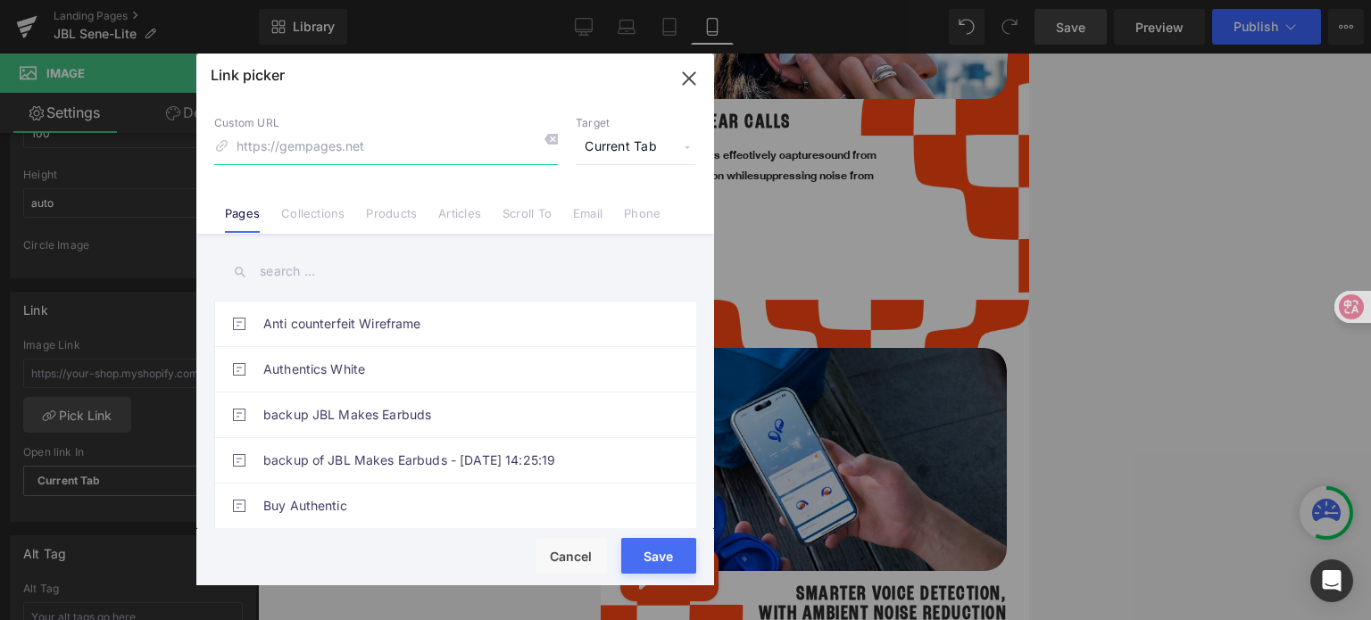
click at [407, 146] on input at bounding box center [386, 147] width 344 height 34
click at [597, 274] on input "text" at bounding box center [455, 272] width 482 height 40
click at [294, 216] on link "Collections" at bounding box center [312, 219] width 63 height 27
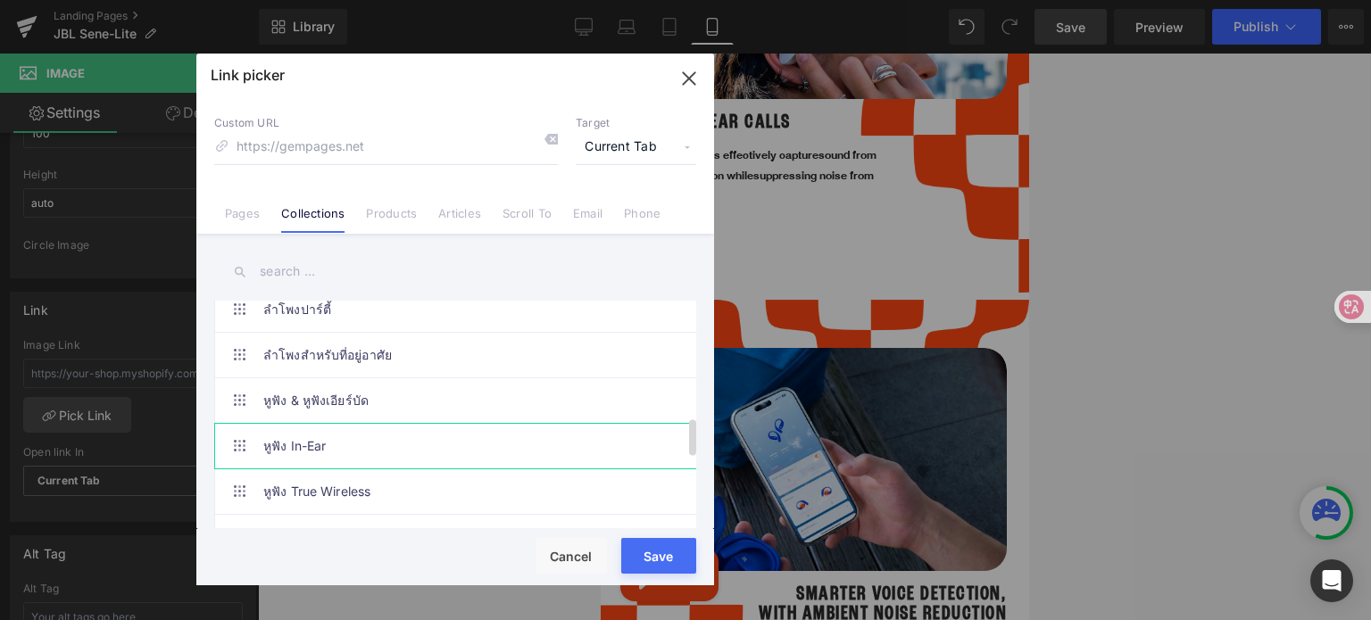
scroll to position [714, 0]
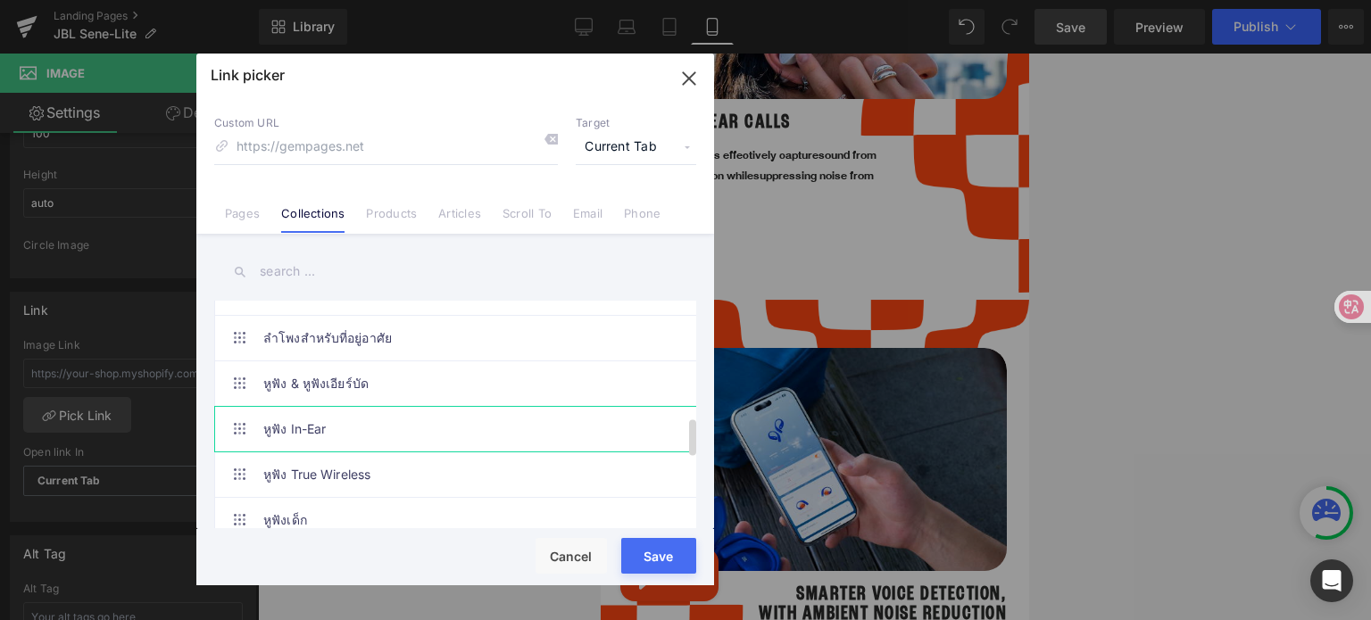
click at [402, 411] on link "หูฟัง In-Ear" at bounding box center [459, 429] width 393 height 45
click at [625, 567] on button "Save" at bounding box center [658, 556] width 75 height 36
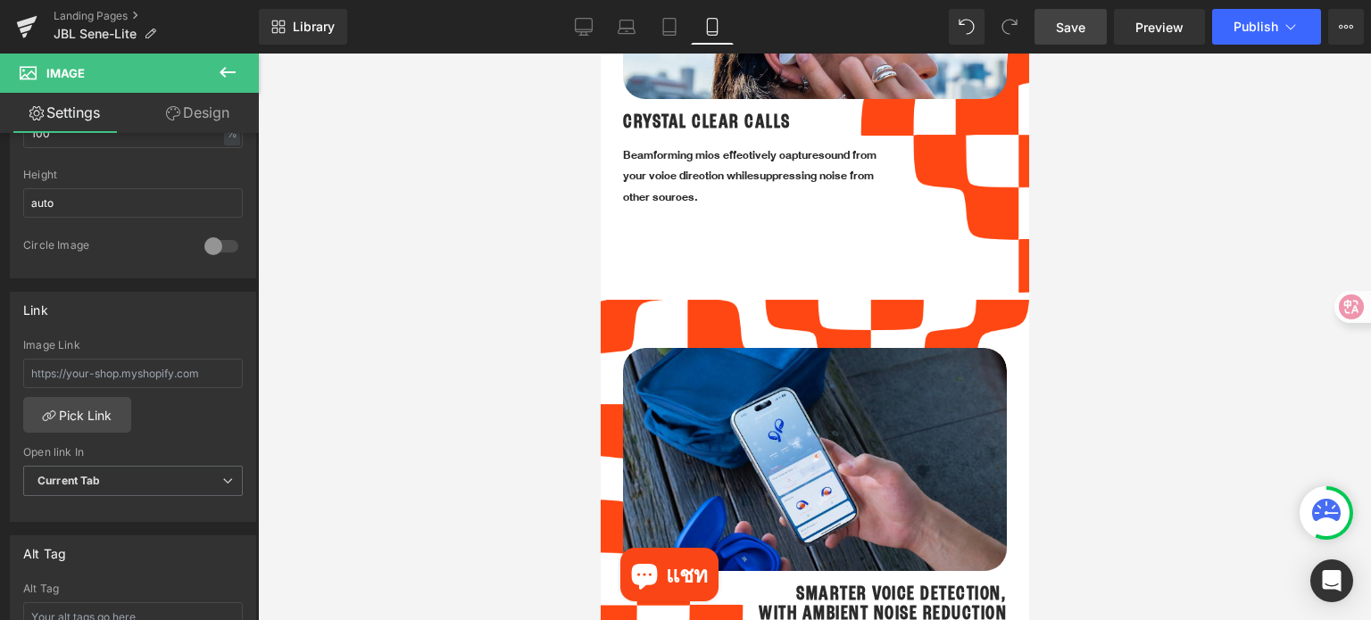
click at [1199, 448] on div at bounding box center [814, 337] width 1113 height 567
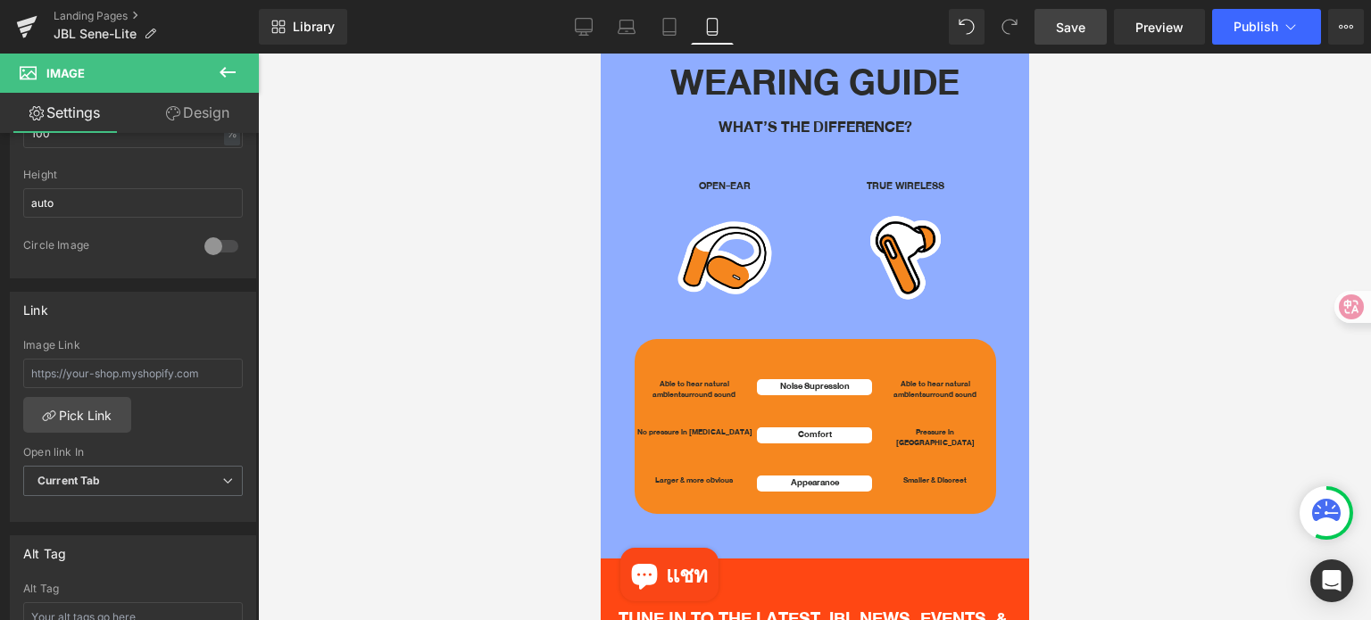
scroll to position [3453, 0]
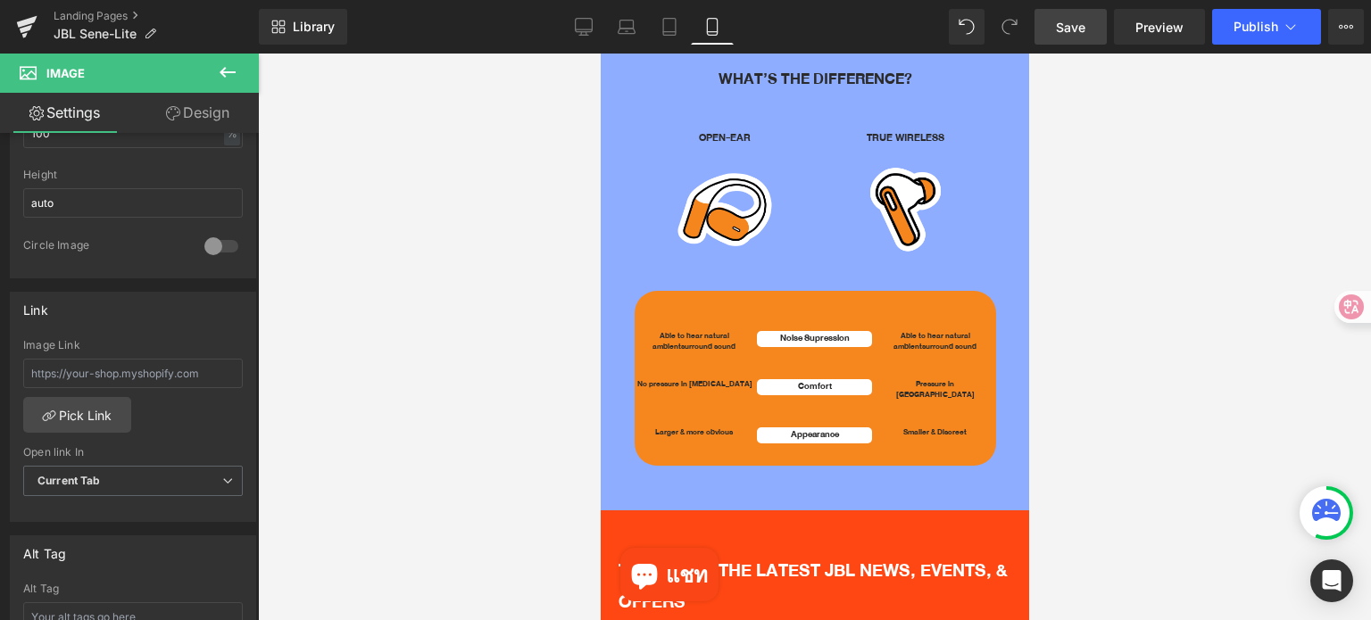
click at [1066, 18] on span "Save" at bounding box center [1070, 27] width 29 height 19
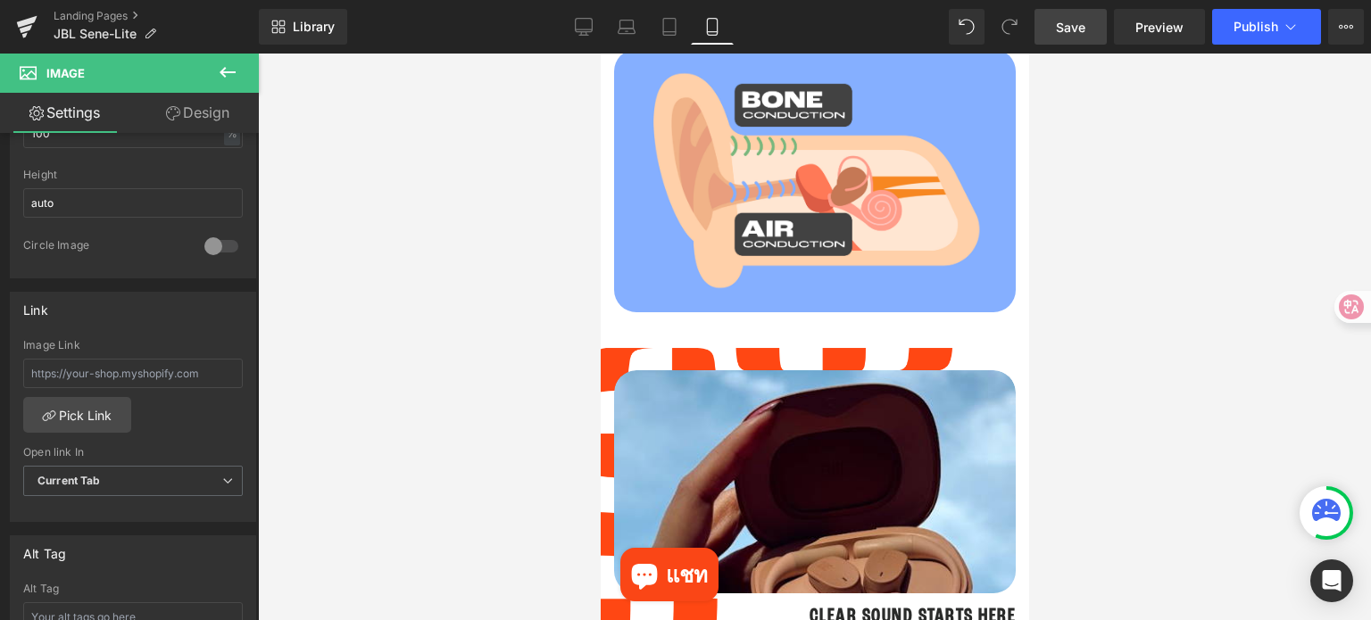
scroll to position [508, 0]
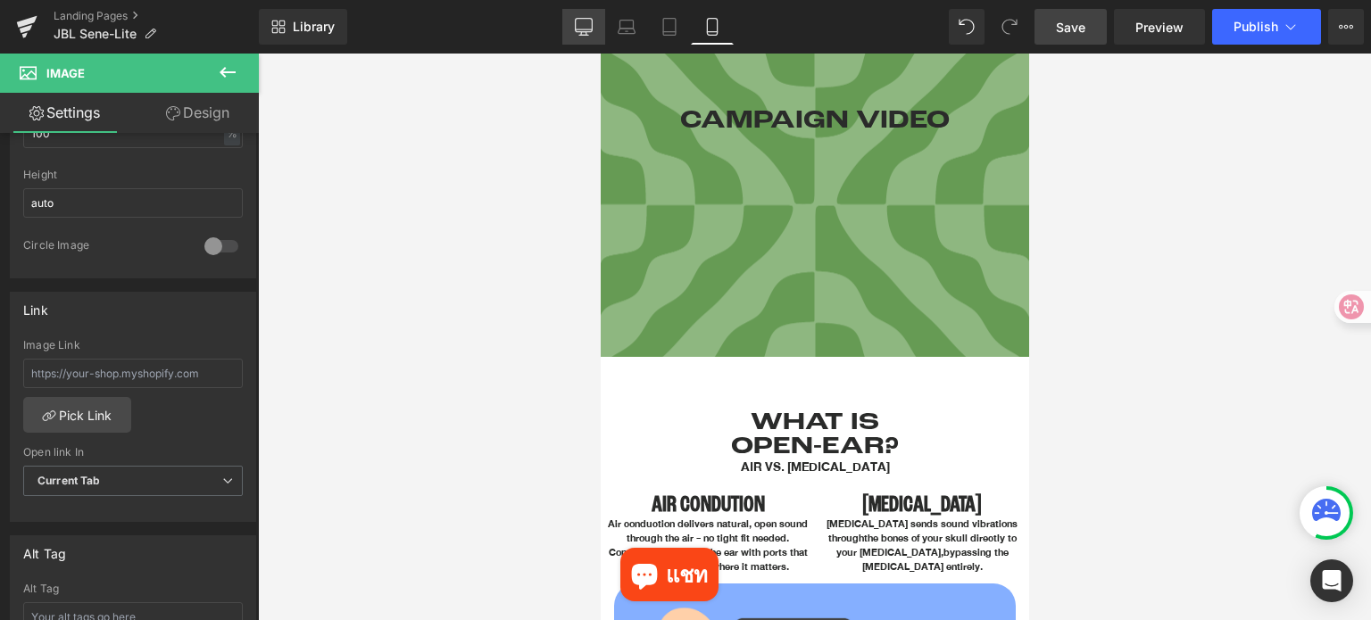
click at [593, 22] on link "Desktop" at bounding box center [583, 27] width 43 height 36
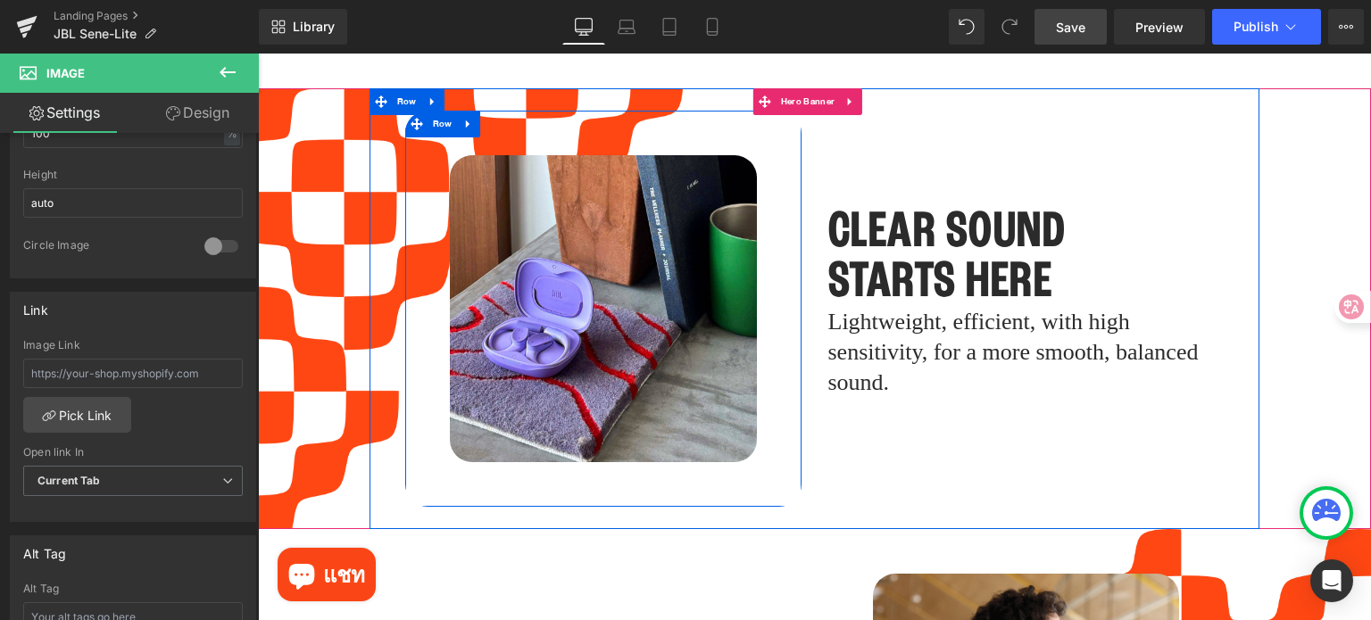
scroll to position [2499, 0]
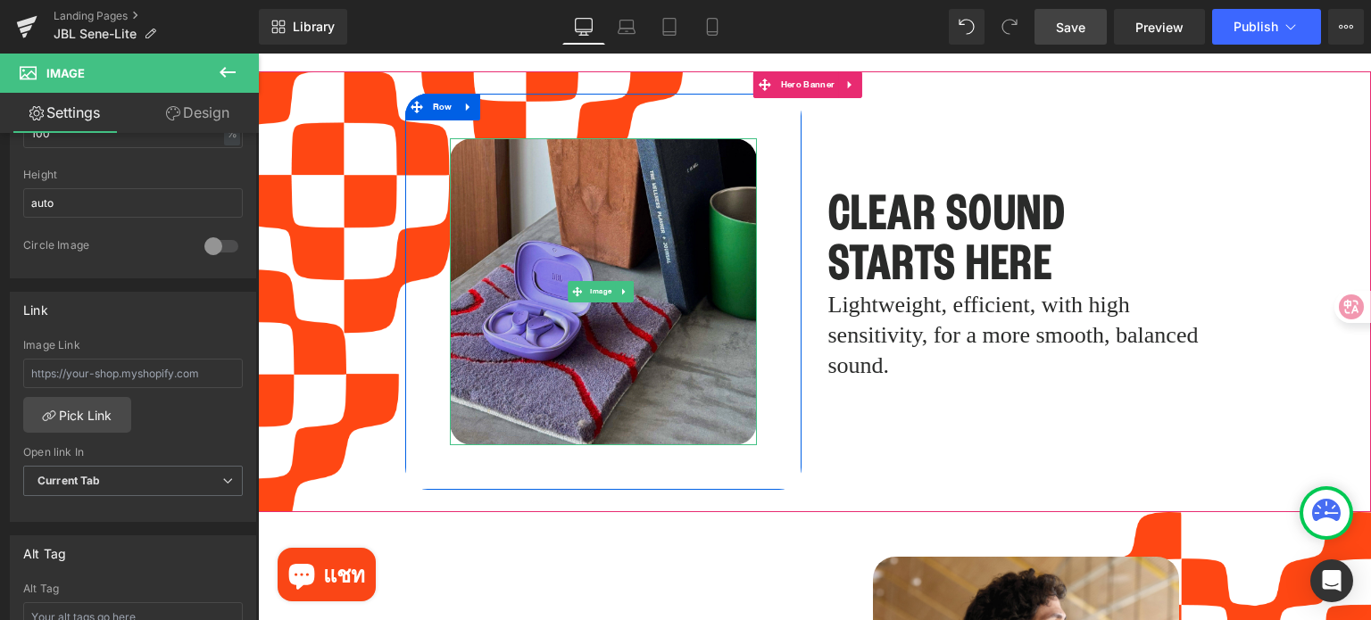
click at [646, 298] on img at bounding box center [603, 291] width 307 height 307
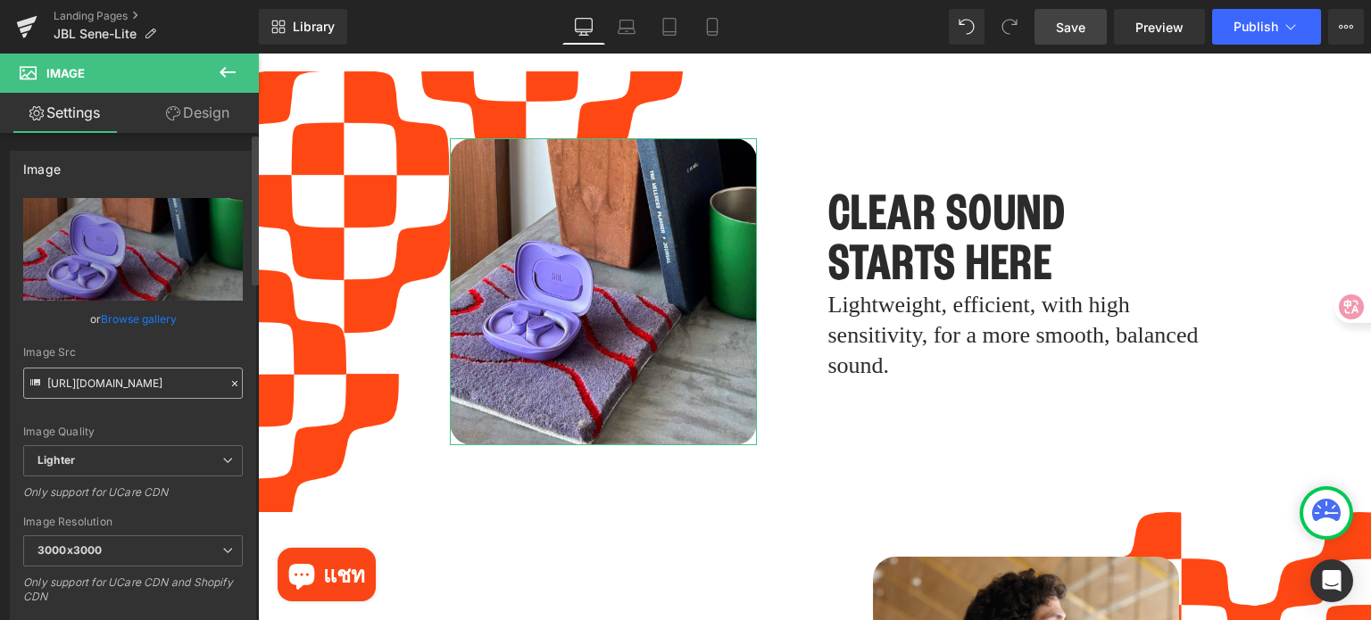
click at [177, 385] on input "[URL][DOMAIN_NAME]" at bounding box center [133, 383] width 220 height 31
click at [631, 26] on icon at bounding box center [627, 27] width 18 height 18
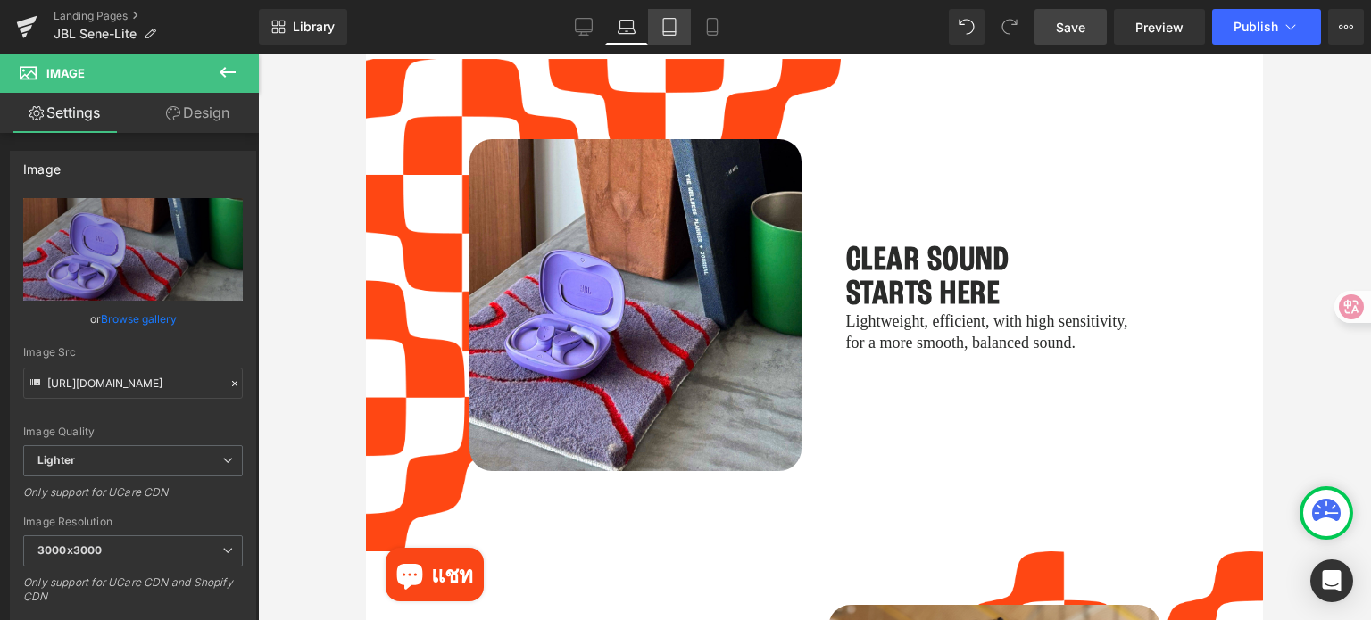
click at [668, 28] on icon at bounding box center [669, 27] width 18 height 18
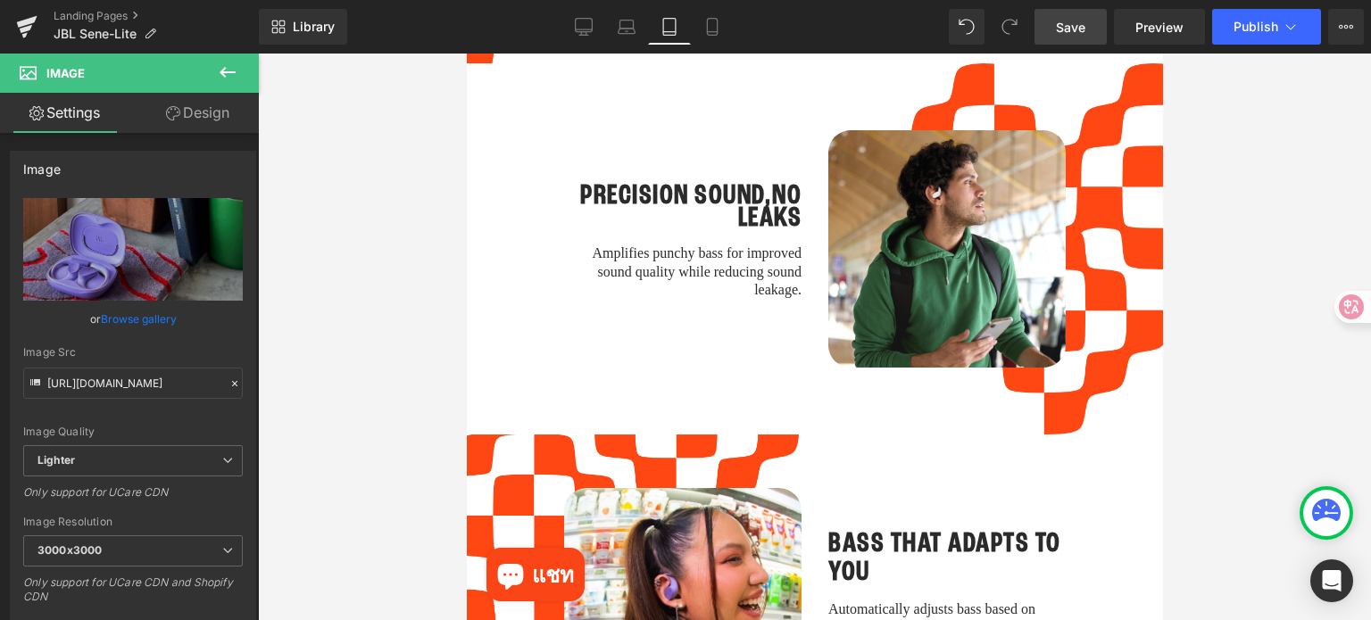
scroll to position [1465, 0]
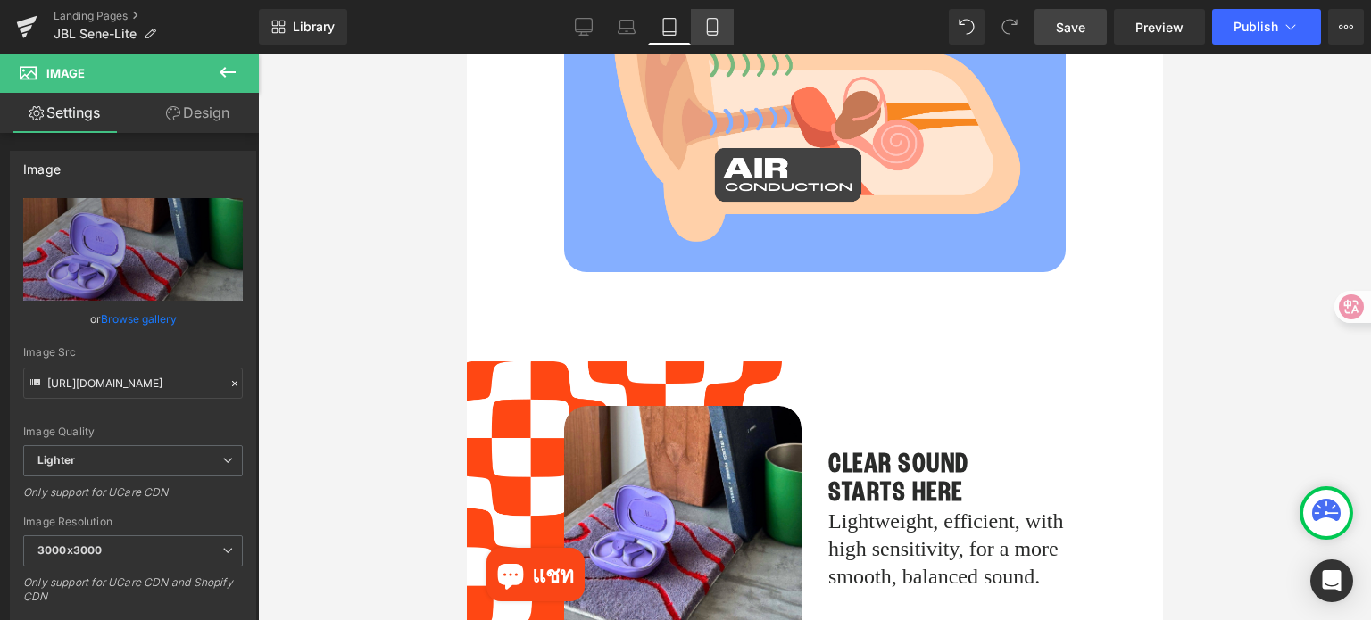
click at [707, 17] on link "Mobile" at bounding box center [712, 27] width 43 height 36
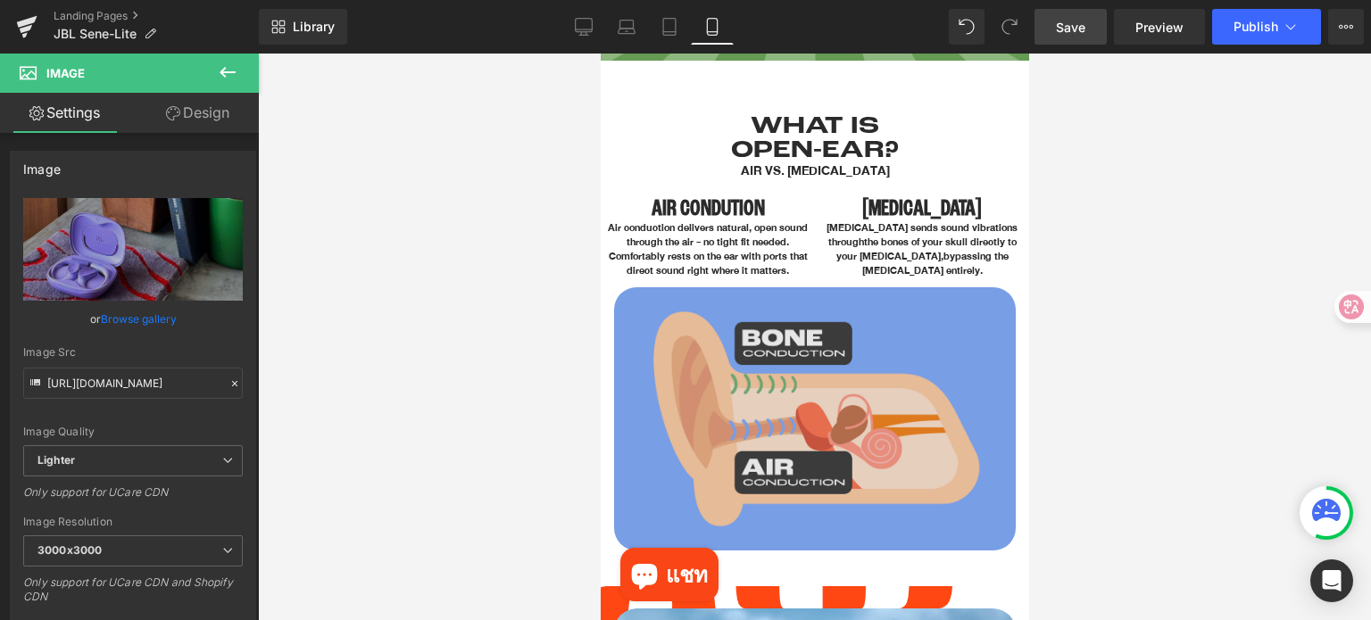
scroll to position [803, 0]
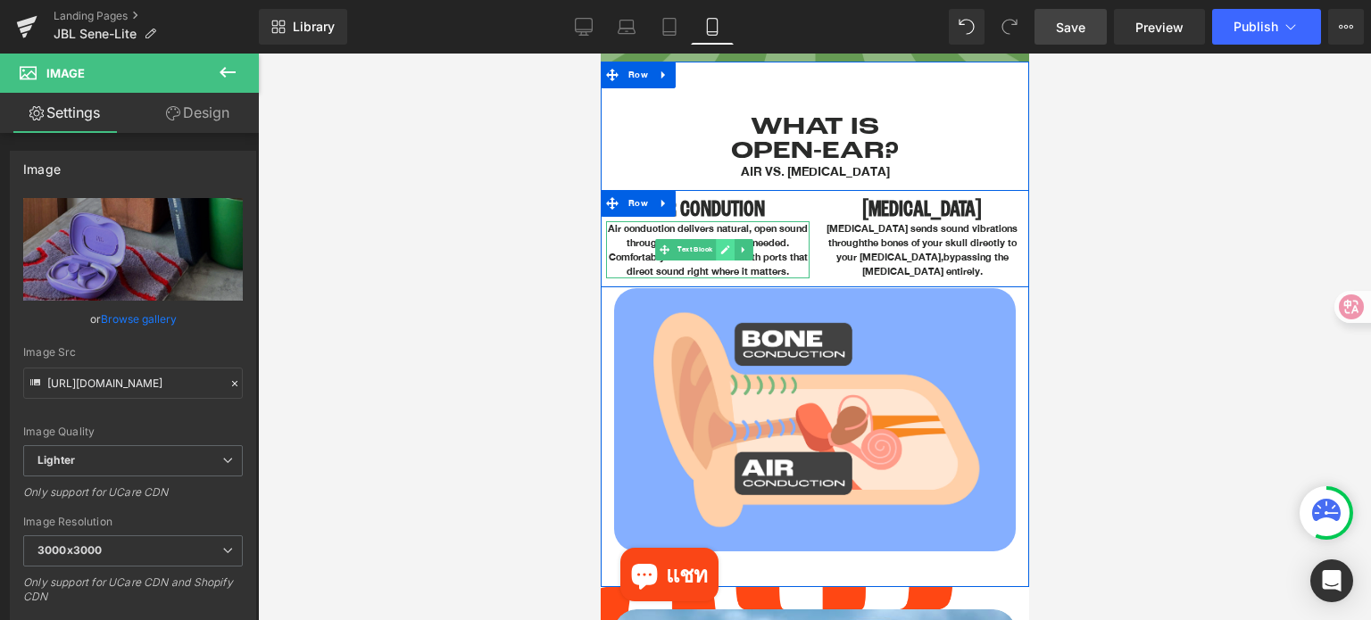
click at [726, 253] on link at bounding box center [724, 249] width 19 height 21
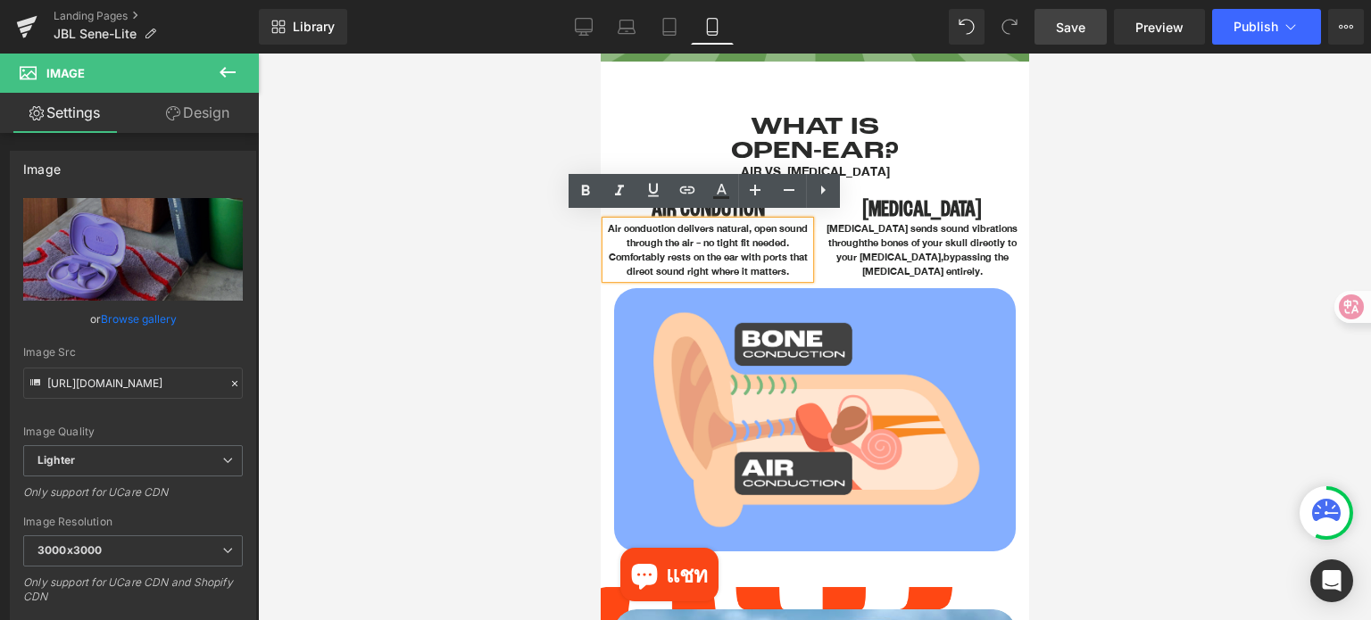
click at [726, 253] on p "Air conduction delivers natural, open sound through the air - no tight fit need…" at bounding box center [706, 249] width 203 height 57
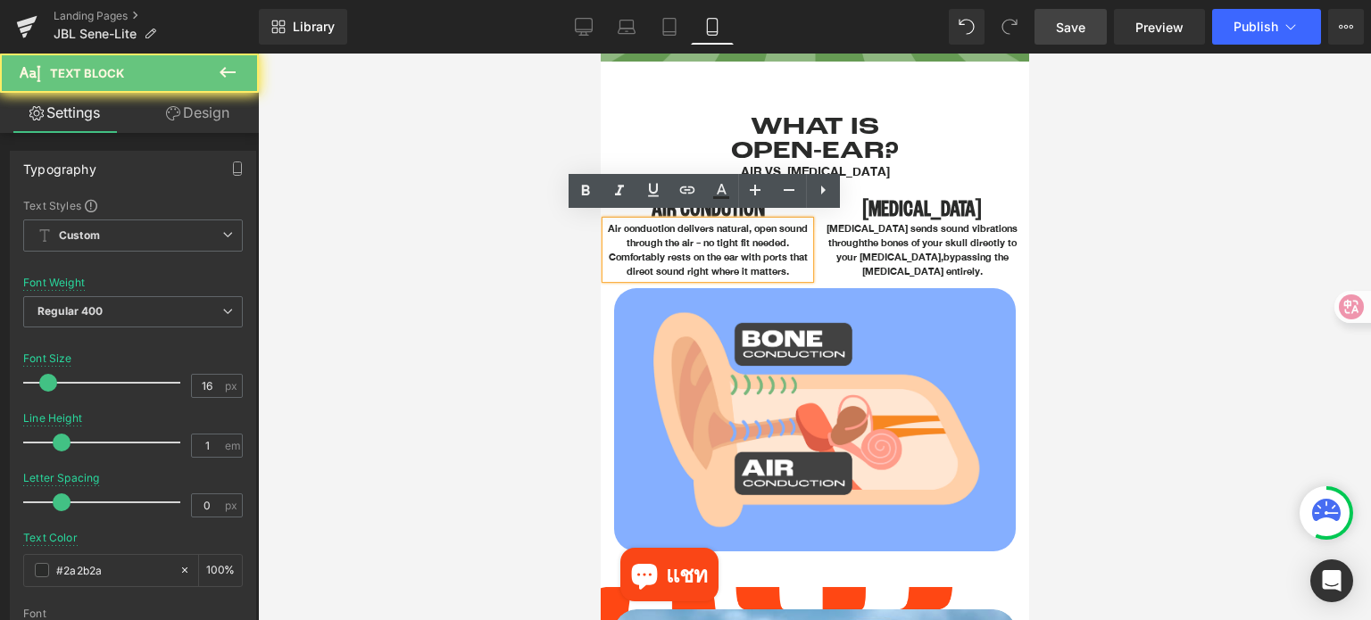
click at [726, 253] on p "Air conduction delivers natural, open sound through the air - no tight fit need…" at bounding box center [706, 249] width 203 height 57
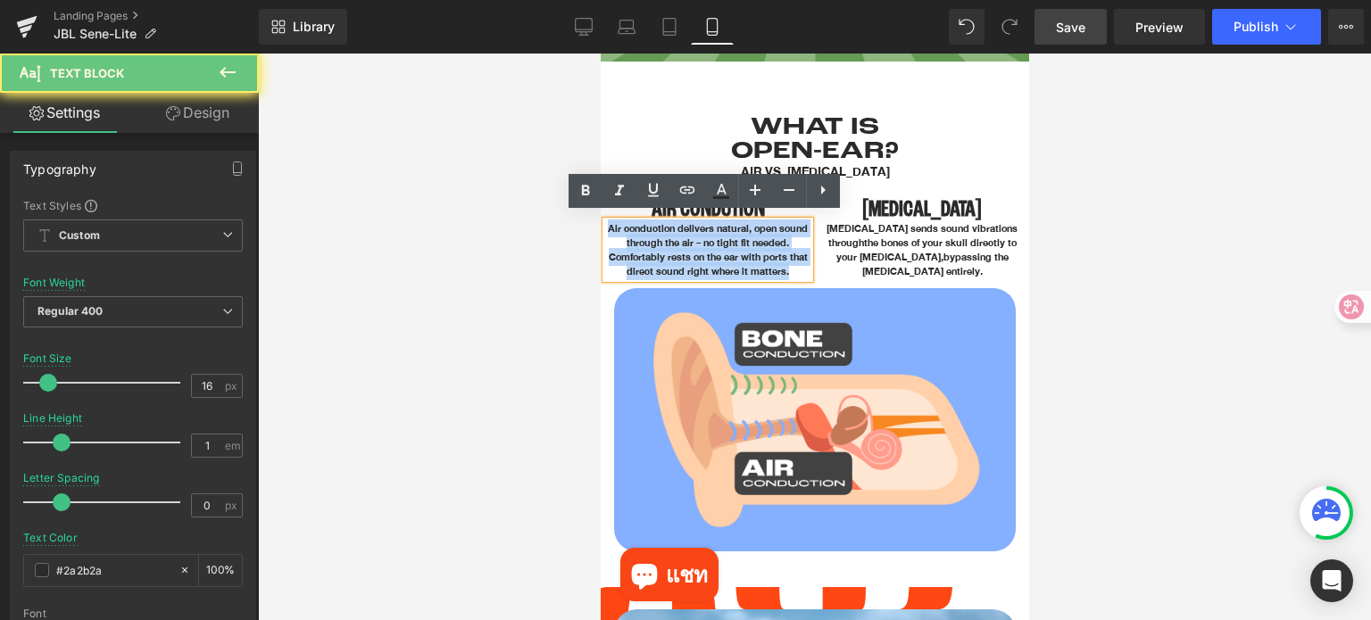
click at [726, 253] on p "Air conduction delivers natural, open sound through the air - no tight fit need…" at bounding box center [706, 249] width 203 height 57
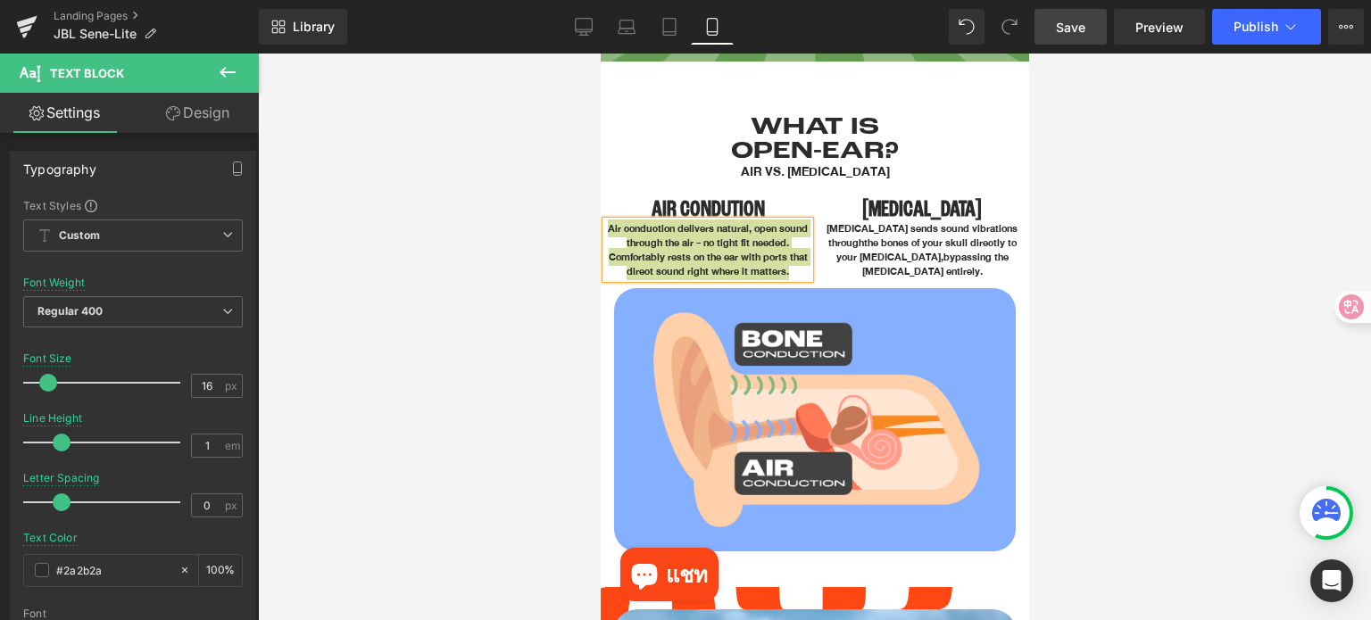
click at [1124, 353] on div at bounding box center [814, 337] width 1113 height 567
click at [1182, 328] on div at bounding box center [814, 337] width 1113 height 567
click at [1193, 417] on div at bounding box center [814, 337] width 1113 height 567
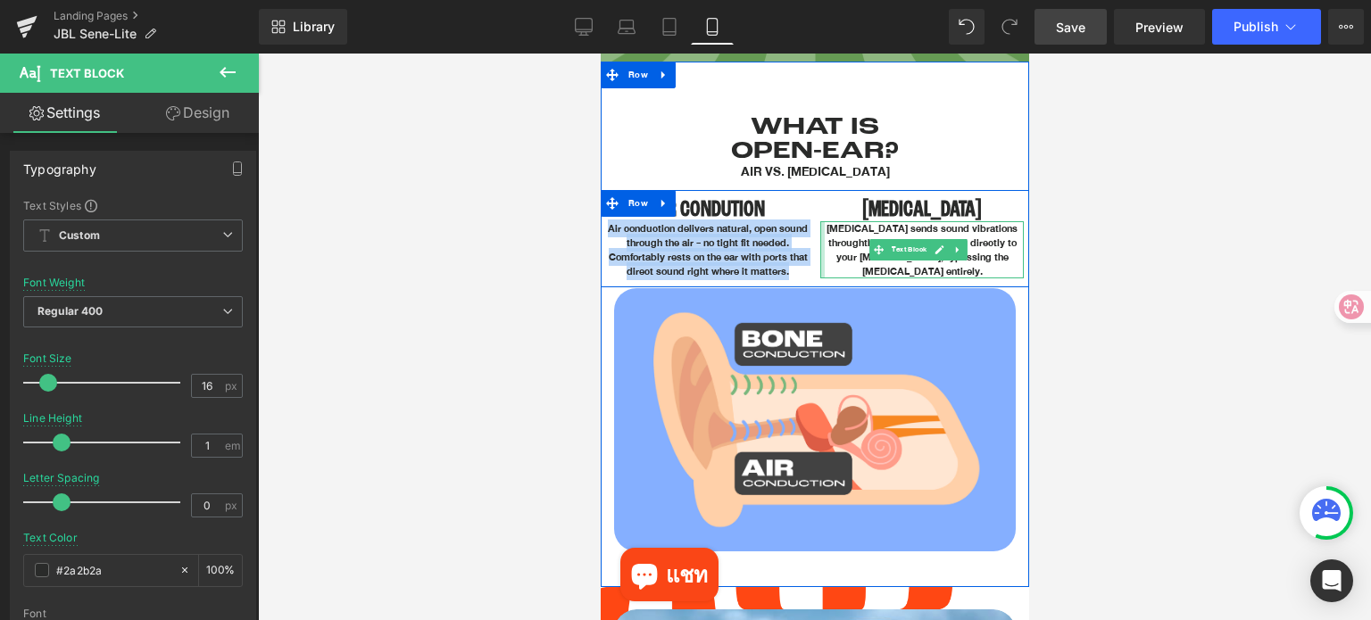
click at [814, 252] on div "[MEDICAL_DATA] Heading [MEDICAL_DATA] sends sound vibrations through the bones …" at bounding box center [921, 238] width 214 height 79
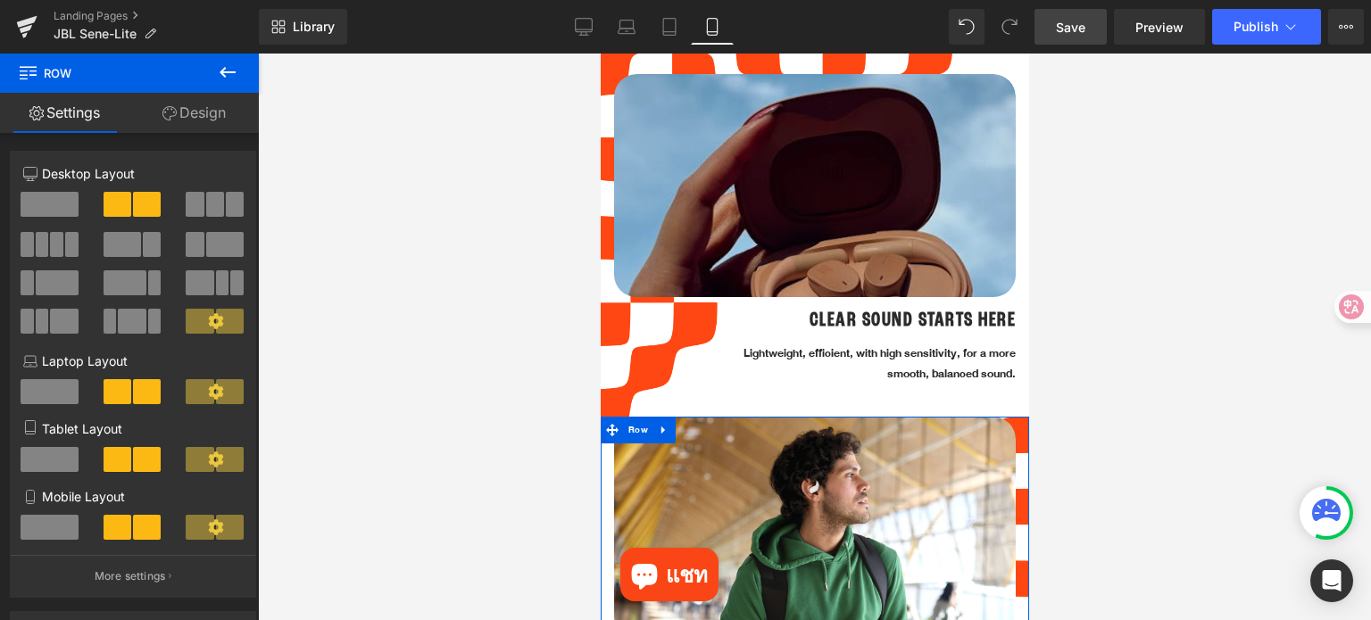
scroll to position [1339, 0]
click at [818, 179] on img at bounding box center [814, 229] width 402 height 311
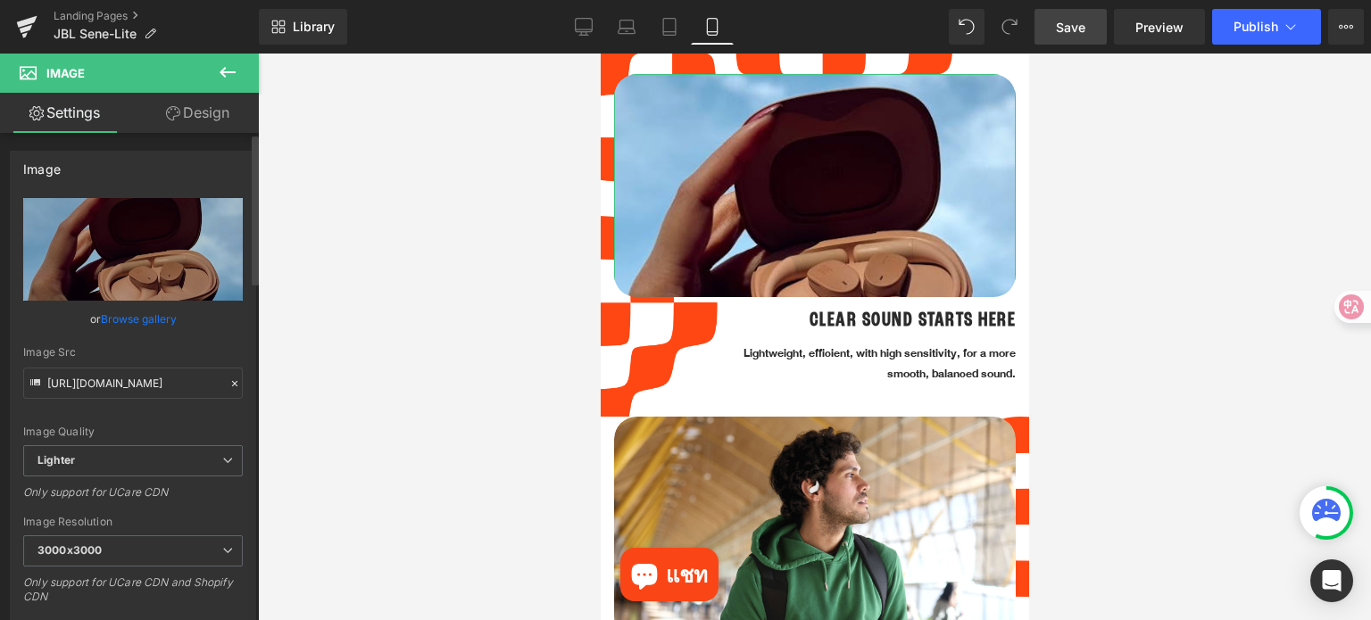
click at [228, 381] on icon at bounding box center [234, 383] width 12 height 12
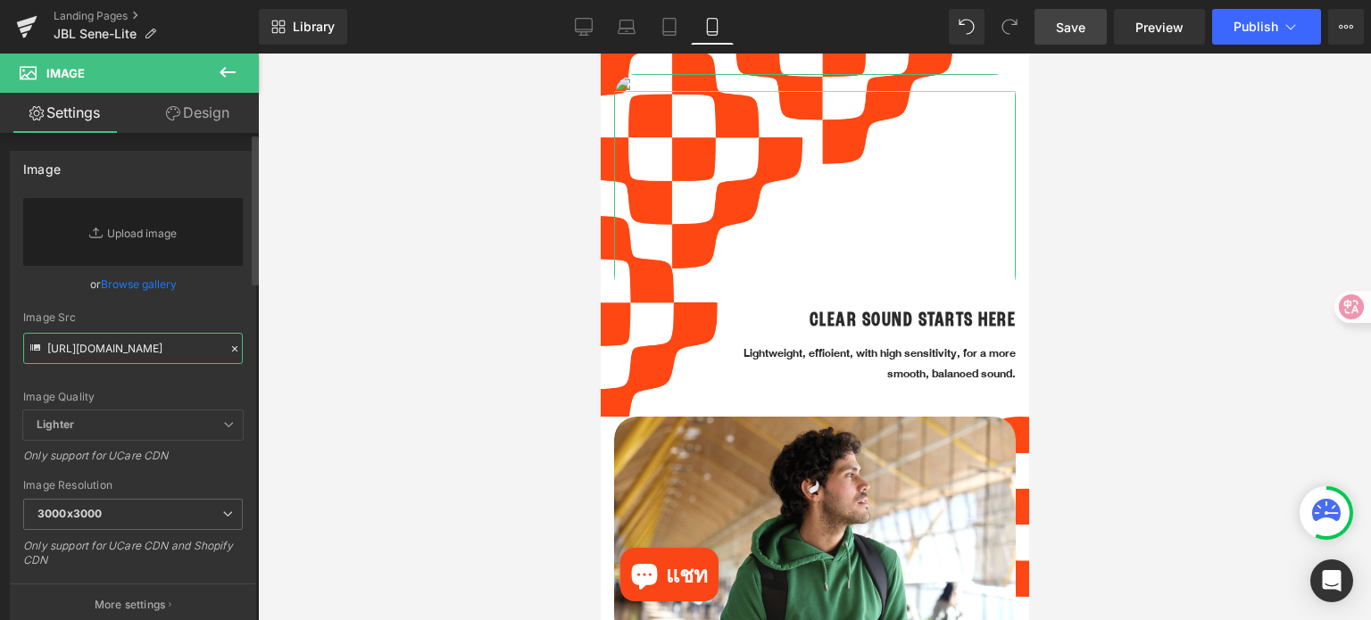
click at [146, 336] on input "[URL][DOMAIN_NAME]" at bounding box center [133, 348] width 220 height 31
paste input "[URL][DOMAIN_NAME]"
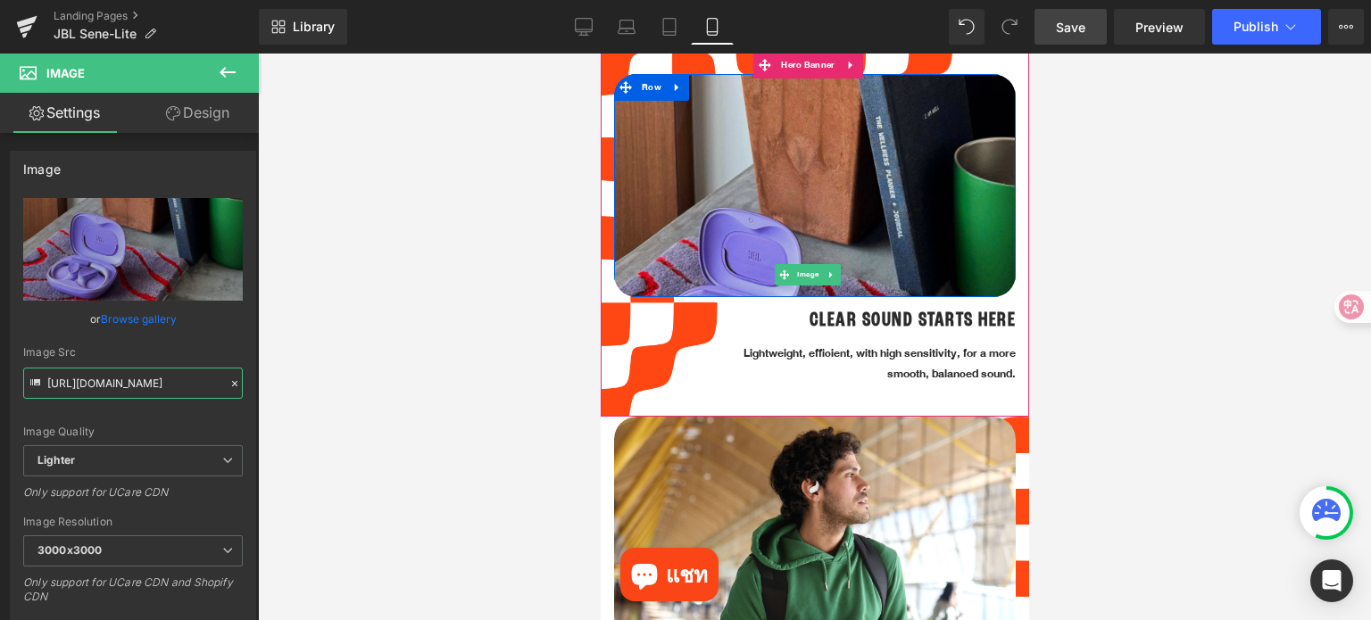
type input "[URL][DOMAIN_NAME]"
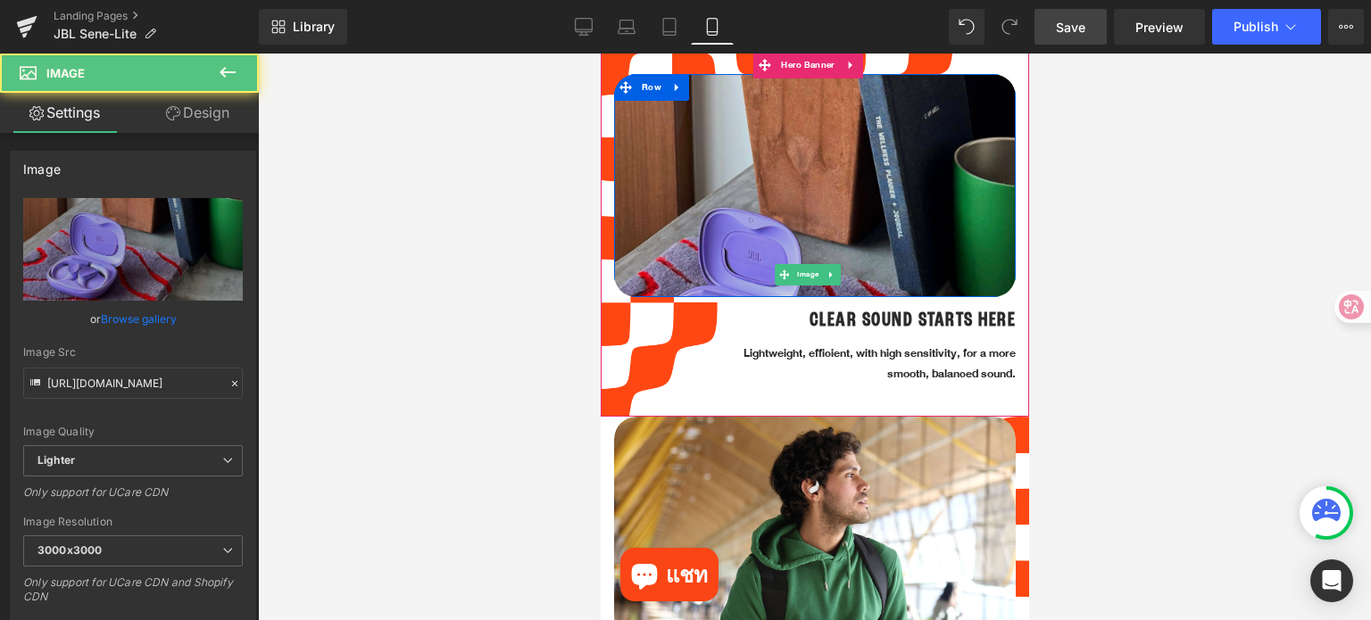
click at [780, 206] on img at bounding box center [814, 275] width 402 height 402
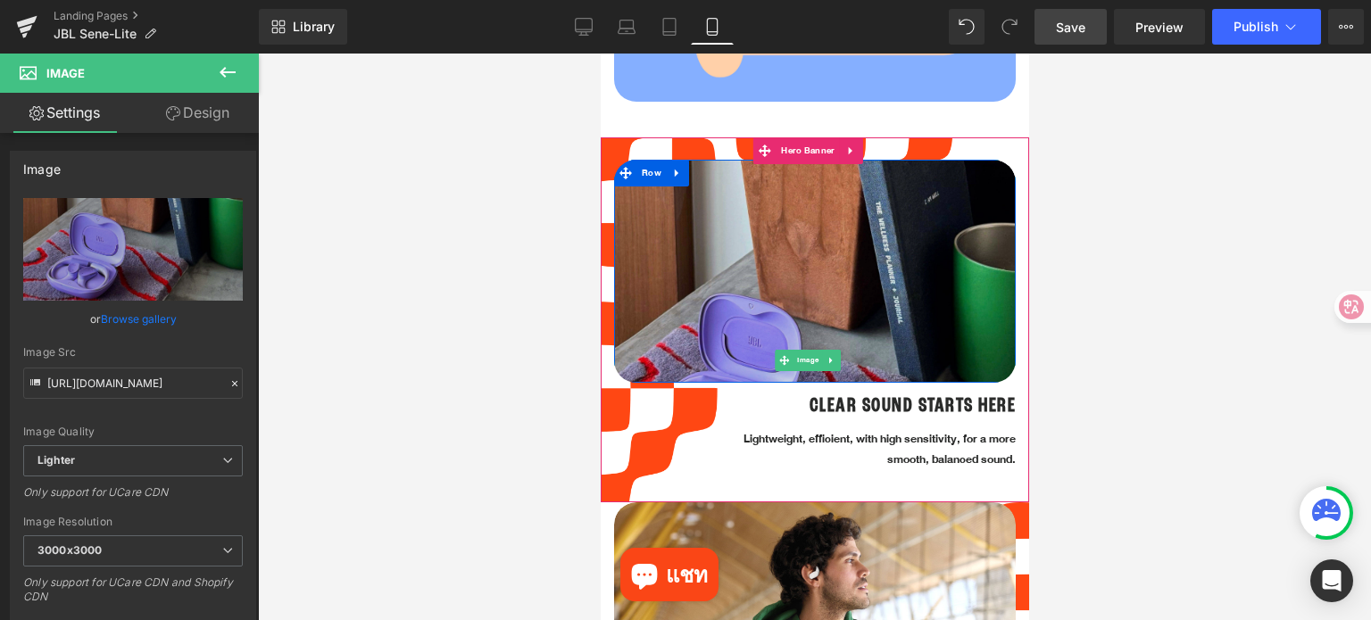
scroll to position [1249, 0]
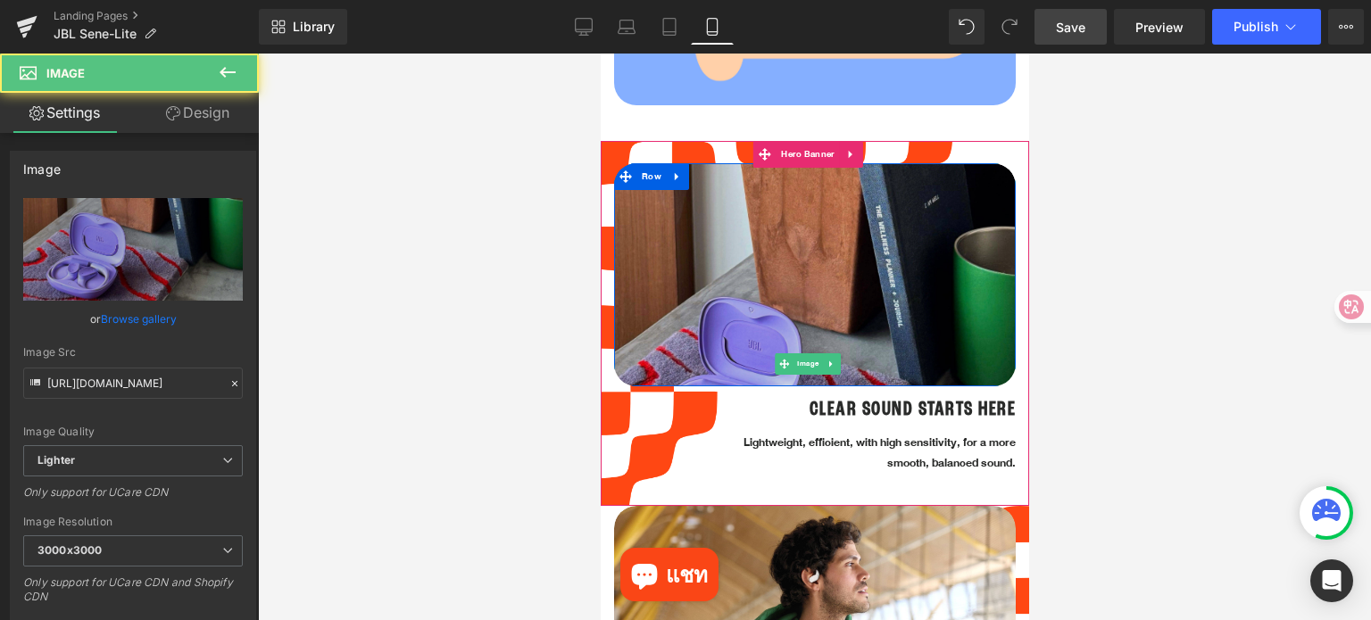
click at [809, 264] on img at bounding box center [814, 364] width 402 height 402
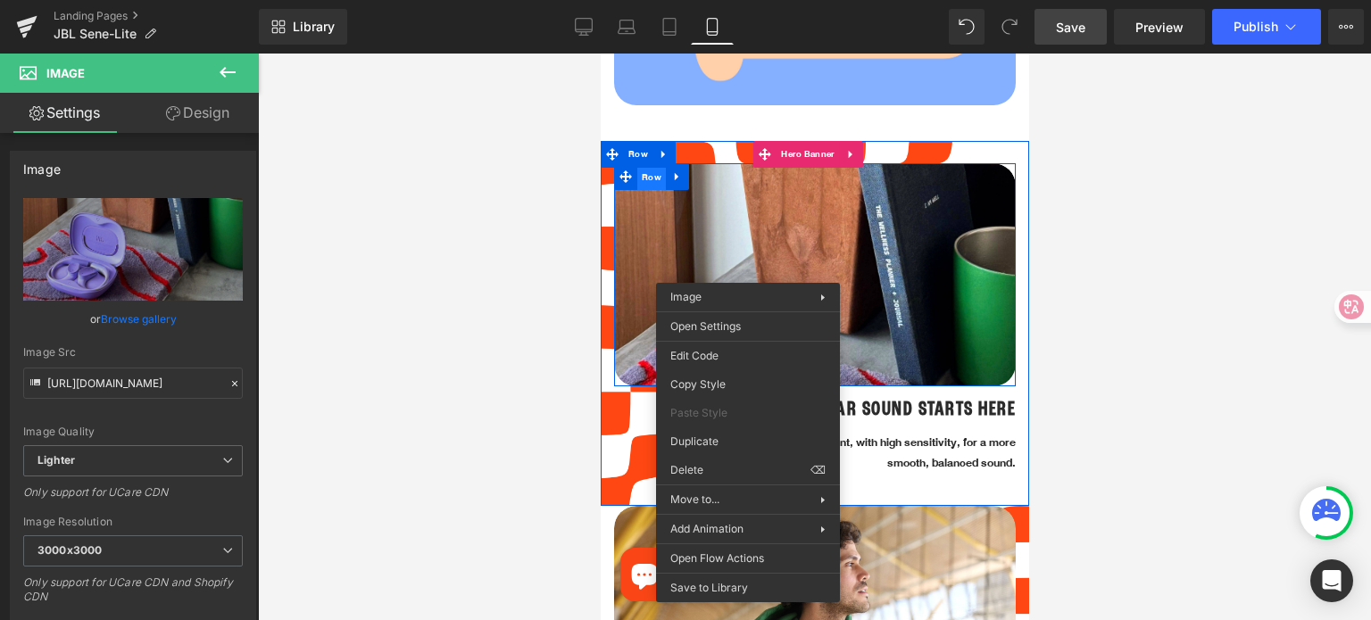
click at [649, 164] on span "Row" at bounding box center [650, 177] width 29 height 27
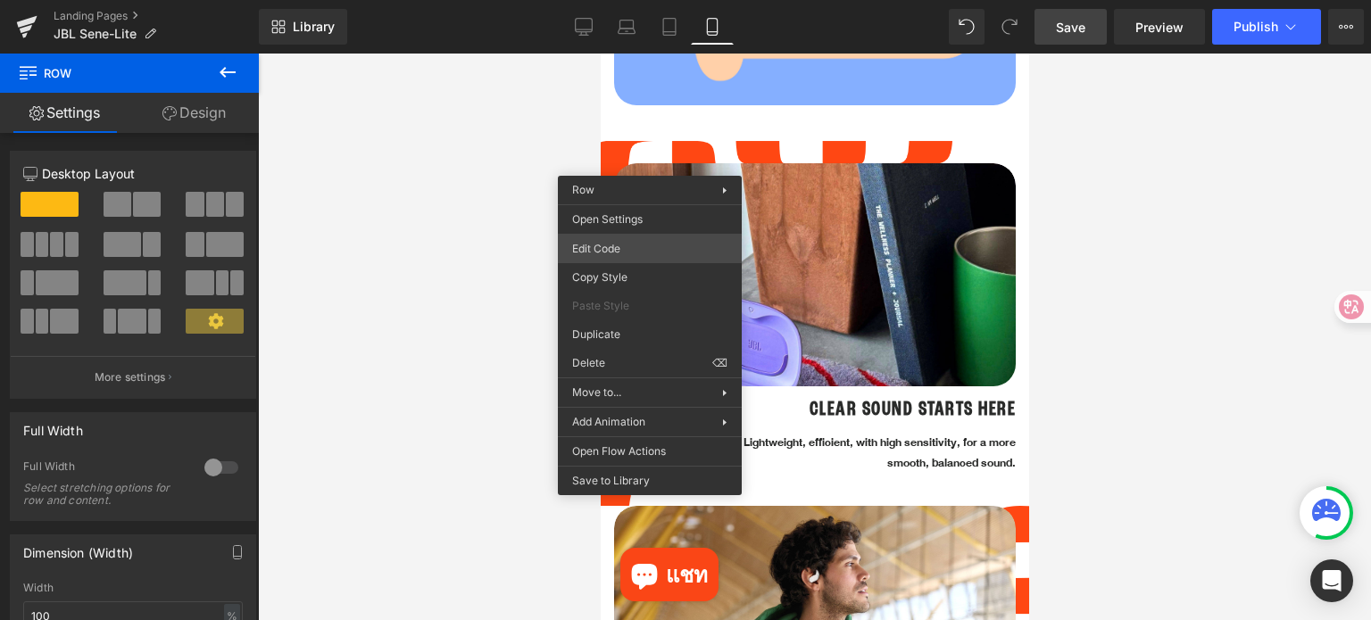
click at [648, 0] on div "Row You are previewing how the will restyle your page. You can not edit Element…" at bounding box center [685, 0] width 1371 height 0
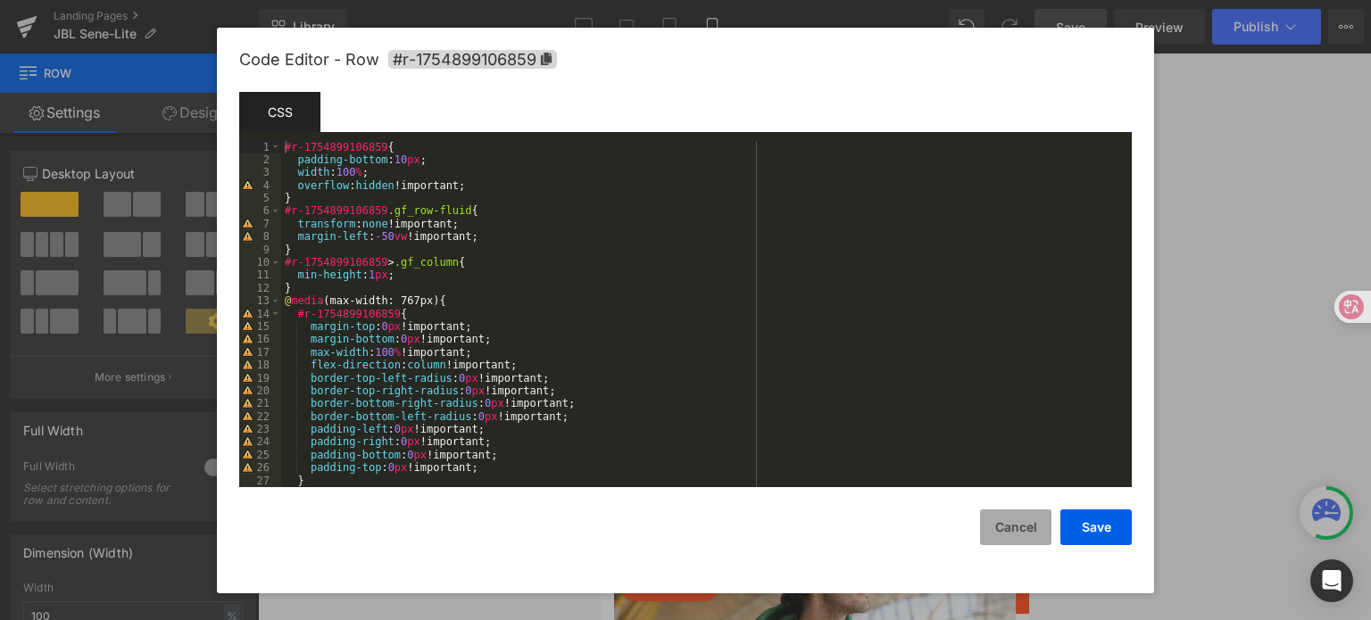
click at [1011, 530] on button "Cancel" at bounding box center [1015, 528] width 71 height 36
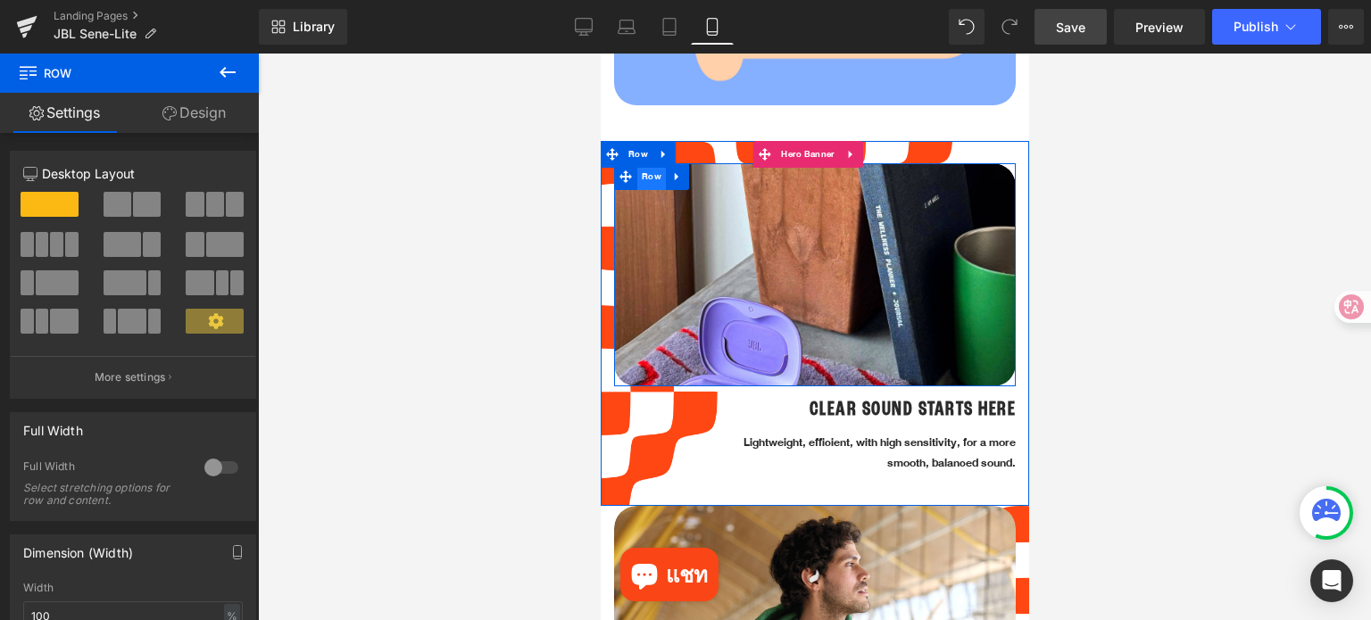
click at [652, 167] on span "Row" at bounding box center [650, 176] width 29 height 27
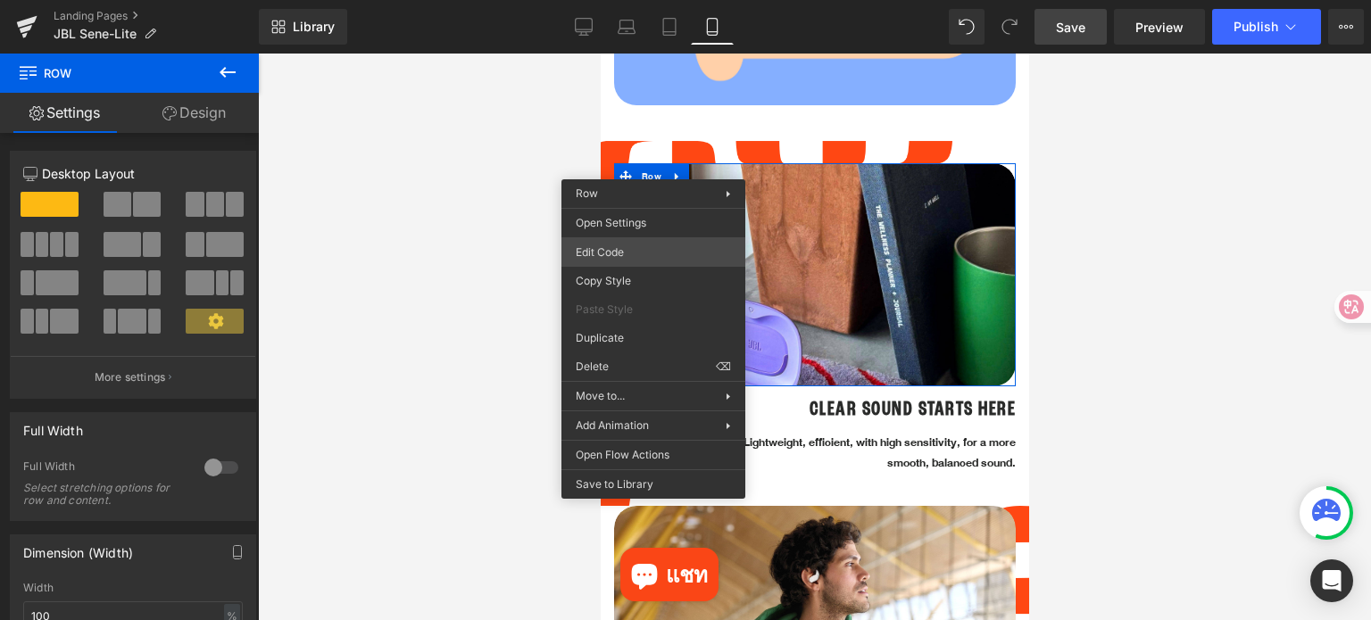
click at [634, 0] on div "Row You are previewing how the will restyle your page. You can not edit Element…" at bounding box center [685, 0] width 1371 height 0
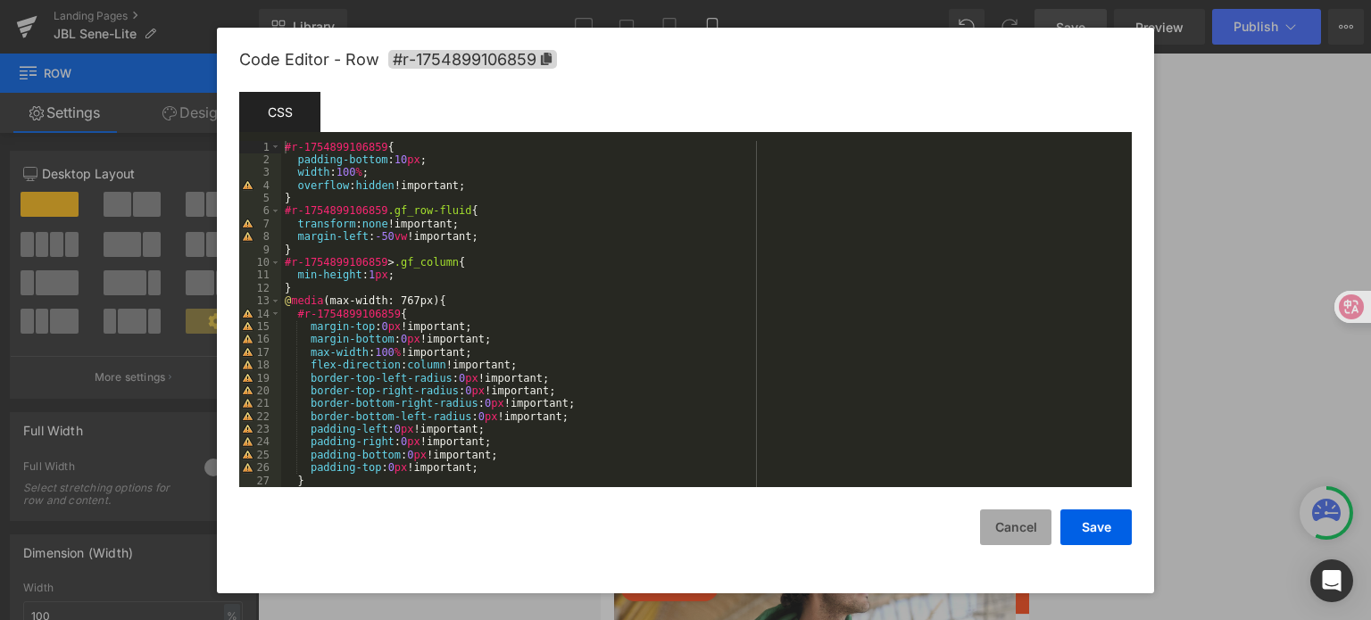
click at [1000, 525] on button "Cancel" at bounding box center [1015, 528] width 71 height 36
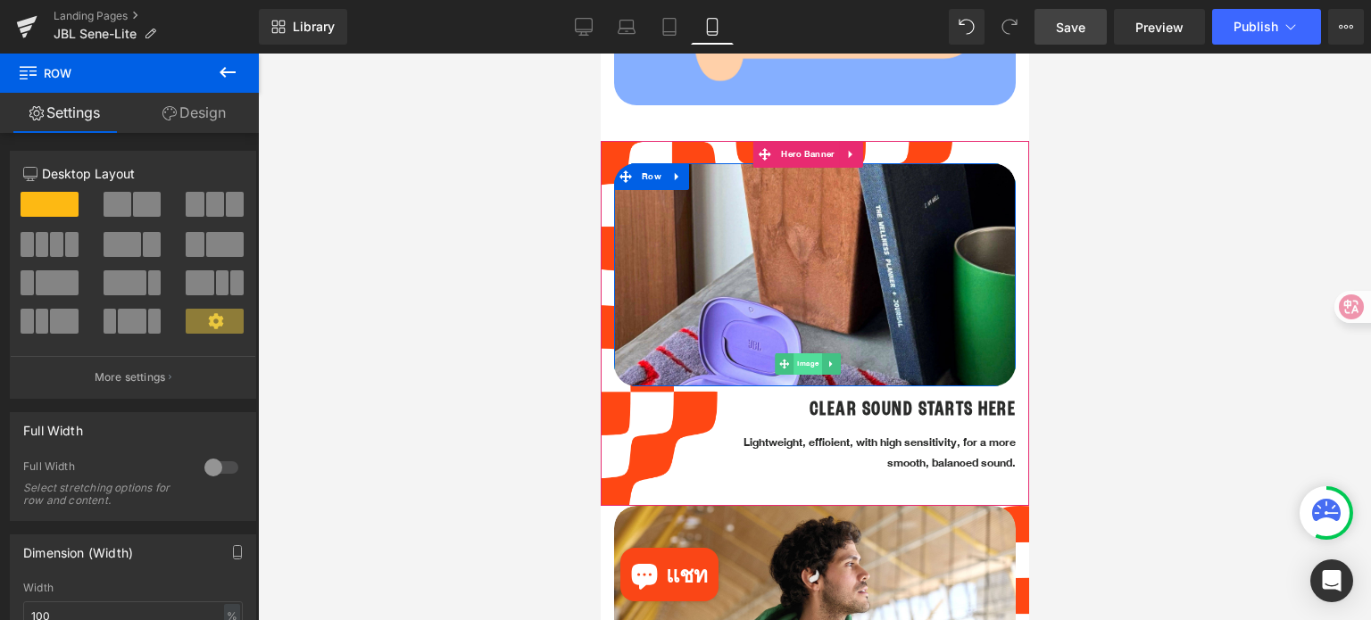
click at [808, 353] on span "Image" at bounding box center [807, 363] width 29 height 21
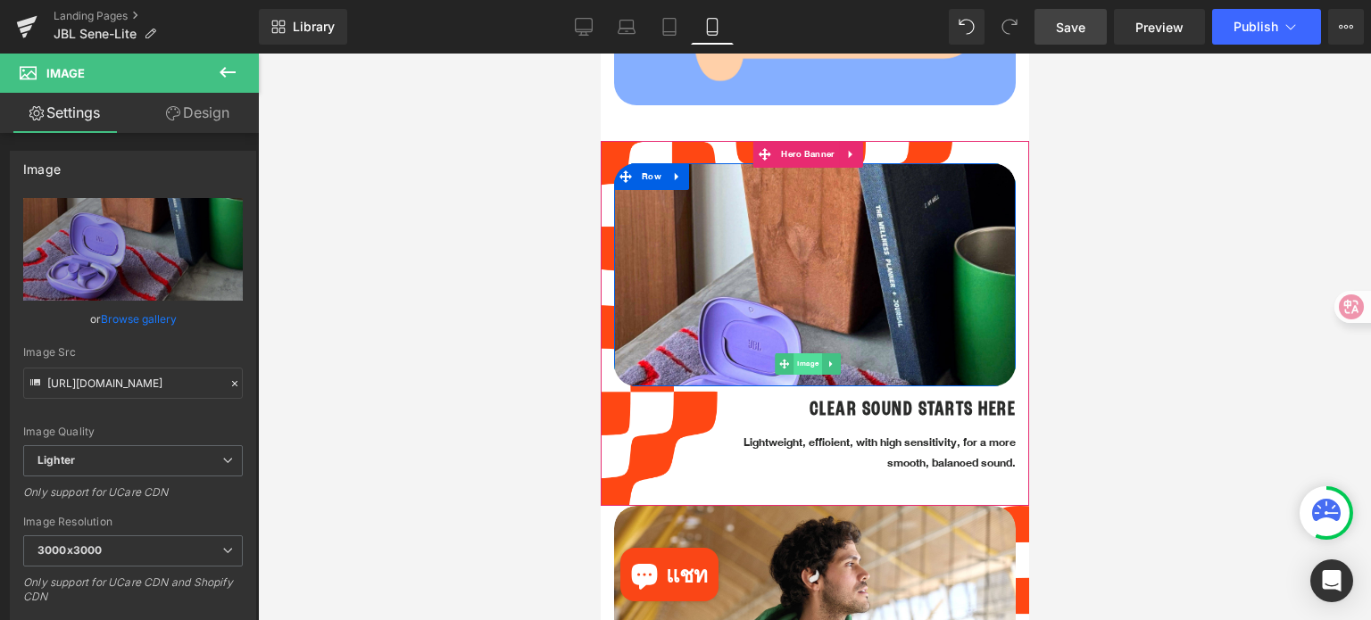
click at [808, 353] on span "Image" at bounding box center [807, 363] width 29 height 21
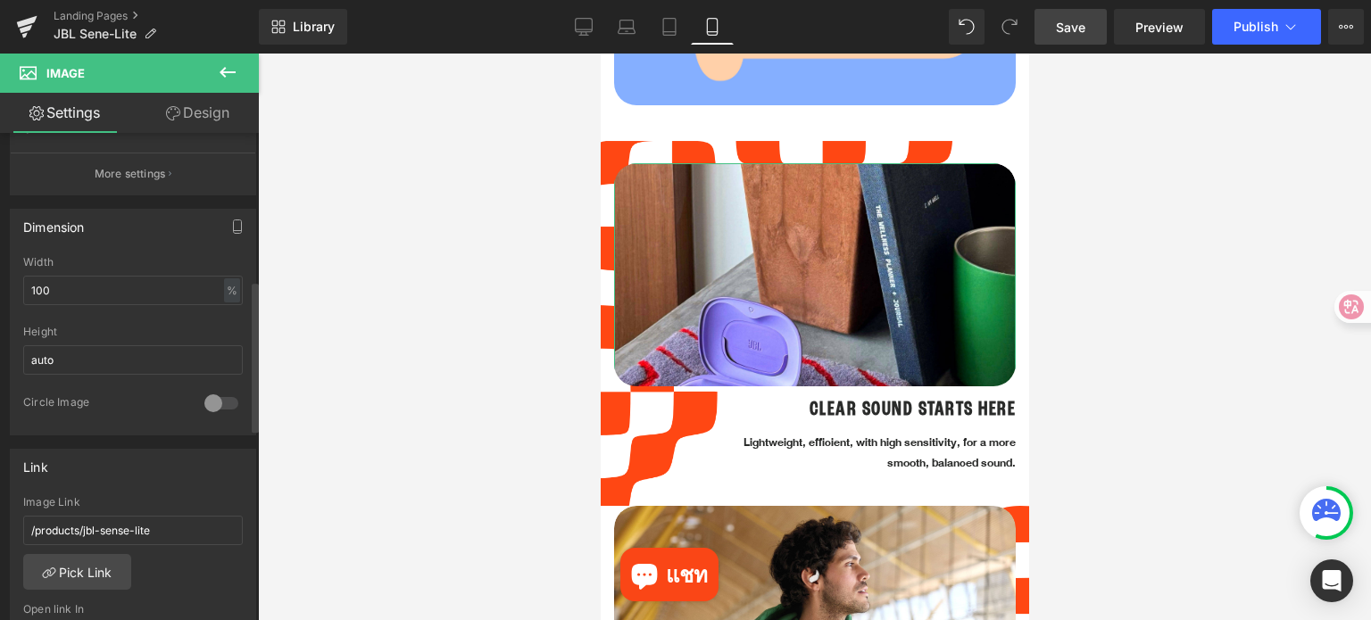
scroll to position [446, 0]
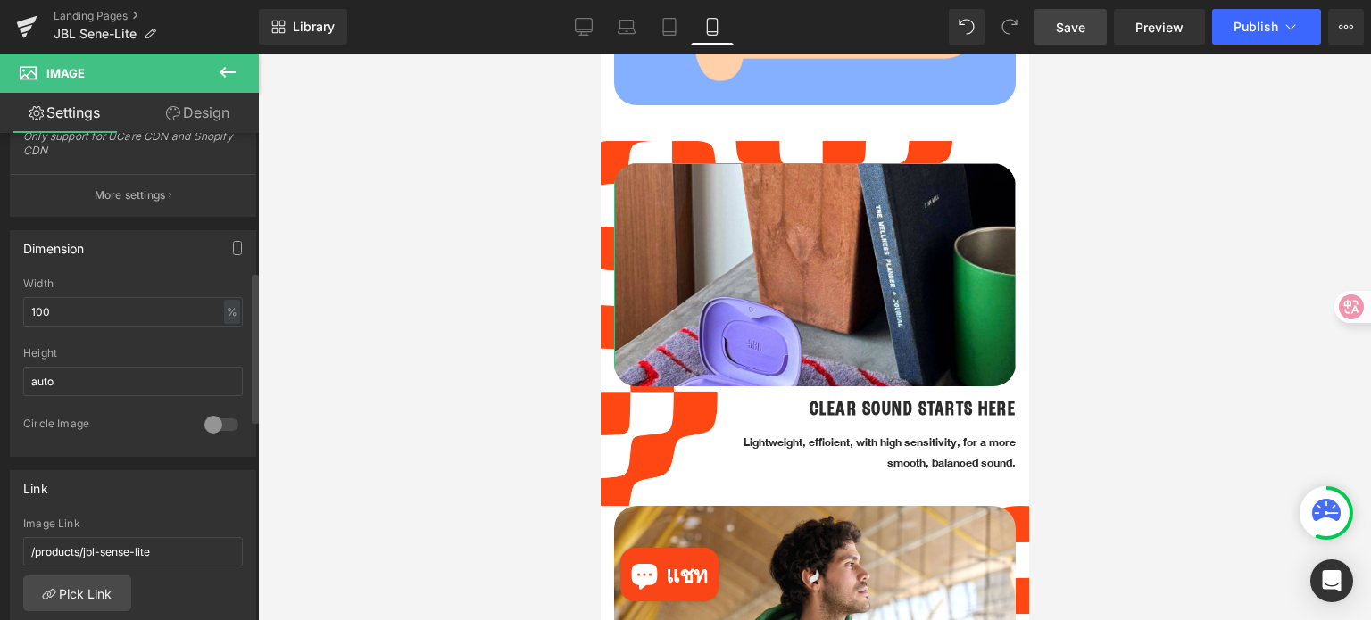
click at [214, 424] on div at bounding box center [221, 425] width 43 height 29
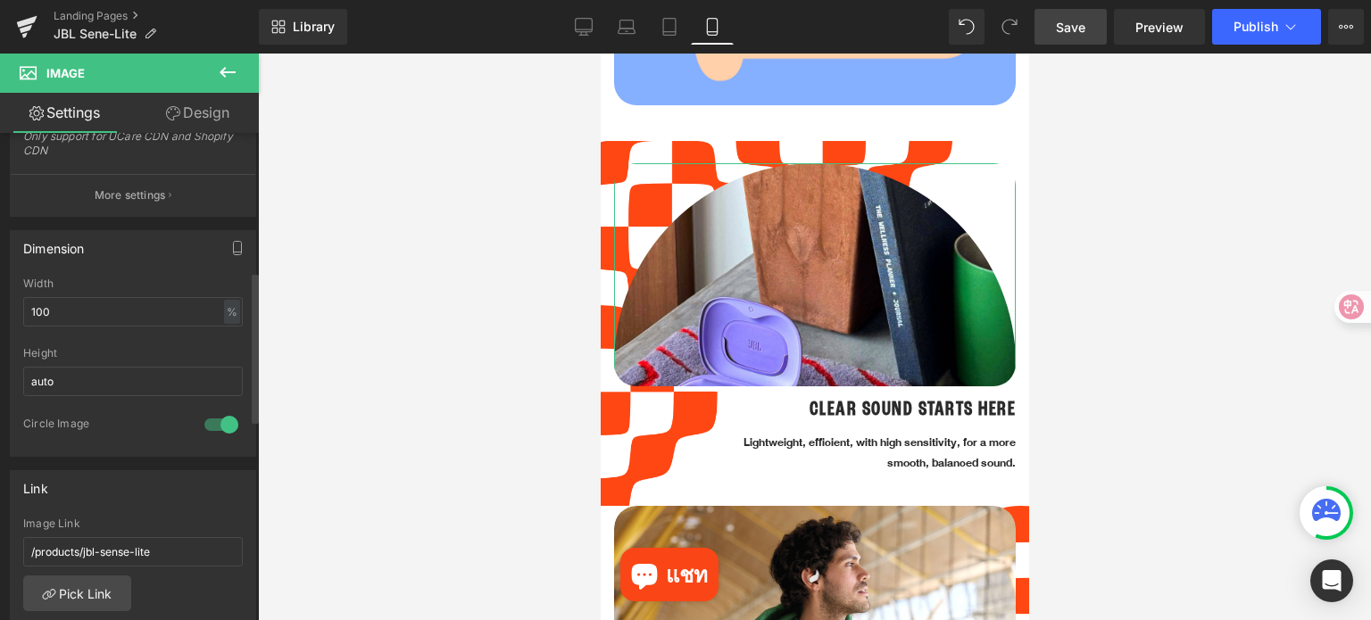
click at [217, 424] on div at bounding box center [221, 425] width 43 height 29
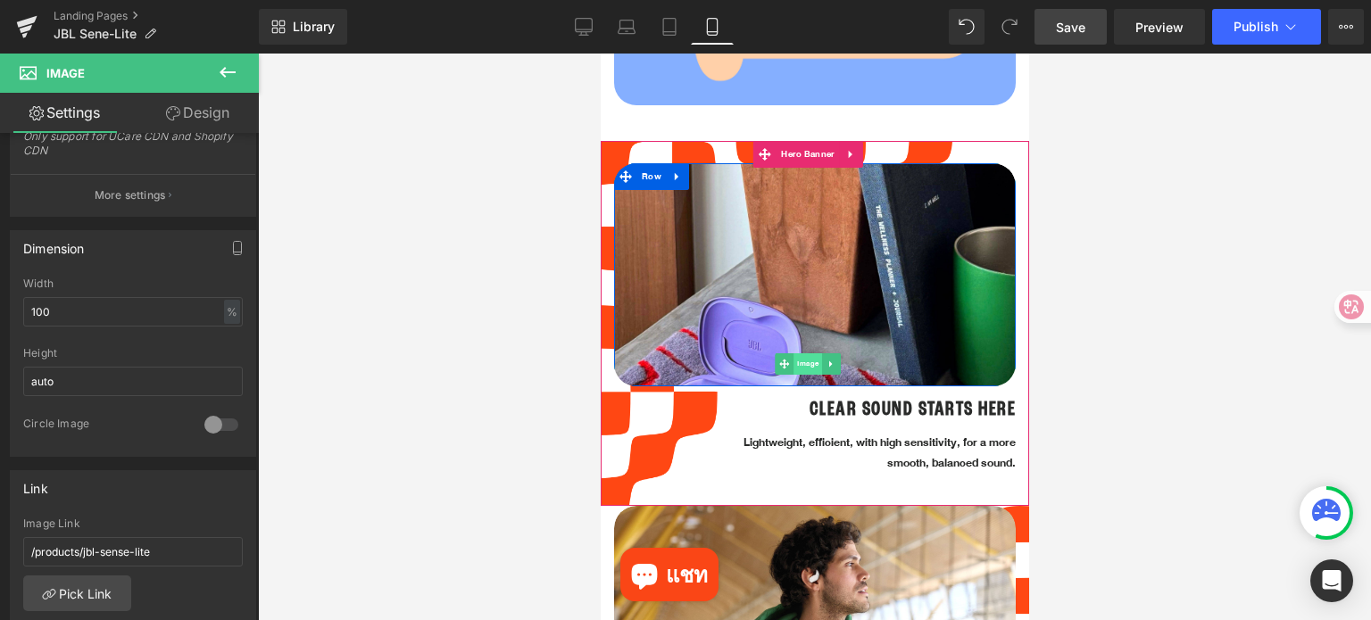
click at [800, 353] on span "Image" at bounding box center [807, 363] width 29 height 21
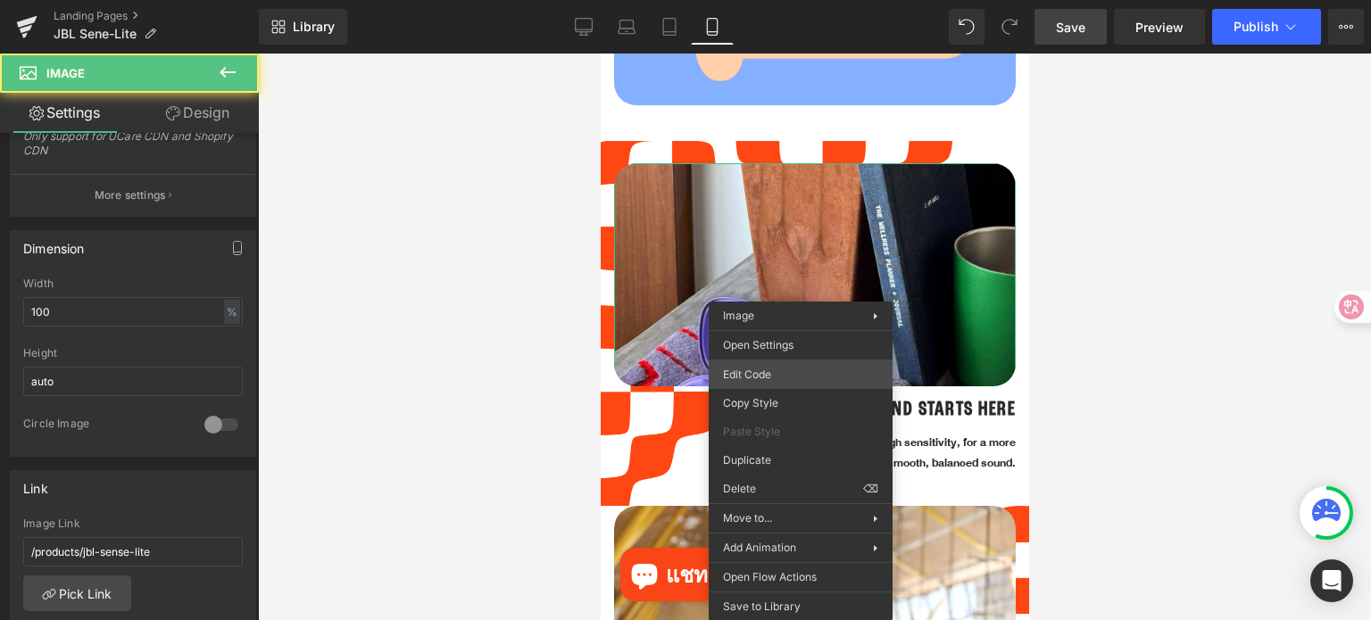
click at [788, 0] on div "Image You are previewing how the will restyle your page. You can not edit Eleme…" at bounding box center [685, 0] width 1371 height 0
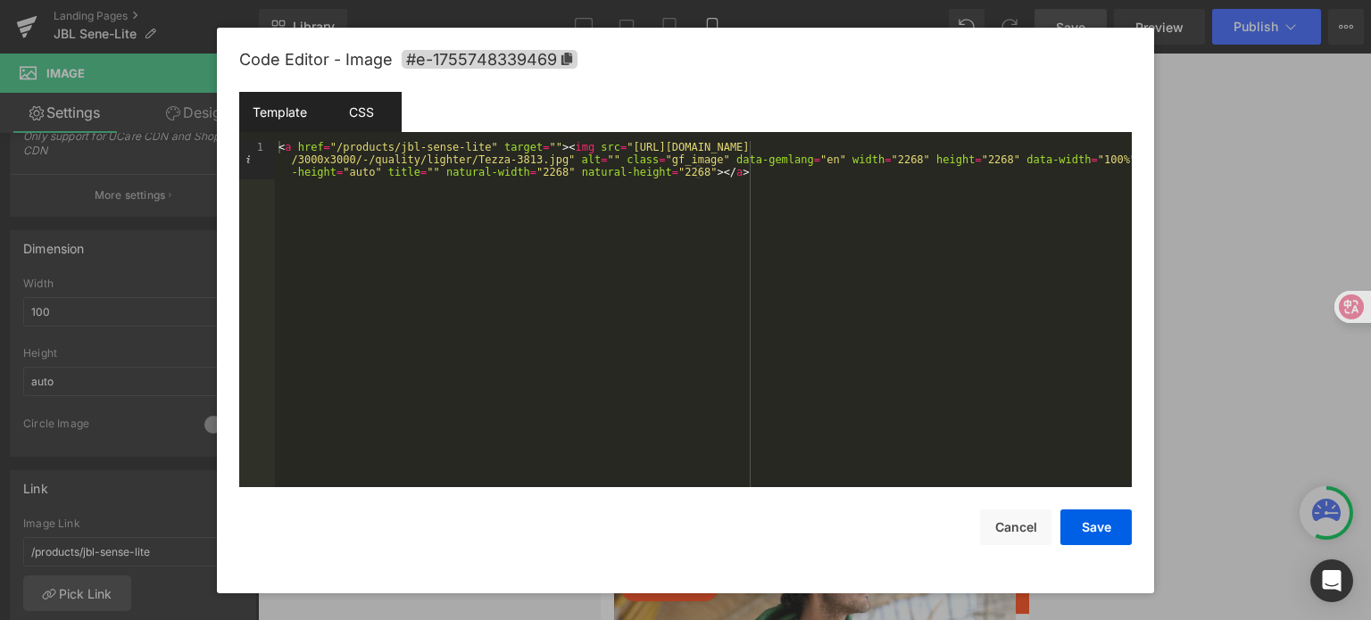
click at [361, 118] on div "CSS" at bounding box center [360, 112] width 81 height 40
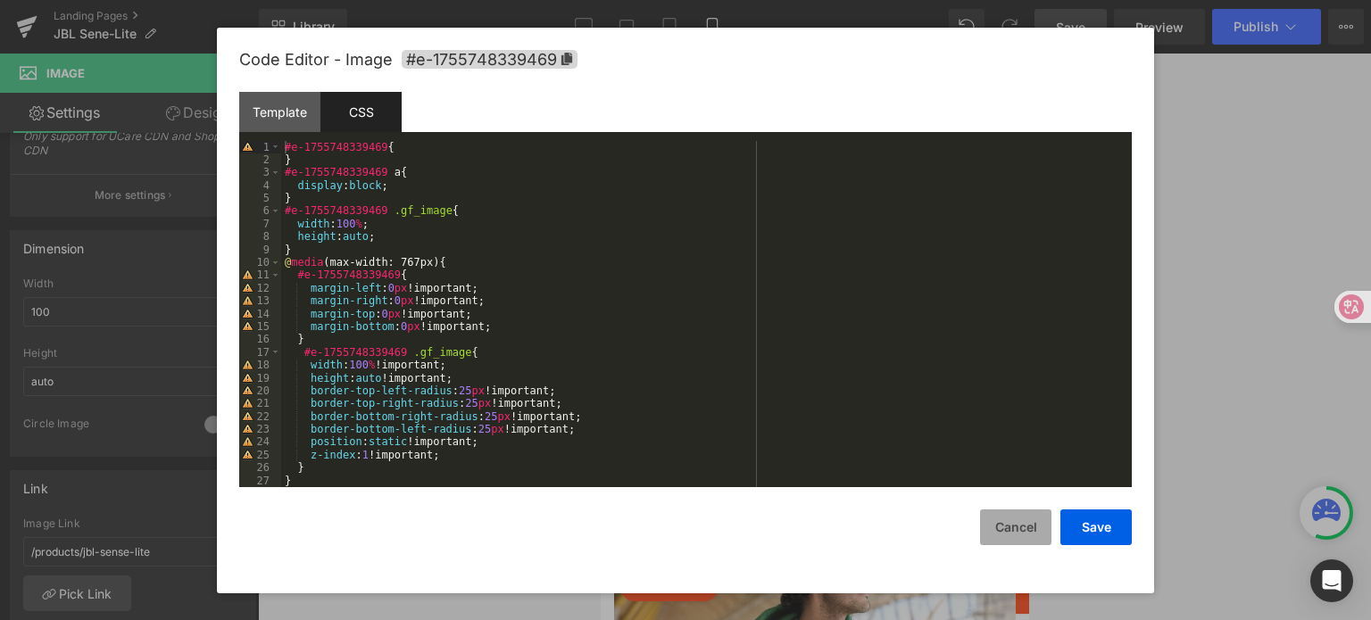
click at [1003, 522] on button "Cancel" at bounding box center [1015, 528] width 71 height 36
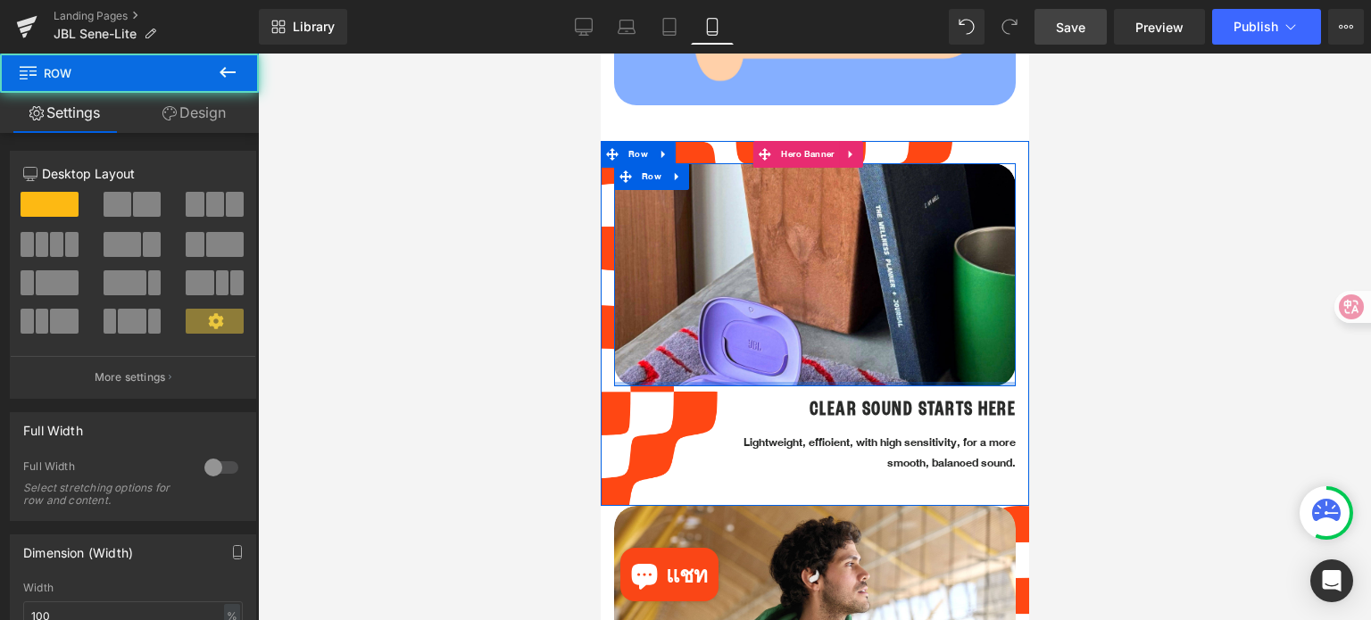
click at [991, 382] on div at bounding box center [814, 384] width 402 height 4
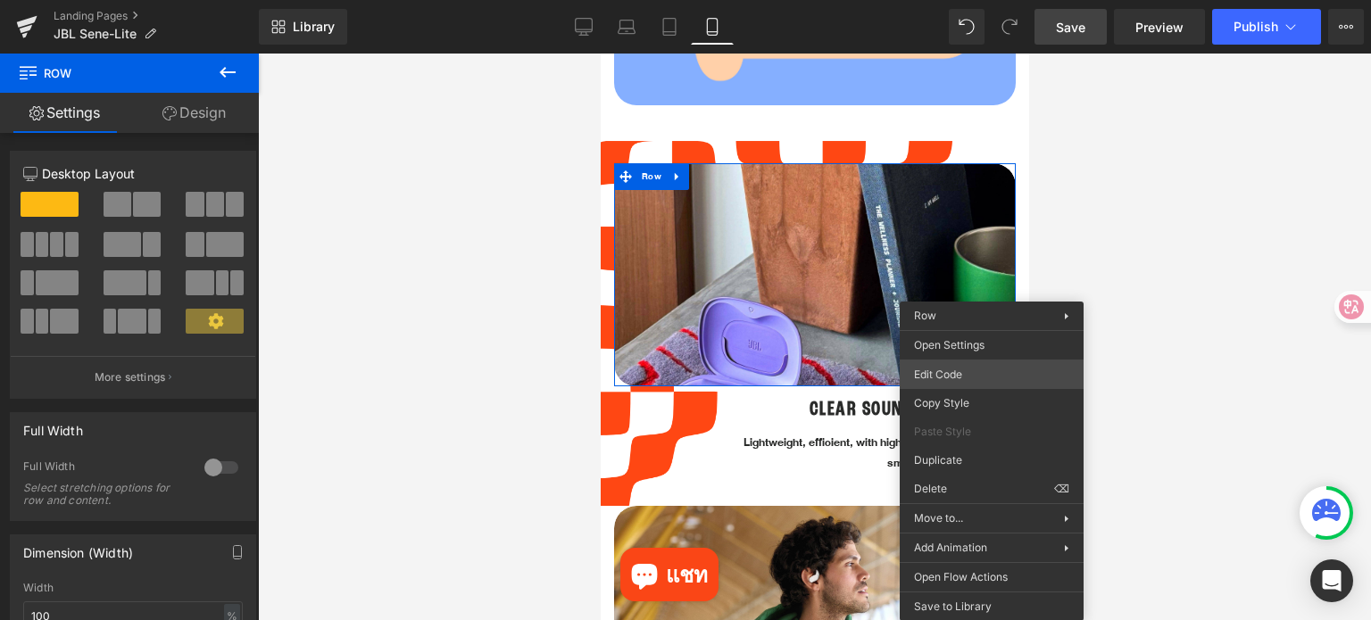
click at [979, 0] on div "Image You are previewing how the will restyle your page. You can not edit Eleme…" at bounding box center [685, 0] width 1371 height 0
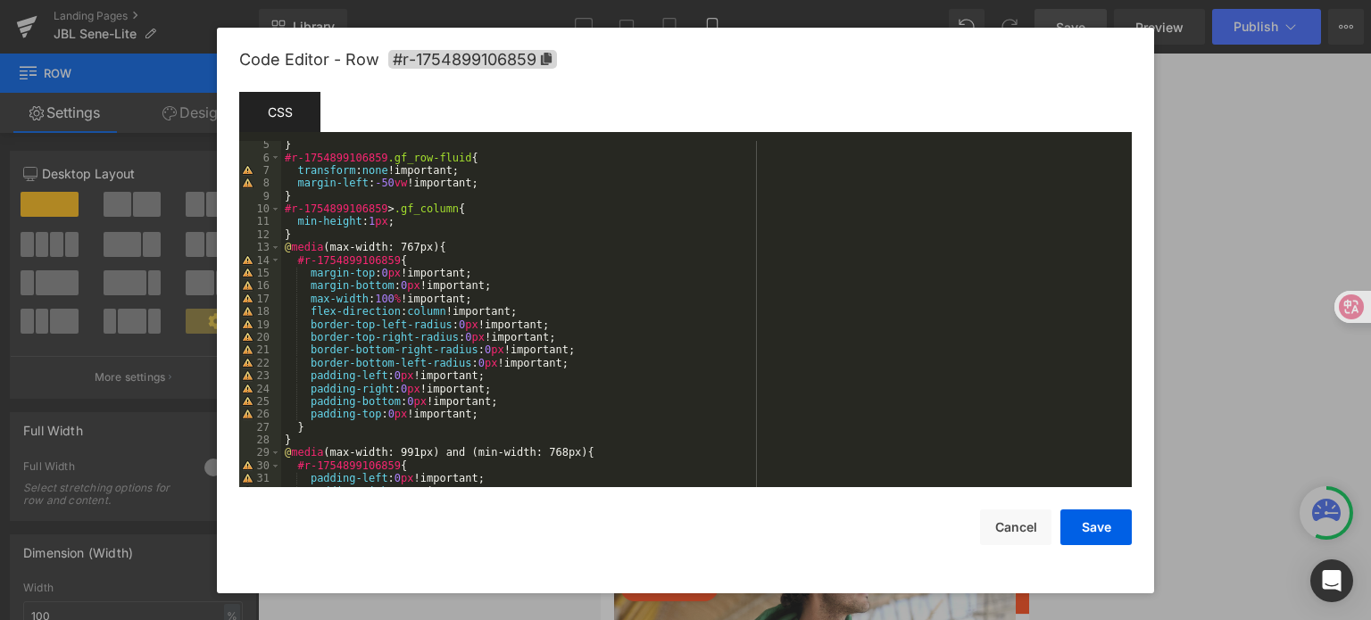
scroll to position [0, 0]
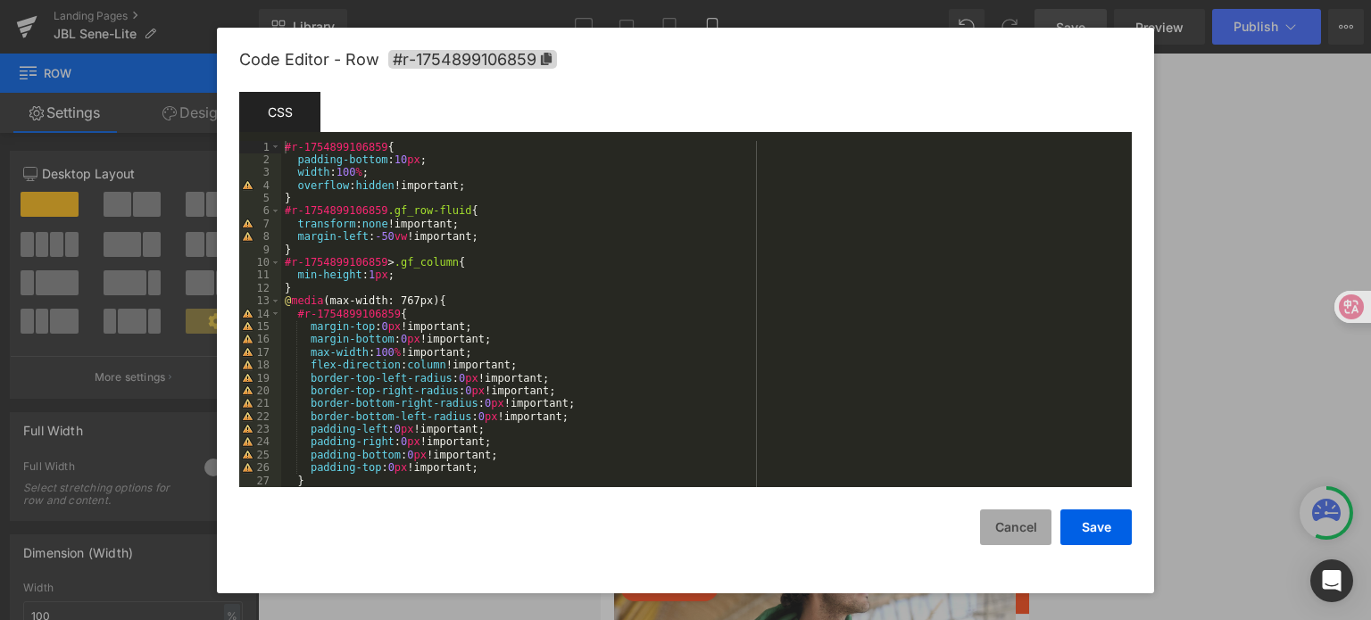
click at [1028, 518] on button "Cancel" at bounding box center [1015, 528] width 71 height 36
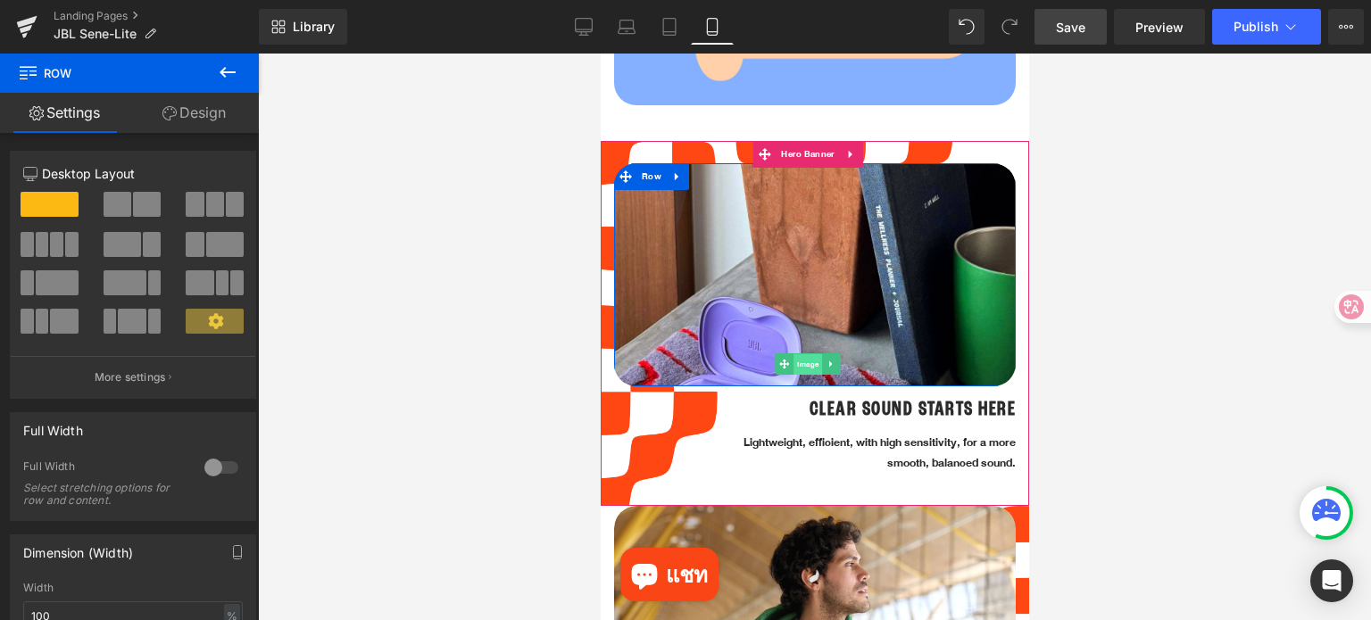
click at [800, 354] on span "Image" at bounding box center [807, 364] width 29 height 21
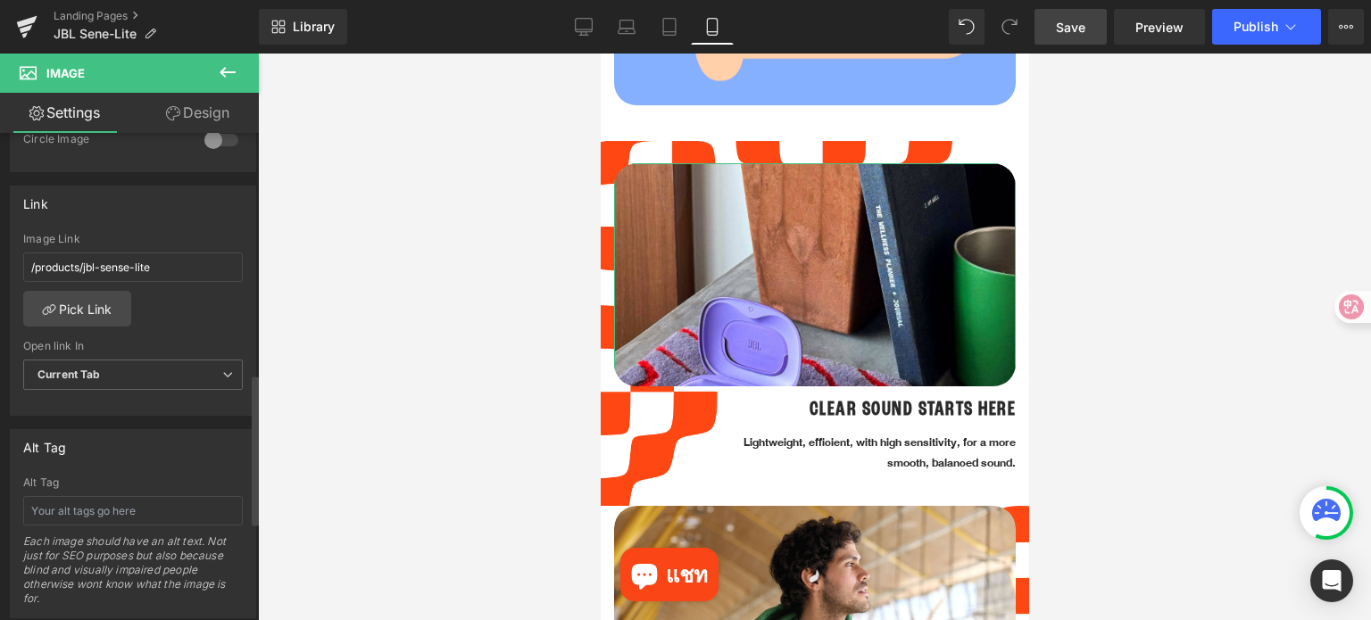
scroll to position [803, 0]
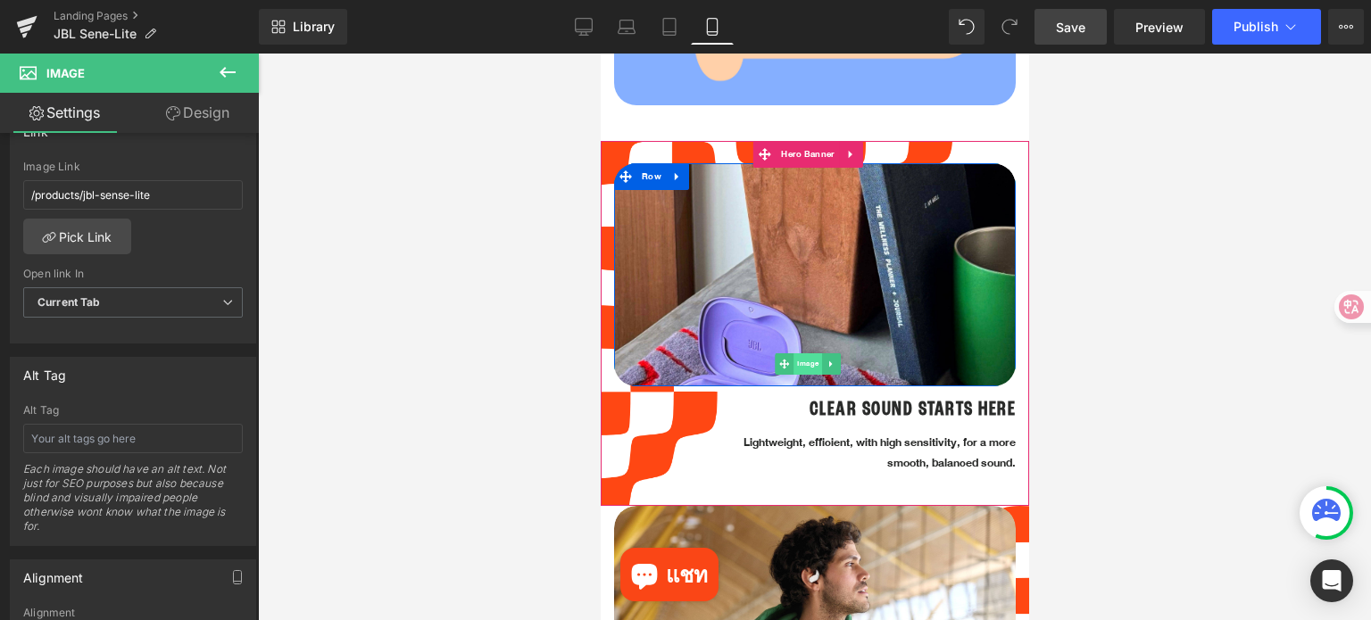
click at [805, 353] on span "Image" at bounding box center [807, 363] width 29 height 21
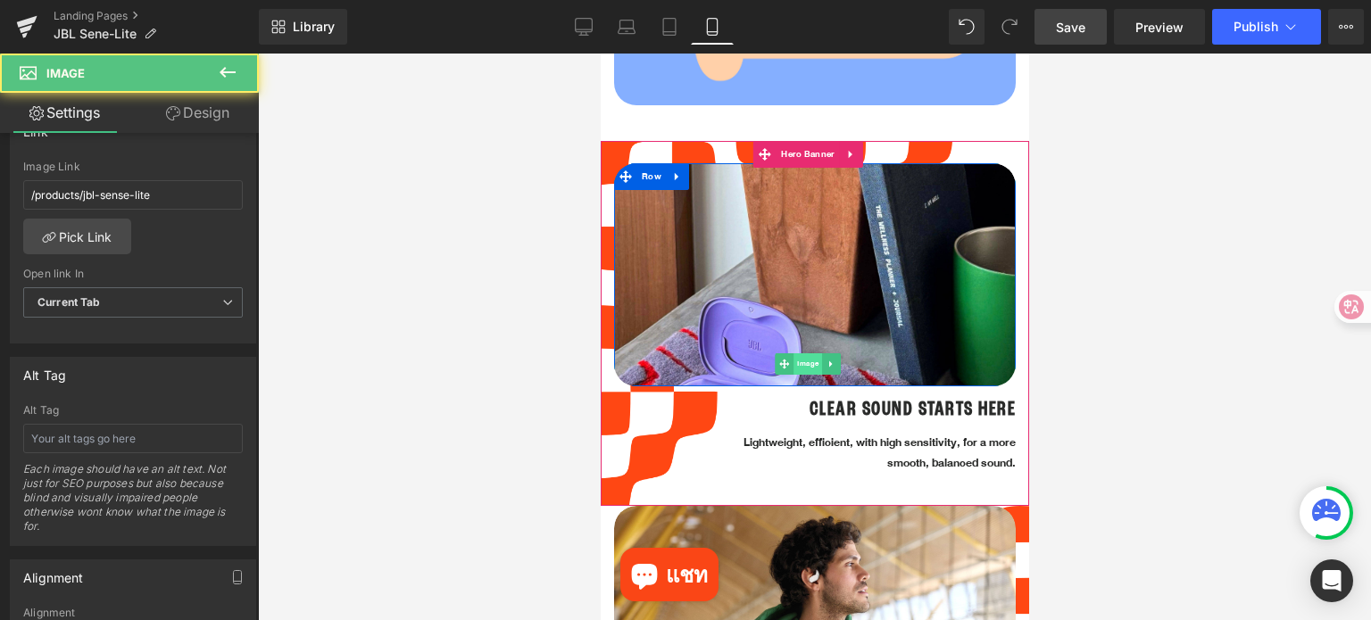
click at [805, 353] on span "Image" at bounding box center [807, 363] width 29 height 21
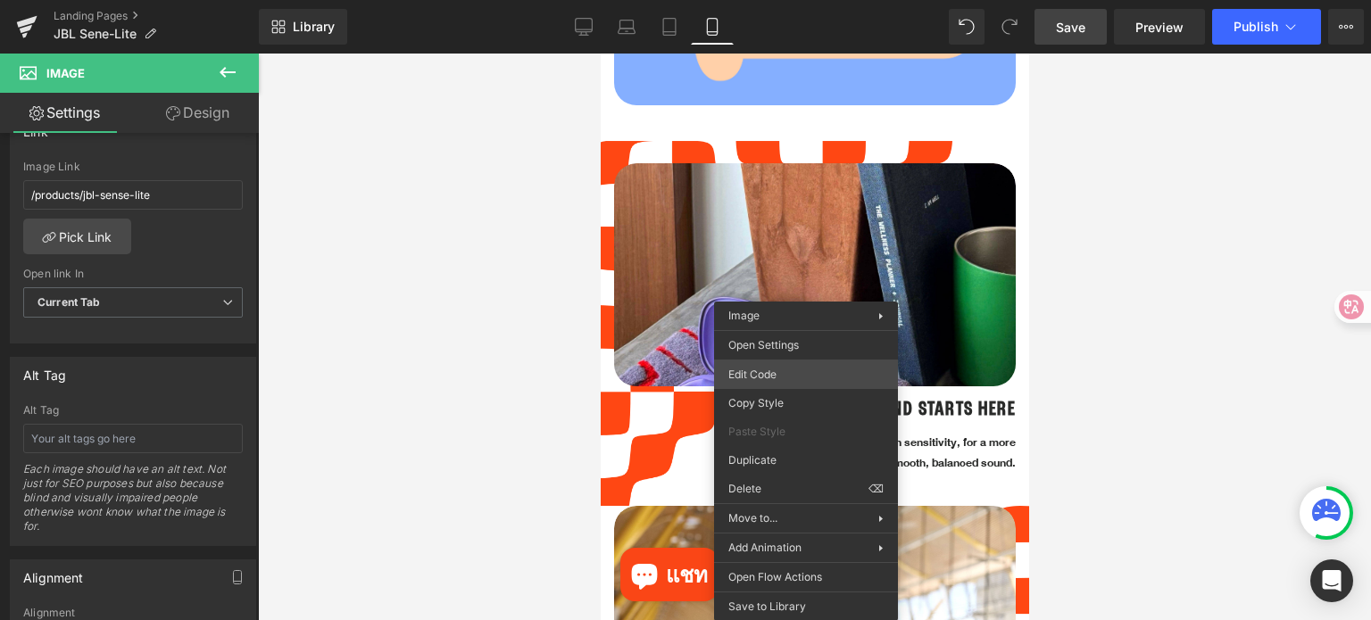
click at [800, 0] on div "Image You are previewing how the will restyle your page. You can not edit Eleme…" at bounding box center [685, 0] width 1371 height 0
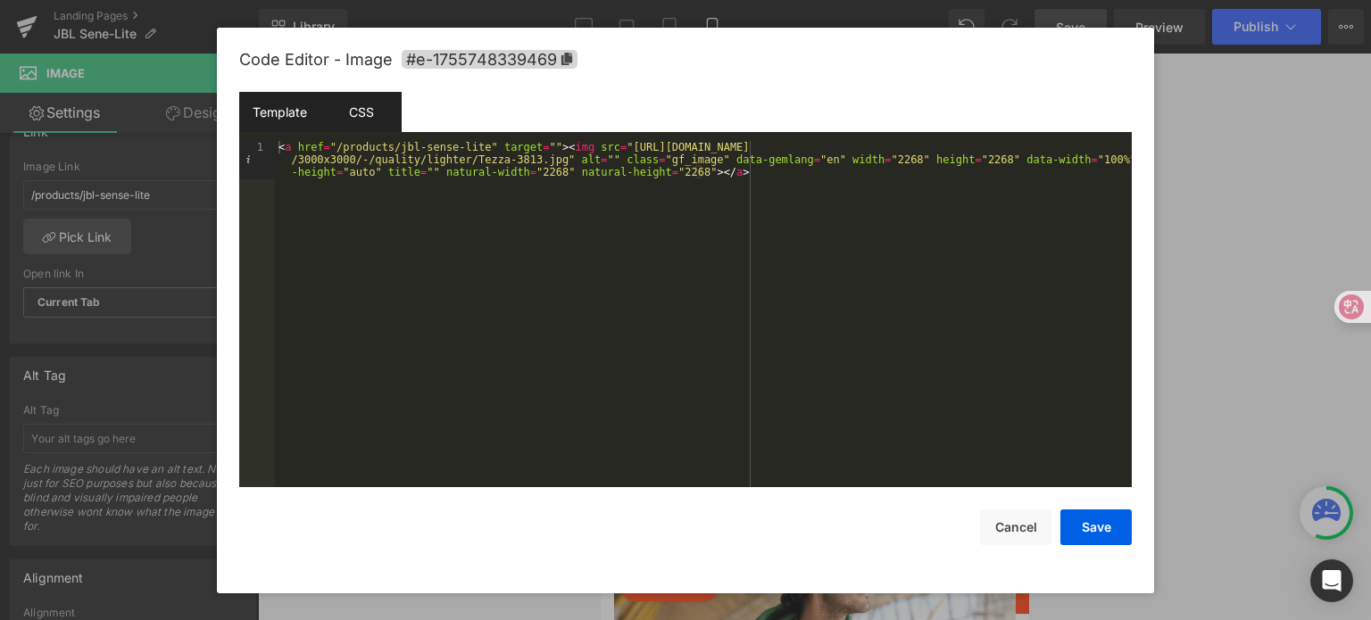
click at [368, 120] on div "CSS" at bounding box center [360, 112] width 81 height 40
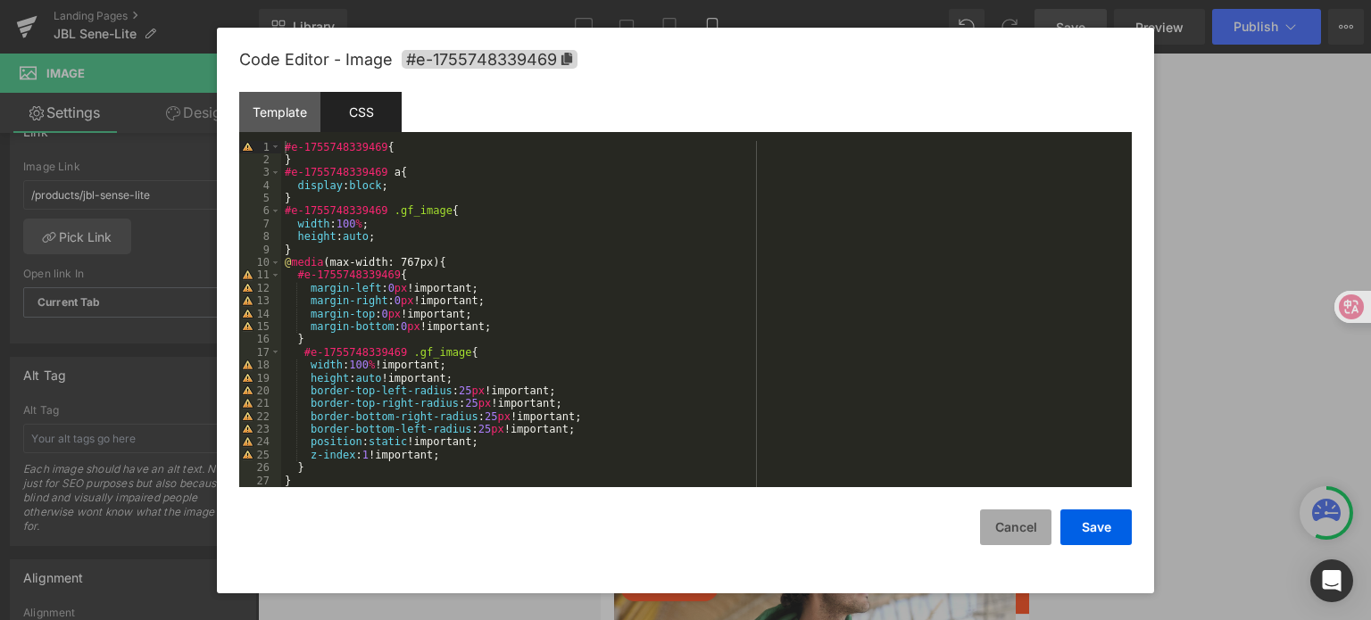
click at [1019, 526] on button "Cancel" at bounding box center [1015, 528] width 71 height 36
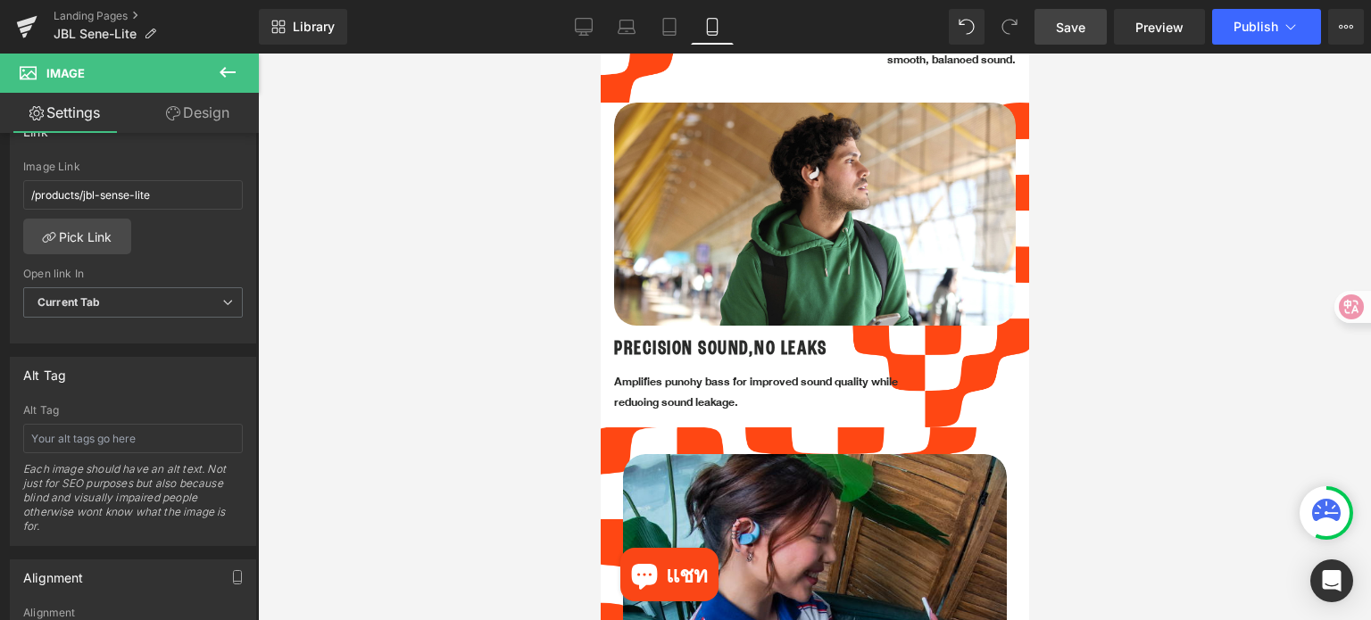
scroll to position [1696, 0]
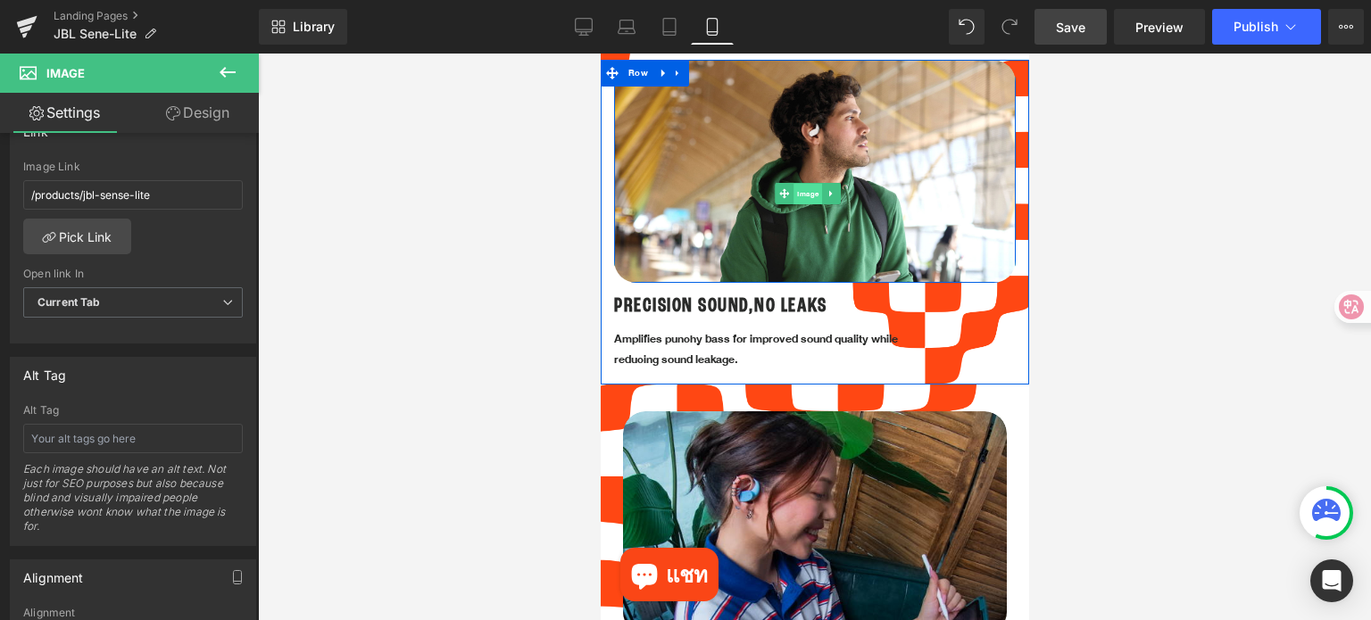
click at [808, 184] on span "Image" at bounding box center [807, 194] width 29 height 21
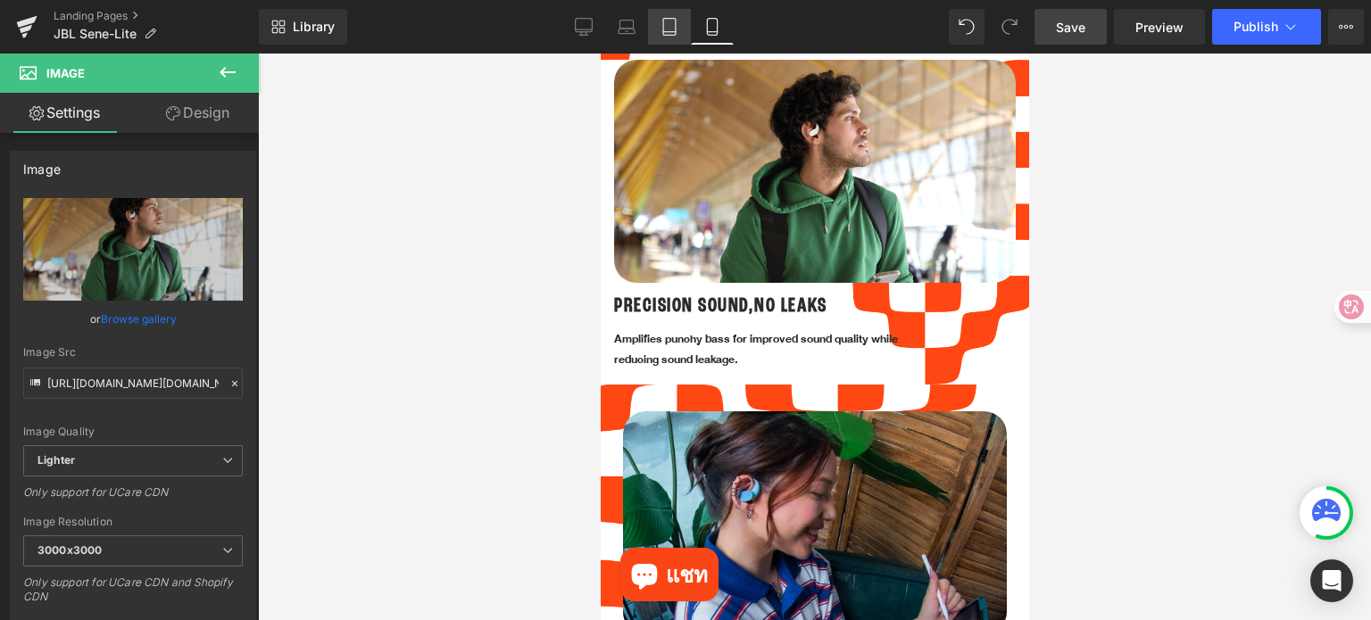
click at [667, 32] on icon at bounding box center [669, 32] width 12 height 0
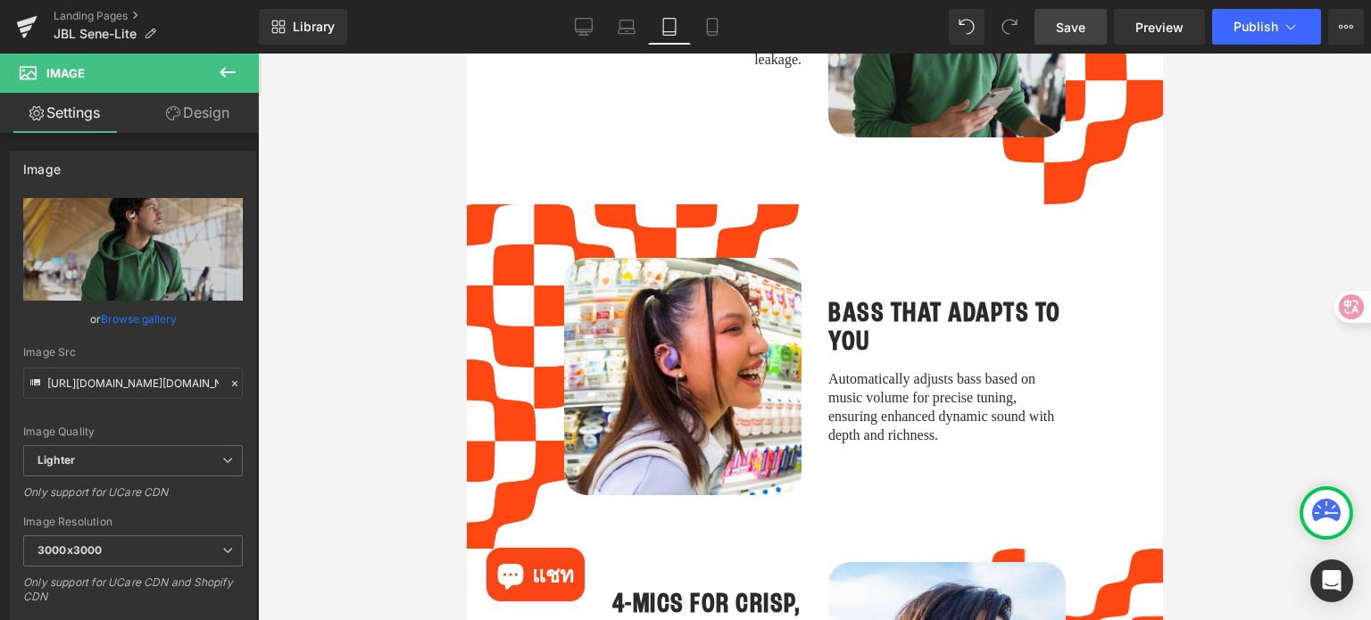
scroll to position [1874, 0]
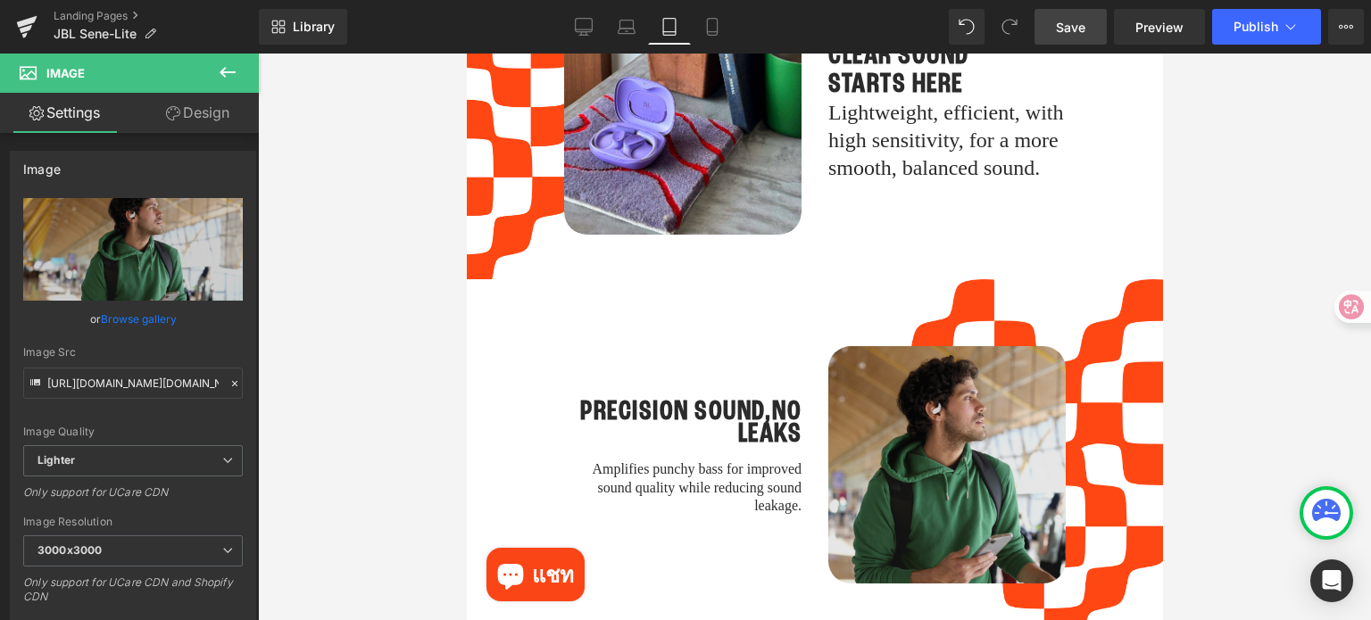
click at [956, 413] on img at bounding box center [945, 464] width 237 height 237
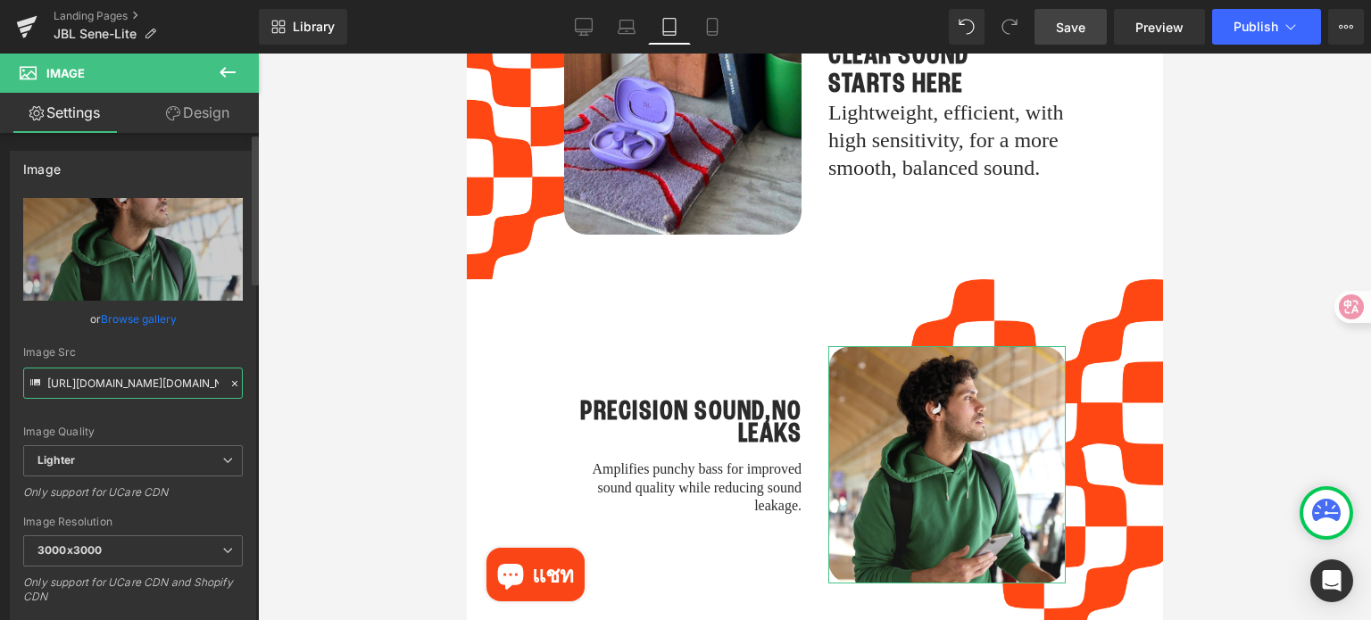
click at [182, 385] on input "[URL][DOMAIN_NAME][DOMAIN_NAME]" at bounding box center [133, 383] width 220 height 31
click at [717, 29] on icon at bounding box center [712, 27] width 10 height 17
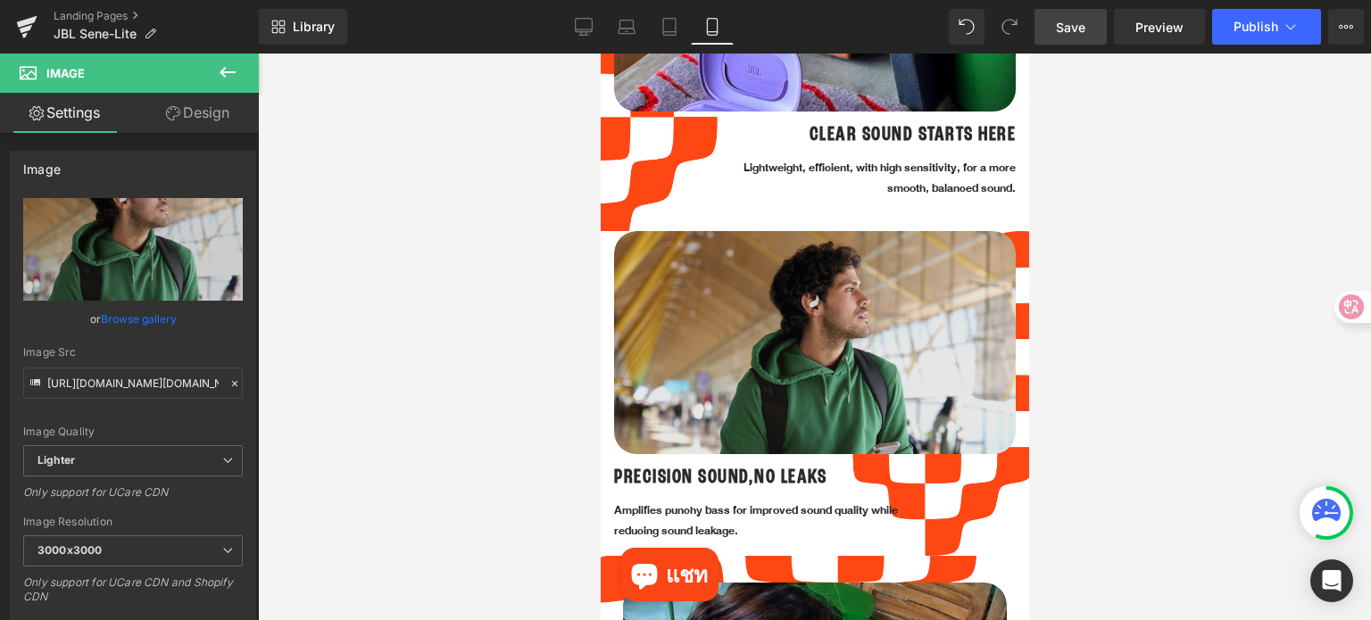
scroll to position [1517, 0]
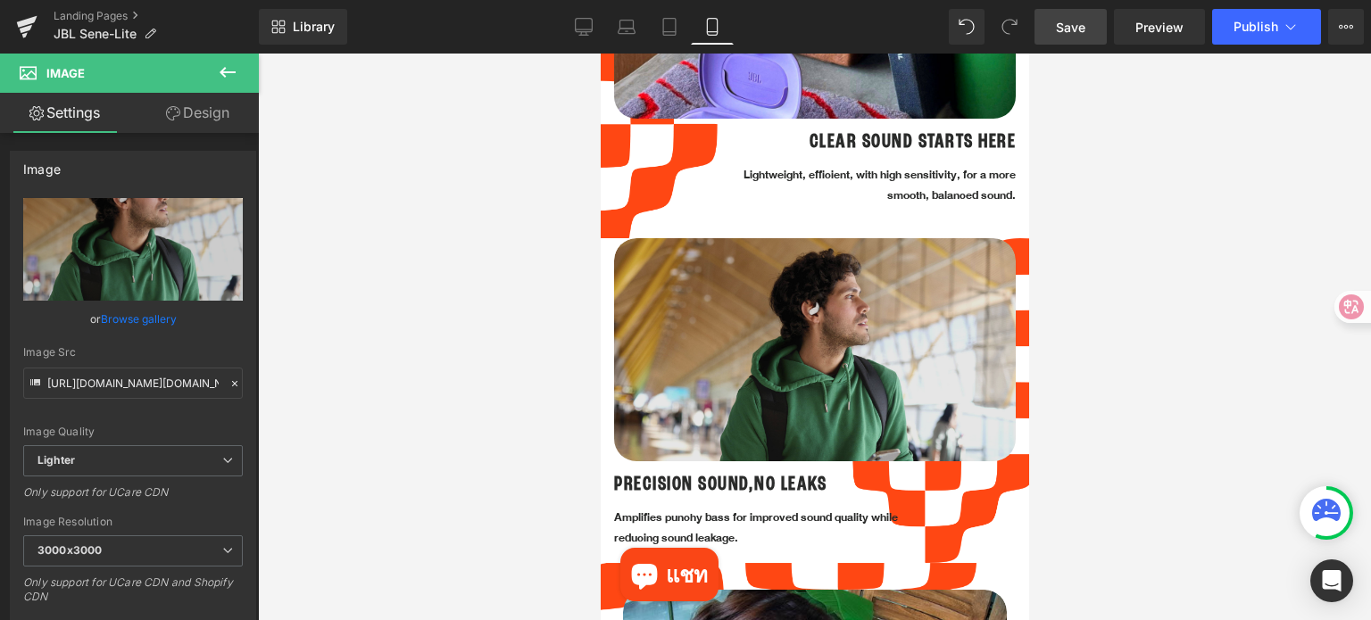
click at [825, 302] on img at bounding box center [814, 372] width 402 height 268
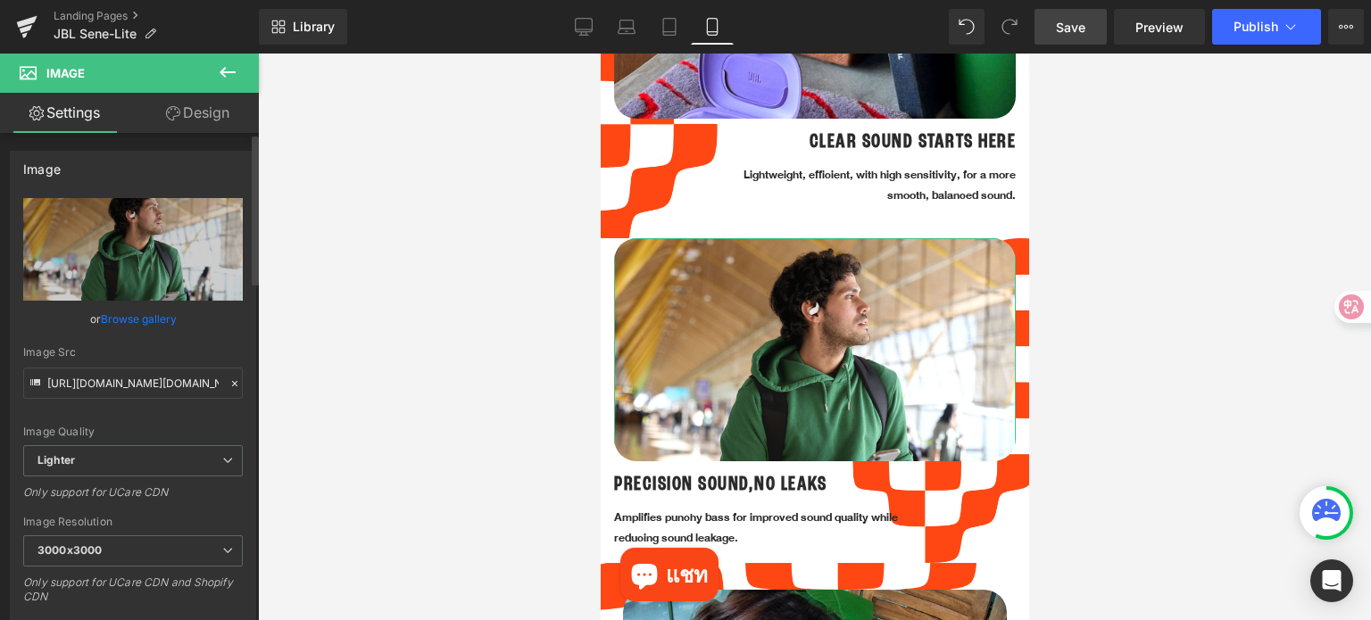
click at [228, 385] on icon at bounding box center [234, 383] width 12 height 12
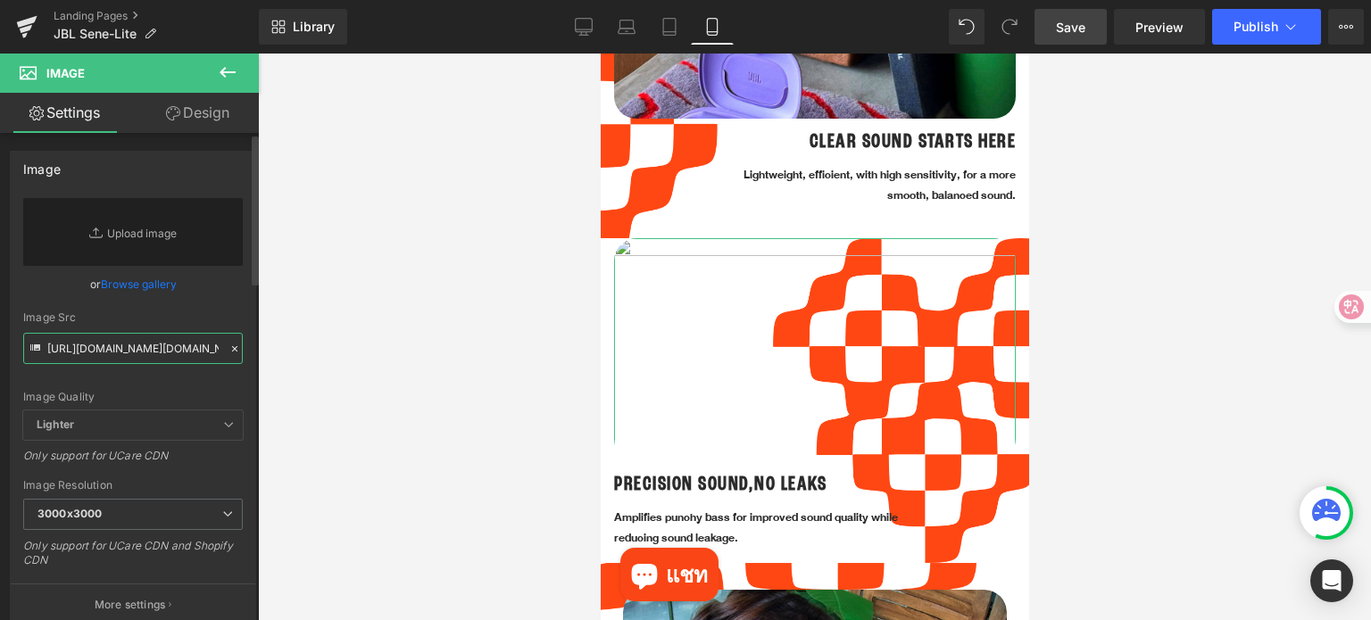
click at [151, 349] on input "[URL][DOMAIN_NAME][DOMAIN_NAME]" at bounding box center [133, 348] width 220 height 31
paste input "[URL][DOMAIN_NAME][DOMAIN_NAME]"
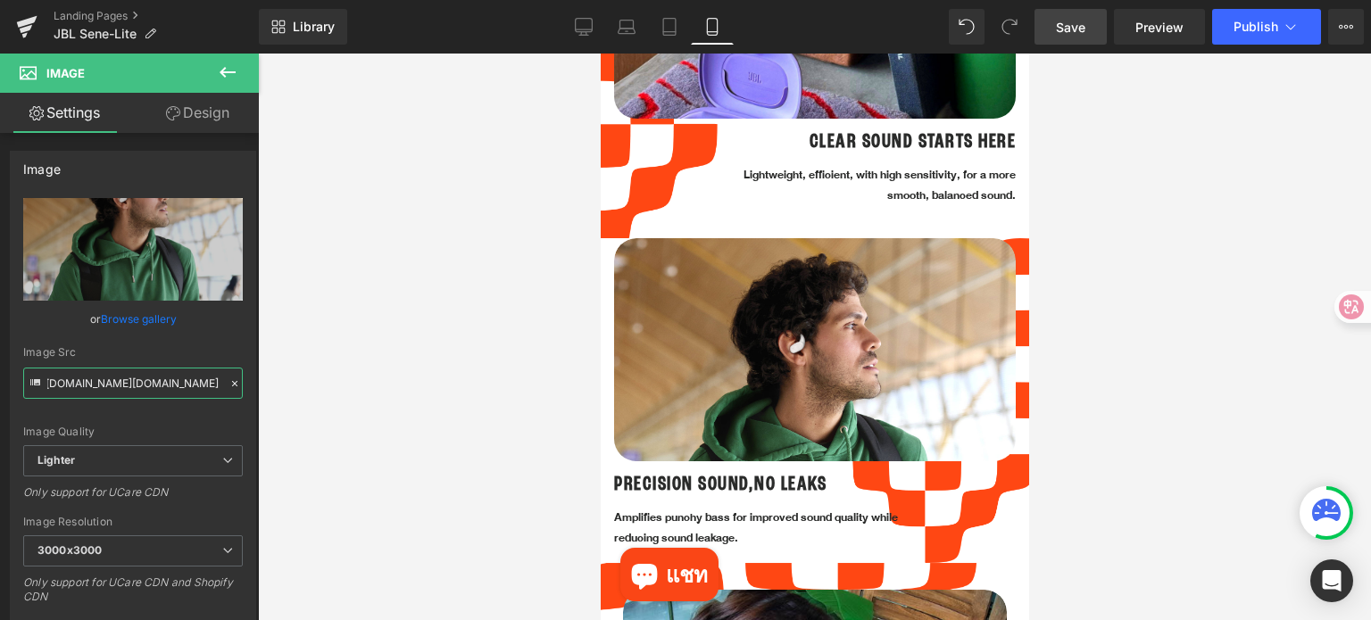
type input "[URL][DOMAIN_NAME][DOMAIN_NAME]"
click at [1207, 480] on div at bounding box center [814, 337] width 1113 height 567
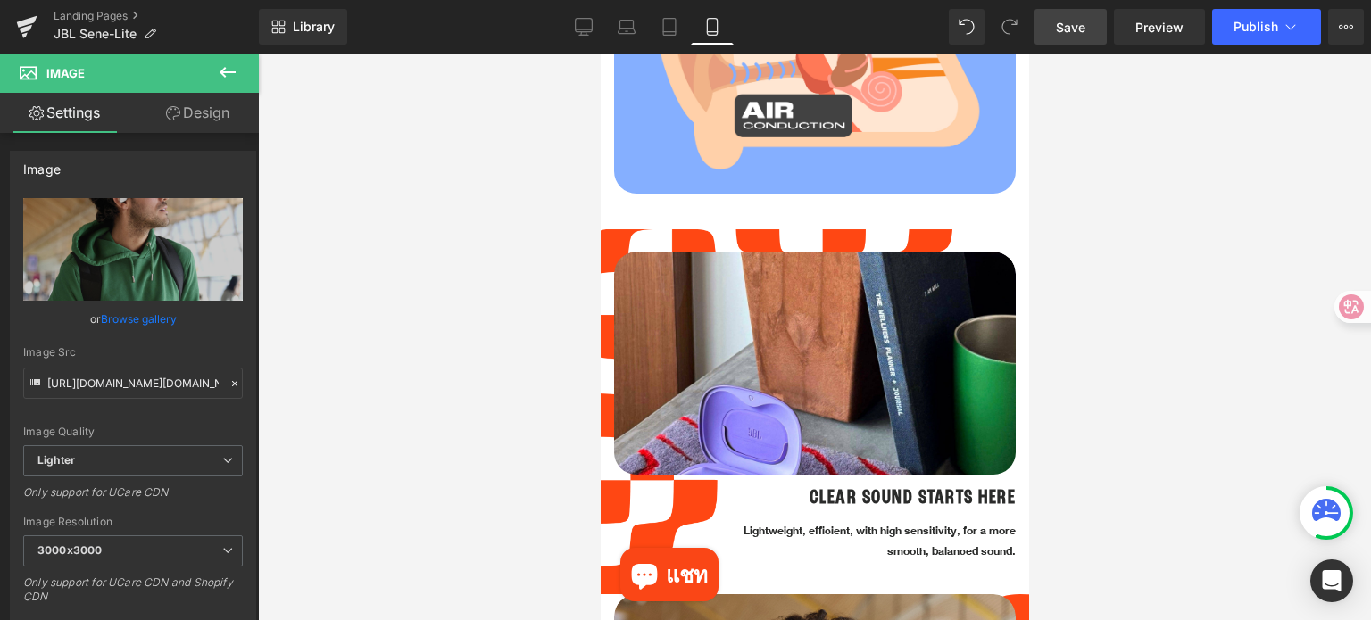
scroll to position [1160, 0]
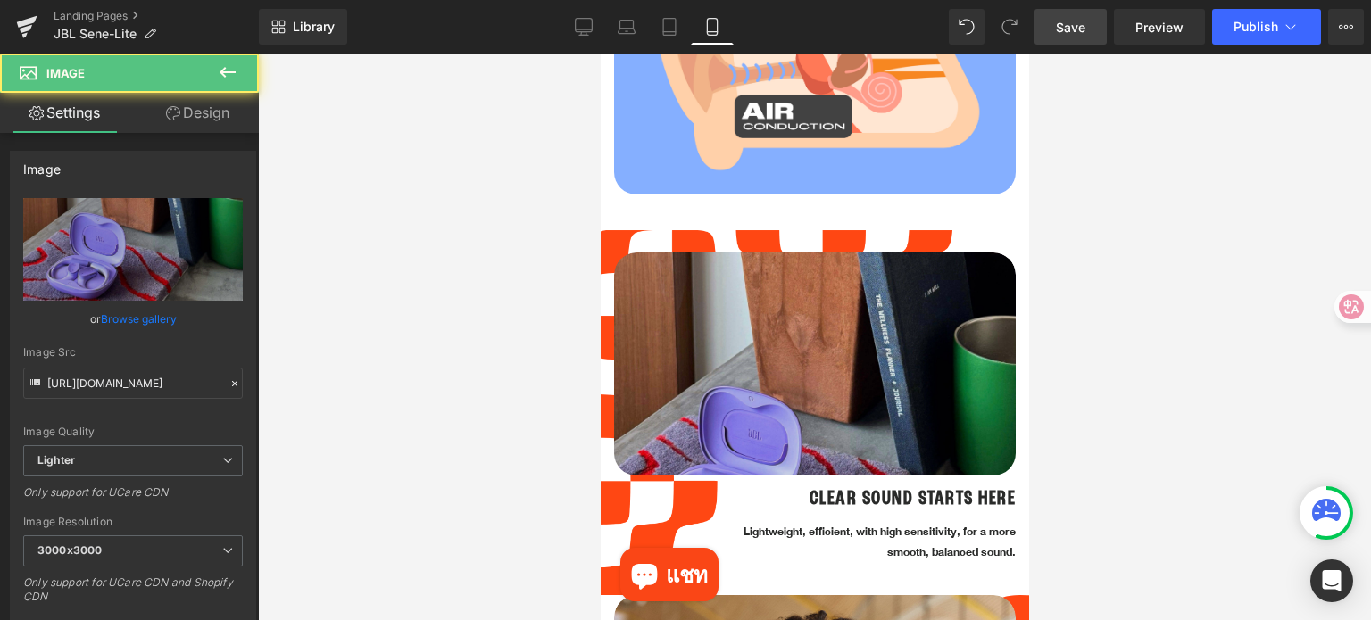
click at [788, 358] on img at bounding box center [814, 454] width 402 height 402
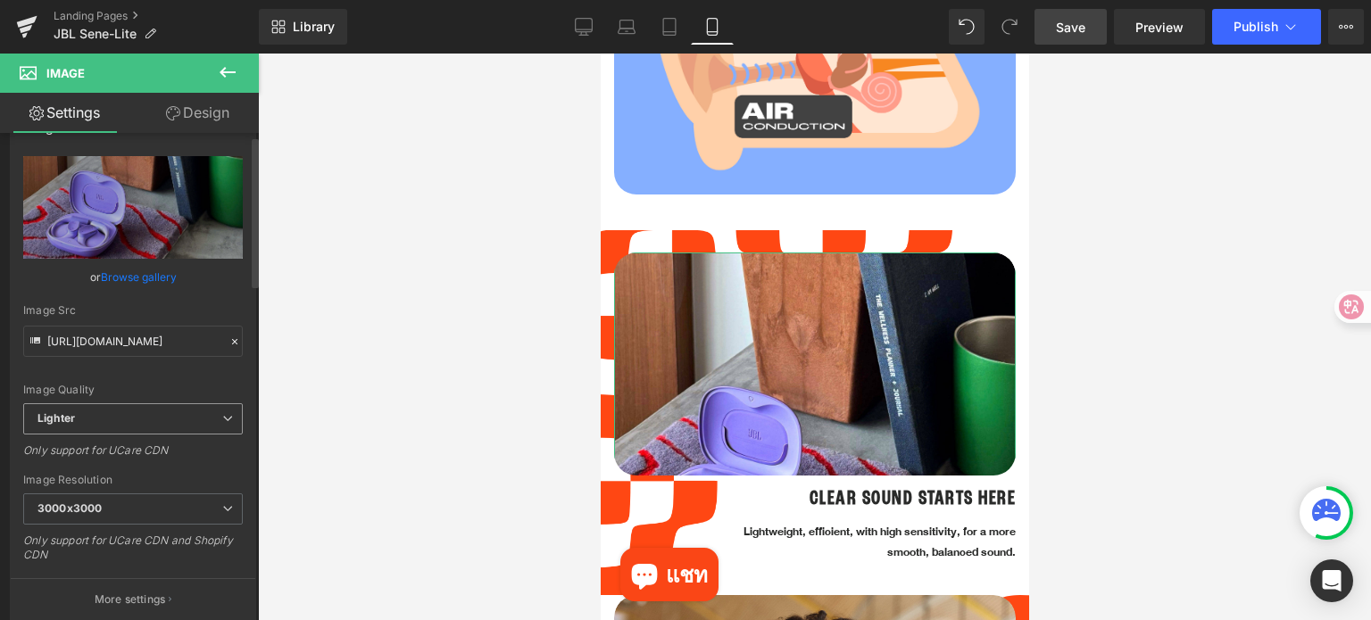
scroll to position [178, 0]
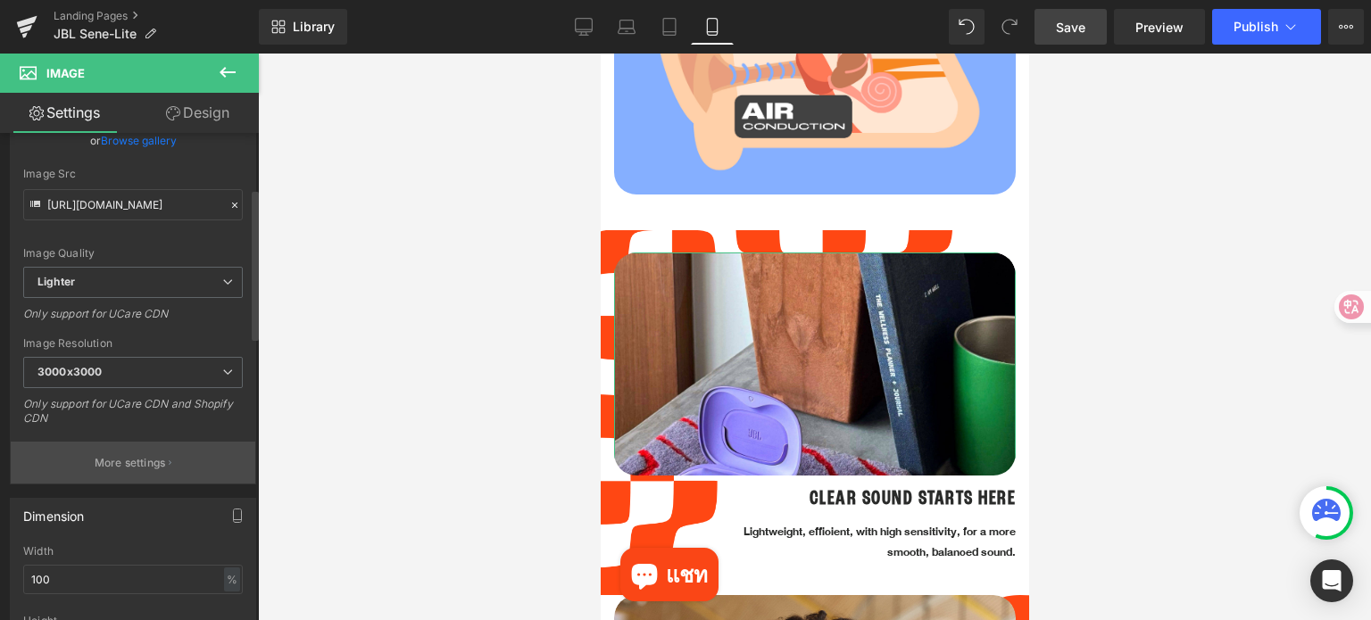
click at [126, 460] on p "More settings" at bounding box center [130, 463] width 71 height 16
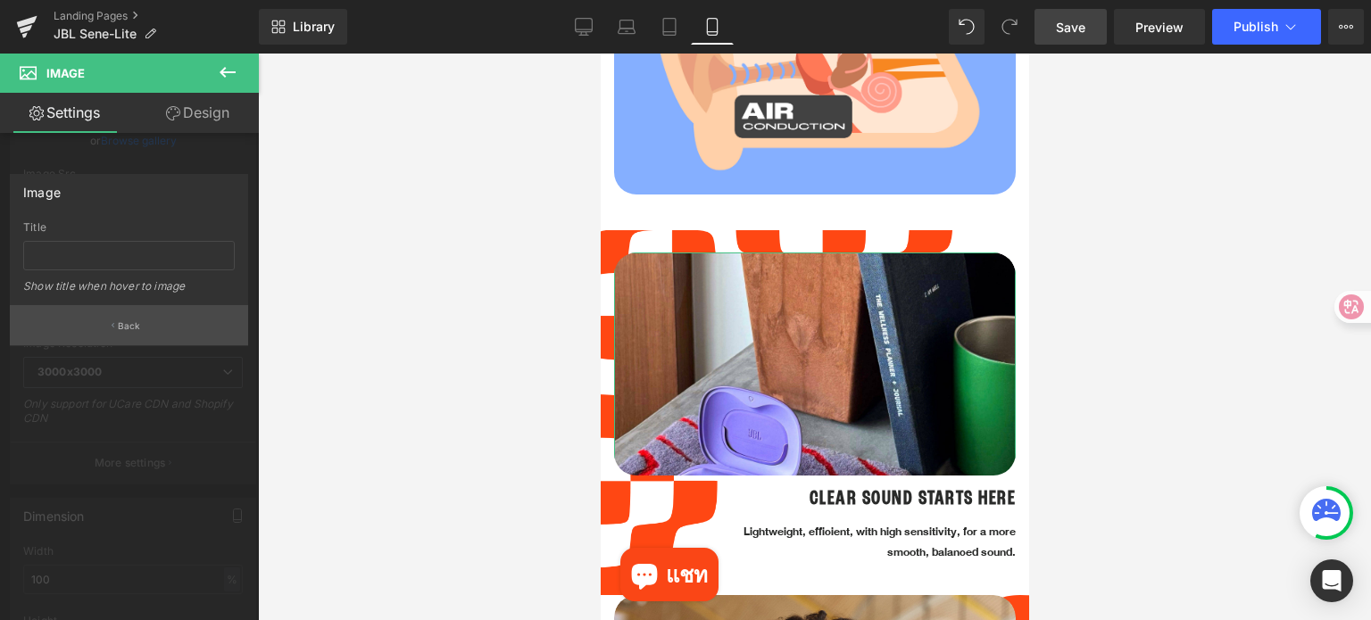
click at [133, 331] on p "Back" at bounding box center [129, 325] width 23 height 13
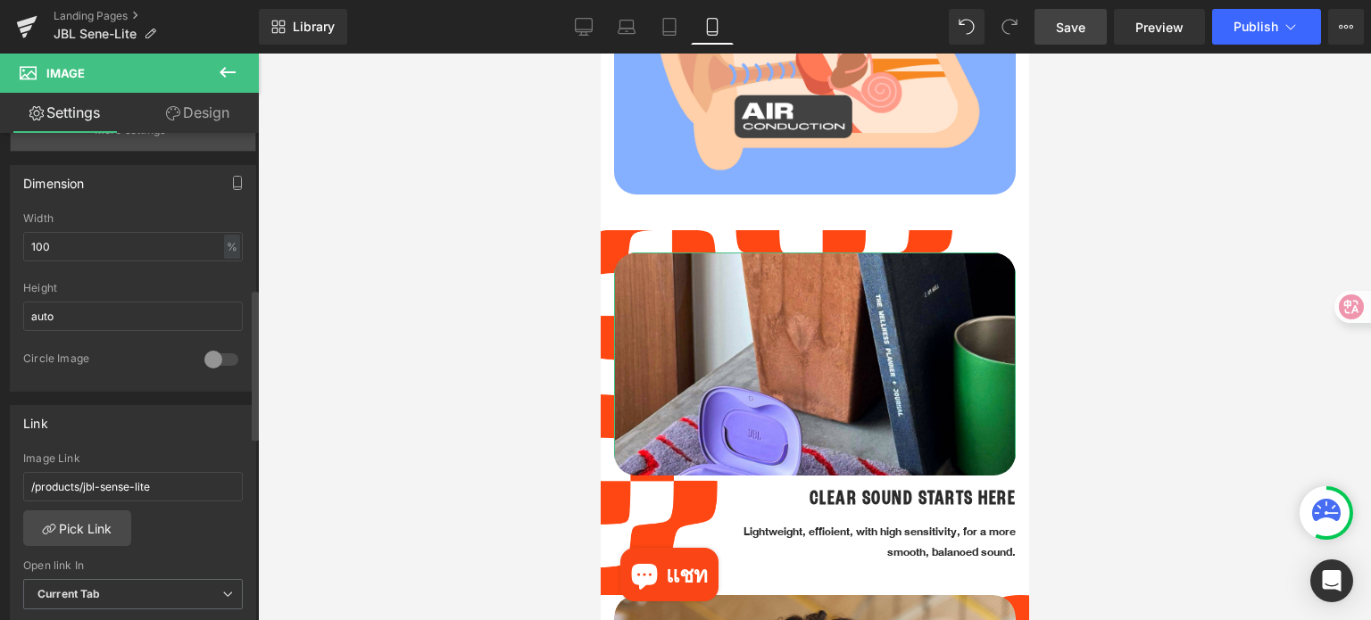
scroll to position [535, 0]
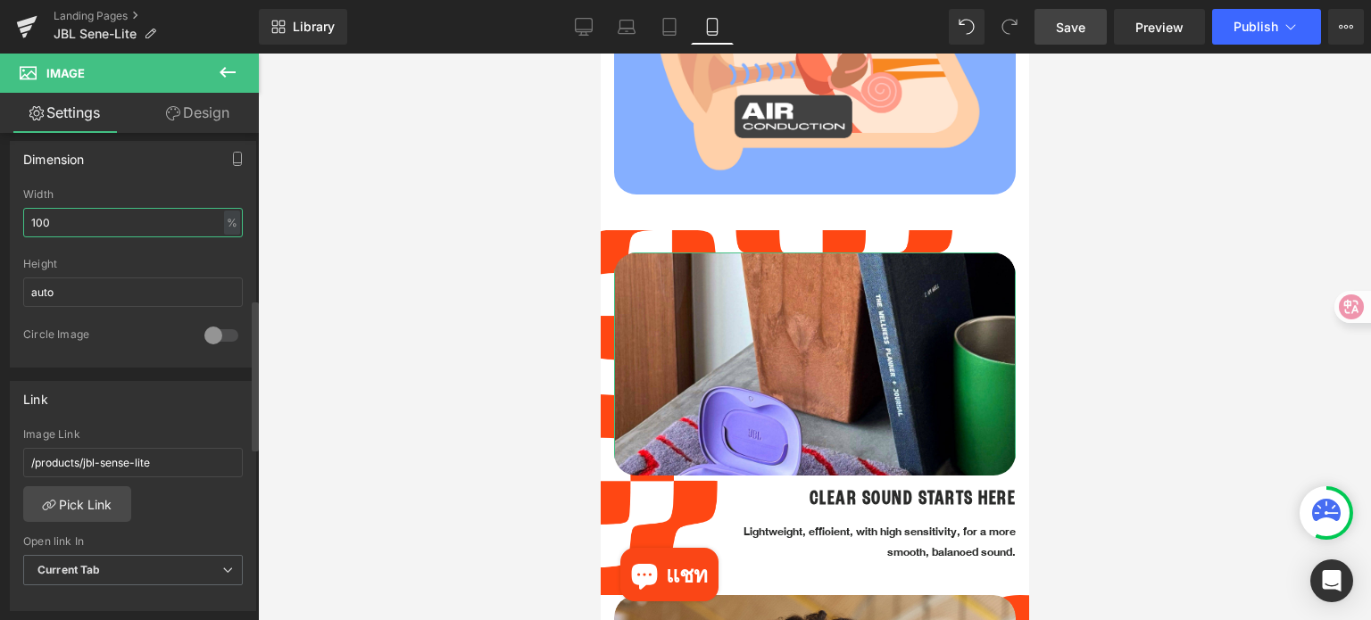
drag, startPoint x: 69, startPoint y: 212, endPoint x: 26, endPoint y: 214, distance: 42.9
click at [26, 214] on input "100" at bounding box center [133, 222] width 220 height 29
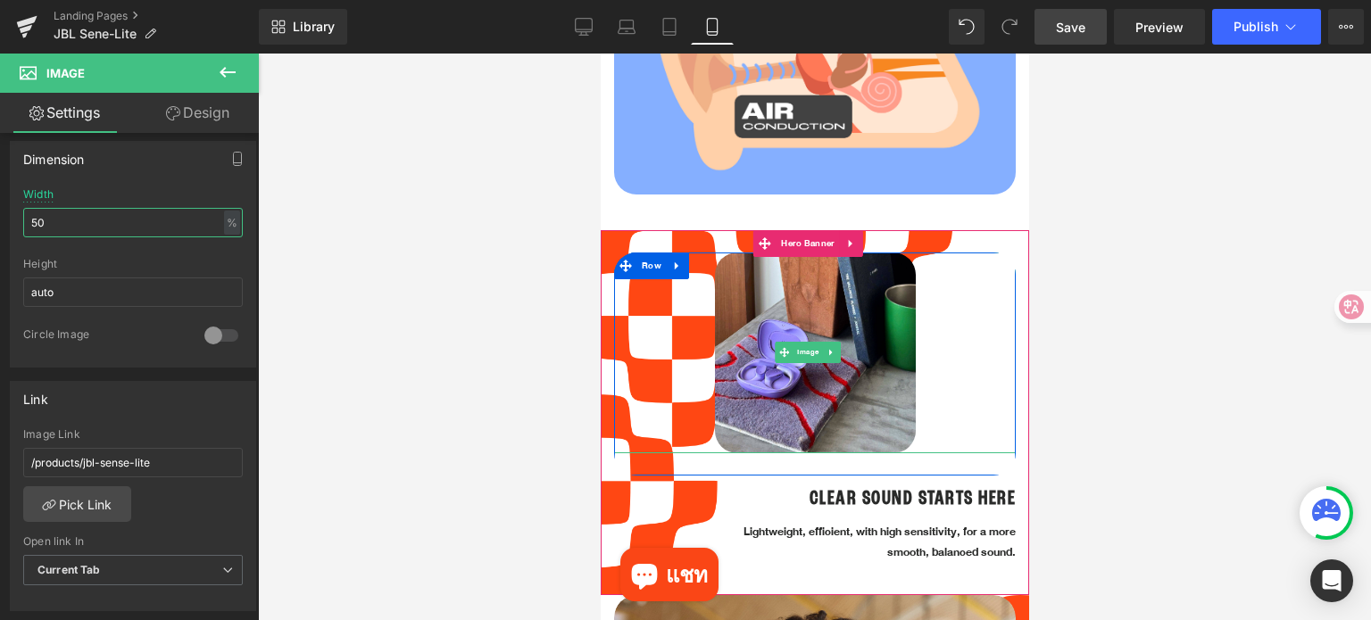
type input "50"
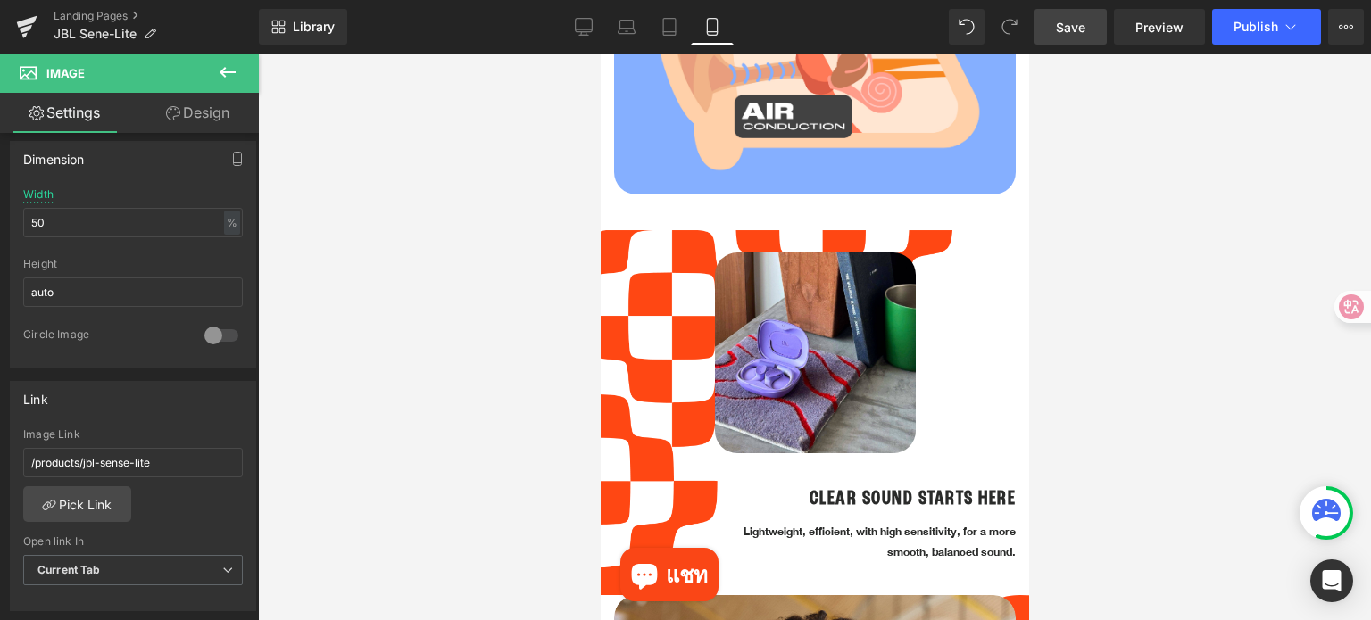
drag, startPoint x: 1107, startPoint y: 378, endPoint x: 1091, endPoint y: 374, distance: 15.8
click at [1107, 378] on div at bounding box center [814, 337] width 1113 height 567
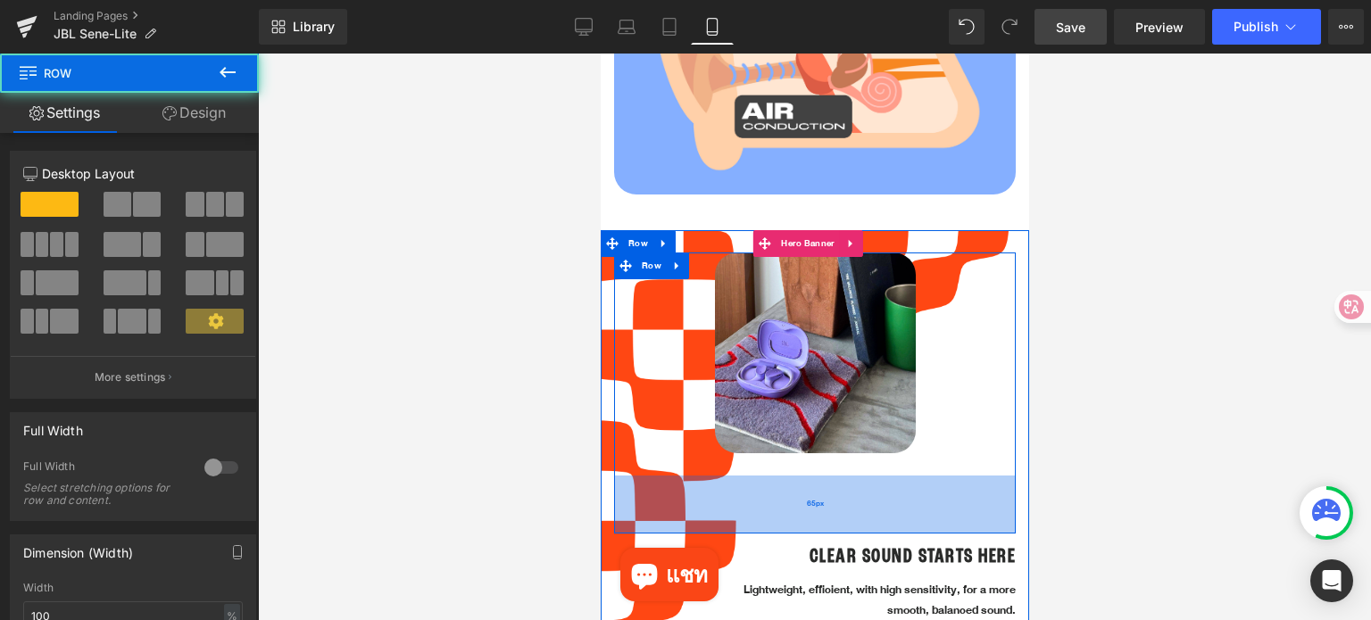
drag, startPoint x: 906, startPoint y: 460, endPoint x: 897, endPoint y: 514, distance: 55.2
click at [897, 518] on div "Image Row Row 65px CLEAR SOUND STARTS HERE Heading Lightweight, efficient, with…" at bounding box center [814, 441] width 428 height 423
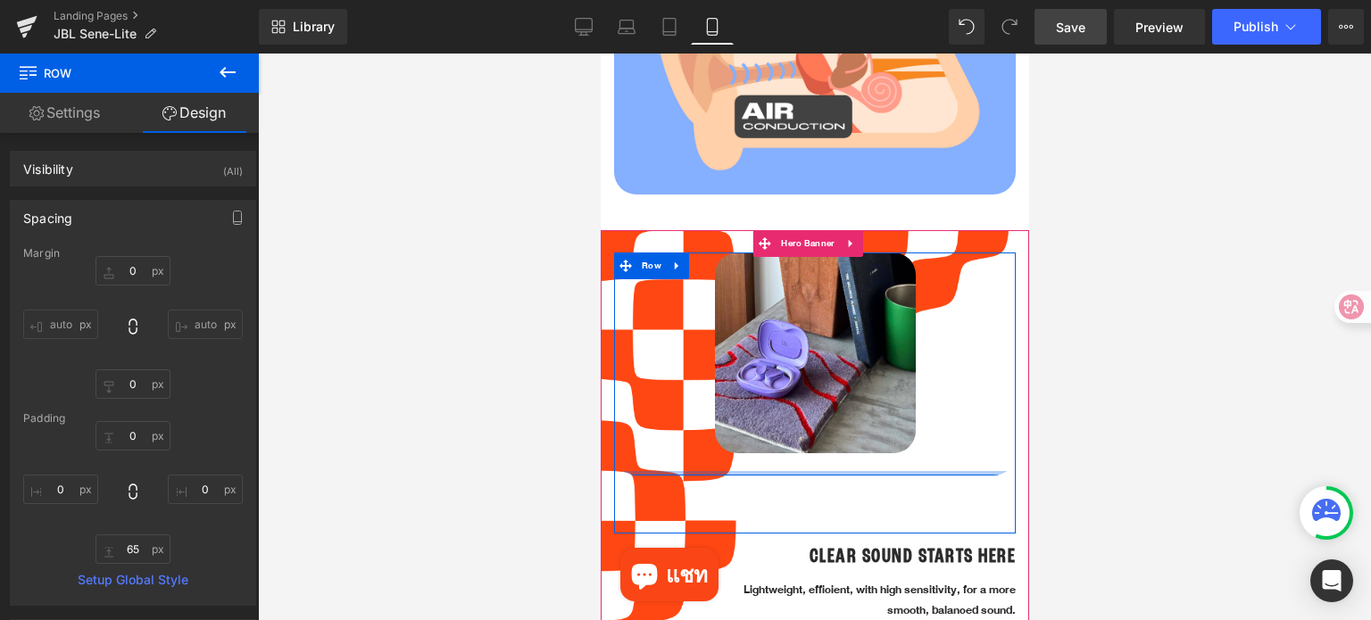
click at [895, 471] on div at bounding box center [814, 473] width 402 height 4
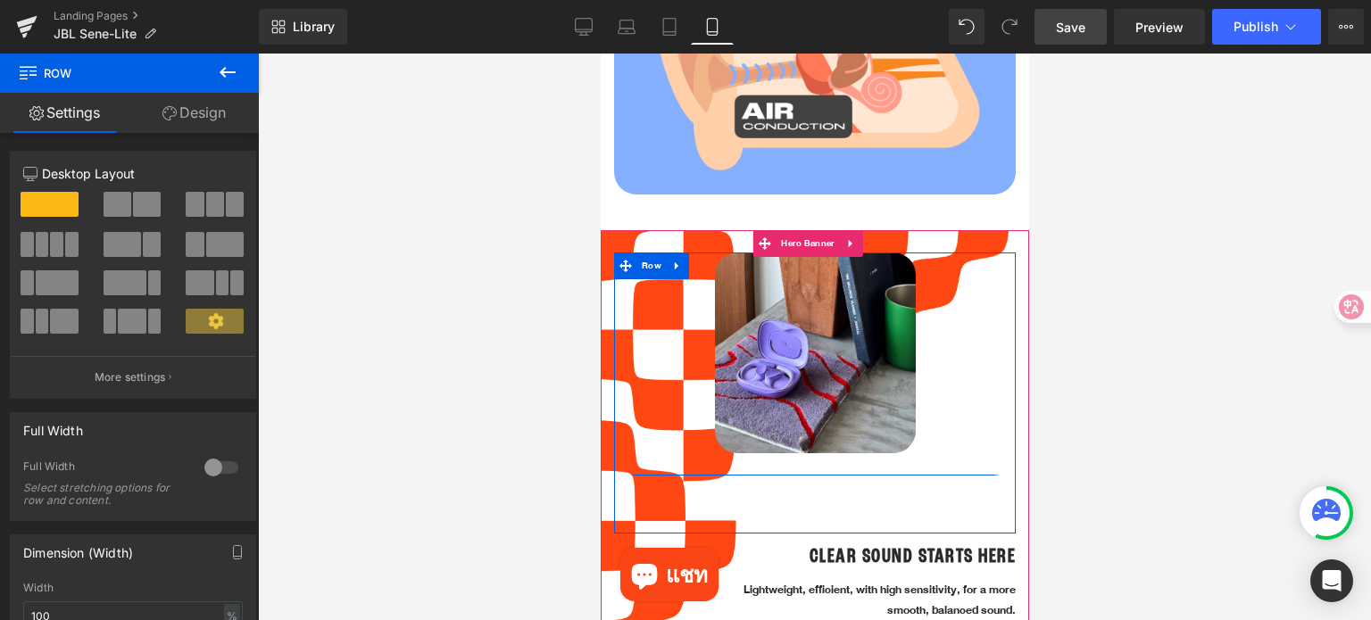
drag, startPoint x: 894, startPoint y: 459, endPoint x: 899, endPoint y: 443, distance: 16.7
click at [899, 442] on div "Image Row" at bounding box center [814, 364] width 402 height 223
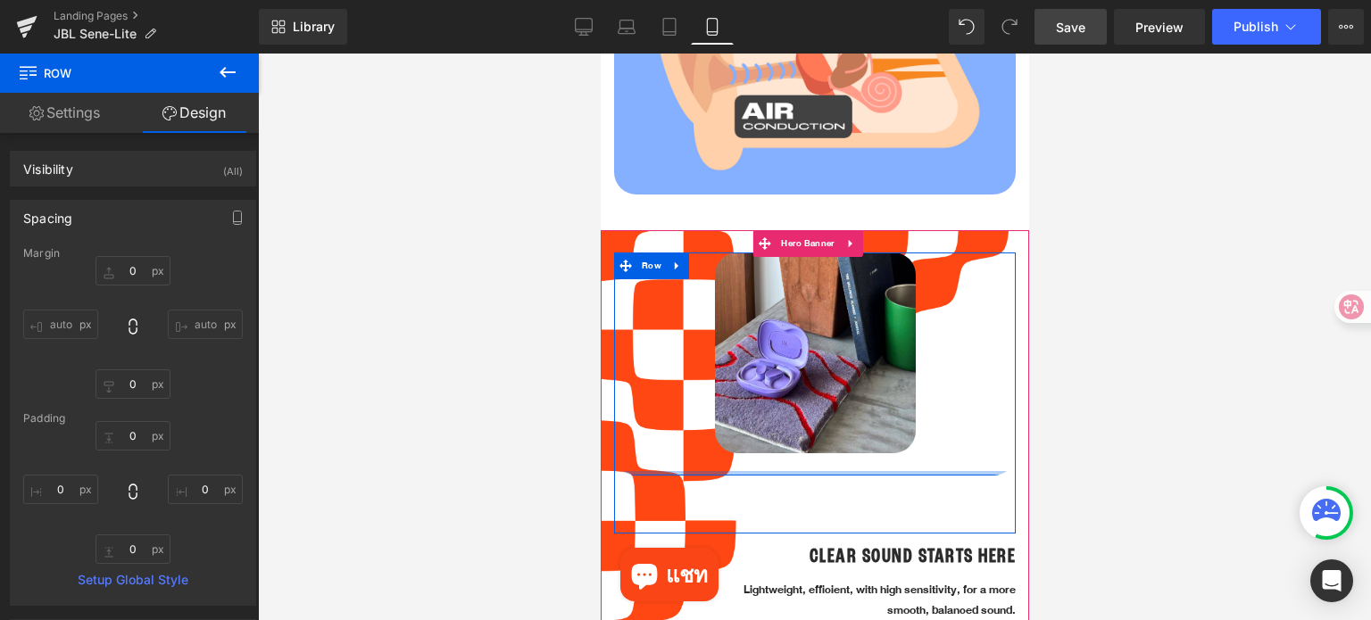
click at [900, 471] on div at bounding box center [814, 473] width 402 height 4
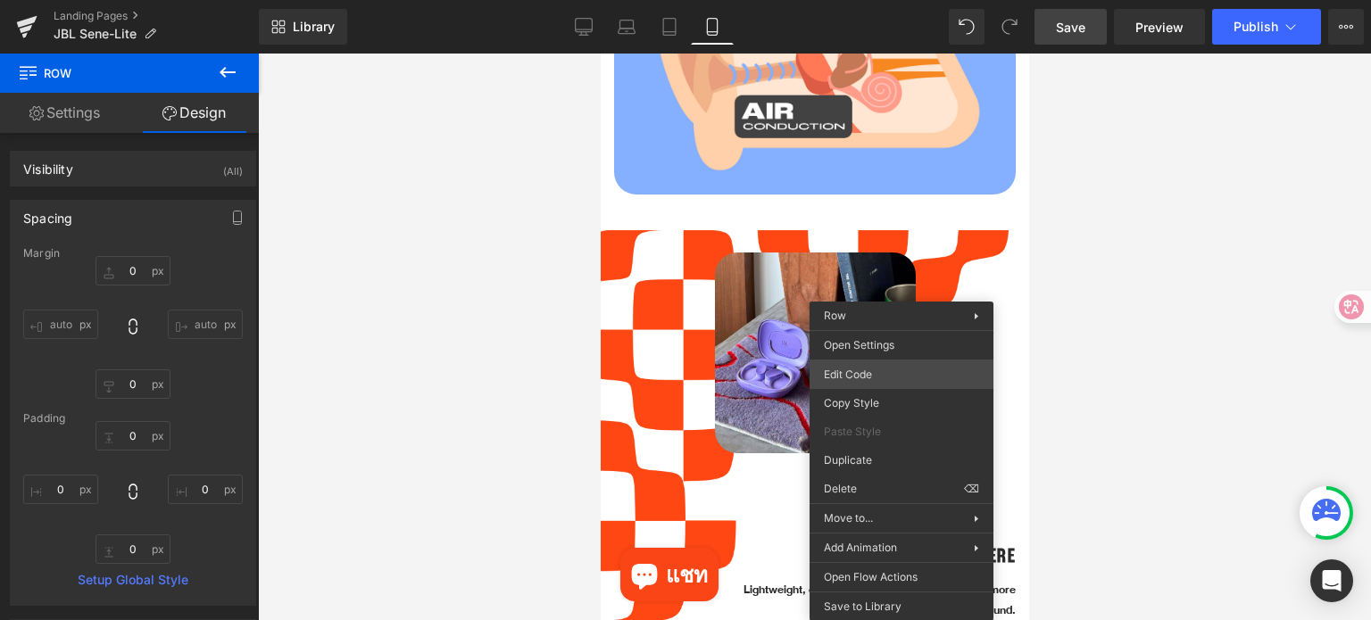
click at [899, 0] on div "Image You are previewing how the will restyle your page. You can not edit Eleme…" at bounding box center [685, 0] width 1371 height 0
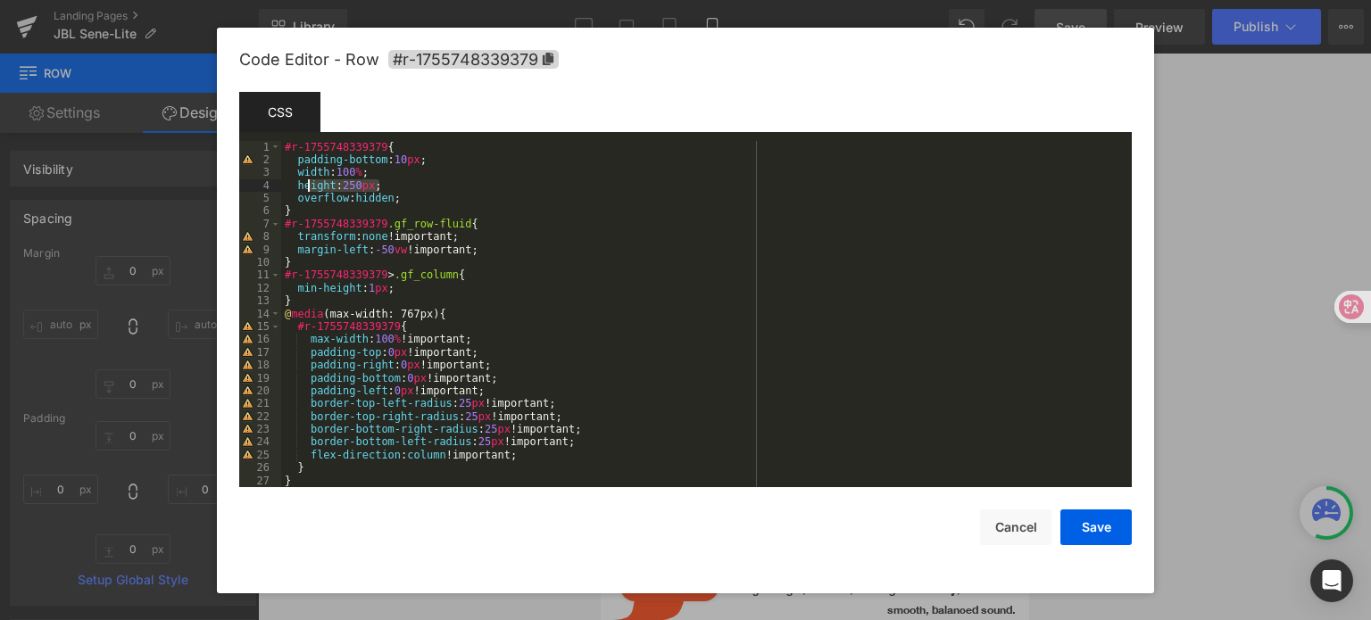
drag, startPoint x: 407, startPoint y: 189, endPoint x: 311, endPoint y: 188, distance: 96.4
click at [311, 188] on div "#r-1755748339379 { padding-bottom : 10 px ; width : 100 % ; height : 250 px ; o…" at bounding box center [702, 327] width 843 height 373
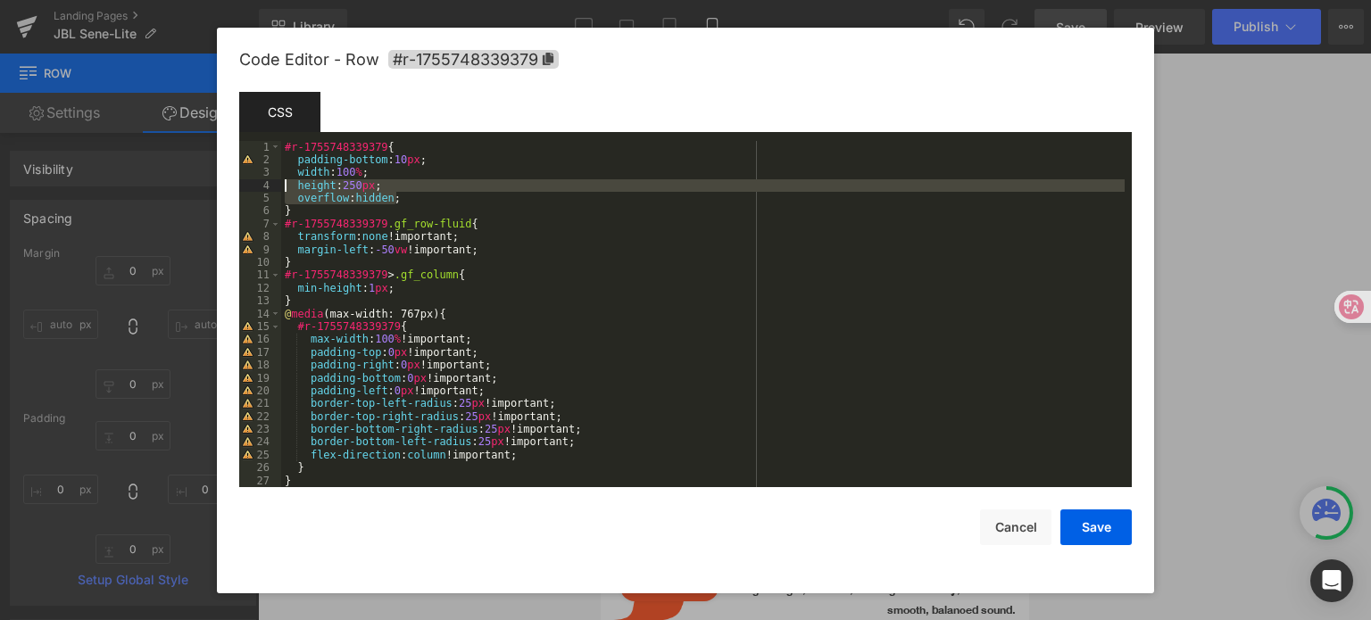
drag, startPoint x: 411, startPoint y: 196, endPoint x: 292, endPoint y: 185, distance: 120.1
click at [292, 185] on div "#r-1755748339379 { padding-bottom : 10 px ; width : 100 % ; height : 250 px ; o…" at bounding box center [702, 327] width 843 height 373
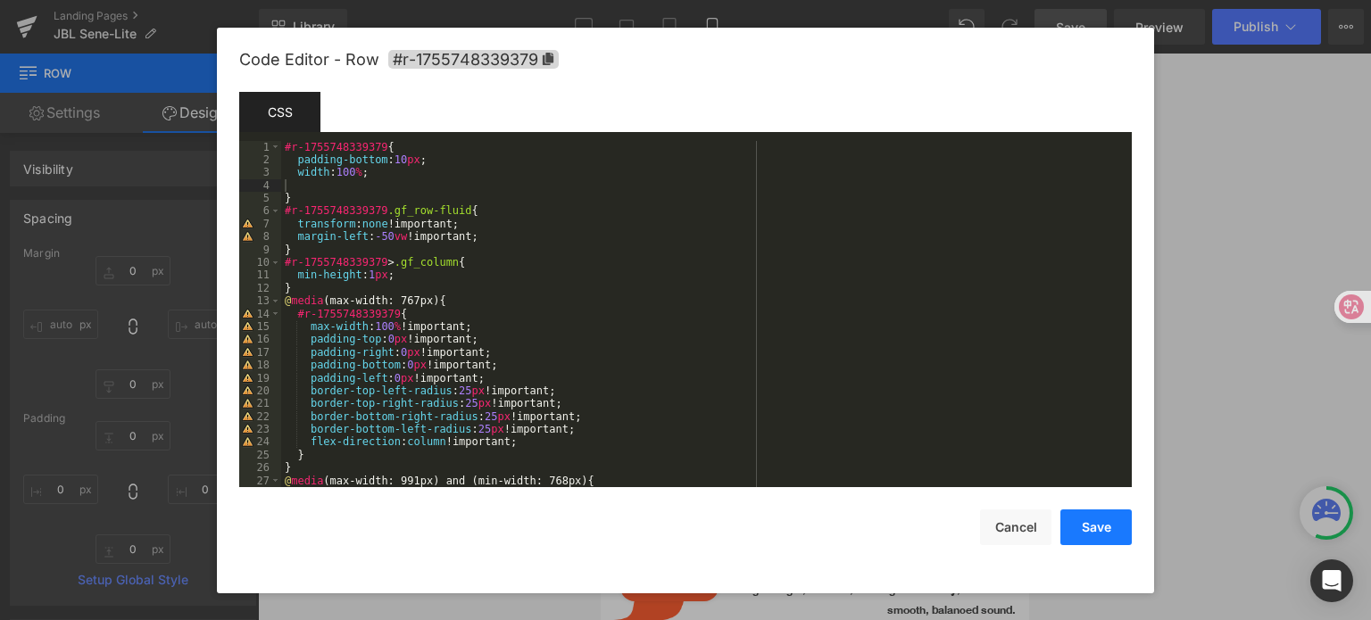
click at [1112, 527] on button "Save" at bounding box center [1095, 528] width 71 height 36
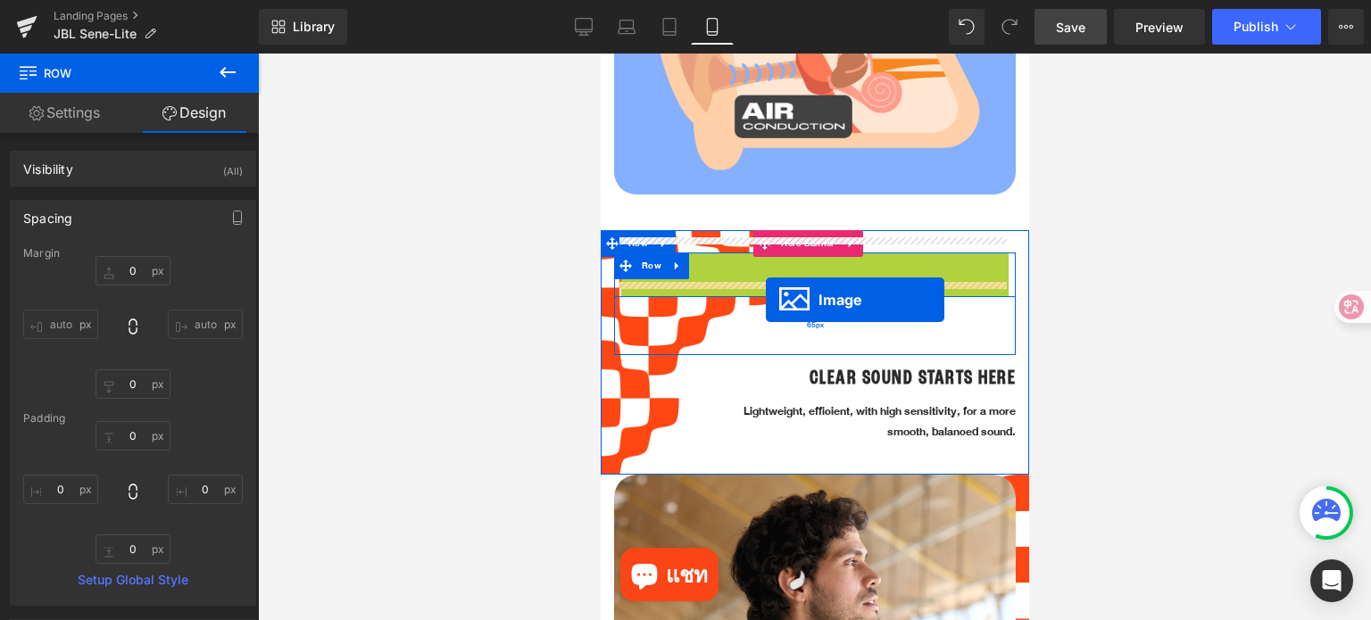
drag, startPoint x: 783, startPoint y: 335, endPoint x: 765, endPoint y: 300, distance: 39.1
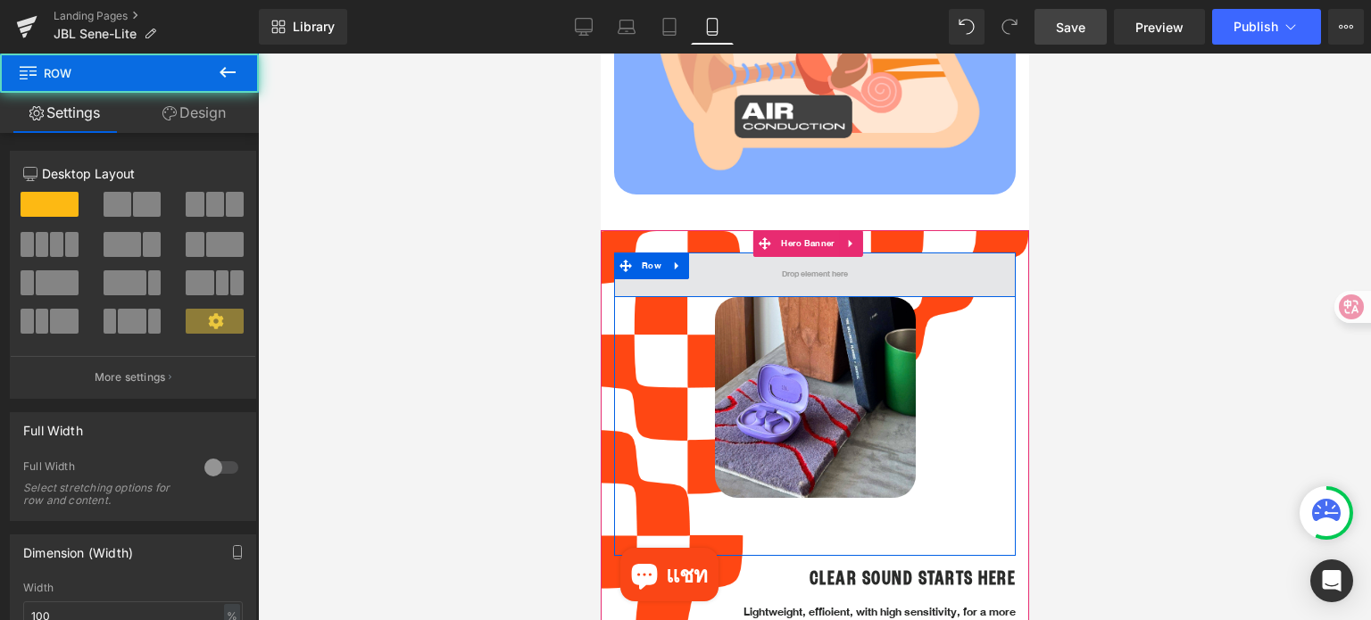
click at [736, 266] on span at bounding box center [814, 275] width 402 height 45
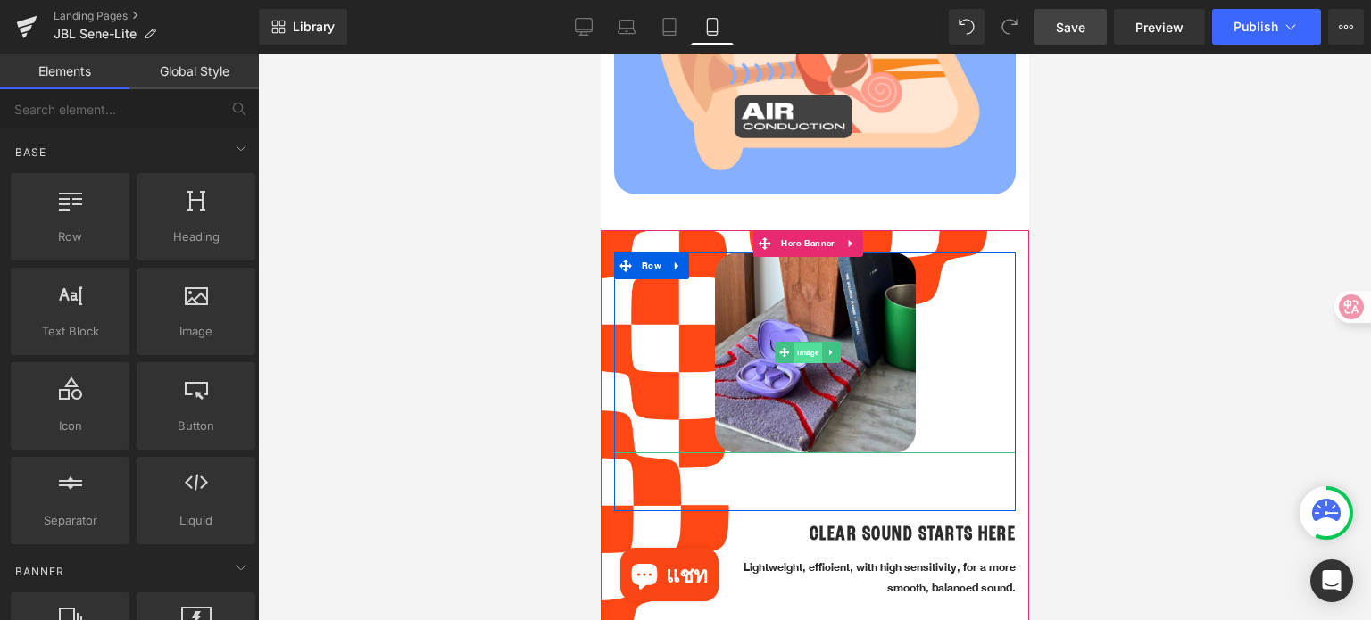
drag, startPoint x: 808, startPoint y: 338, endPoint x: 1060, endPoint y: 469, distance: 284.2
click at [808, 343] on span "Image" at bounding box center [807, 353] width 29 height 21
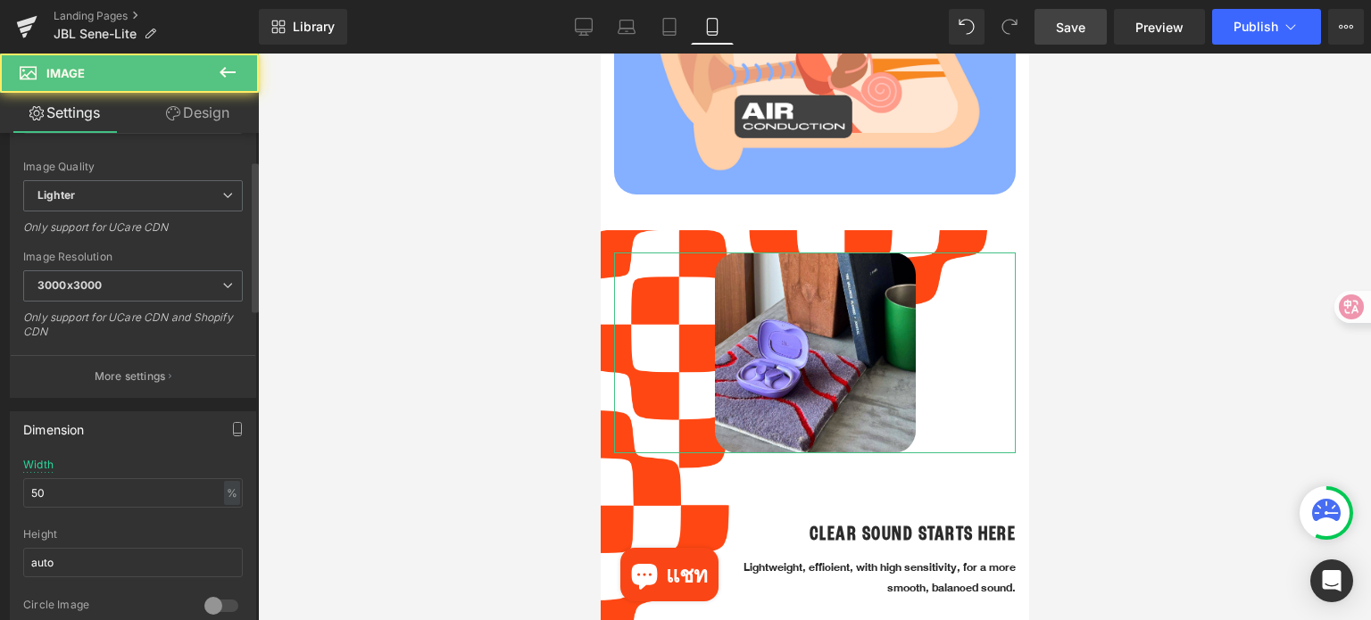
scroll to position [268, 0]
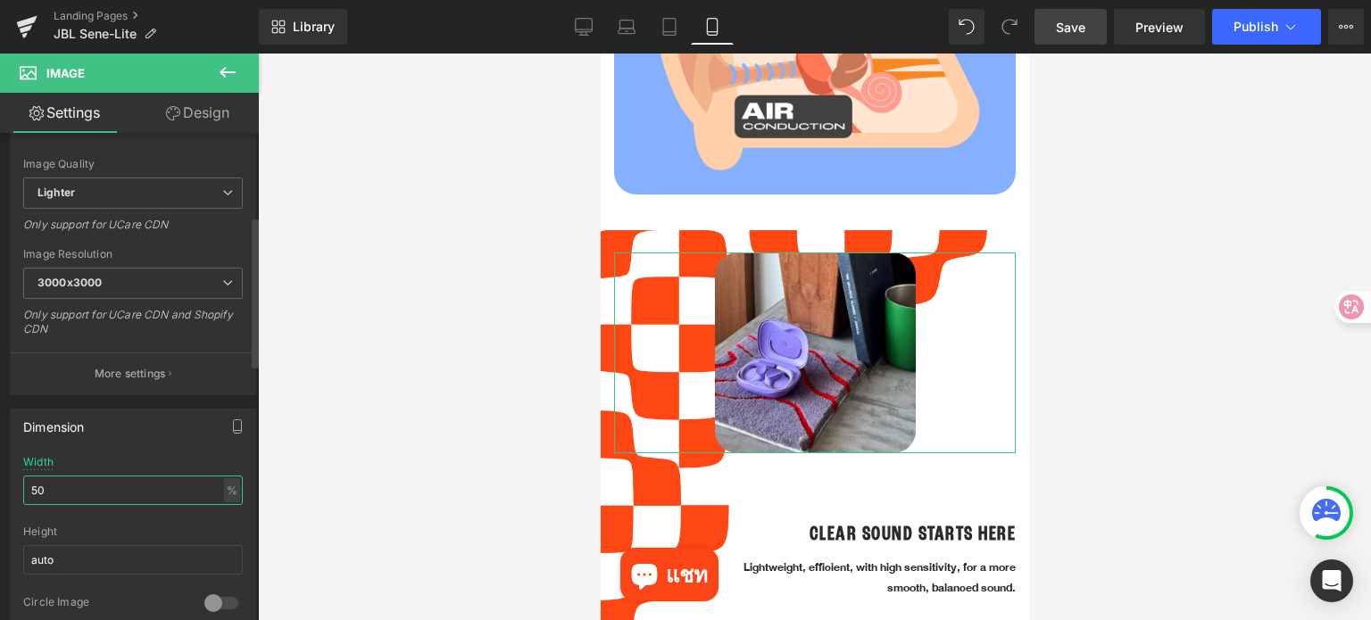
drag, startPoint x: 79, startPoint y: 491, endPoint x: 7, endPoint y: 489, distance: 71.4
click at [7, 489] on div "Dimension 50% Width 50 % % px auto Height auto 0 Circle Image" at bounding box center [133, 515] width 267 height 240
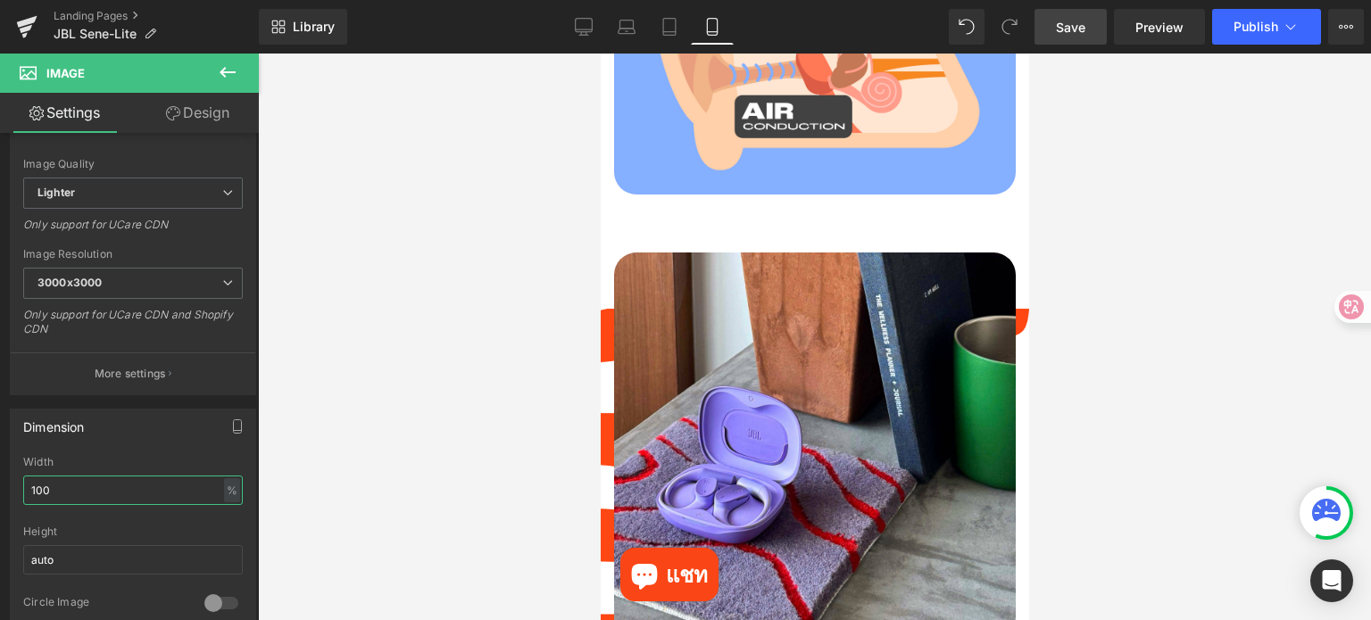
type input "100"
click at [1153, 328] on div at bounding box center [814, 337] width 1113 height 567
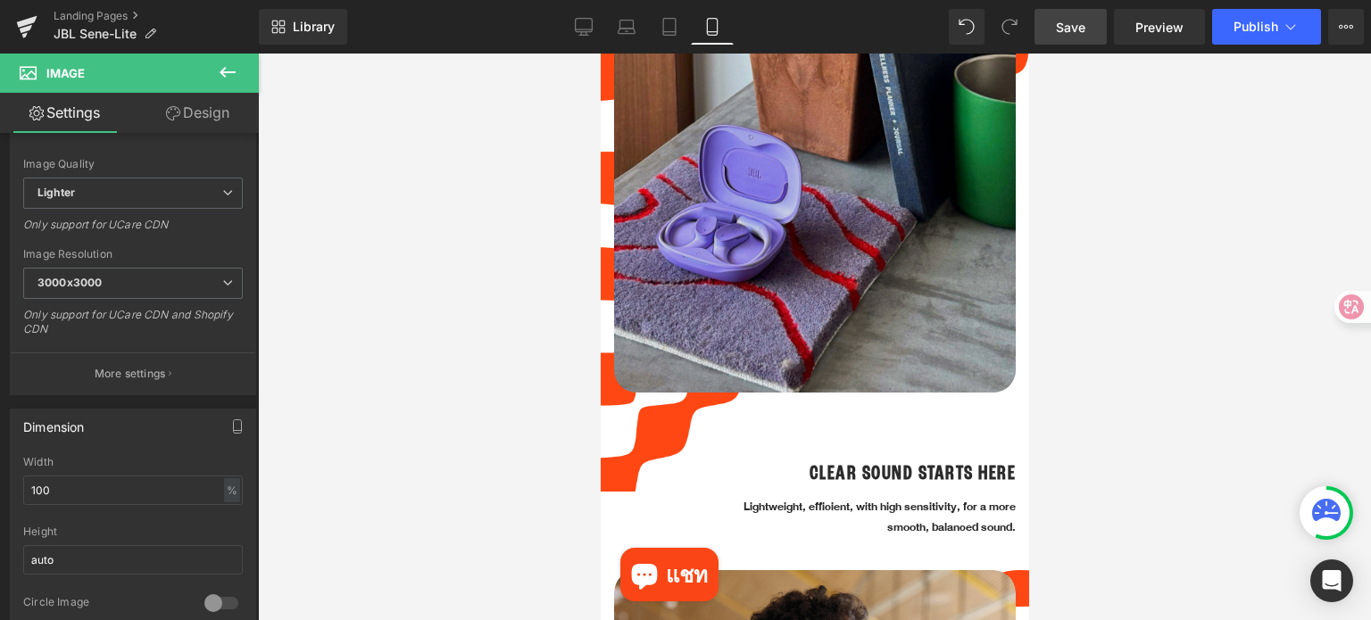
scroll to position [1428, 0]
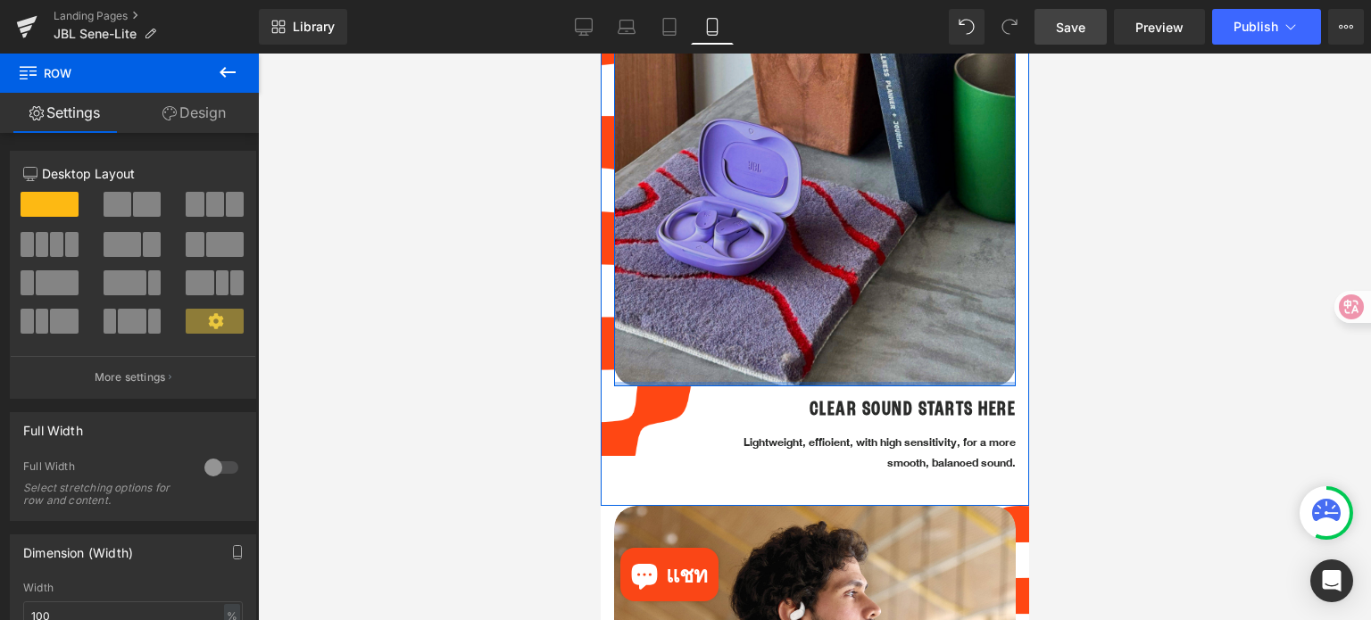
drag, startPoint x: 872, startPoint y: 410, endPoint x: 869, endPoint y: 348, distance: 61.6
click at [869, 348] on div "Image Row" at bounding box center [814, 186] width 402 height 402
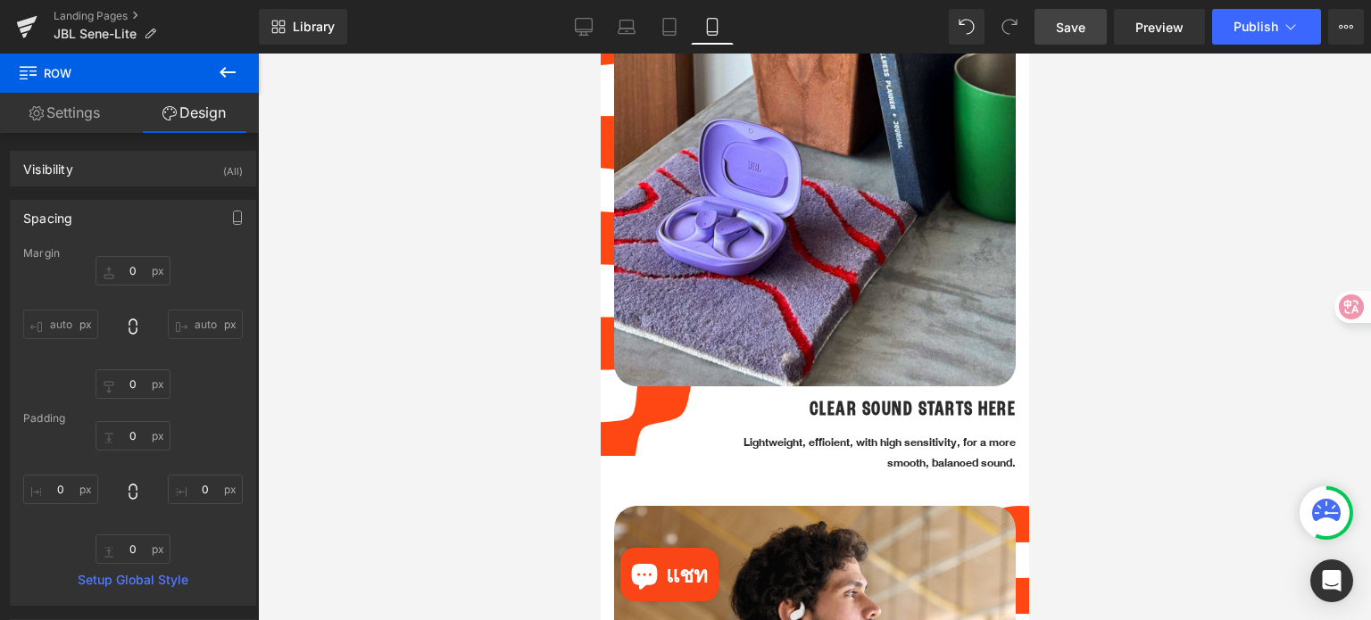
click at [1092, 377] on div at bounding box center [814, 337] width 1113 height 567
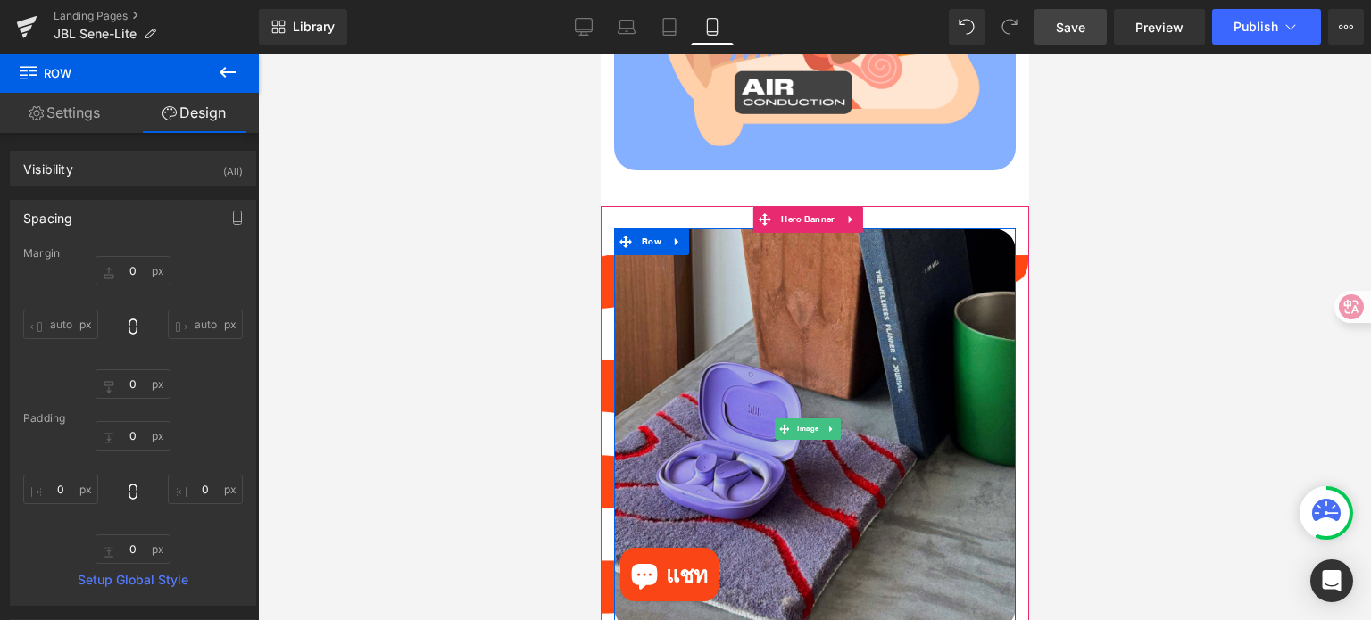
scroll to position [1160, 0]
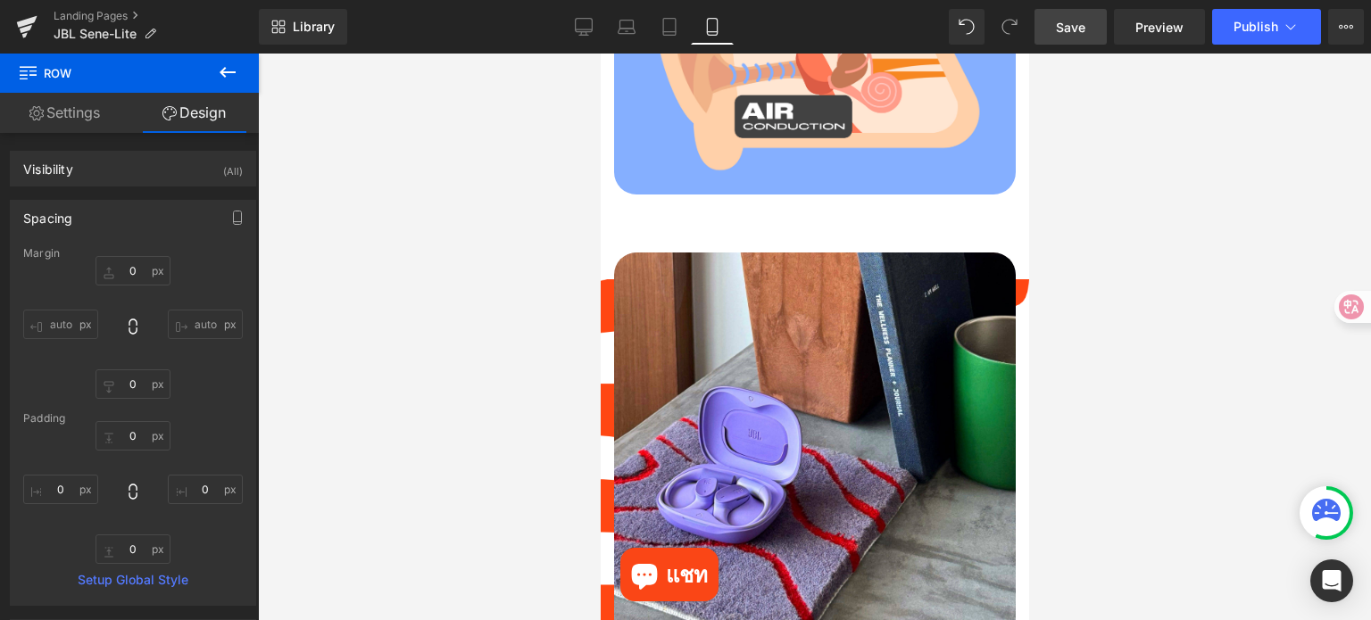
click at [1110, 419] on div at bounding box center [814, 337] width 1113 height 567
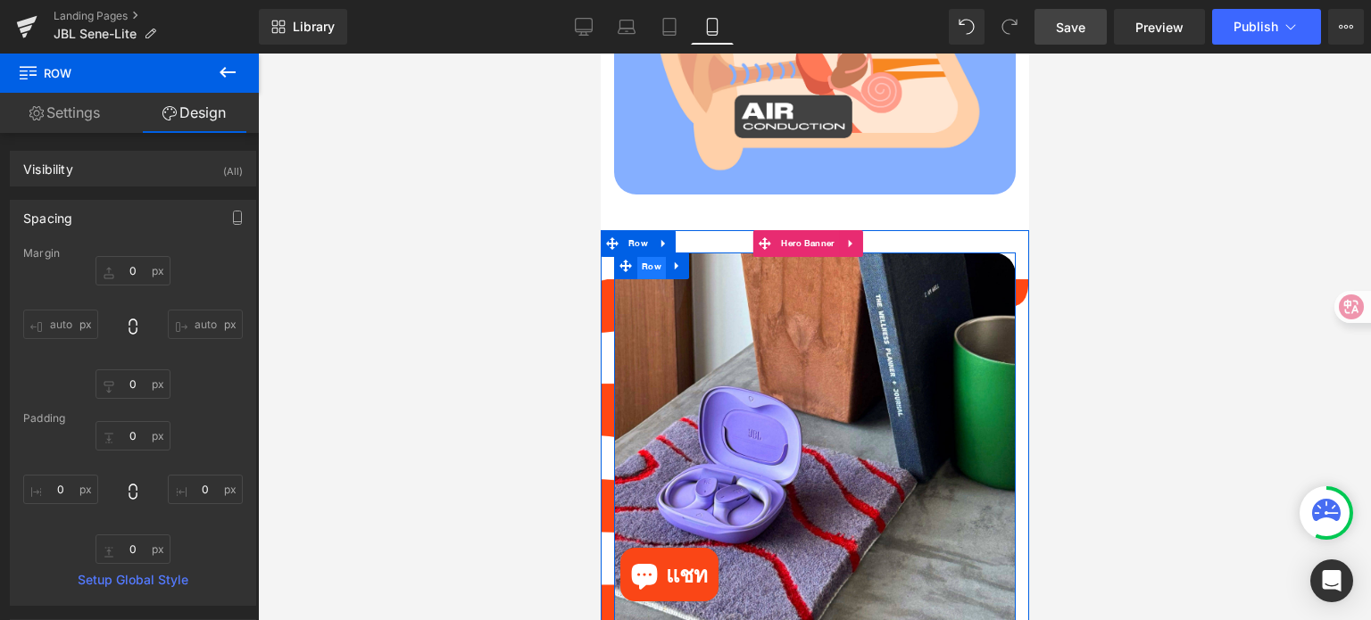
click at [644, 253] on span "Row" at bounding box center [650, 266] width 29 height 27
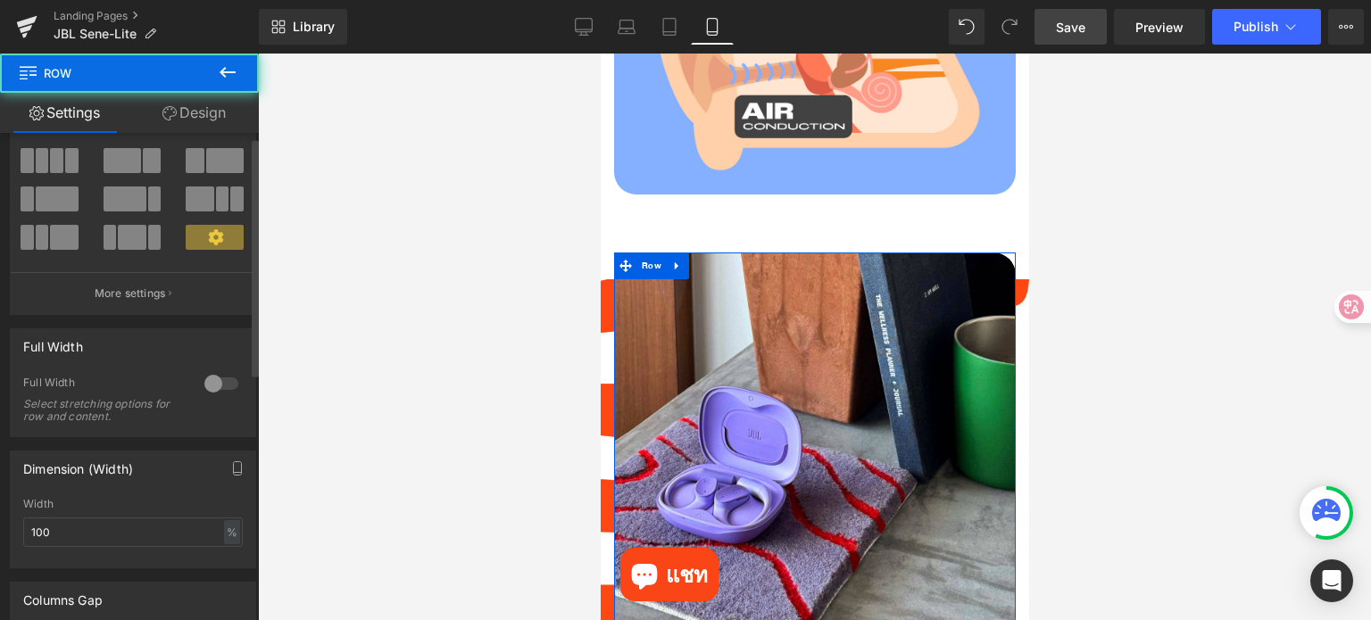
scroll to position [89, 0]
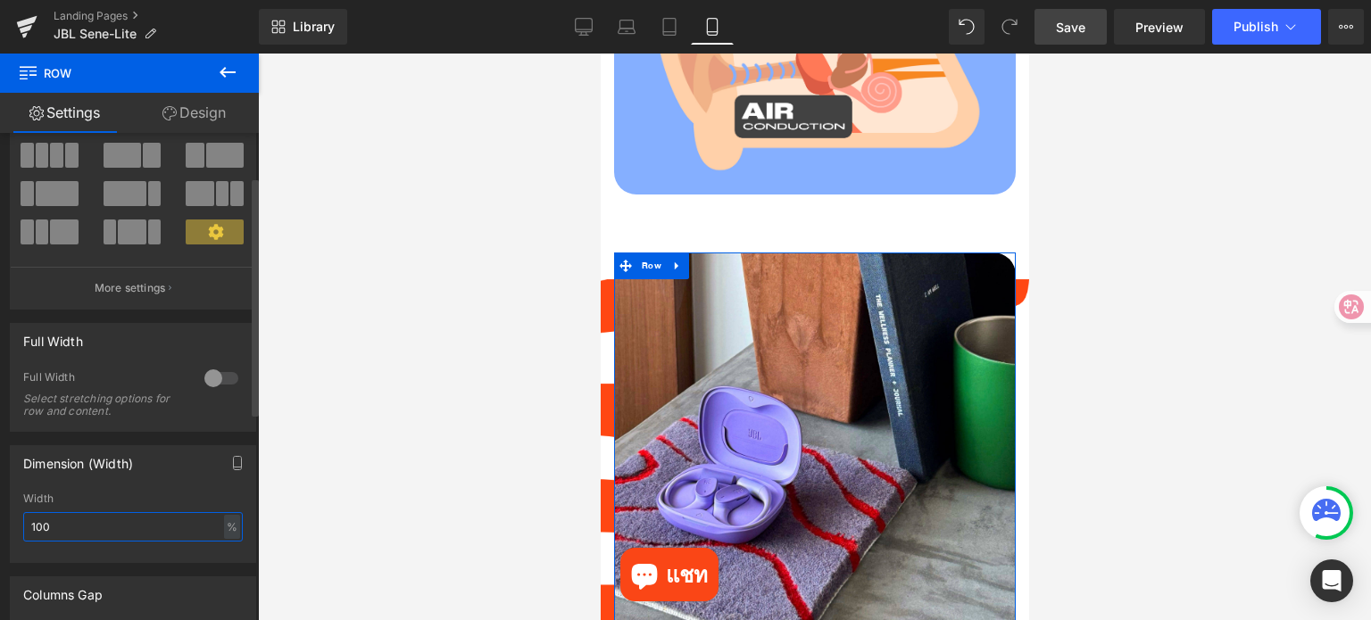
drag, startPoint x: 54, startPoint y: 526, endPoint x: 21, endPoint y: 526, distance: 33.9
click at [21, 526] on div "100% Width 100 % % px" at bounding box center [133, 528] width 245 height 70
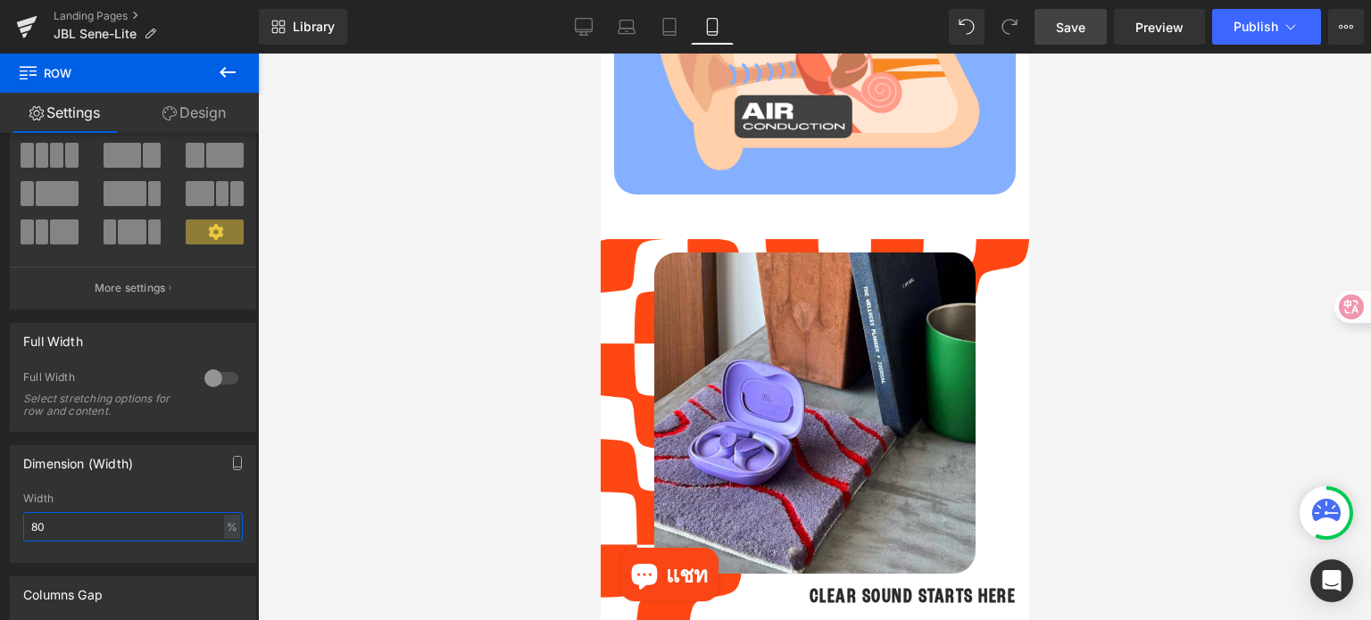
type input "80"
click at [1114, 441] on div at bounding box center [814, 337] width 1113 height 567
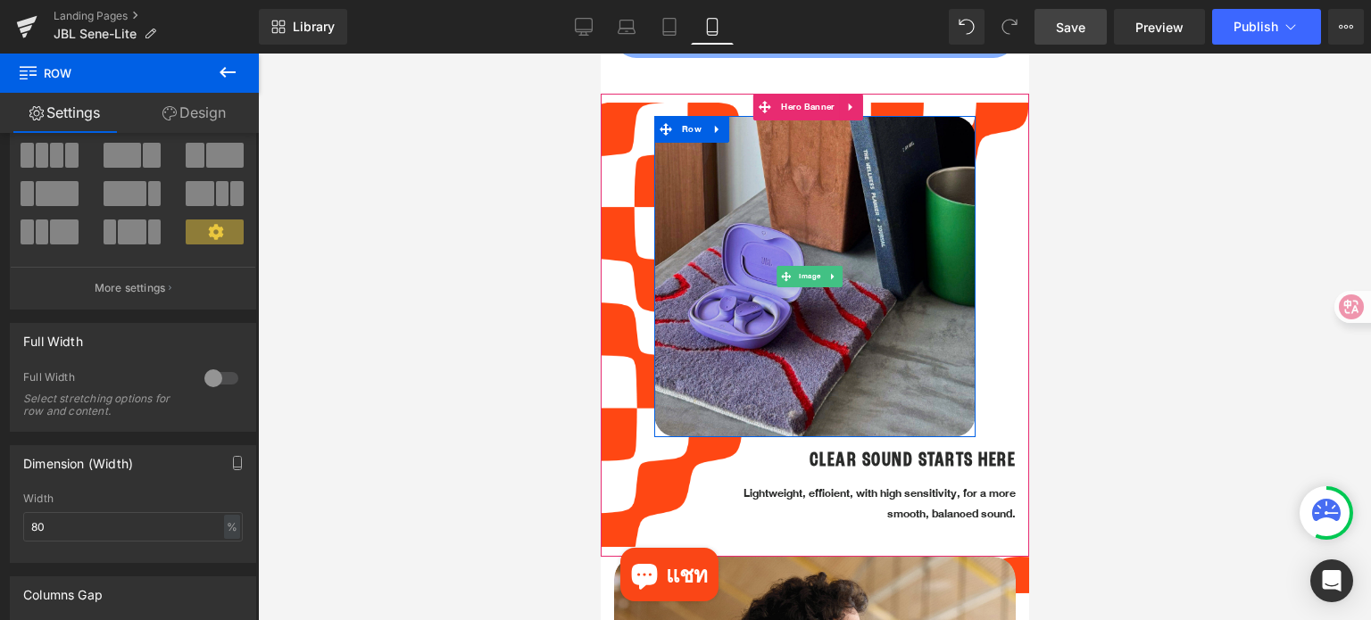
scroll to position [1339, 0]
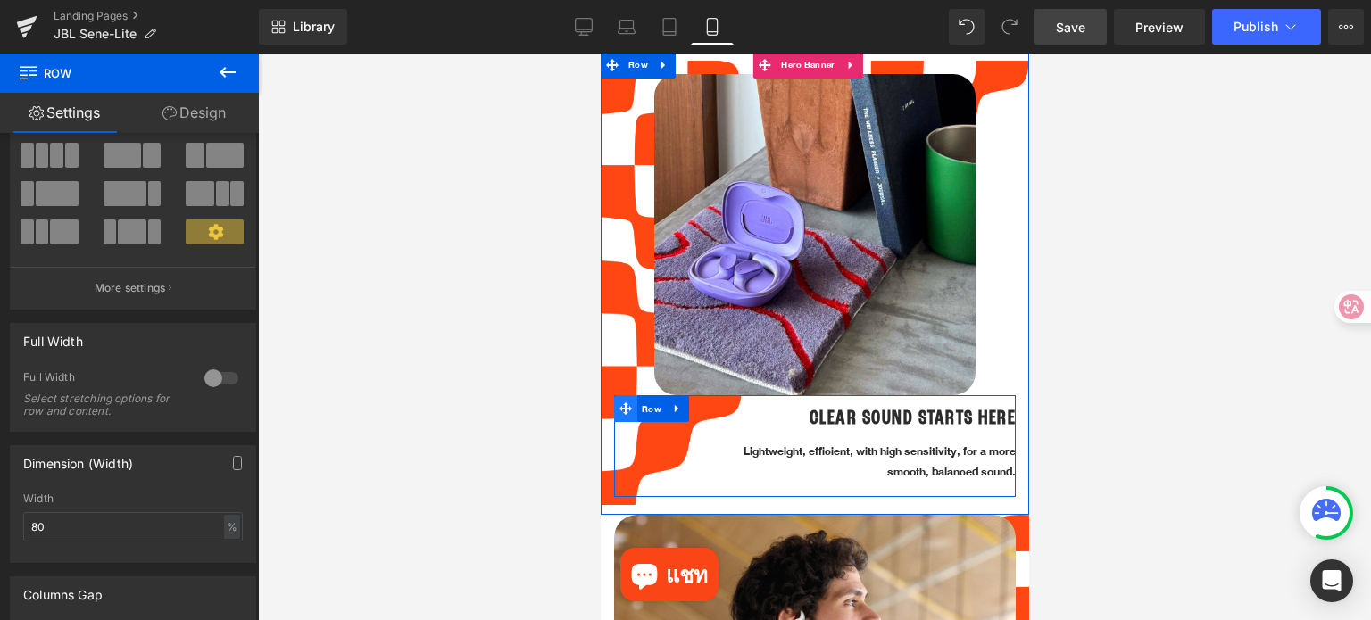
drag, startPoint x: 646, startPoint y: 385, endPoint x: 630, endPoint y: 375, distance: 18.8
click at [647, 396] on span "Row" at bounding box center [650, 409] width 29 height 27
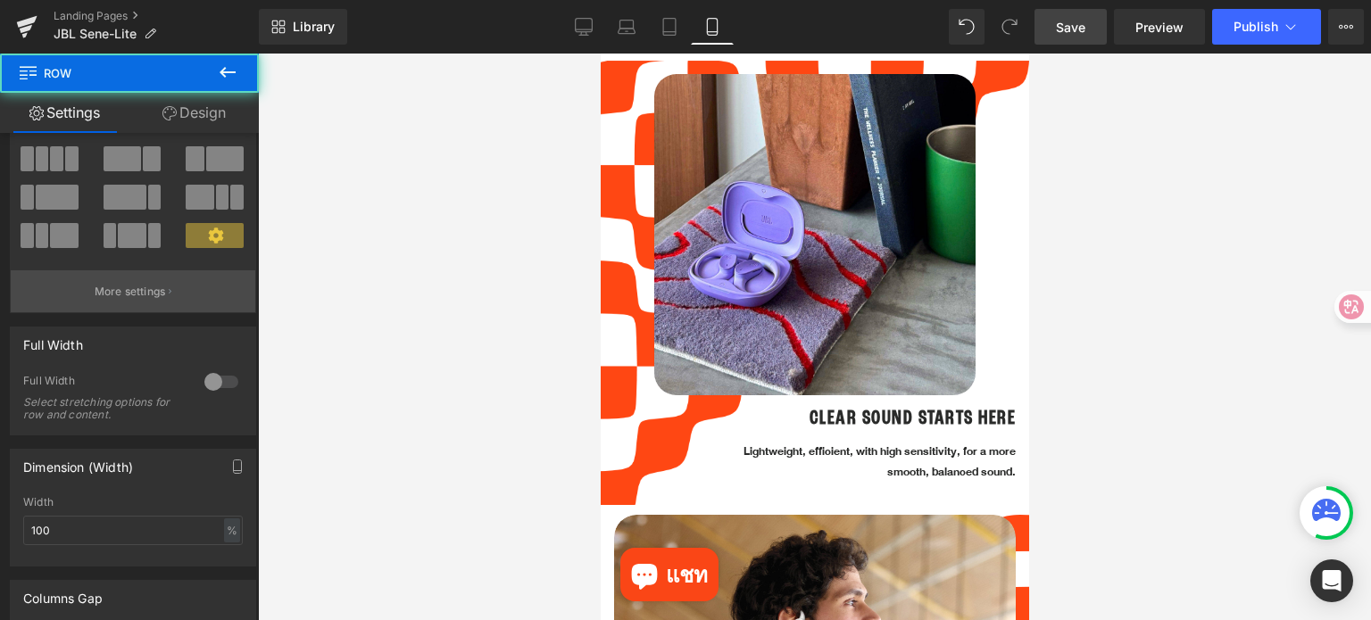
scroll to position [357, 0]
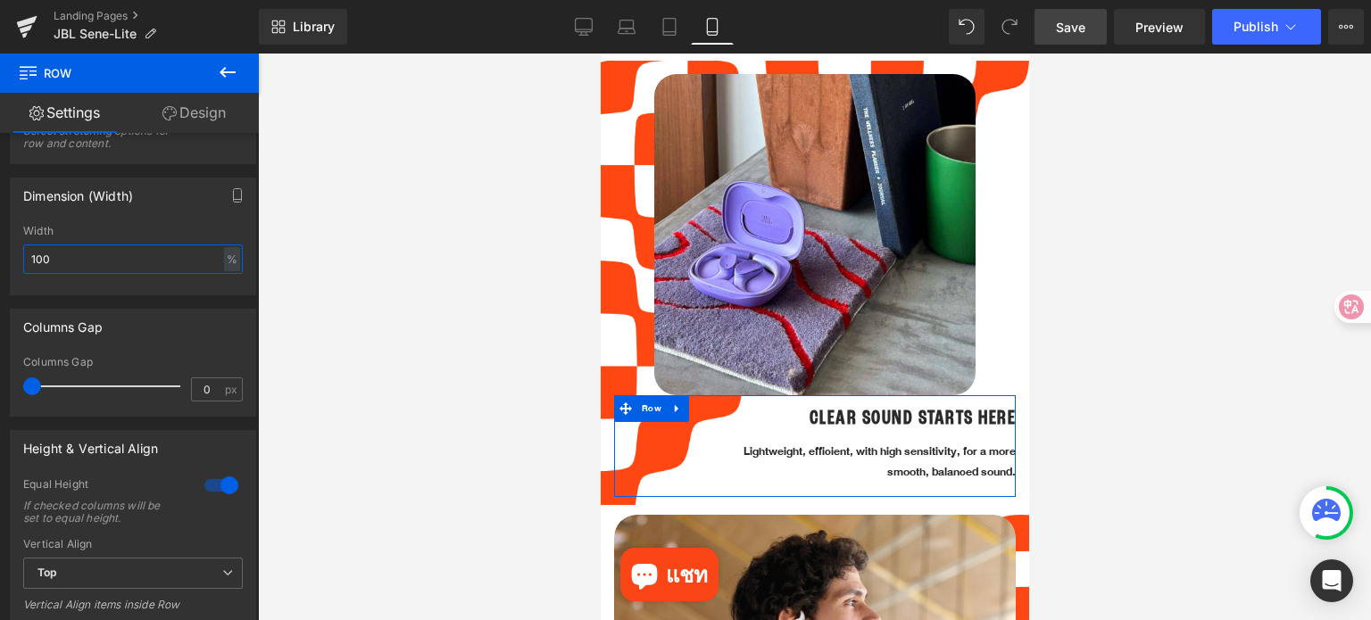
drag, startPoint x: 34, startPoint y: 251, endPoint x: 11, endPoint y: 253, distance: 23.4
click at [11, 253] on div "100% Width 100 % % px" at bounding box center [133, 260] width 245 height 70
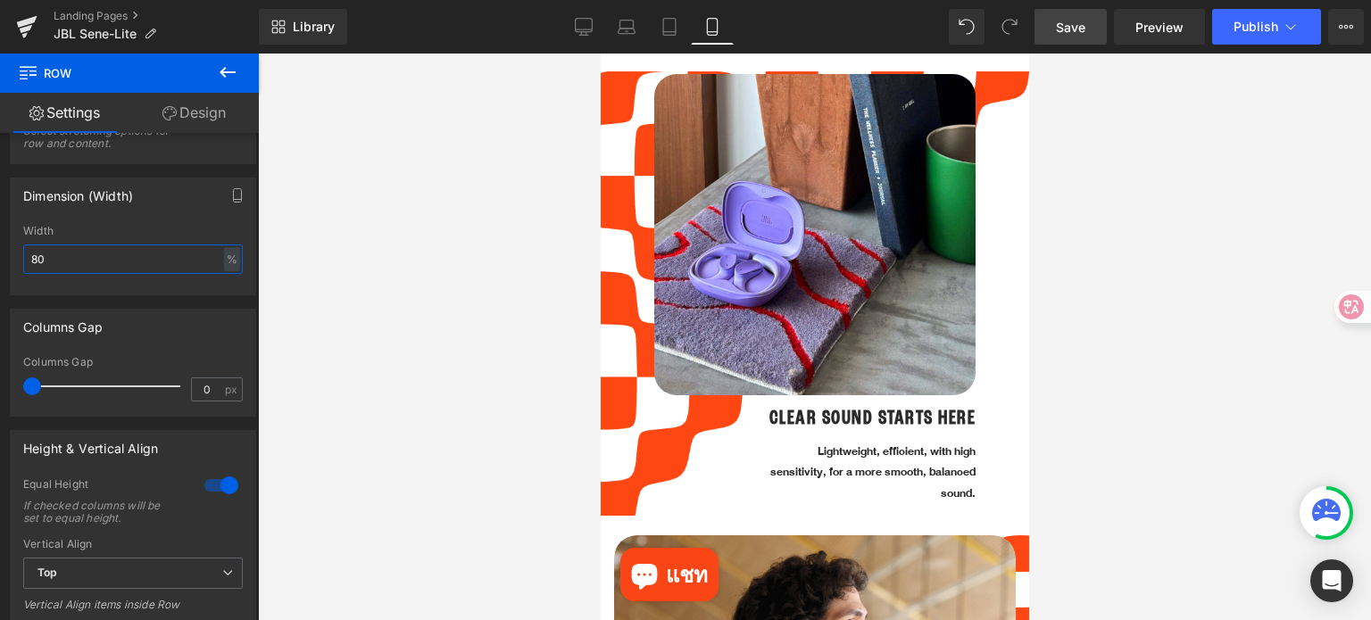
type input "80"
click at [1133, 430] on div at bounding box center [814, 337] width 1113 height 567
click at [1072, 29] on span "Save" at bounding box center [1070, 27] width 29 height 19
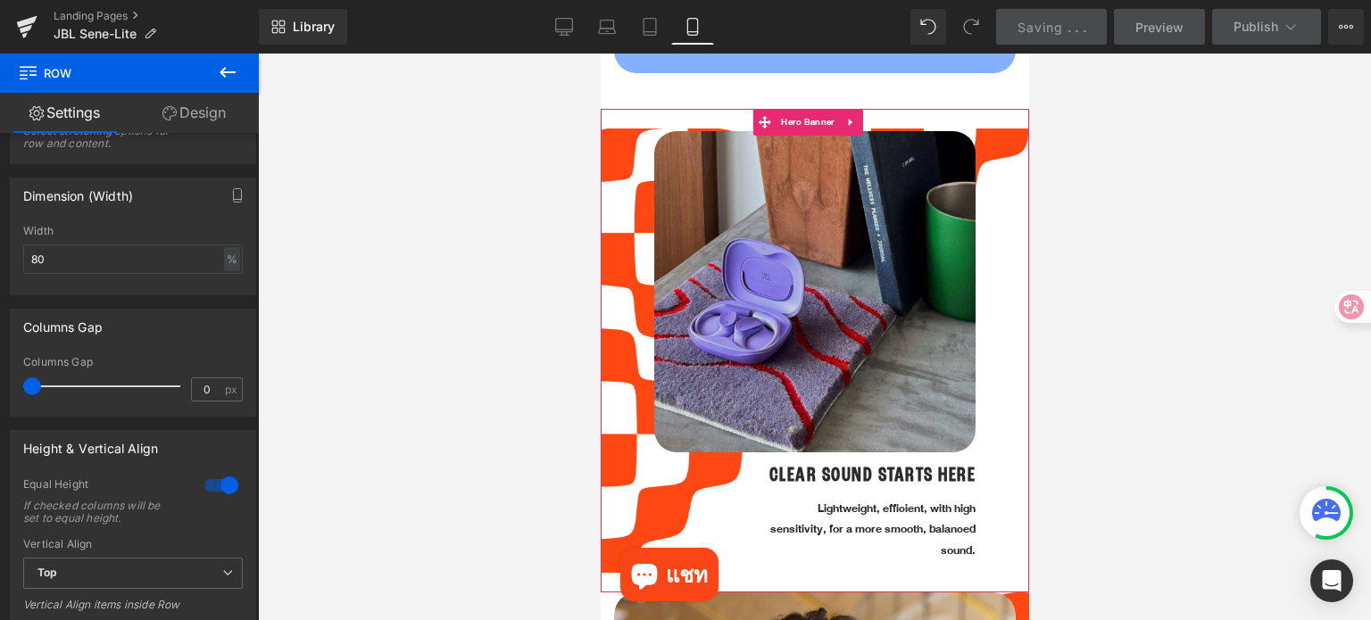
scroll to position [1160, 0]
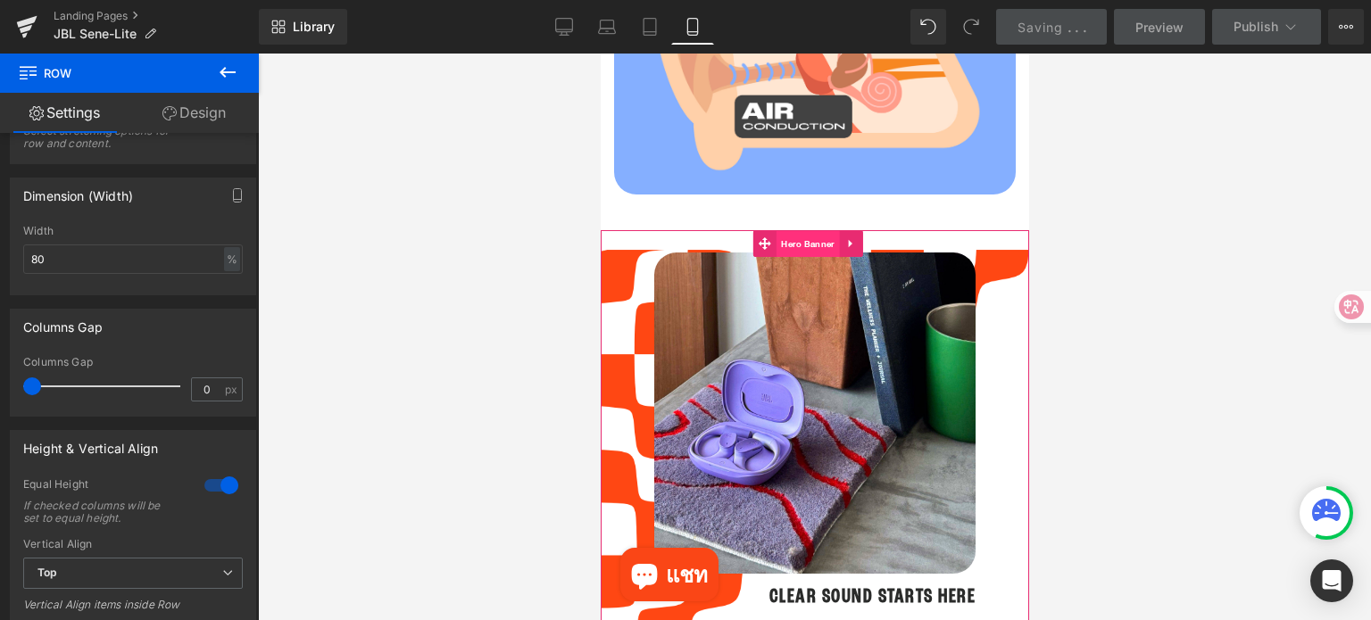
click at [810, 231] on span "Hero Banner" at bounding box center [807, 244] width 62 height 27
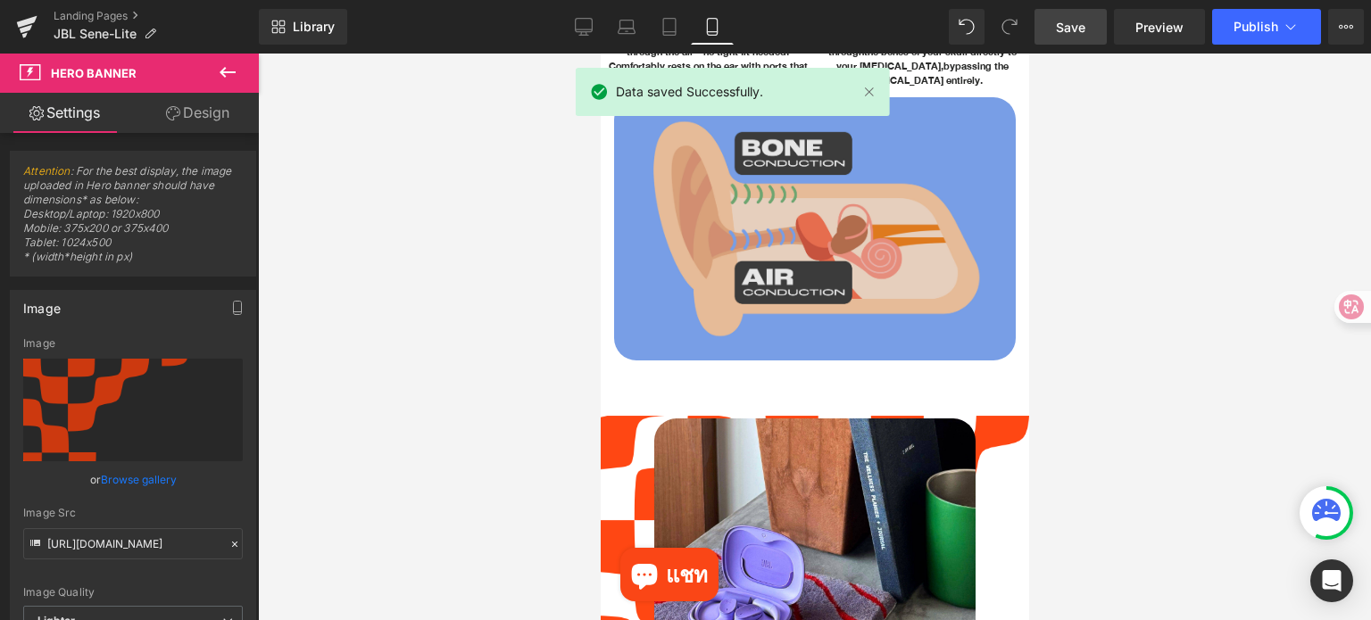
scroll to position [982, 0]
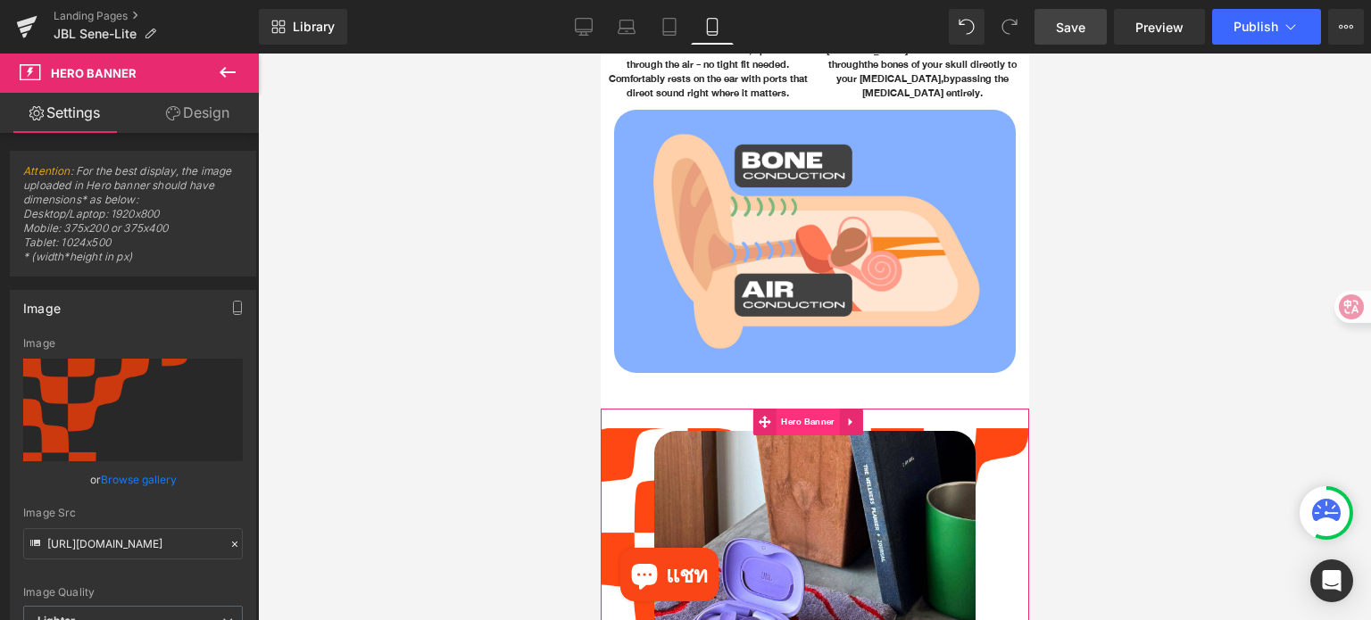
click at [802, 410] on span "Hero Banner" at bounding box center [807, 422] width 62 height 27
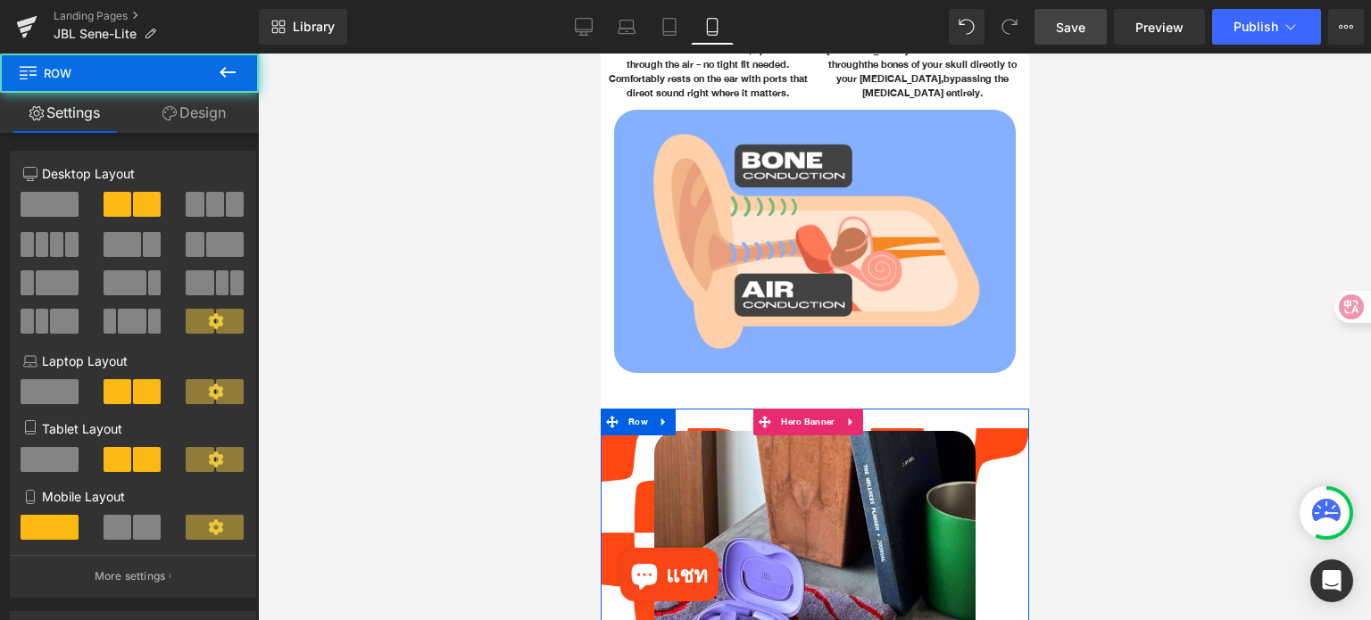
click at [619, 463] on div "Image Row" at bounding box center [814, 591] width 428 height 321
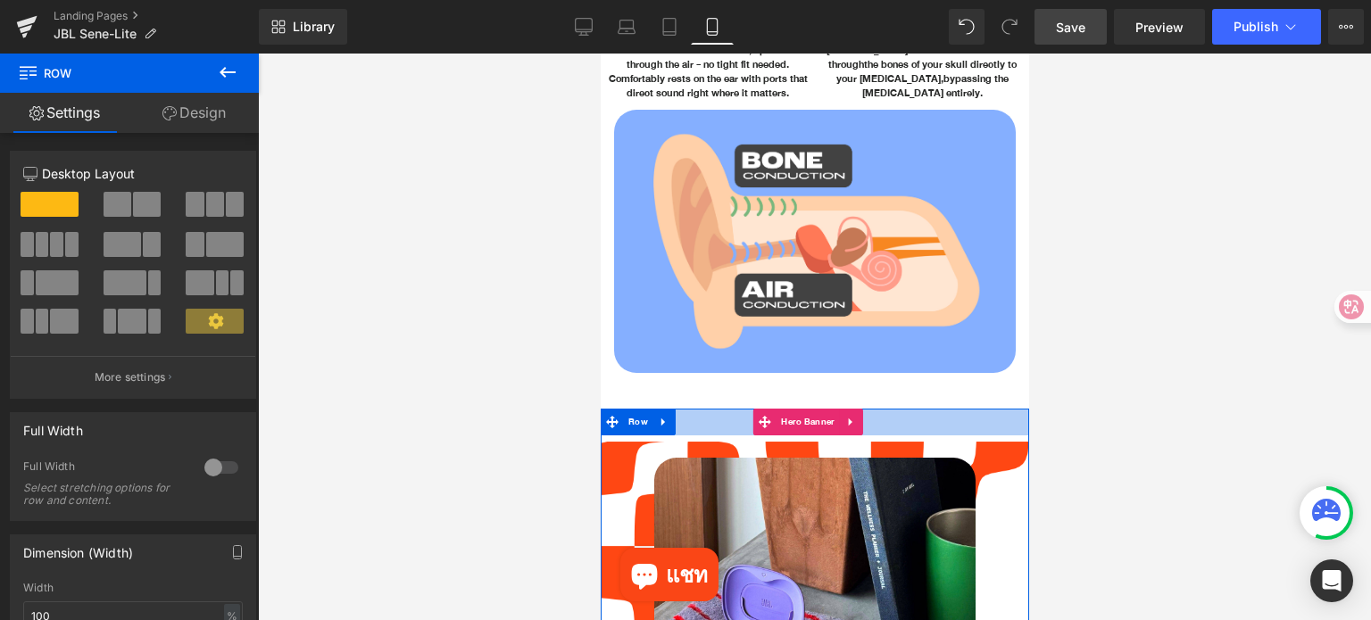
drag, startPoint x: 936, startPoint y: 393, endPoint x: 932, endPoint y: 419, distance: 27.1
click at [932, 419] on div at bounding box center [814, 422] width 428 height 27
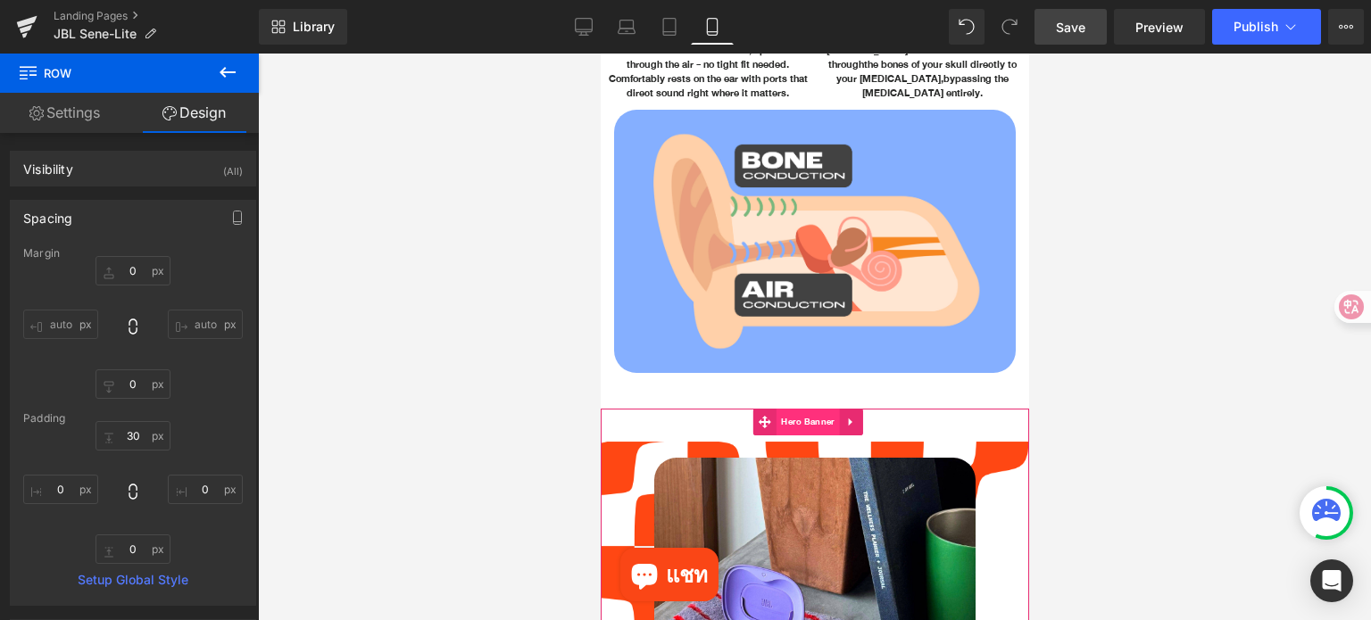
click at [803, 409] on span "Hero Banner" at bounding box center [807, 422] width 62 height 27
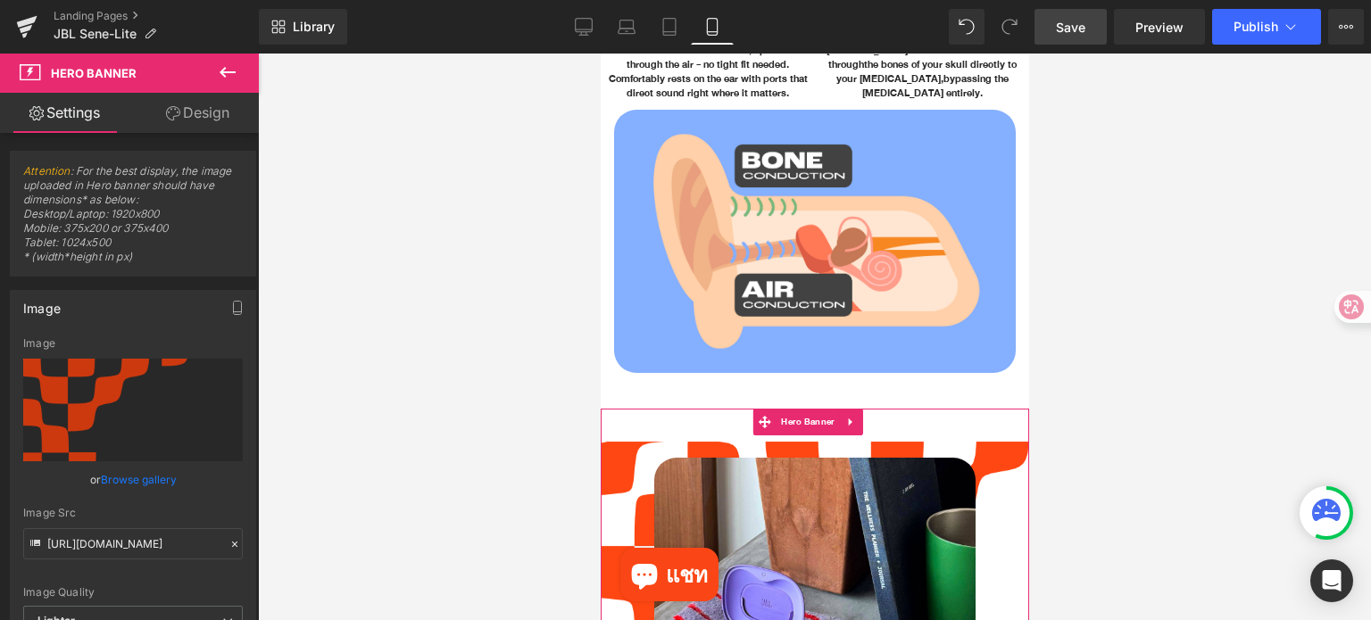
click at [203, 115] on link "Design" at bounding box center [197, 113] width 129 height 40
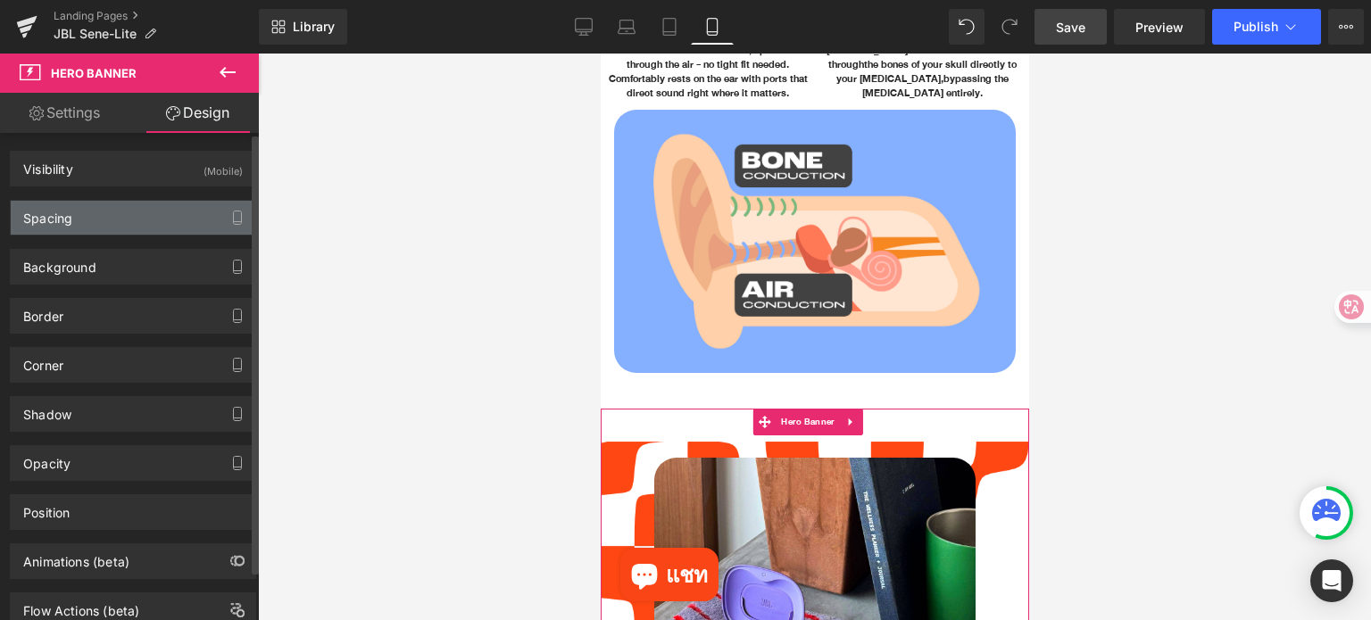
click at [128, 220] on div "Spacing" at bounding box center [133, 218] width 245 height 34
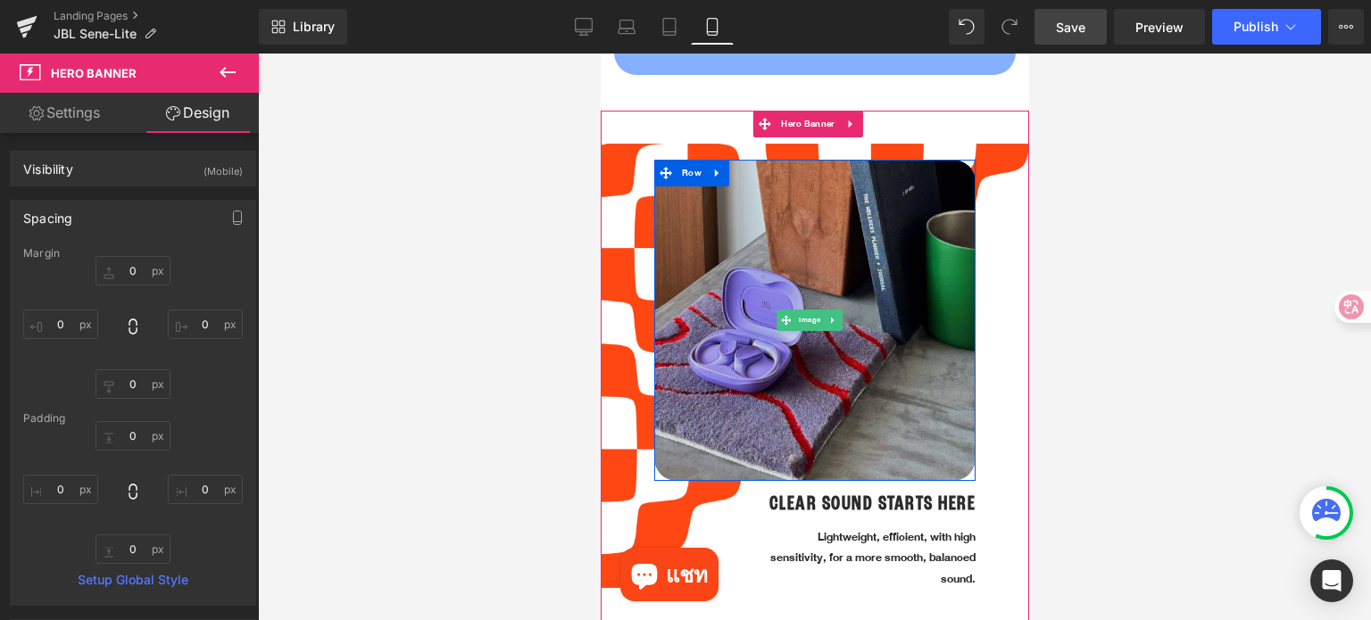
scroll to position [1249, 0]
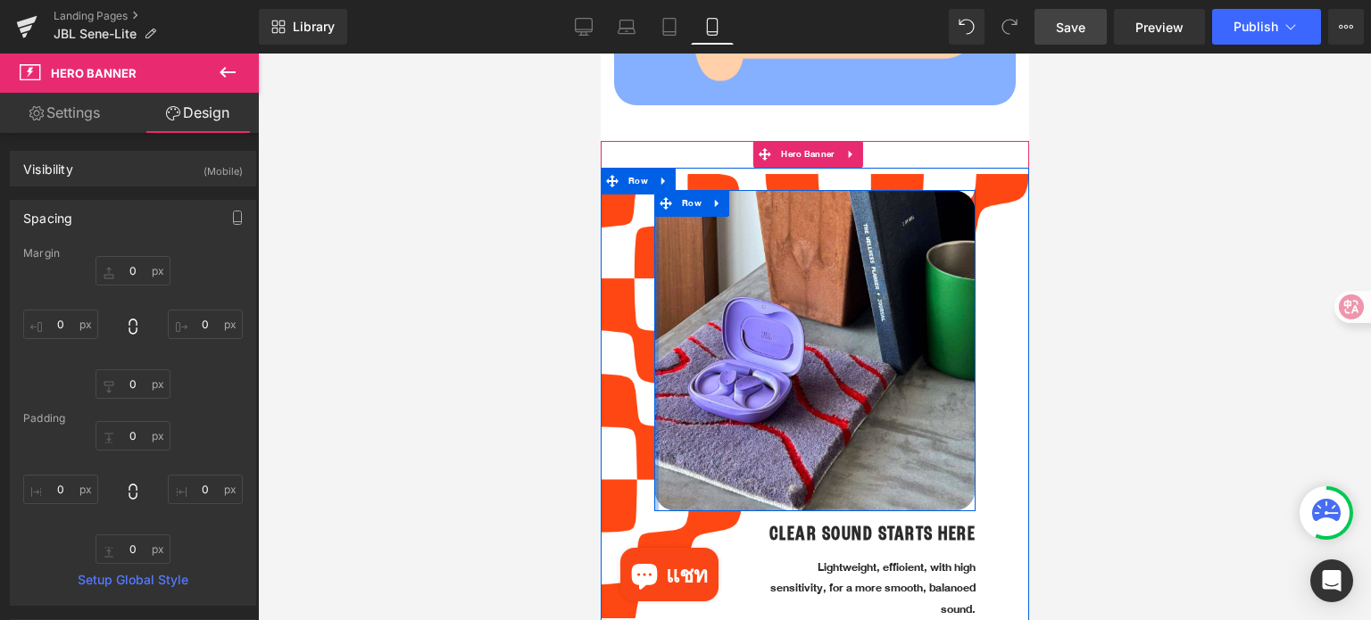
click at [653, 247] on div "Image Row" at bounding box center [813, 350] width 321 height 321
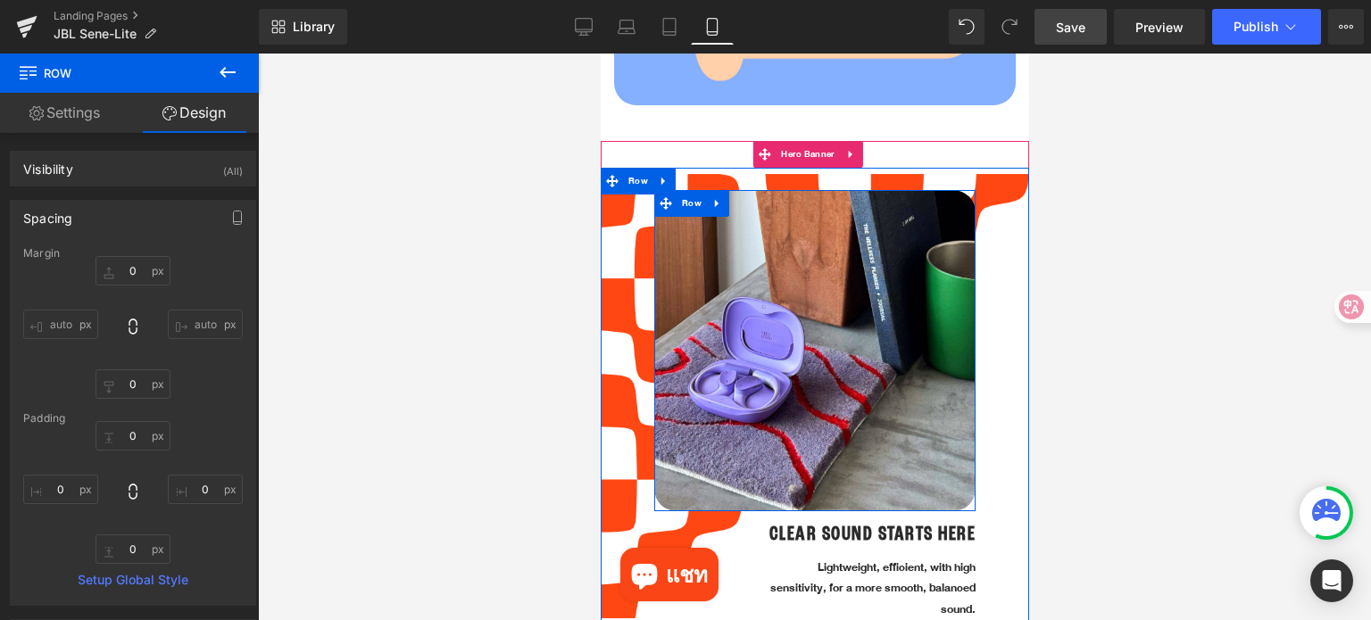
click at [653, 247] on div at bounding box center [653, 350] width 1 height 321
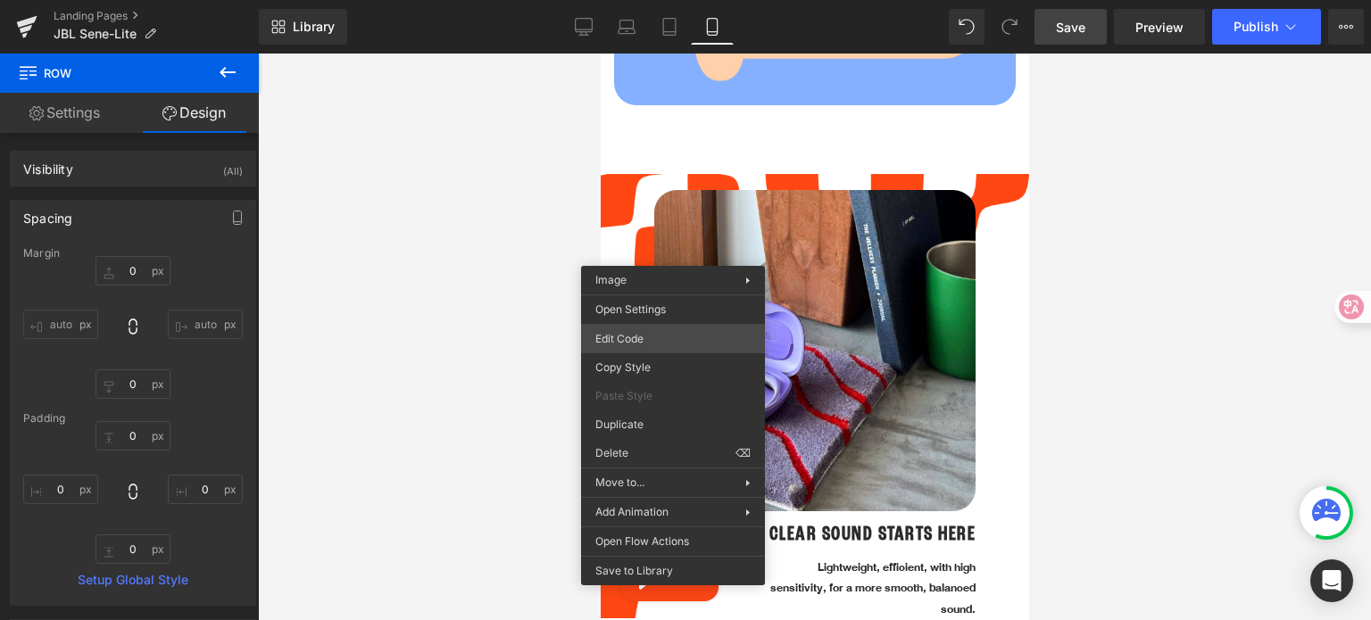
click at [635, 0] on div "Hero Banner You are previewing how the will restyle your page. You can not edit…" at bounding box center [685, 0] width 1371 height 0
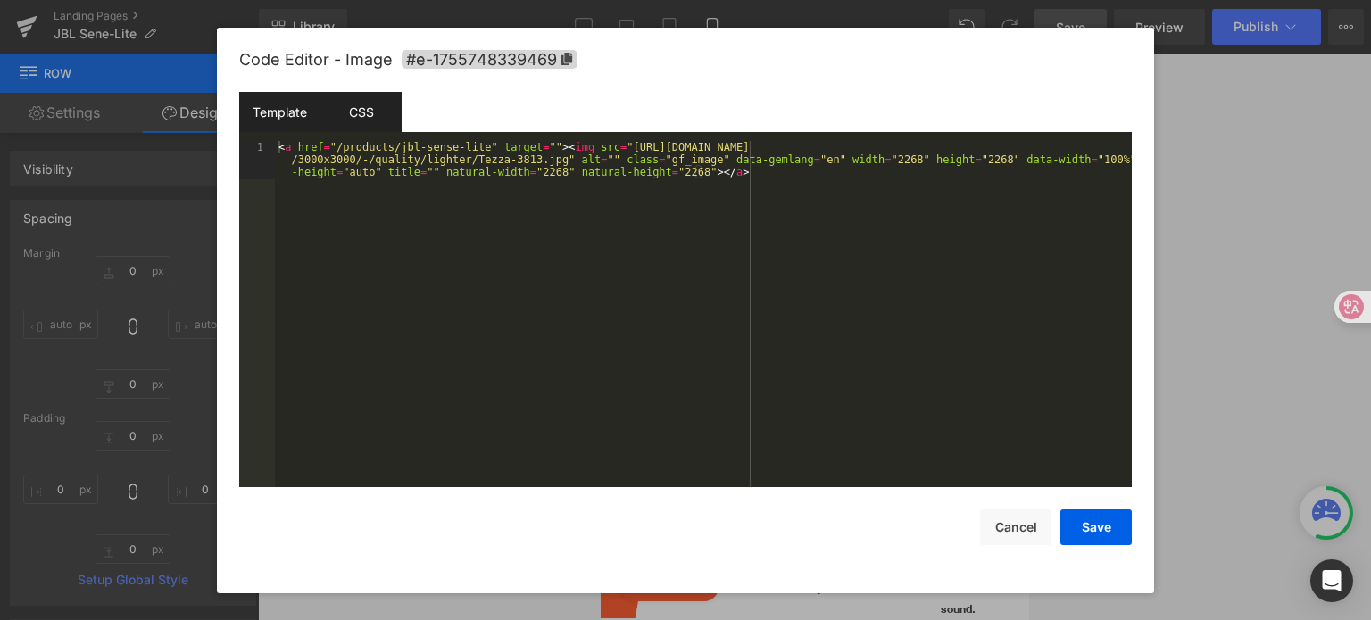
click at [364, 122] on div "CSS" at bounding box center [360, 112] width 81 height 40
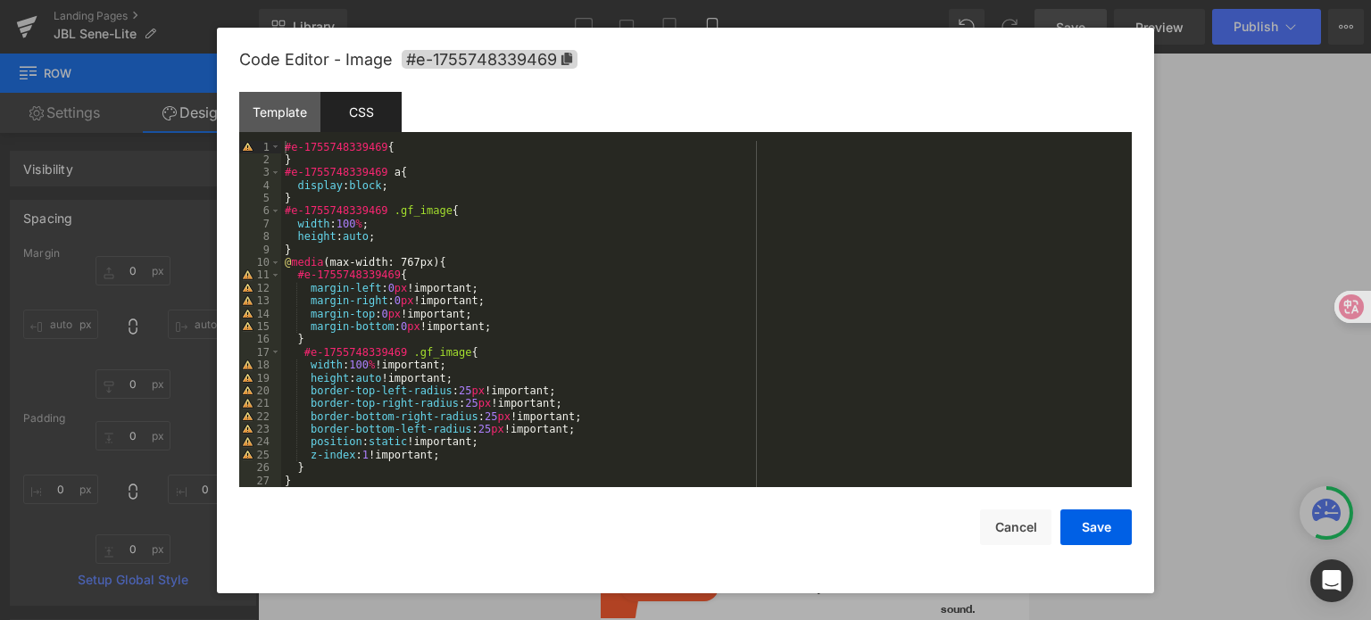
click at [385, 224] on div "#e-1755748339469 { } #e-1755748339469 a { display : block ; } #e-1755748339469 …" at bounding box center [702, 327] width 843 height 373
drag, startPoint x: 367, startPoint y: 242, endPoint x: 344, endPoint y: 242, distance: 22.3
click at [344, 242] on div "#e-1755748339469 { } #e-1755748339469 a { display : block ; } #e-1755748339469 …" at bounding box center [702, 327] width 843 height 373
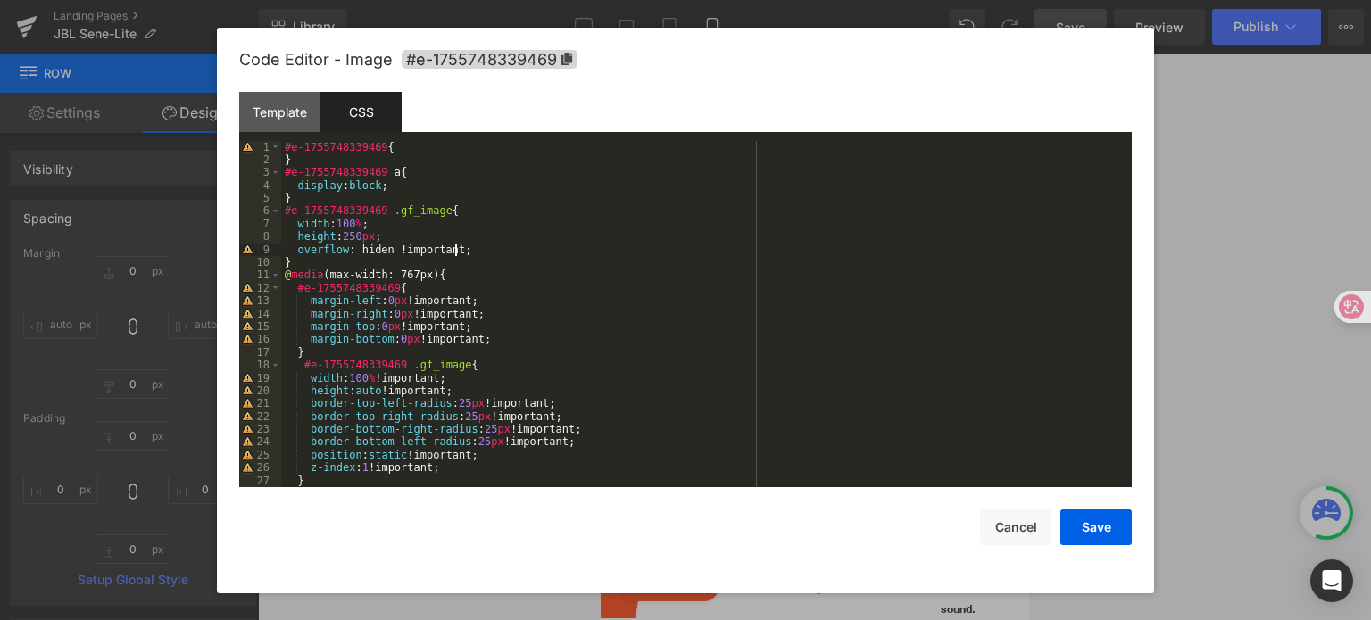
click at [511, 253] on div "#e-1755748339469 { } #e-1755748339469 a { display : block ; } #e-1755748339469 …" at bounding box center [702, 327] width 843 height 373
click at [1107, 527] on button "Save" at bounding box center [1095, 528] width 71 height 36
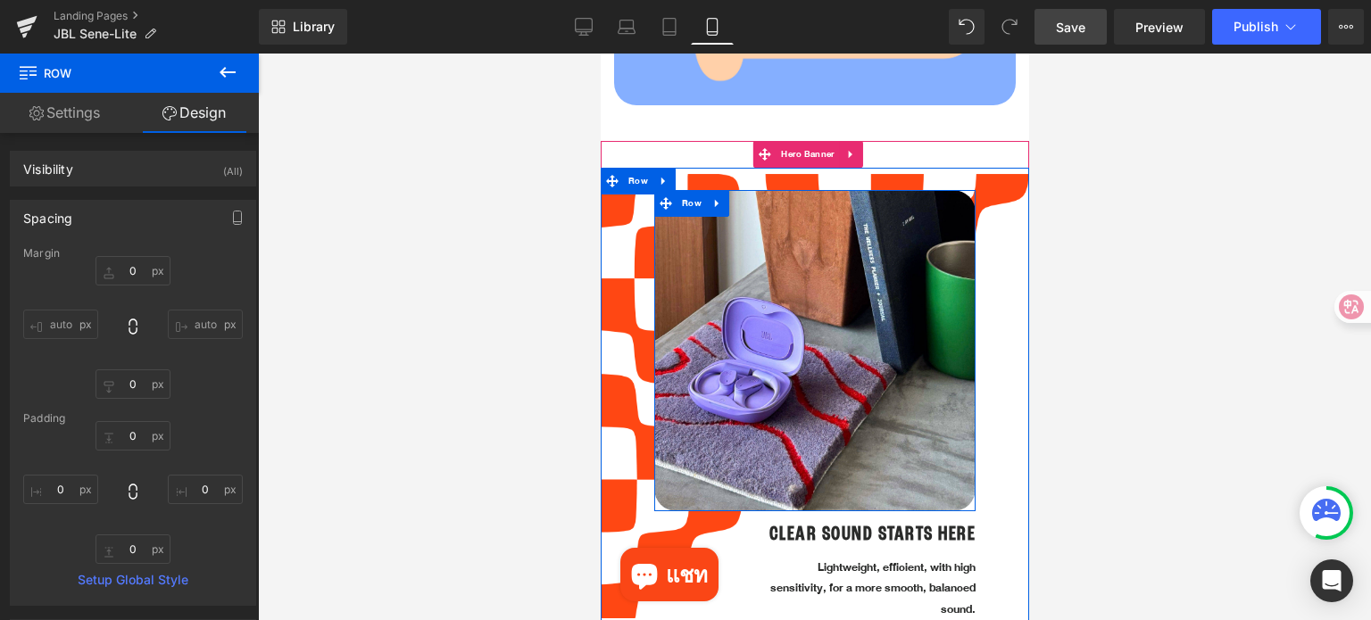
click at [954, 190] on div "Image Row" at bounding box center [813, 350] width 321 height 321
click at [686, 191] on span "Row" at bounding box center [690, 204] width 29 height 27
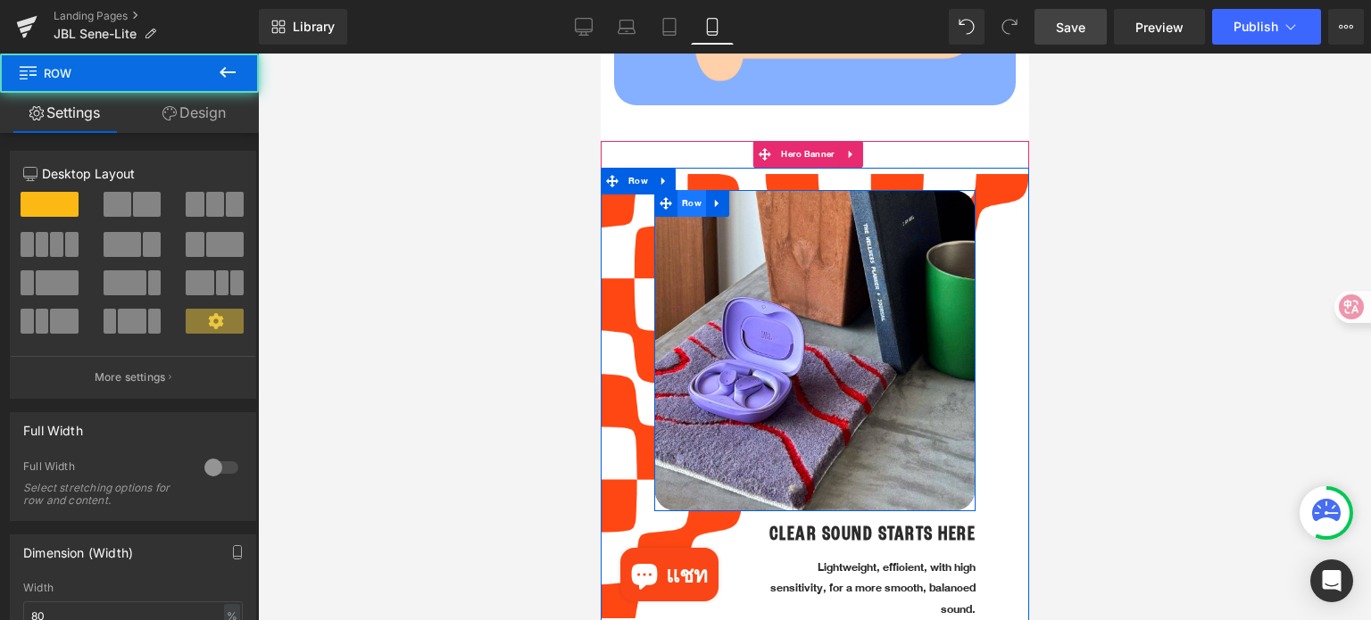
click at [686, 190] on span "Row" at bounding box center [690, 203] width 29 height 27
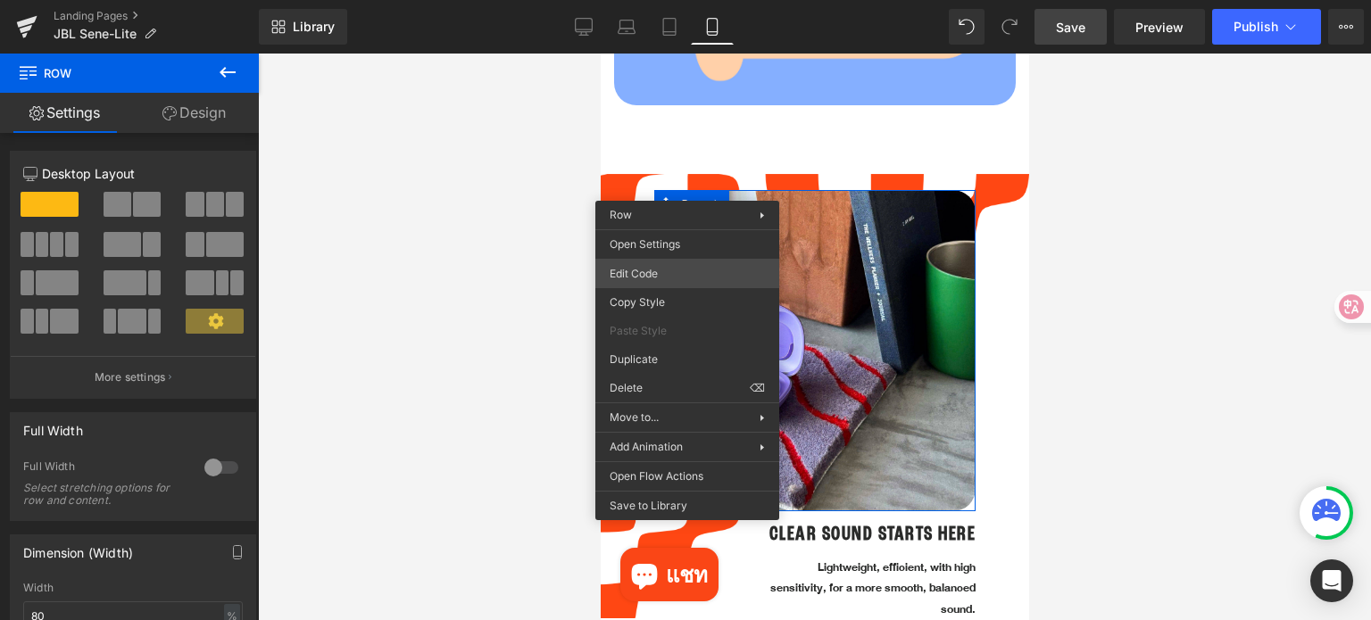
click at [685, 0] on div "Row You are previewing how the will restyle your page. You can not edit Element…" at bounding box center [685, 0] width 1371 height 0
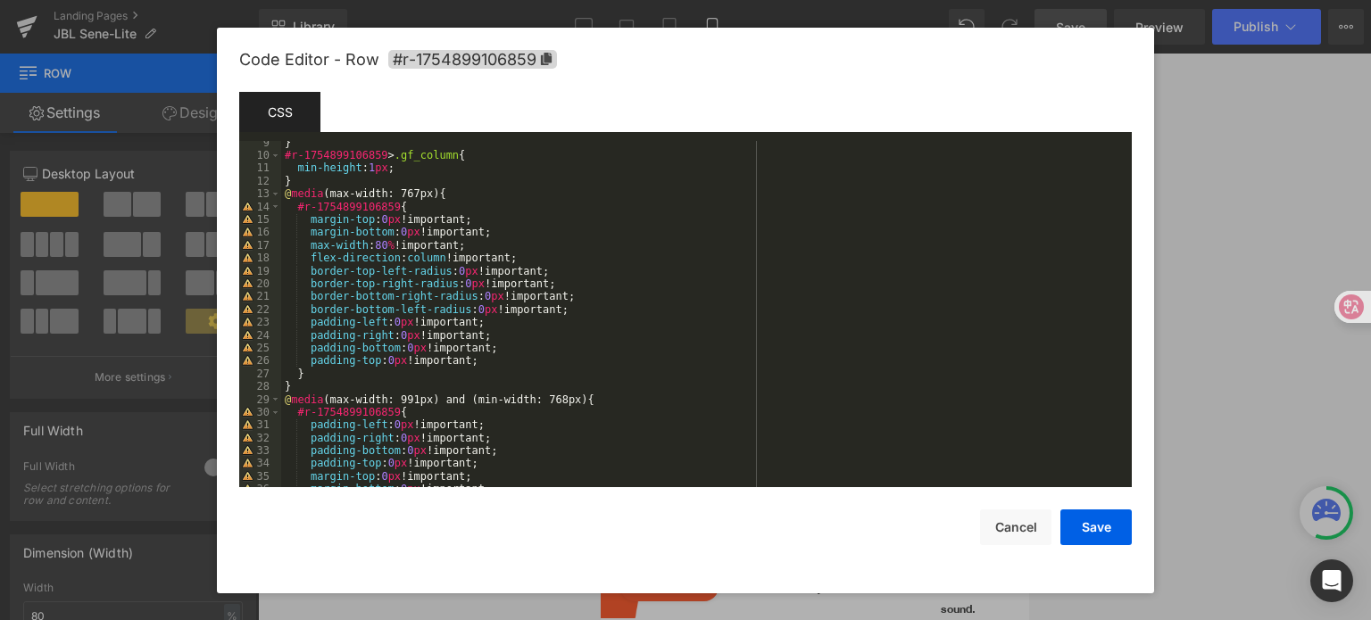
scroll to position [0, 0]
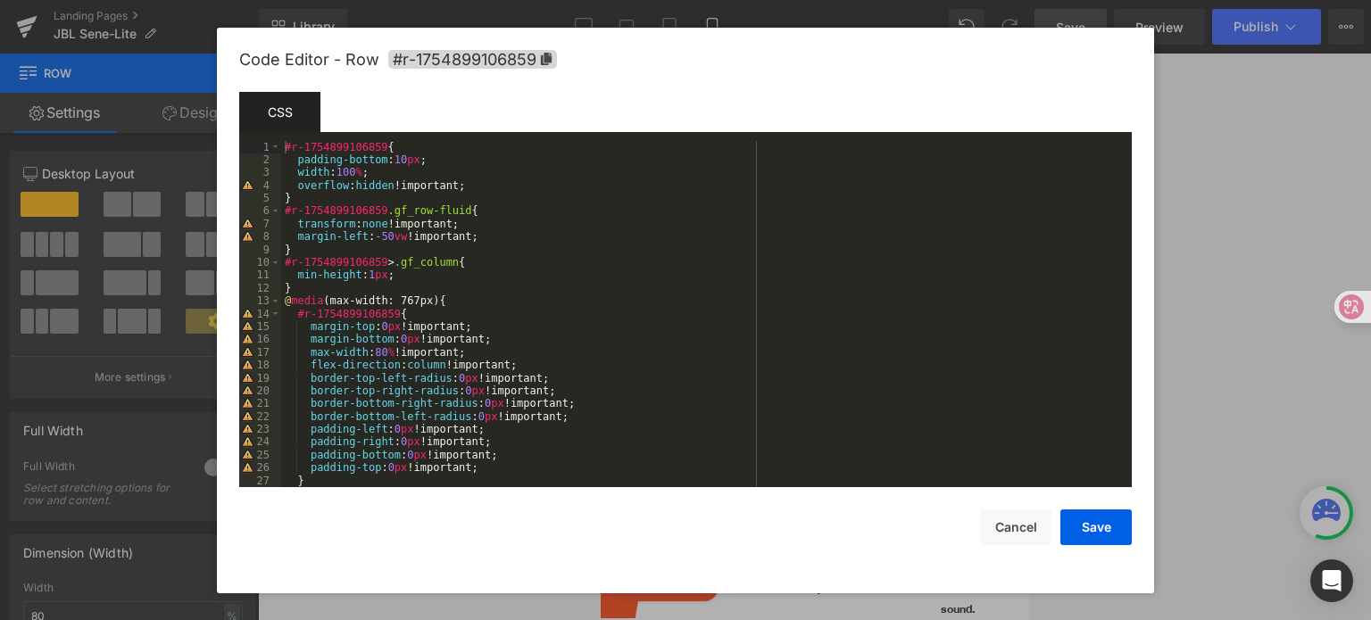
click at [378, 174] on div "#r-1754899106859 { padding-bottom : 10 px ; width : 100 % ; overflow : hidden !…" at bounding box center [702, 327] width 843 height 373
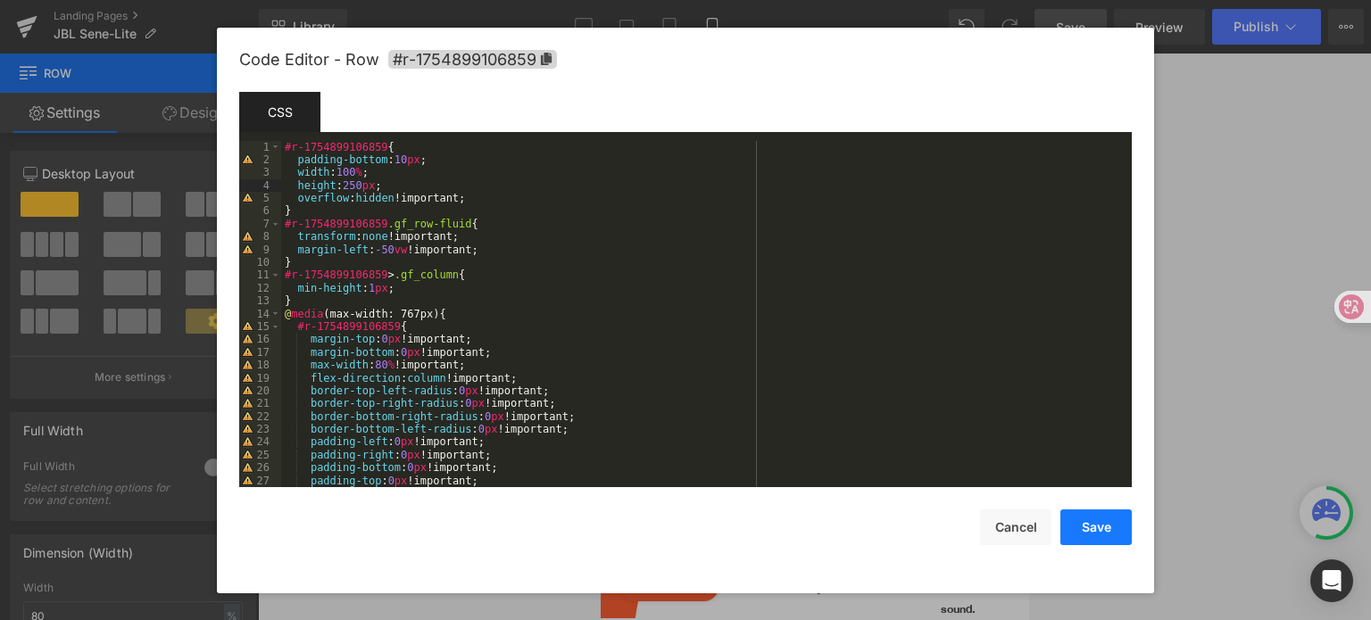
click at [1092, 536] on button "Save" at bounding box center [1095, 528] width 71 height 36
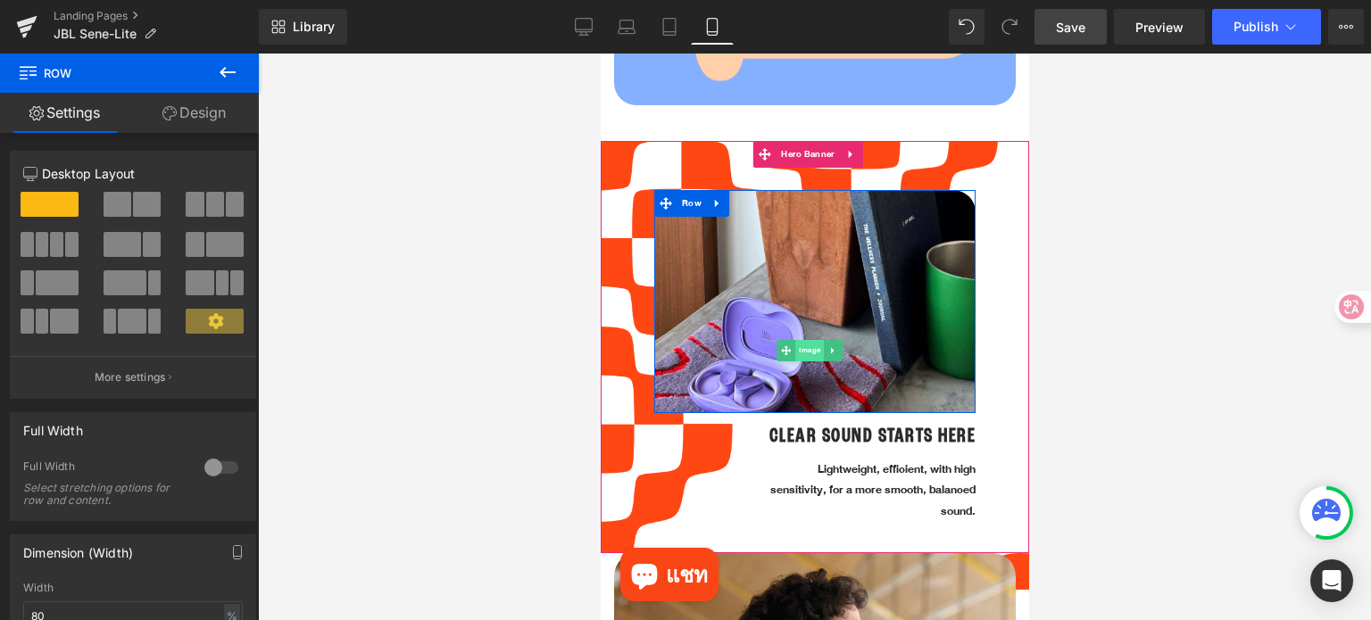
click at [805, 340] on span "Image" at bounding box center [808, 350] width 29 height 21
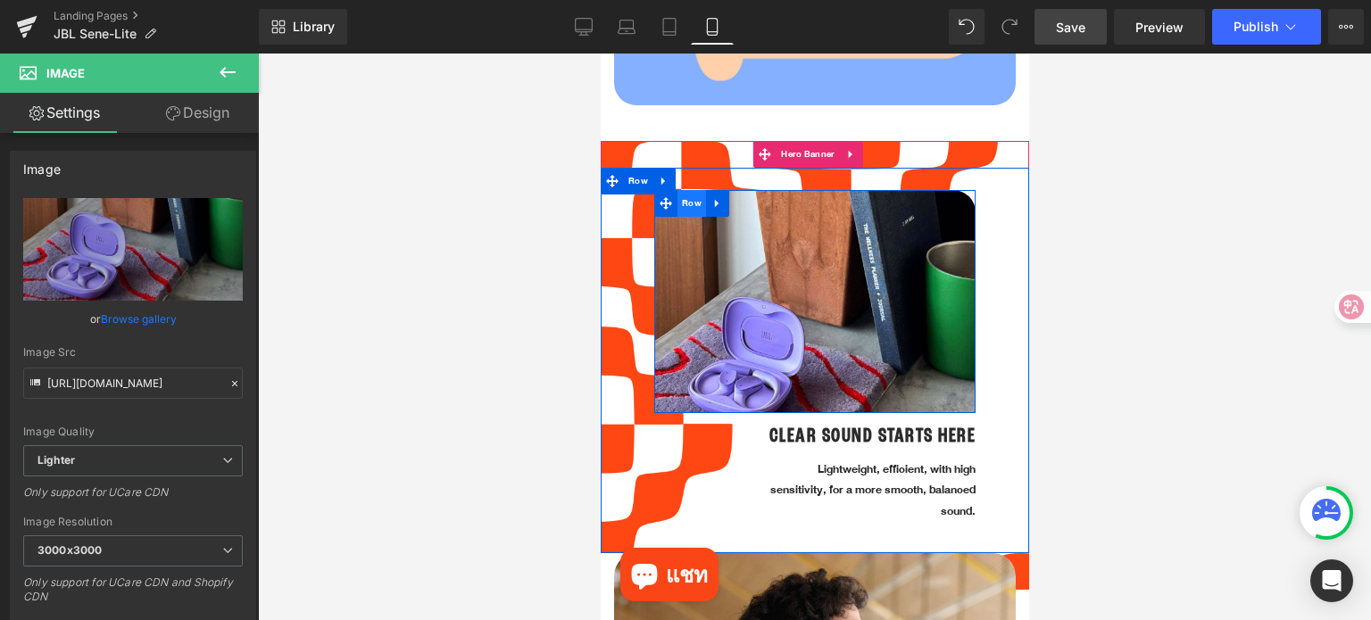
click at [690, 193] on span "Row" at bounding box center [690, 203] width 29 height 27
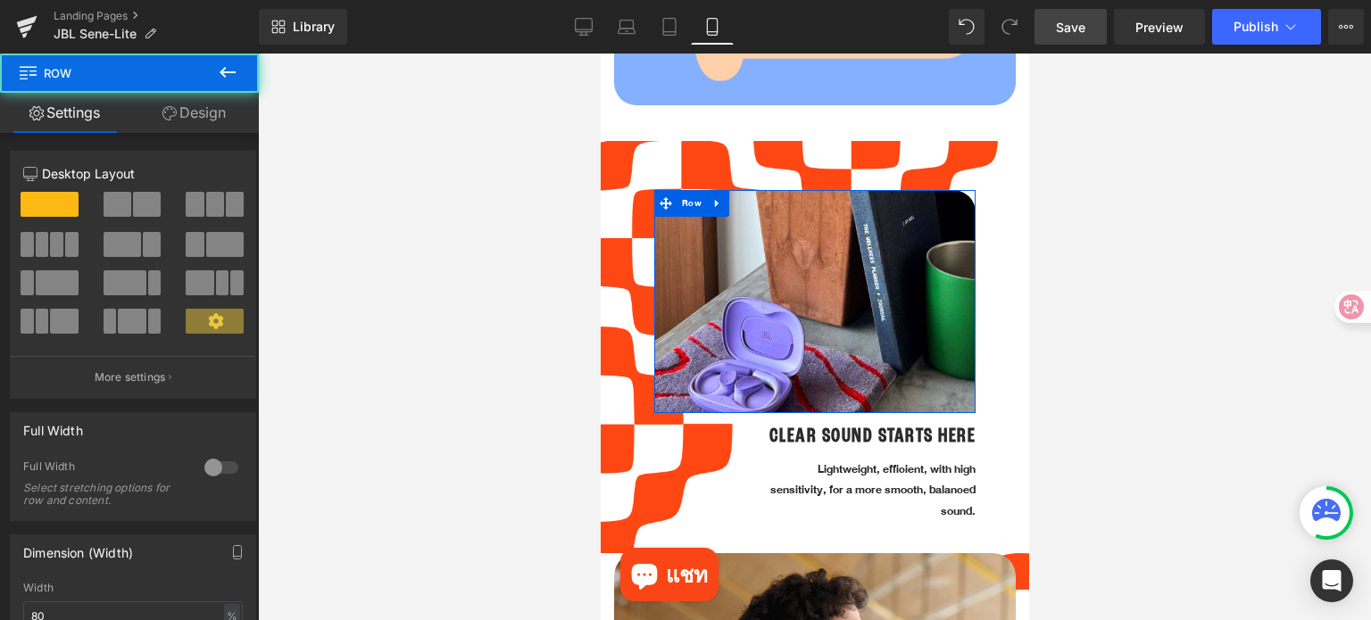
click at [202, 113] on link "Design" at bounding box center [193, 113] width 129 height 40
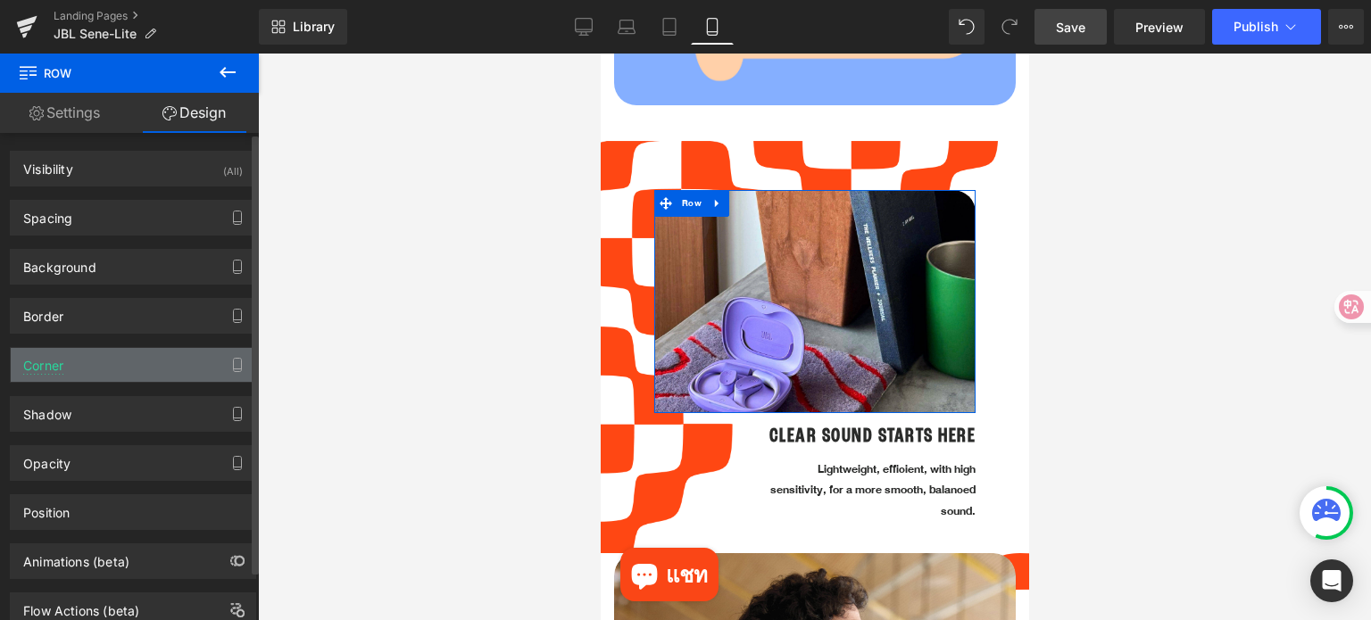
click at [121, 377] on div "Corner" at bounding box center [133, 365] width 245 height 34
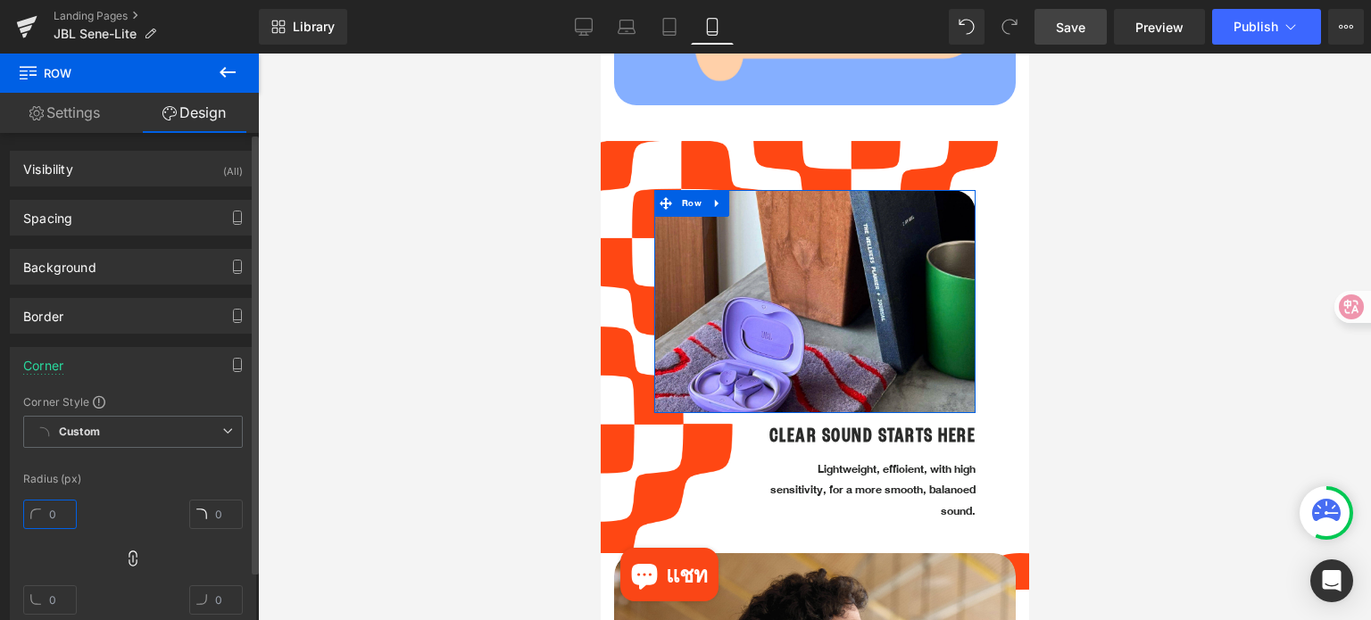
click at [48, 506] on input "text" at bounding box center [50, 514] width 54 height 29
type input "25"
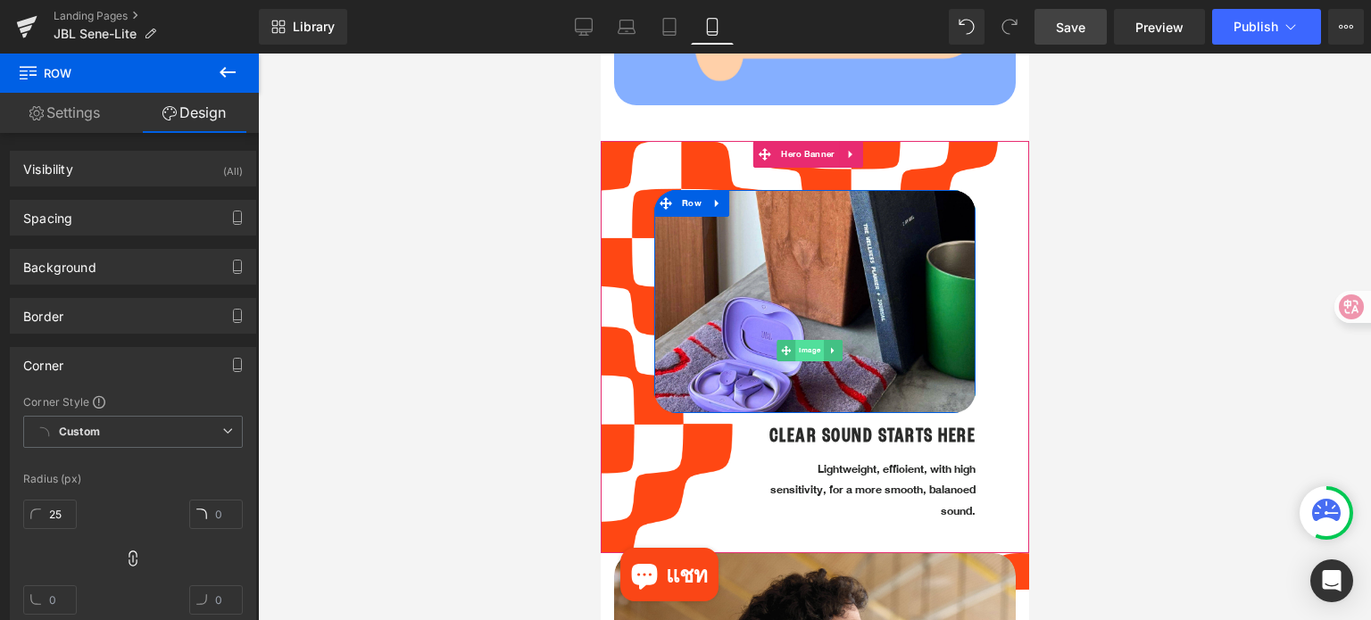
click at [808, 340] on span "Image" at bounding box center [808, 350] width 29 height 21
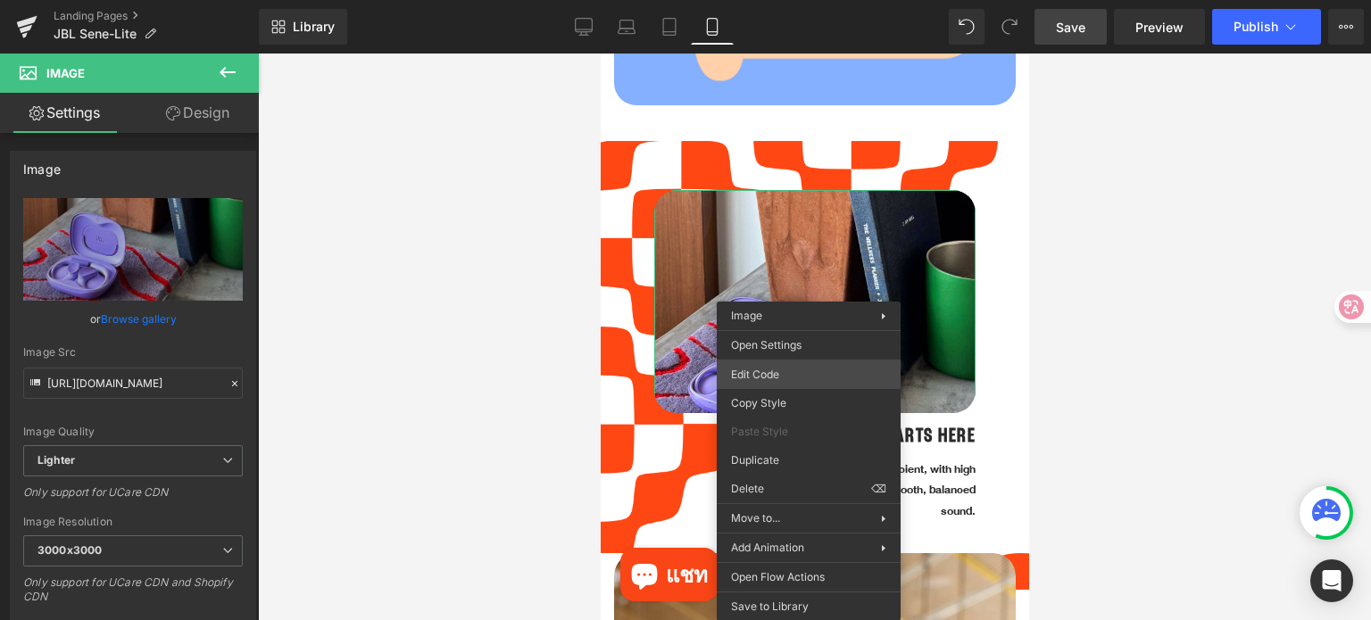
click at [782, 0] on div "Image You are previewing how the will restyle your page. You can not edit Eleme…" at bounding box center [685, 0] width 1371 height 0
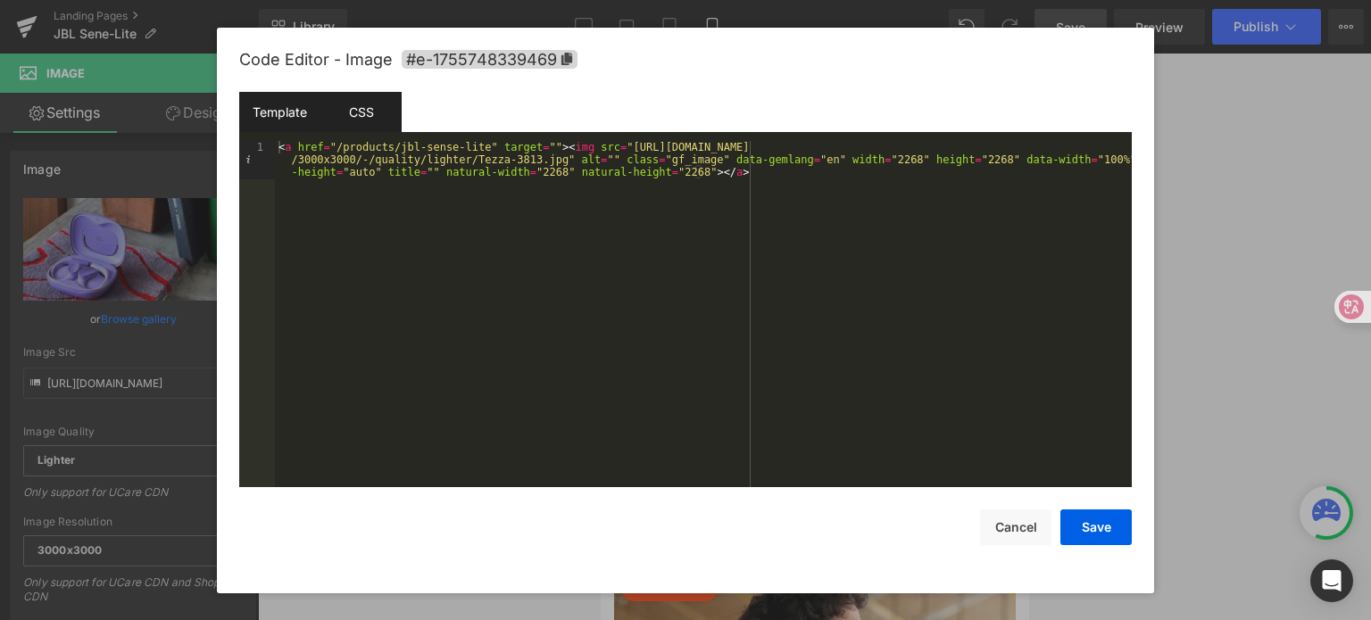
click at [383, 114] on div "CSS" at bounding box center [360, 112] width 81 height 40
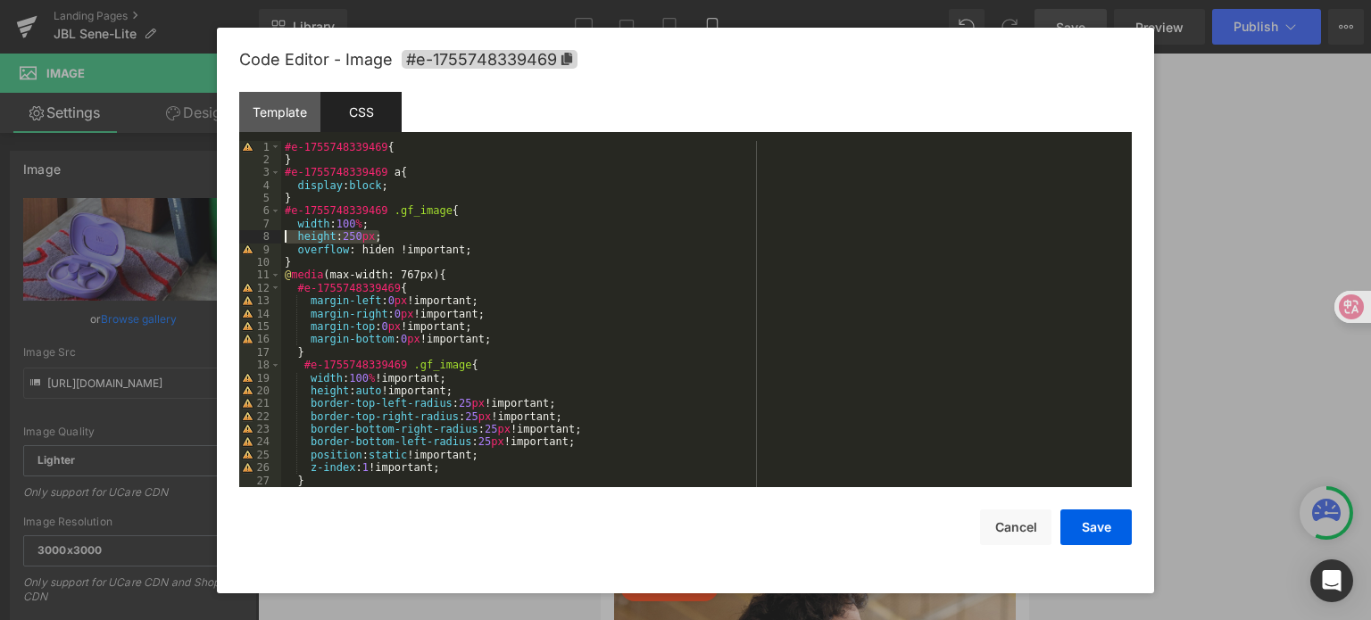
drag, startPoint x: 384, startPoint y: 239, endPoint x: 289, endPoint y: 239, distance: 94.6
click at [289, 239] on div "#e-1755748339469 { } #e-1755748339469 a { display : block ; } #e-1755748339469 …" at bounding box center [702, 327] width 843 height 373
click at [393, 235] on div "#e-1755748339469 { } #e-1755748339469 a { display : block ; } #e-1755748339469 …" at bounding box center [702, 314] width 843 height 347
drag, startPoint x: 373, startPoint y: 236, endPoint x: 343, endPoint y: 236, distance: 30.3
click at [343, 236] on div "#e-1755748339469 { } #e-1755748339469 a { display : block ; } #e-1755748339469 …" at bounding box center [702, 327] width 843 height 373
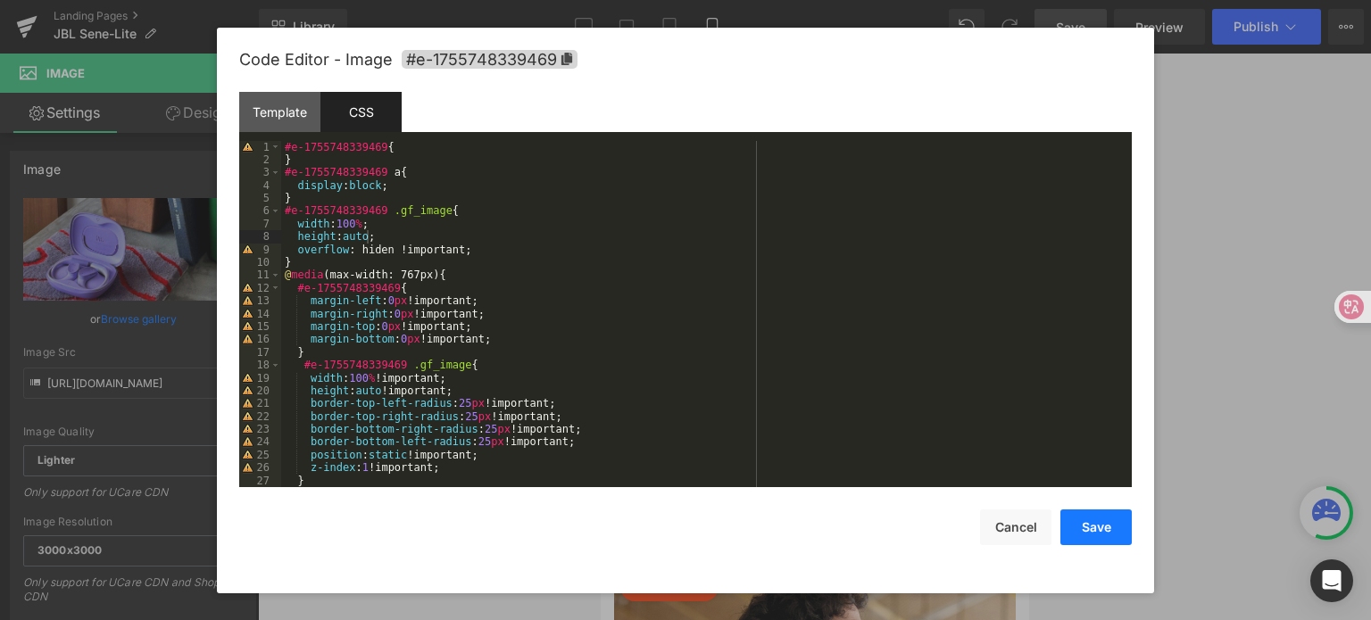
click at [1086, 518] on button "Save" at bounding box center [1095, 528] width 71 height 36
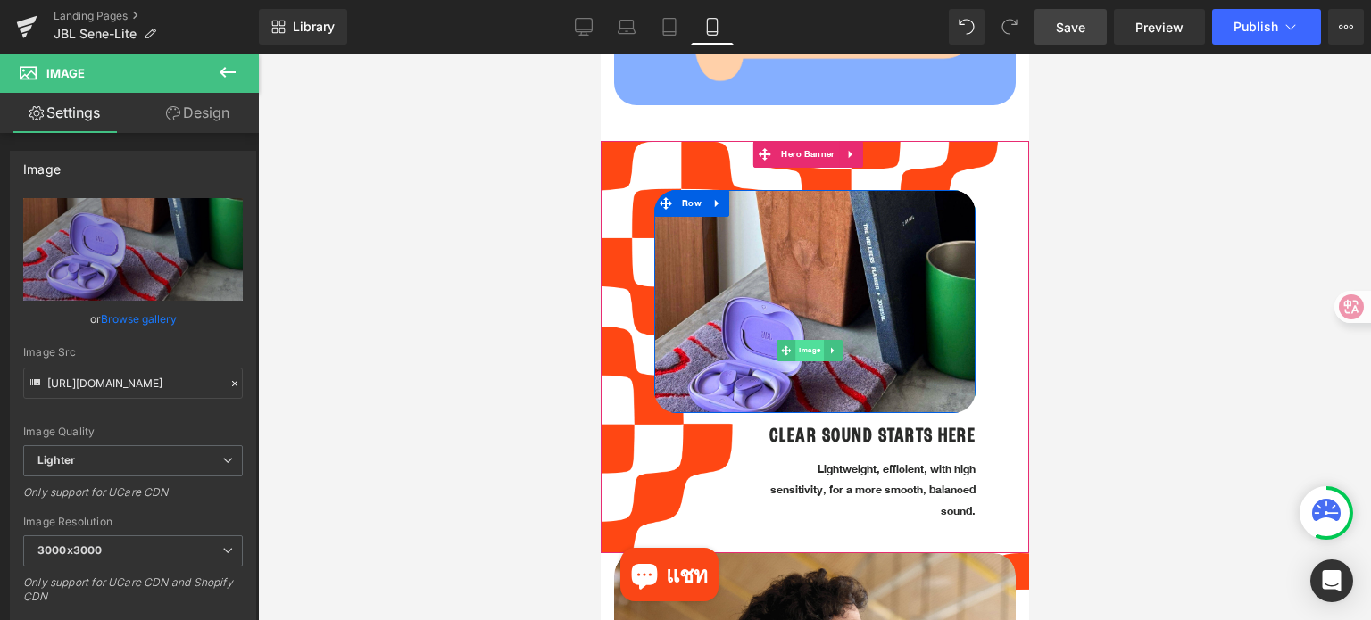
click at [804, 340] on span "Image" at bounding box center [808, 350] width 29 height 21
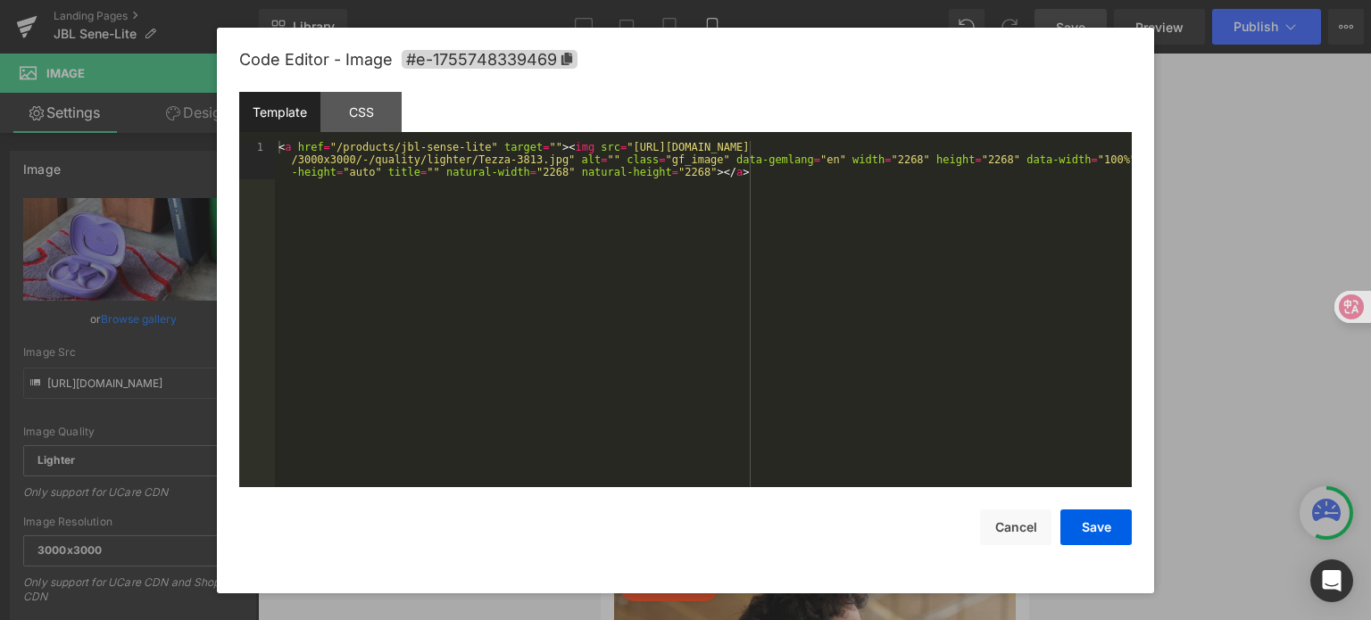
click at [785, 0] on div "Image You are previewing how the will restyle your page. You can not edit Eleme…" at bounding box center [685, 0] width 1371 height 0
click at [366, 107] on div "CSS" at bounding box center [360, 112] width 81 height 40
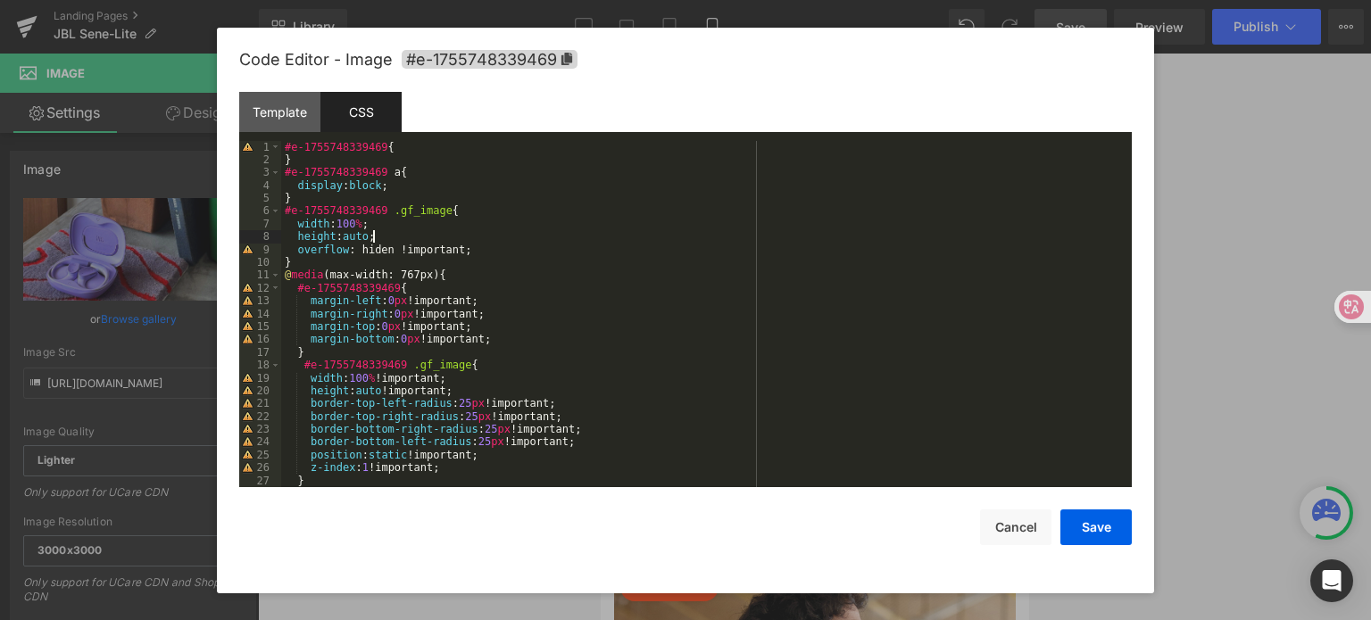
click at [387, 235] on div "#e-1755748339469 { } #e-1755748339469 a { display : block ; } #e-1755748339469 …" at bounding box center [702, 327] width 843 height 373
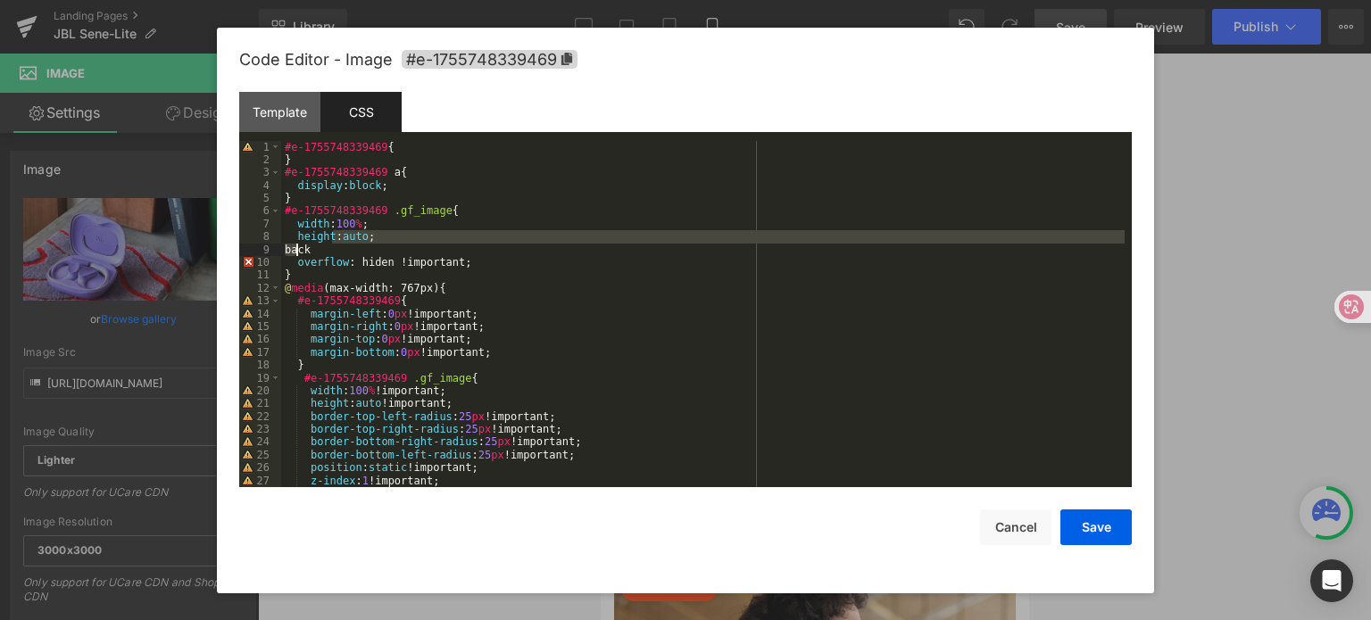
drag, startPoint x: 334, startPoint y: 243, endPoint x: 294, endPoint y: 253, distance: 40.5
click at [294, 253] on div "#e-1755748339469 { } #e-1755748339469 a { display : block ; } #e-1755748339469 …" at bounding box center [702, 327] width 843 height 373
click at [337, 249] on div "#e-1755748339469 { } #e-1755748339469 a { display : block ; } #e-1755748339469 …" at bounding box center [702, 327] width 843 height 373
drag, startPoint x: 331, startPoint y: 250, endPoint x: 278, endPoint y: 249, distance: 53.6
click at [278, 249] on pre "1 2 3 4 5 6 7 8 9 10 11 12 13 14 15 16 17 18 19 20 21 22 23 24 25 26 27 28 #e-1…" at bounding box center [685, 314] width 892 height 347
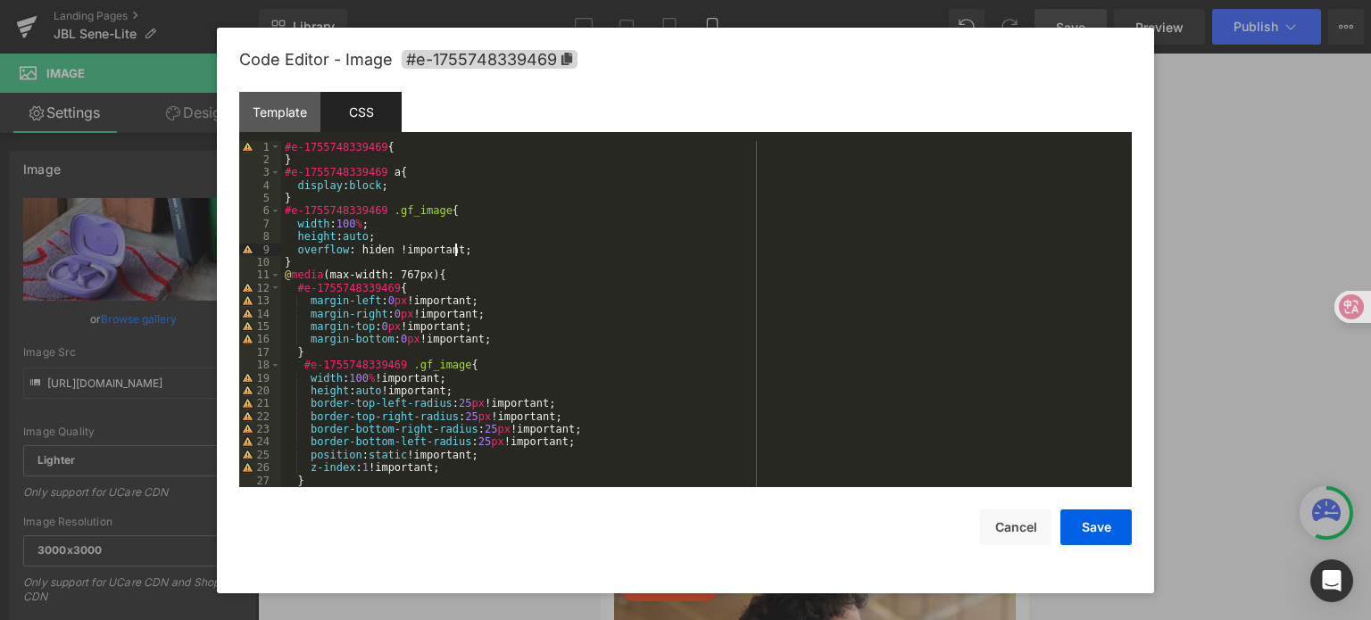
click at [489, 249] on div "#e-1755748339469 { } #e-1755748339469 a { display : block ; } #e-1755748339469 …" at bounding box center [702, 327] width 843 height 373
click at [407, 228] on div "#e-1755748339469 { } #e-1755748339469 a { display : block ; } #e-1755748339469 …" at bounding box center [702, 327] width 843 height 373
click at [401, 235] on div "#e-1755748339469 { } #e-1755748339469 a { display : block ; } #e-1755748339469 …" at bounding box center [702, 327] width 843 height 373
click at [479, 251] on div "#e-1755748339469 { } #e-1755748339469 a { display : block ; } #e-1755748339469 …" at bounding box center [702, 327] width 843 height 373
click at [416, 237] on div "#e-1755748339469 { } #e-1755748339469 a { display : block ; } #e-1755748339469 …" at bounding box center [702, 327] width 843 height 373
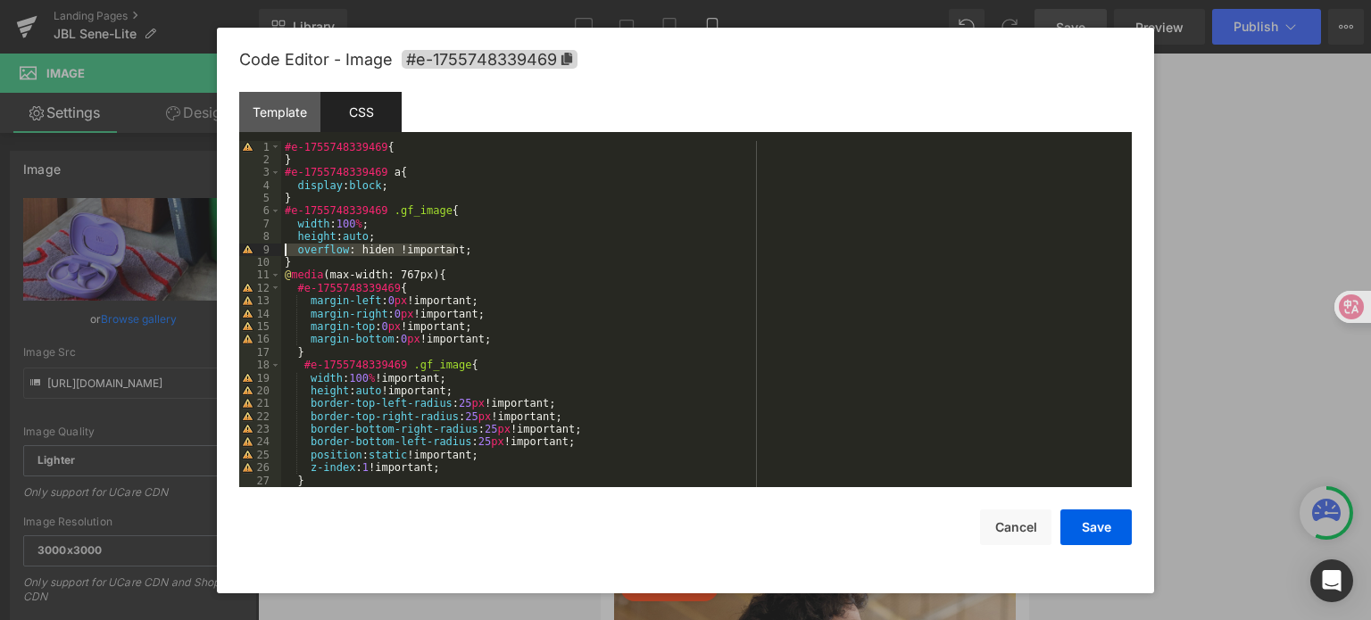
drag, startPoint x: 486, startPoint y: 251, endPoint x: 271, endPoint y: 256, distance: 215.1
click at [271, 256] on pre "1 2 3 4 5 6 7 8 9 10 11 12 13 14 15 16 17 18 19 20 21 22 23 24 25 26 27 28 #e-1…" at bounding box center [685, 314] width 892 height 347
click at [384, 237] on div "#e-1755748339469 { } #e-1755748339469 a { display : block ; } #e-1755748339469 …" at bounding box center [702, 327] width 843 height 373
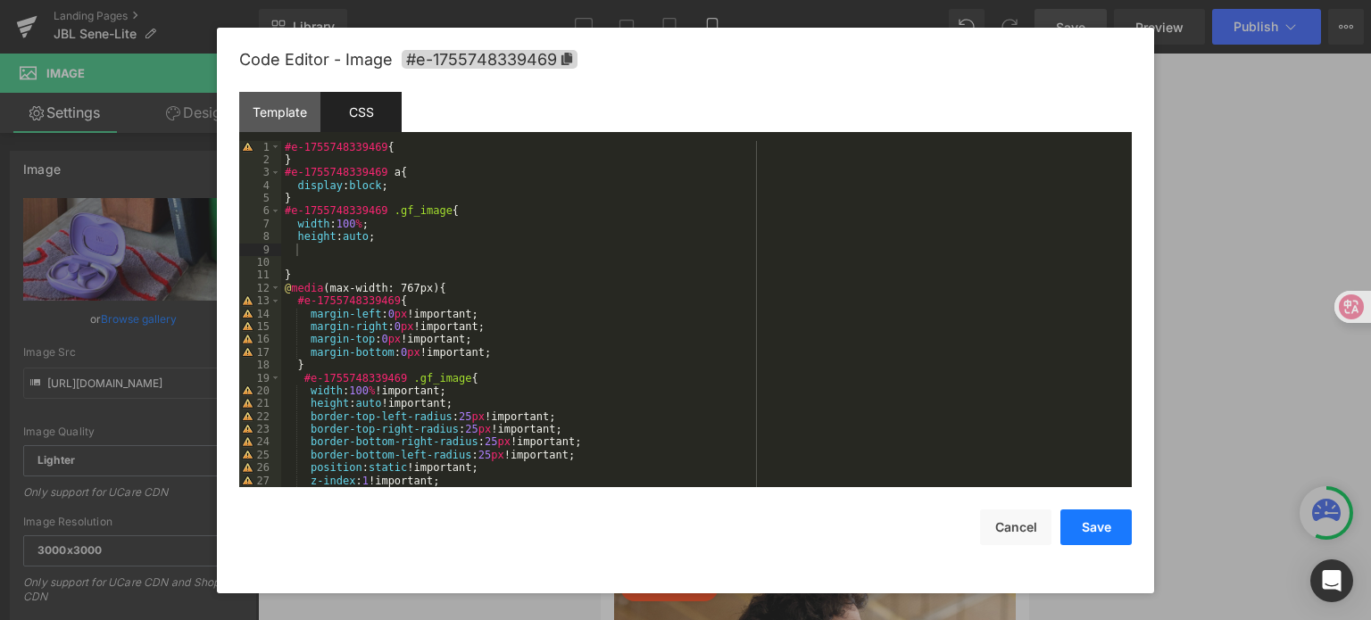
click at [1104, 530] on button "Save" at bounding box center [1095, 528] width 71 height 36
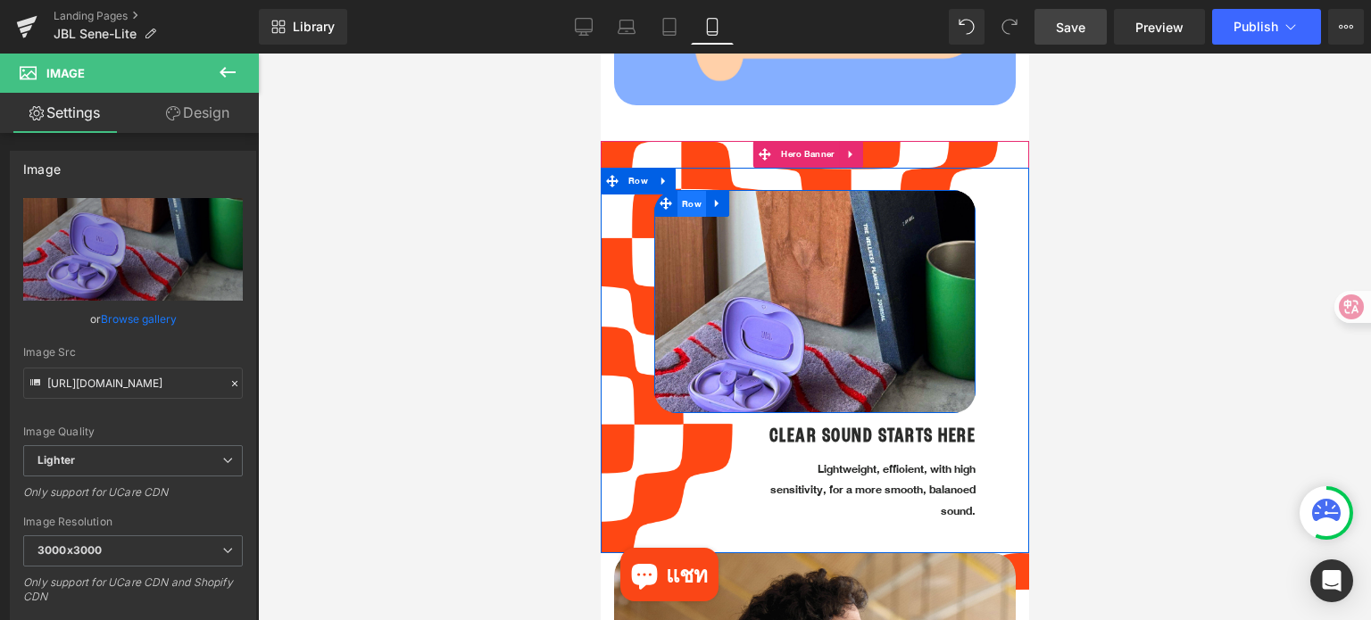
click at [680, 191] on span "Row" at bounding box center [690, 204] width 29 height 27
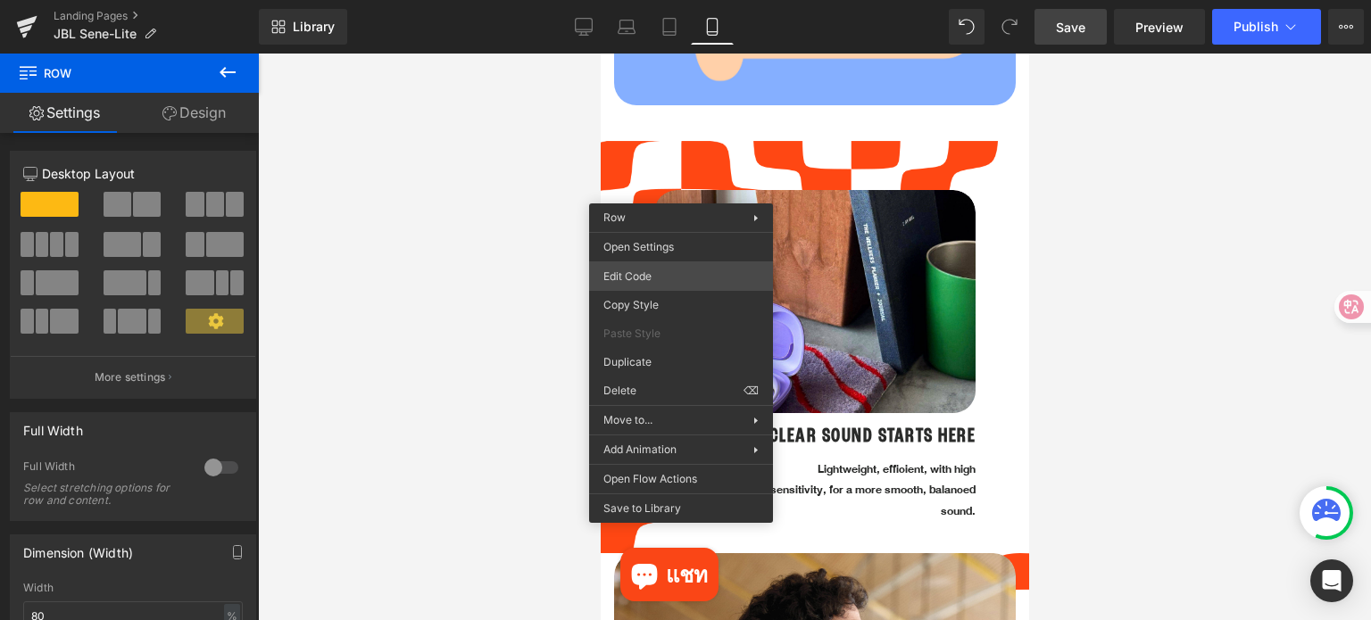
click at [650, 0] on div "Row You are previewing how the will restyle your page. You can not edit Element…" at bounding box center [685, 0] width 1371 height 0
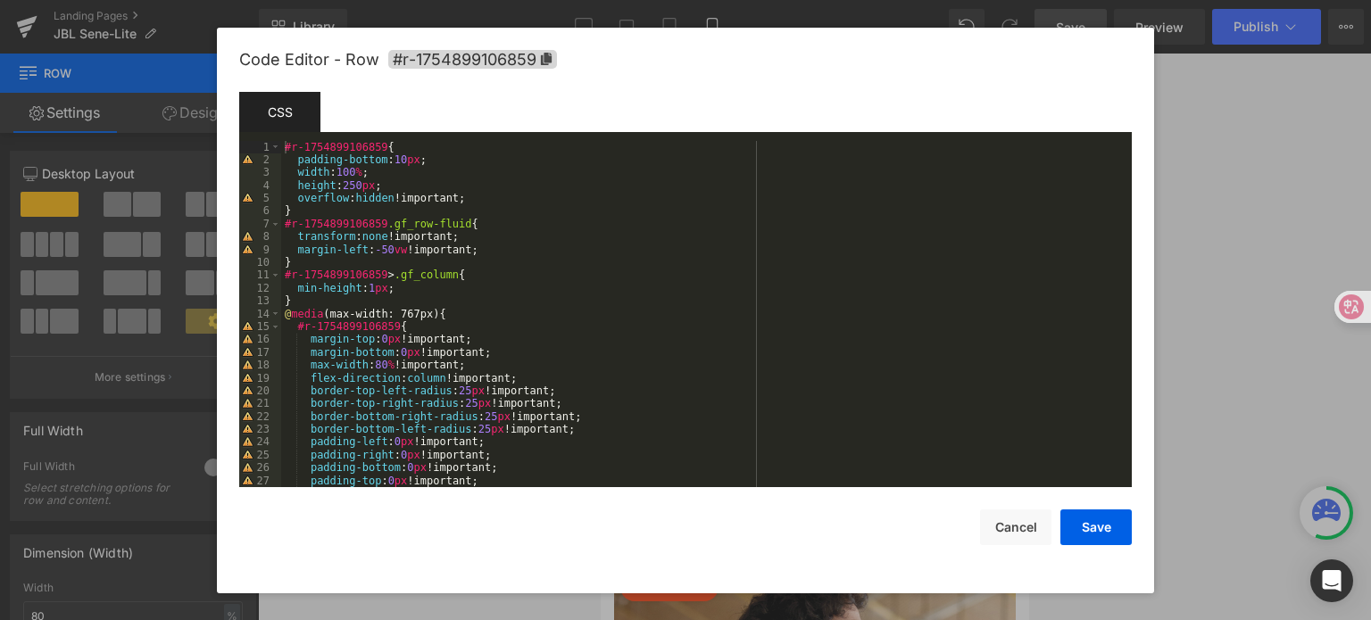
click at [417, 291] on div "#r-1754899106859 { padding-bottom : 10 px ; width : 100 % ; height : 250 px ; o…" at bounding box center [702, 327] width 843 height 373
click at [498, 235] on div "#r-1754899106859 { padding-bottom : 10 px ; width : 100 % ; height : 250 px ; o…" at bounding box center [702, 327] width 843 height 373
click at [503, 216] on div "#r-1754899106859 { padding-bottom : 10 px ; width : 100 % ; height : 250 px ; o…" at bounding box center [702, 327] width 843 height 373
click at [500, 209] on div "#r-1754899106859 { padding-bottom : 10 px ; width : 100 % ; height : 250 px ; o…" at bounding box center [702, 327] width 843 height 373
click at [487, 221] on div "#r-1754899106859 { padding-bottom : 10 px ; width : 100 % ; height : 250 px ; o…" at bounding box center [702, 327] width 843 height 373
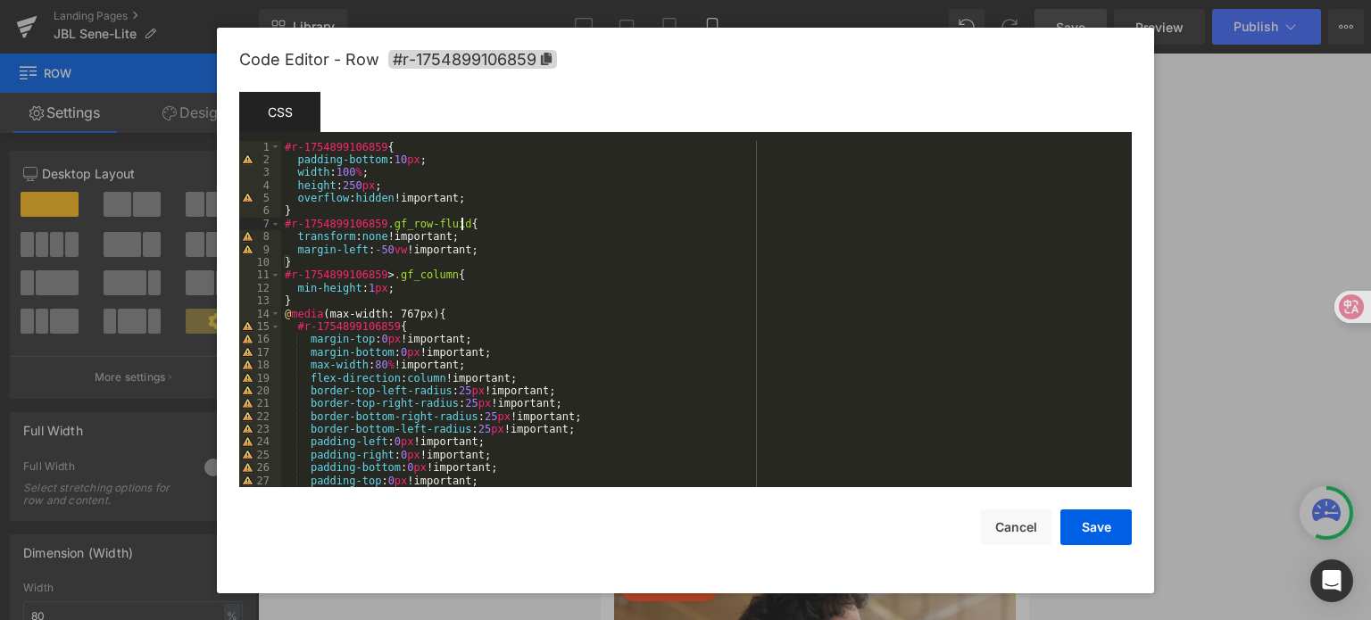
click at [484, 273] on div "#r-1754899106859 { padding-bottom : 10 px ; width : 100 % ; height : 250 px ; o…" at bounding box center [702, 327] width 843 height 373
click at [482, 199] on div "#r-1754899106859 { padding-bottom : 10 px ; width : 100 % ; height : 250 px ; o…" at bounding box center [702, 327] width 843 height 373
click at [393, 183] on div "#r-1754899106859 { padding-bottom : 10 px ; width : 100 % ; height : 250 px ; o…" at bounding box center [702, 327] width 843 height 373
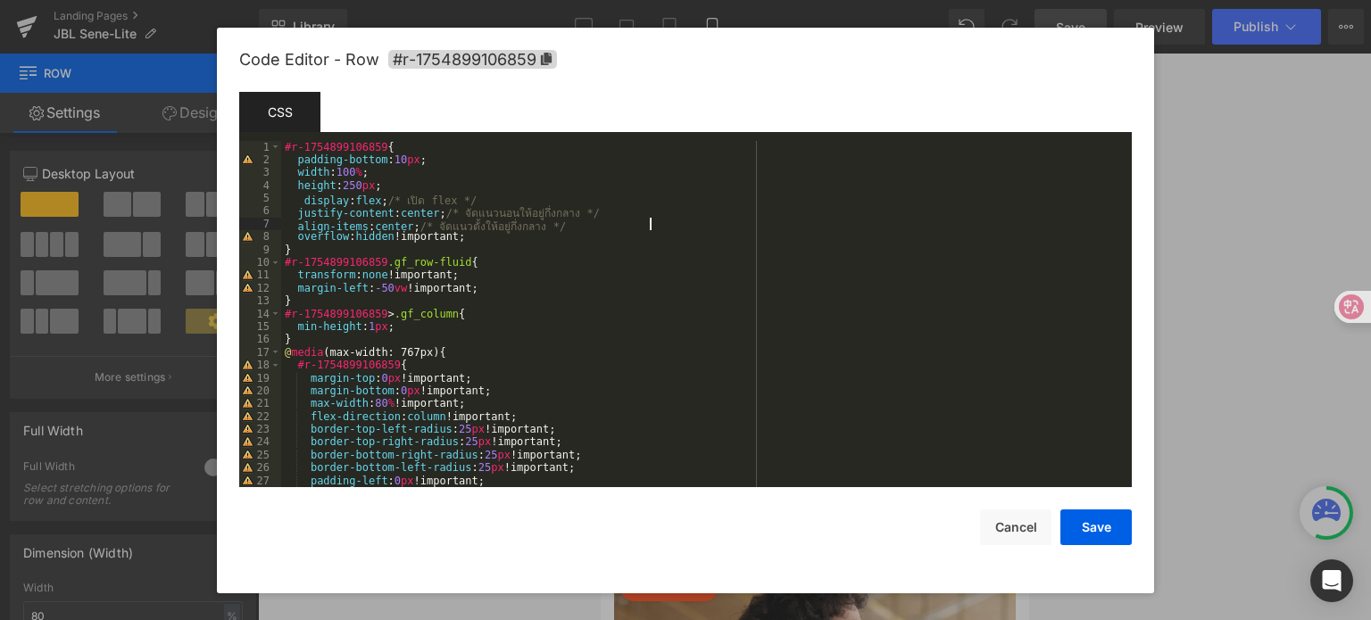
click at [300, 203] on div "#r-1754899106859 { padding-bottom : 10 px ; width : 100 % ; height : 250 px ; d…" at bounding box center [702, 327] width 843 height 373
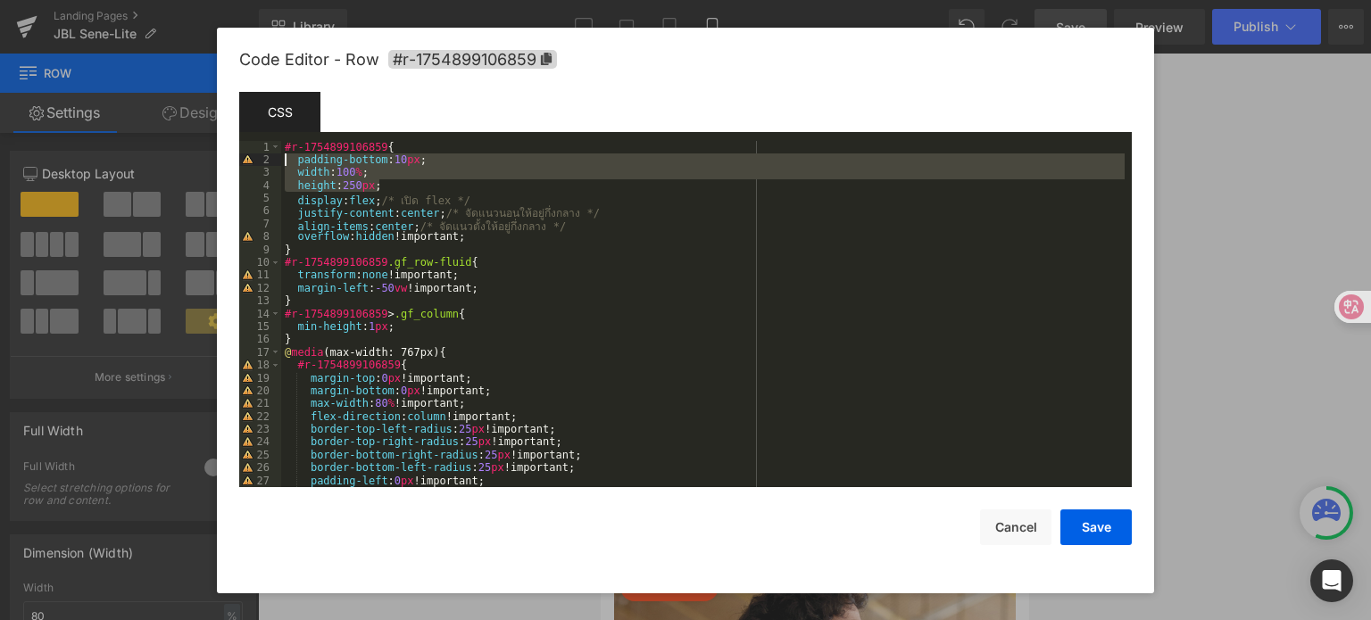
drag, startPoint x: 384, startPoint y: 188, endPoint x: 291, endPoint y: 164, distance: 95.9
click at [291, 164] on div "#r-1754899106859 { padding-bottom : 10 px ; width : 100 % ; height : 250 px ; d…" at bounding box center [702, 327] width 843 height 373
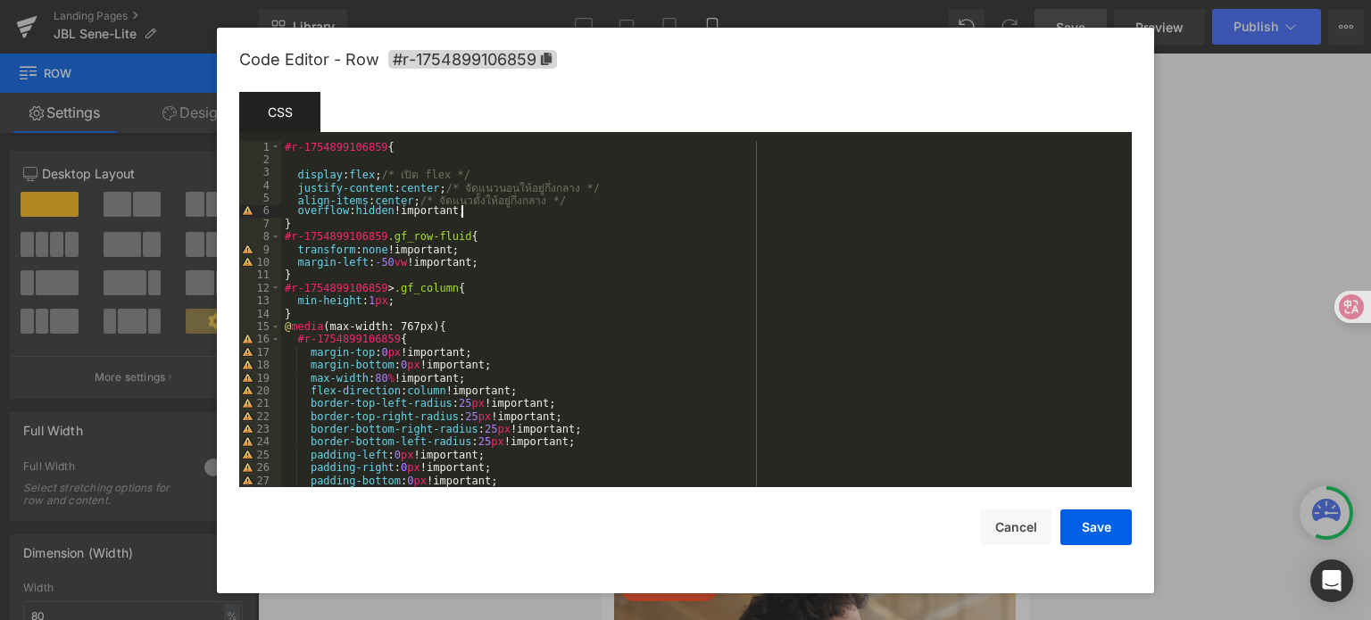
click at [477, 210] on div "#r-1754899106859 { display : flex ; /* เปิด flex */ justify-content : center ; …" at bounding box center [702, 327] width 843 height 373
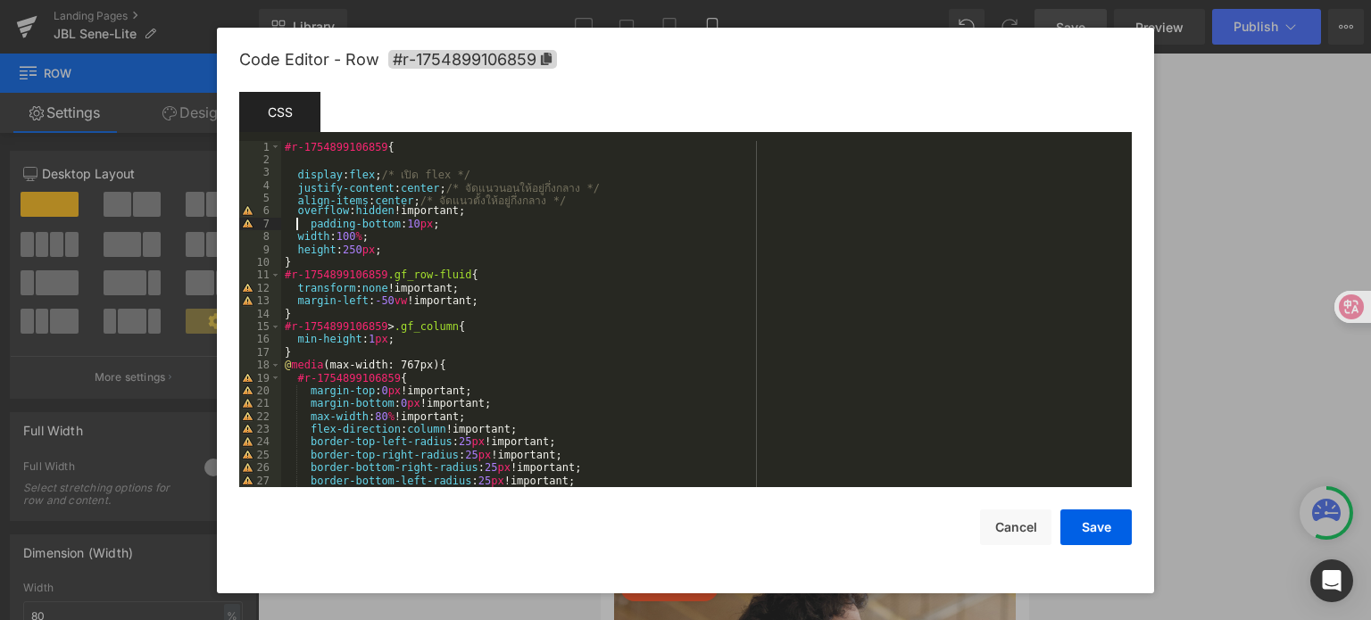
click at [295, 223] on div "#r-1754899106859 { display : flex ; /* เปิด flex */ justify-content : center ; …" at bounding box center [702, 327] width 843 height 373
click at [307, 225] on div "#r-1754899106859 { display : flex ; /* เปิด flex */ justify-content : center ; …" at bounding box center [702, 327] width 843 height 373
click at [296, 174] on div "#r-1754899106859 { display : flex ; /* เปิด flex */ justify-content : center ; …" at bounding box center [702, 327] width 843 height 373
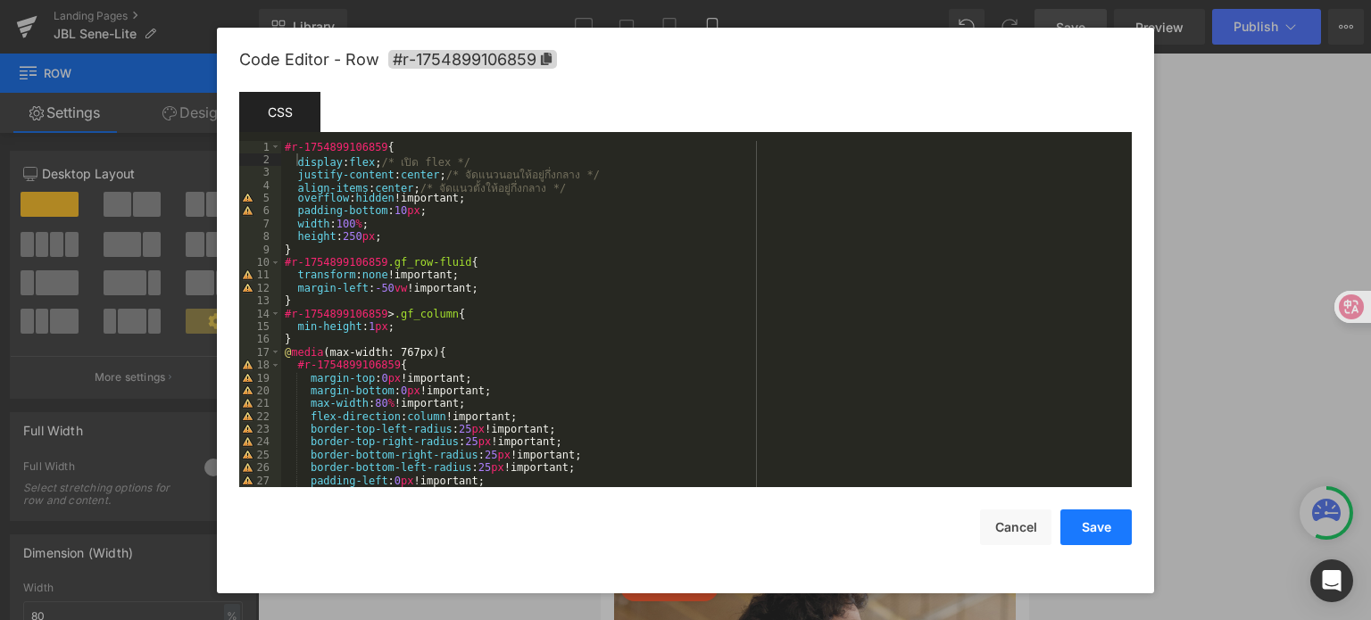
click at [1085, 530] on button "Save" at bounding box center [1095, 528] width 71 height 36
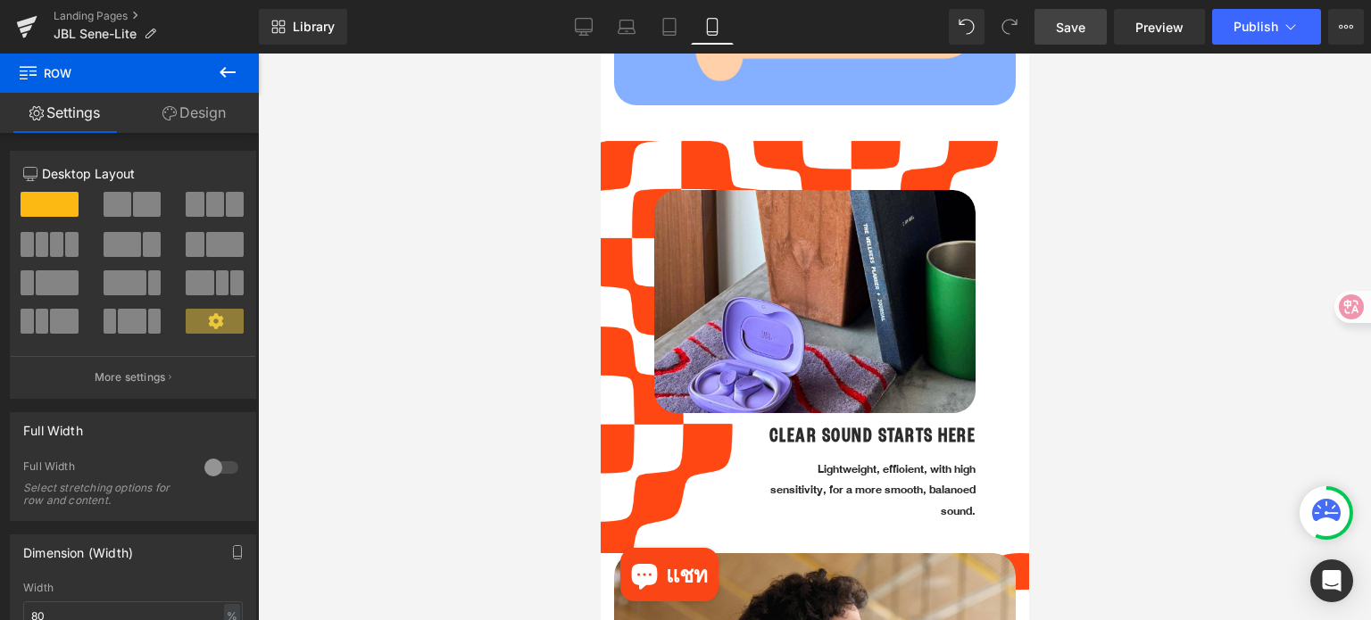
click at [1008, 29] on icon at bounding box center [1009, 27] width 16 height 16
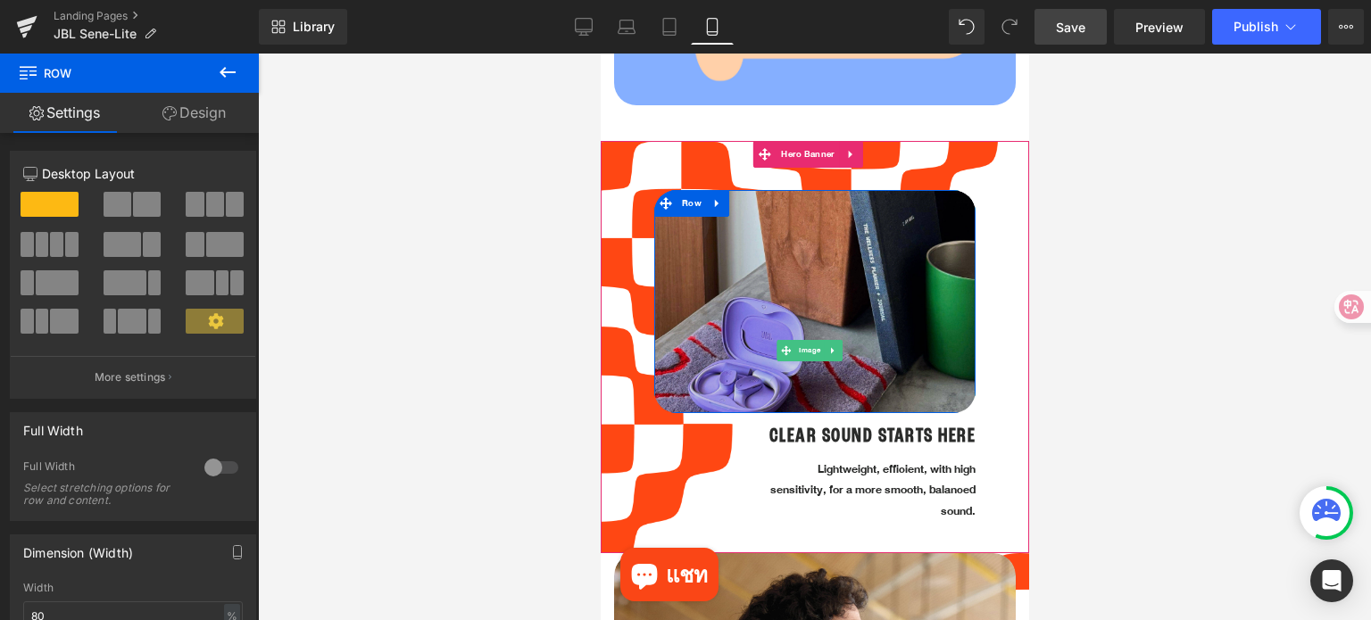
click at [808, 245] on img at bounding box center [813, 350] width 321 height 321
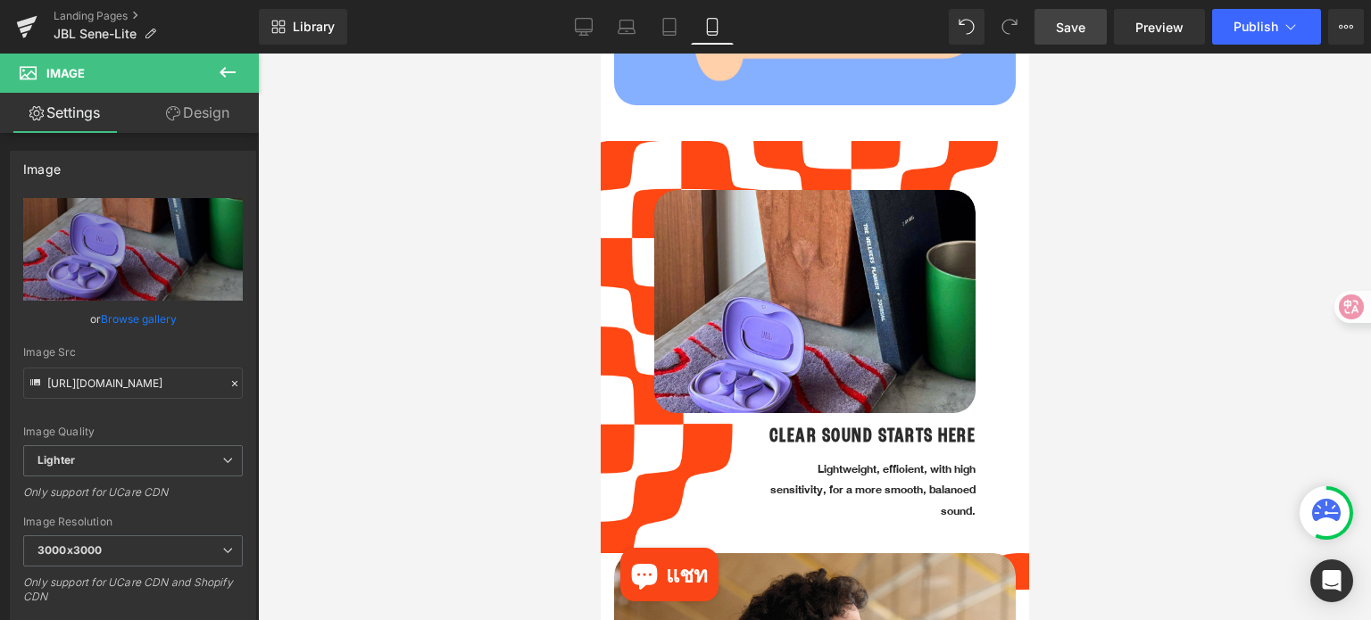
click at [1137, 375] on div at bounding box center [814, 337] width 1113 height 567
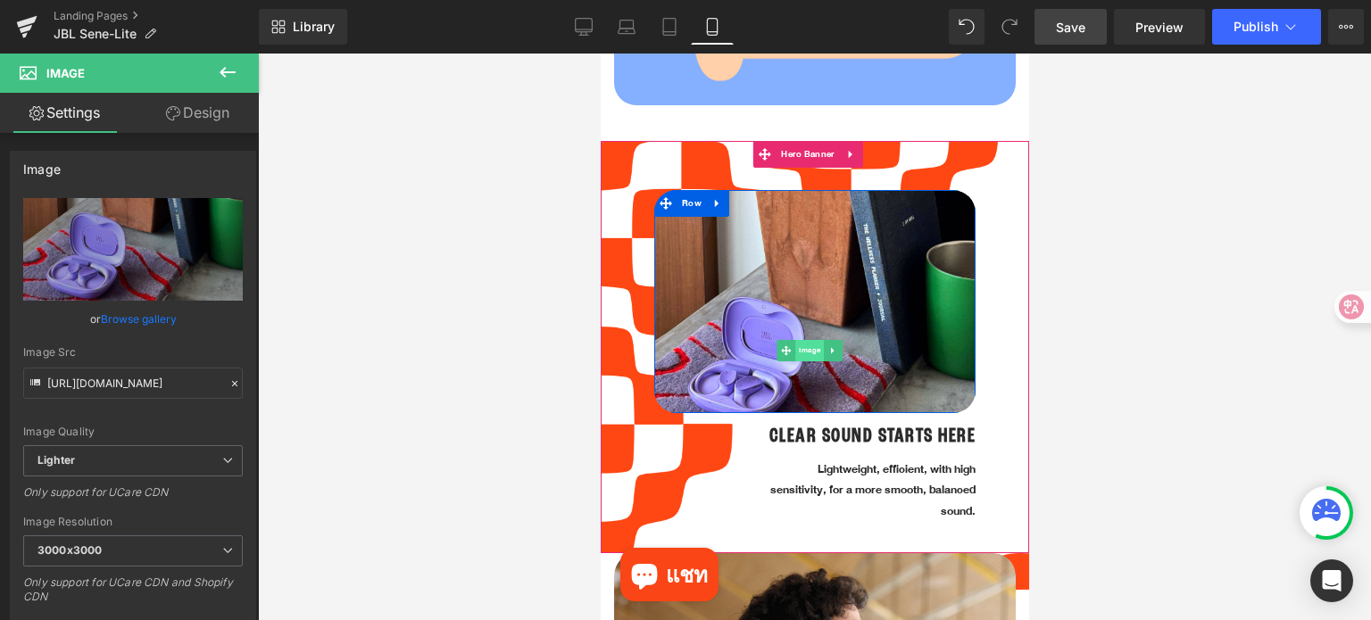
click at [810, 340] on span "Image" at bounding box center [808, 350] width 29 height 21
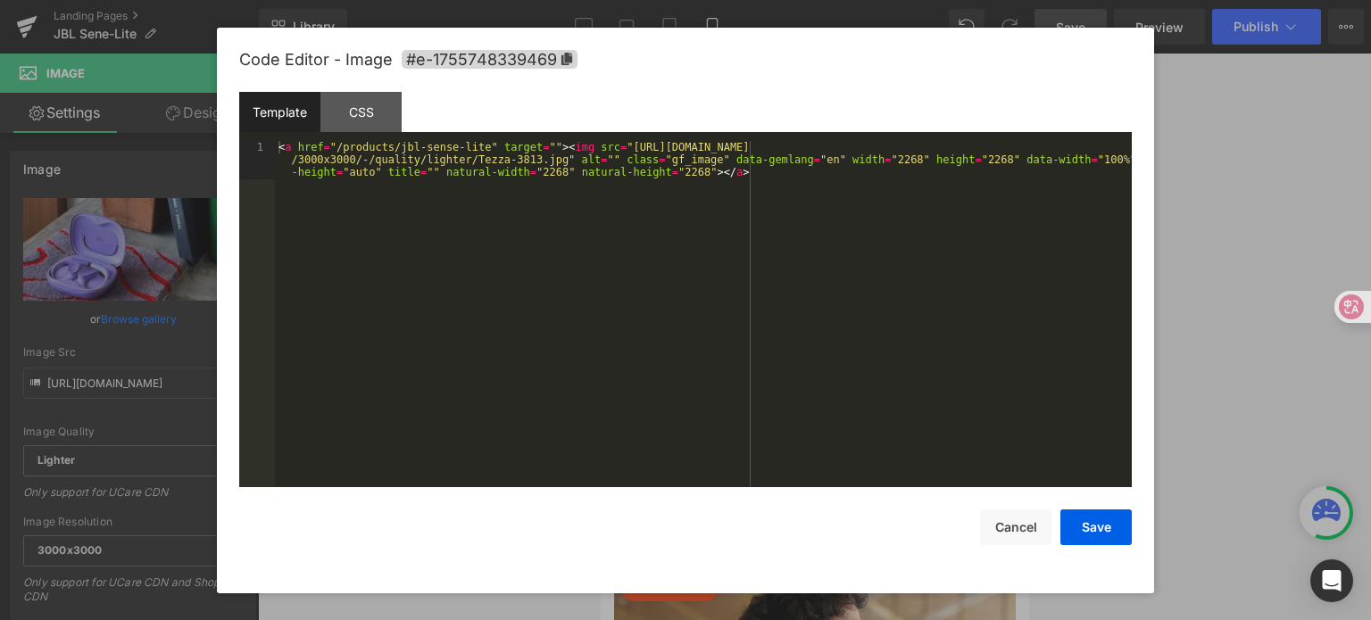
click at [762, 0] on div "Image You are previewing how the will restyle your page. You can not edit Eleme…" at bounding box center [685, 0] width 1371 height 0
click at [378, 116] on div "CSS" at bounding box center [360, 112] width 81 height 40
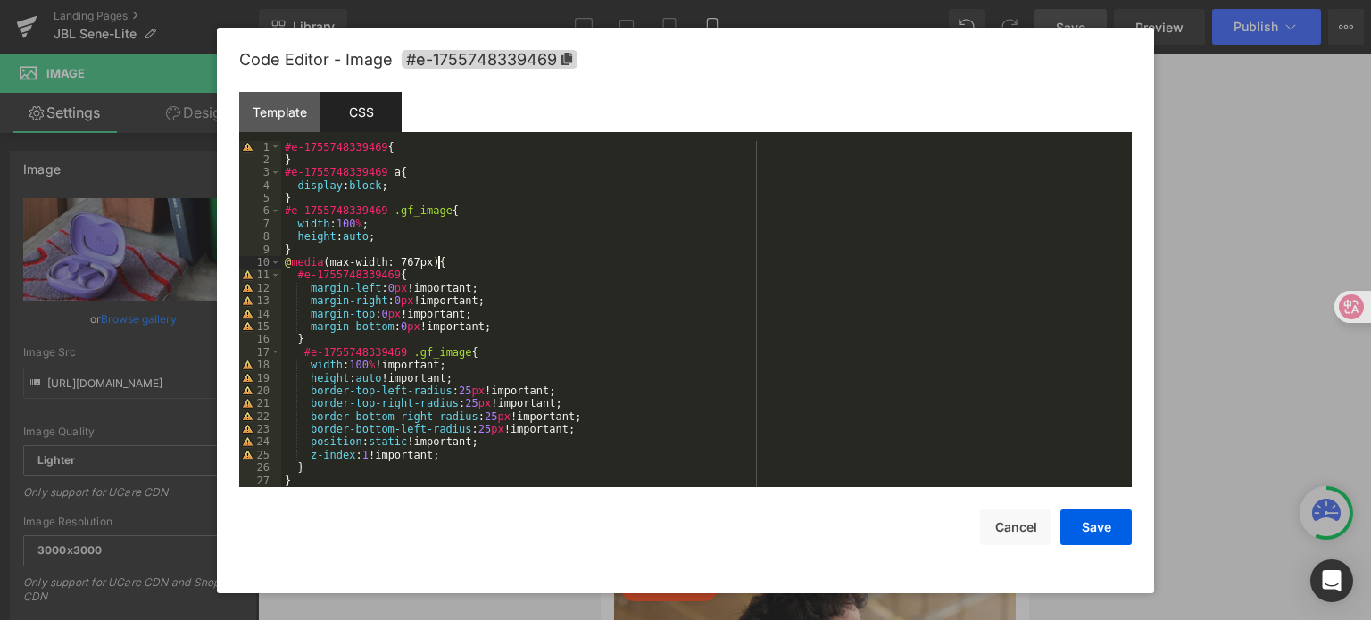
click at [558, 265] on div "#e-1755748339469 { } #e-1755748339469 a { display : block ; } #e-1755748339469 …" at bounding box center [702, 327] width 843 height 373
click at [1025, 532] on button "Cancel" at bounding box center [1015, 528] width 71 height 36
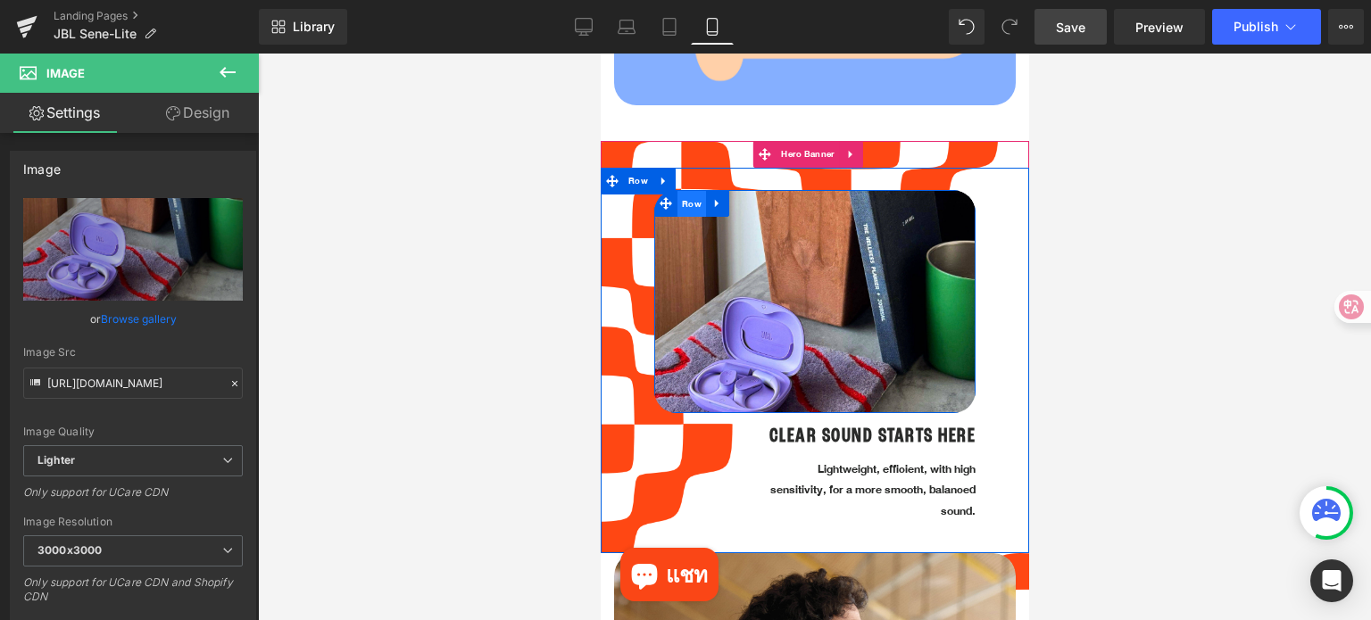
click at [683, 193] on span "Row" at bounding box center [690, 204] width 29 height 27
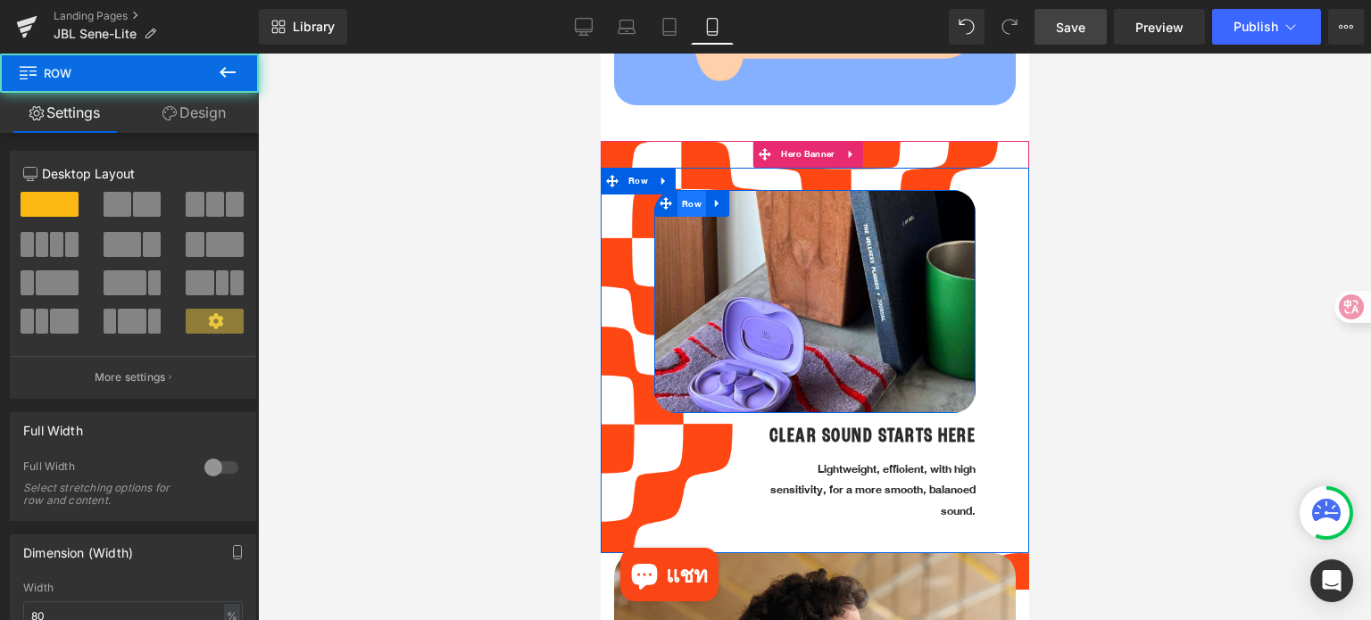
click at [683, 193] on span "Row" at bounding box center [690, 204] width 29 height 27
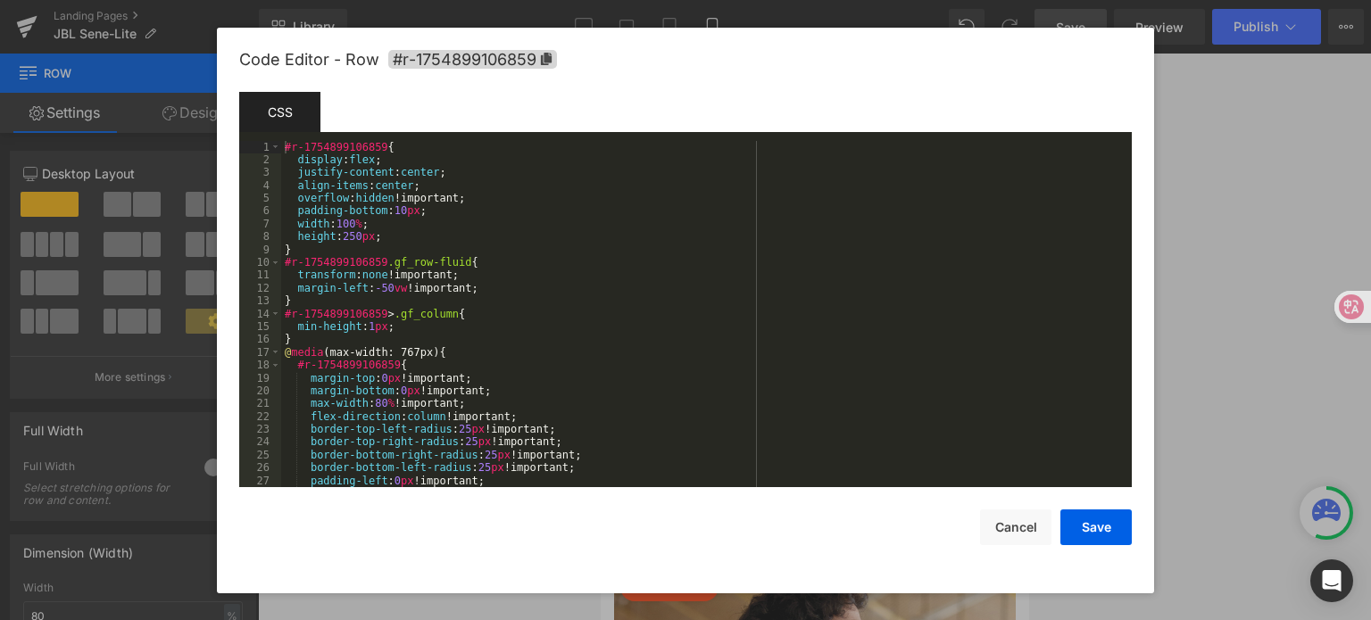
click at [660, 0] on div "Row You are previewing how the will restyle your page. You can not edit Element…" at bounding box center [685, 0] width 1371 height 0
click at [1024, 525] on button "Cancel" at bounding box center [1015, 528] width 71 height 36
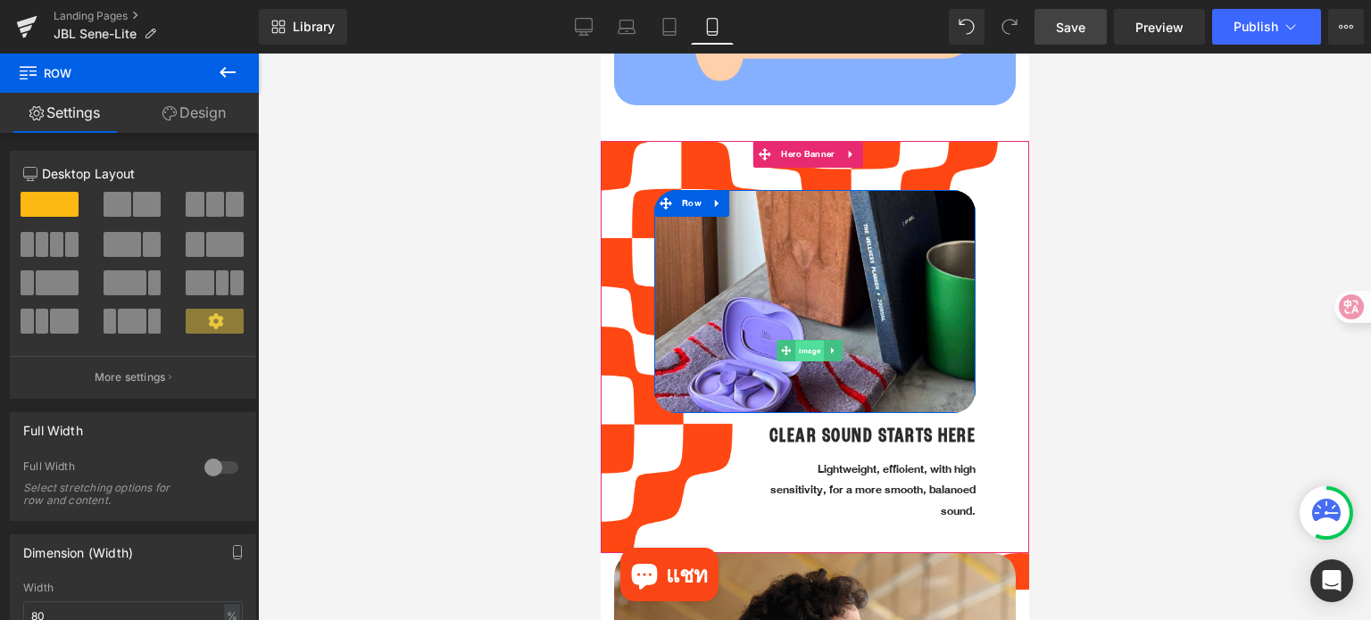
click at [811, 341] on span "Image" at bounding box center [808, 351] width 29 height 21
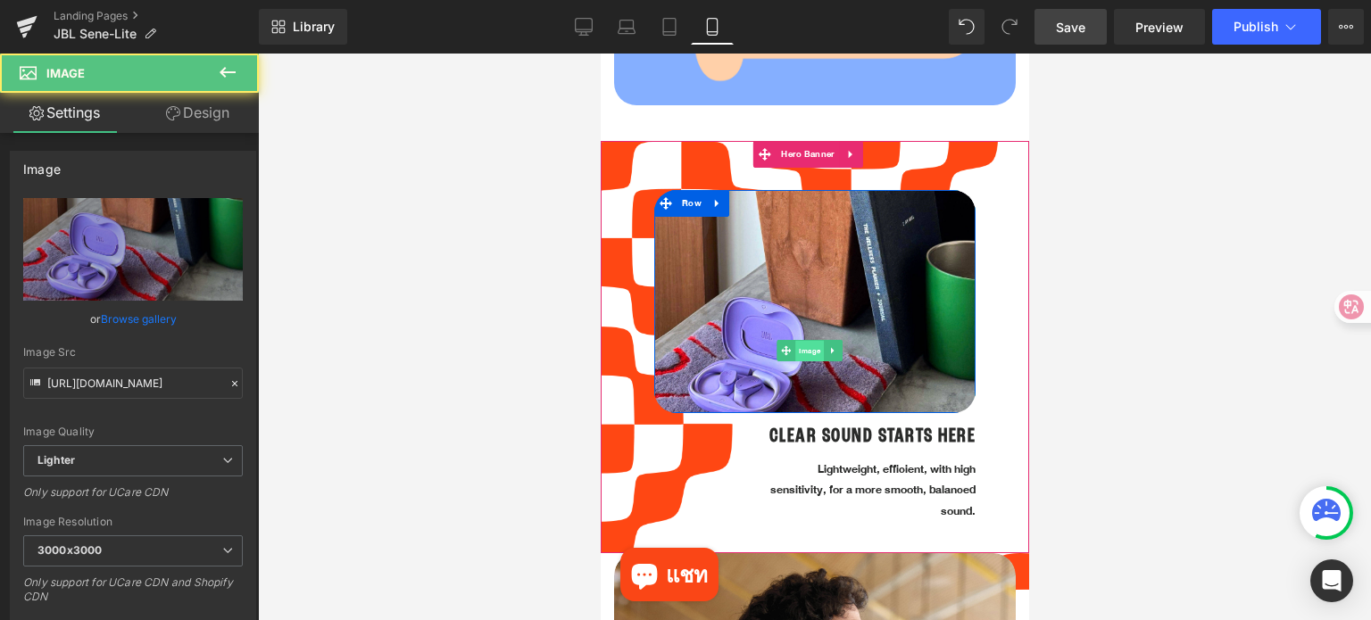
click at [811, 341] on span "Image" at bounding box center [808, 351] width 29 height 21
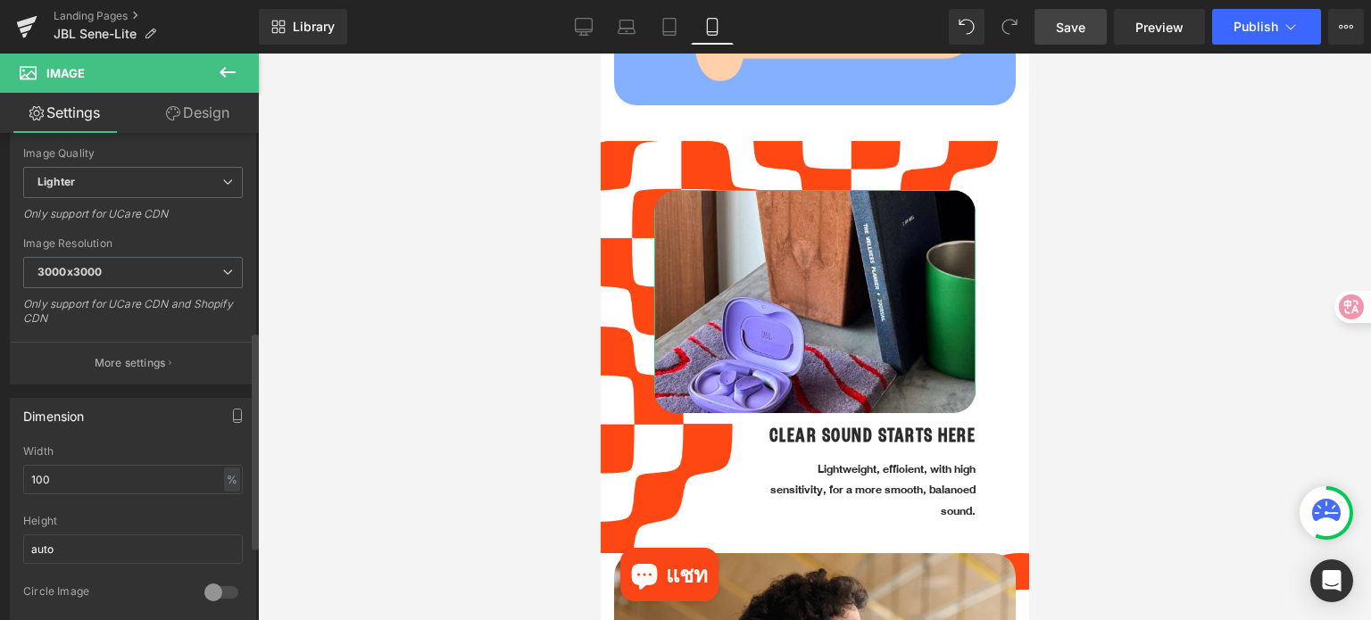
scroll to position [268, 0]
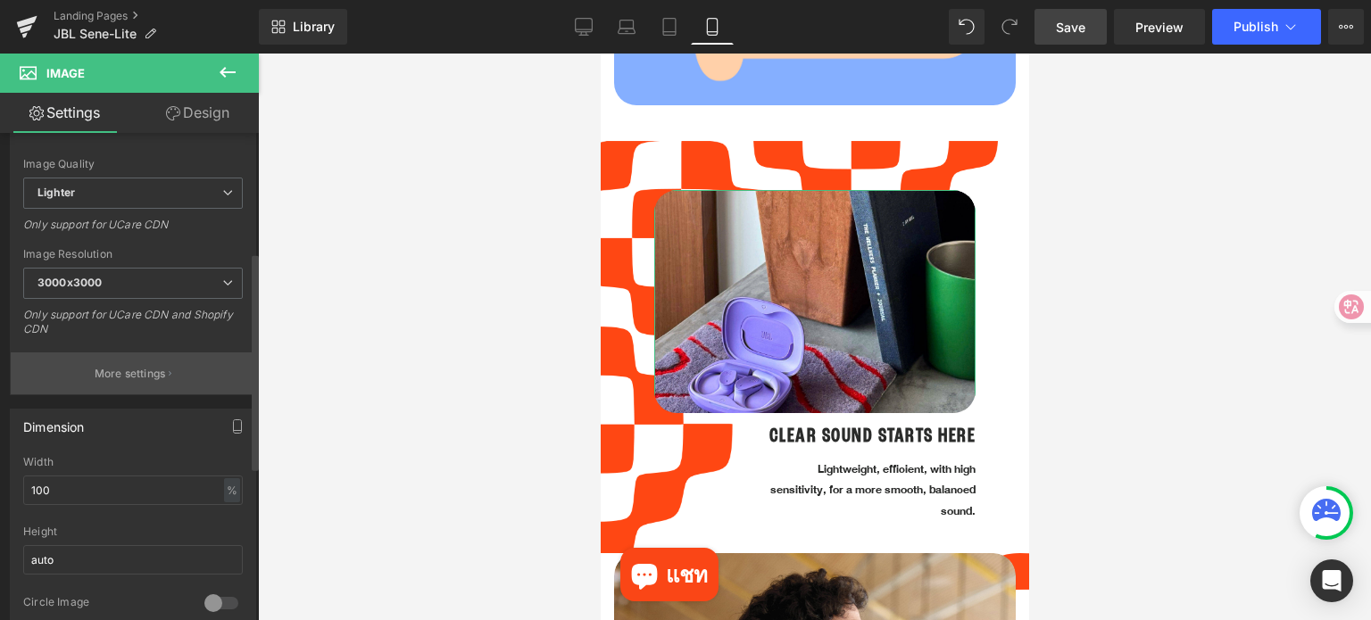
click at [148, 366] on p "More settings" at bounding box center [130, 374] width 71 height 16
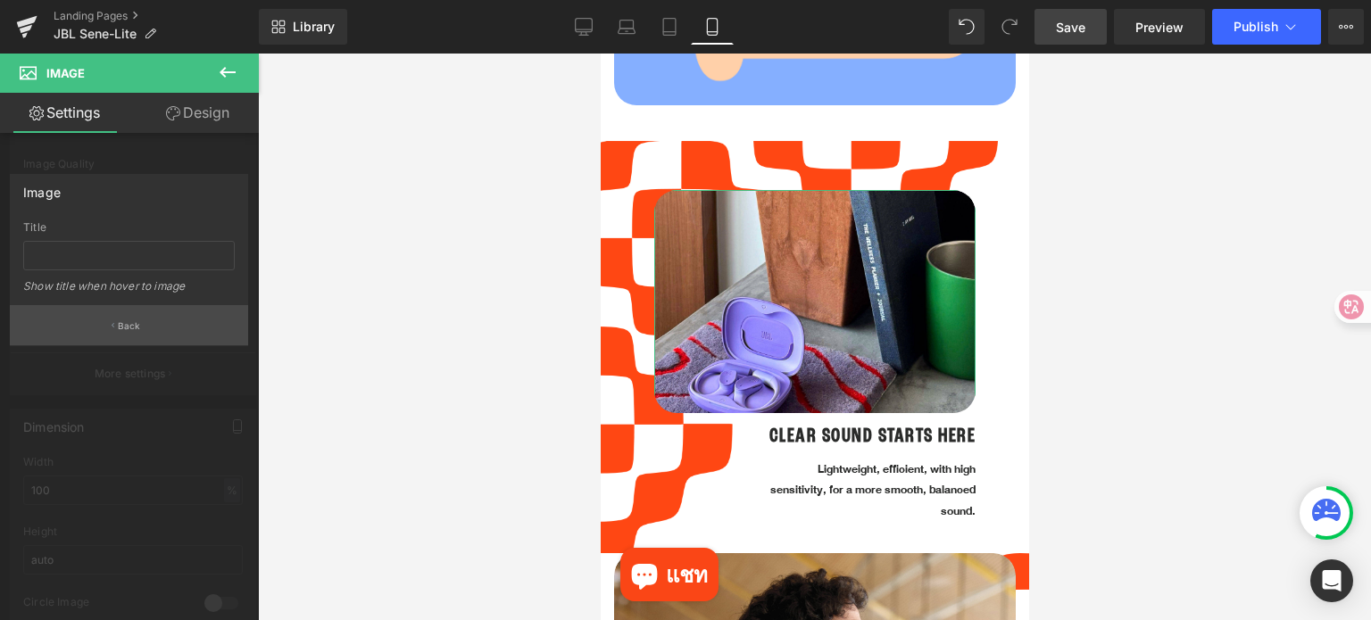
click at [150, 330] on button "Back" at bounding box center [129, 325] width 238 height 40
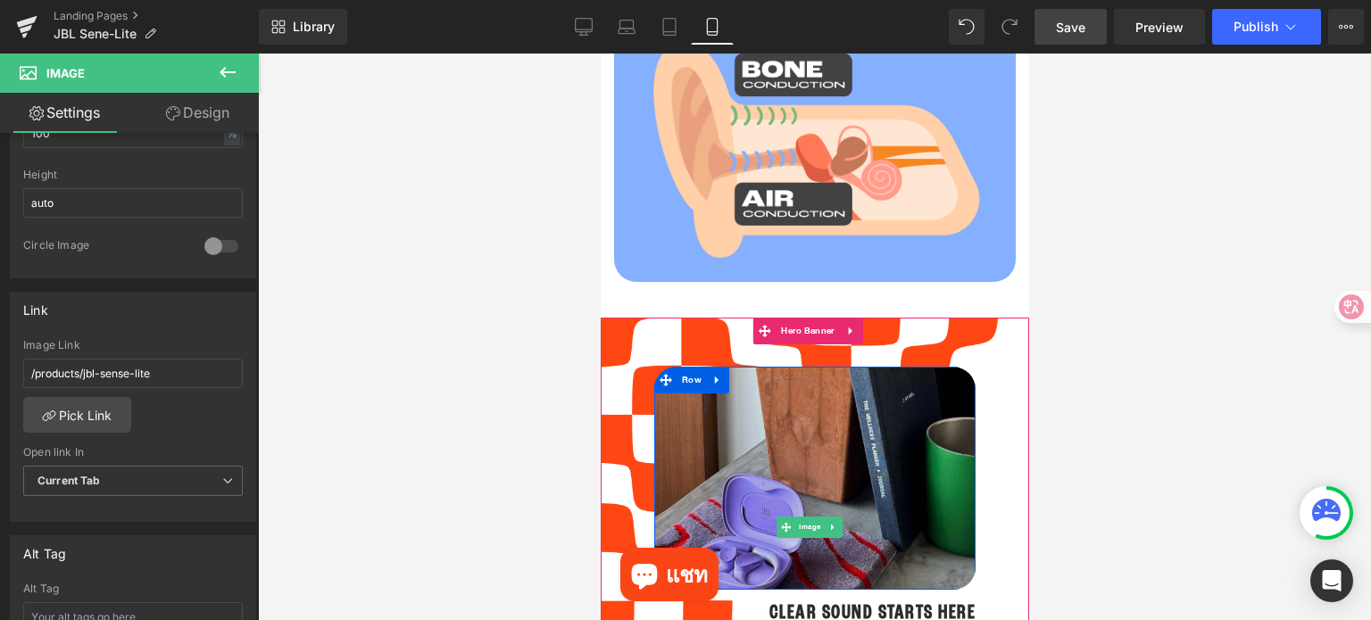
scroll to position [1071, 0]
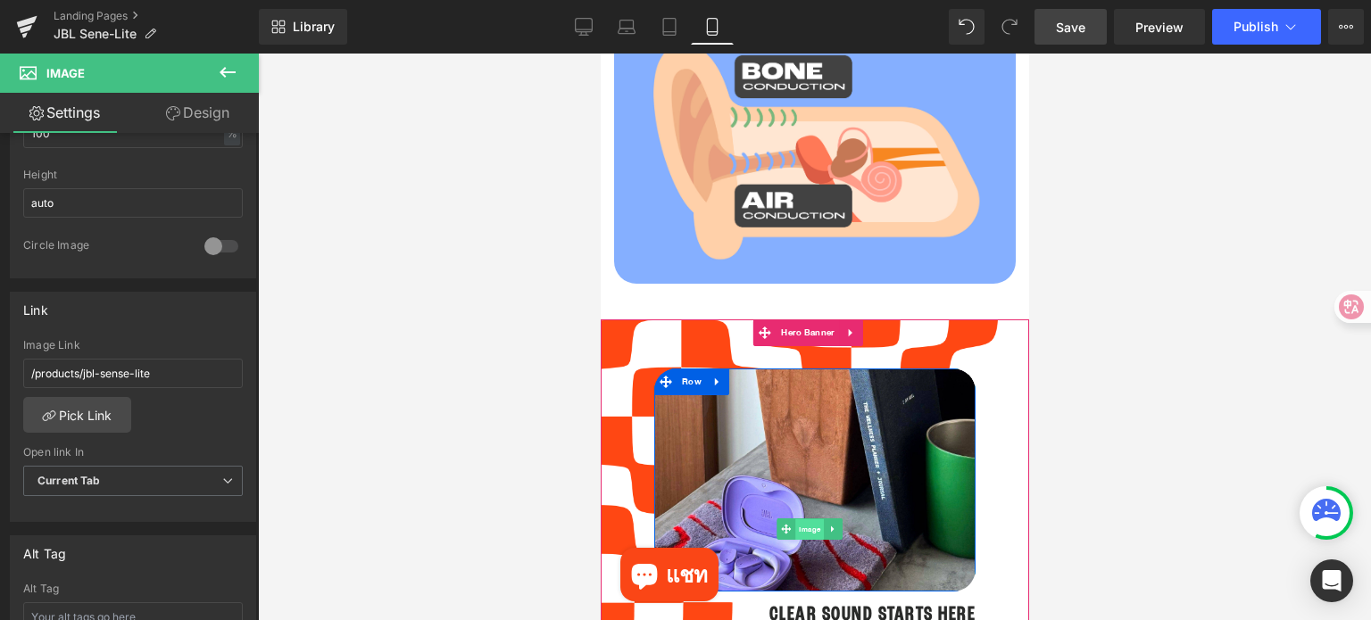
click at [804, 519] on span "Image" at bounding box center [808, 529] width 29 height 21
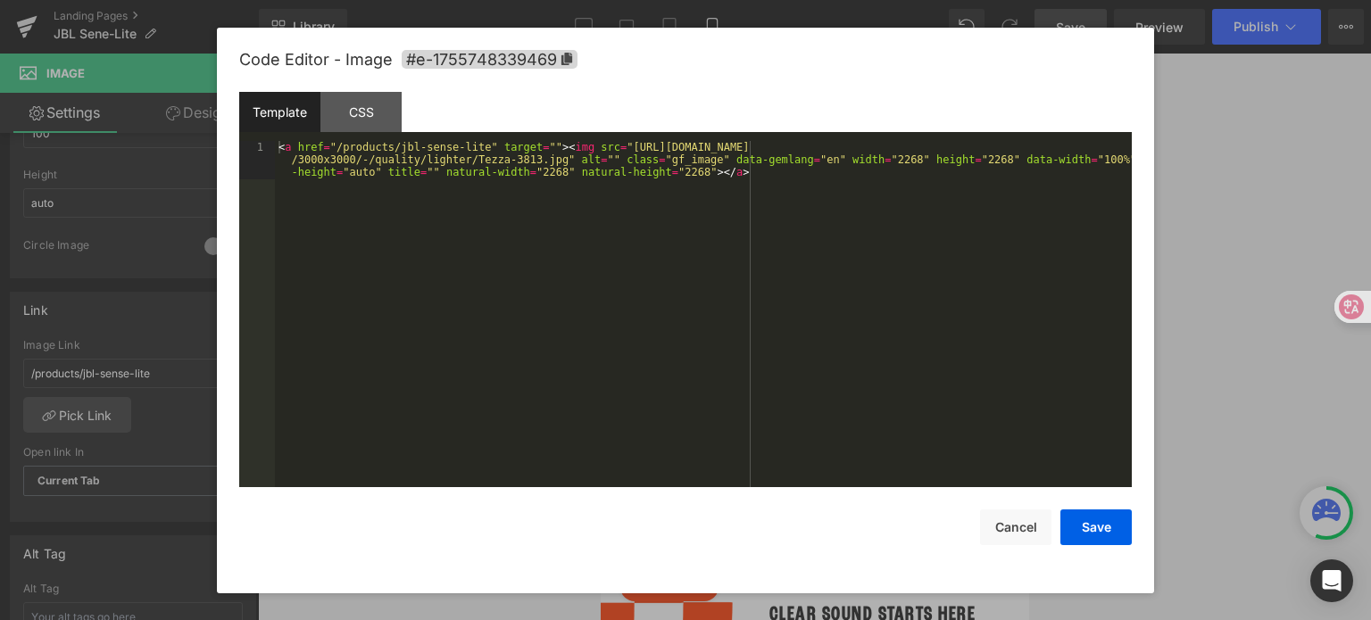
click at [784, 0] on div "Image You are previewing how the will restyle your page. You can not edit Eleme…" at bounding box center [685, 0] width 1371 height 0
click at [370, 117] on div "CSS" at bounding box center [360, 112] width 81 height 40
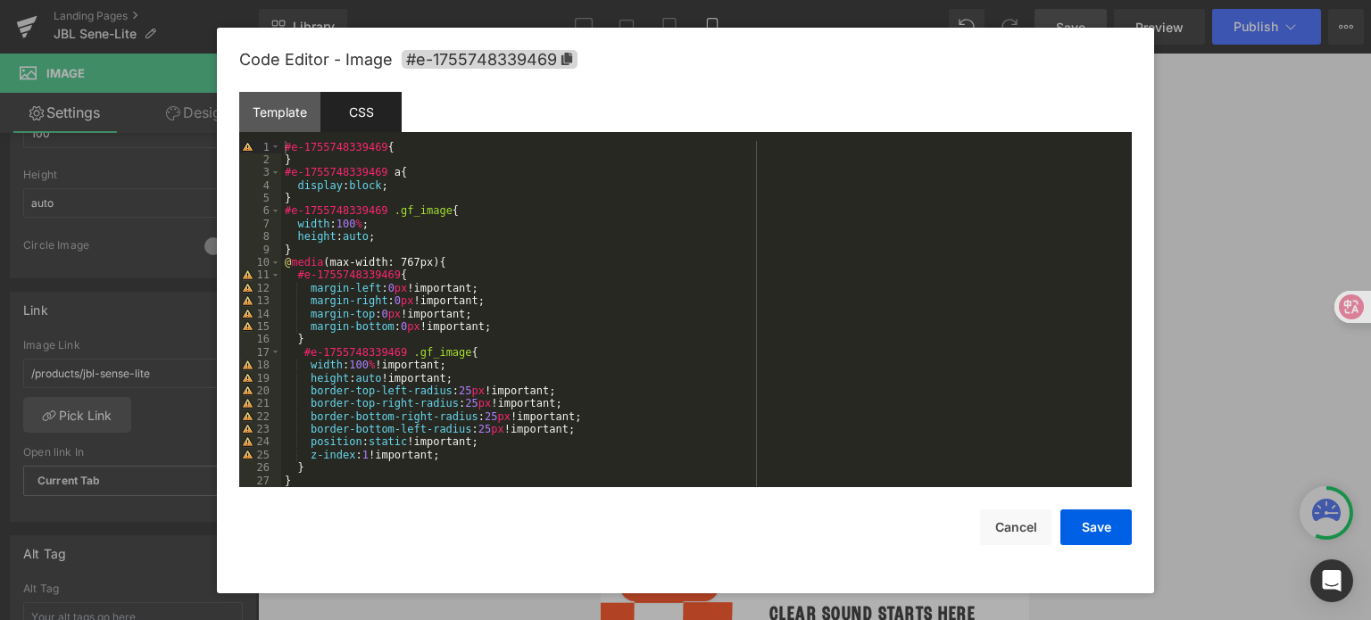
click at [393, 238] on div "#e-1755748339469 { } #e-1755748339469 a { display : block ; } #e-1755748339469 …" at bounding box center [702, 327] width 843 height 373
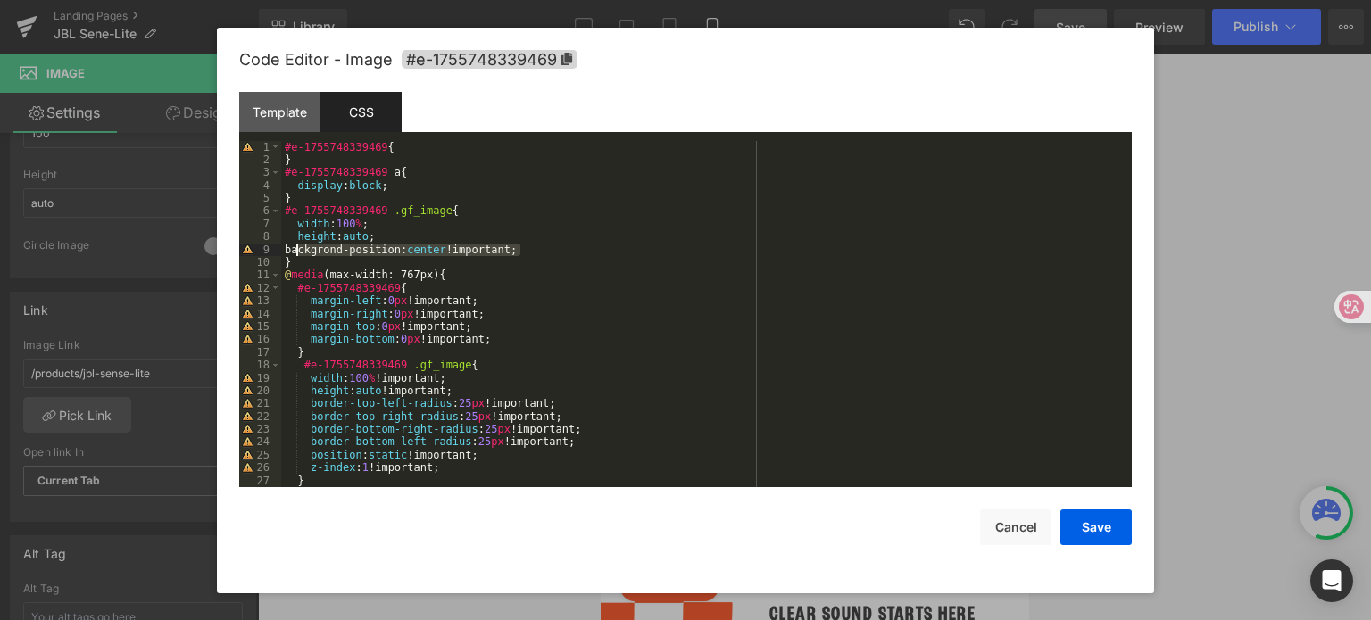
drag, startPoint x: 533, startPoint y: 253, endPoint x: 296, endPoint y: 253, distance: 236.5
click at [296, 253] on div "#e-1755748339469 { } #e-1755748339469 a { display : block ; } #e-1755748339469 …" at bounding box center [702, 327] width 843 height 373
click at [552, 242] on div "#e-1755748339469 { } #e-1755748339469 a { display : block ; } #e-1755748339469 …" at bounding box center [702, 327] width 843 height 373
drag, startPoint x: 521, startPoint y: 249, endPoint x: 293, endPoint y: 256, distance: 228.6
click at [294, 254] on div "#e-1755748339469 { } #e-1755748339469 a { display : block ; } #e-1755748339469 …" at bounding box center [702, 327] width 843 height 373
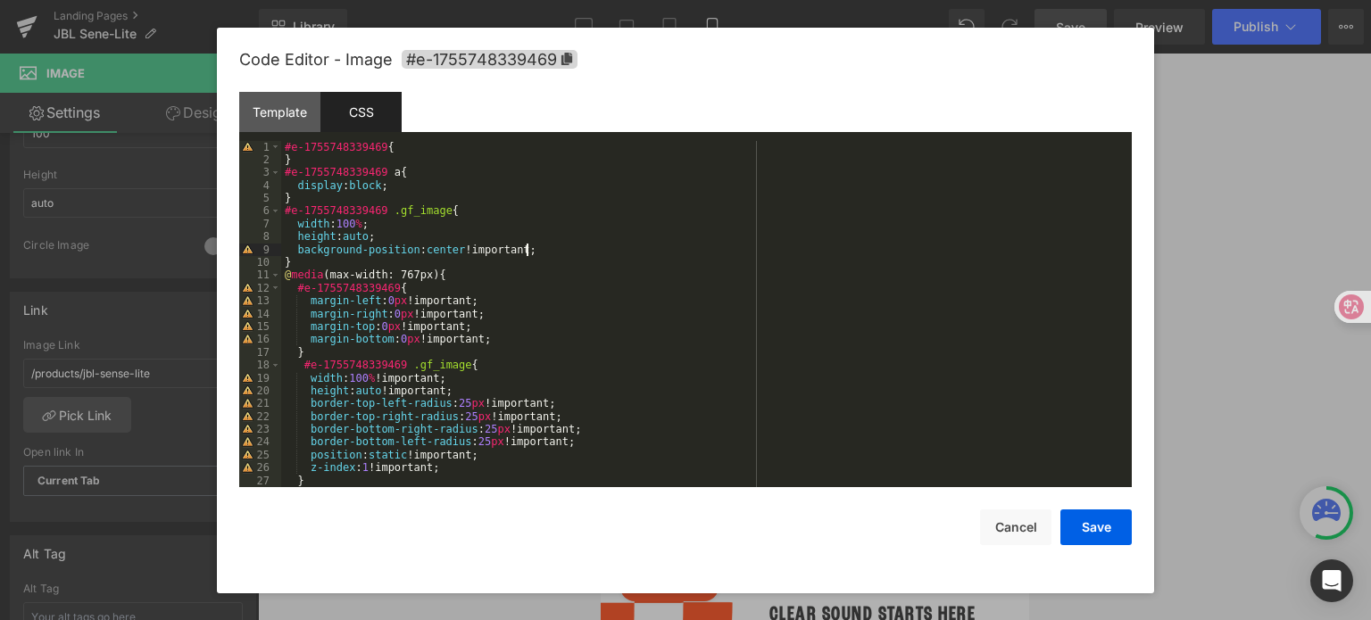
click at [535, 249] on div "#e-1755748339469 { } #e-1755748339469 a { display : block ; } #e-1755748339469 …" at bounding box center [702, 327] width 843 height 373
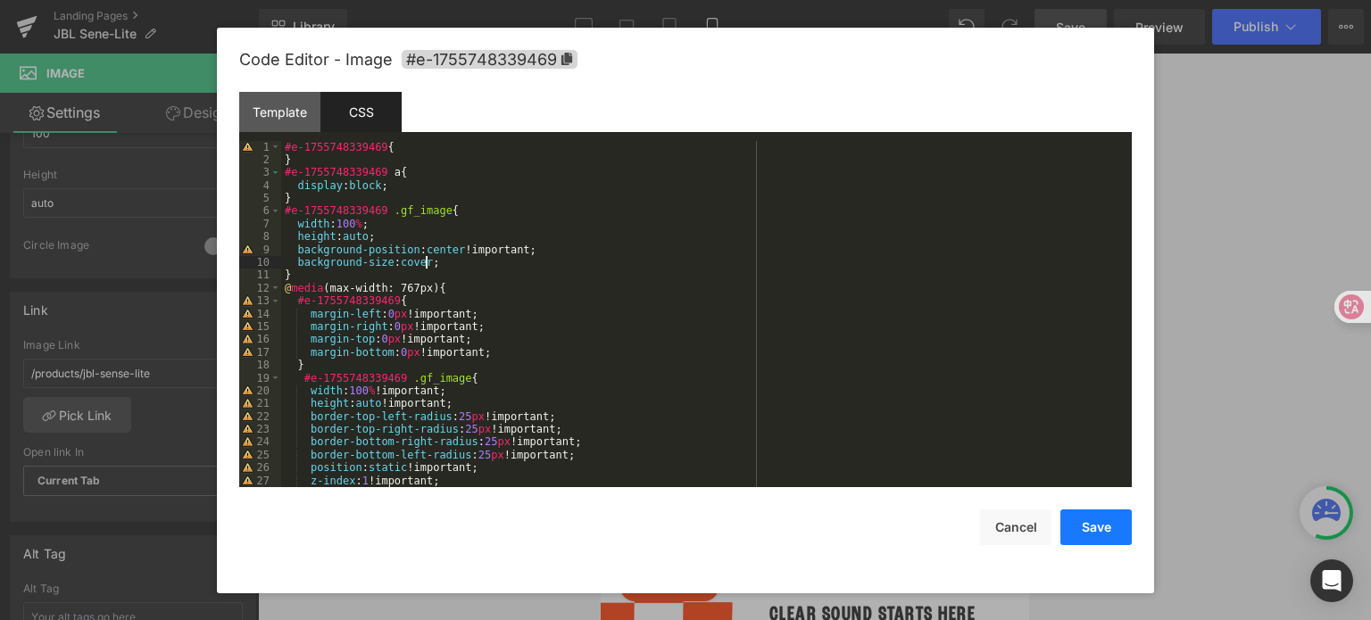
click at [1116, 534] on button "Save" at bounding box center [1095, 528] width 71 height 36
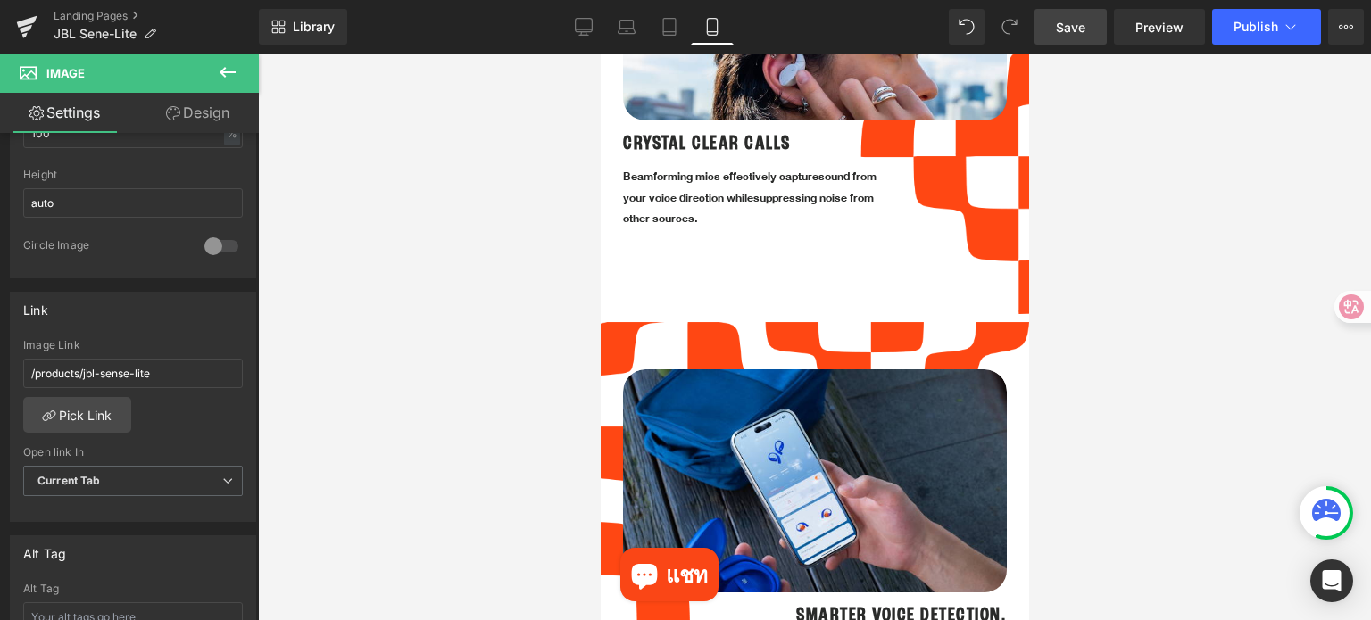
scroll to position [2677, 0]
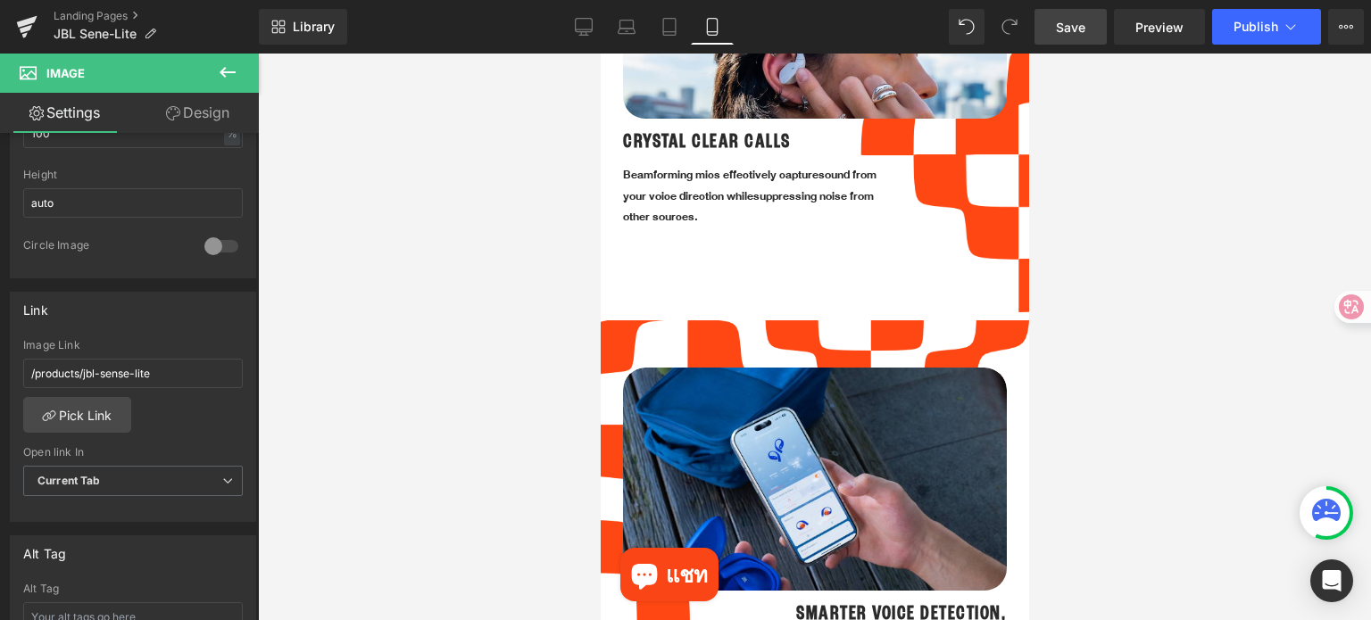
click at [1076, 21] on span "Save" at bounding box center [1070, 27] width 29 height 19
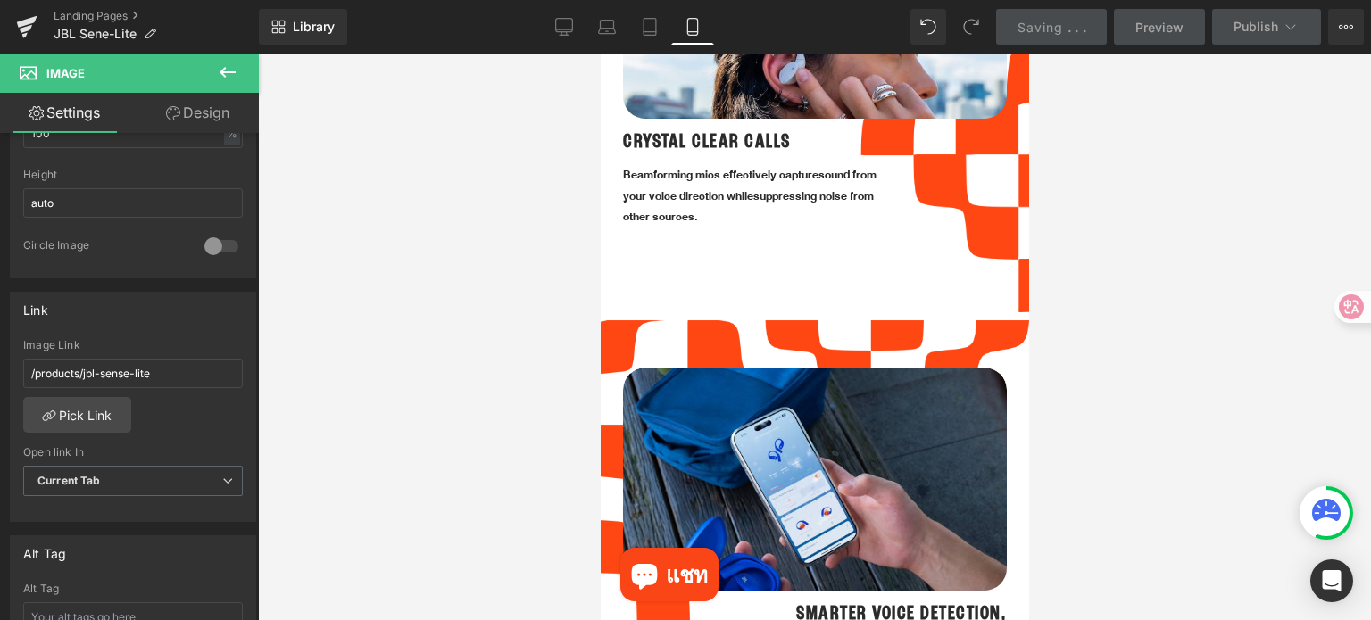
click at [1106, 350] on div at bounding box center [814, 337] width 1113 height 567
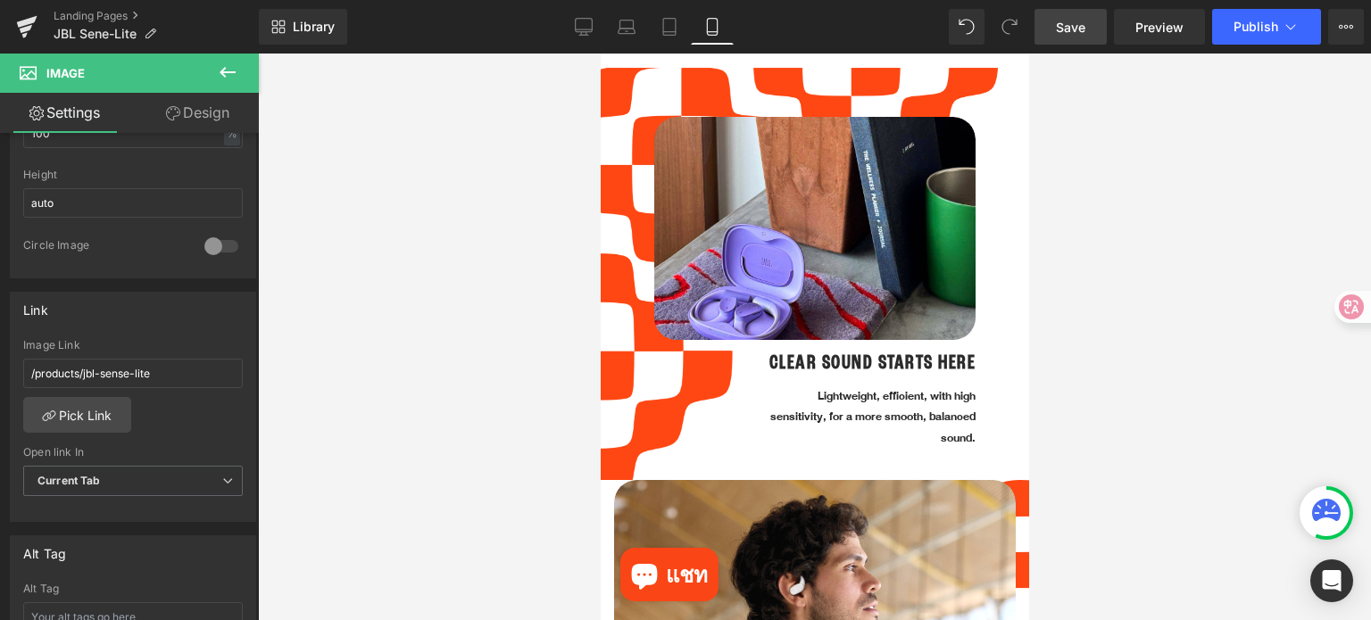
scroll to position [1339, 0]
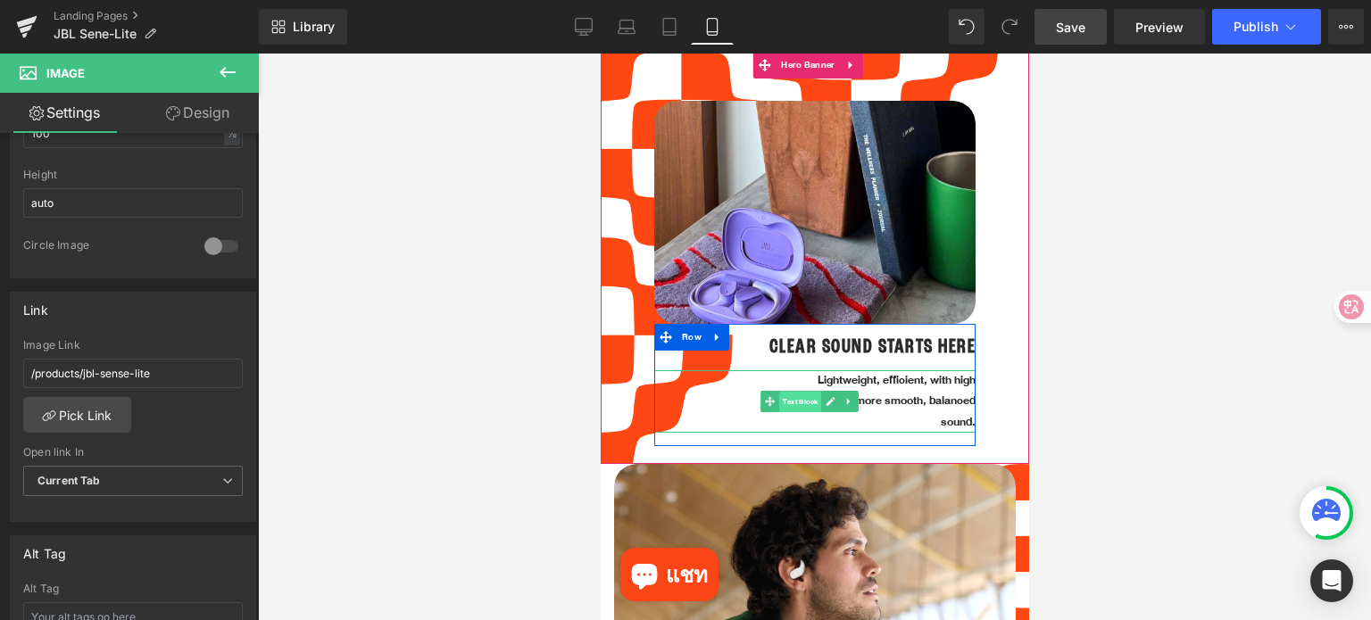
click at [791, 392] on span "Text Block" at bounding box center [799, 402] width 42 height 21
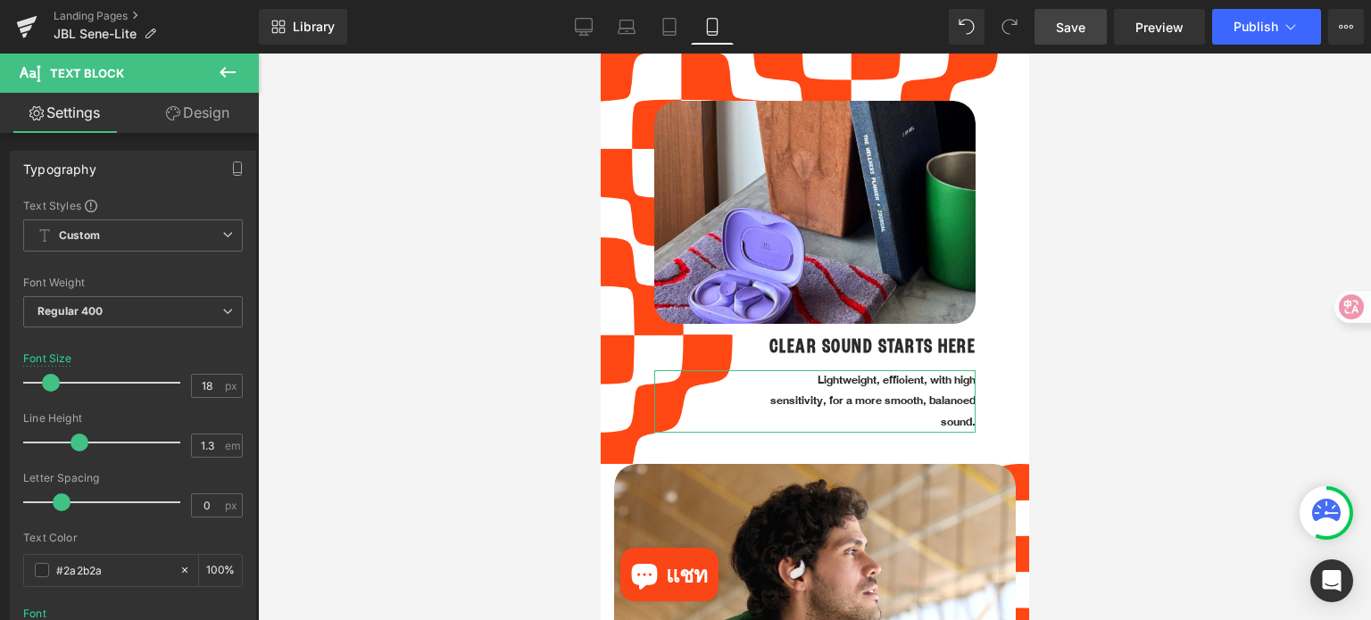
click at [194, 128] on link "Design" at bounding box center [197, 113] width 129 height 40
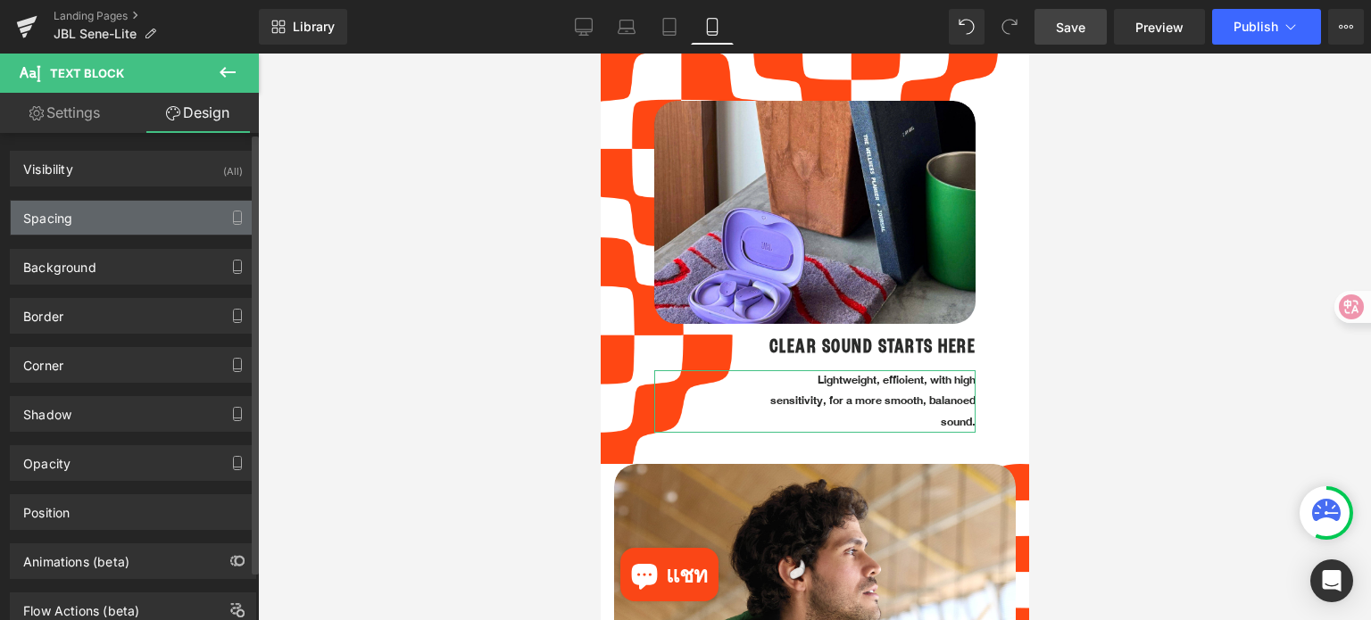
click at [91, 230] on div "Spacing" at bounding box center [133, 218] width 245 height 34
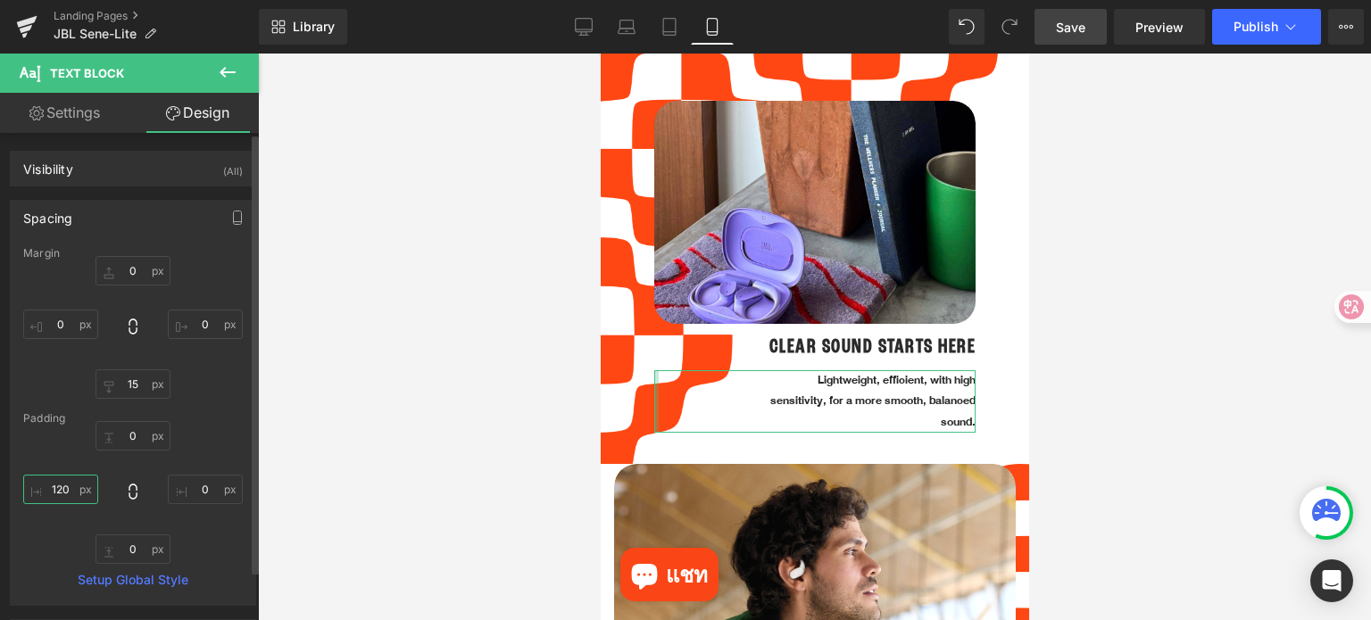
click at [78, 494] on input "text" at bounding box center [60, 489] width 75 height 29
click at [70, 492] on input "text" at bounding box center [60, 489] width 75 height 29
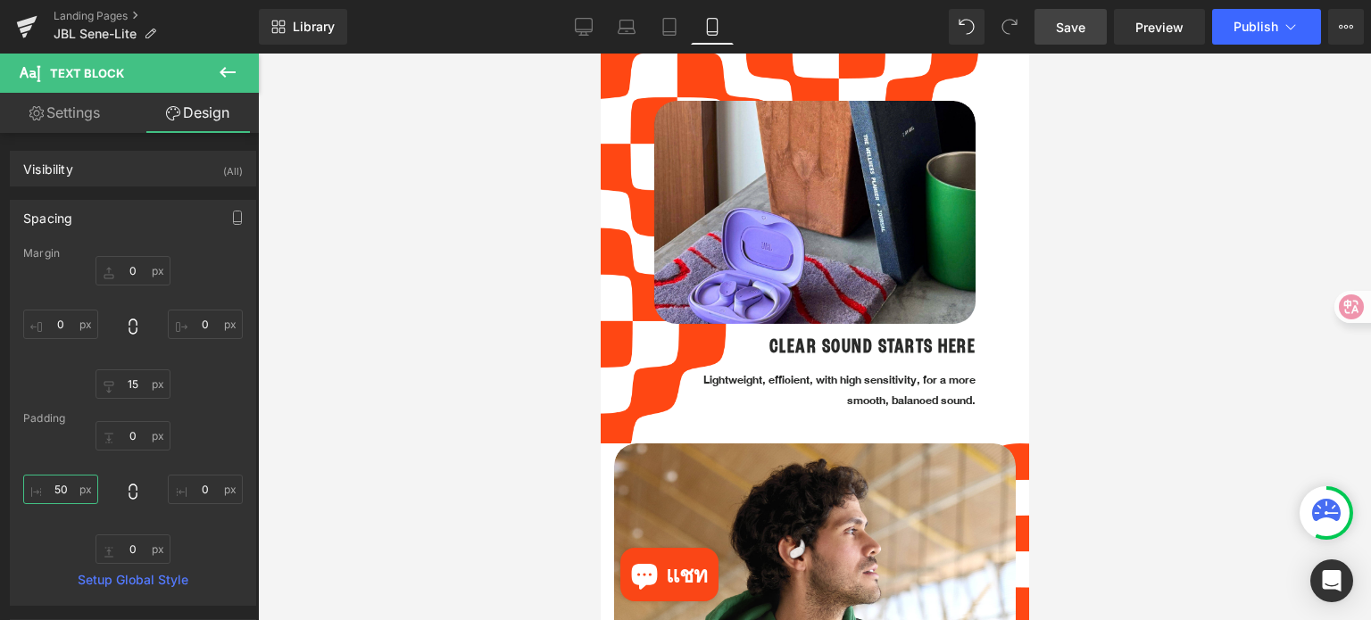
type input "50"
click at [1139, 392] on div at bounding box center [814, 337] width 1113 height 567
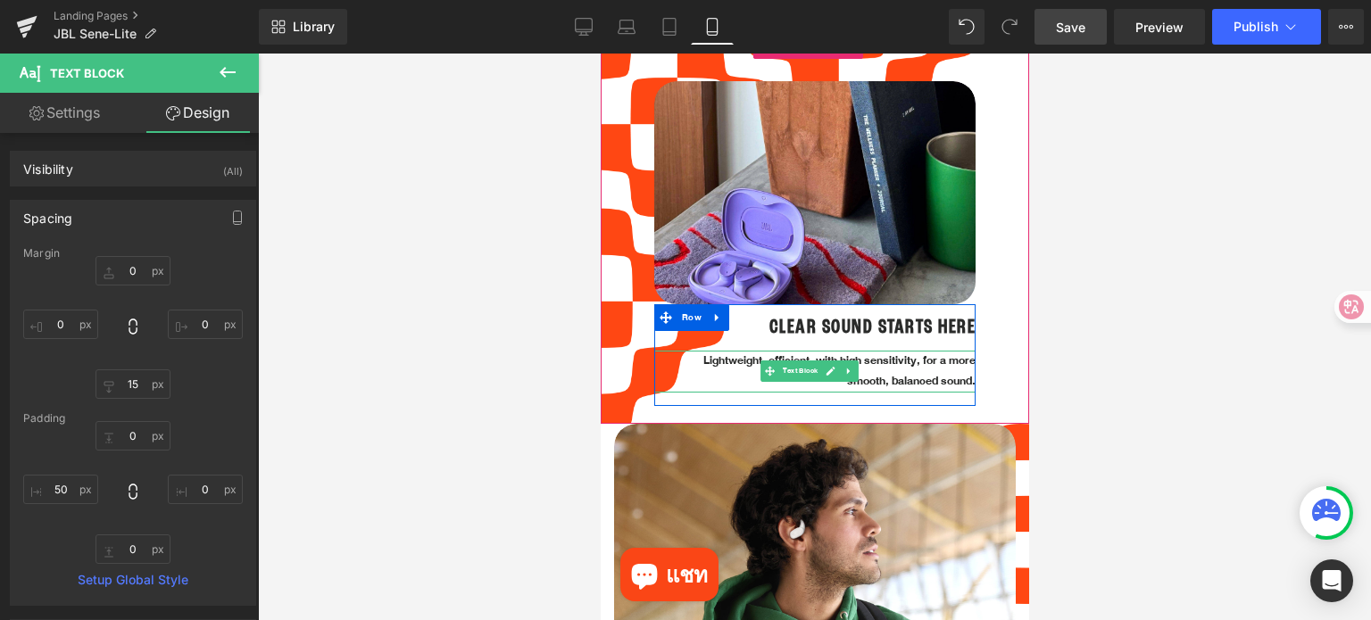
scroll to position [1606, 0]
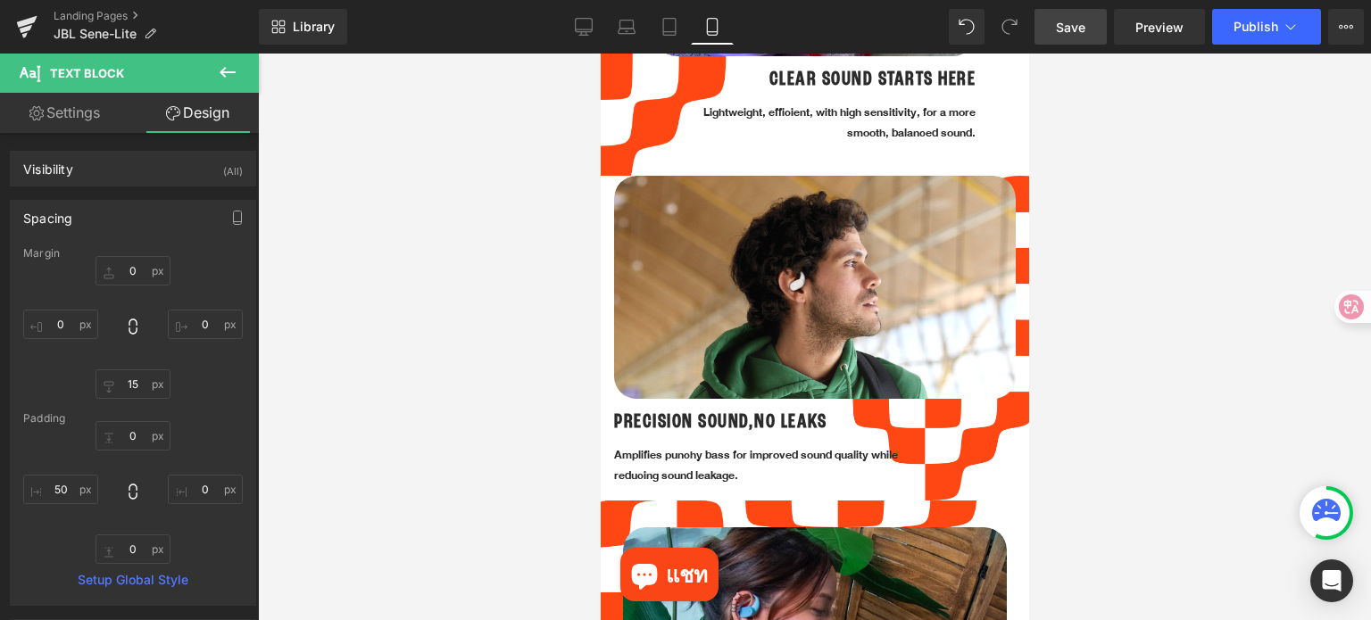
click at [749, 449] on p "Amplifies punchy bass for improved sound quality while reducing sound leakage." at bounding box center [760, 466] width 294 height 42
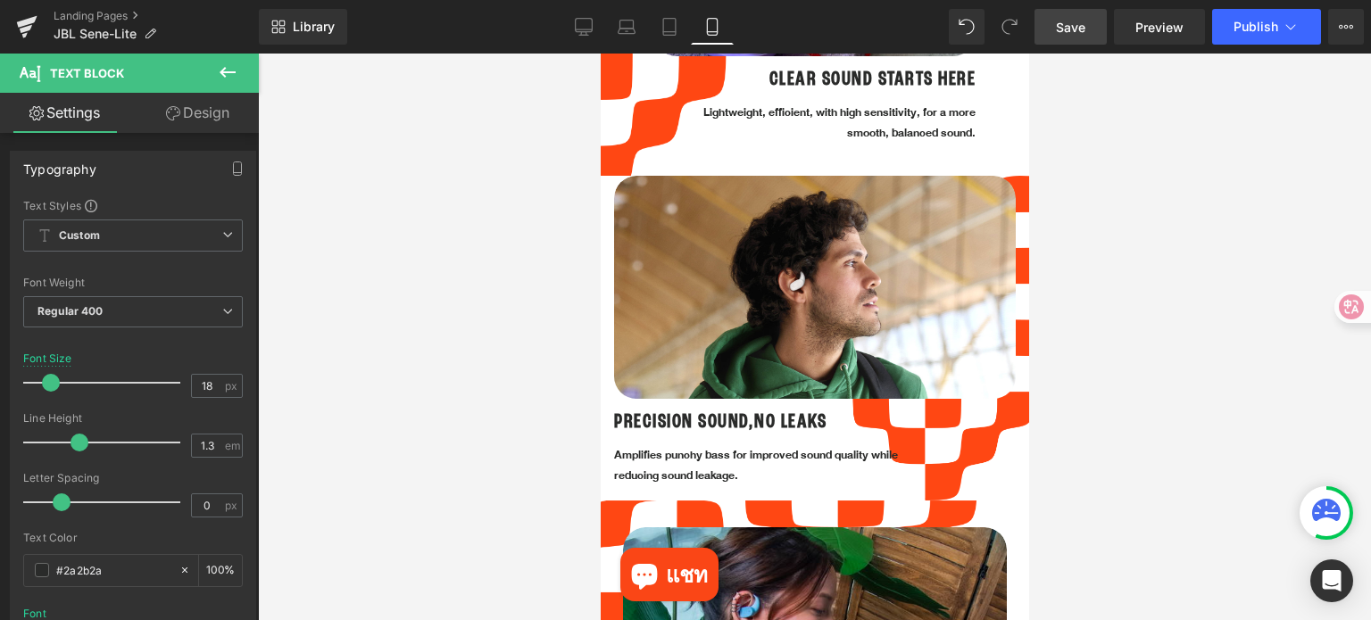
click at [1118, 388] on div at bounding box center [814, 337] width 1113 height 567
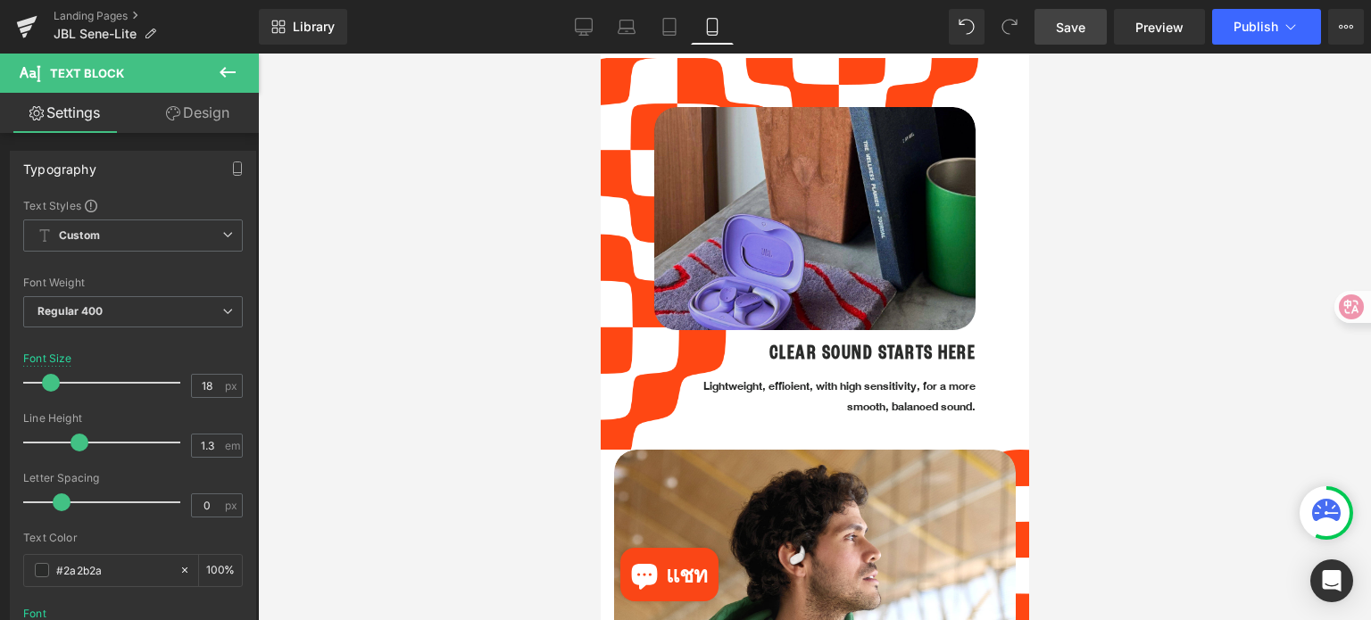
scroll to position [1249, 0]
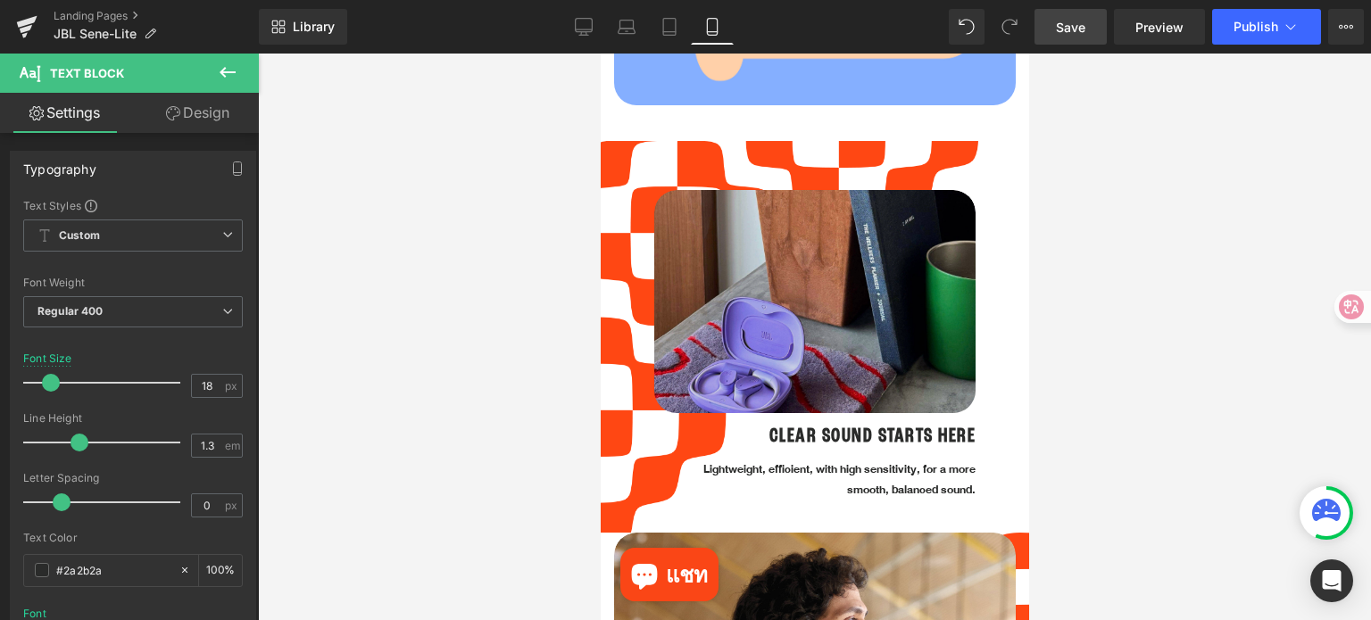
click at [884, 334] on img at bounding box center [813, 350] width 321 height 321
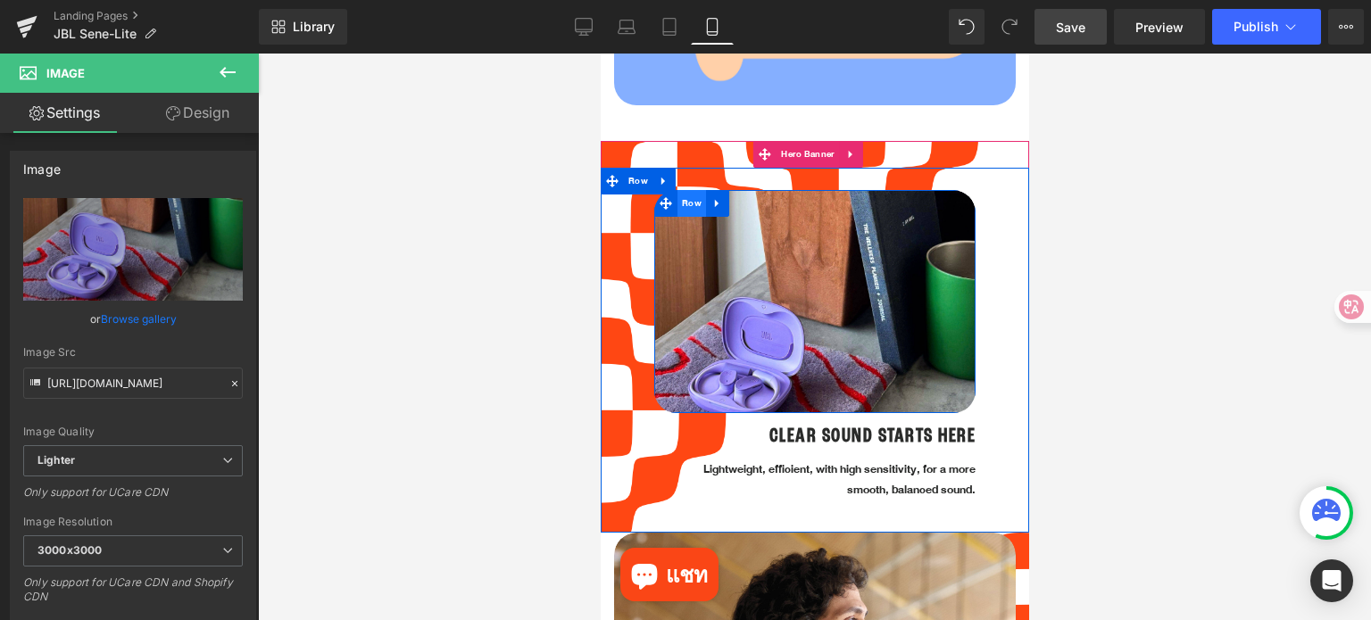
click at [688, 195] on span "Row" at bounding box center [690, 203] width 29 height 27
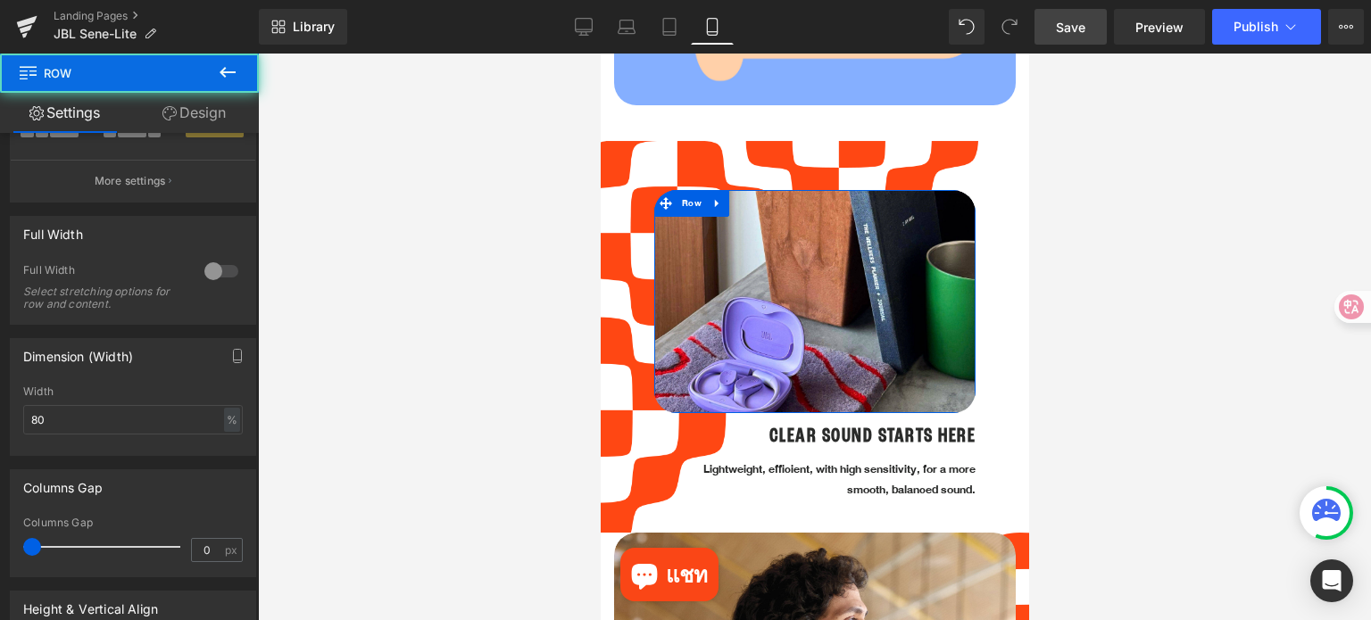
scroll to position [357, 0]
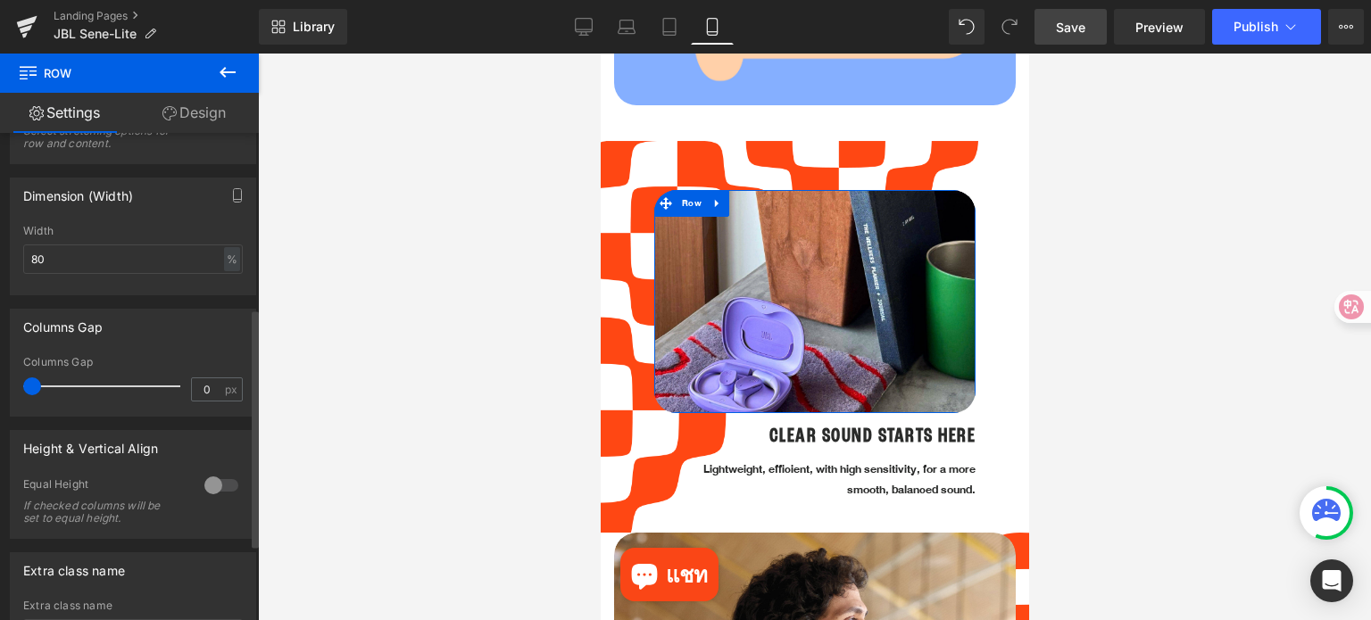
drag, startPoint x: 54, startPoint y: 258, endPoint x: 19, endPoint y: 264, distance: 35.4
click at [21, 263] on div "80% Width 80 % % px" at bounding box center [133, 260] width 245 height 70
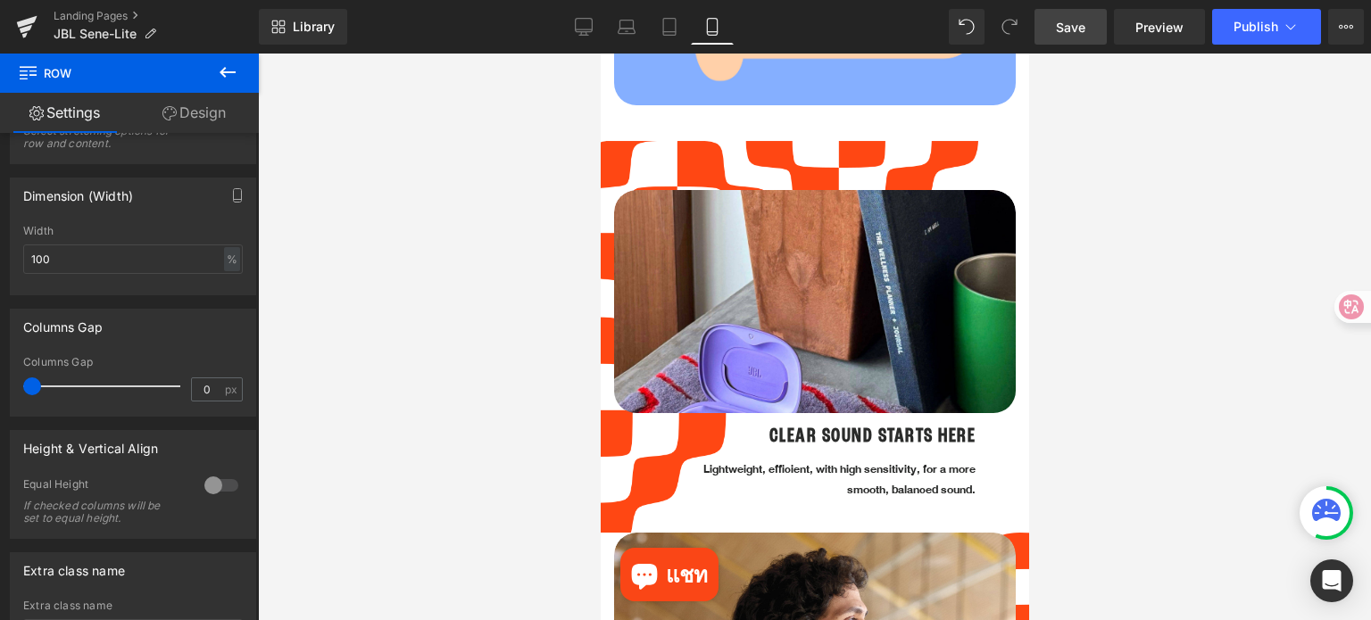
type input "100"
click at [1199, 379] on div at bounding box center [814, 337] width 1113 height 567
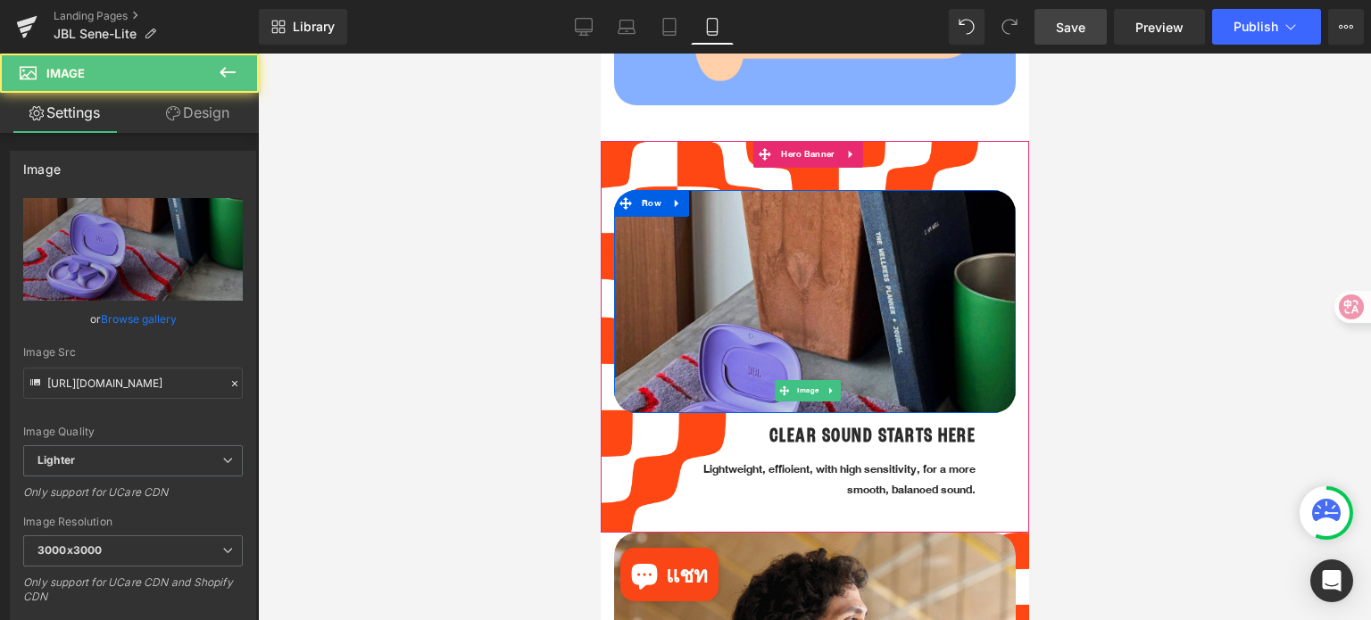
click at [833, 267] on img at bounding box center [814, 391] width 402 height 402
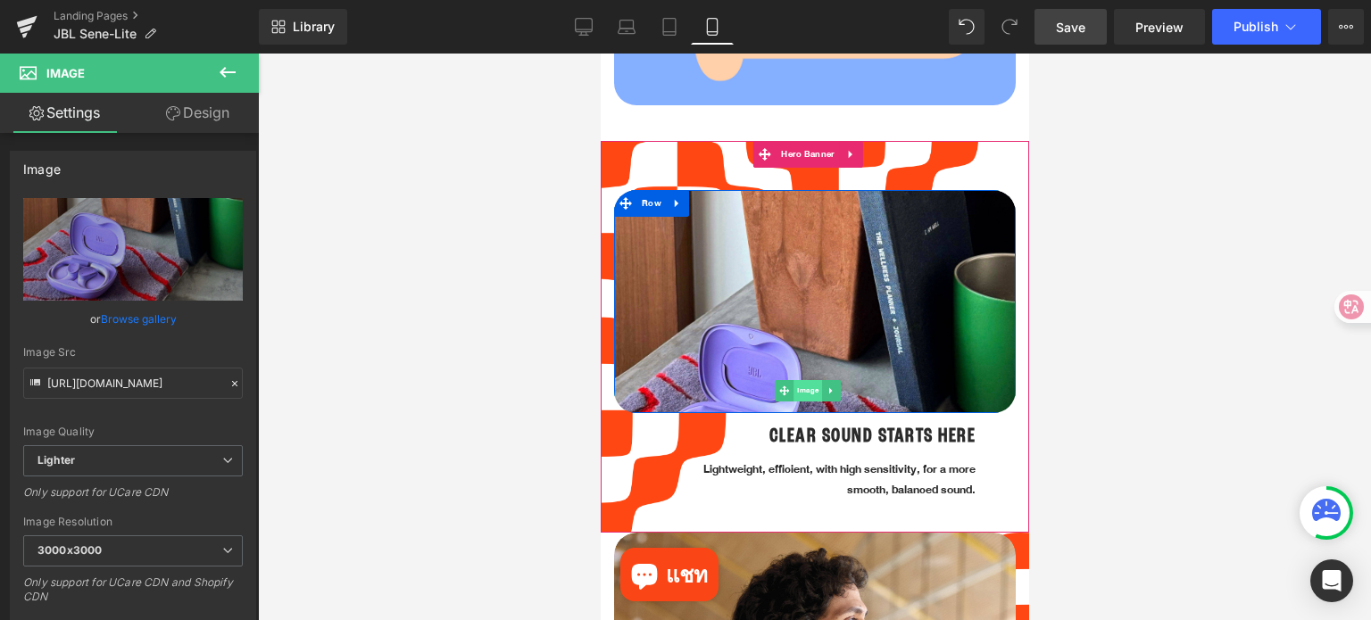
click at [804, 380] on span "Image" at bounding box center [807, 390] width 29 height 21
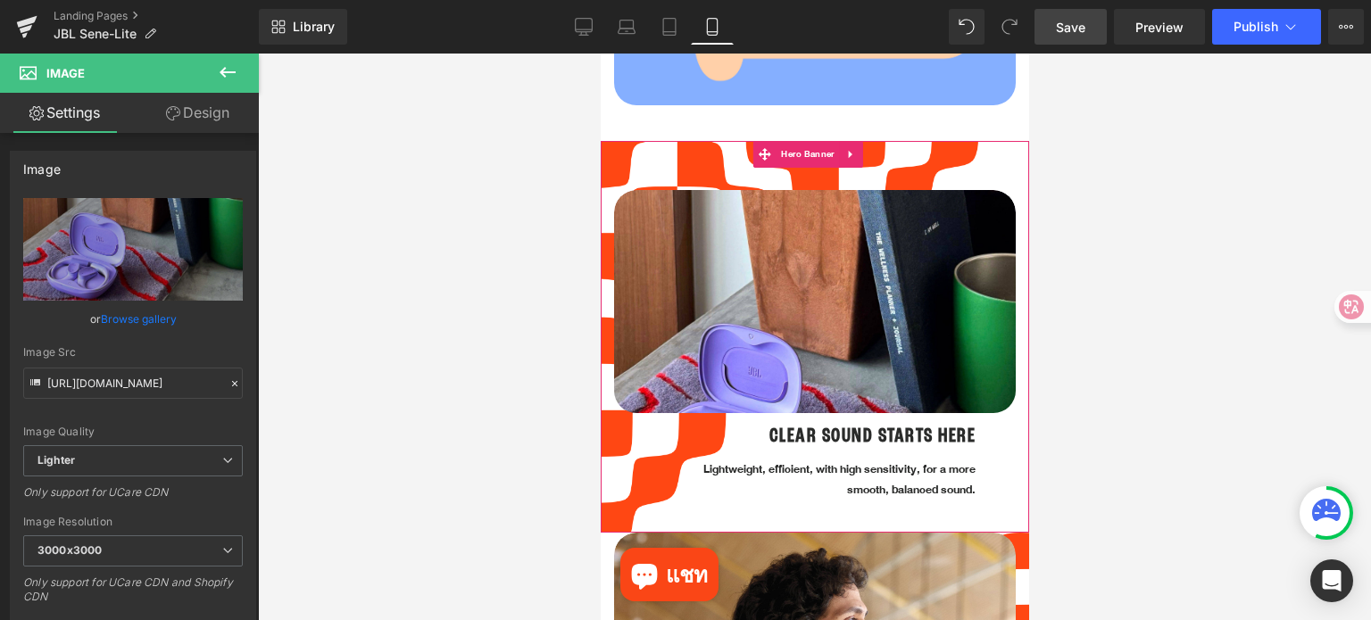
drag, startPoint x: 1155, startPoint y: 195, endPoint x: 947, endPoint y: 397, distance: 289.7
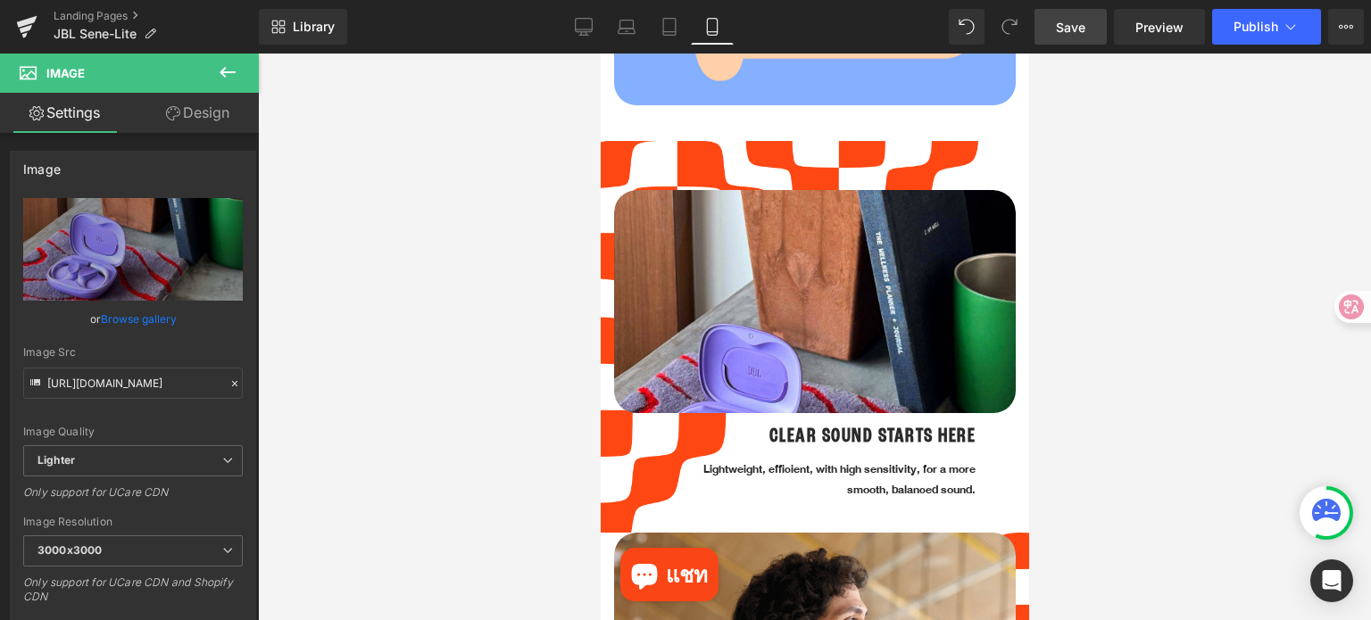
click at [1123, 476] on div at bounding box center [814, 337] width 1113 height 567
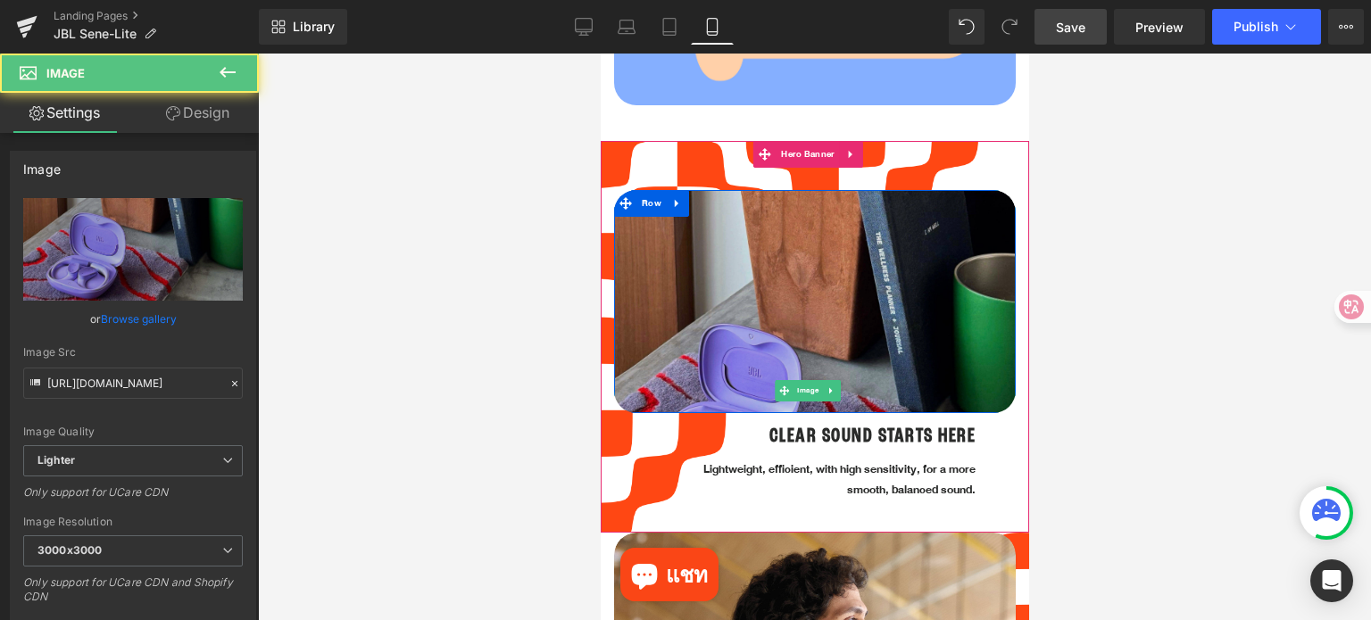
click at [814, 349] on img at bounding box center [814, 391] width 402 height 402
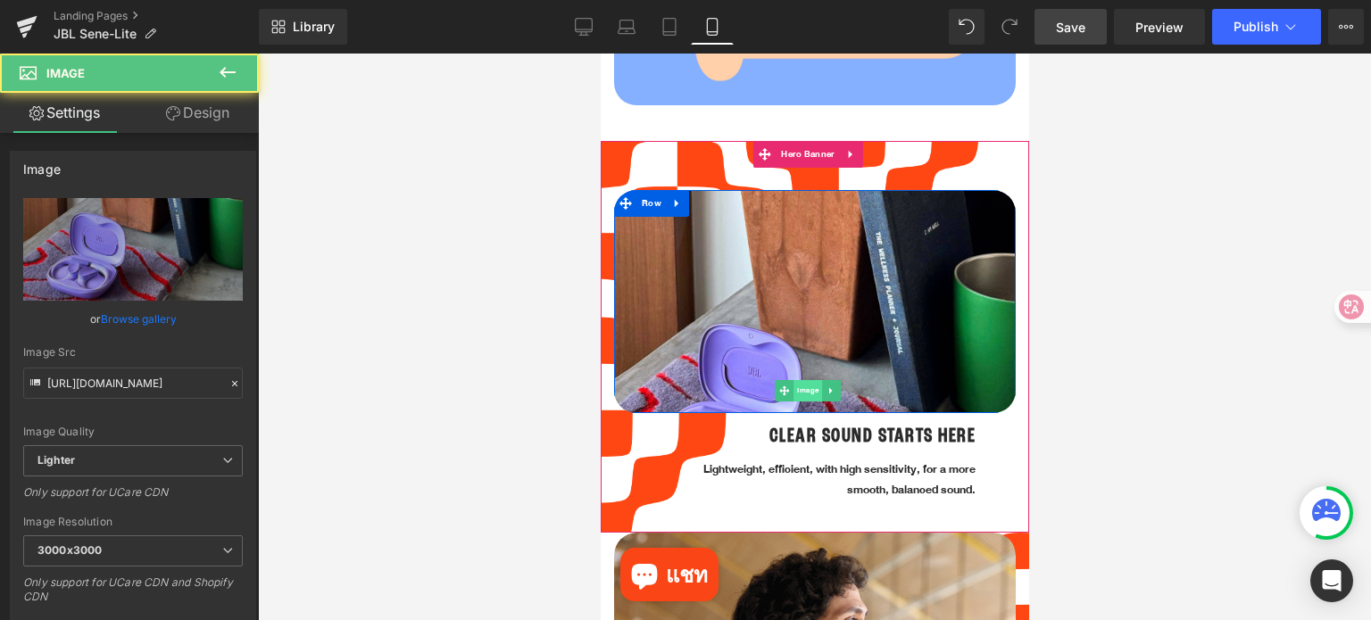
click at [806, 380] on span "Image" at bounding box center [807, 390] width 29 height 21
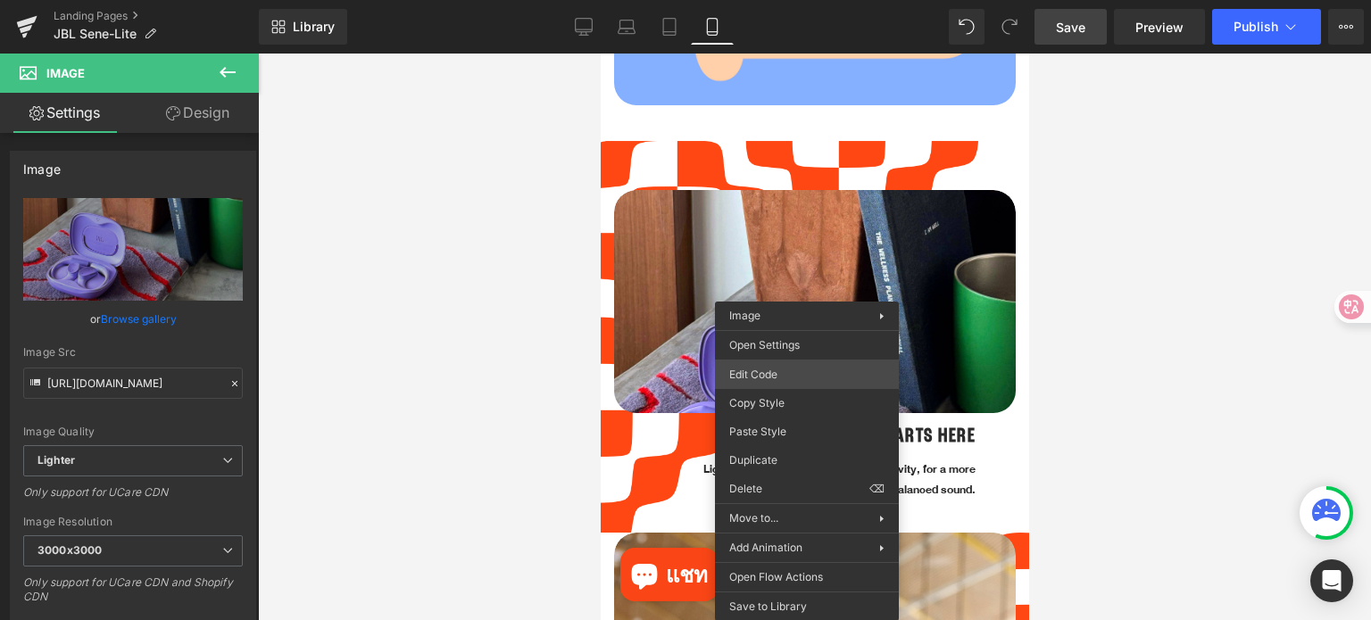
click at [800, 0] on div "Image You are previewing how the will restyle your page. You can not edit Eleme…" at bounding box center [685, 0] width 1371 height 0
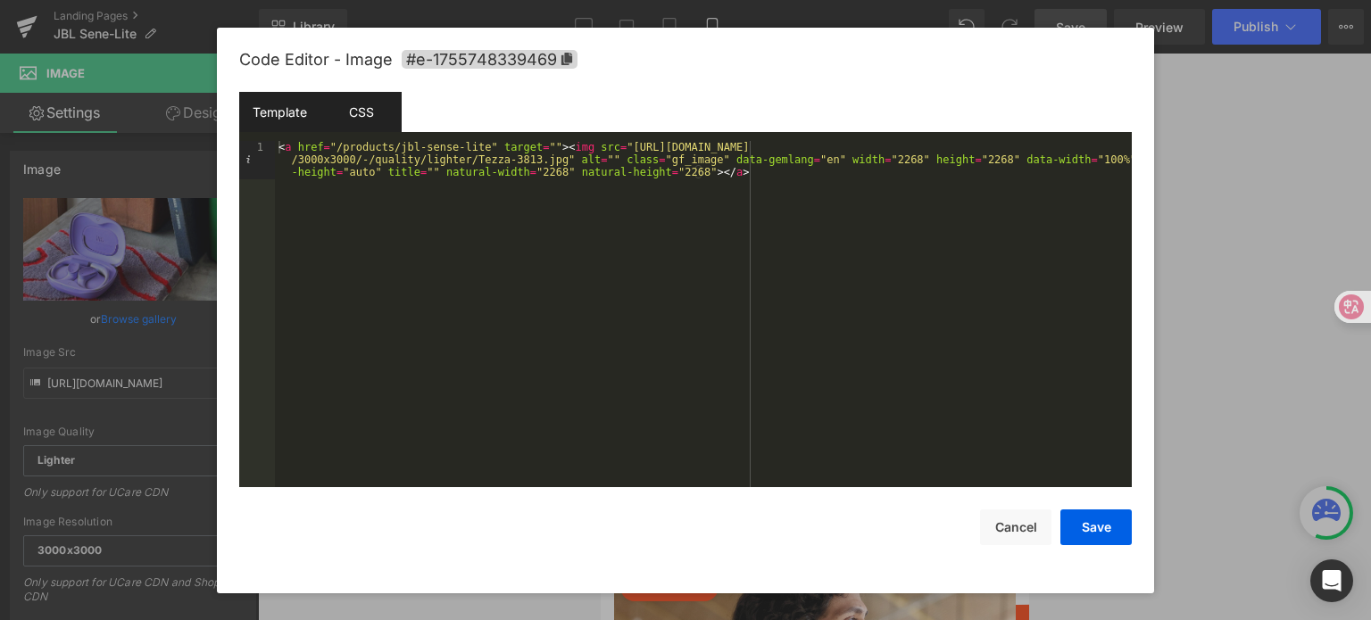
click at [357, 116] on div "CSS" at bounding box center [360, 112] width 81 height 40
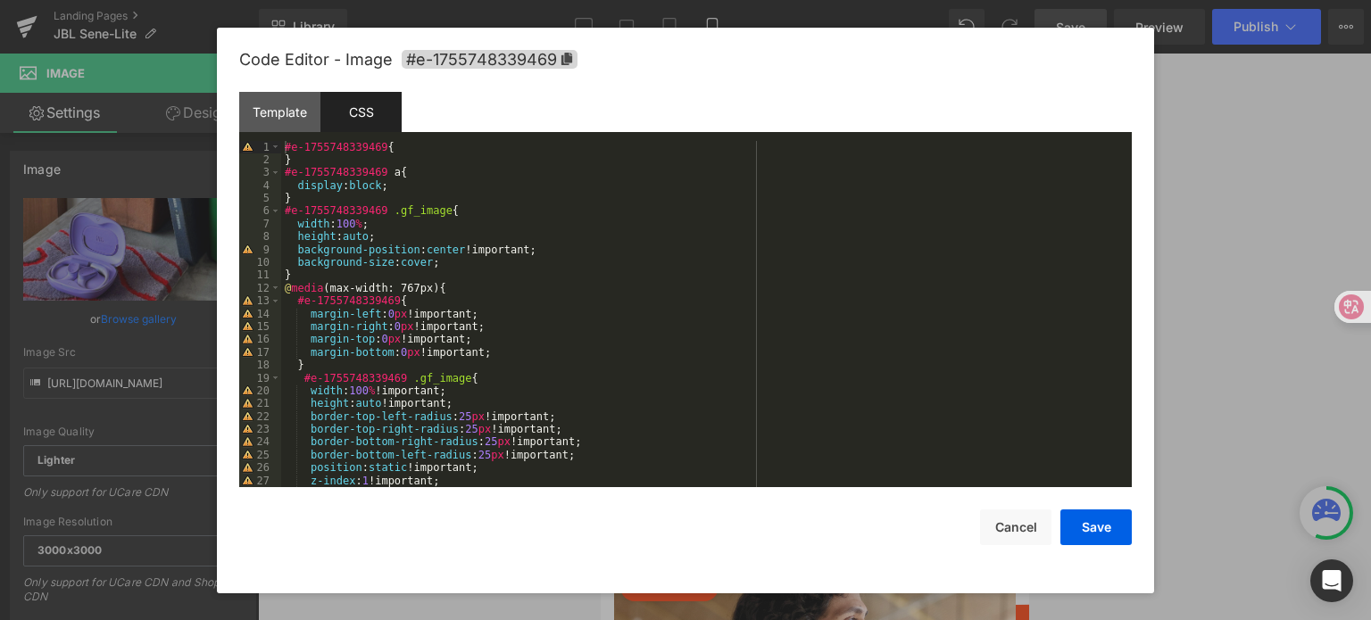
click at [457, 259] on div "#e-1755748339469 { } #e-1755748339469 a { display : block ; } #e-1755748339469 …" at bounding box center [702, 327] width 843 height 373
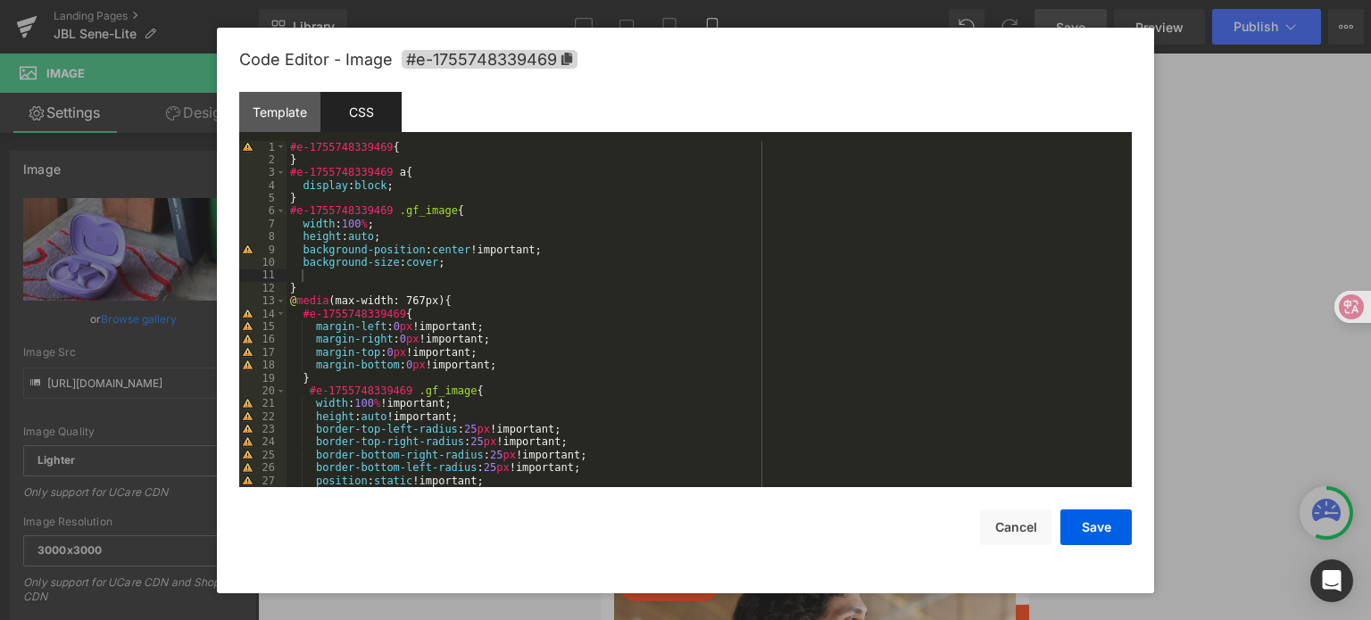
scroll to position [54, 0]
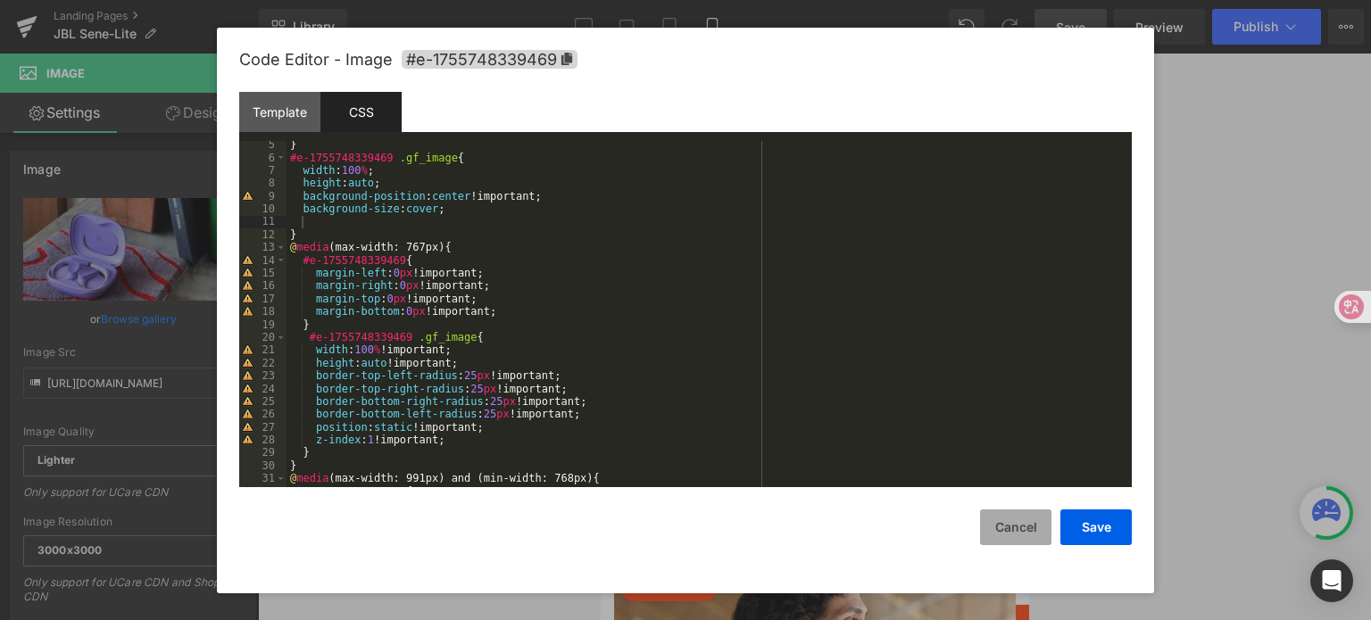
click at [1004, 535] on button "Cancel" at bounding box center [1015, 528] width 71 height 36
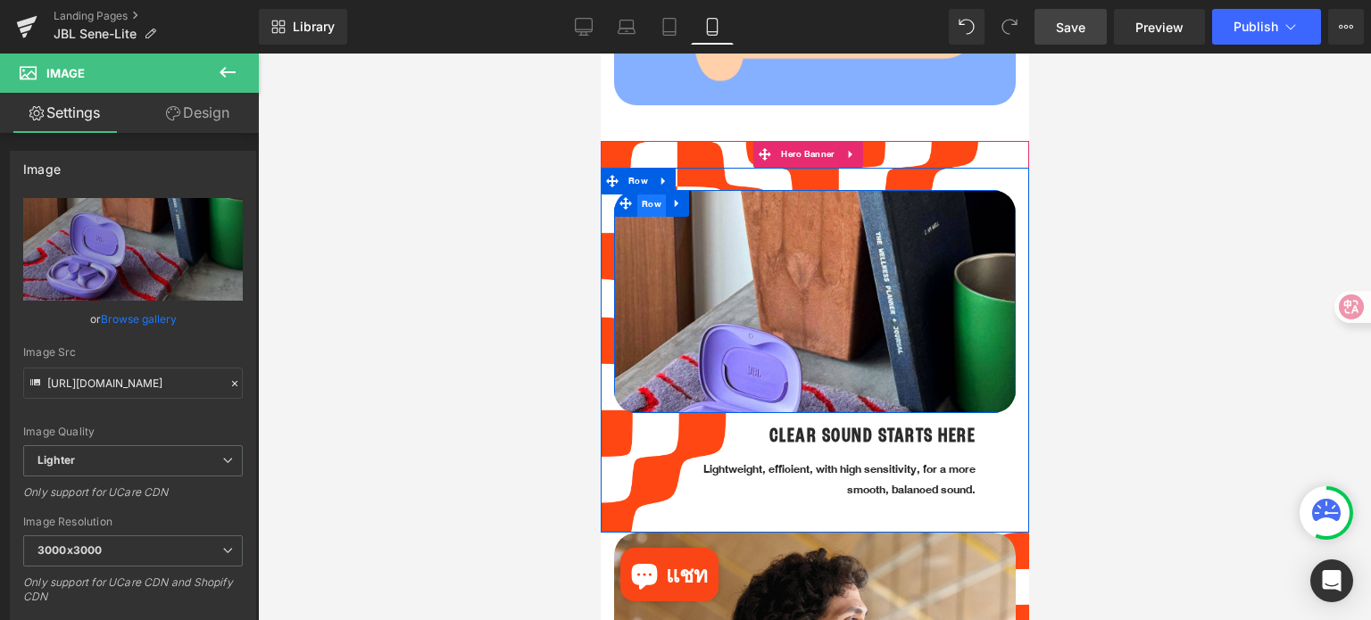
click at [652, 196] on span "Row" at bounding box center [650, 204] width 29 height 27
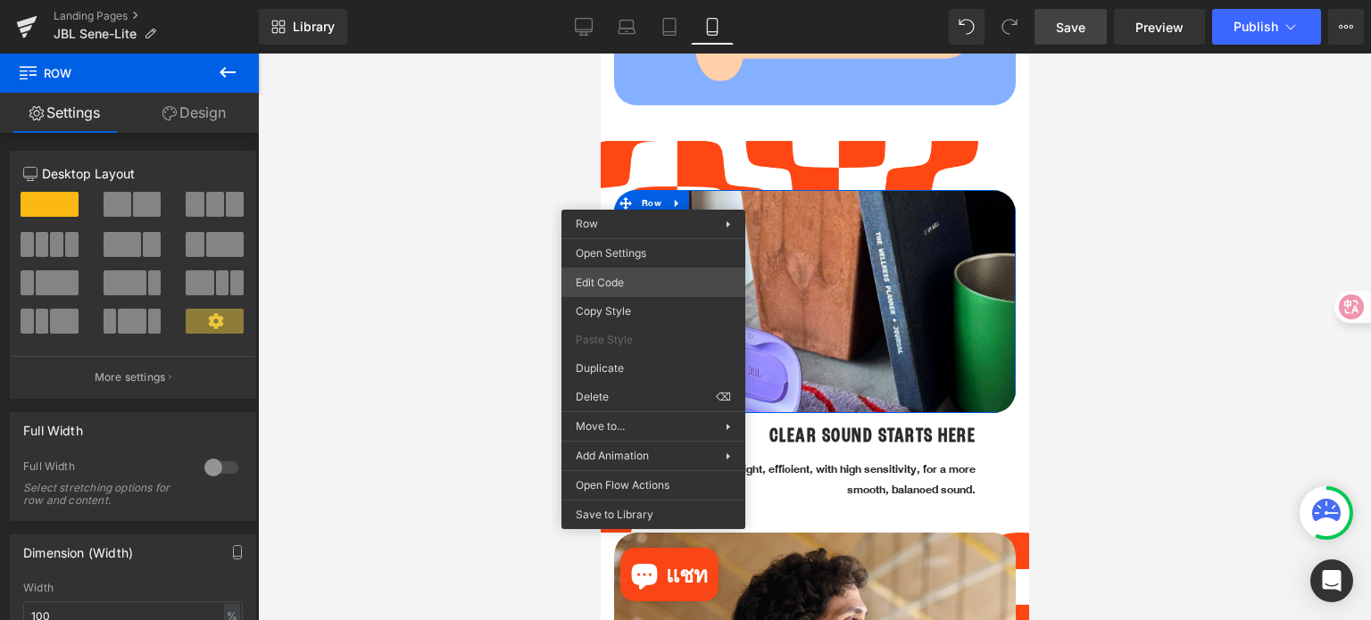
click at [638, 0] on div "Row You are previewing how the will restyle your page. You can not edit Element…" at bounding box center [685, 0] width 1371 height 0
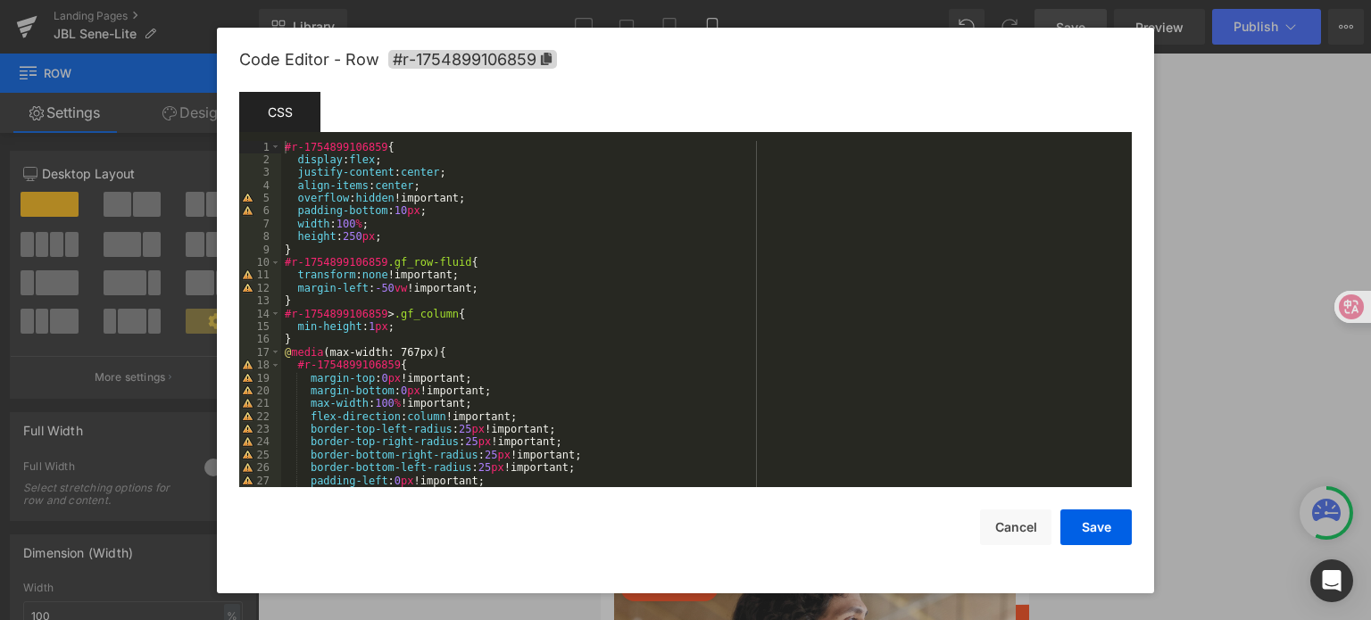
click at [425, 187] on div "#r-1754899106859 { display : flex ; justify-content : center ; align-items : ce…" at bounding box center [702, 327] width 843 height 373
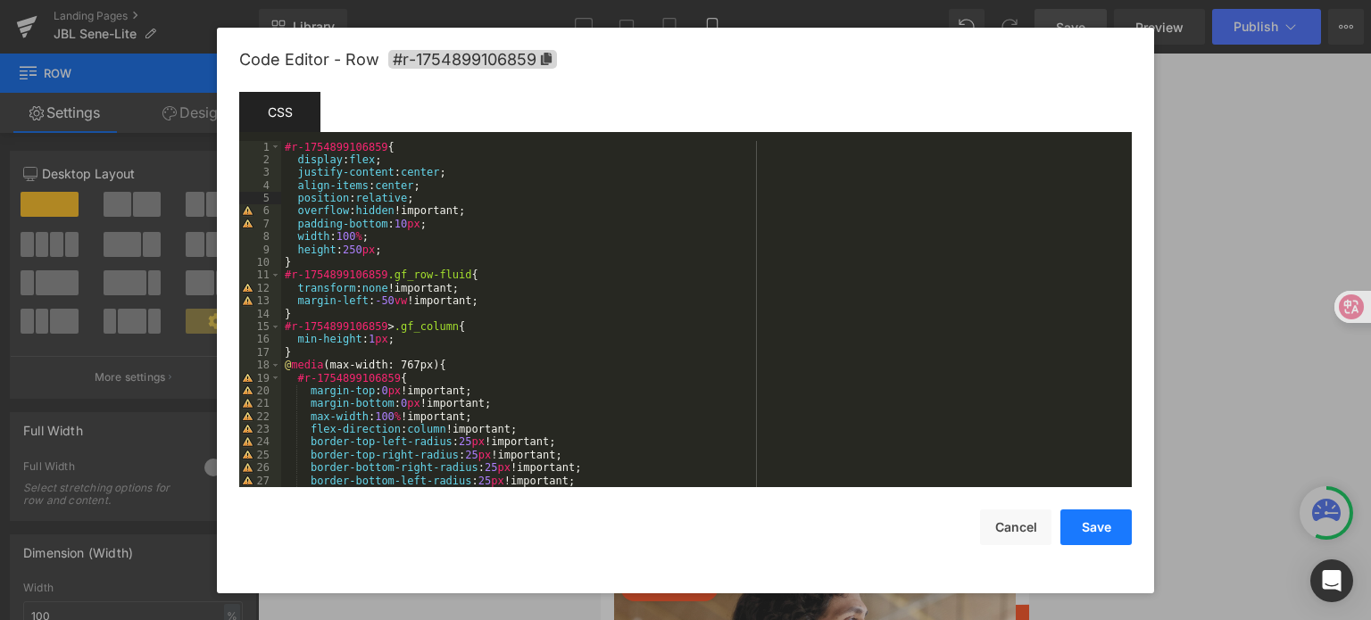
click at [1088, 535] on button "Save" at bounding box center [1095, 528] width 71 height 36
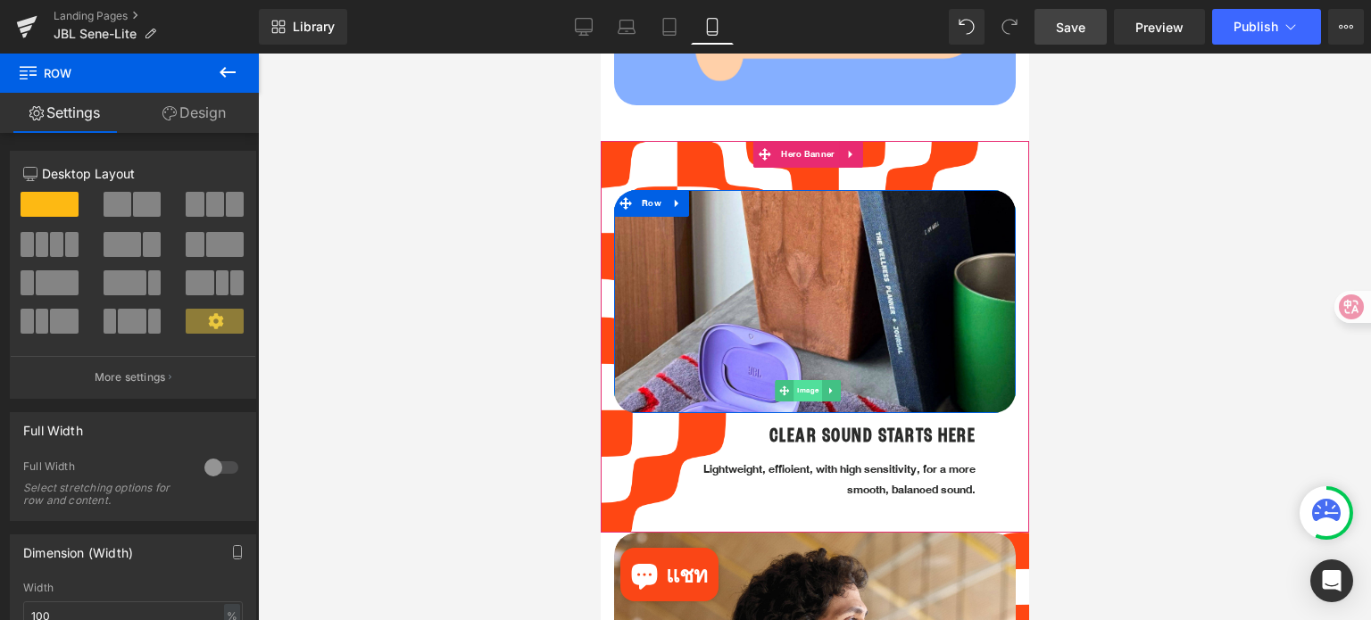
click at [806, 380] on span "Image" at bounding box center [807, 390] width 29 height 21
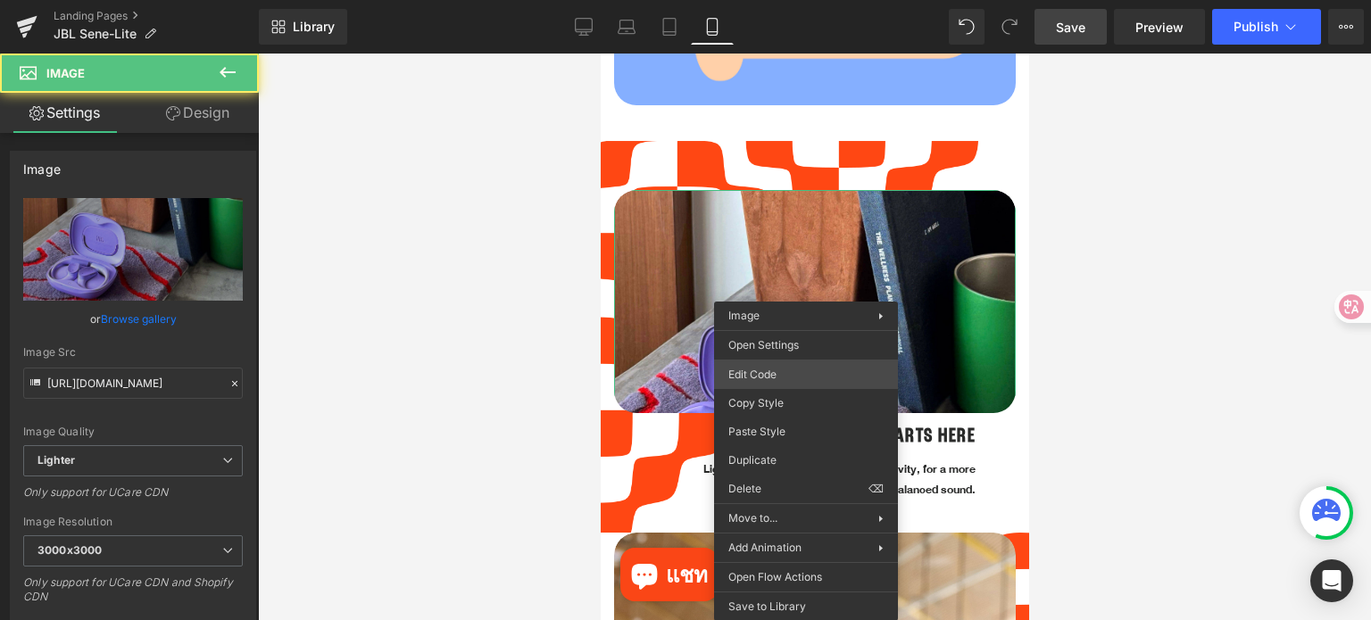
click at [800, 0] on div "Image You are previewing how the will restyle your page. You can not edit Eleme…" at bounding box center [685, 0] width 1371 height 0
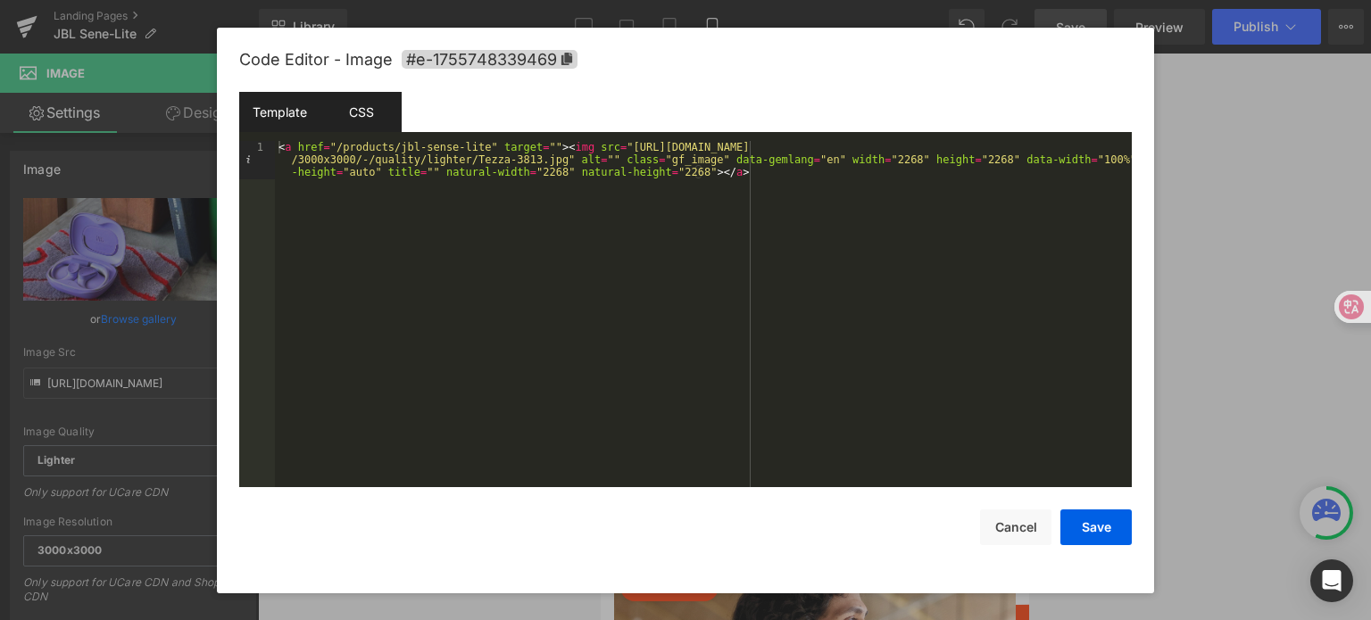
click at [363, 99] on div "CSS" at bounding box center [360, 112] width 81 height 40
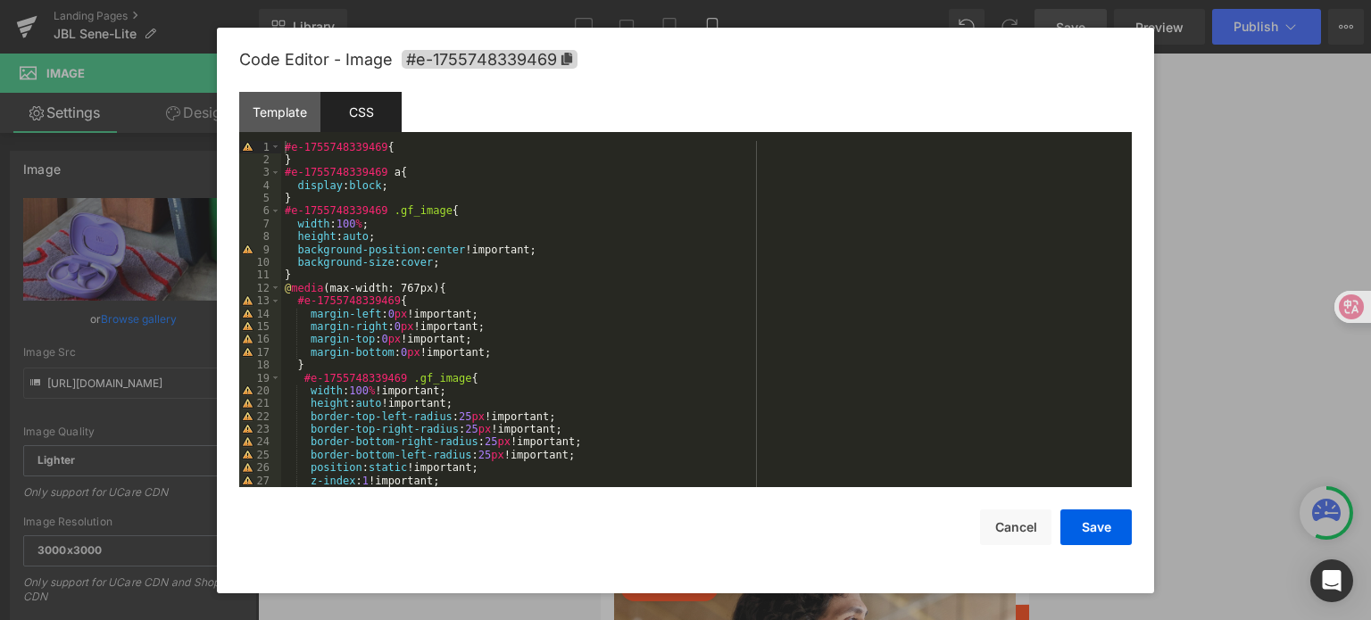
click at [427, 185] on div "#e-1755748339469 { } #e-1755748339469 a { display : block ; } #e-1755748339469 …" at bounding box center [702, 327] width 843 height 373
click at [403, 225] on div "#e-1755748339469 { } #e-1755748339469 a { display : block ; } #e-1755748339469 …" at bounding box center [702, 327] width 843 height 373
click at [479, 212] on div "#e-1755748339469 { } #e-1755748339469 a { display : block ; } #e-1755748339469 …" at bounding box center [702, 327] width 843 height 373
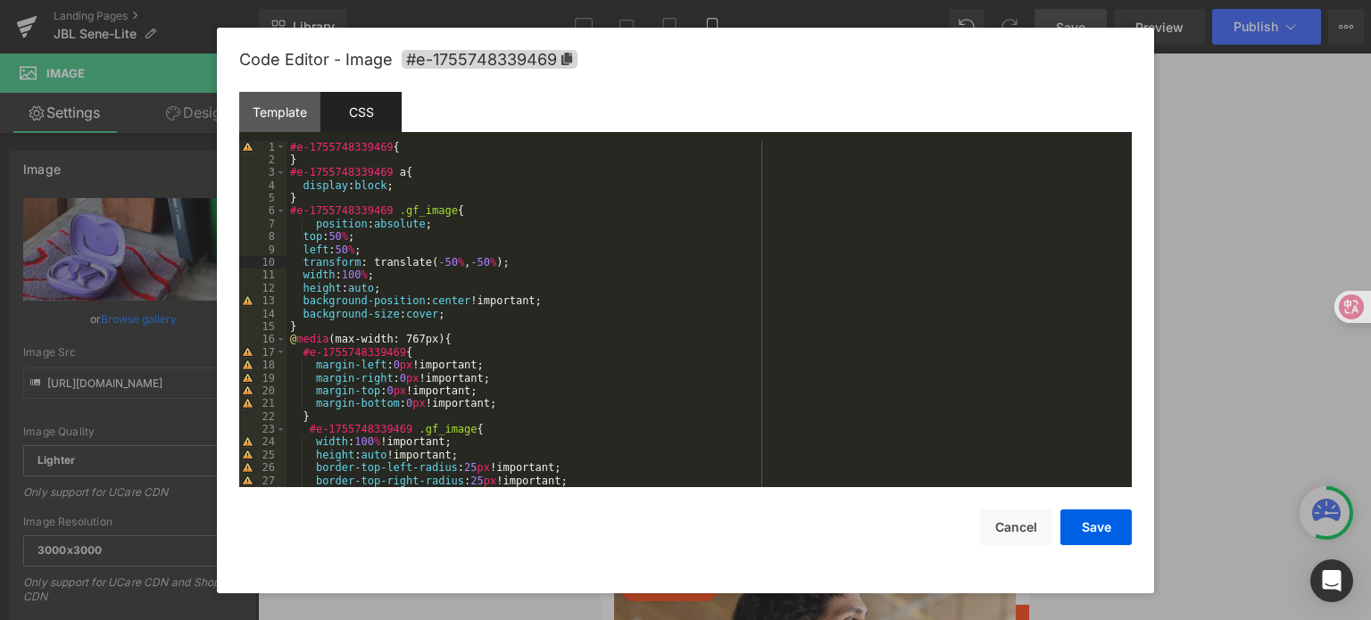
click at [311, 226] on div "#e-1755748339469 { } #e-1755748339469 a { display : block ; } #e-1755748339469 …" at bounding box center [705, 327] width 838 height 373
click at [1083, 523] on button "Save" at bounding box center [1095, 528] width 71 height 36
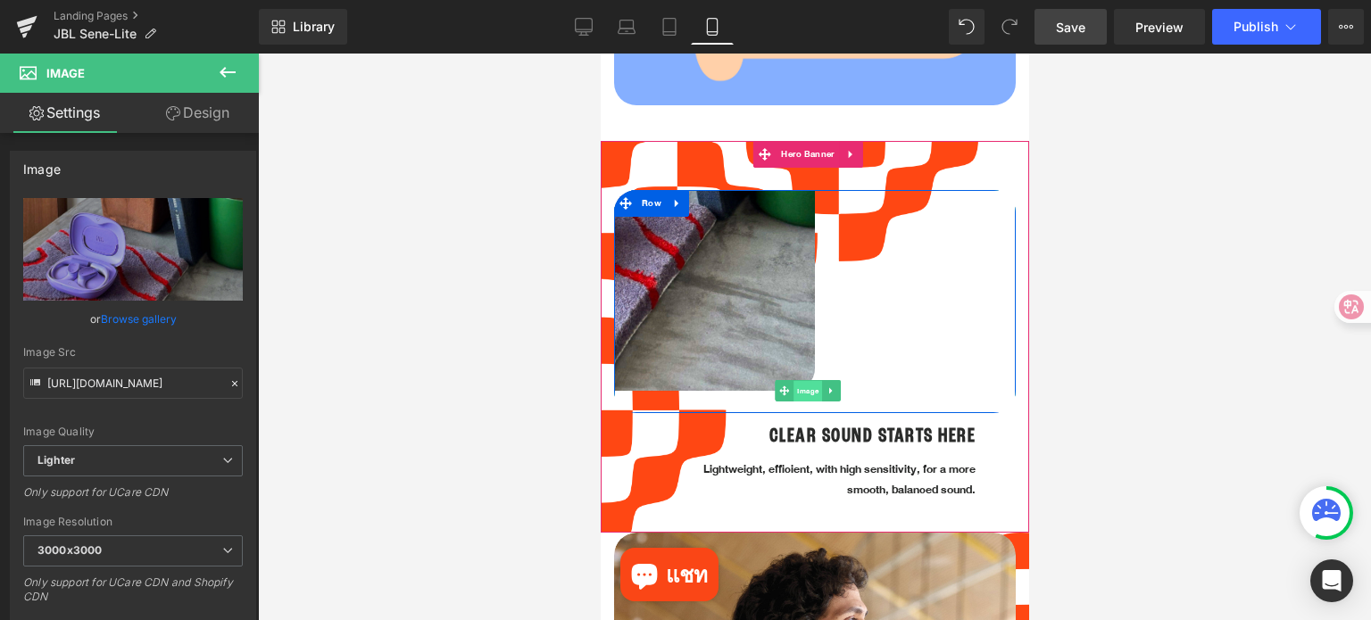
click at [811, 381] on span "Image" at bounding box center [807, 391] width 29 height 21
click at [809, 381] on span "Image" at bounding box center [807, 391] width 29 height 21
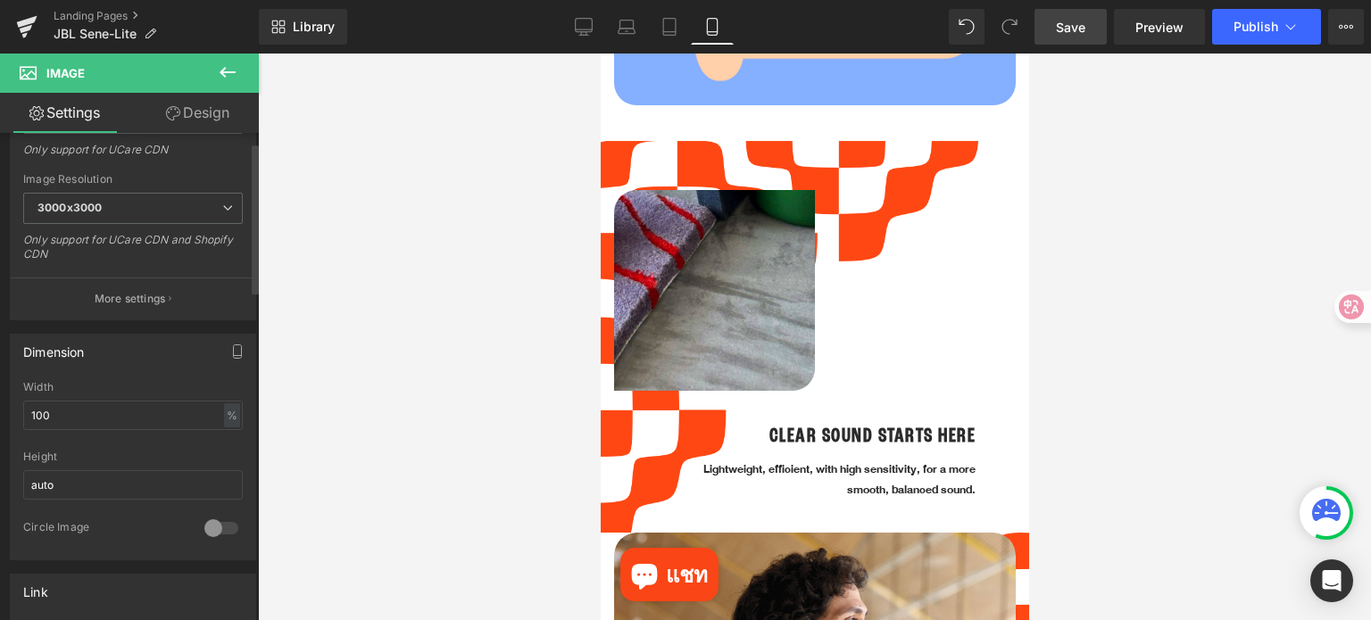
scroll to position [357, 0]
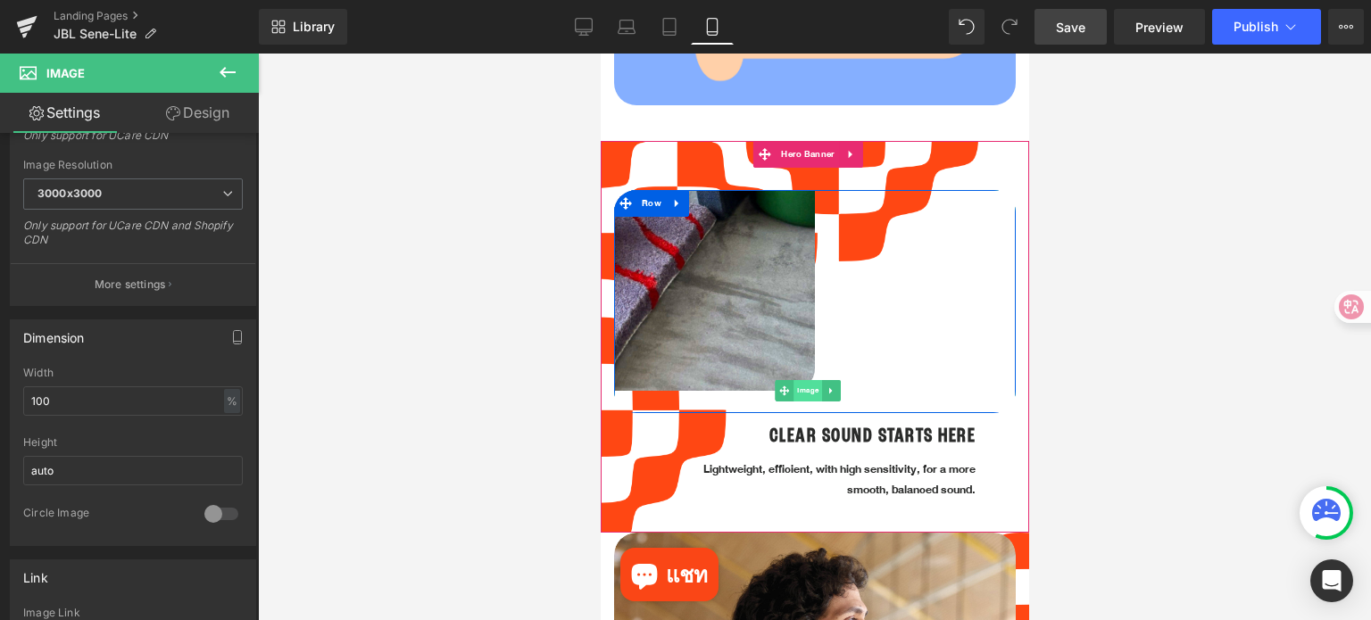
click at [804, 380] on span "Image" at bounding box center [807, 390] width 29 height 21
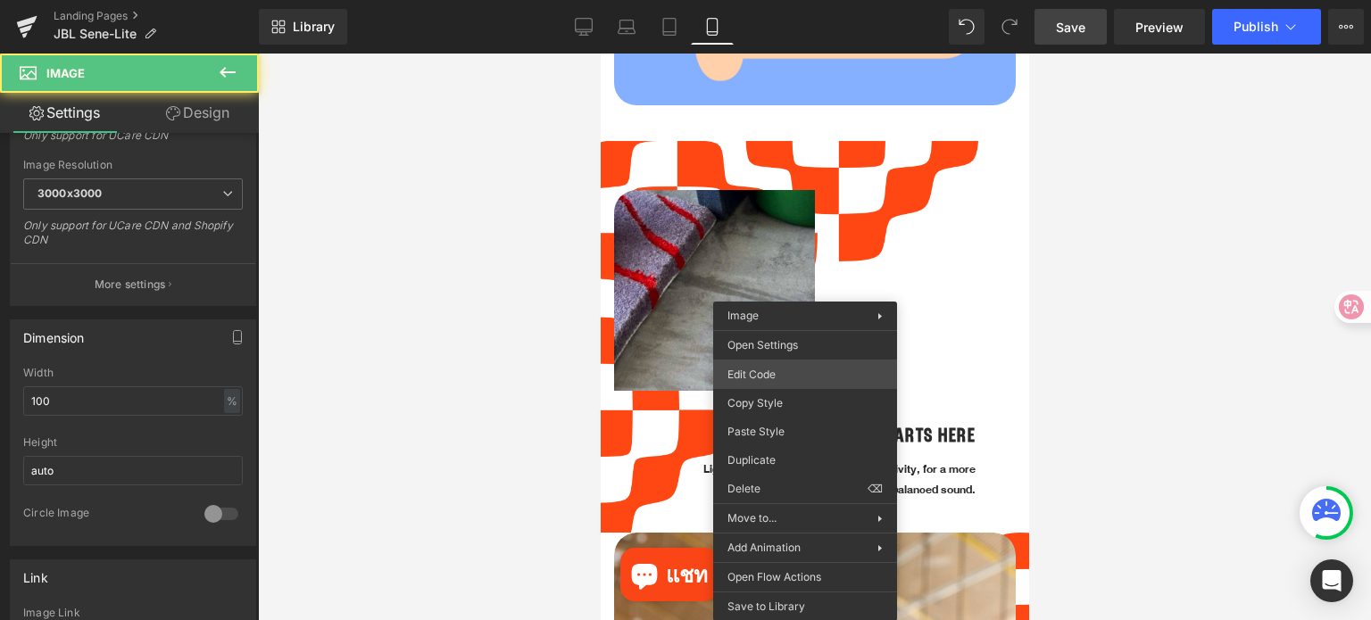
click at [800, 0] on div "Image You are previewing how the will restyle your page. You can not edit Eleme…" at bounding box center [685, 0] width 1371 height 0
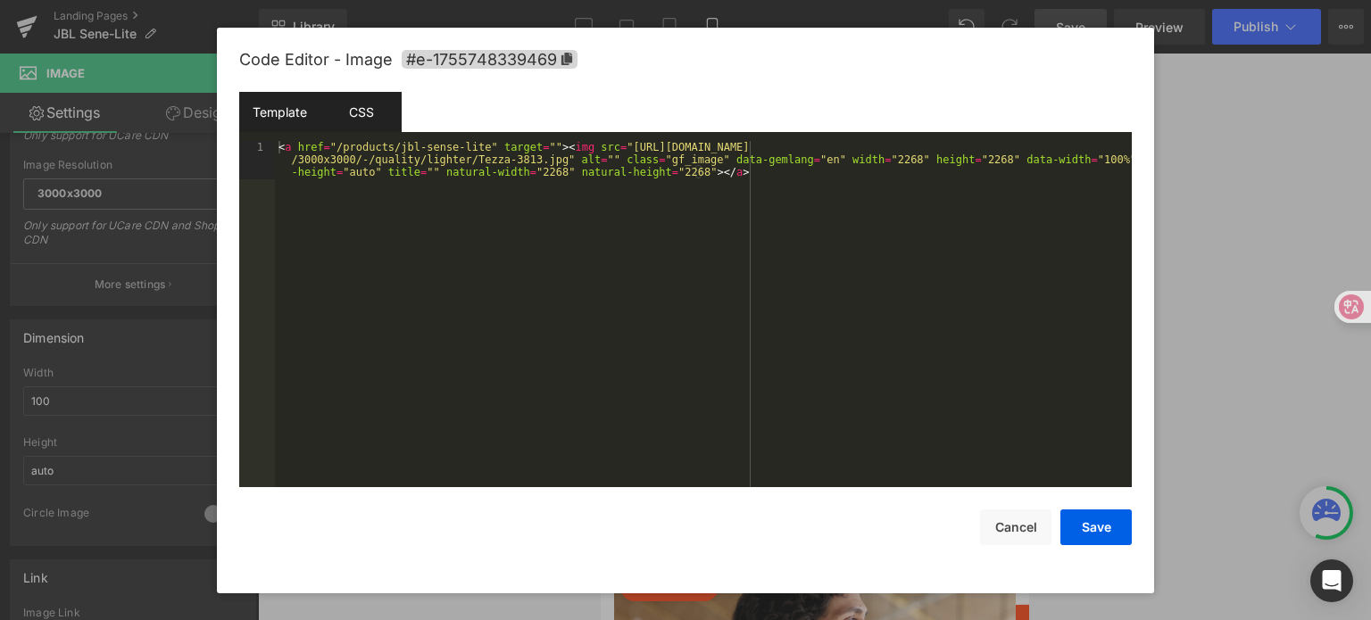
click at [368, 106] on div "CSS" at bounding box center [360, 112] width 81 height 40
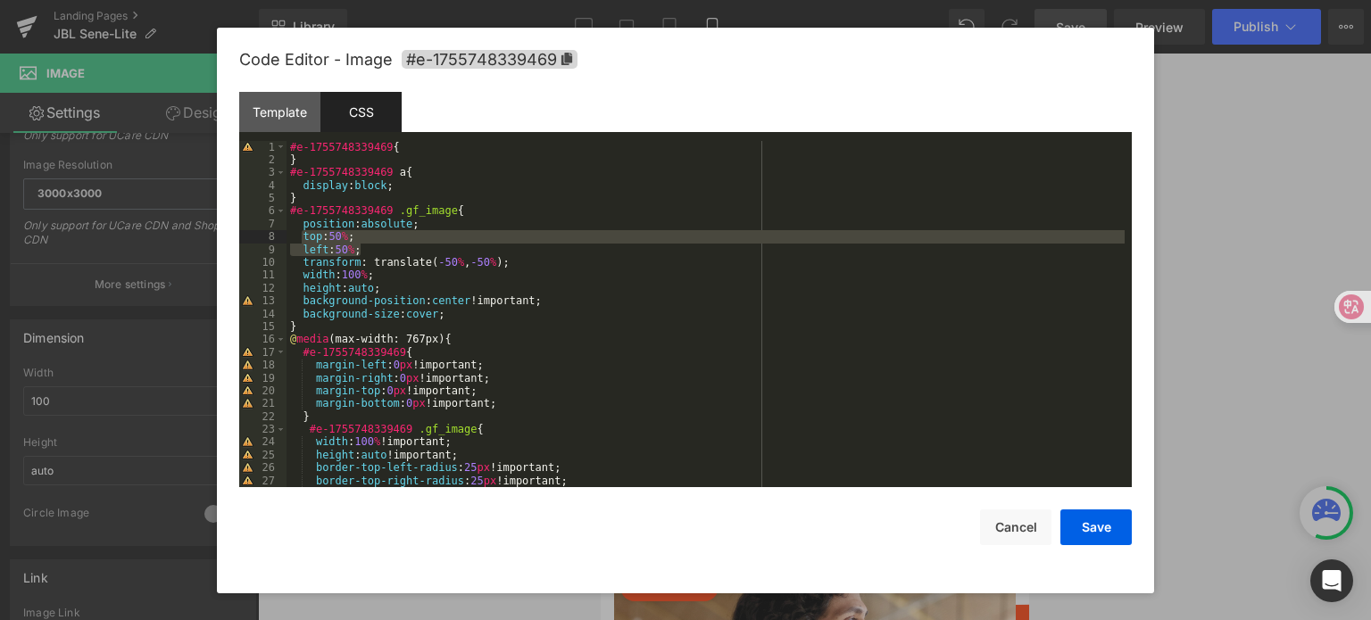
drag, startPoint x: 371, startPoint y: 248, endPoint x: 301, endPoint y: 235, distance: 71.8
click at [301, 235] on div "#e-1755748339469 { } #e-1755748339469 a { display : block ; } #e-1755748339469 …" at bounding box center [705, 327] width 838 height 373
click at [421, 251] on div "#e-1755748339469 { } #e-1755748339469 a { display : block ; } #e-1755748339469 …" at bounding box center [705, 314] width 838 height 347
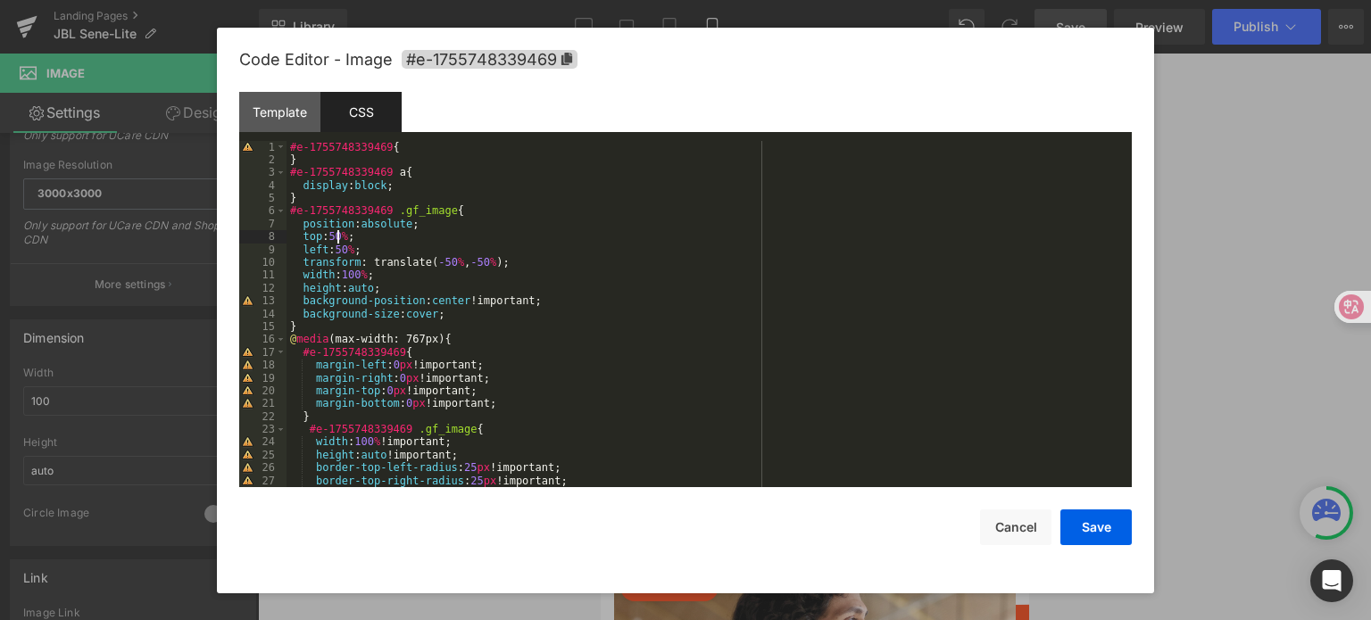
click at [336, 238] on div "#e-1755748339469 { } #e-1755748339469 a { display : block ; } #e-1755748339469 …" at bounding box center [705, 327] width 838 height 373
click at [1098, 530] on button "Save" at bounding box center [1095, 528] width 71 height 36
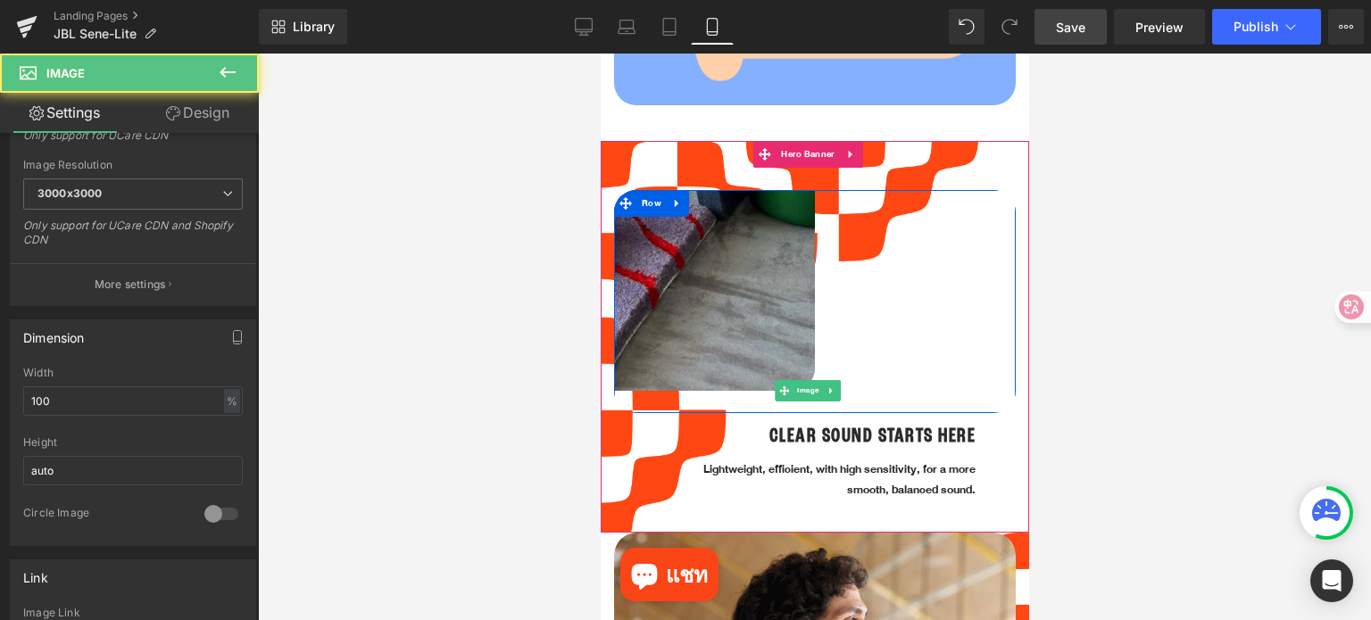
click at [746, 303] on img at bounding box center [613, 190] width 402 height 402
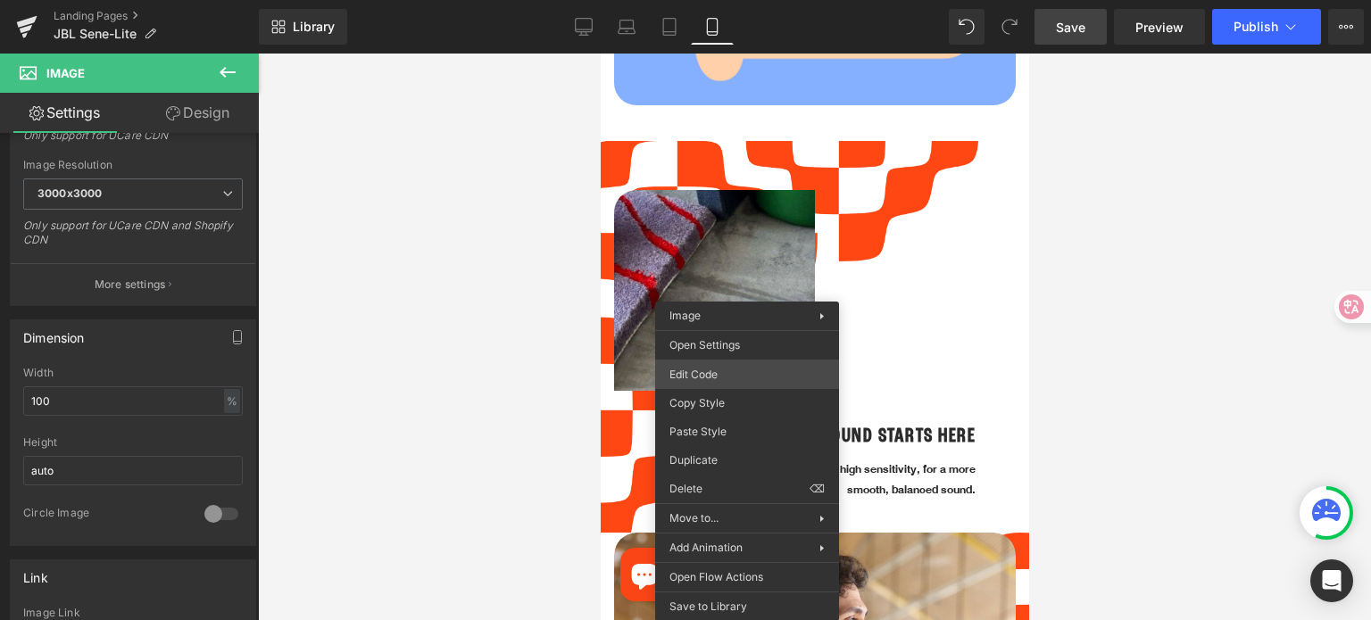
click at [734, 0] on div "Image You are previewing how the will restyle your page. You can not edit Eleme…" at bounding box center [685, 0] width 1371 height 0
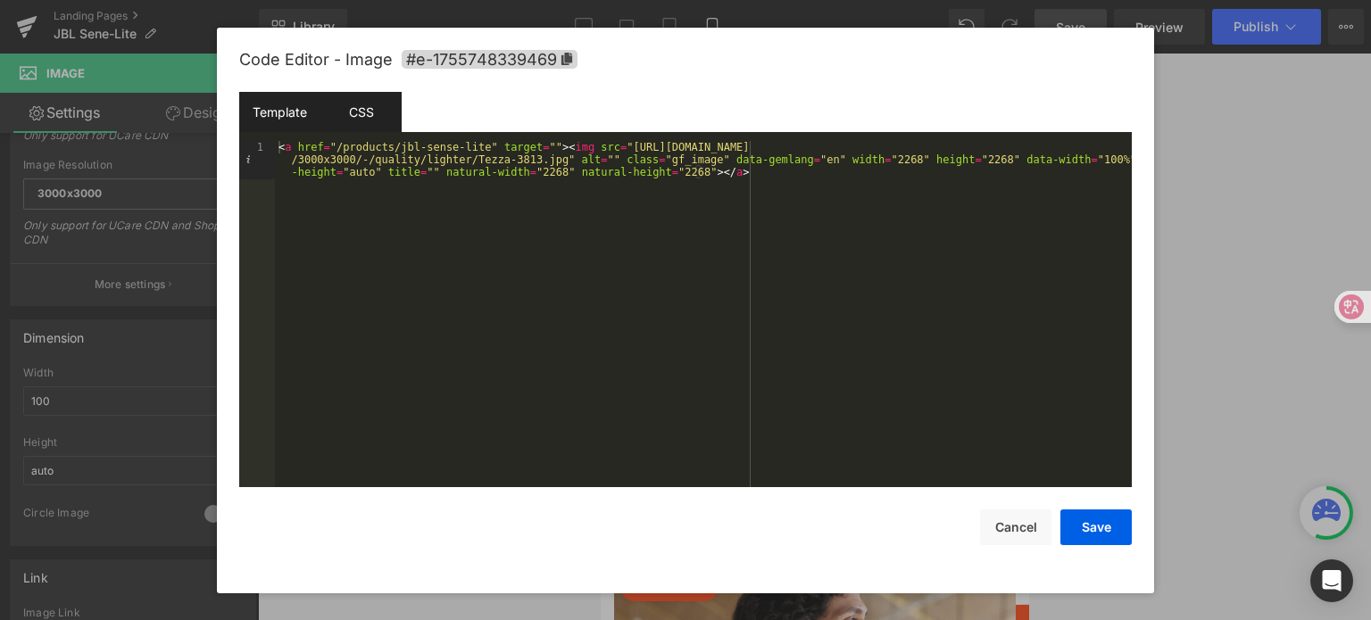
click at [353, 110] on div "CSS" at bounding box center [360, 112] width 81 height 40
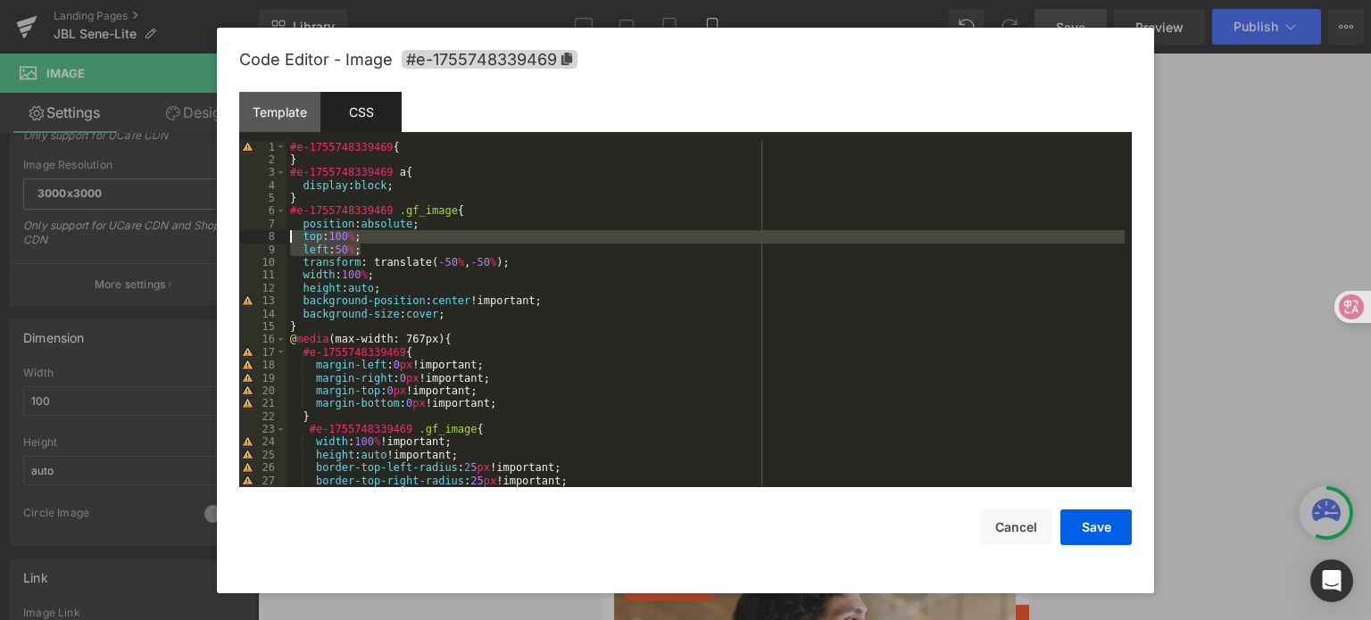
drag, startPoint x: 368, startPoint y: 249, endPoint x: 275, endPoint y: 237, distance: 93.5
click at [275, 237] on pre "1 2 3 4 5 6 7 8 9 10 11 12 13 14 15 16 17 18 19 20 21 22 23 24 25 26 27 28 #e-1…" at bounding box center [685, 314] width 892 height 347
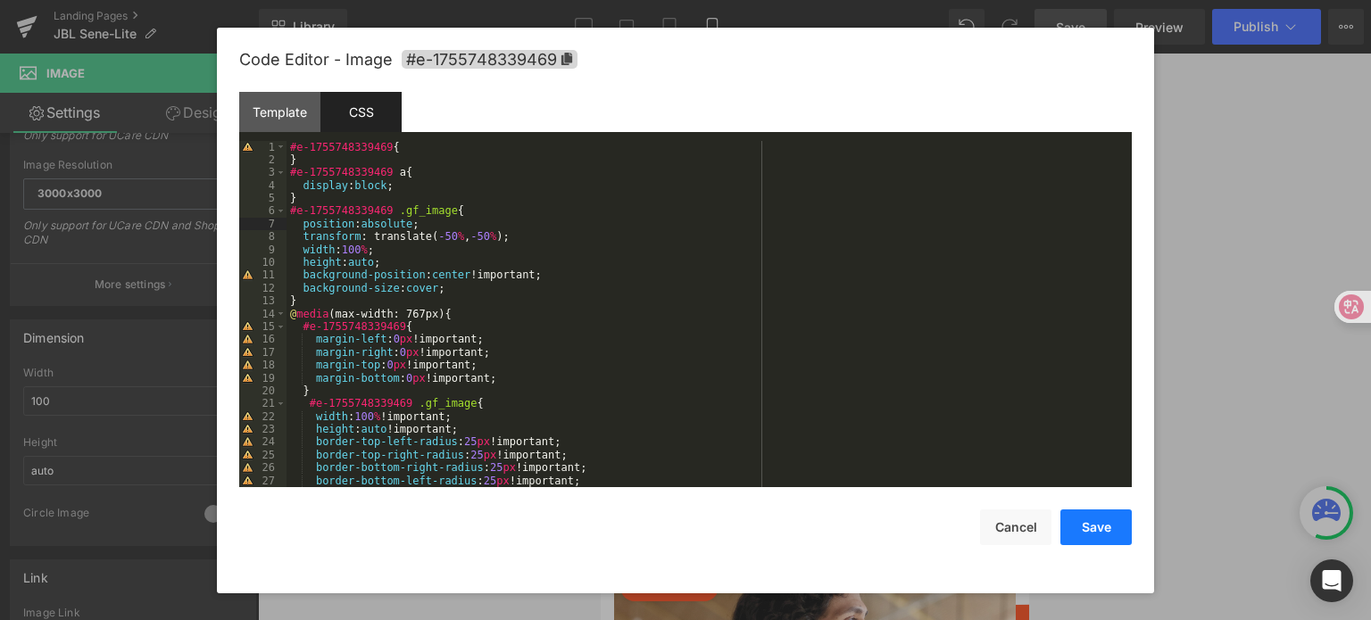
click at [1089, 519] on button "Save" at bounding box center [1095, 528] width 71 height 36
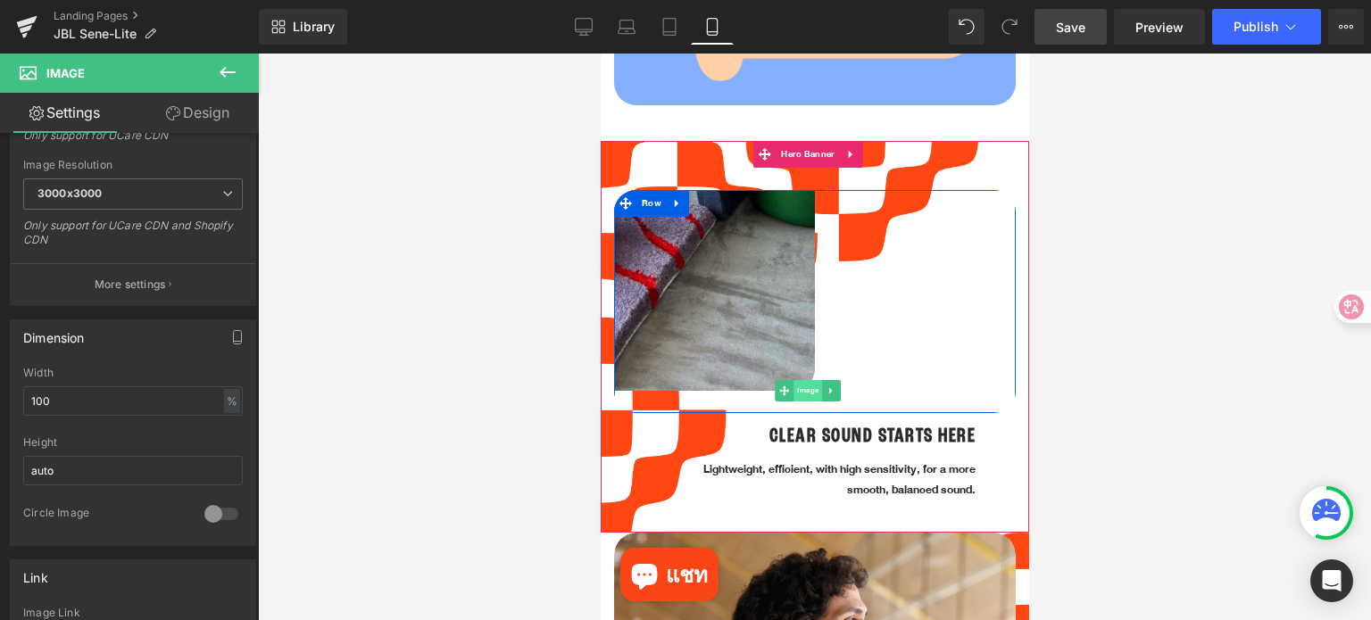
click at [808, 380] on span "Image" at bounding box center [807, 390] width 29 height 21
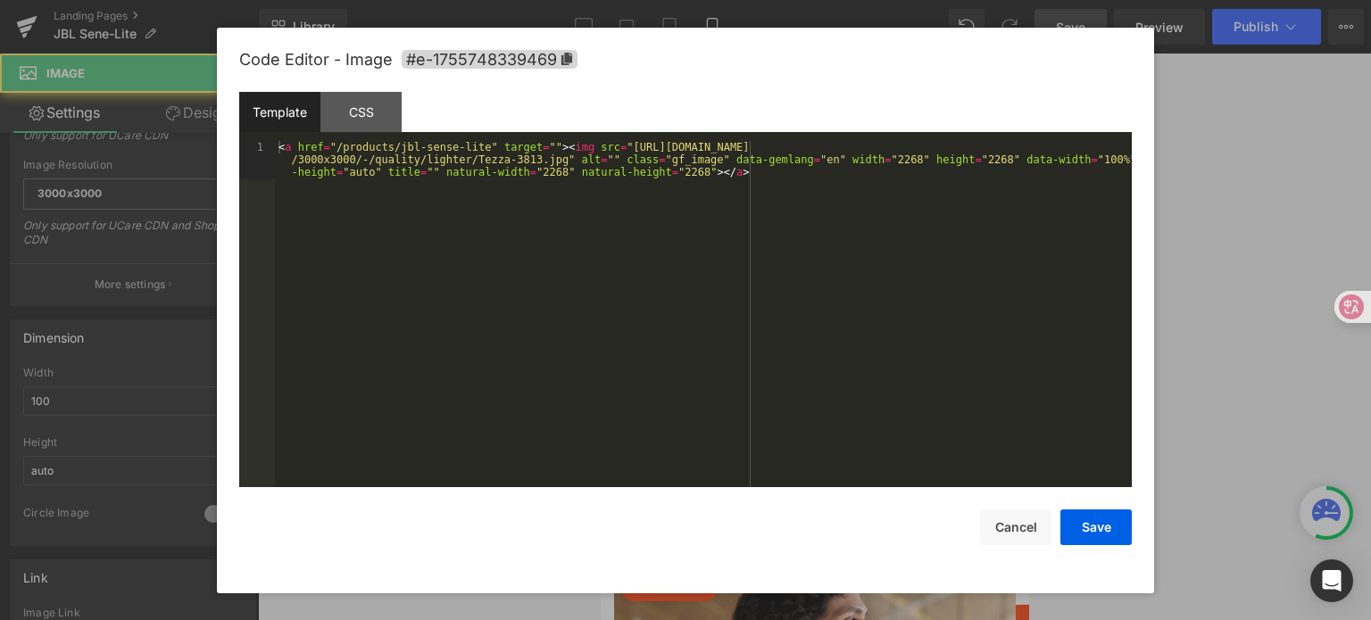
click at [801, 0] on div "Image You are previewing how the will restyle your page. You can not edit Eleme…" at bounding box center [685, 0] width 1371 height 0
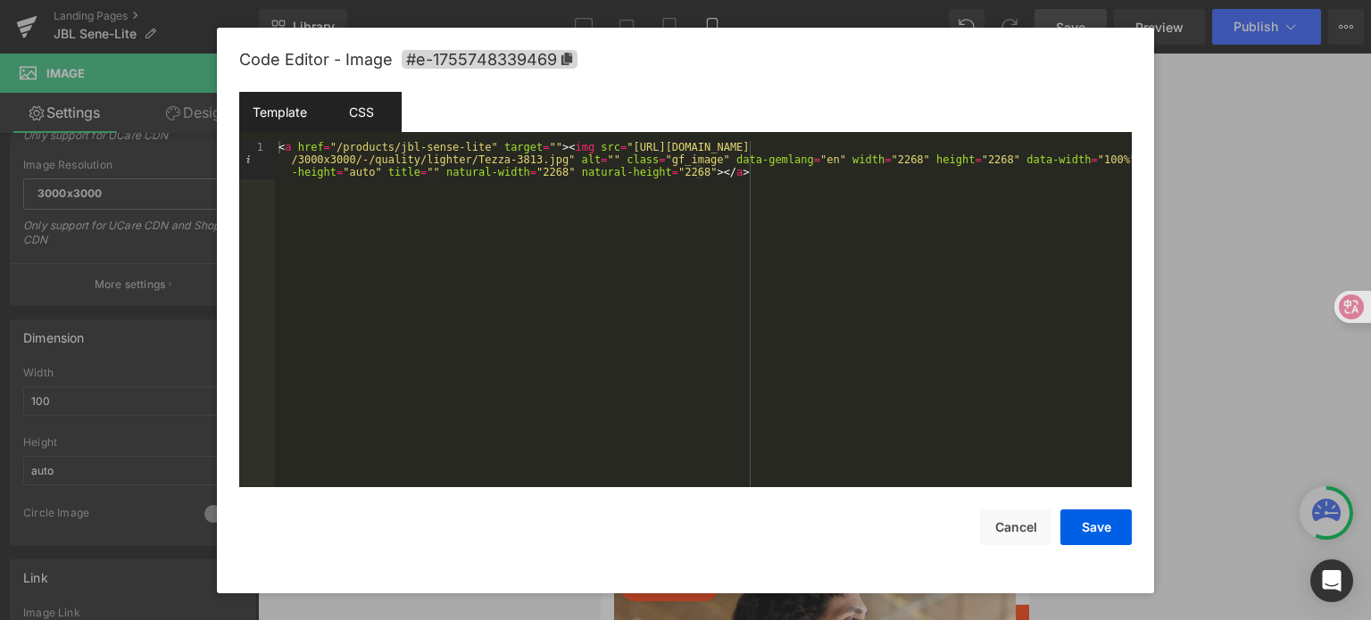
click at [369, 112] on div "CSS" at bounding box center [360, 112] width 81 height 40
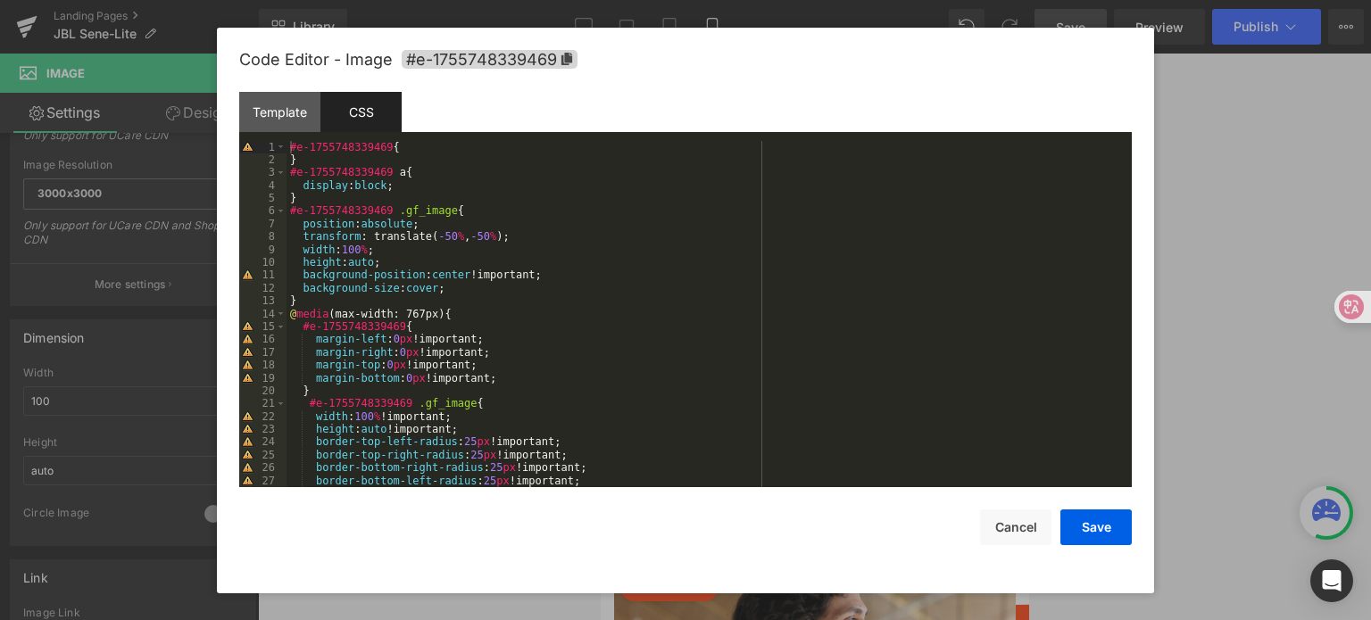
click at [437, 236] on div "#e-1755748339469 { } #e-1755748339469 a { display : block ; } #e-1755748339469 …" at bounding box center [705, 327] width 838 height 373
drag, startPoint x: 441, startPoint y: 238, endPoint x: 431, endPoint y: 238, distance: 9.8
click at [431, 238] on div "#e-1755748339469 { } #e-1755748339469 a { display : block ; } #e-1755748339469 …" at bounding box center [705, 327] width 838 height 373
click at [1086, 518] on button "Save" at bounding box center [1095, 528] width 71 height 36
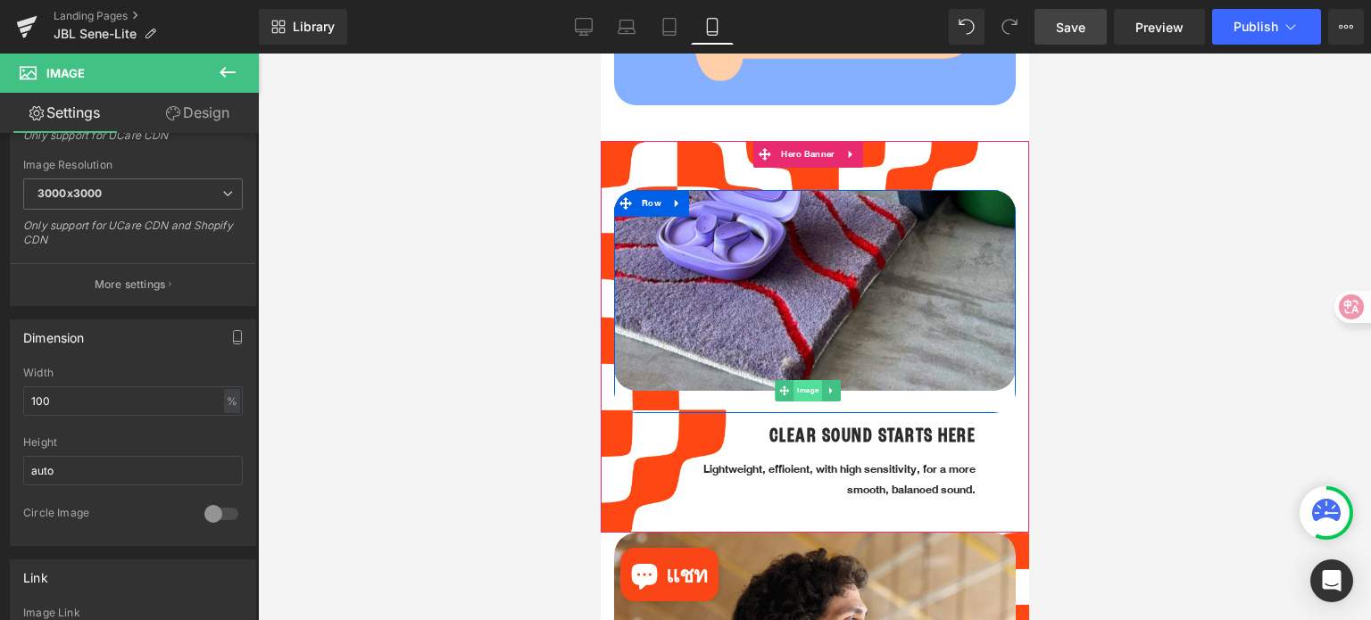
click at [801, 380] on span "Image" at bounding box center [807, 390] width 29 height 21
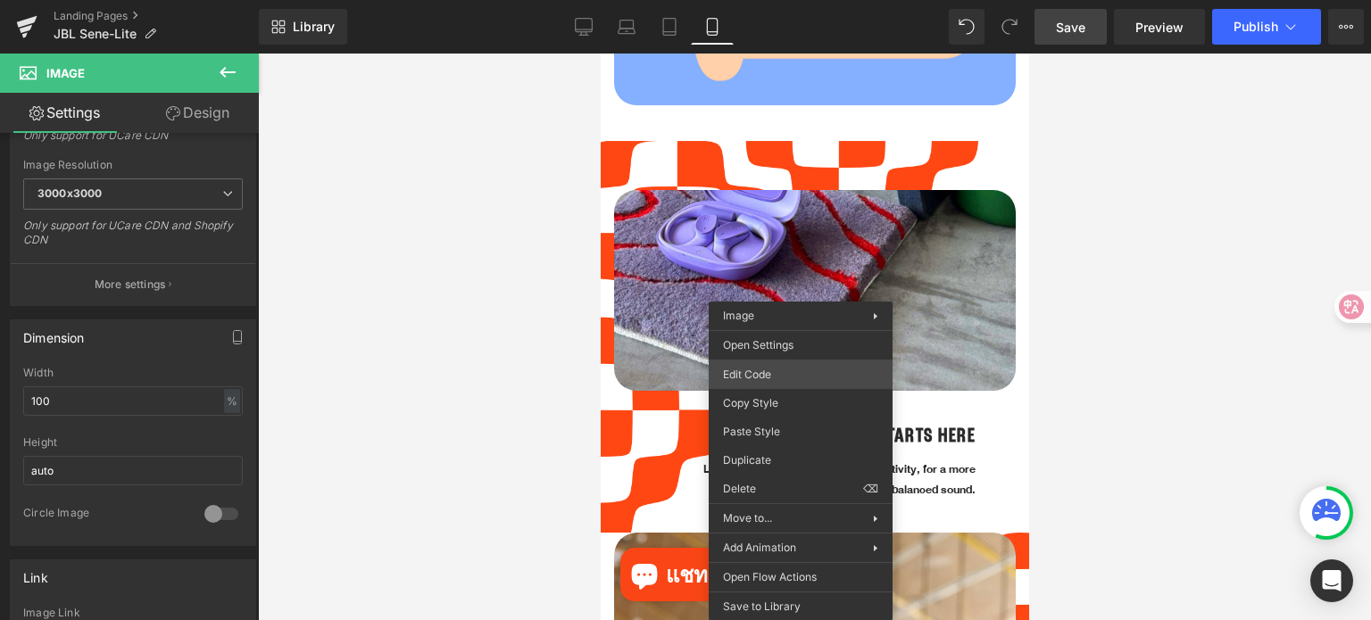
click at [785, 0] on div "Image You are previewing how the will restyle your page. You can not edit Eleme…" at bounding box center [685, 0] width 1371 height 0
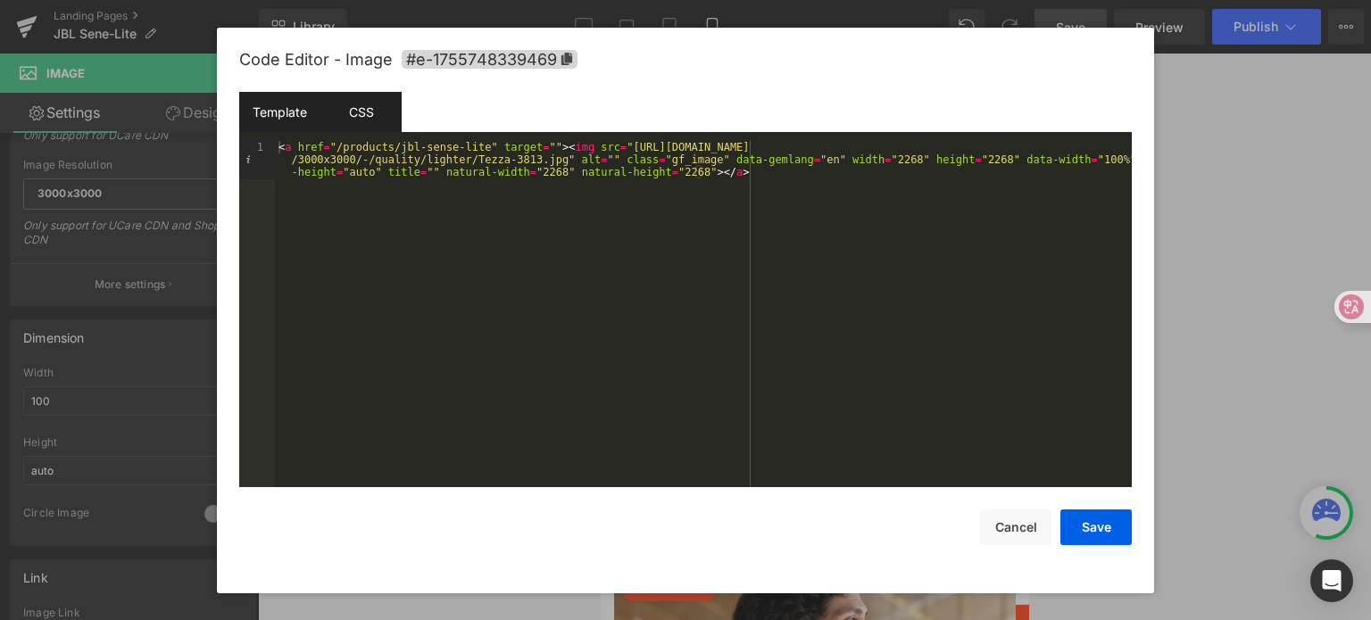
click at [374, 119] on div "CSS" at bounding box center [360, 112] width 81 height 40
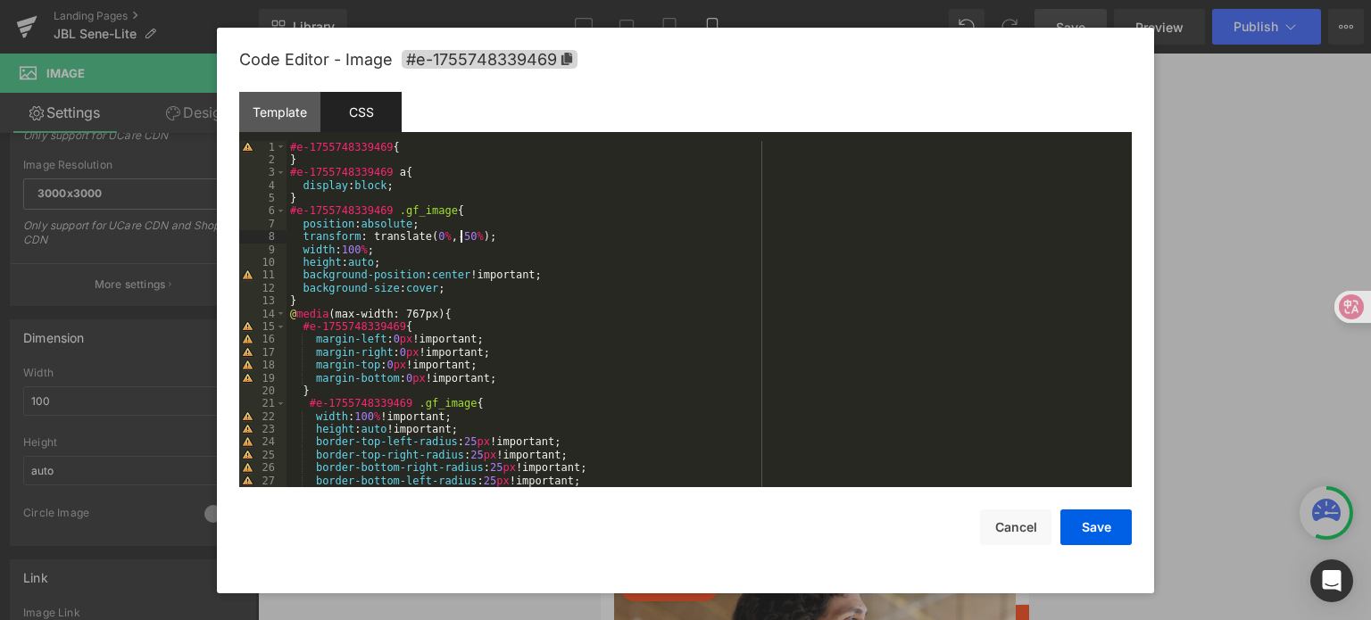
click at [460, 238] on div "#e-1755748339469 { } #e-1755748339469 a { display : block ; } #e-1755748339469 …" at bounding box center [705, 327] width 838 height 373
click at [1092, 533] on button "Save" at bounding box center [1095, 528] width 71 height 36
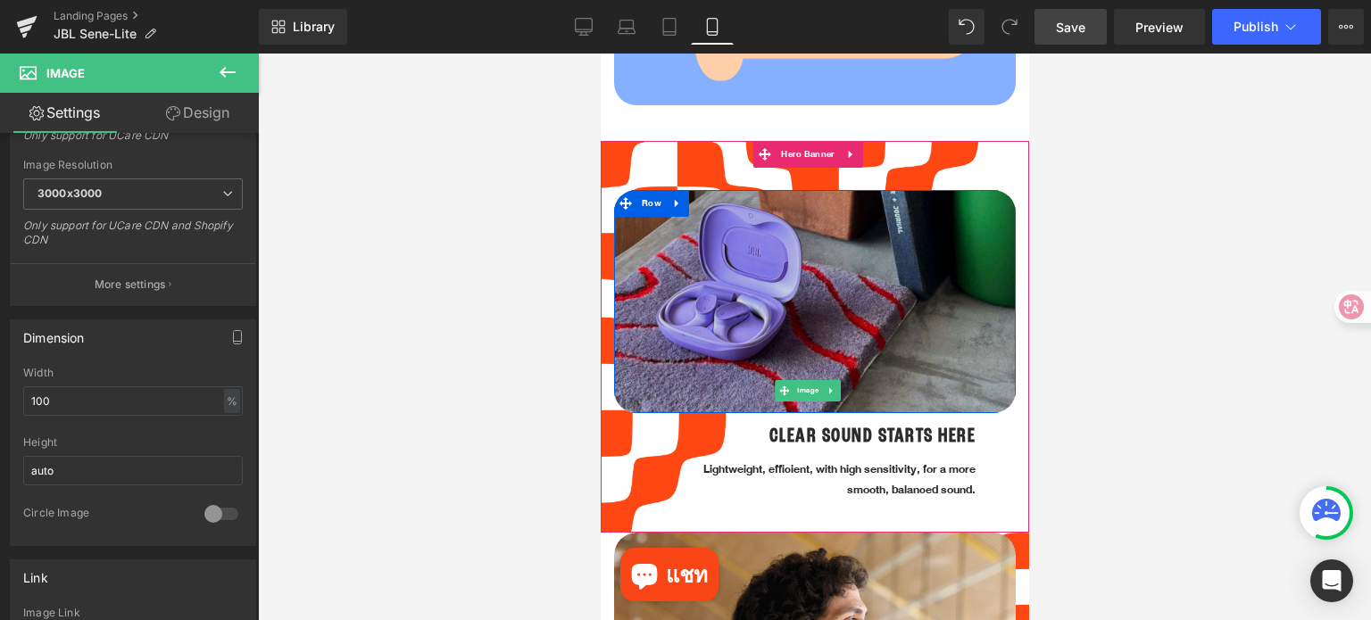
click at [782, 306] on img at bounding box center [814, 271] width 402 height 402
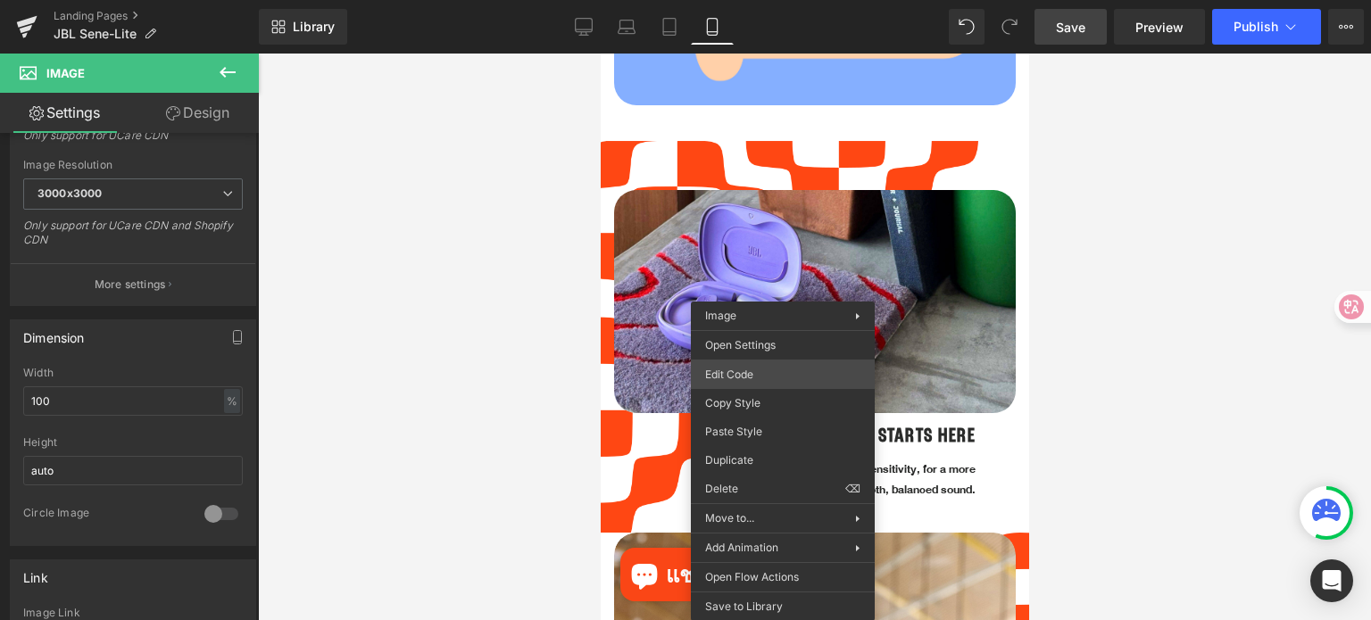
click at [763, 0] on div "Image You are previewing how the will restyle your page. You can not edit Eleme…" at bounding box center [685, 0] width 1371 height 0
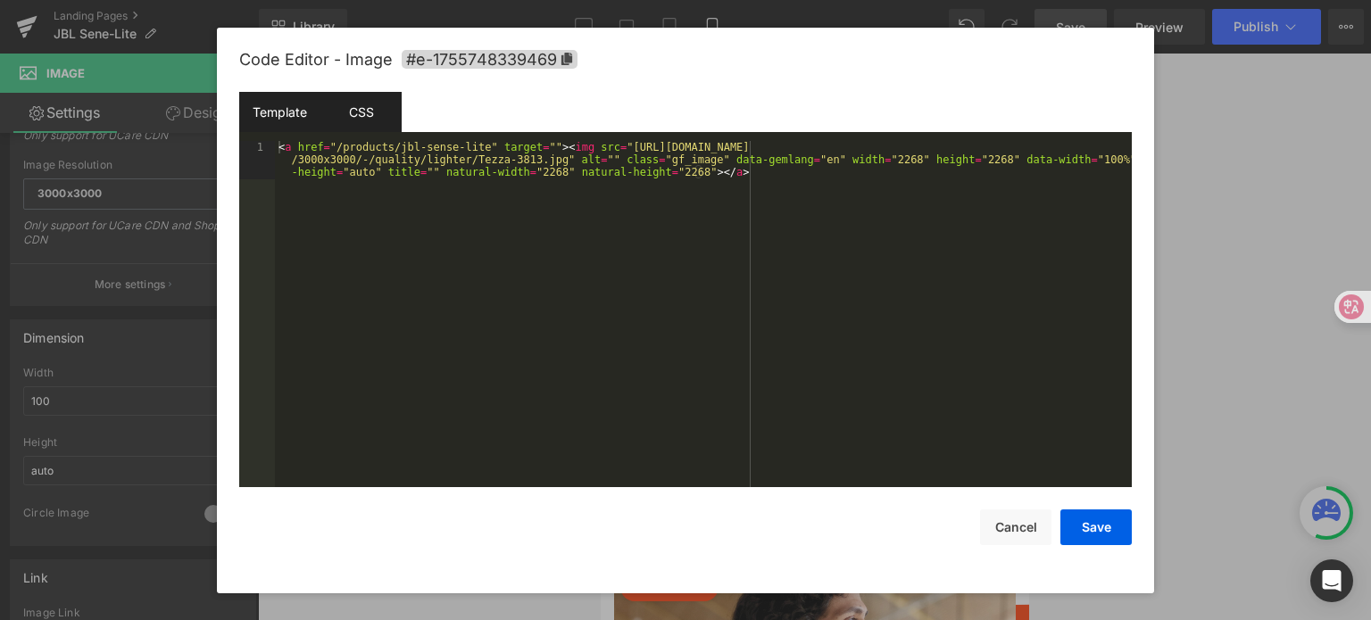
click at [375, 114] on div "CSS" at bounding box center [360, 112] width 81 height 40
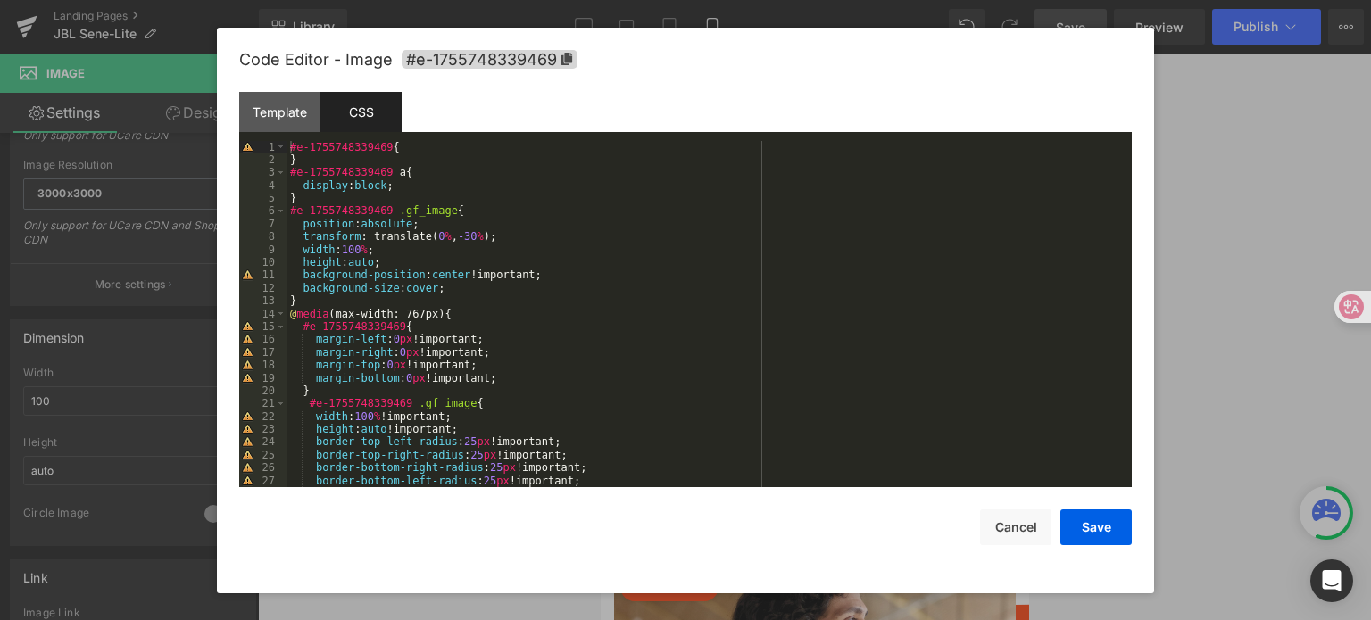
click at [428, 236] on div "#e-1755748339469 { } #e-1755748339469 a { display : block ; } #e-1755748339469 …" at bounding box center [705, 327] width 838 height 373
click at [1086, 524] on button "Save" at bounding box center [1095, 528] width 71 height 36
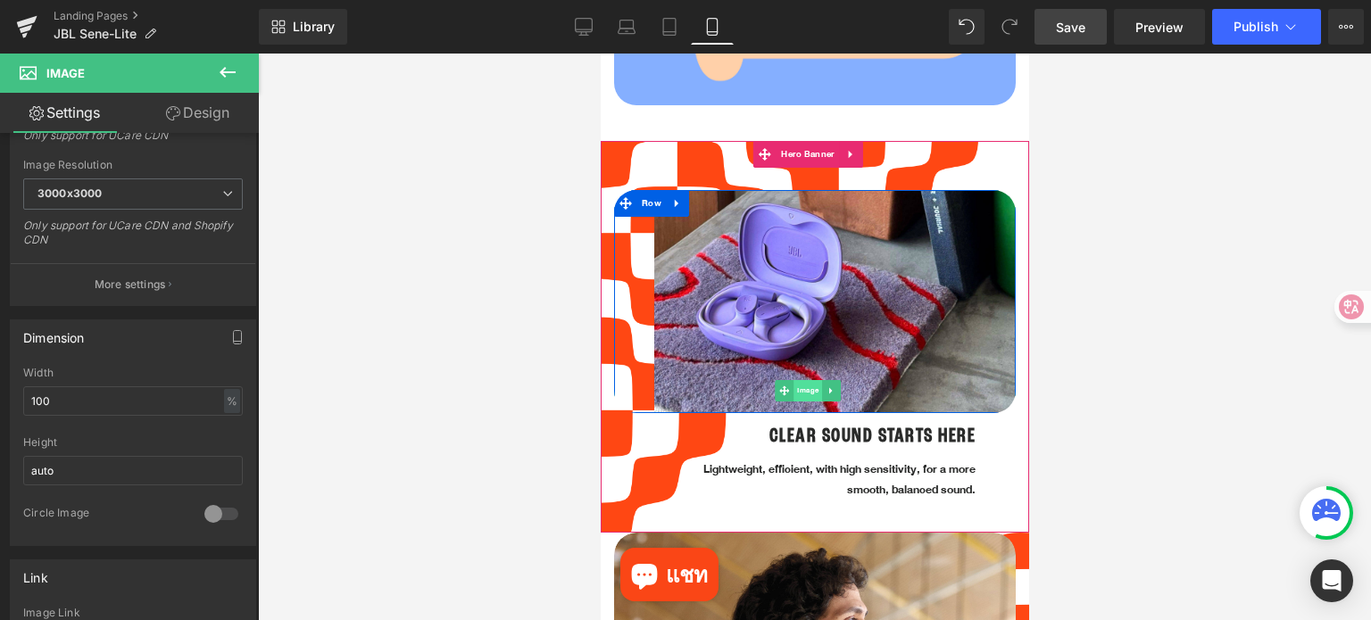
click at [802, 380] on span "Image" at bounding box center [807, 390] width 29 height 21
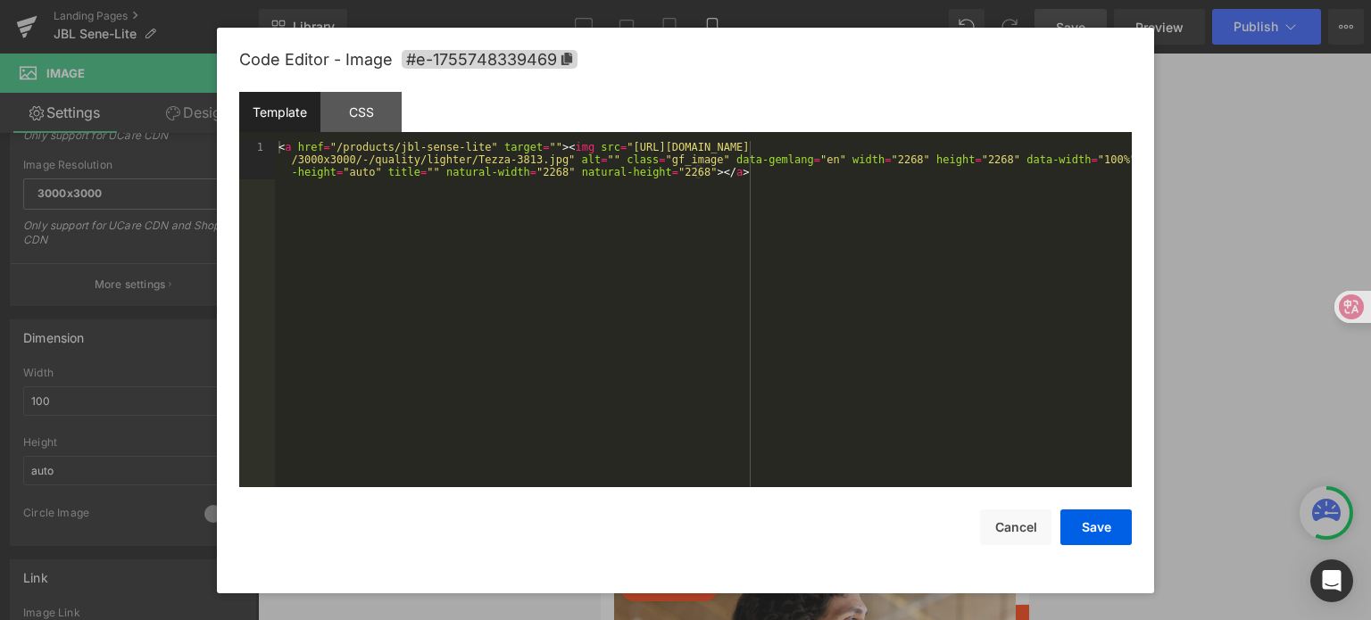
click at [751, 0] on div "Image You are previewing how the will restyle your page. You can not edit Eleme…" at bounding box center [685, 0] width 1371 height 0
click at [357, 111] on div "CSS" at bounding box center [360, 112] width 81 height 40
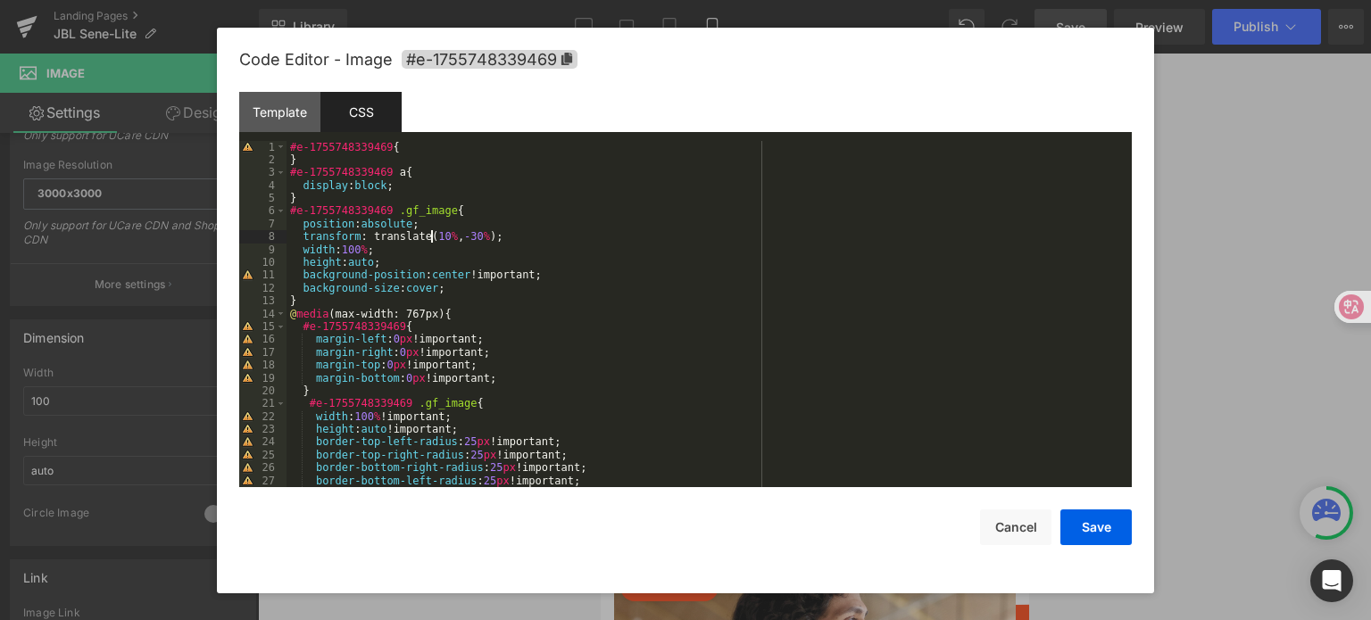
click at [432, 238] on div "#e-1755748339469 { } #e-1755748339469 a { display : block ; } #e-1755748339469 …" at bounding box center [705, 327] width 838 height 373
click at [1086, 524] on button "Save" at bounding box center [1095, 528] width 71 height 36
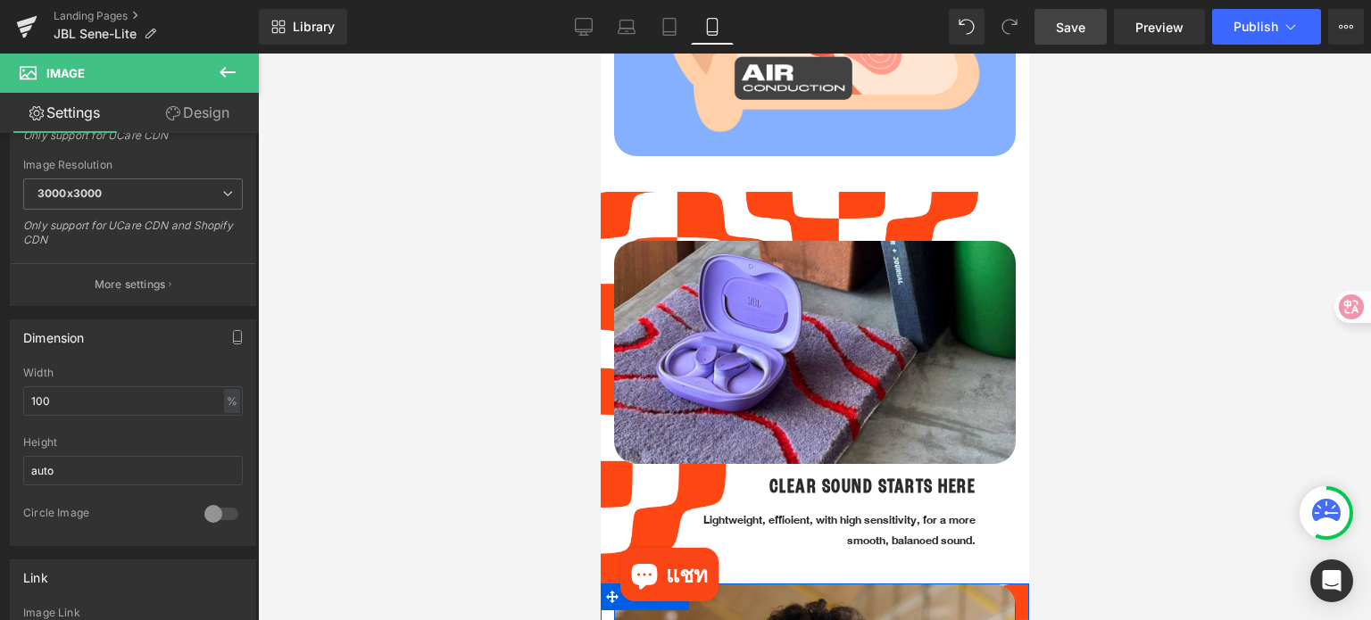
scroll to position [1160, 0]
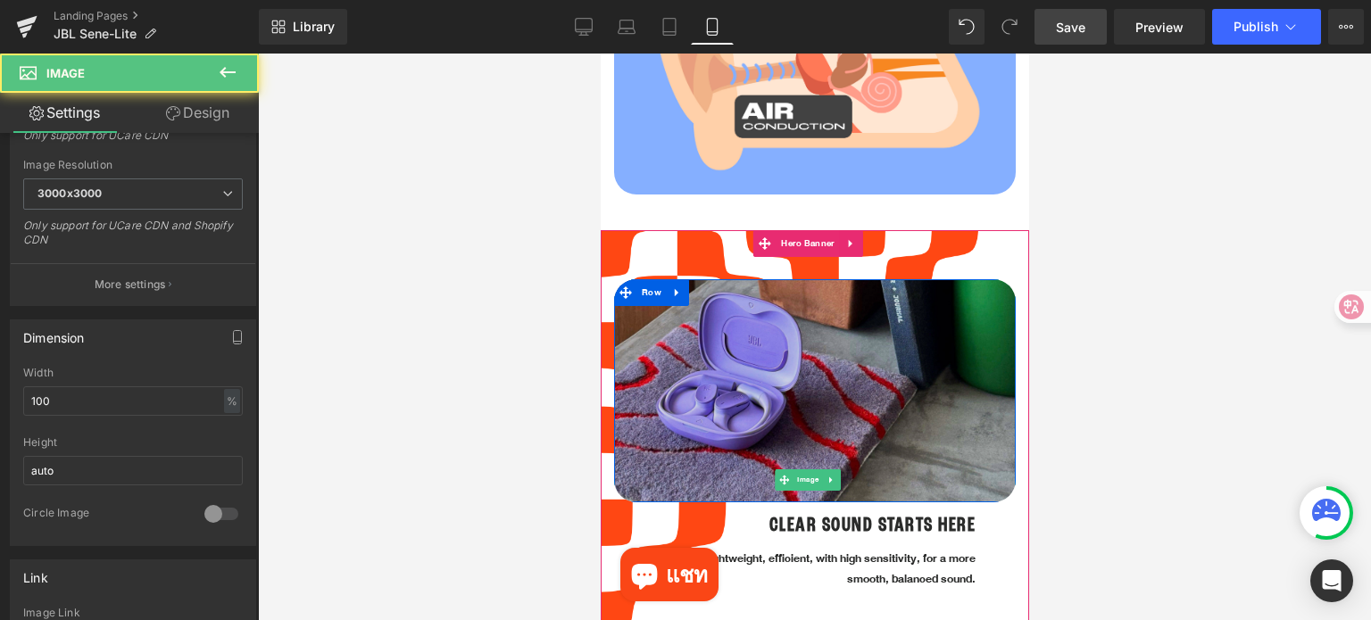
click at [754, 364] on img at bounding box center [814, 360] width 402 height 402
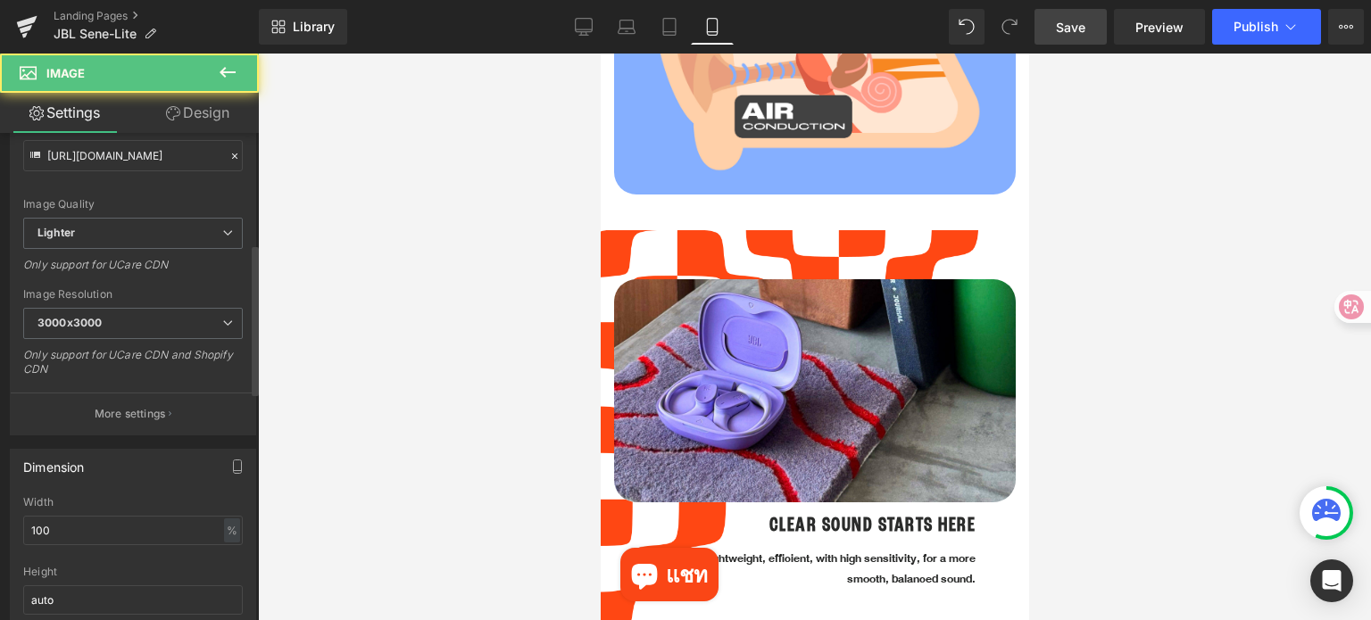
scroll to position [0, 0]
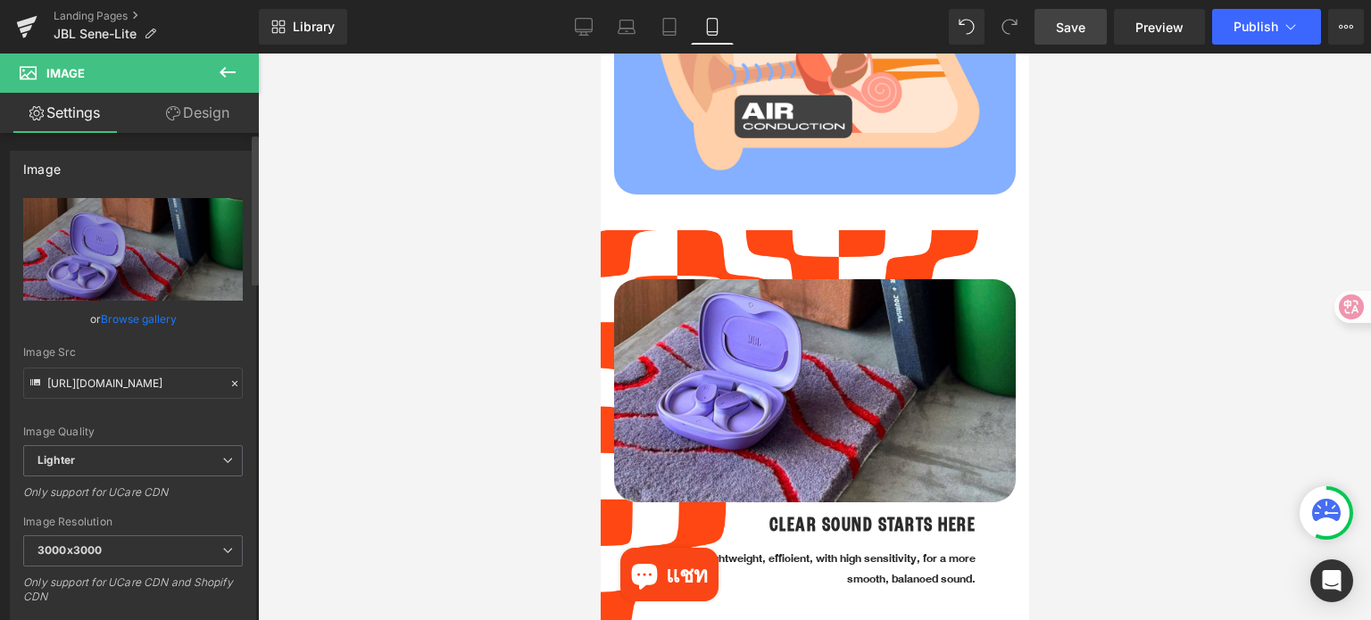
click at [157, 317] on link "Browse gallery" at bounding box center [139, 318] width 76 height 31
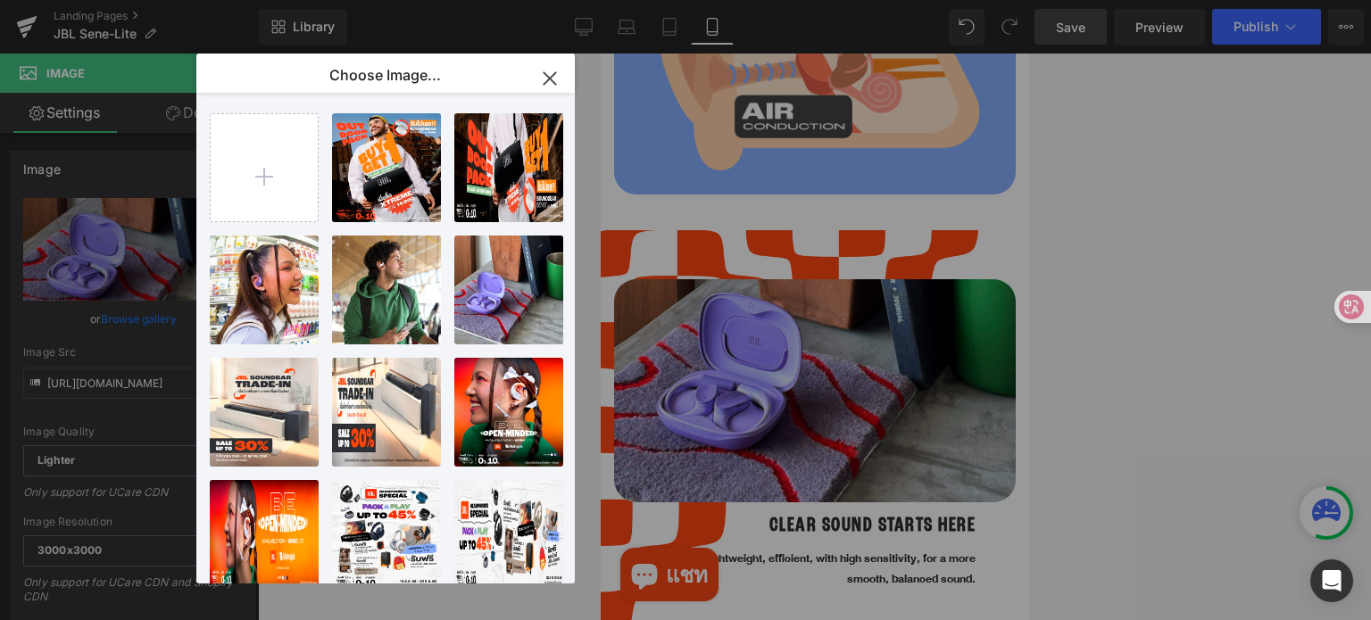
click at [552, 81] on icon "button" at bounding box center [549, 78] width 29 height 29
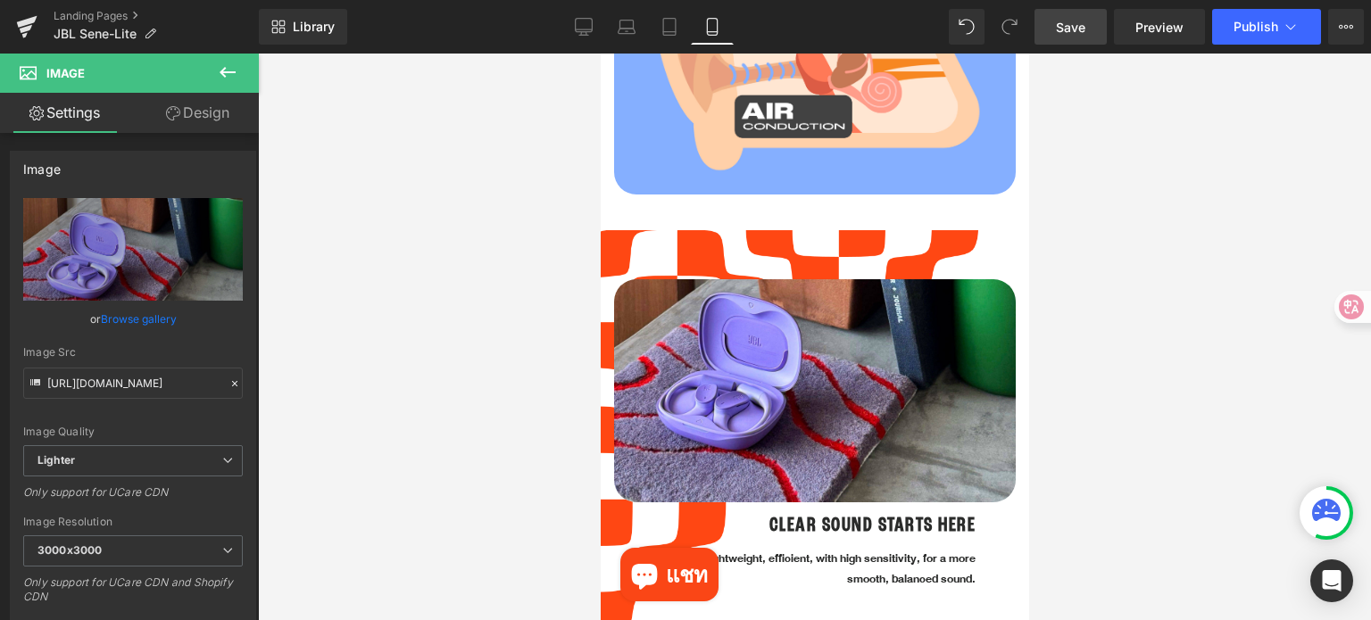
click at [1144, 373] on div at bounding box center [814, 337] width 1113 height 567
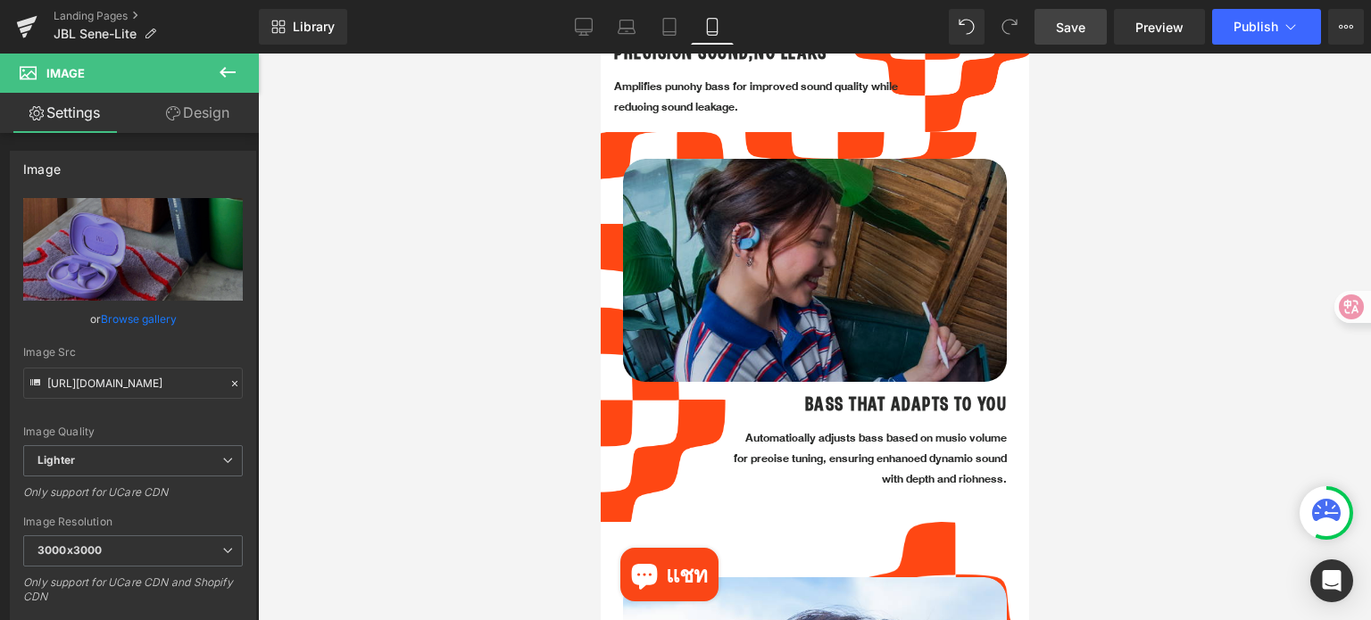
scroll to position [2053, 0]
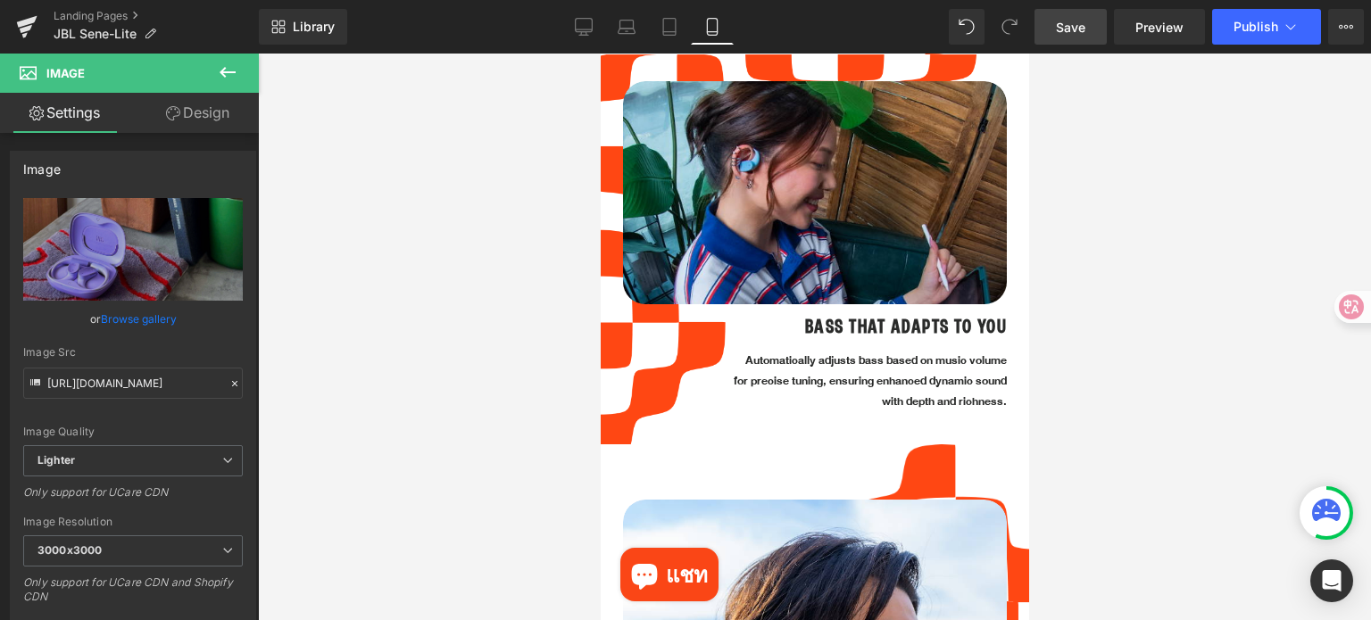
click at [783, 353] on p "Automatically adjusts bass based on music volume for precise tuning, ensuring e…" at bounding box center [867, 382] width 277 height 62
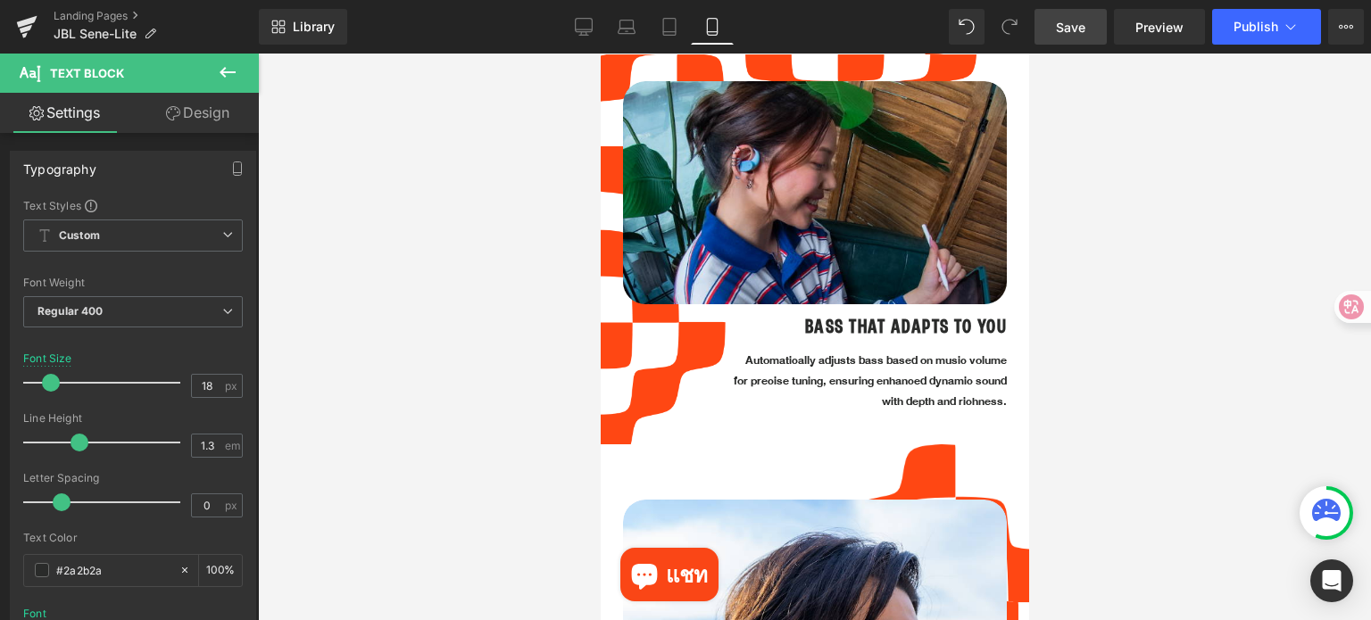
click at [206, 116] on link "Design" at bounding box center [197, 113] width 129 height 40
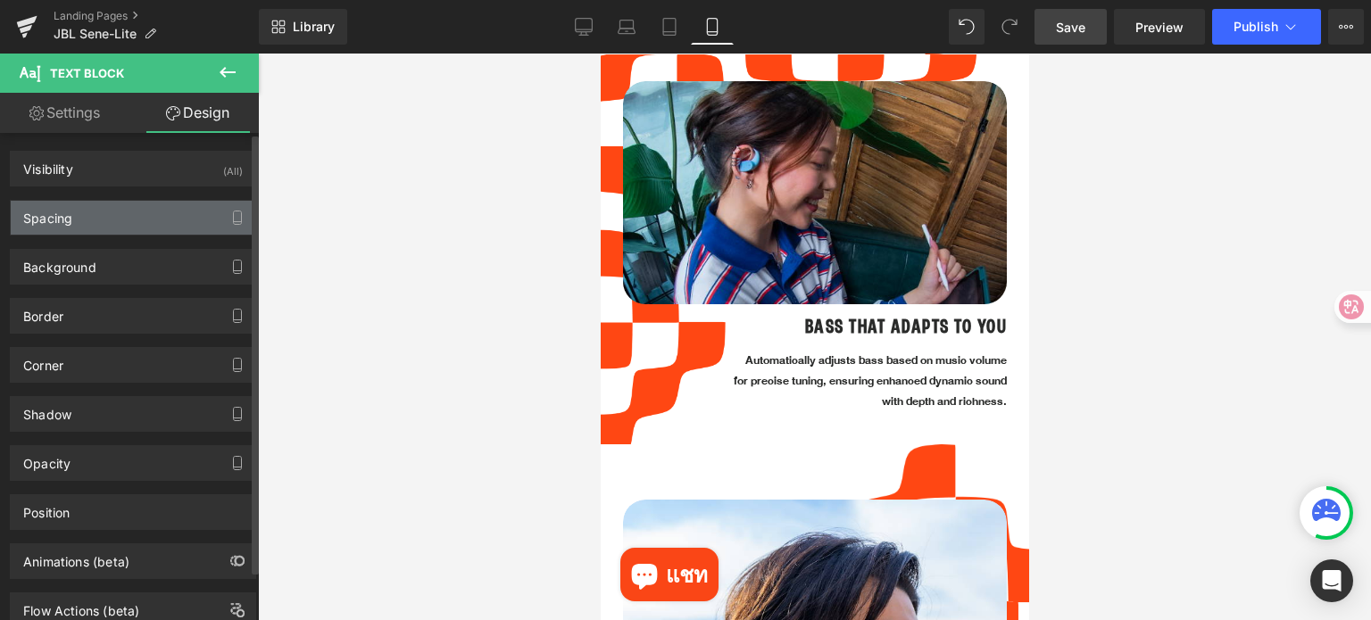
click at [108, 215] on div "Spacing" at bounding box center [133, 218] width 245 height 34
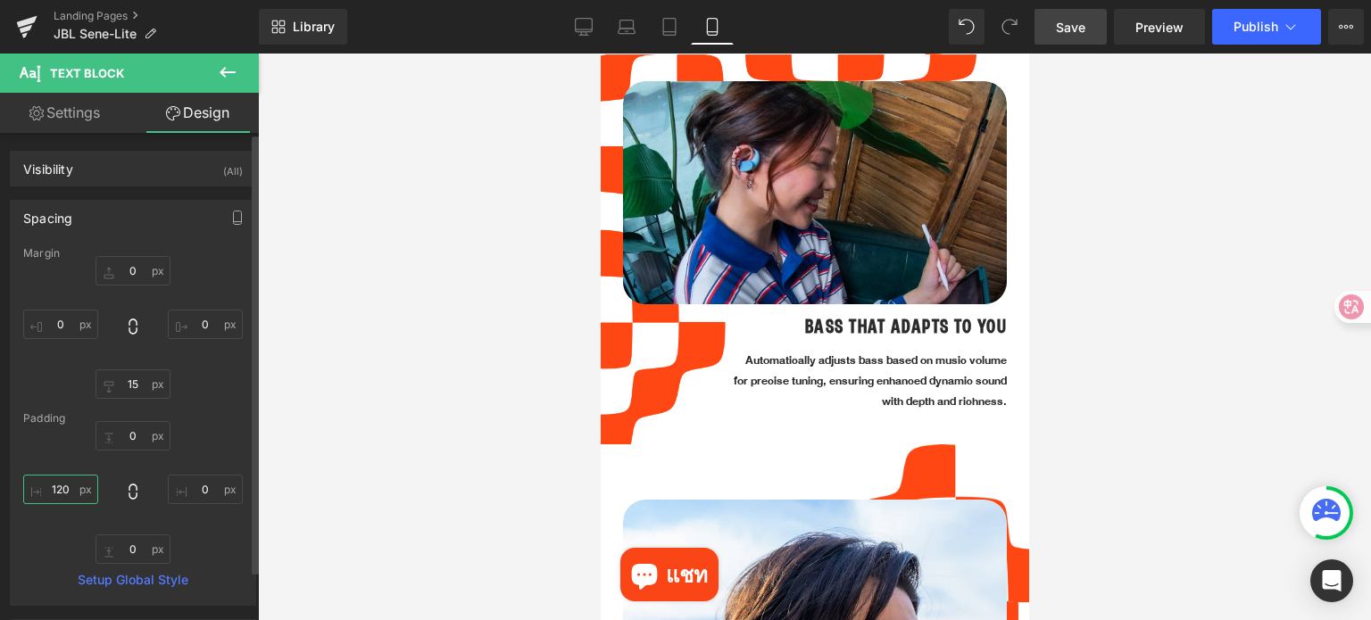
click at [74, 490] on input "text" at bounding box center [60, 489] width 75 height 29
type input "50"
click at [364, 417] on div at bounding box center [814, 337] width 1113 height 567
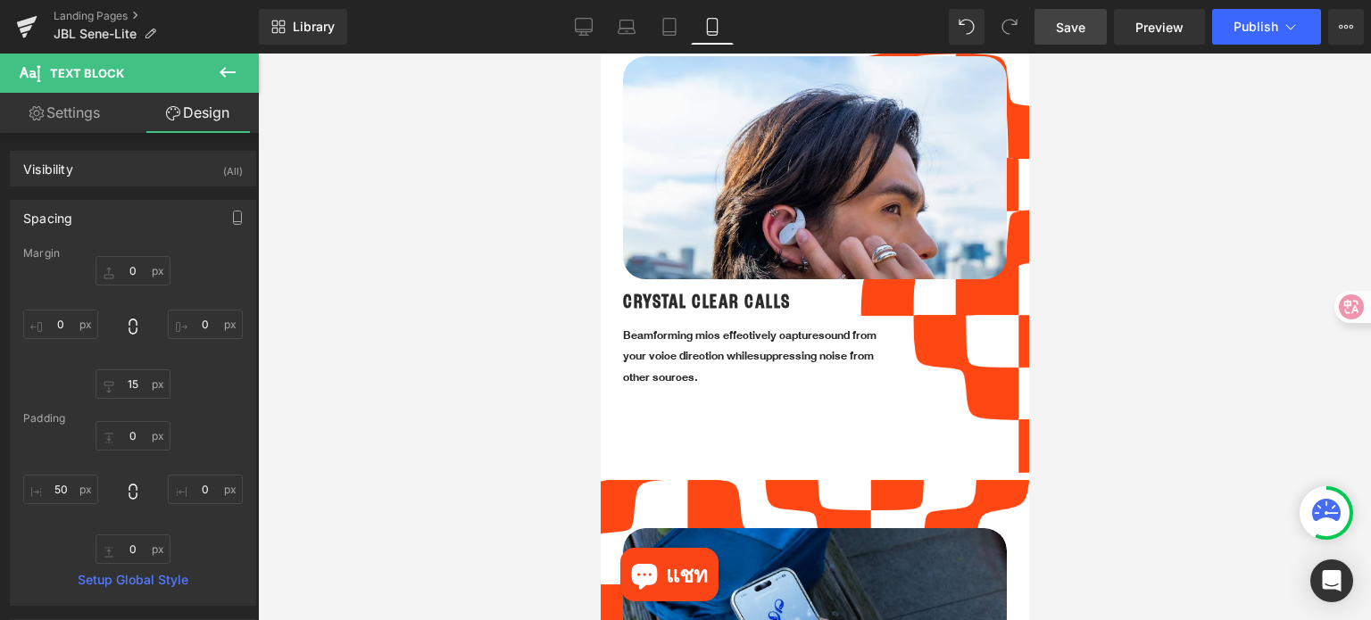
scroll to position [2499, 0]
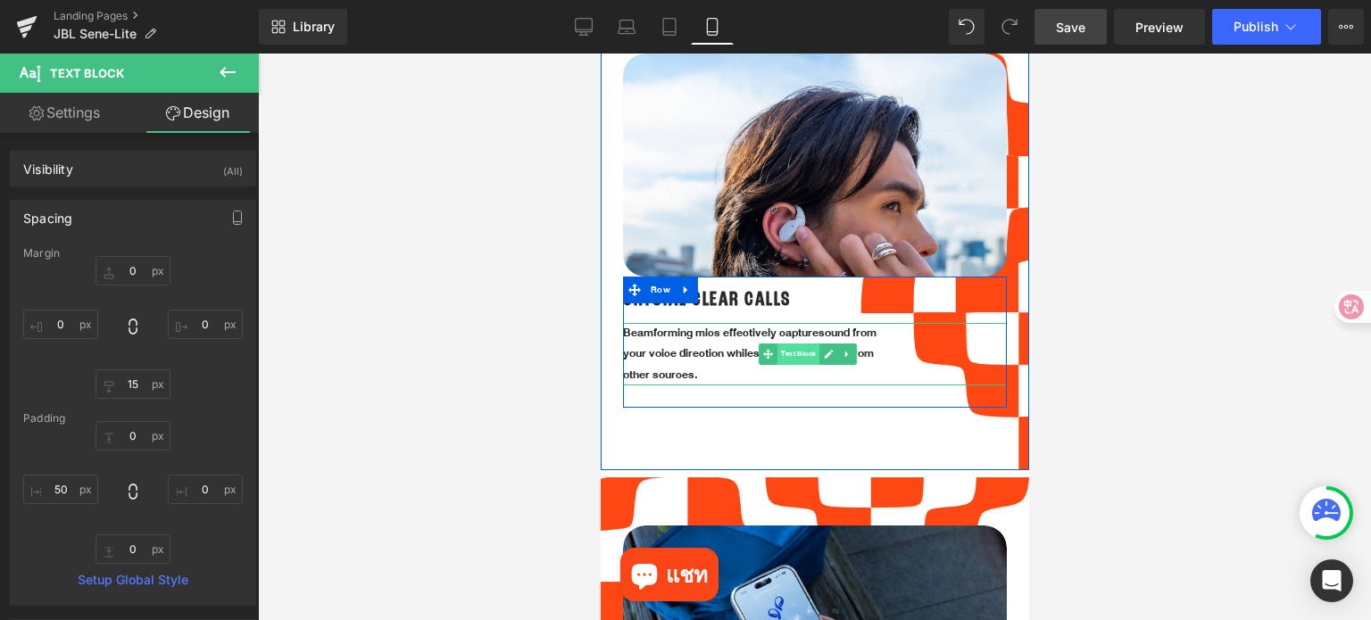
click at [807, 344] on span "Text Block" at bounding box center [797, 354] width 42 height 21
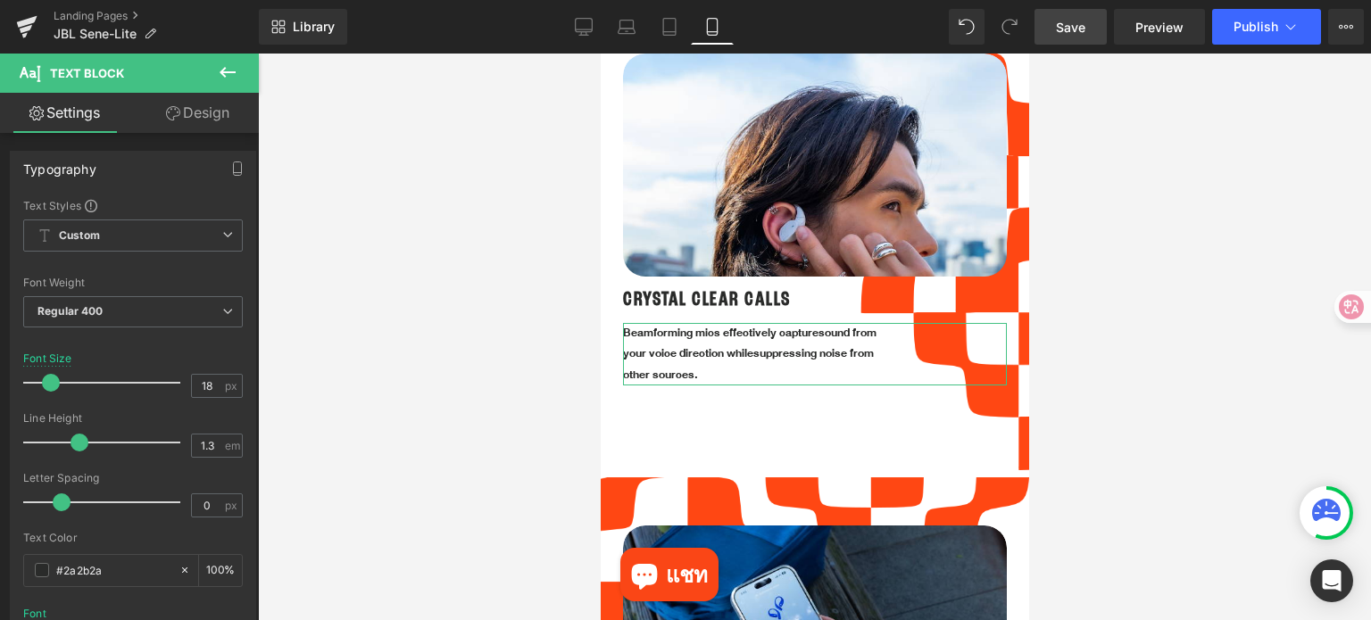
click at [212, 120] on link "Design" at bounding box center [197, 113] width 129 height 40
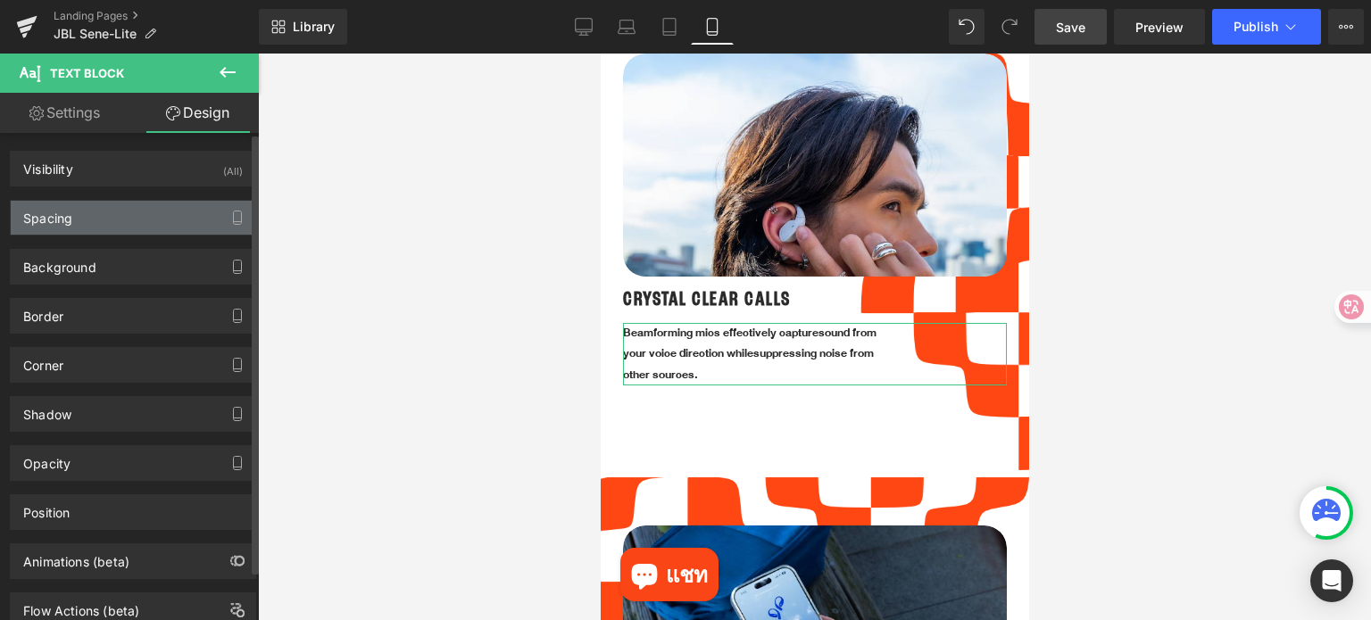
click at [136, 226] on div "Spacing" at bounding box center [133, 218] width 245 height 34
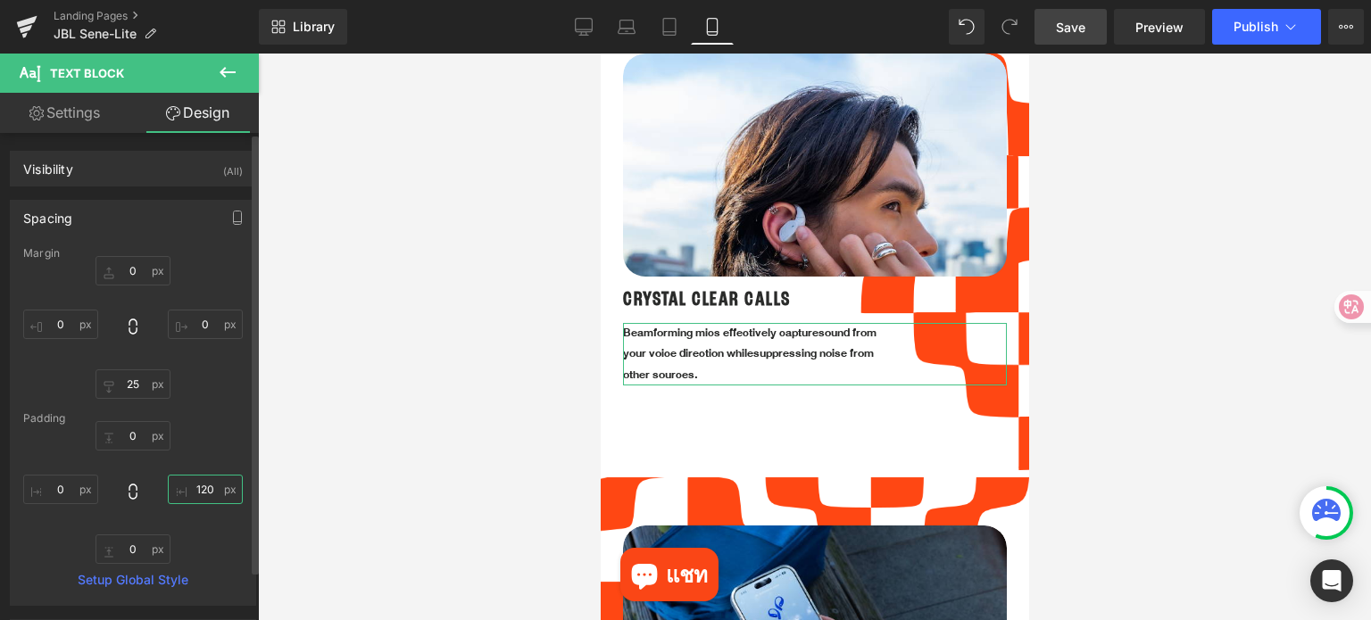
click at [209, 491] on input "text" at bounding box center [205, 489] width 75 height 29
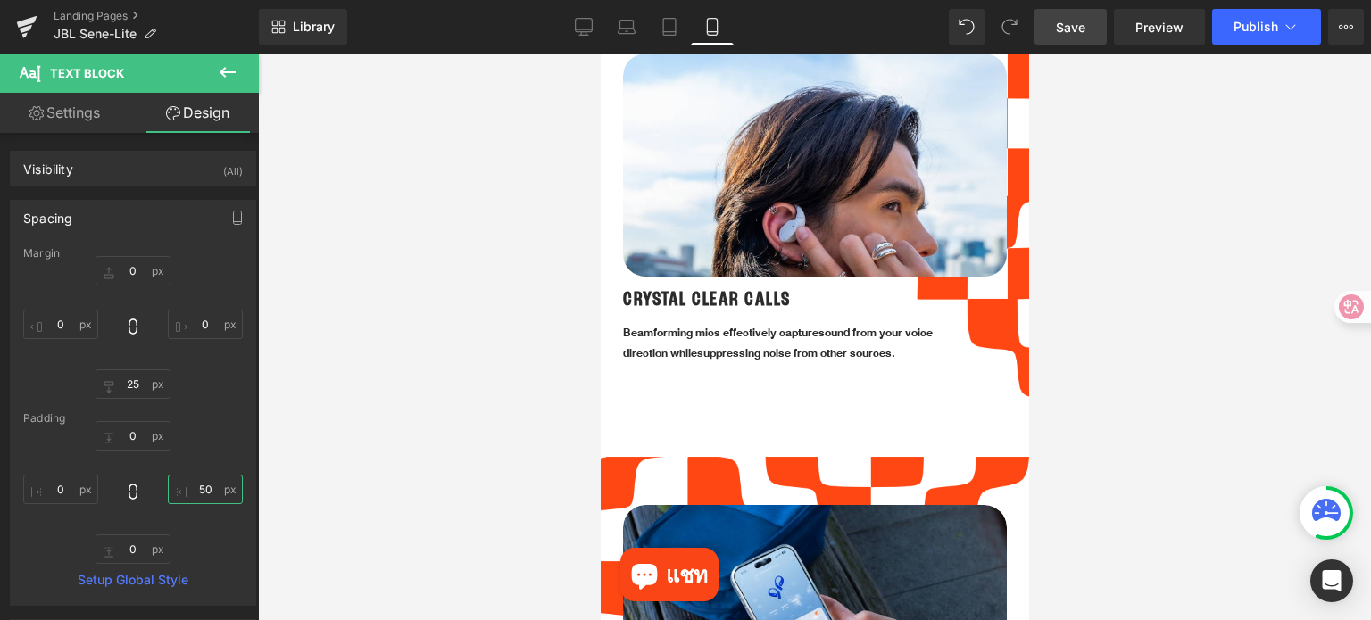
type input "50"
click at [400, 338] on div at bounding box center [814, 337] width 1113 height 567
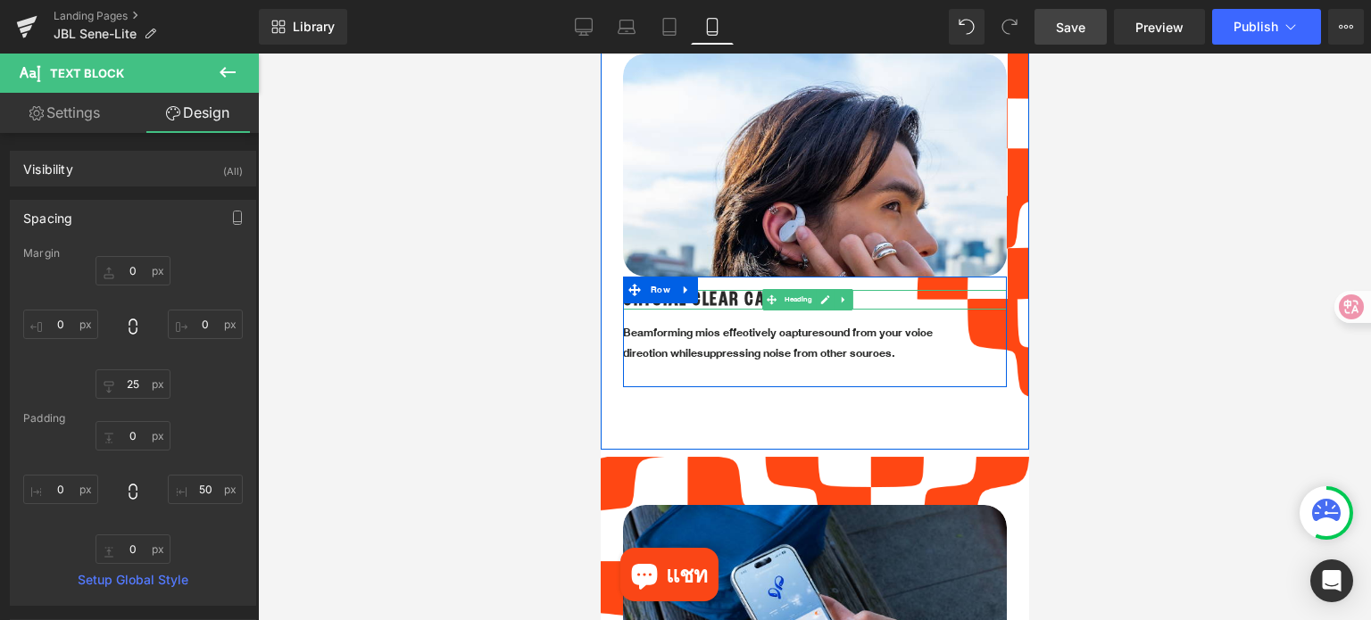
click at [822, 295] on icon at bounding box center [824, 299] width 9 height 9
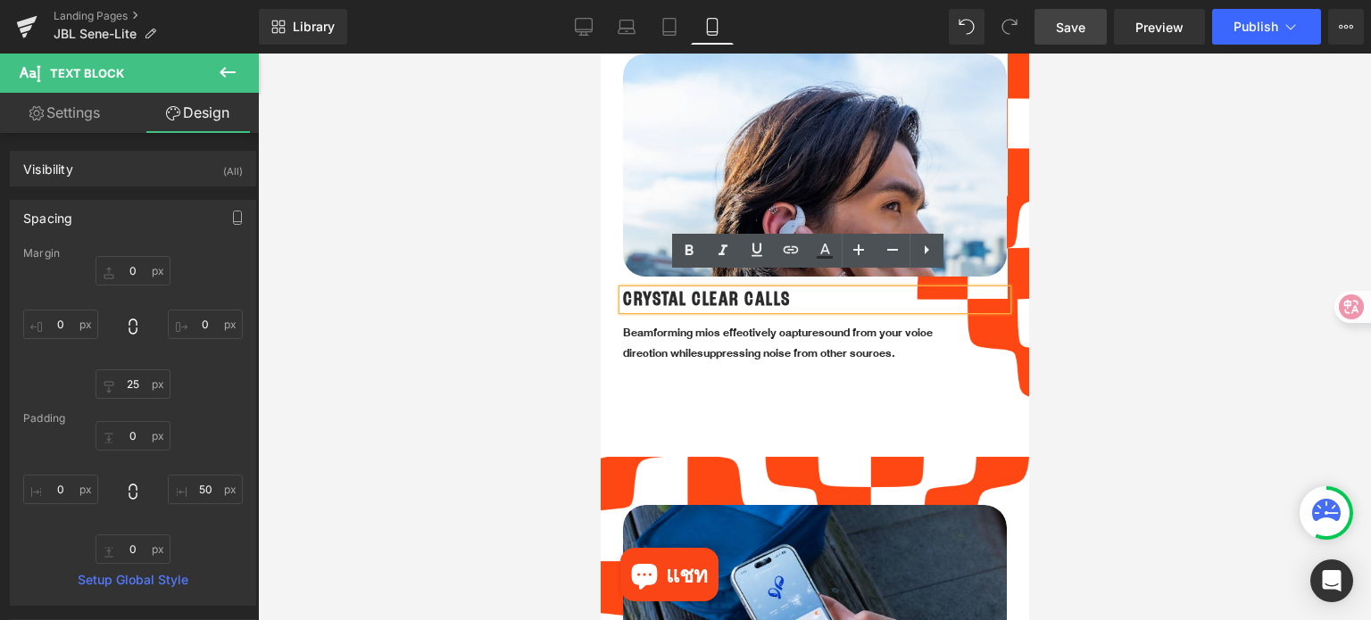
click at [816, 290] on h1 "CRYSTAL CLEAR CALLS" at bounding box center [814, 300] width 384 height 20
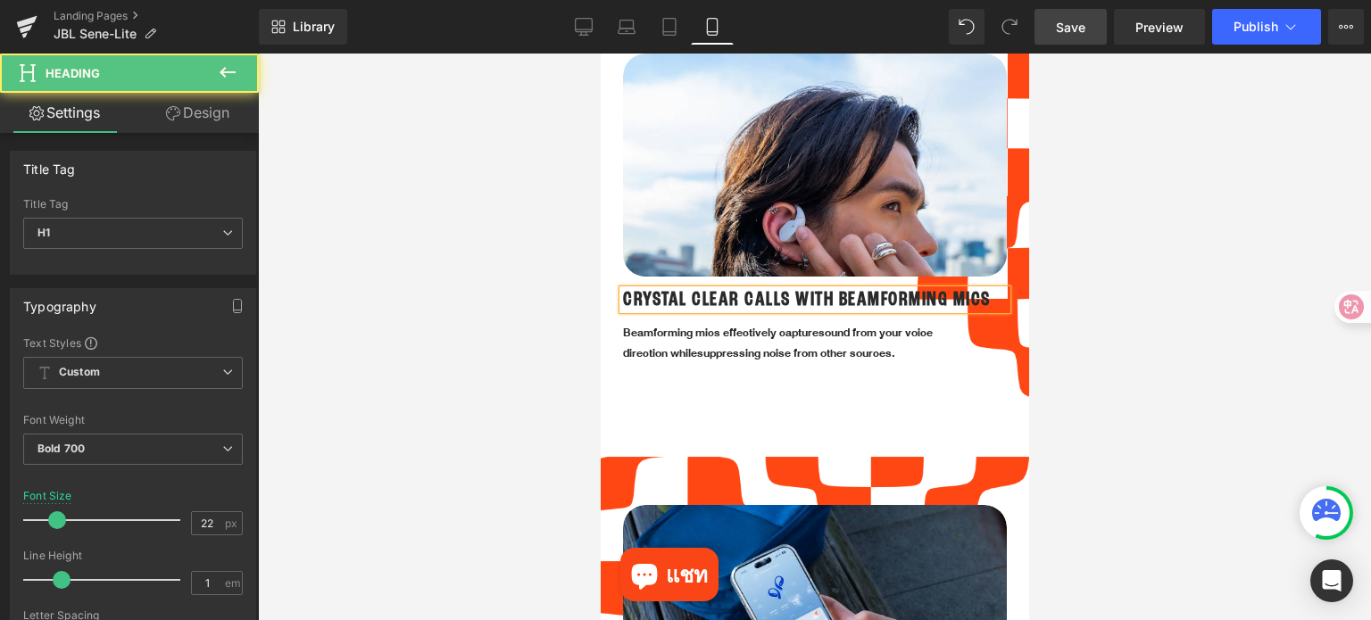
click at [790, 290] on h1 "CRYSTAL CLEAR CALLS WITH BEAMFORMING MICS" at bounding box center [814, 300] width 384 height 20
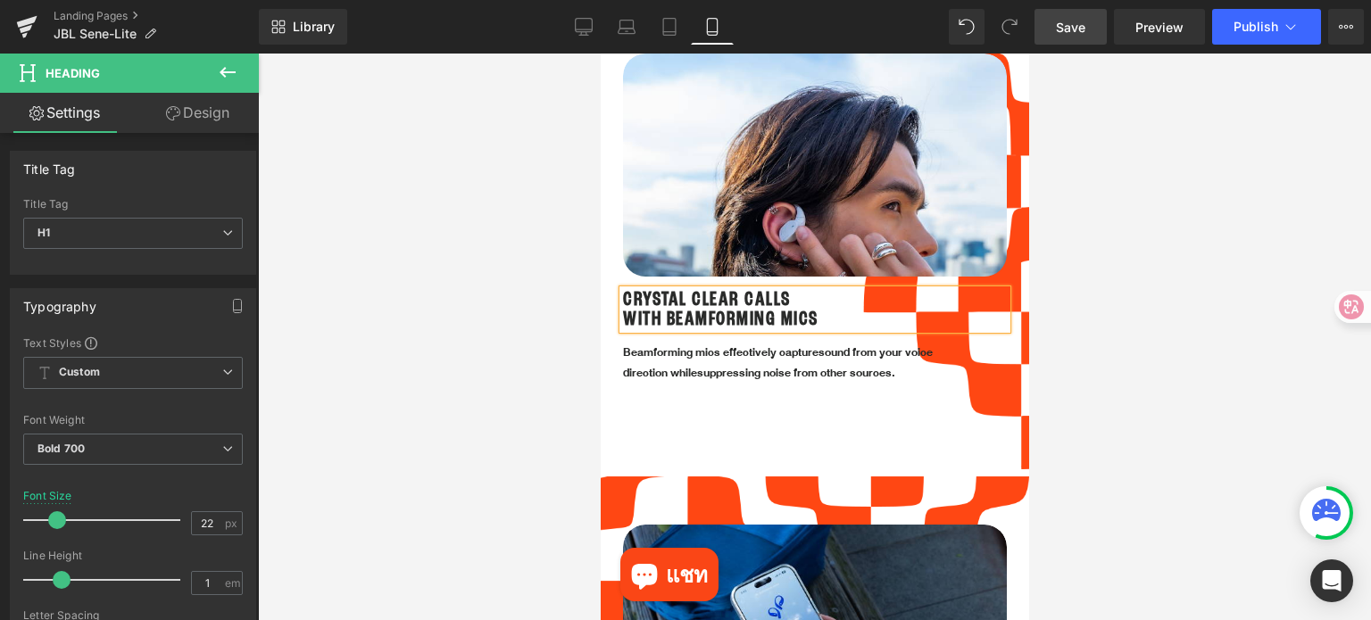
click at [1165, 387] on div at bounding box center [814, 337] width 1113 height 567
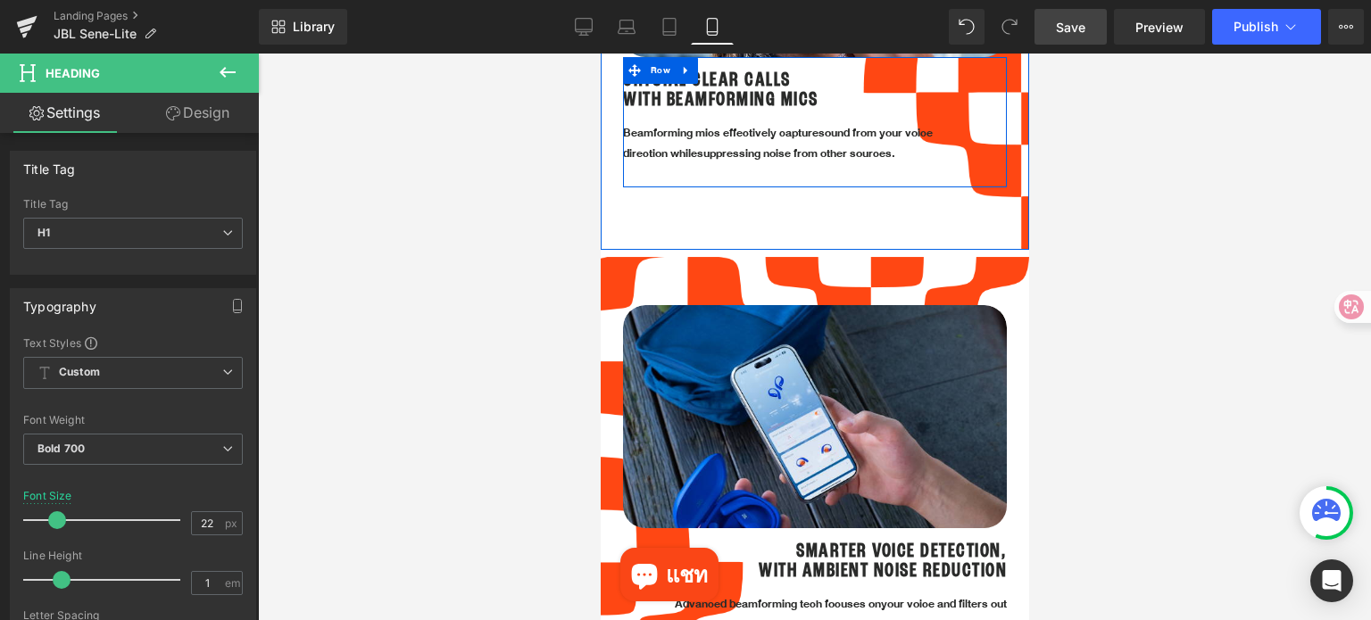
scroll to position [2856, 0]
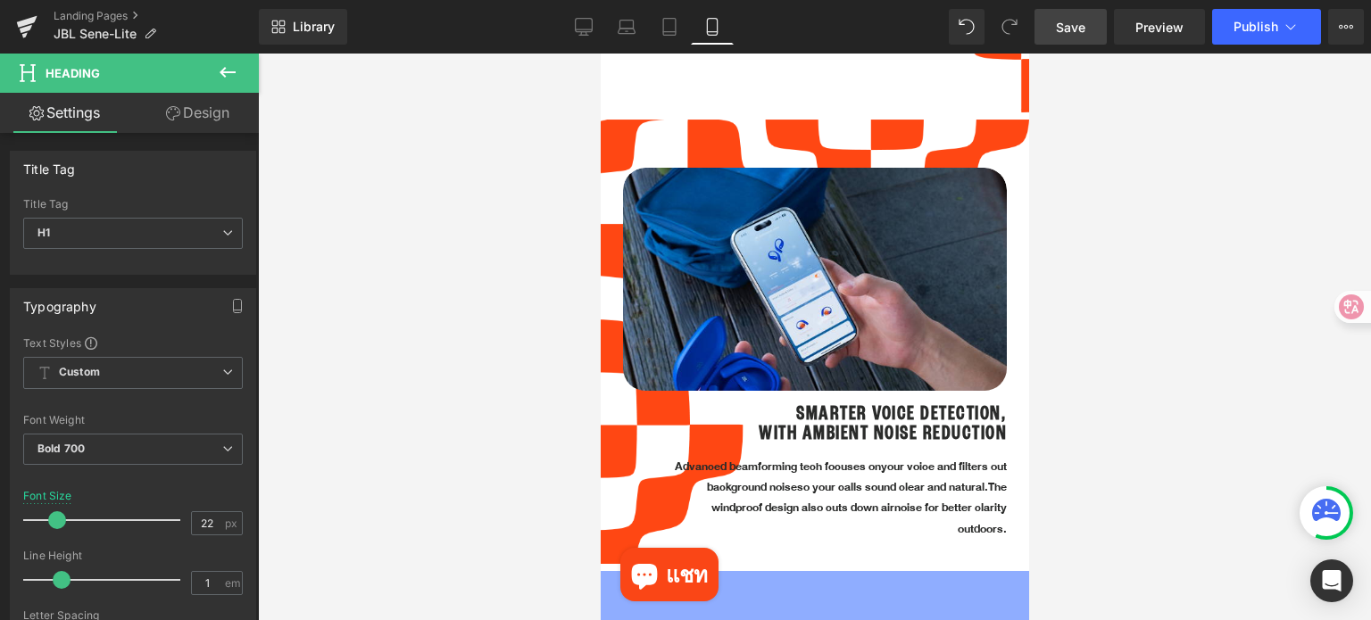
click at [1065, 27] on span "Save" at bounding box center [1070, 27] width 29 height 19
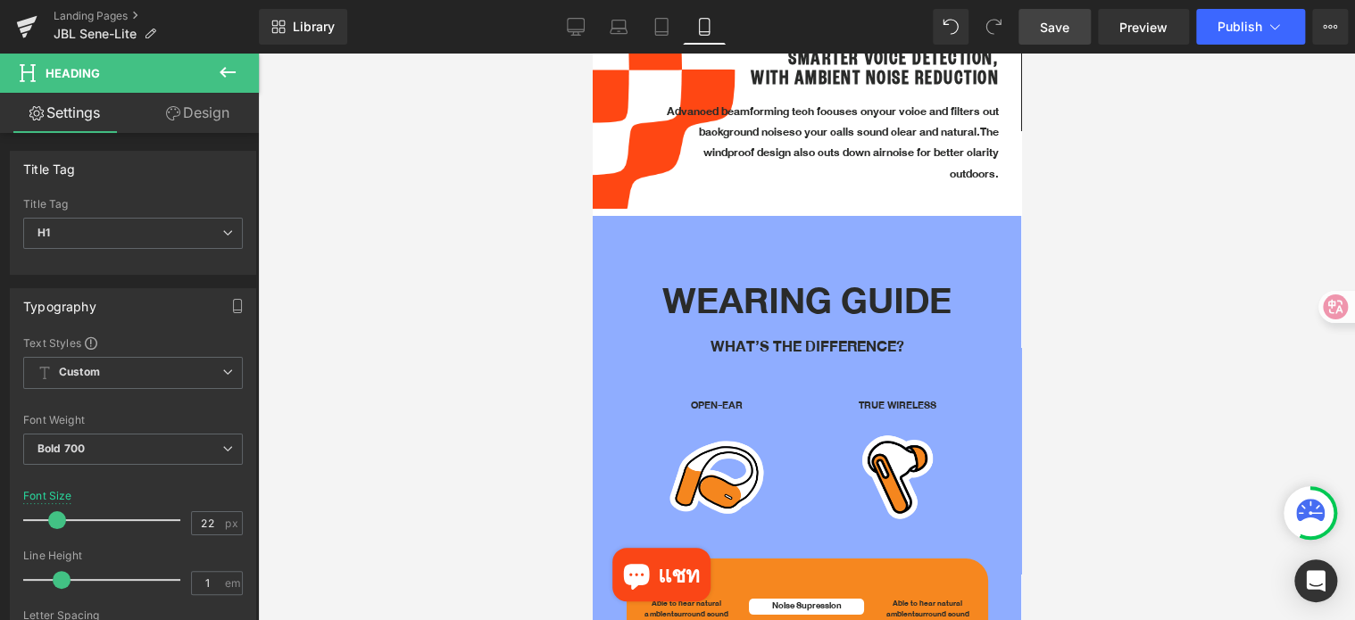
scroll to position [3213, 0]
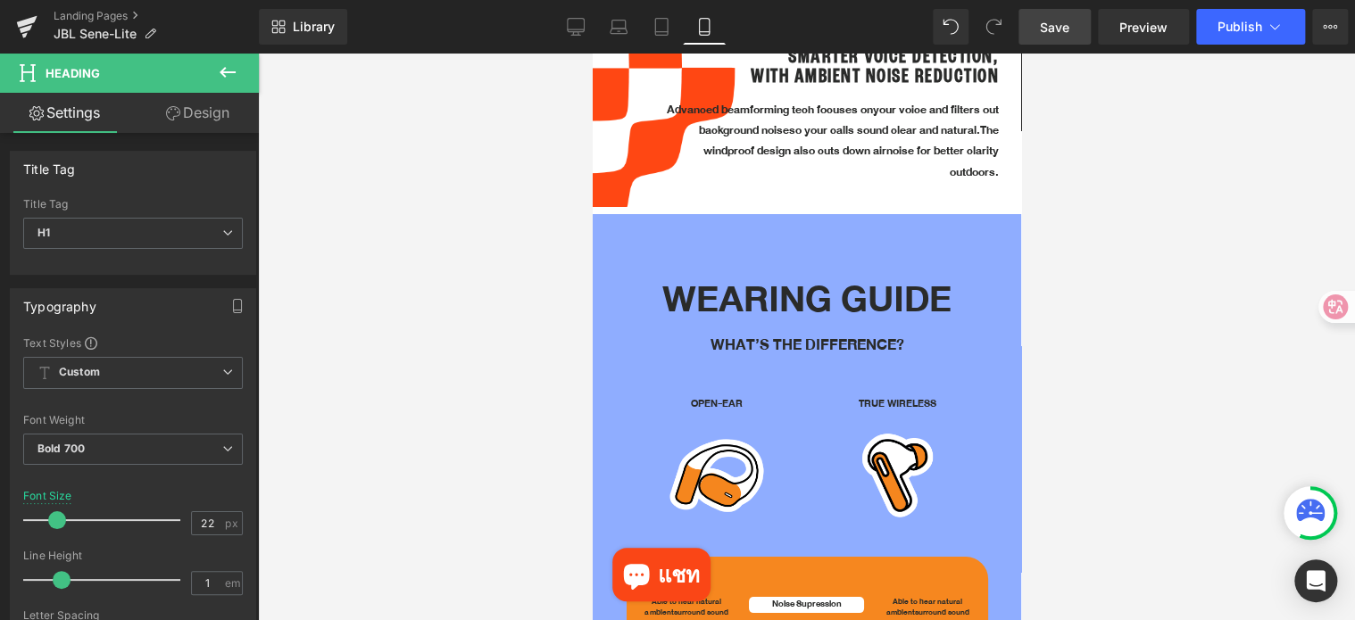
drag, startPoint x: 1071, startPoint y: 33, endPoint x: 299, endPoint y: 344, distance: 832.4
click at [1071, 33] on link "Save" at bounding box center [1054, 27] width 72 height 36
click at [1146, 289] on div at bounding box center [806, 337] width 1097 height 567
click at [1134, 421] on div at bounding box center [806, 337] width 1097 height 567
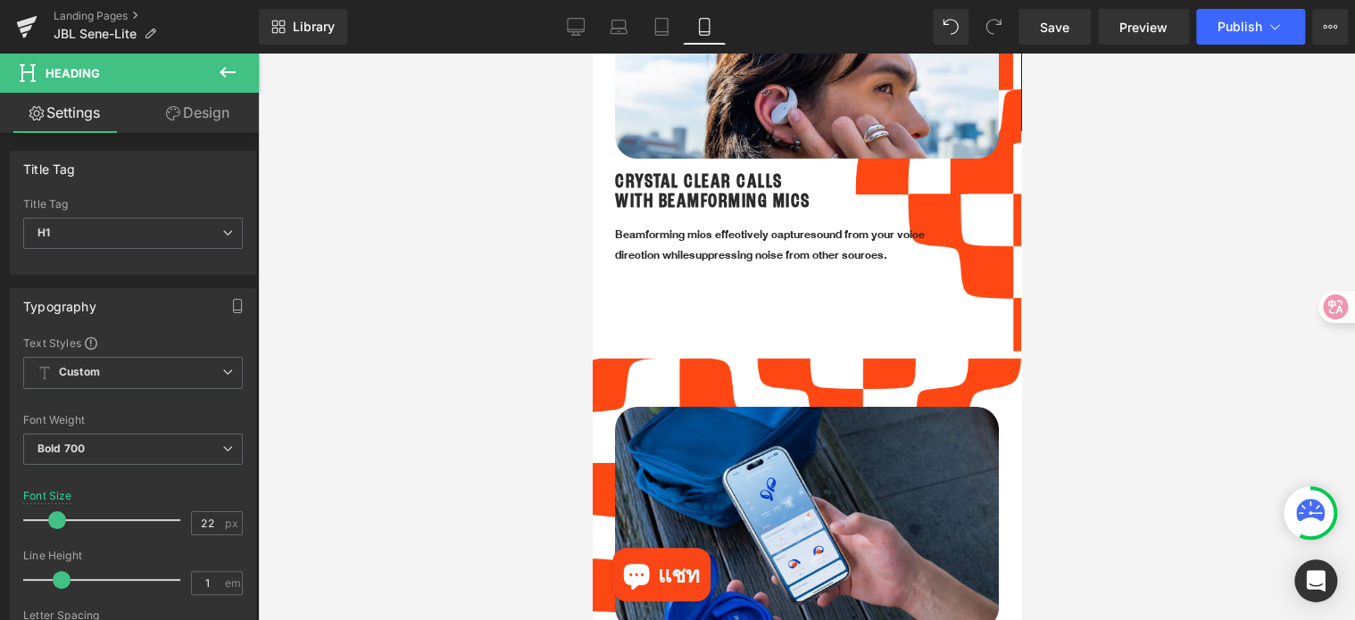
scroll to position [2588, 0]
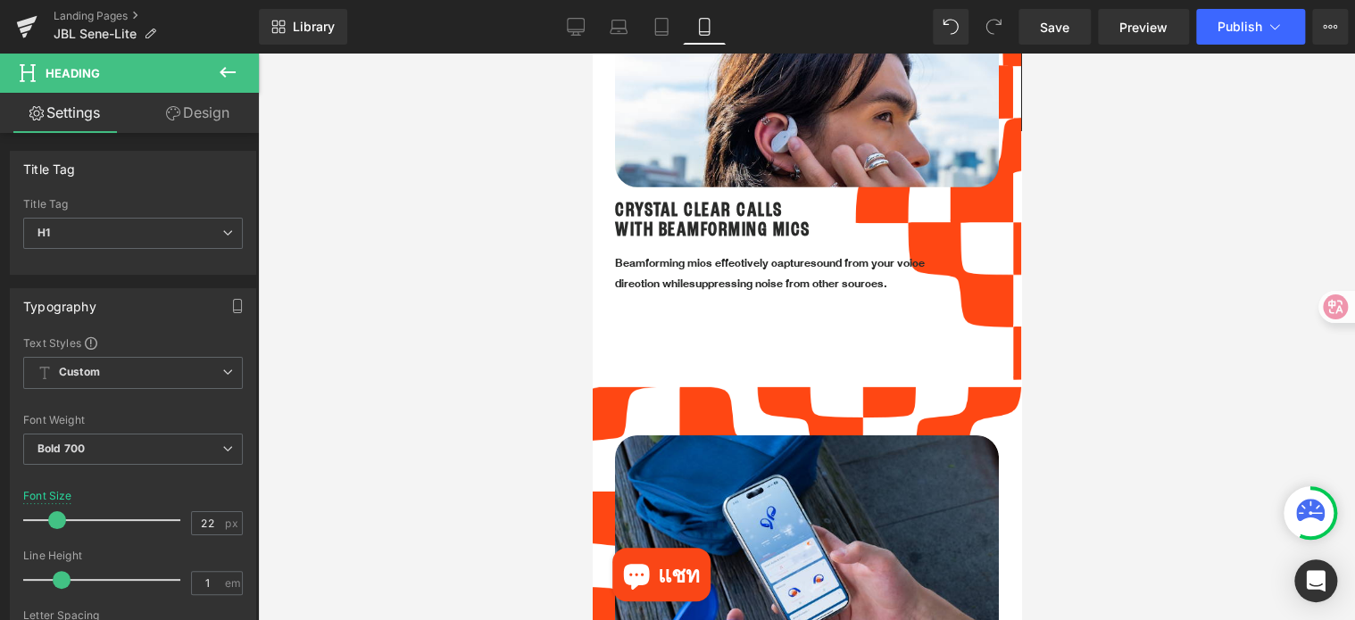
click at [1204, 382] on div at bounding box center [806, 337] width 1097 height 567
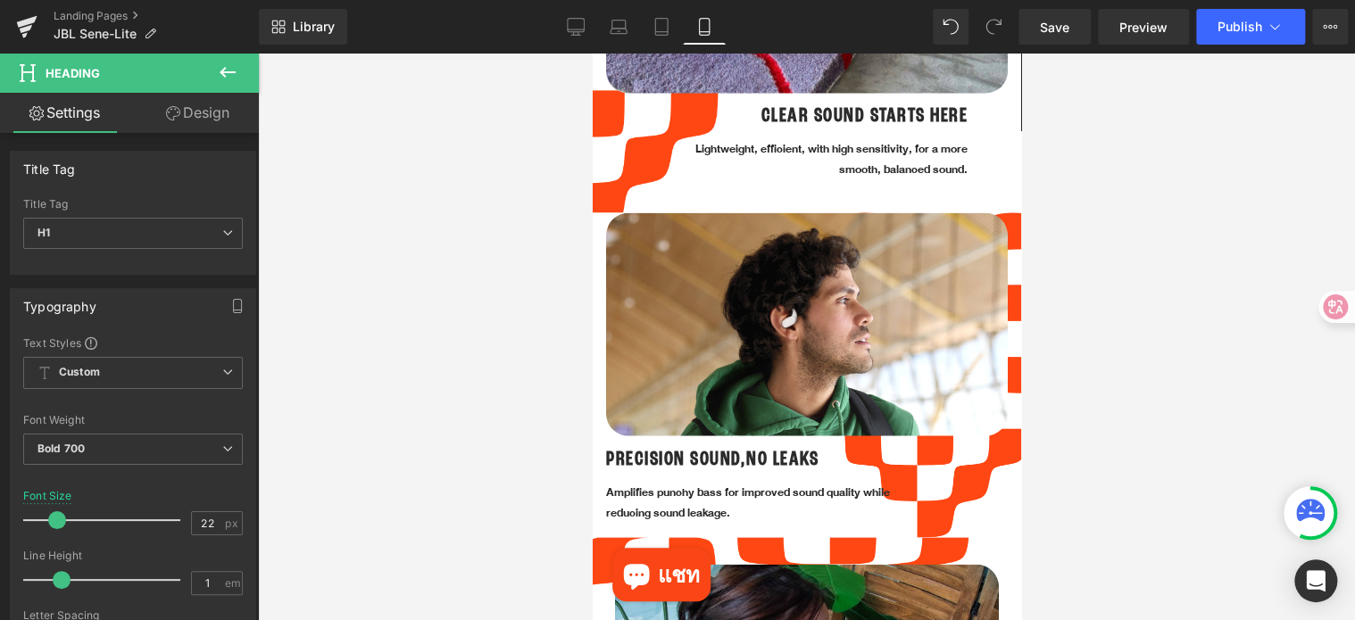
scroll to position [1428, 0]
